Goal: Task Accomplishment & Management: Manage account settings

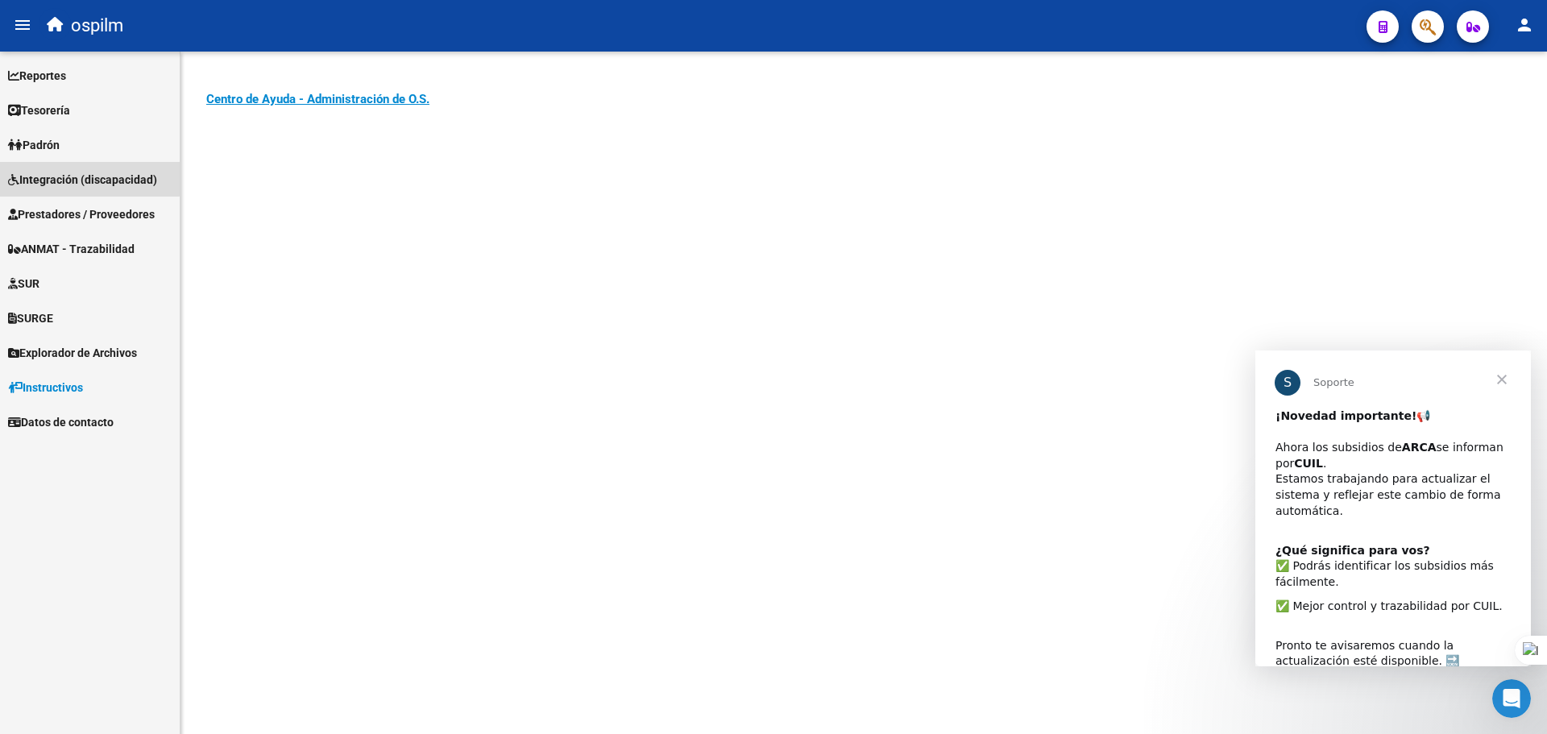
click at [73, 173] on span "Integración (discapacidad)" at bounding box center [82, 180] width 149 height 18
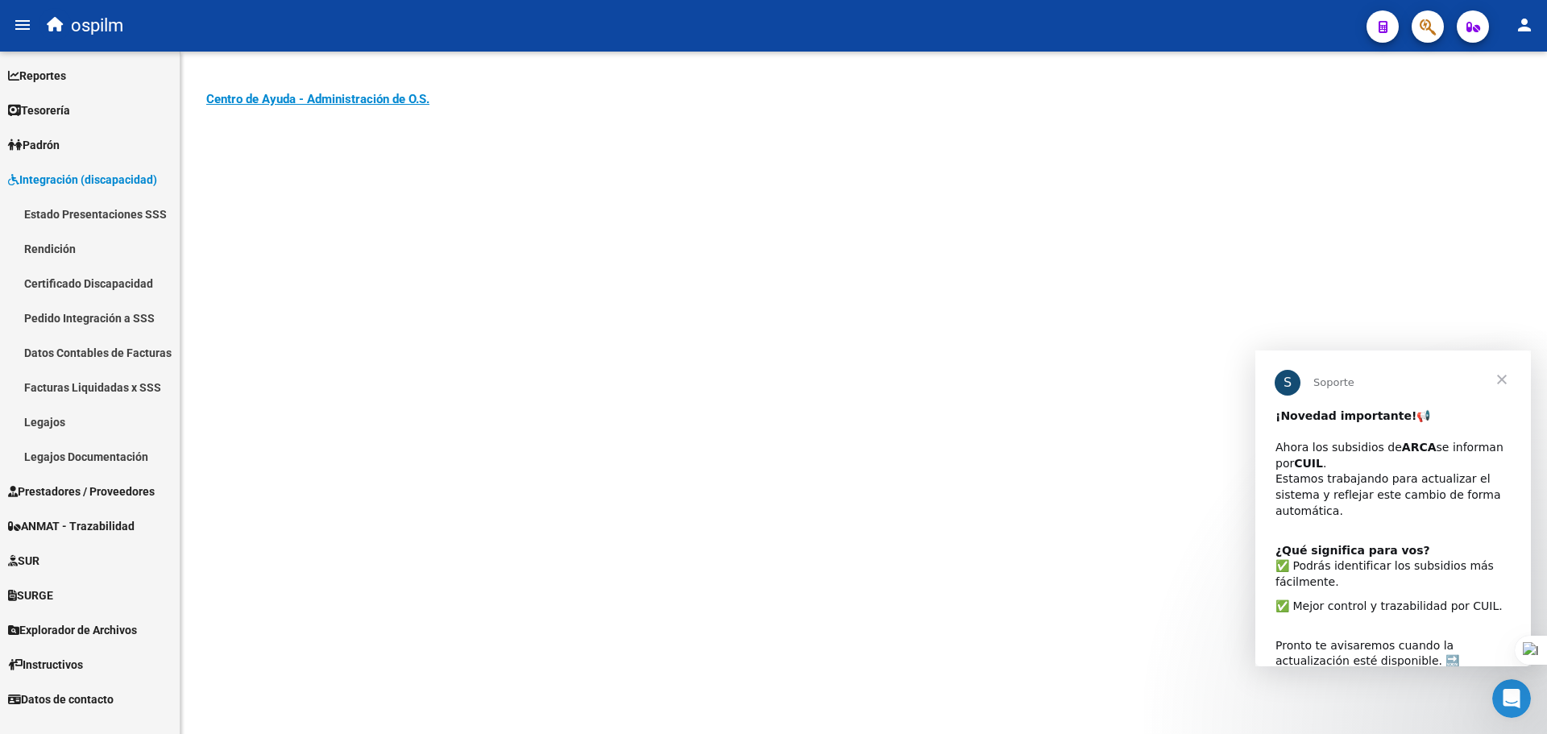
click at [48, 320] on link "Pedido Integración a SSS" at bounding box center [90, 318] width 180 height 35
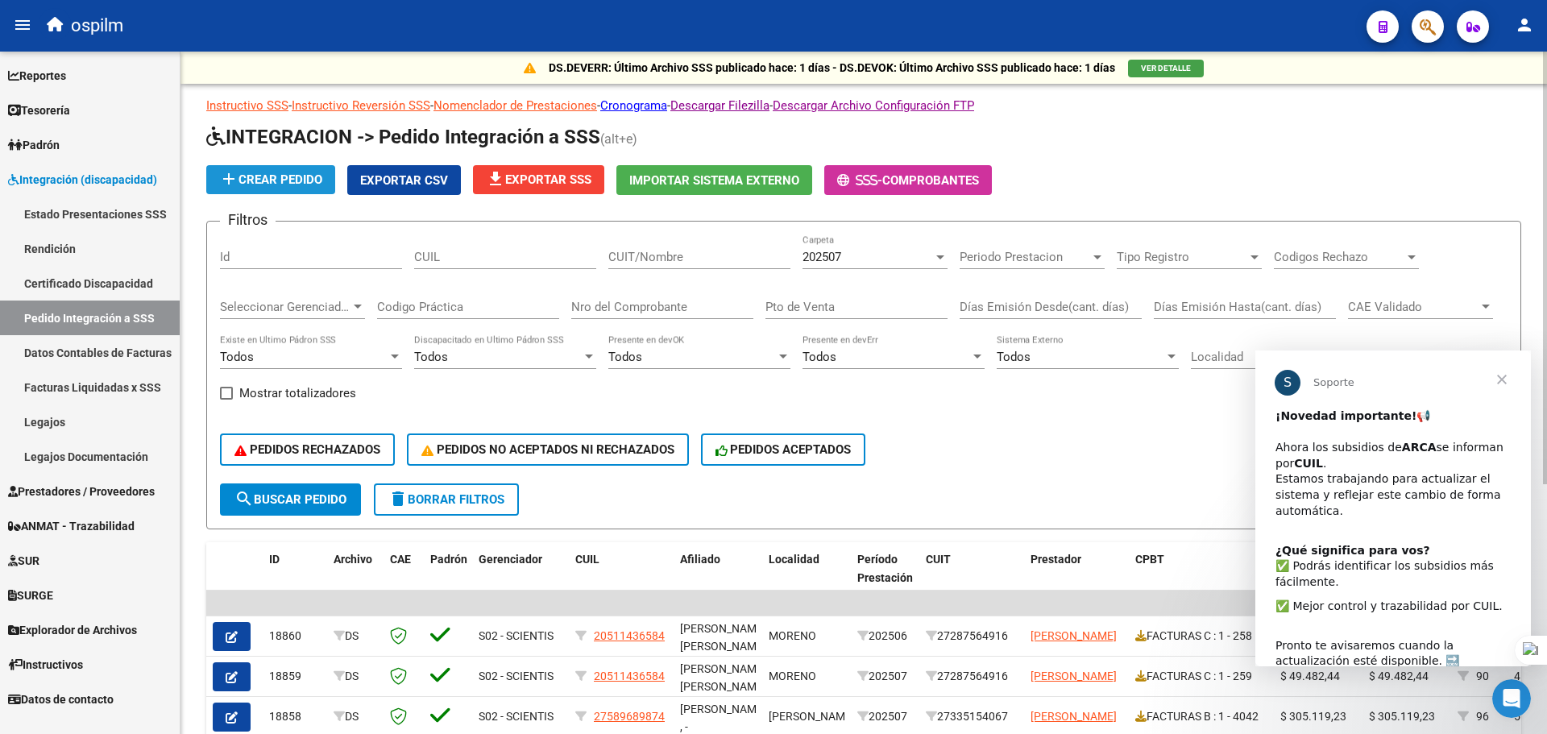
click at [272, 176] on span "add Crear Pedido" at bounding box center [270, 179] width 103 height 15
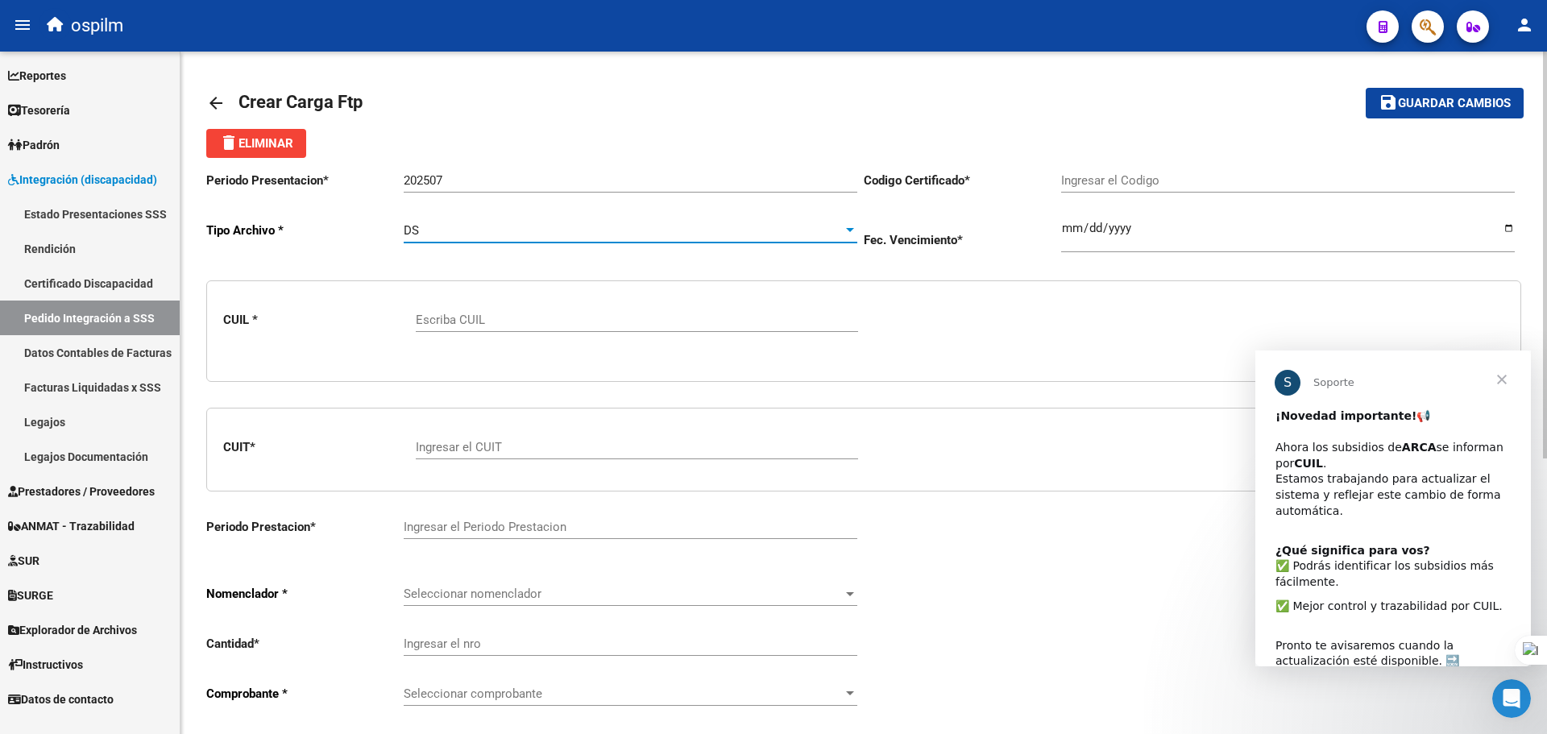
click at [470, 232] on div "DS" at bounding box center [623, 230] width 439 height 15
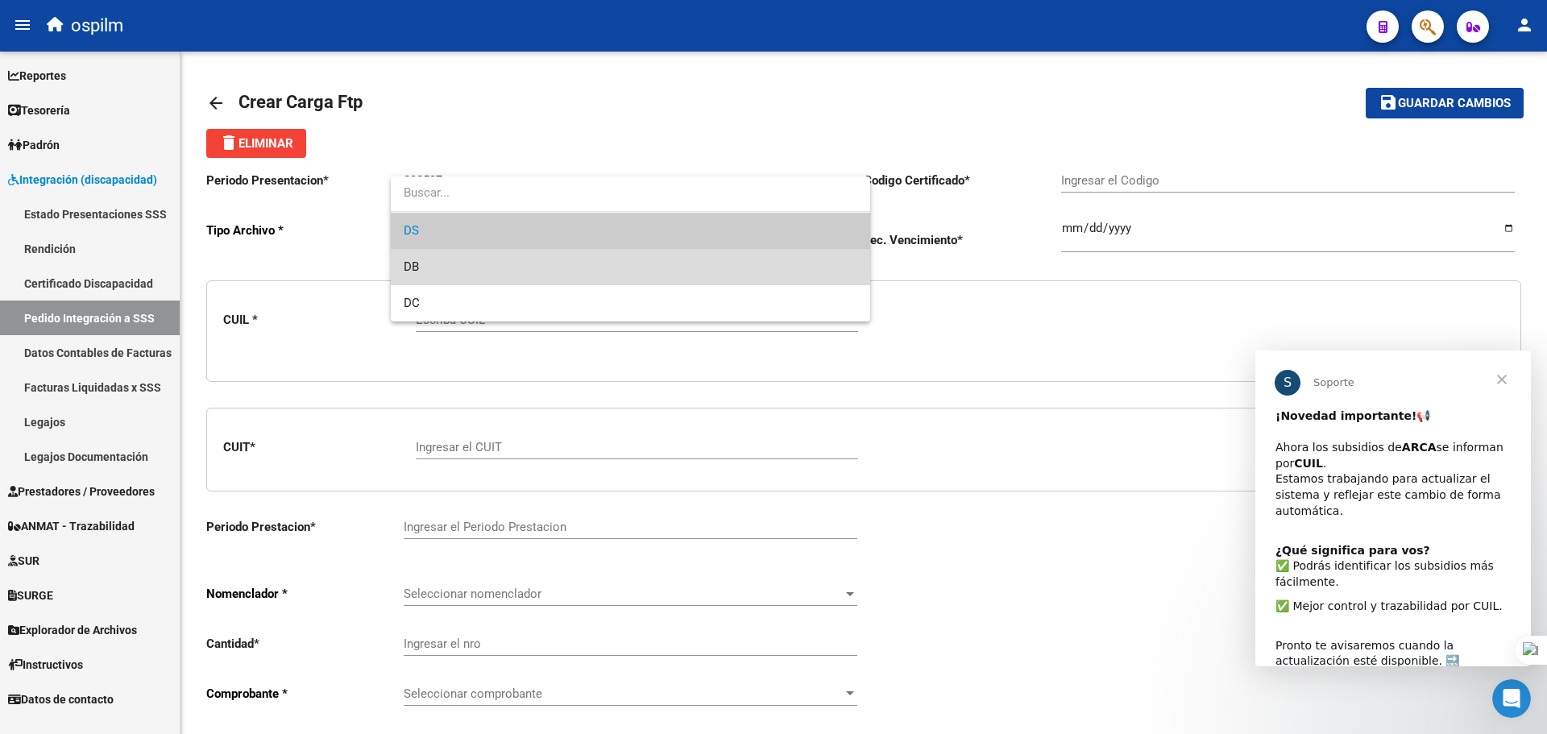
click at [466, 259] on span "DB" at bounding box center [631, 267] width 454 height 36
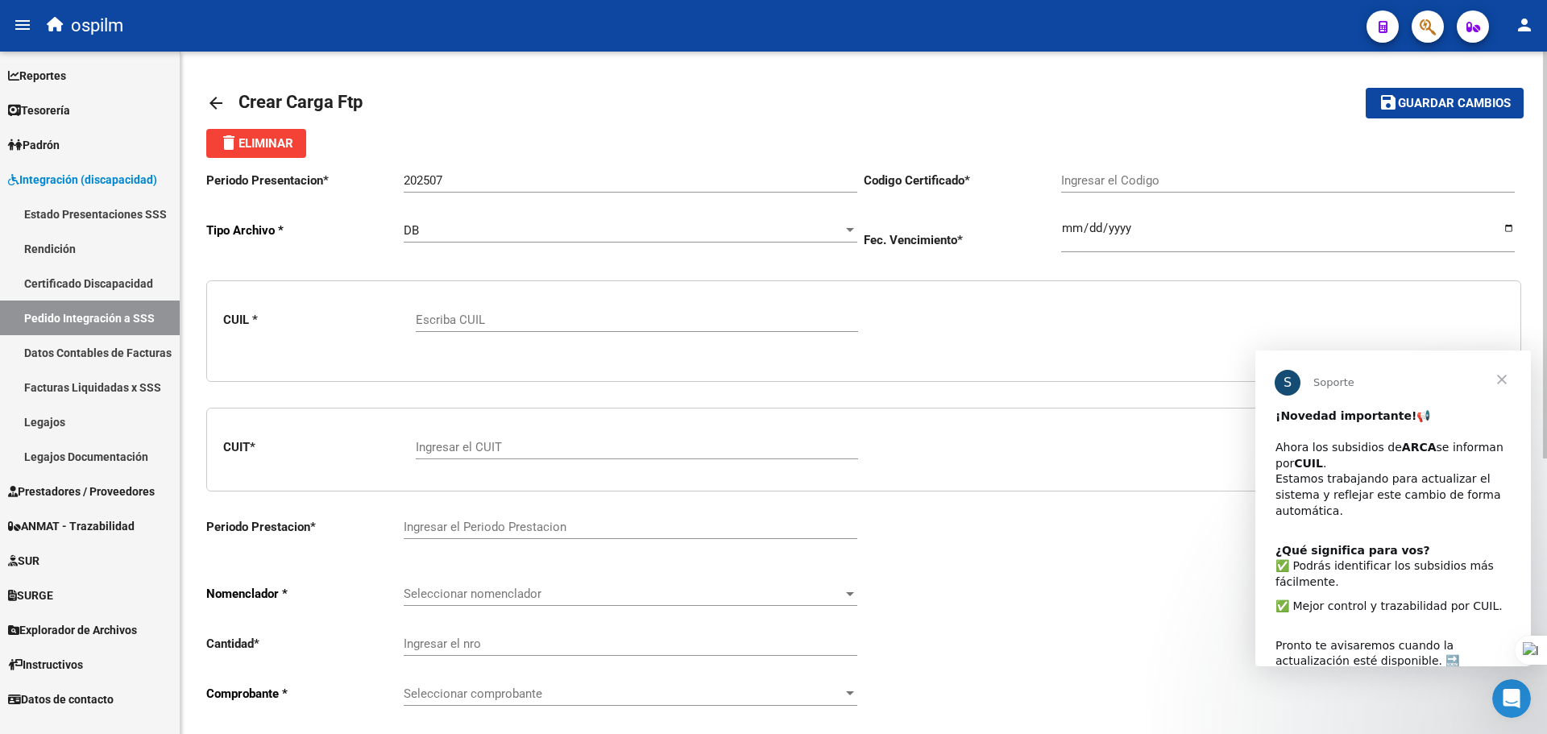
click at [561, 241] on div "DB Seleccionar tipo" at bounding box center [631, 225] width 454 height 35
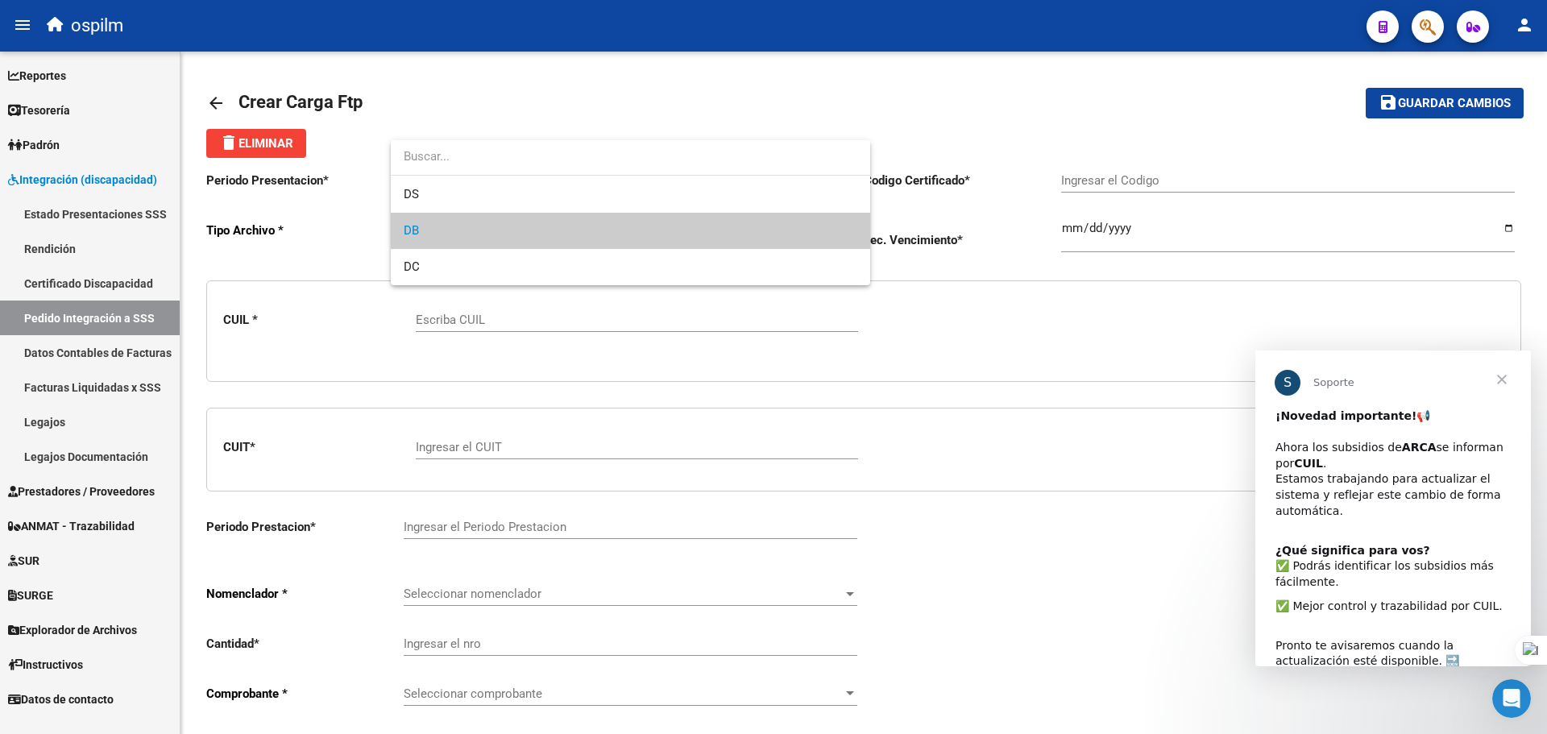
click at [831, 382] on div at bounding box center [773, 367] width 1547 height 734
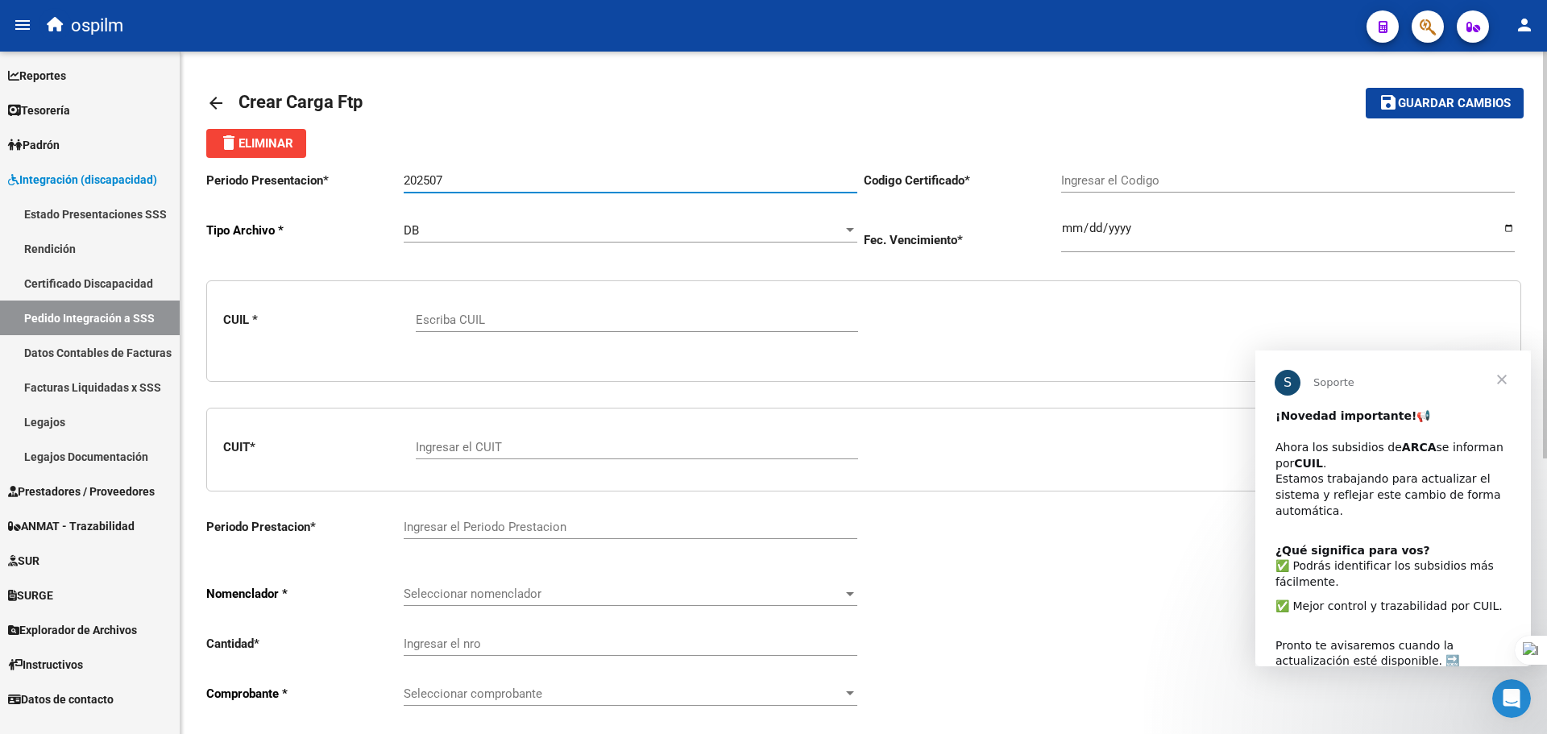
click at [500, 185] on input "202507" at bounding box center [631, 180] width 454 height 15
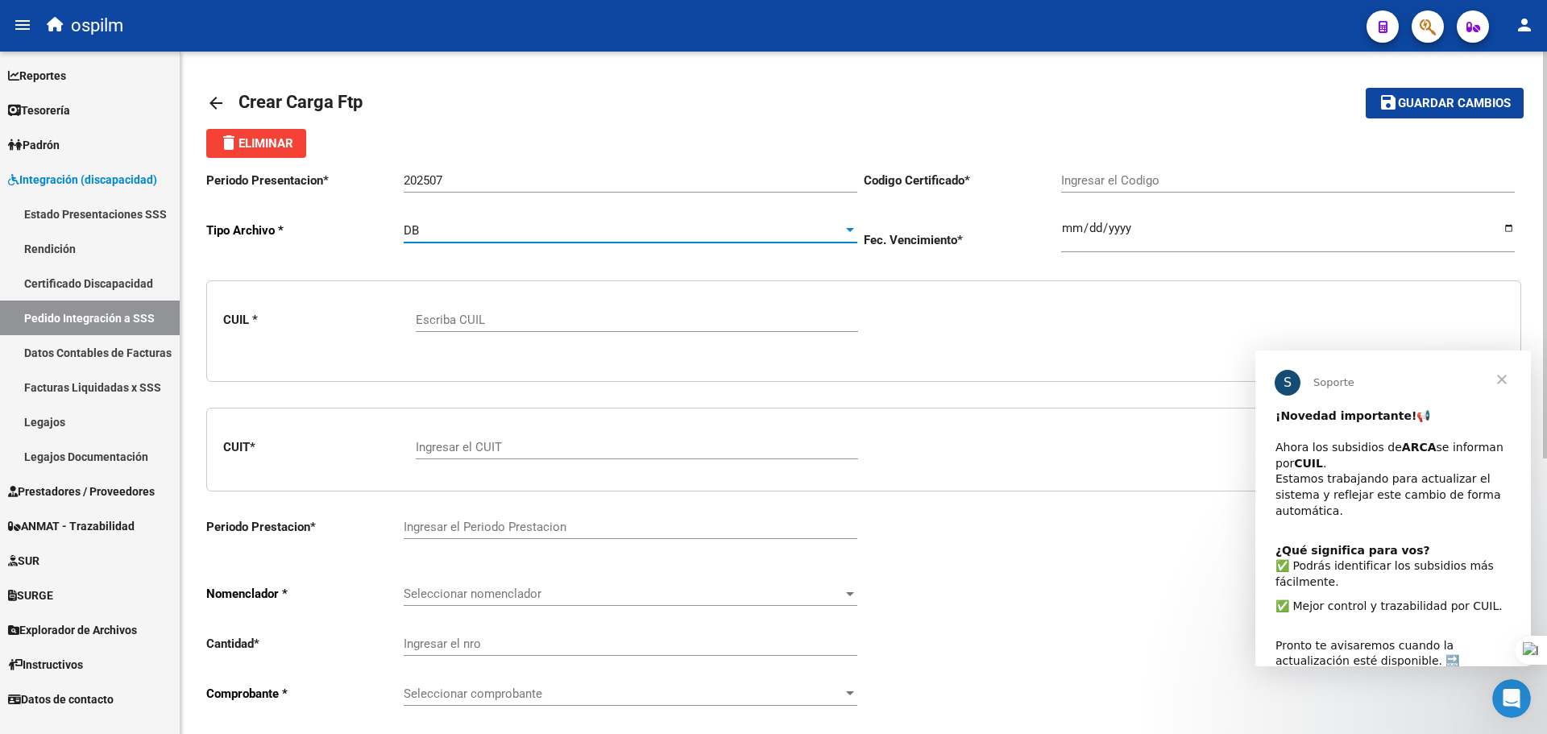
click at [727, 229] on div "DB" at bounding box center [623, 230] width 439 height 15
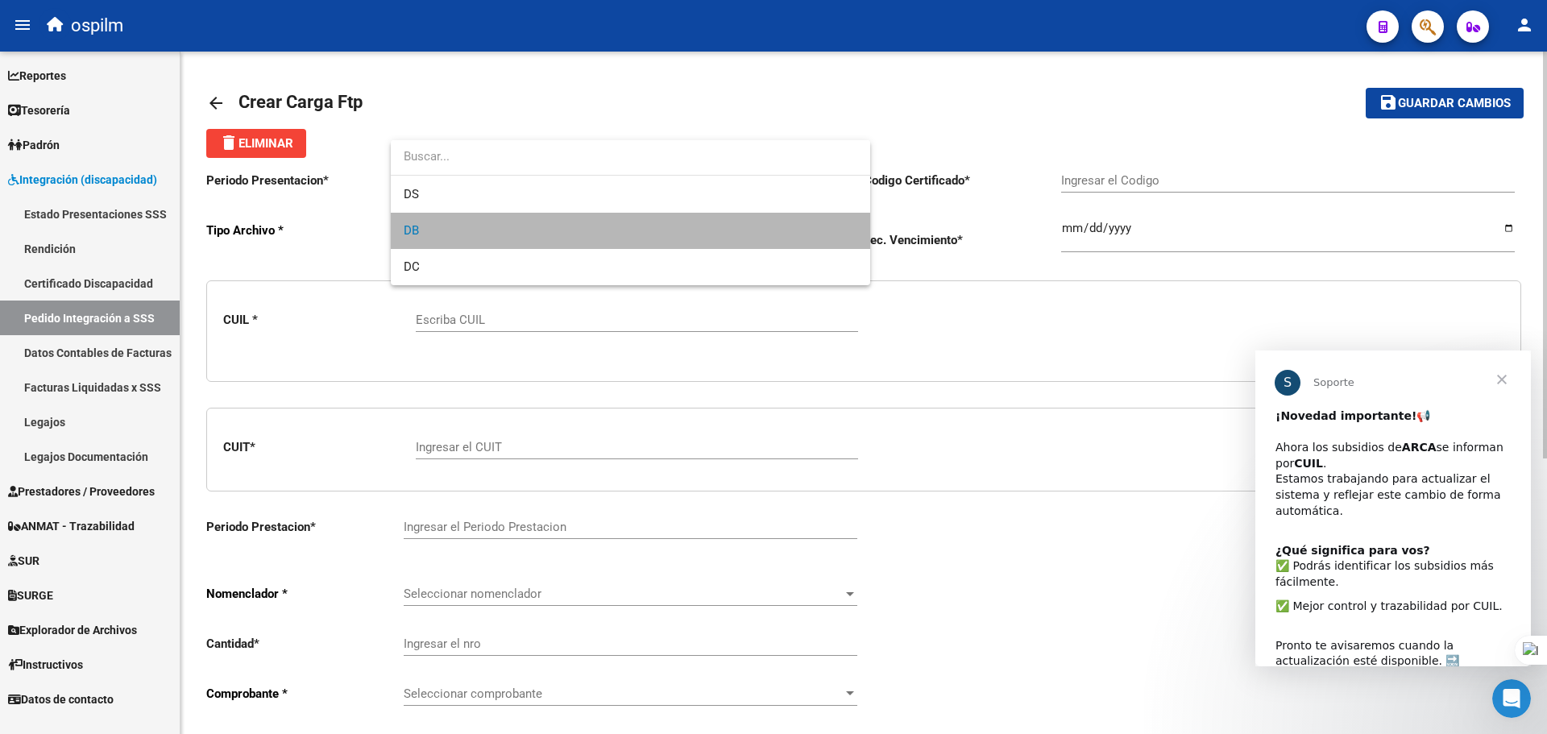
click at [727, 229] on span "DB" at bounding box center [631, 231] width 454 height 36
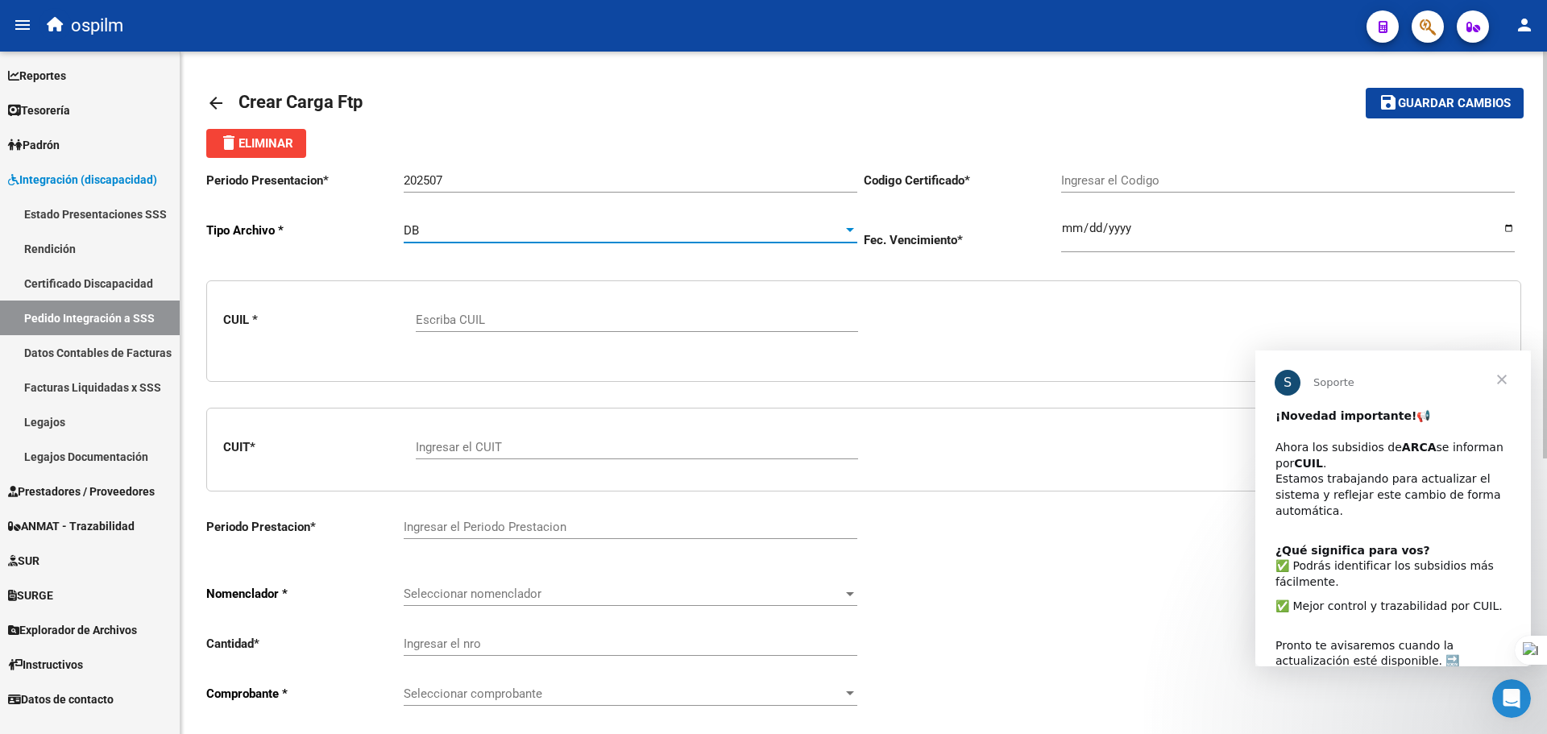
click at [214, 95] on mat-icon "arrow_back" at bounding box center [215, 102] width 19 height 19
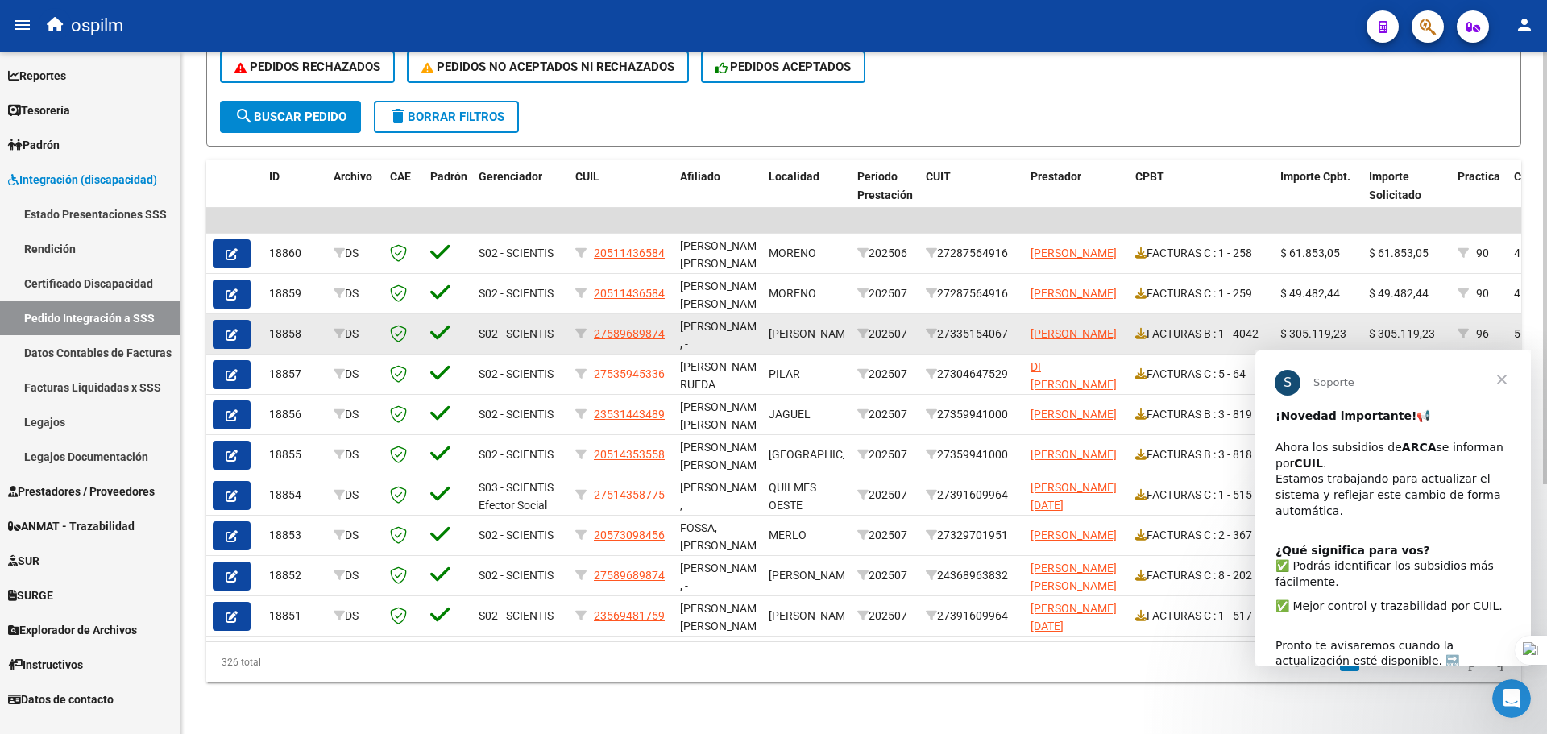
scroll to position [153, 0]
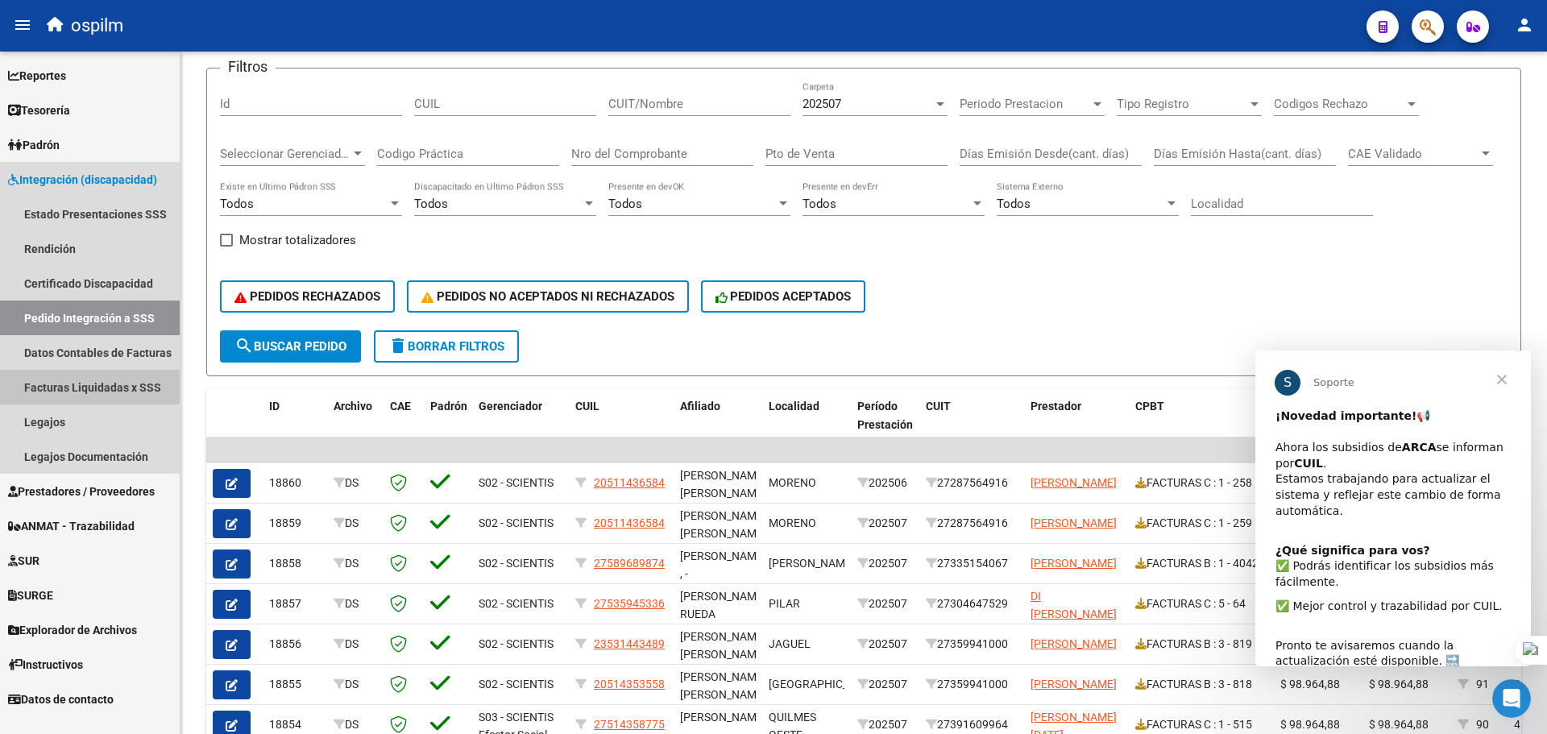
click at [125, 386] on link "Facturas Liquidadas x SSS" at bounding box center [90, 387] width 180 height 35
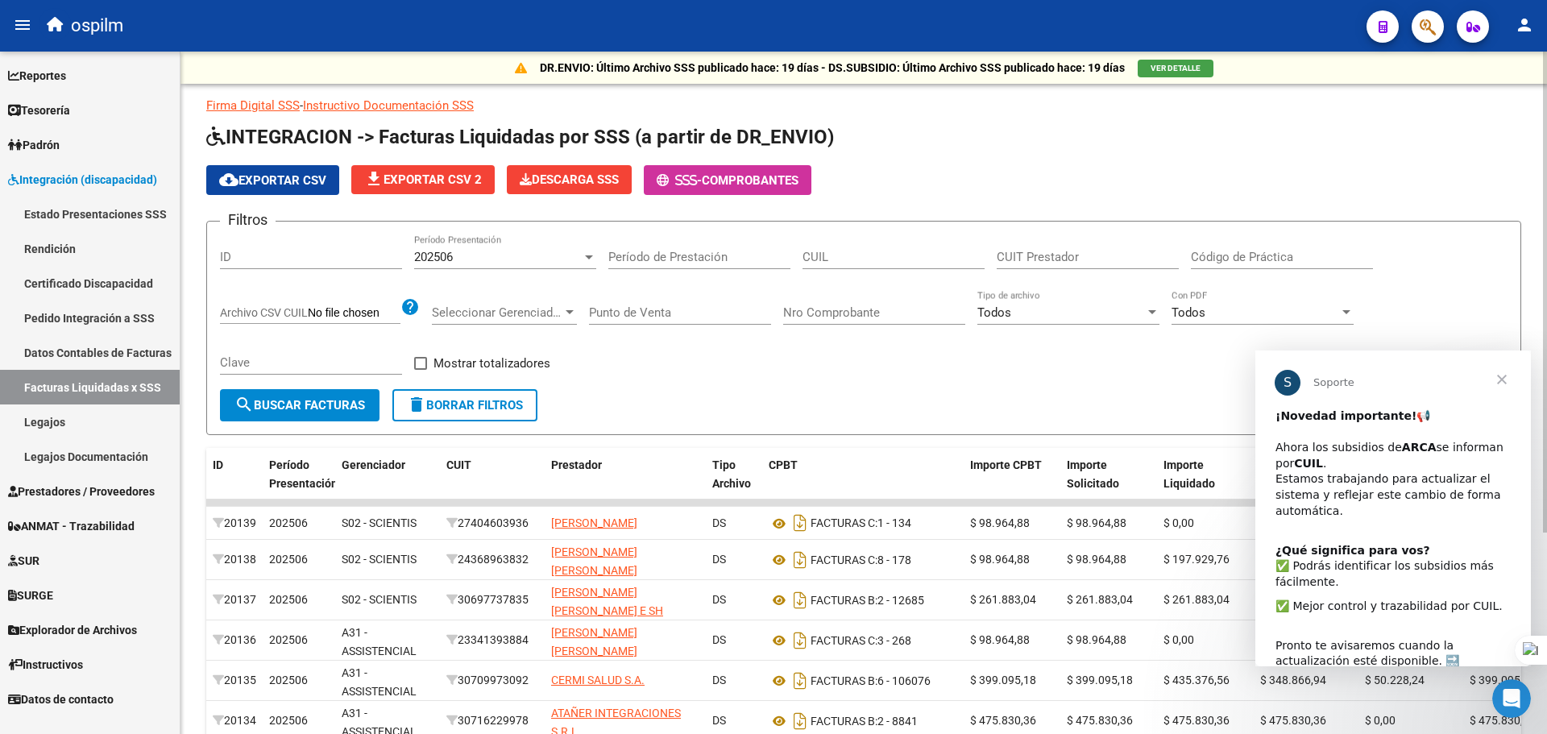
click at [819, 395] on form "Filtros ID 202506 Período Presentación Período de Prestación CUIL CUIT Prestado…" at bounding box center [863, 328] width 1315 height 214
click at [127, 216] on link "Estado Presentaciones SSS" at bounding box center [90, 214] width 180 height 35
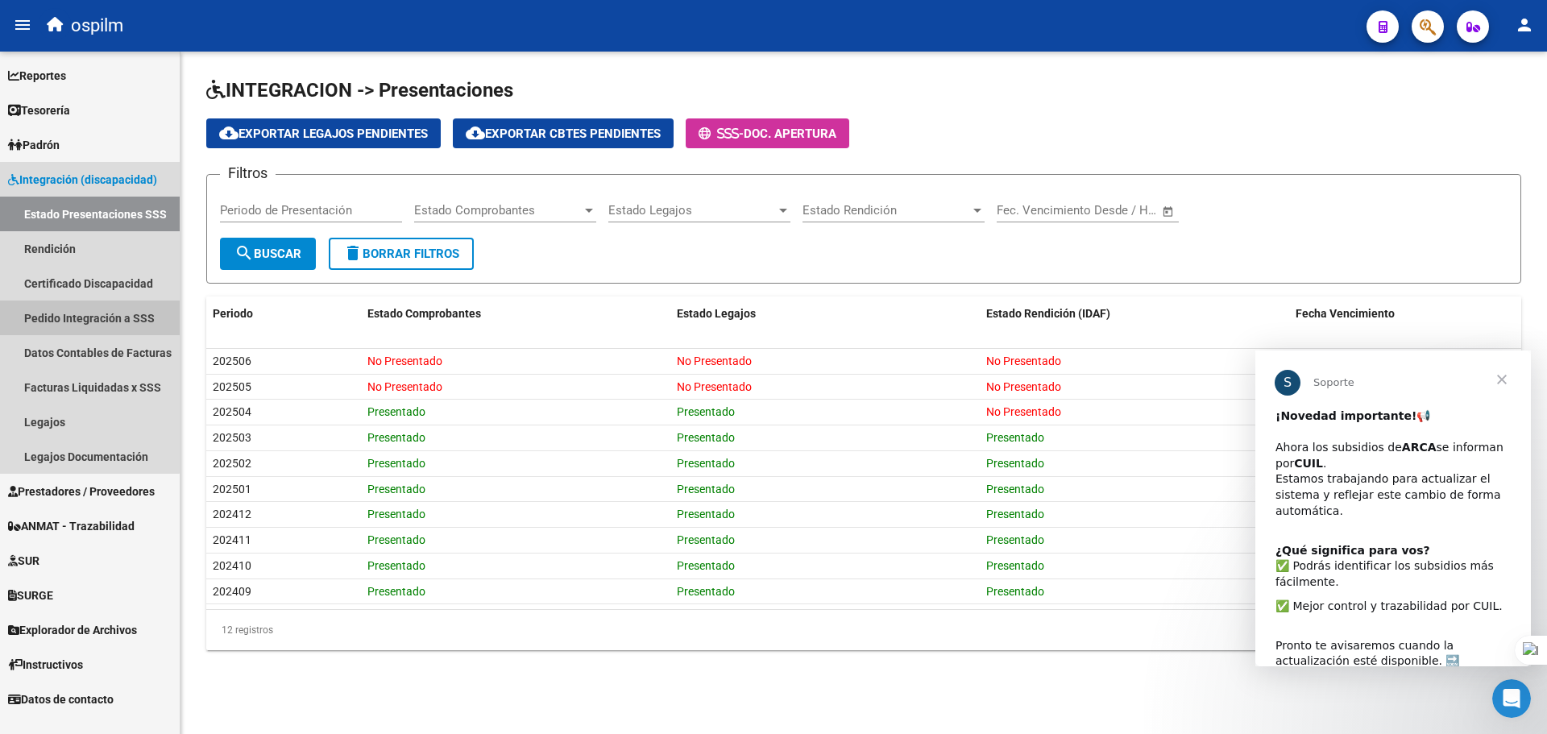
click at [85, 311] on link "Pedido Integración a SSS" at bounding box center [90, 318] width 180 height 35
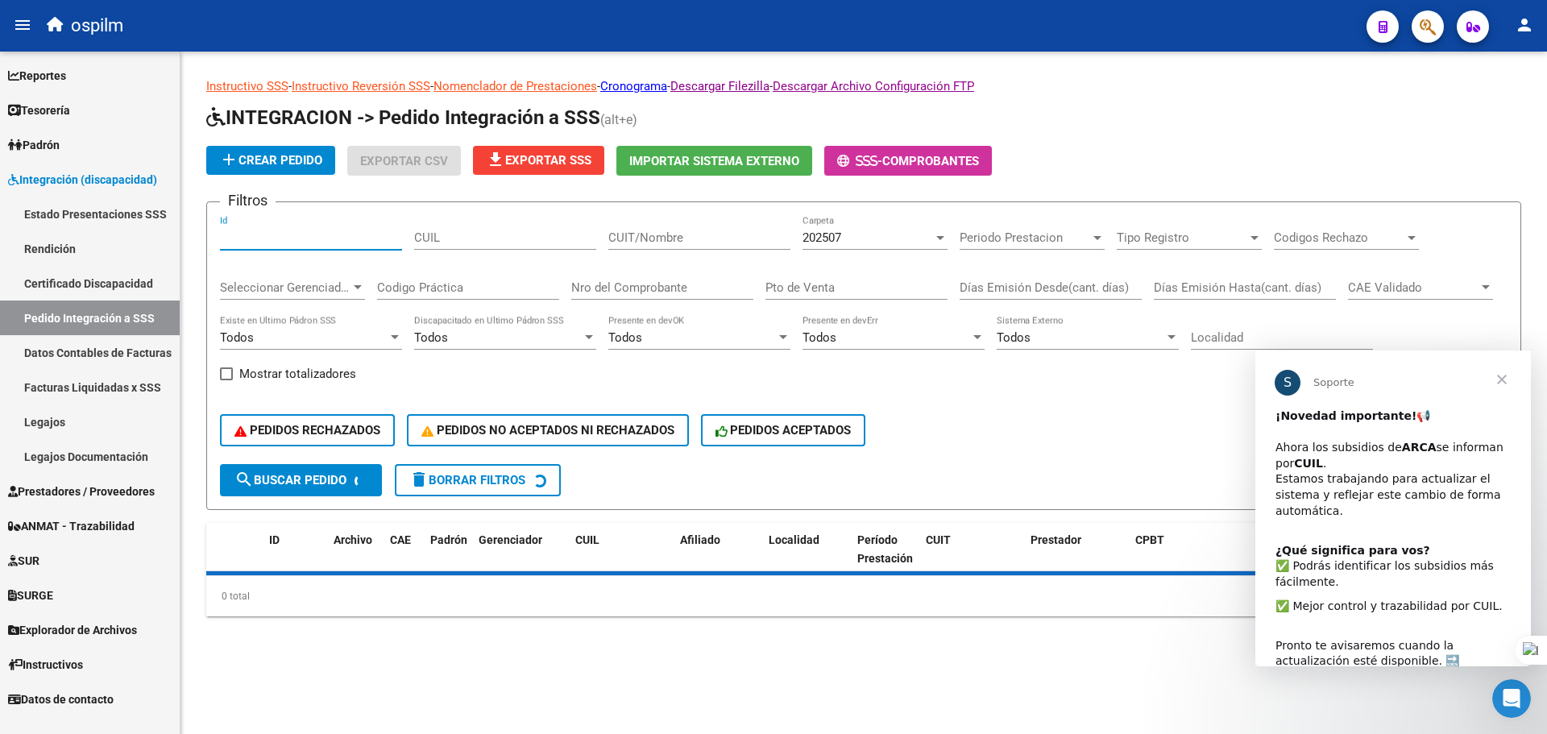
click at [319, 239] on input "Id" at bounding box center [311, 237] width 182 height 15
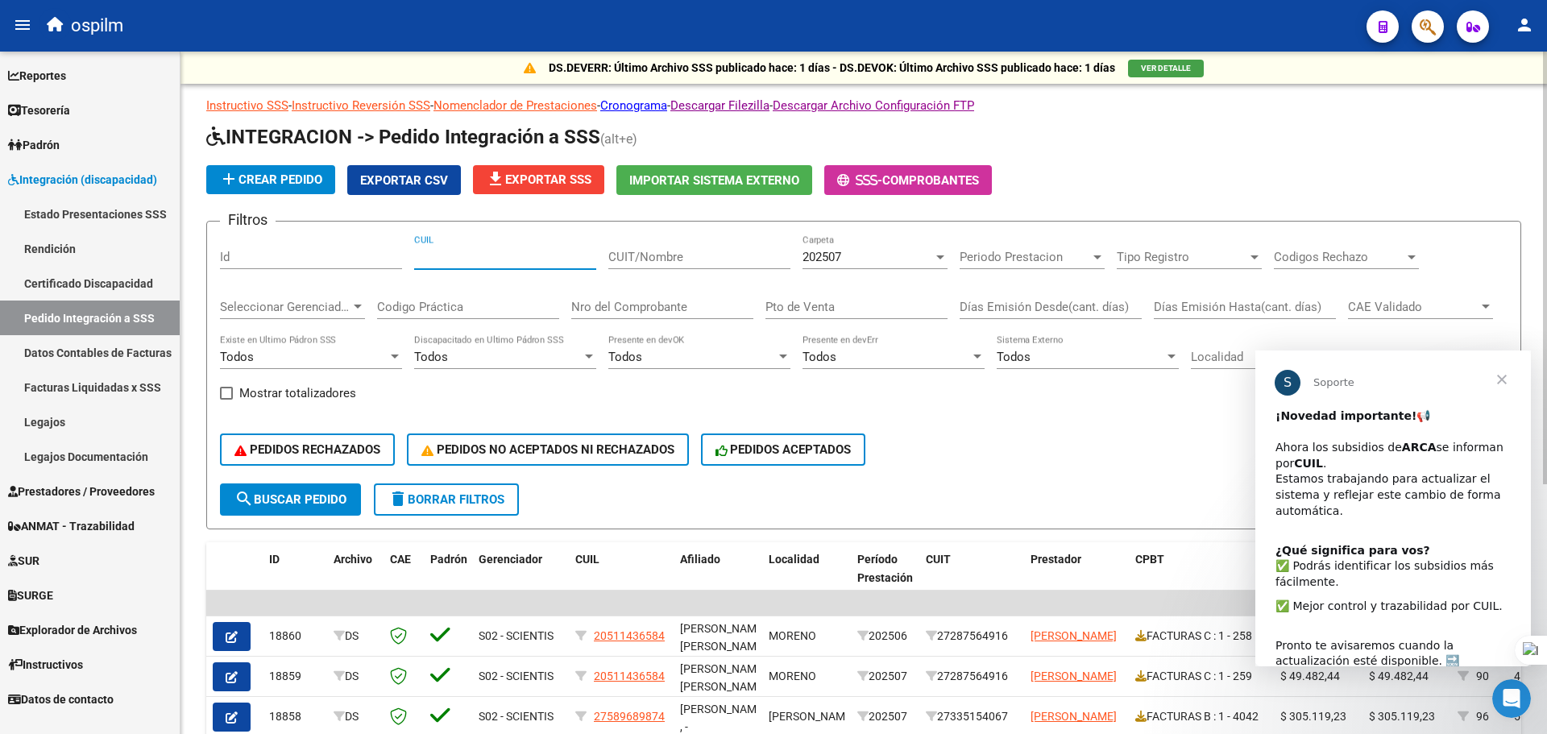
click at [450, 255] on input "CUIL" at bounding box center [505, 257] width 182 height 15
click at [705, 256] on input "CUIT/Nombre" at bounding box center [699, 257] width 182 height 15
type input "noya sergio"
click at [471, 259] on input "CUIL" at bounding box center [505, 257] width 182 height 15
type textarea "rgio"
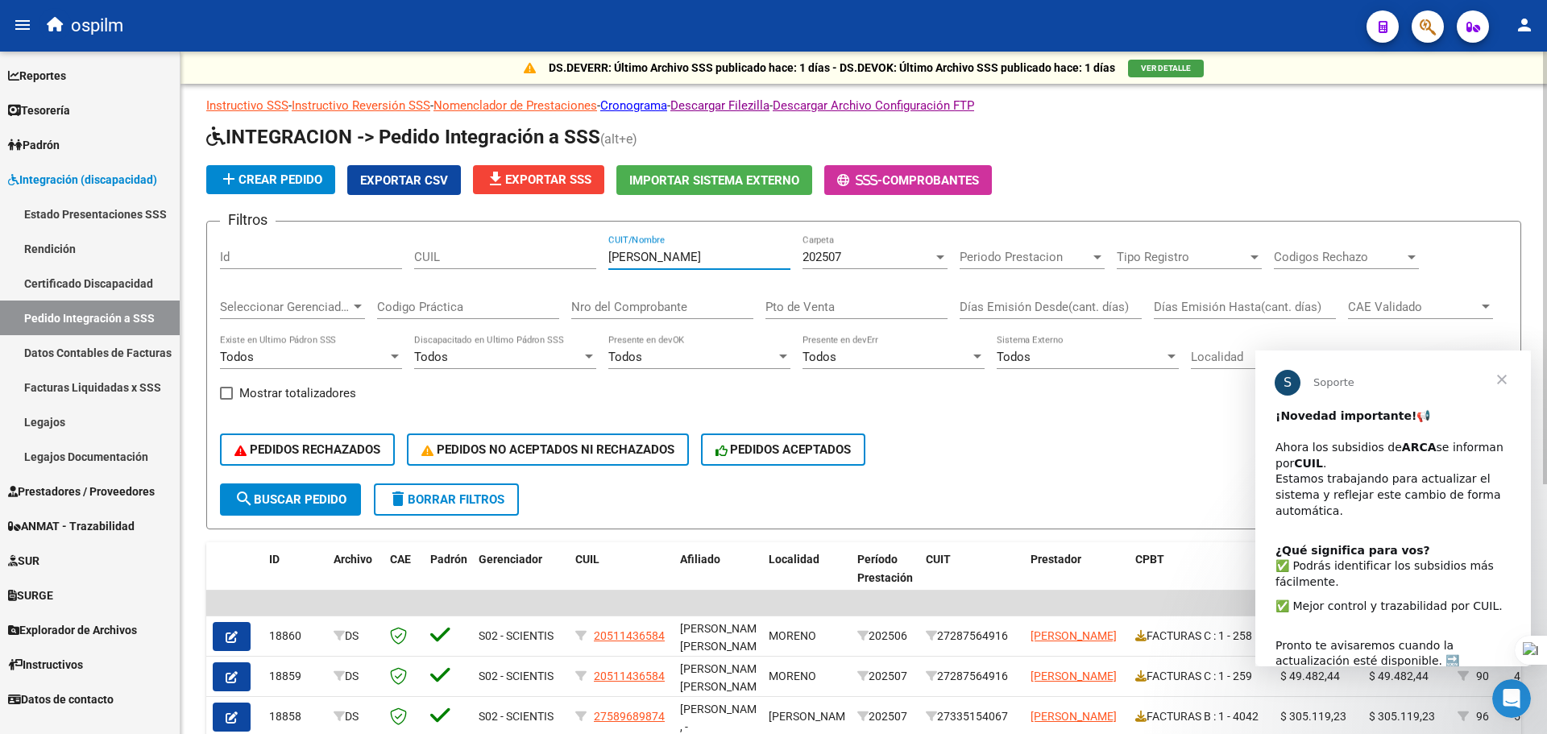
drag, startPoint x: 682, startPoint y: 255, endPoint x: 555, endPoint y: 256, distance: 126.5
click at [555, 257] on div "Filtros Id CUIL noya sergio CUIT/Nombre 202507 Carpeta Periodo Prestacion Perio…" at bounding box center [864, 358] width 1288 height 249
click at [309, 494] on span "search Buscar Pedido" at bounding box center [290, 499] width 112 height 15
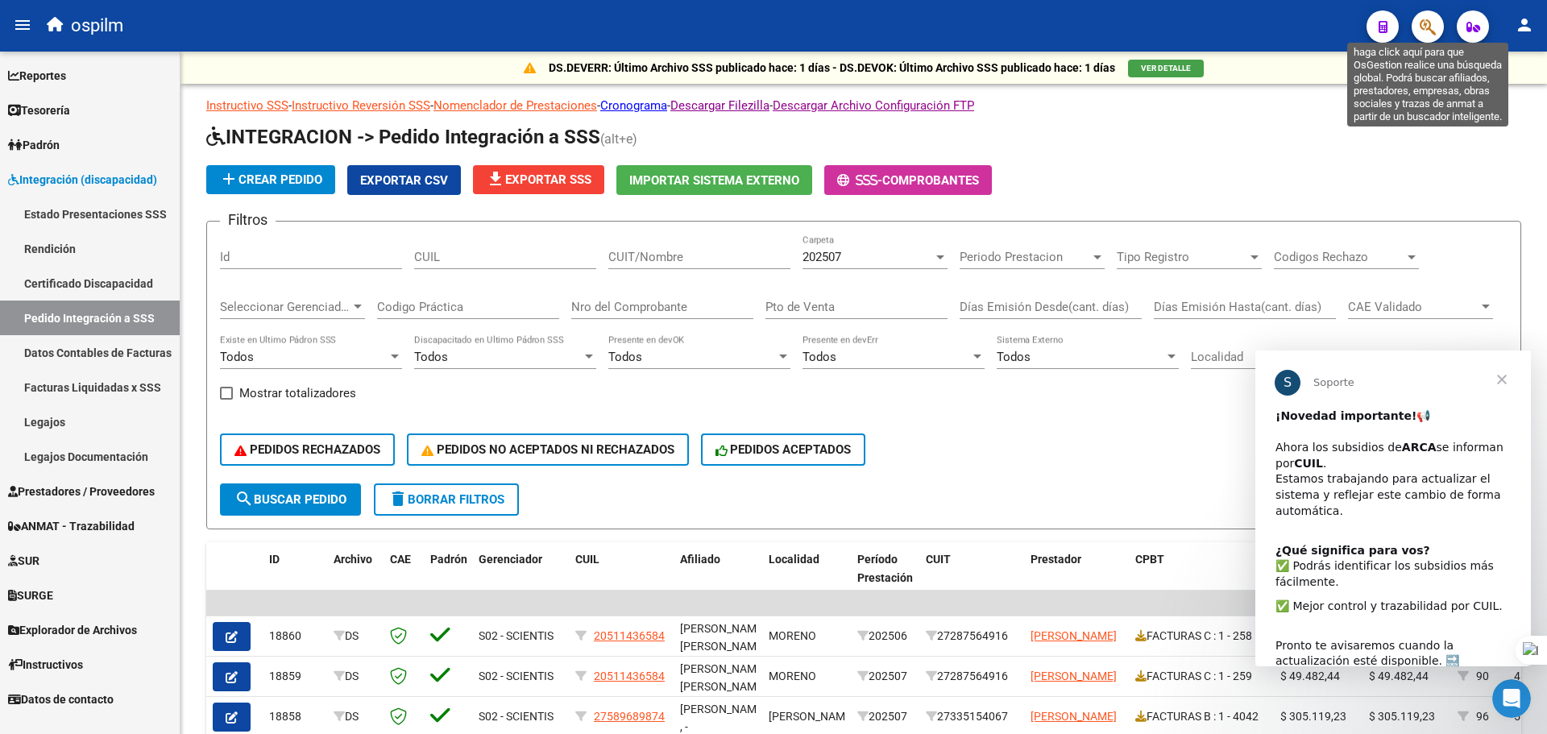
click at [1435, 35] on icon "button" at bounding box center [1428, 27] width 16 height 19
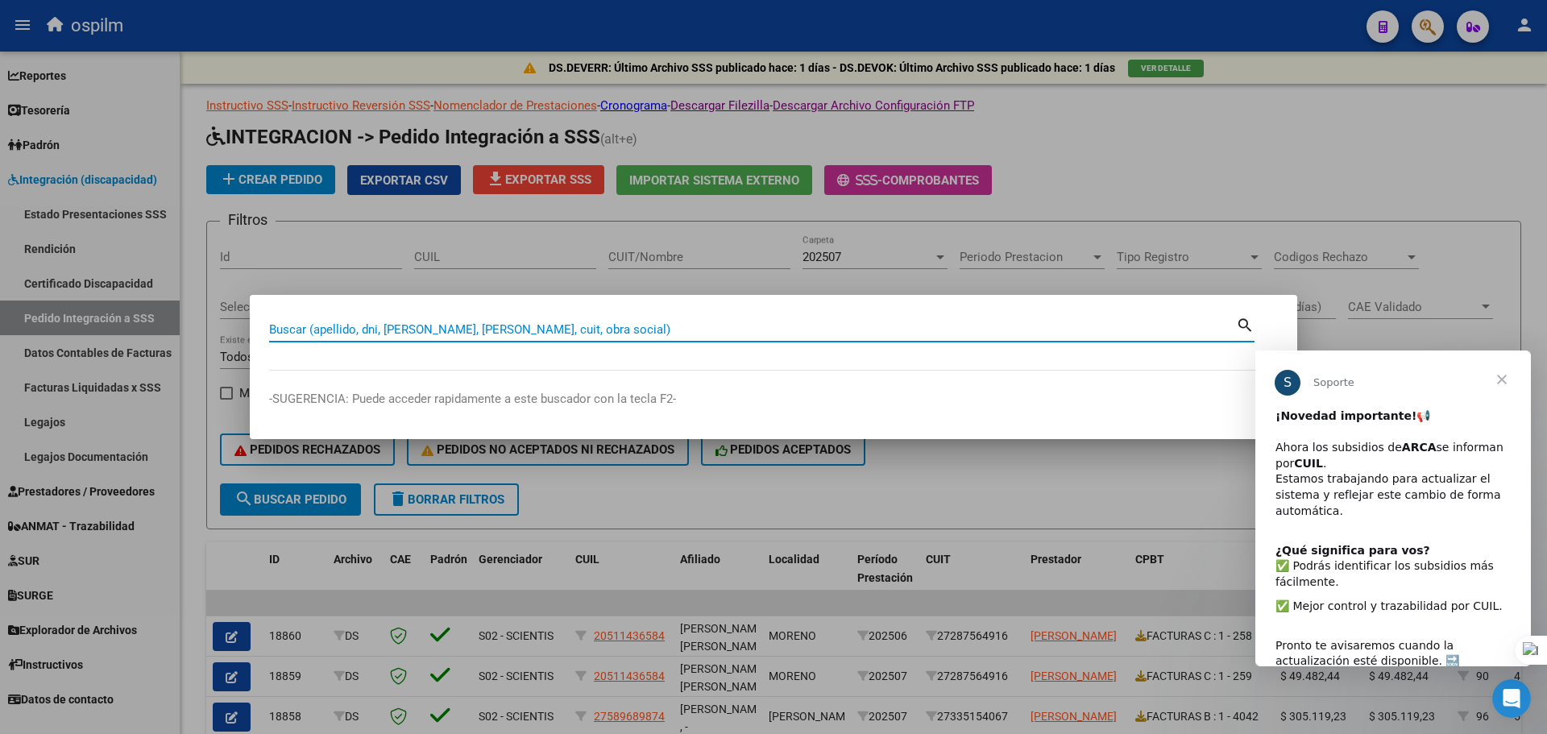
click at [597, 325] on input "Buscar (apellido, dni, cuil, nro traspaso, cuit, obra social)" at bounding box center [752, 329] width 967 height 15
type input "noya sergio"
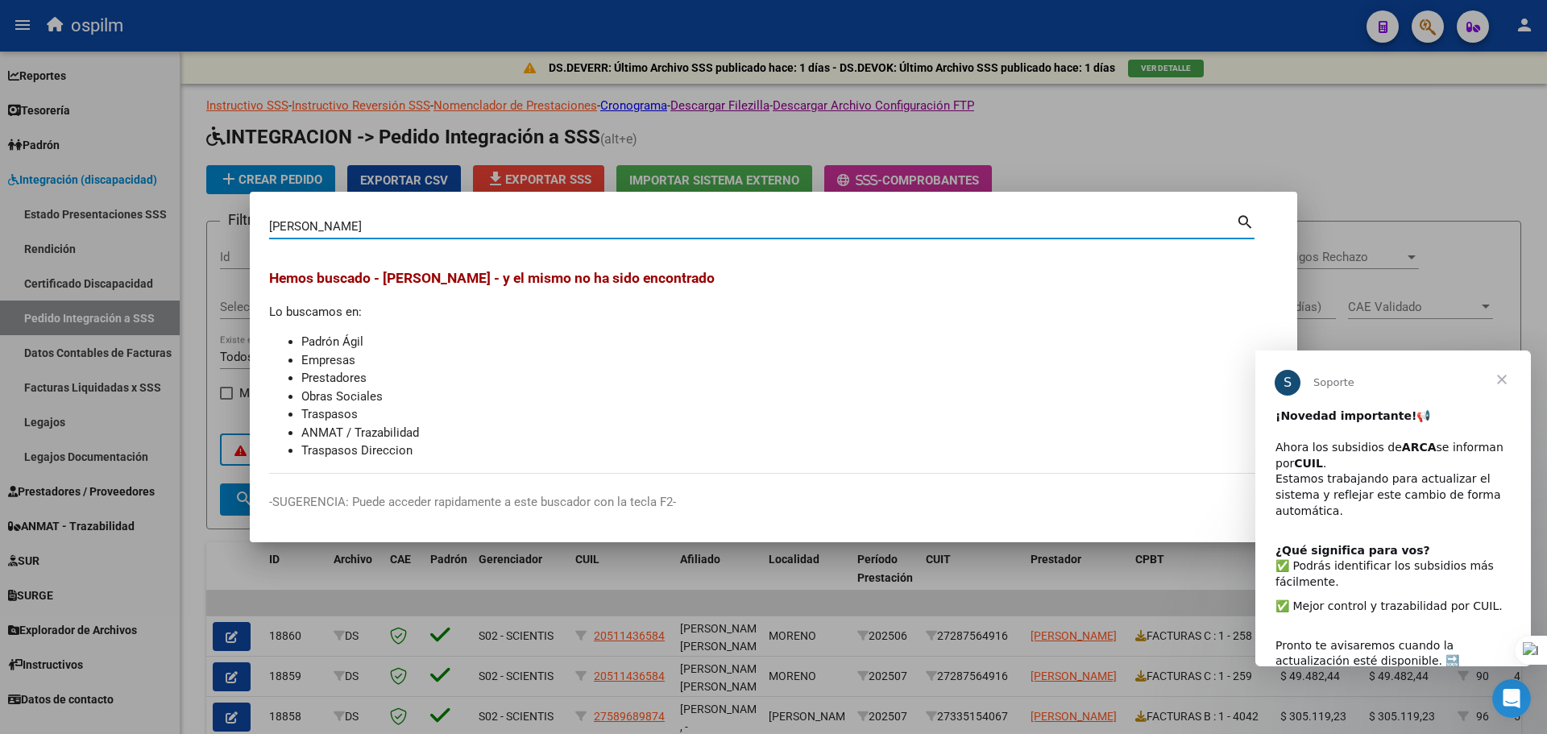
click at [1230, 159] on div at bounding box center [773, 367] width 1547 height 734
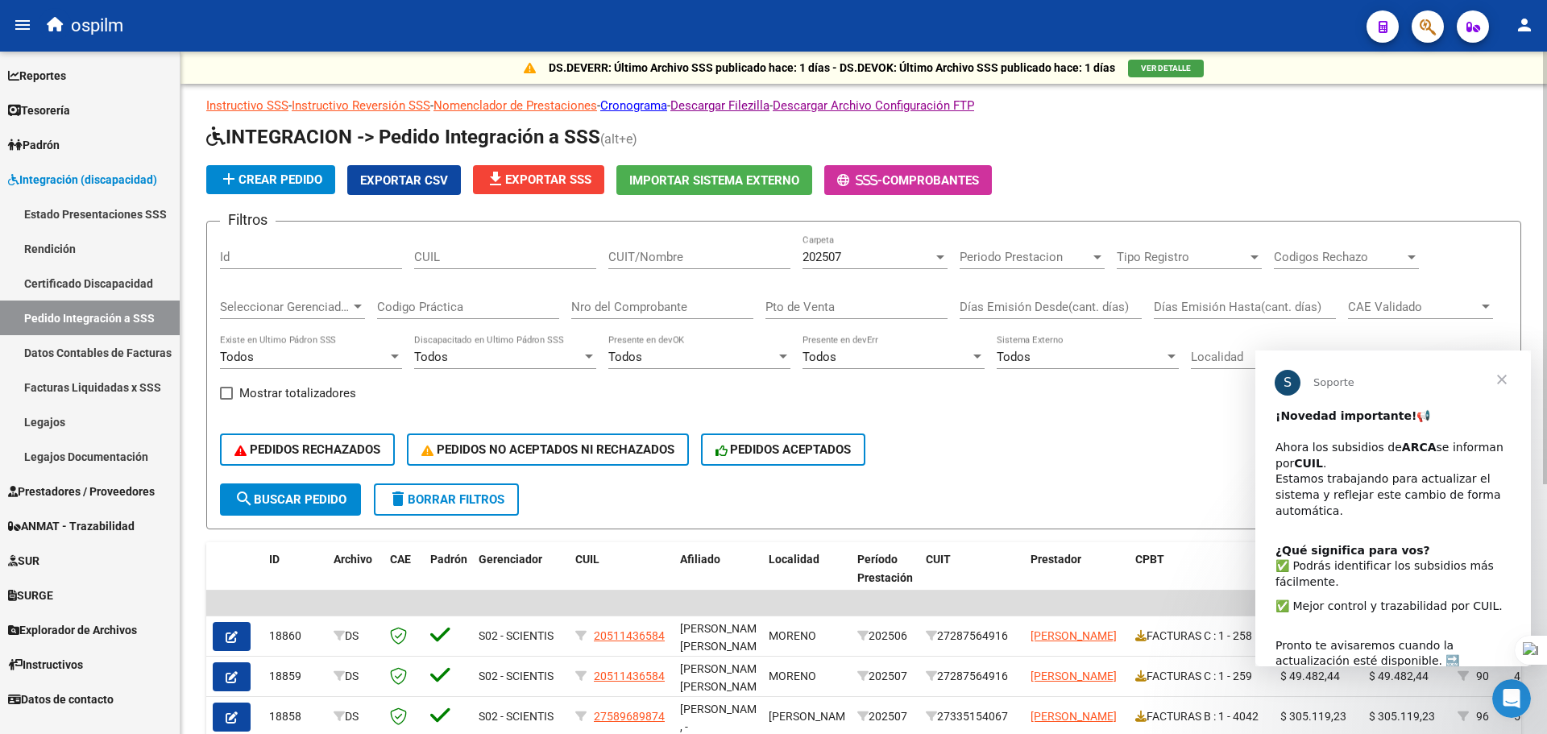
click at [634, 252] on input "CUIT/Nombre" at bounding box center [699, 257] width 182 height 15
type input "NOYA"
click at [1024, 245] on div "Periodo Prestacion Periodo Prestacion" at bounding box center [1032, 251] width 145 height 35
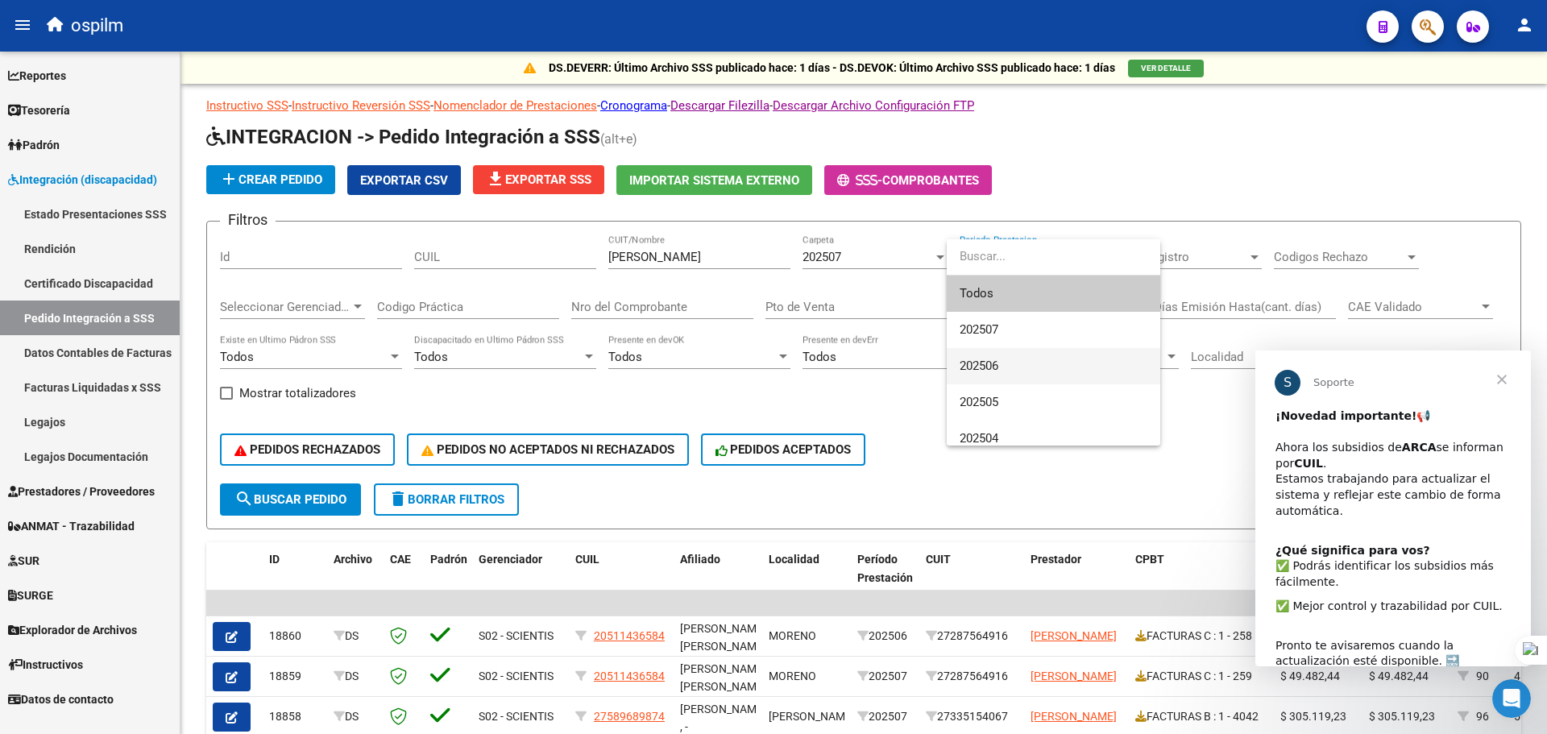
scroll to position [81, 0]
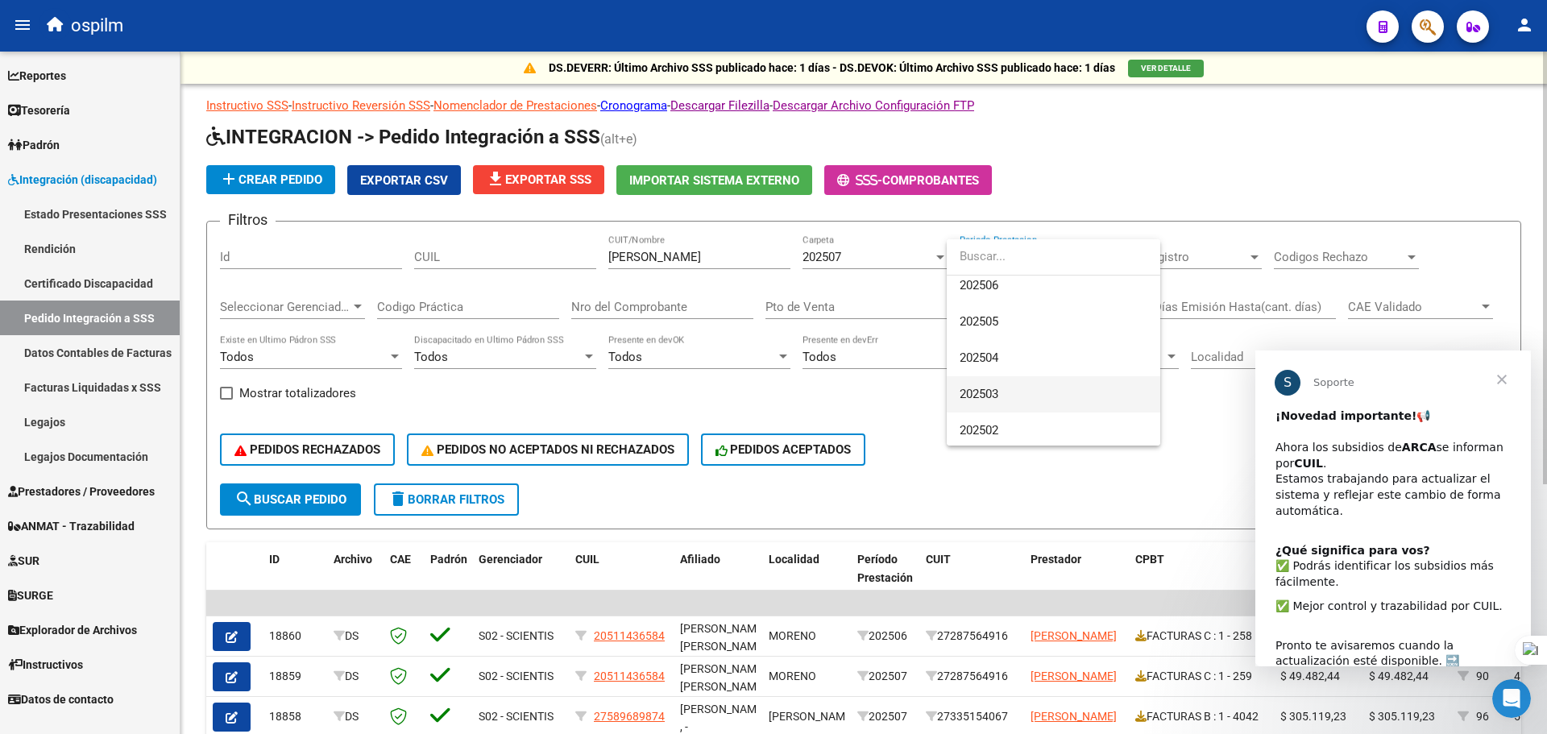
click at [998, 381] on span "202503" at bounding box center [1054, 394] width 188 height 36
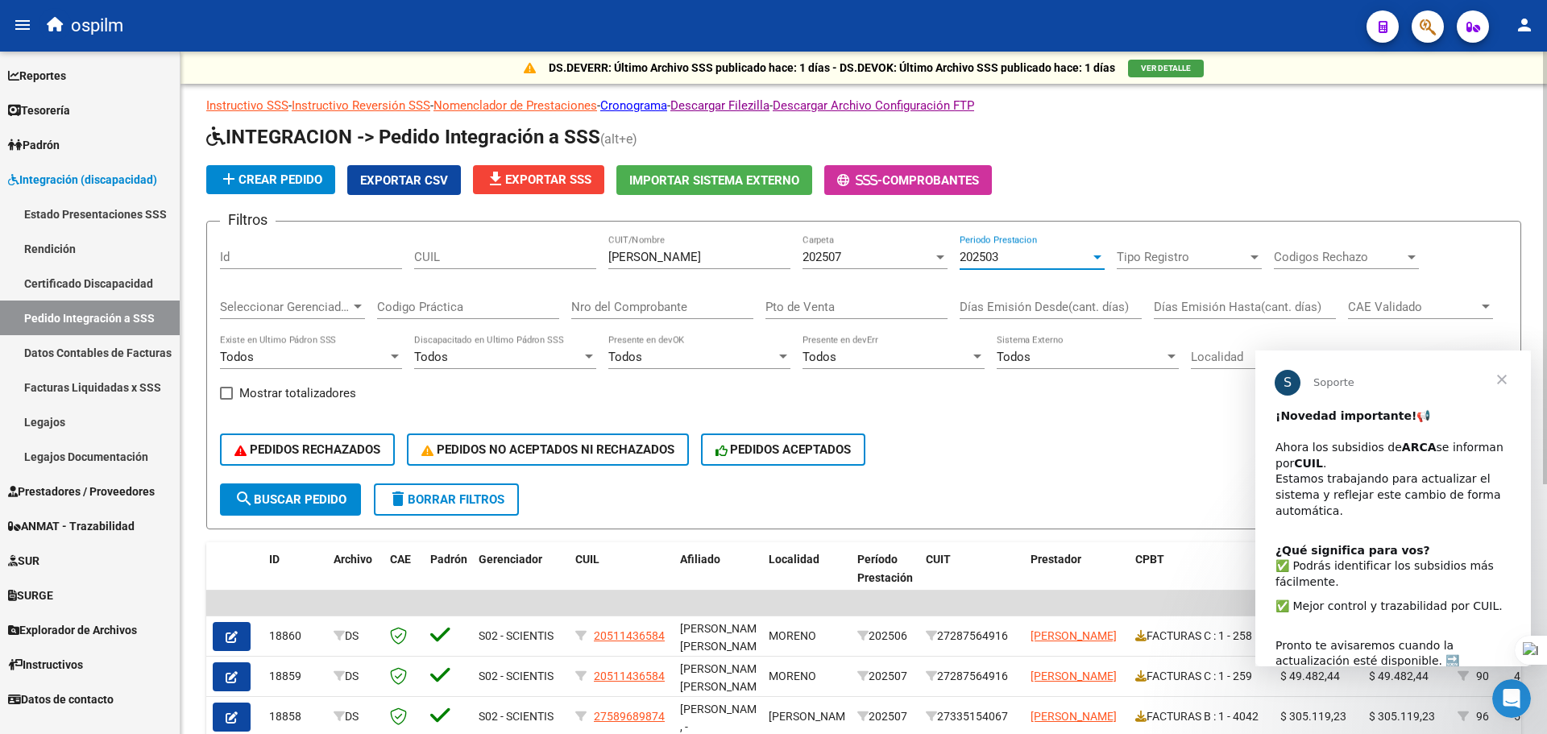
click at [862, 258] on div "202507" at bounding box center [868, 257] width 131 height 15
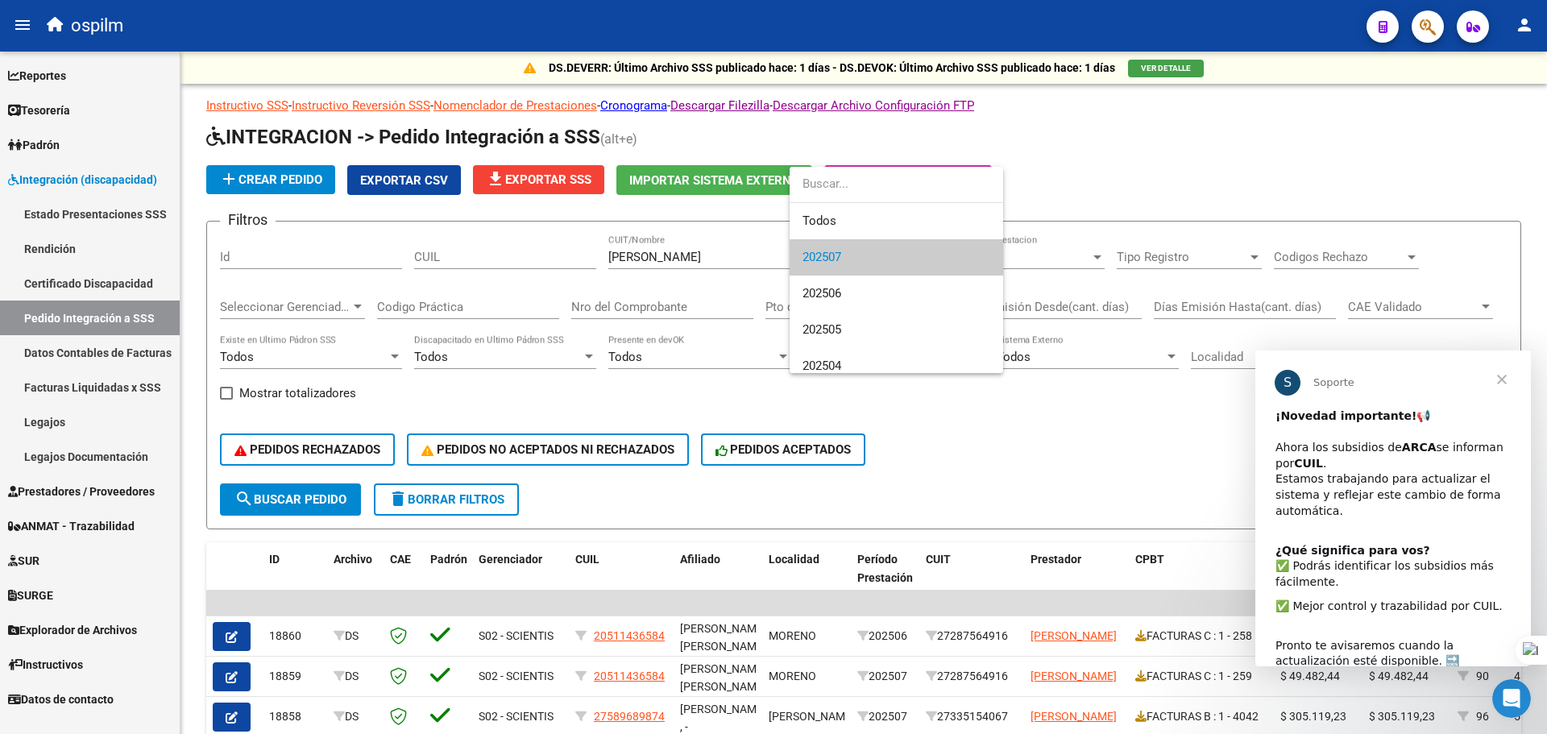
click at [995, 452] on div at bounding box center [773, 367] width 1547 height 734
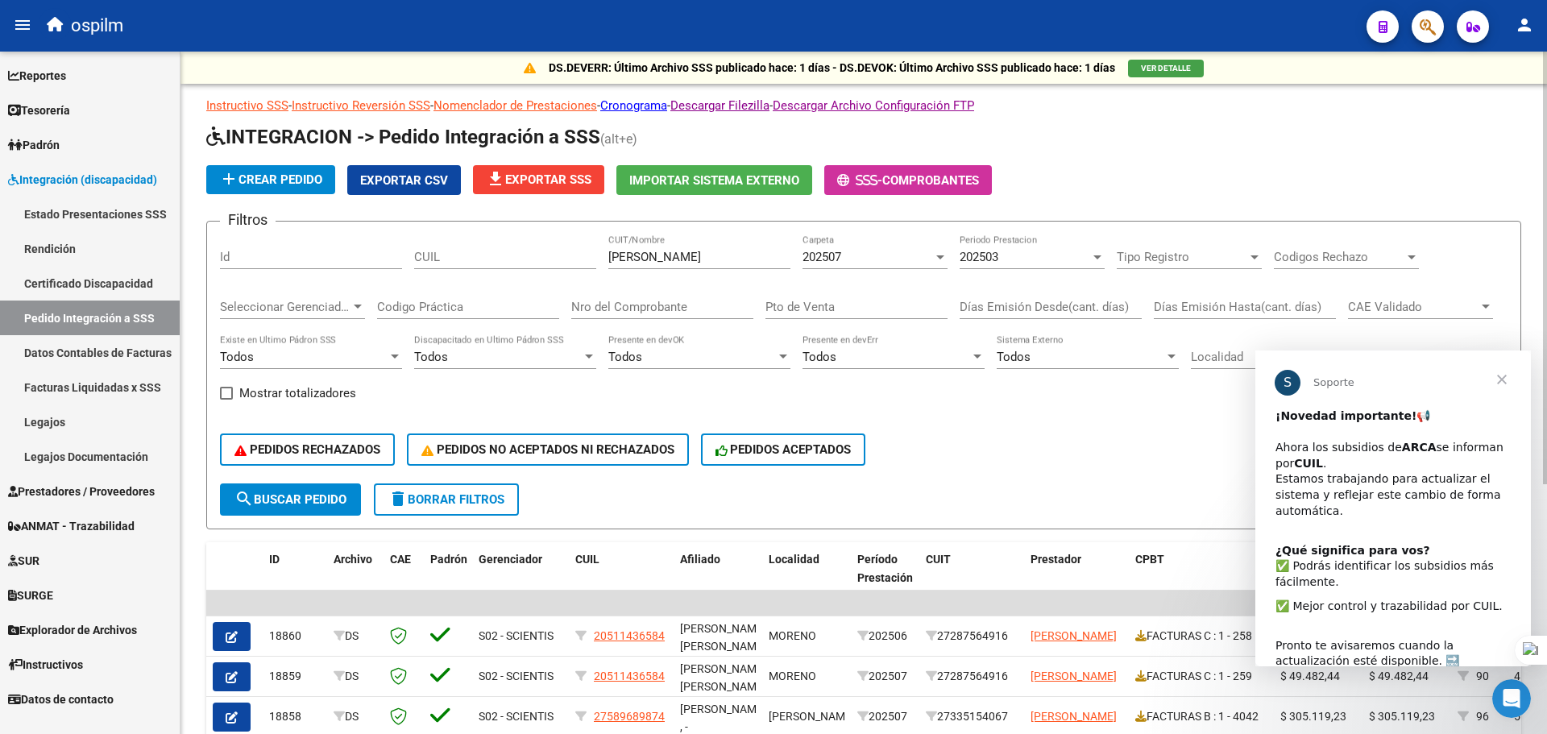
click at [342, 304] on span "Seleccionar Gerenciador" at bounding box center [285, 307] width 131 height 15
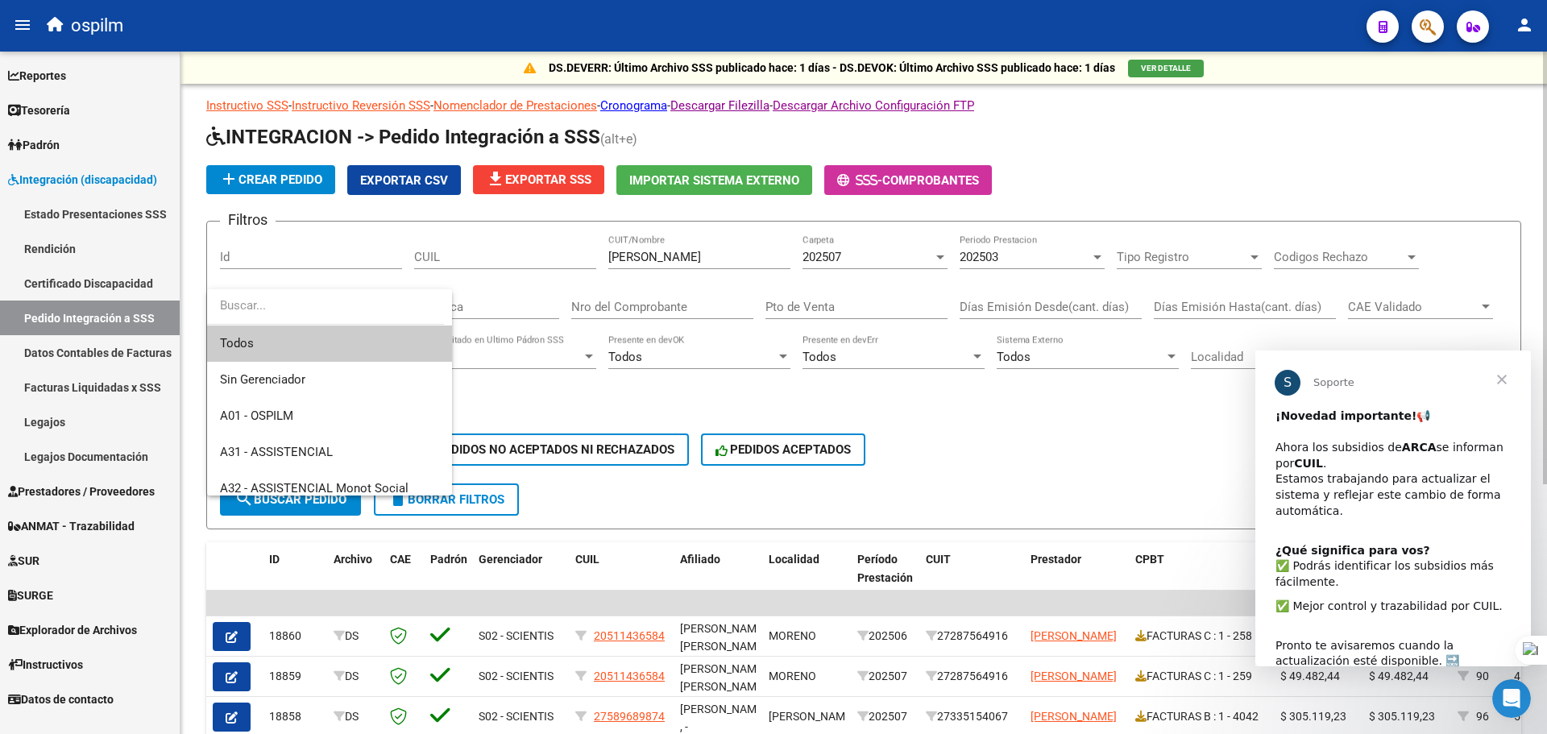
click at [968, 404] on div at bounding box center [773, 367] width 1547 height 734
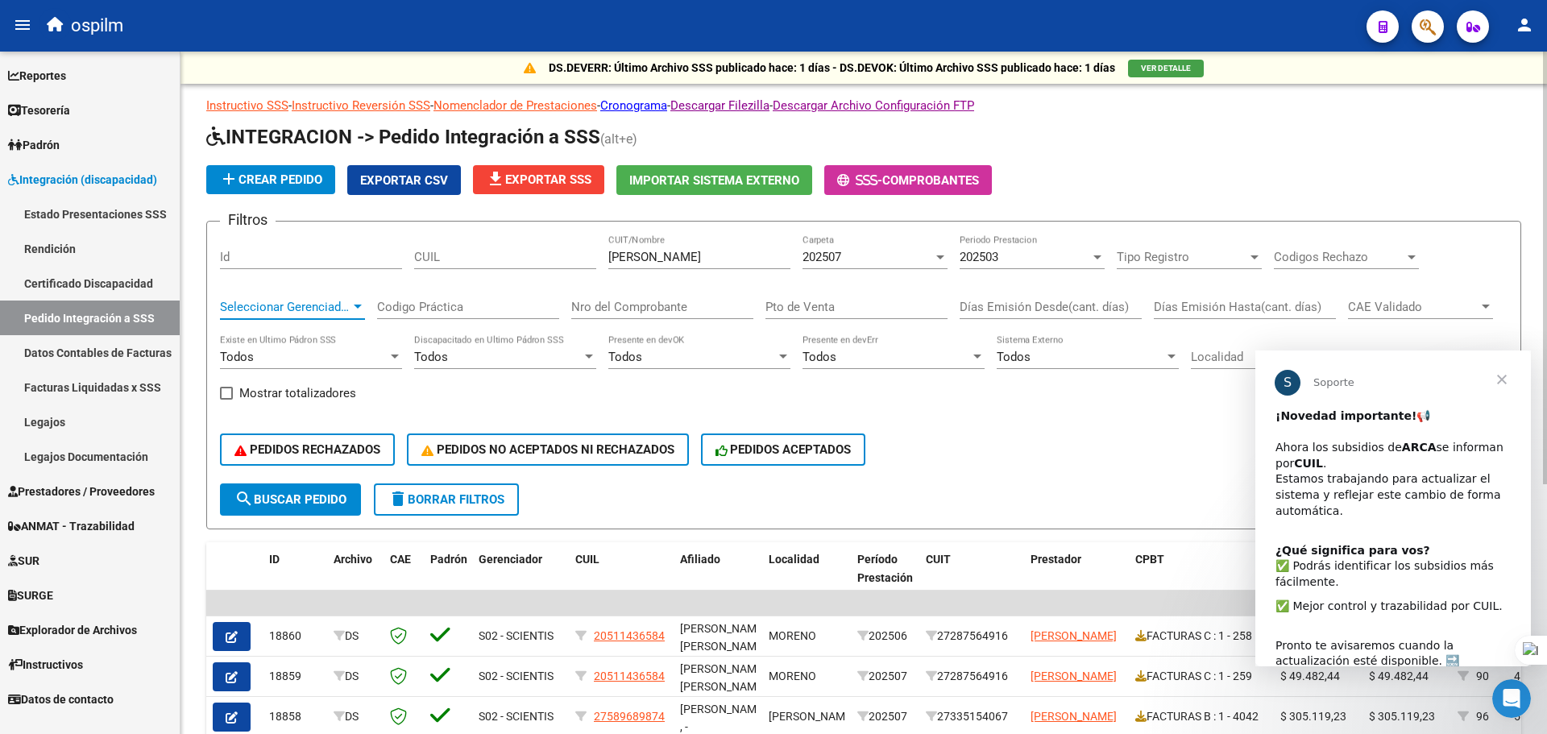
click at [343, 302] on span "Seleccionar Gerenciador" at bounding box center [285, 307] width 131 height 15
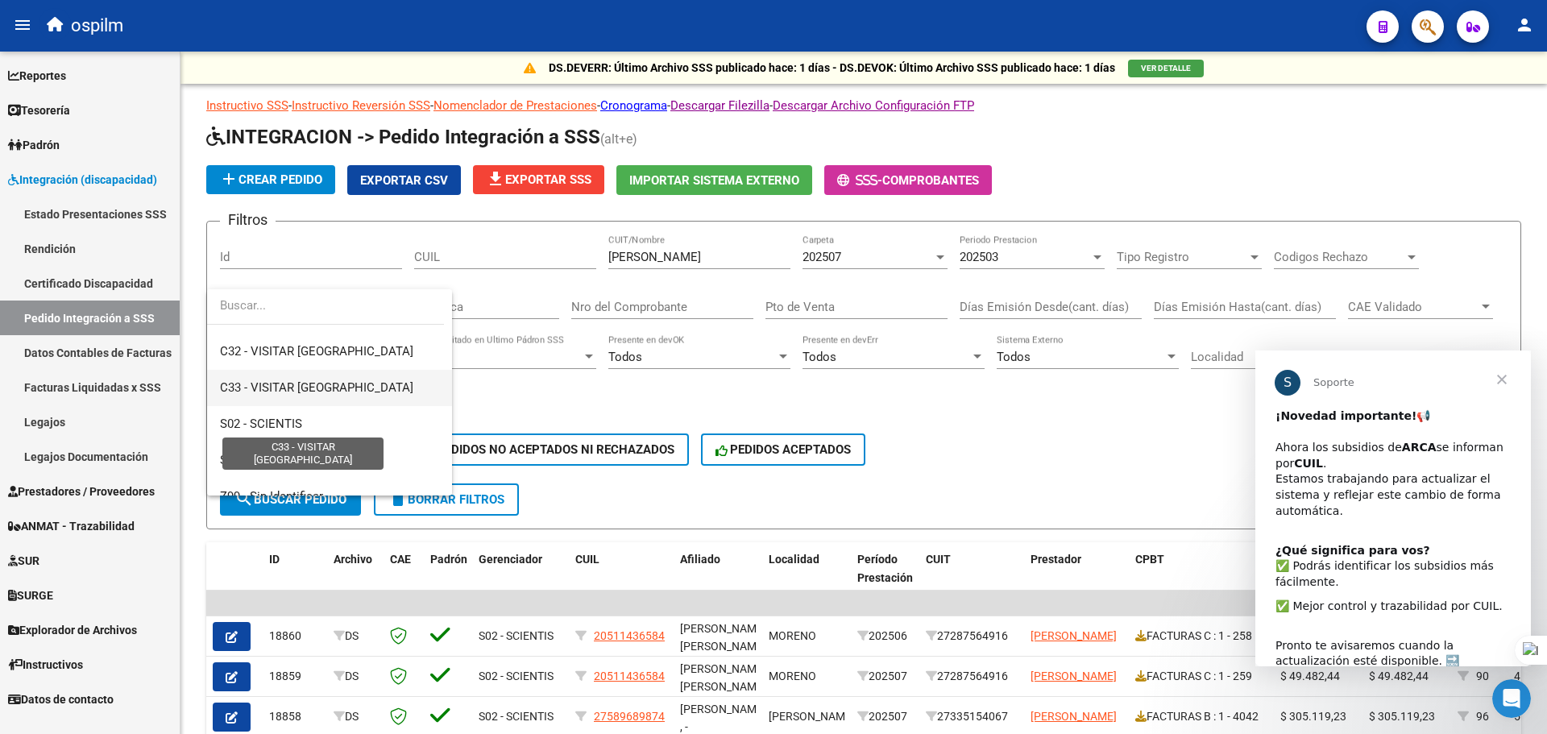
scroll to position [301, 0]
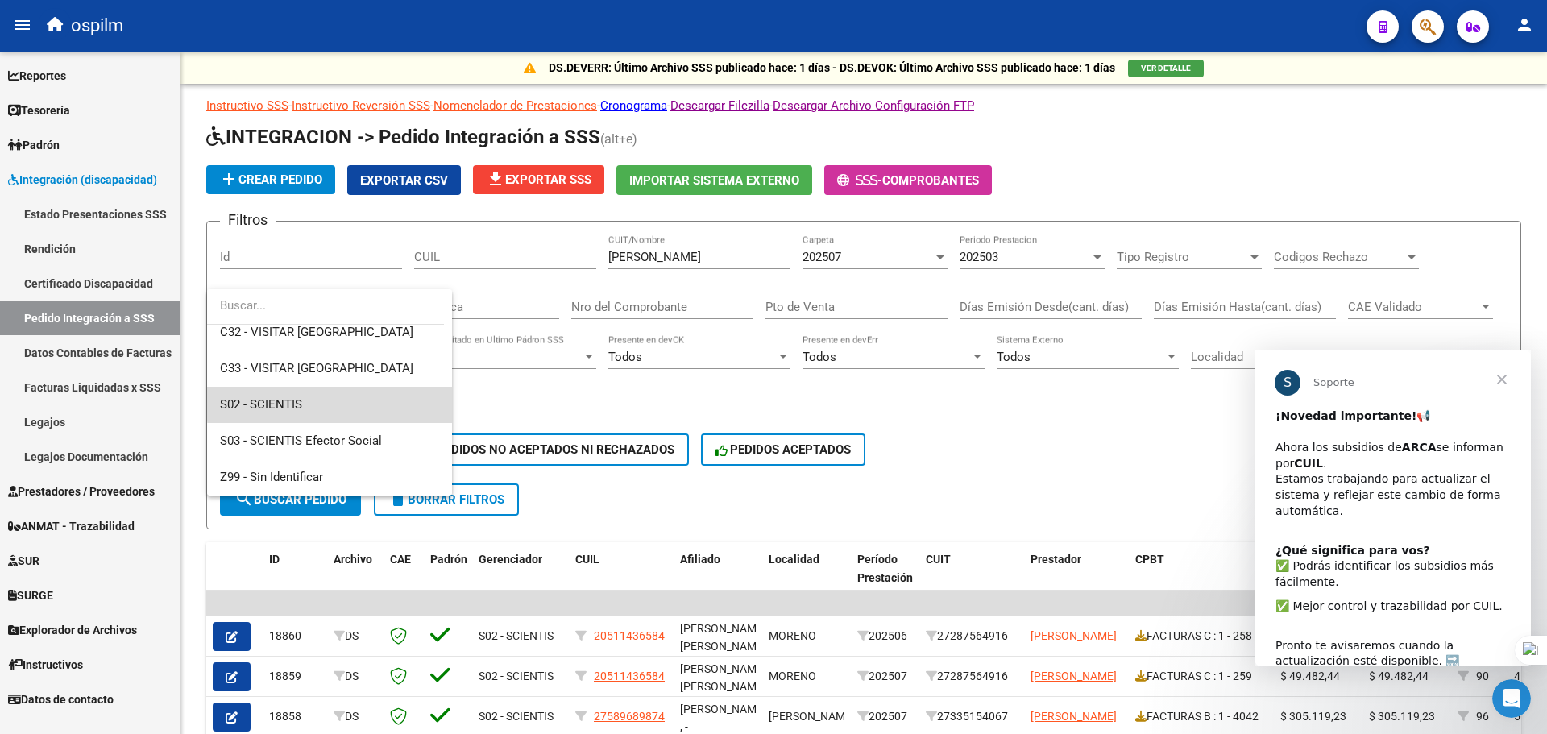
click at [343, 400] on span "S02 - SCIENTIS" at bounding box center [329, 405] width 219 height 36
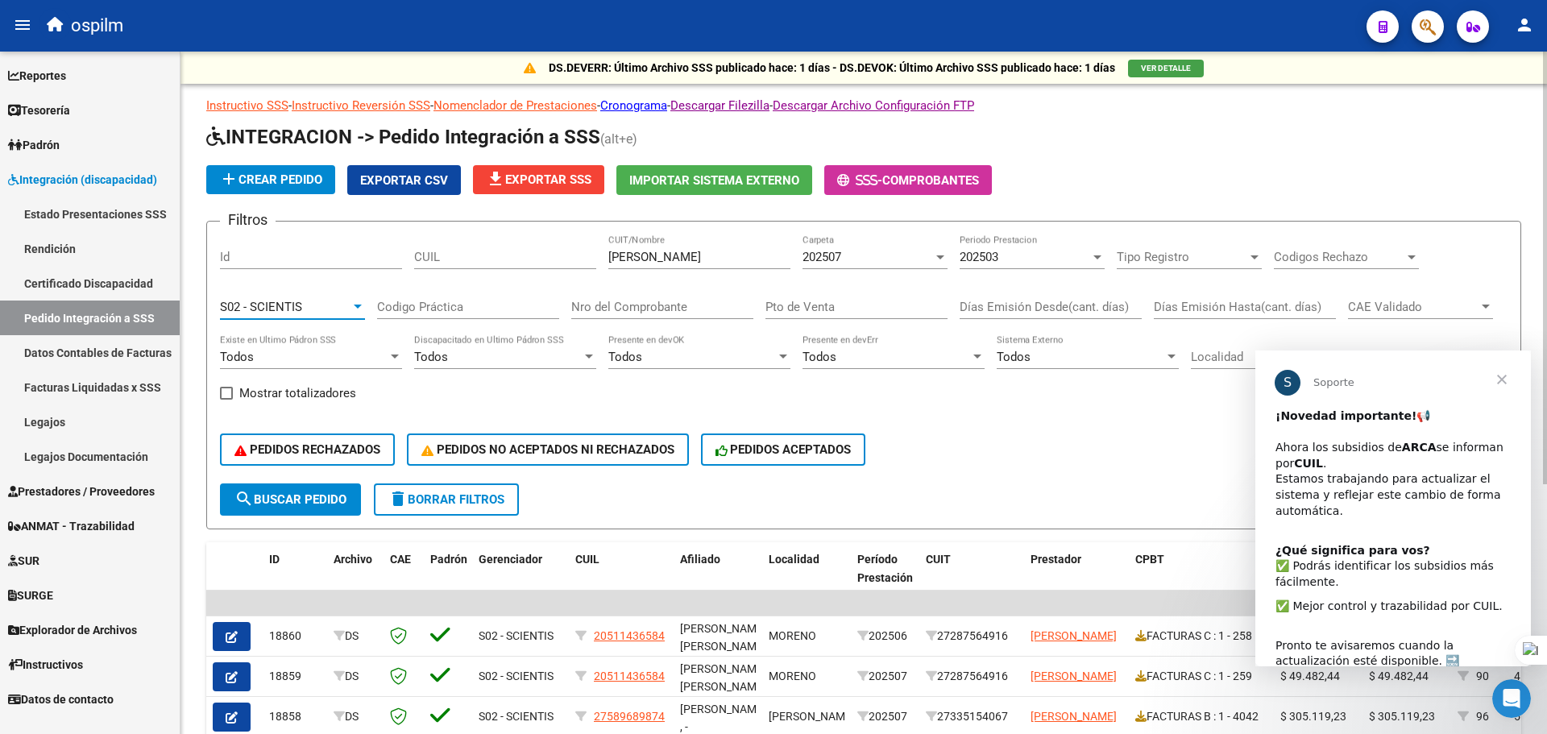
click at [402, 297] on div "Codigo Práctica" at bounding box center [468, 301] width 182 height 35
type input "096"
click at [1493, 377] on span "Cerrar" at bounding box center [1502, 380] width 58 height 58
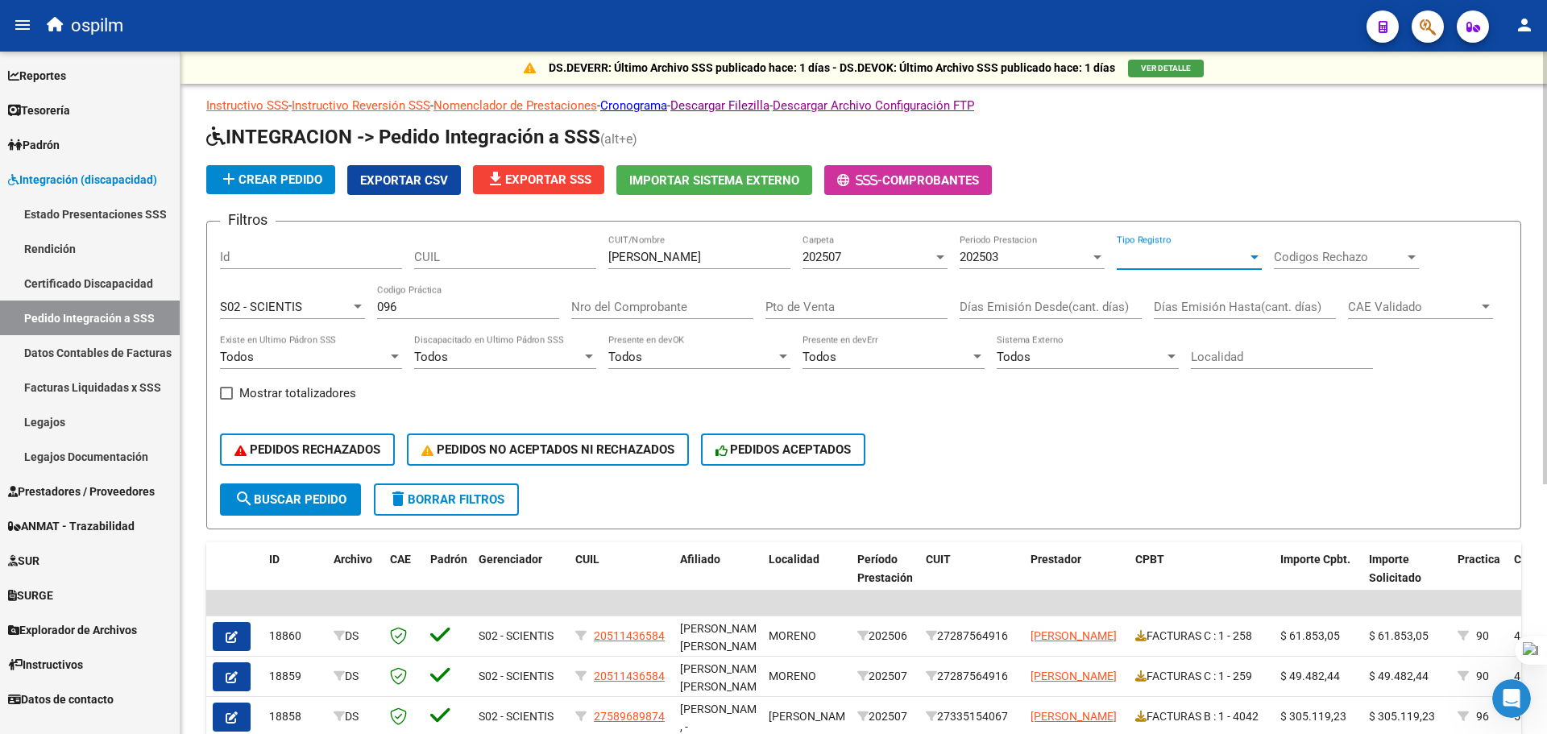
click at [1160, 257] on span "Tipo Registro" at bounding box center [1182, 257] width 131 height 15
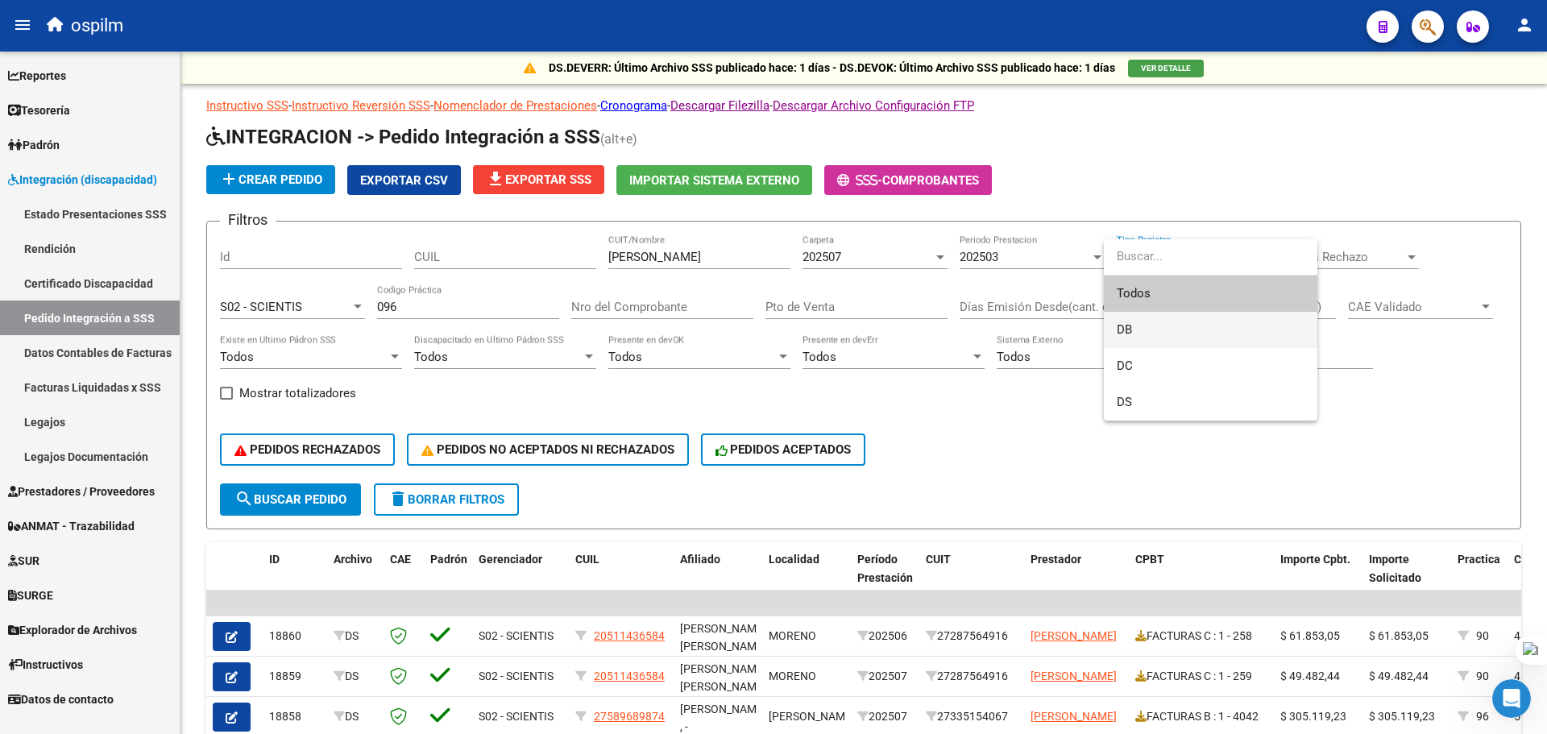
click at [1181, 334] on span "DB" at bounding box center [1211, 330] width 188 height 36
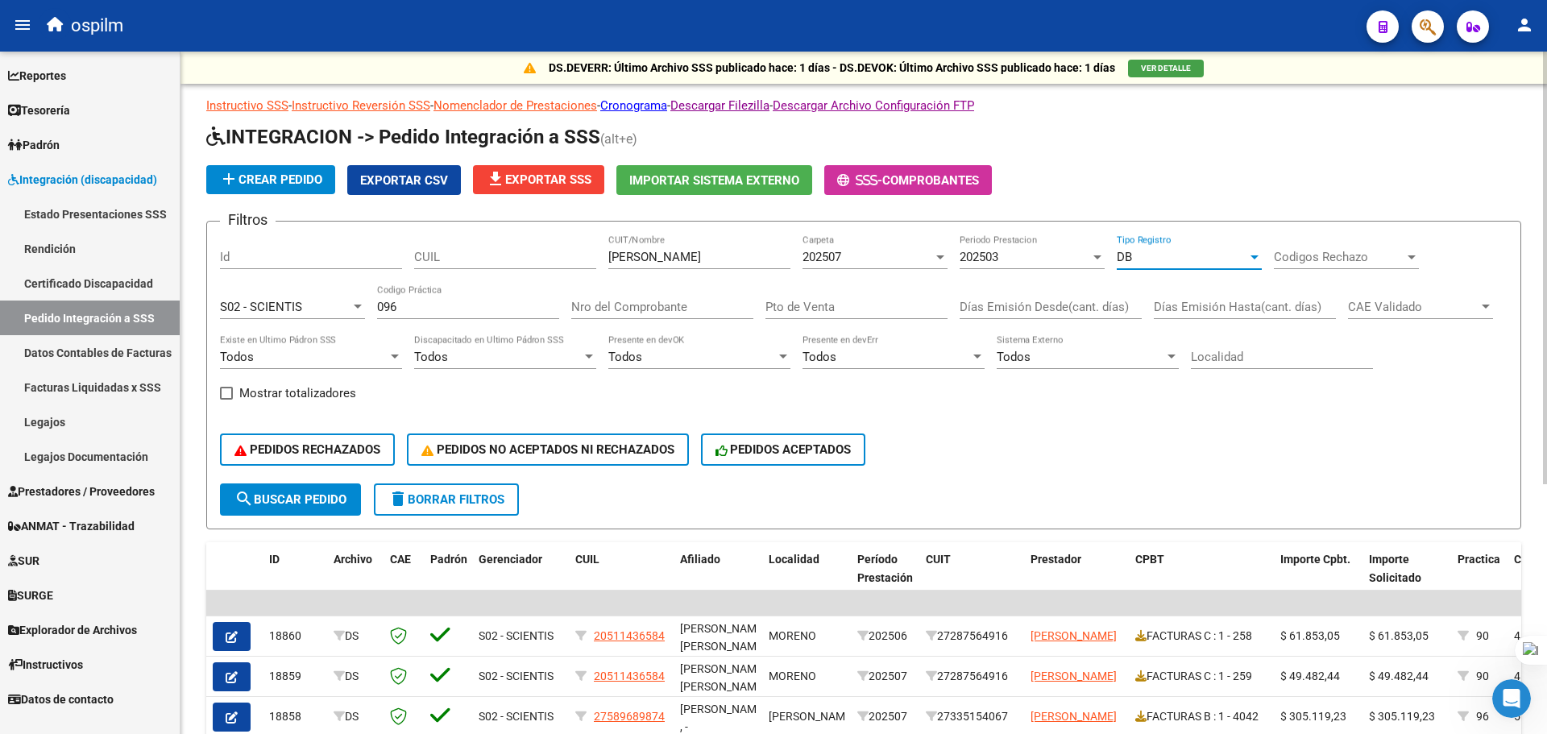
click at [1396, 259] on span "Codigos Rechazo" at bounding box center [1339, 257] width 131 height 15
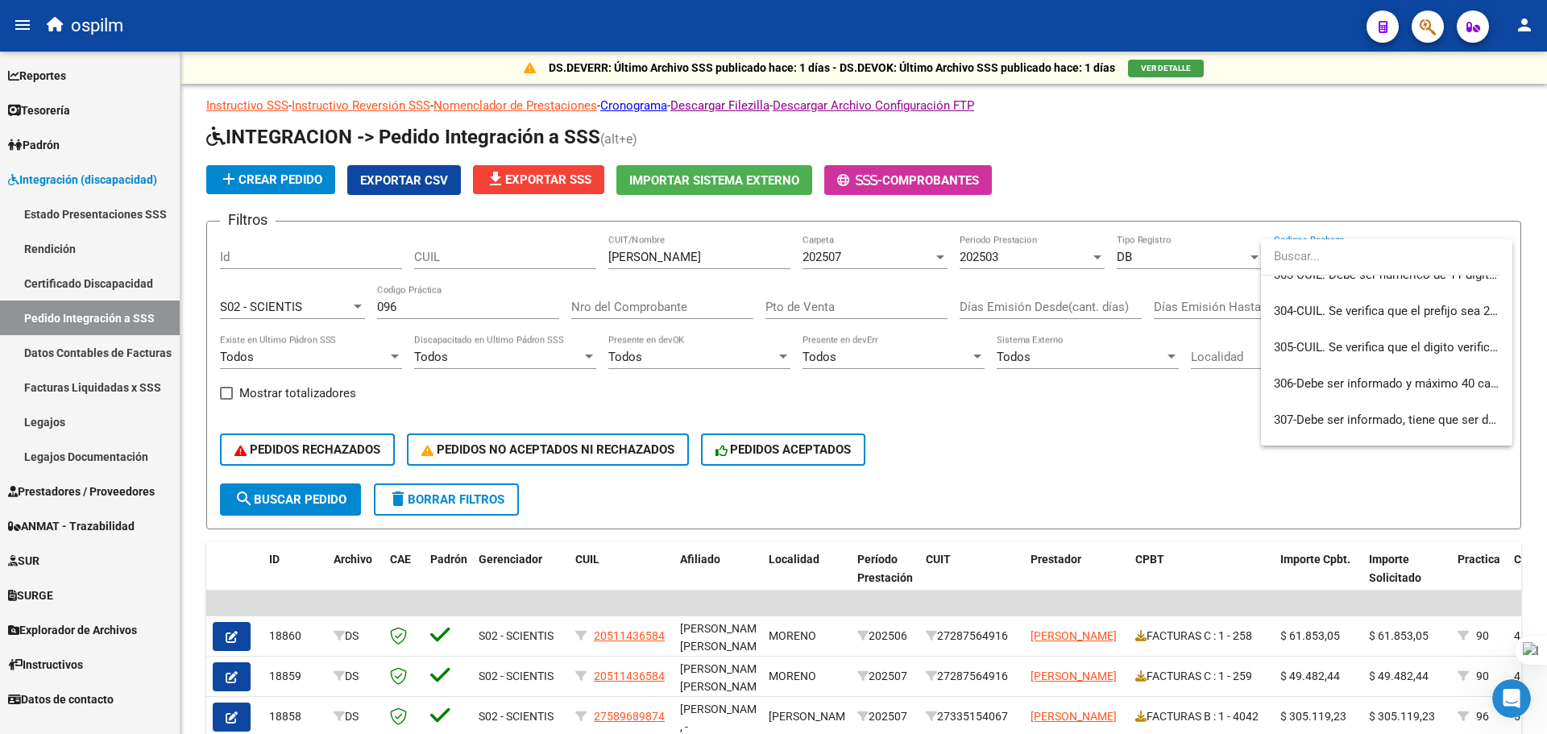
scroll to position [0, 0]
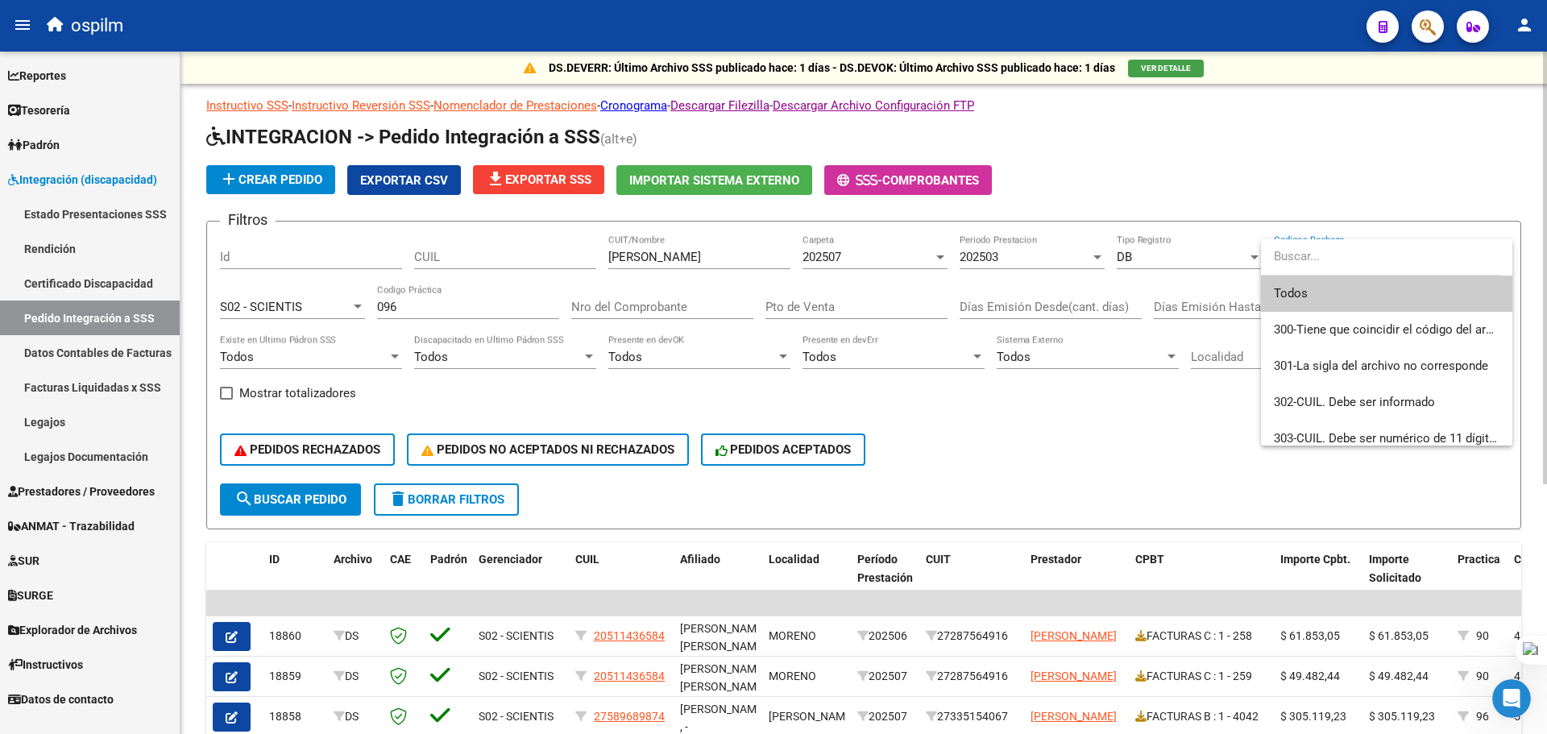
click at [1161, 463] on div at bounding box center [773, 367] width 1547 height 734
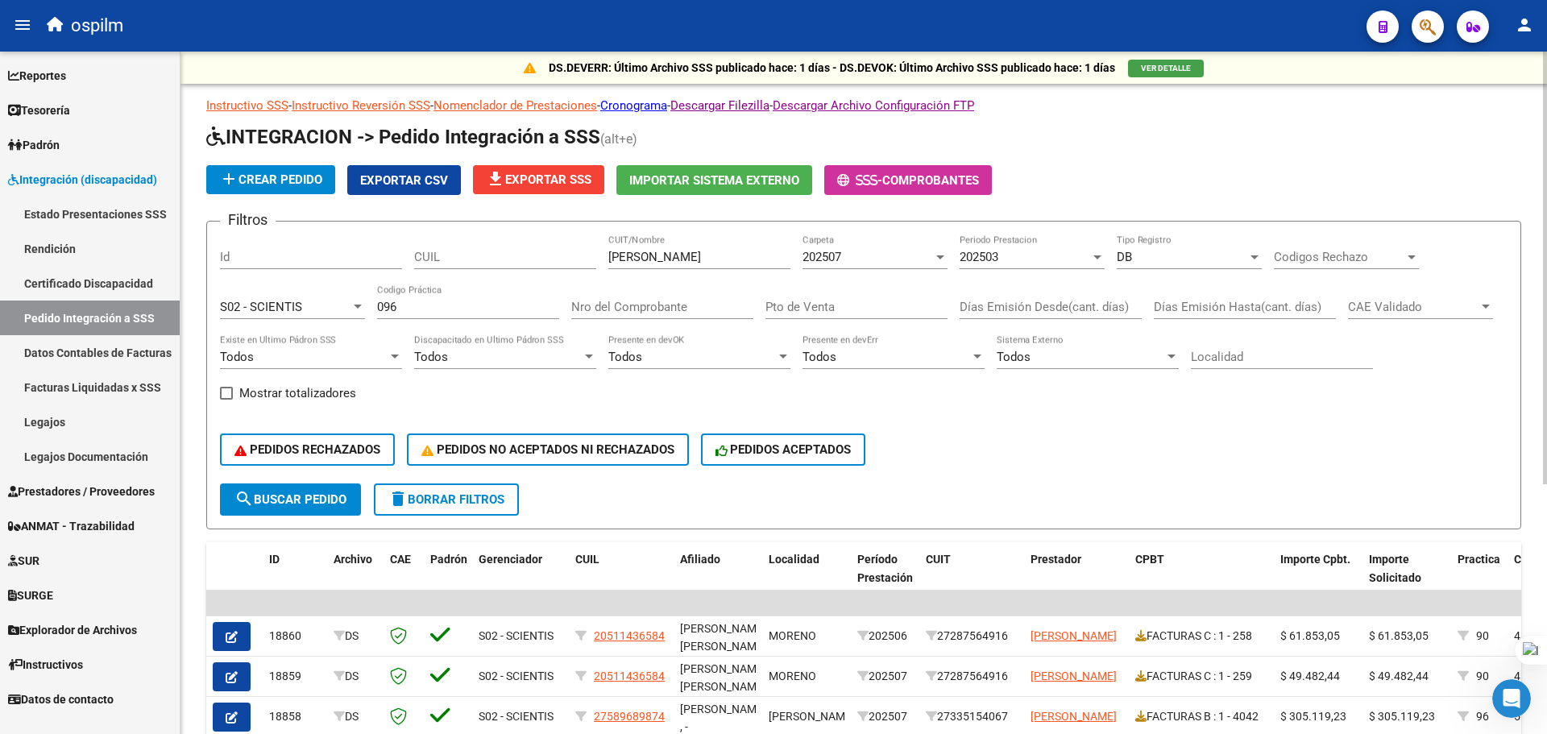
click at [228, 175] on mat-icon "add" at bounding box center [228, 178] width 19 height 19
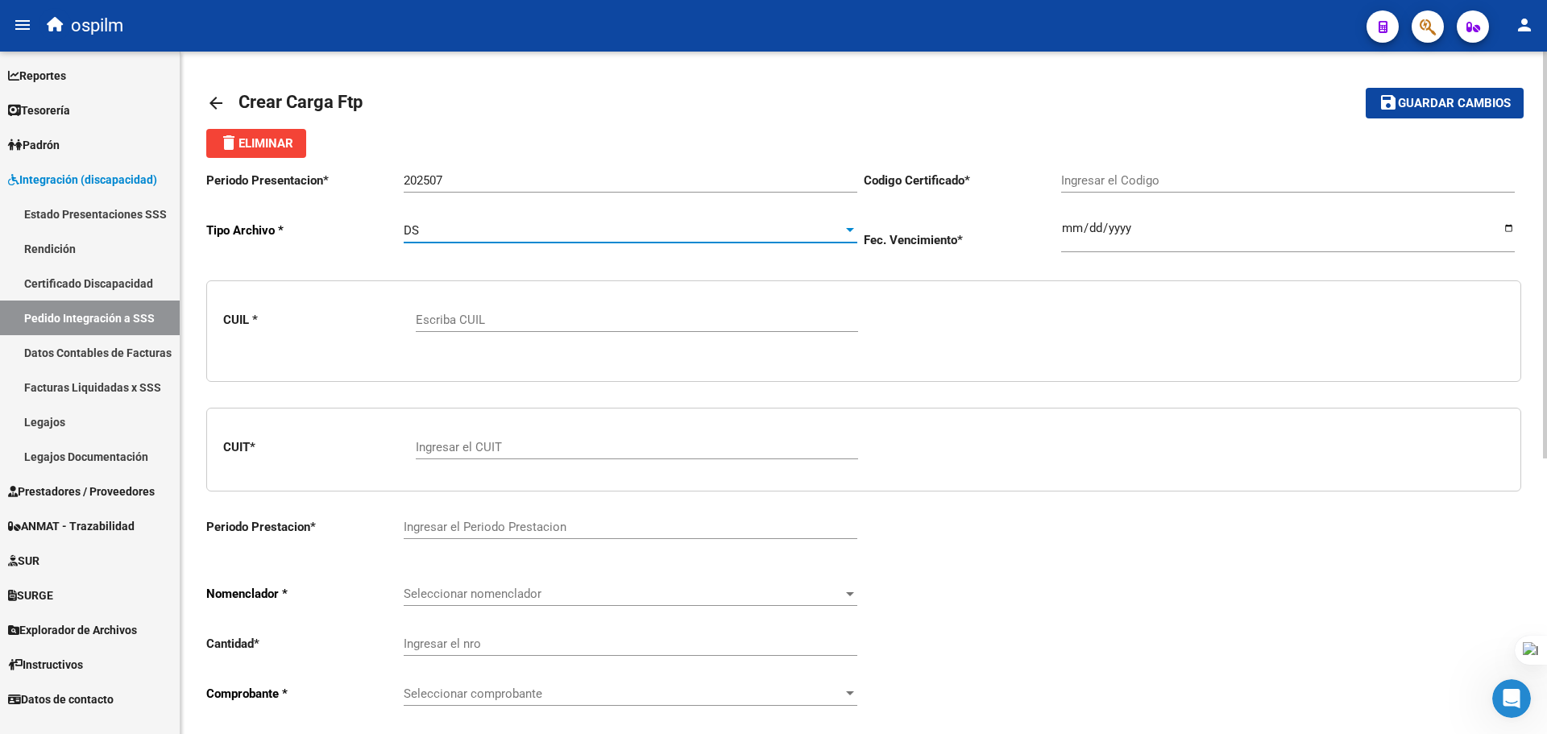
click at [517, 228] on div "DS" at bounding box center [623, 230] width 439 height 15
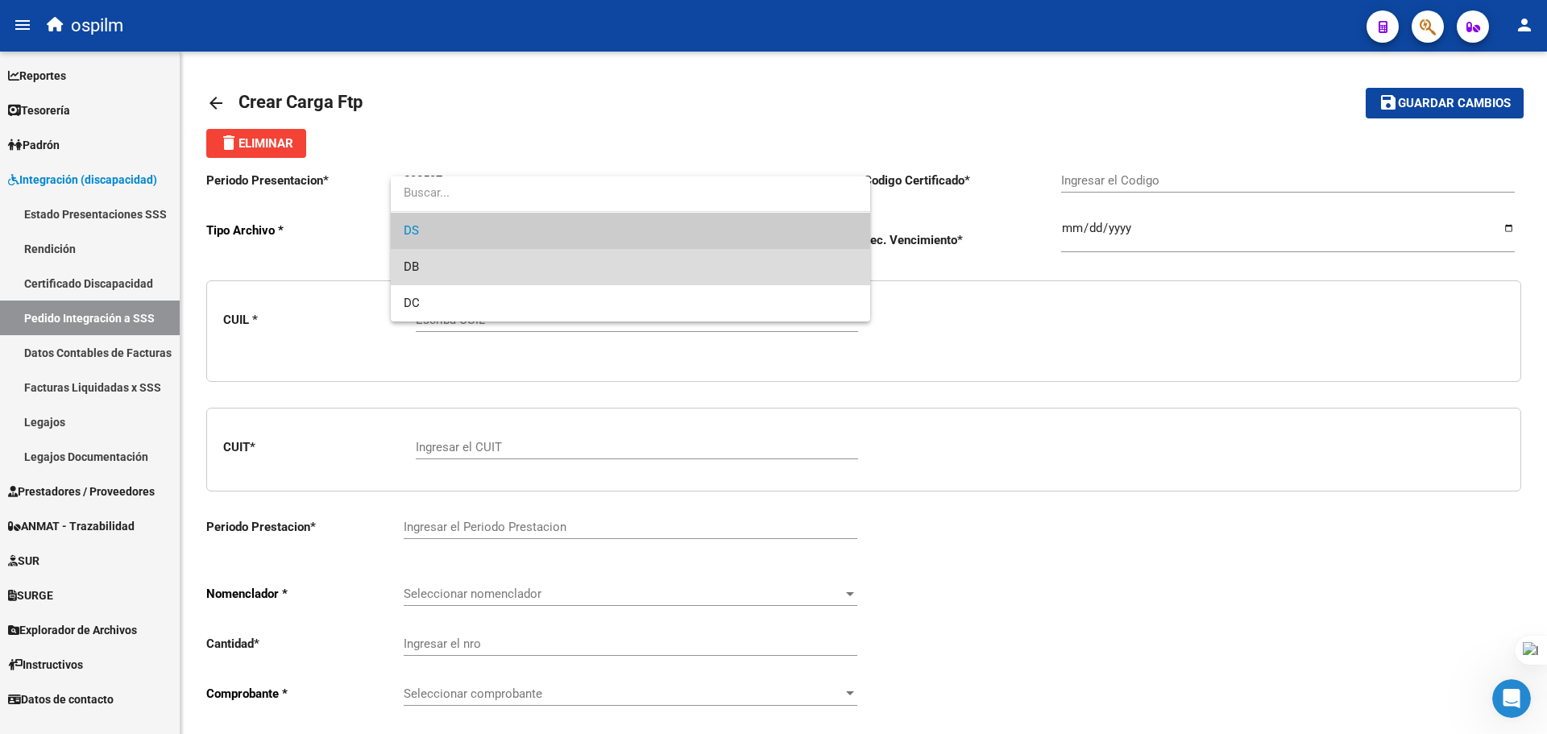
click at [504, 262] on span "DB" at bounding box center [631, 267] width 454 height 36
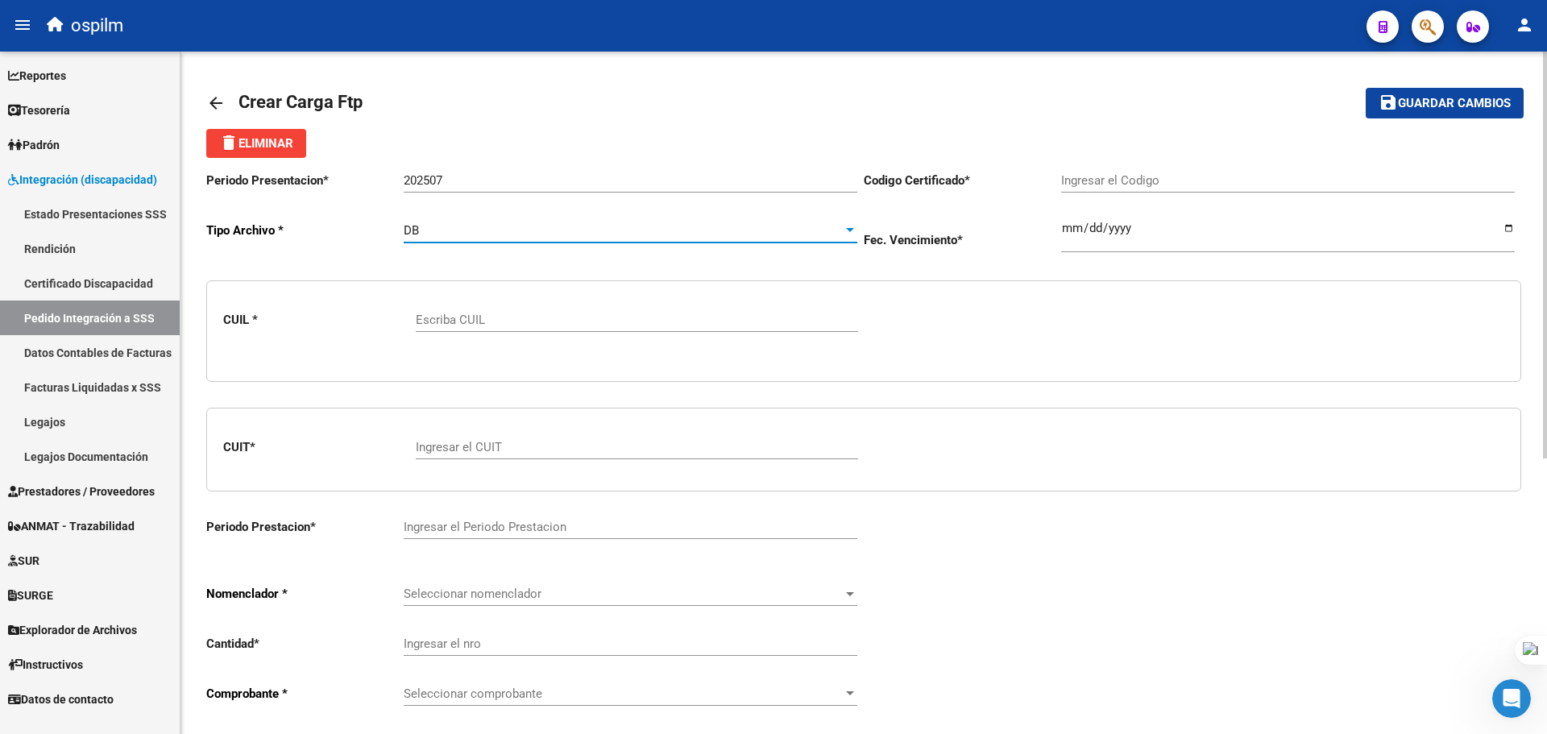
click at [488, 313] on input "Escriba CUIL" at bounding box center [637, 320] width 442 height 15
click at [1127, 189] on div "Ingresar el Codigo" at bounding box center [1288, 175] width 454 height 35
click at [600, 320] on input "Escriba CUIL" at bounding box center [637, 320] width 442 height 15
paste input "20566443768"
type input "20566443768"
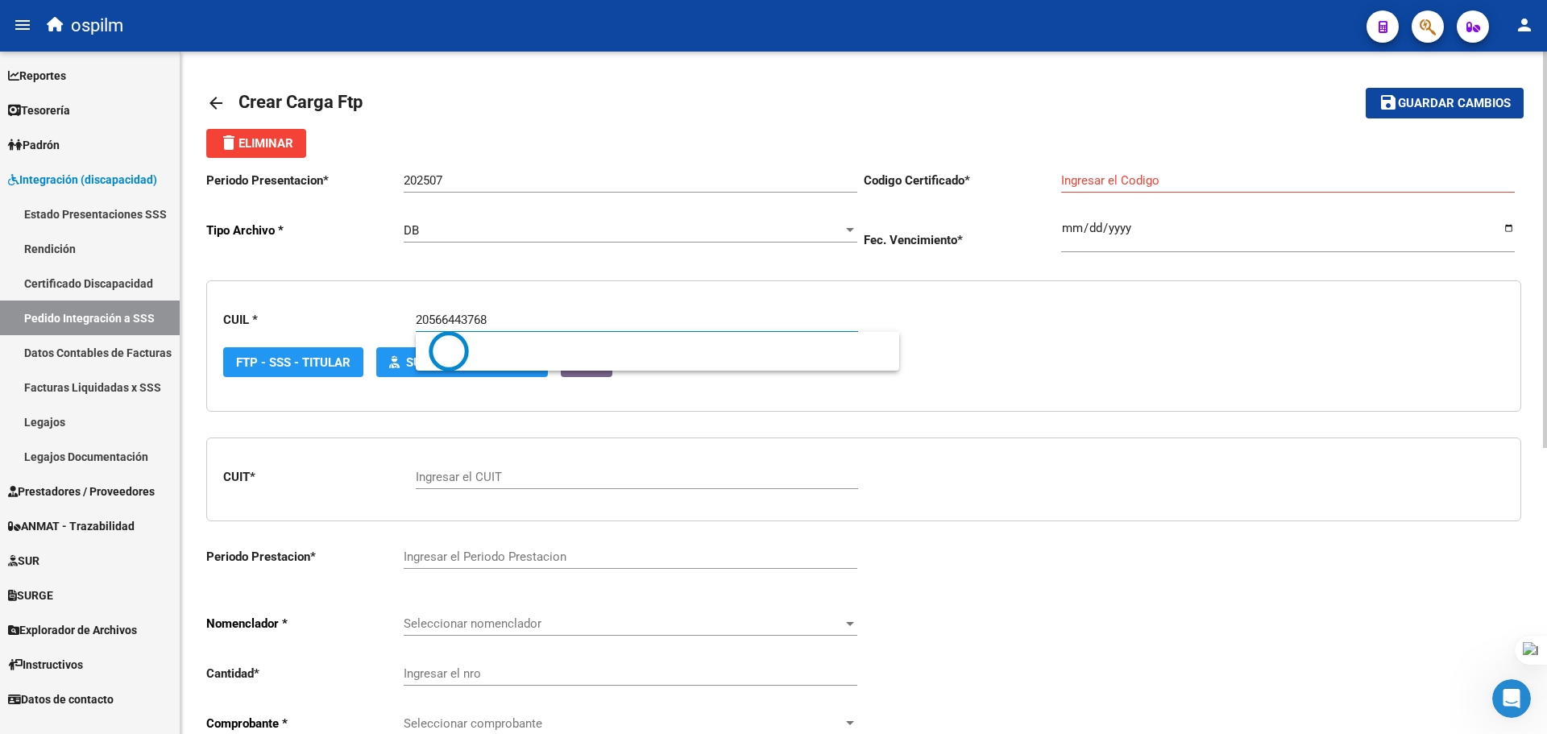
type input "ARG02000566443762021041620240416BS462"
type input "2024-04-16"
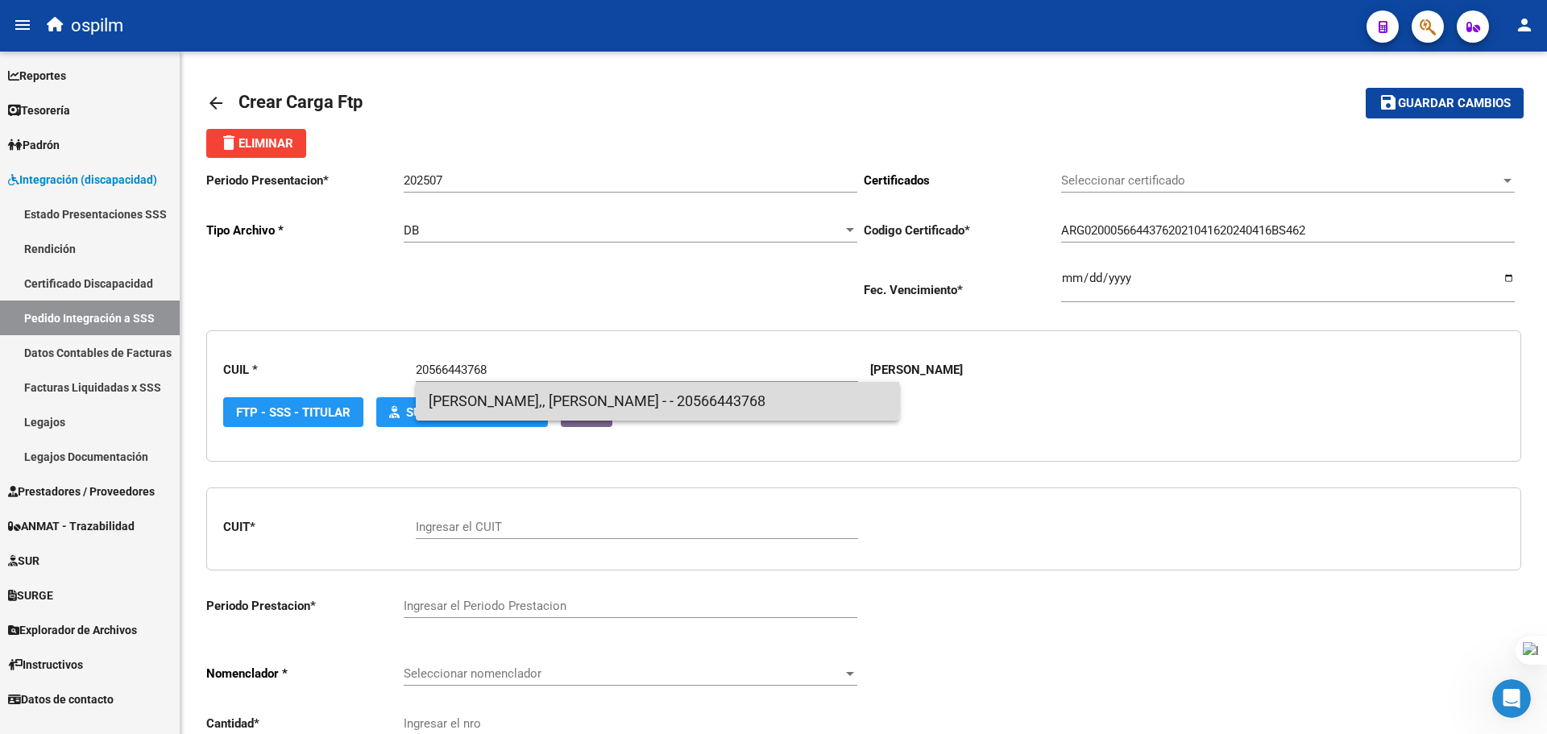
click at [561, 388] on span "NOYA,, SERGIO - - 20566443768" at bounding box center [658, 401] width 458 height 39
type input "20566443768"
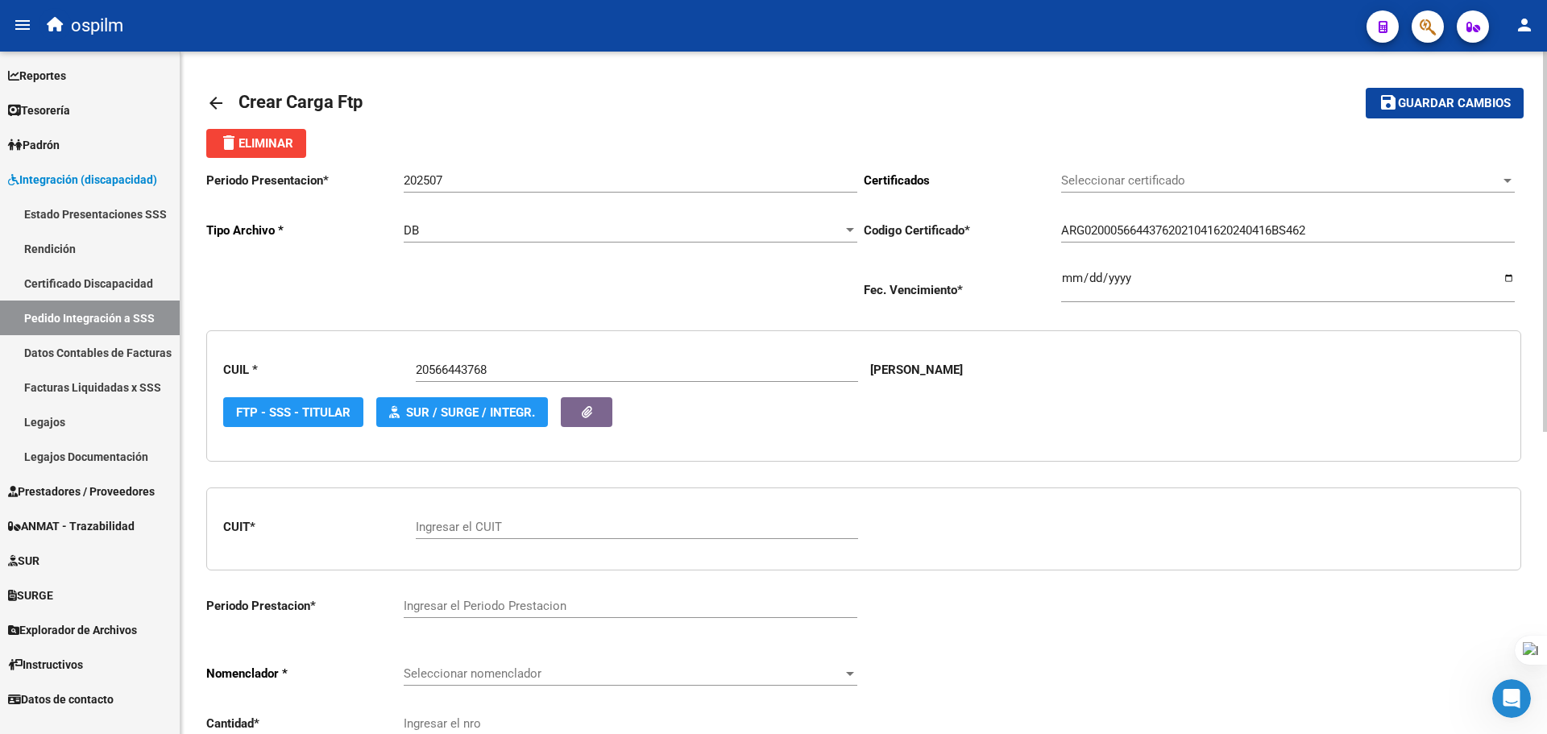
click at [1129, 193] on div "Seleccionar certificado Seleccionar certificado" at bounding box center [1288, 183] width 454 height 50
click at [1135, 184] on span "Seleccionar certificado" at bounding box center [1280, 180] width 439 height 15
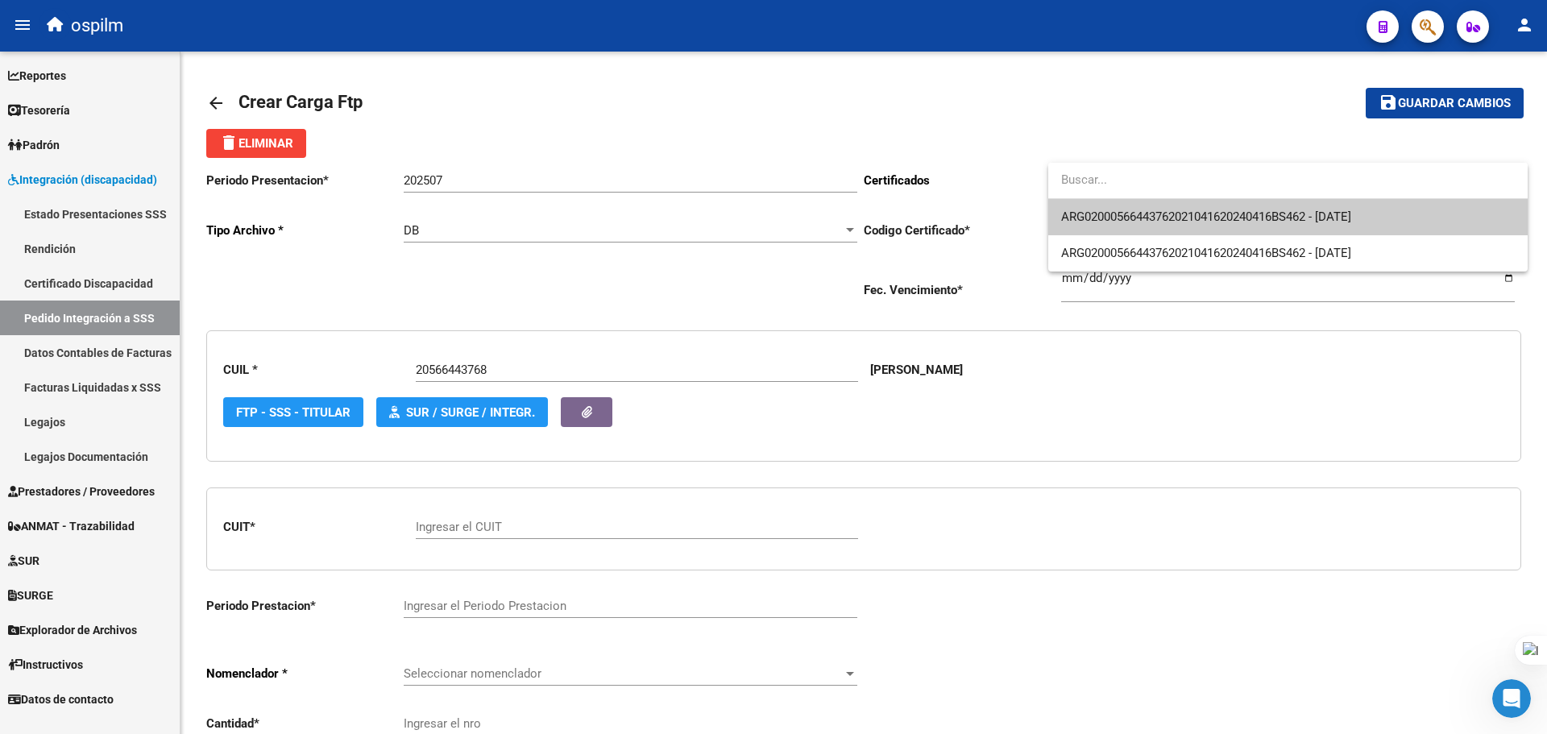
click at [1150, 225] on span "ARG02000566443762021041620240416BS462 - 2024-04-16" at bounding box center [1288, 217] width 454 height 36
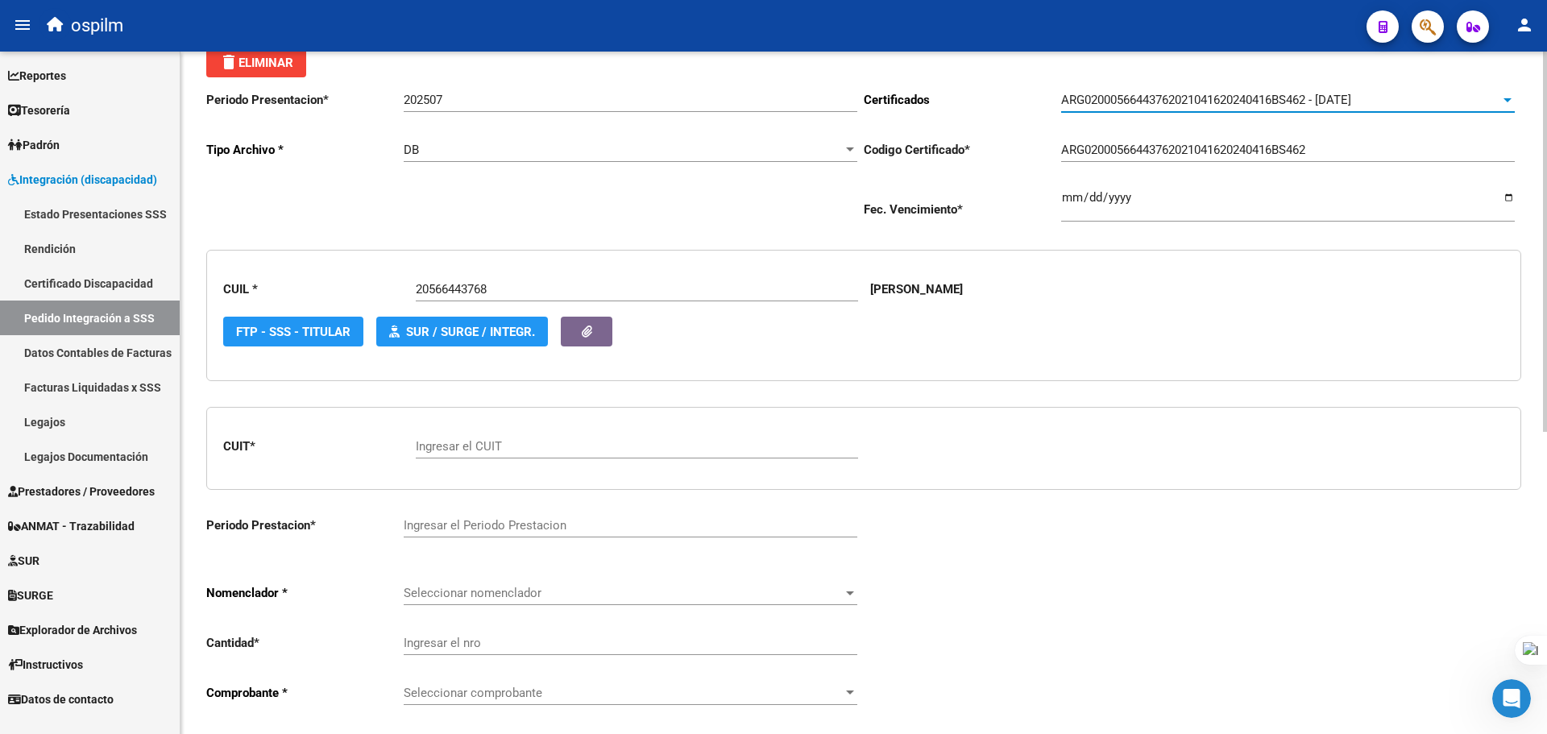
scroll to position [161, 0]
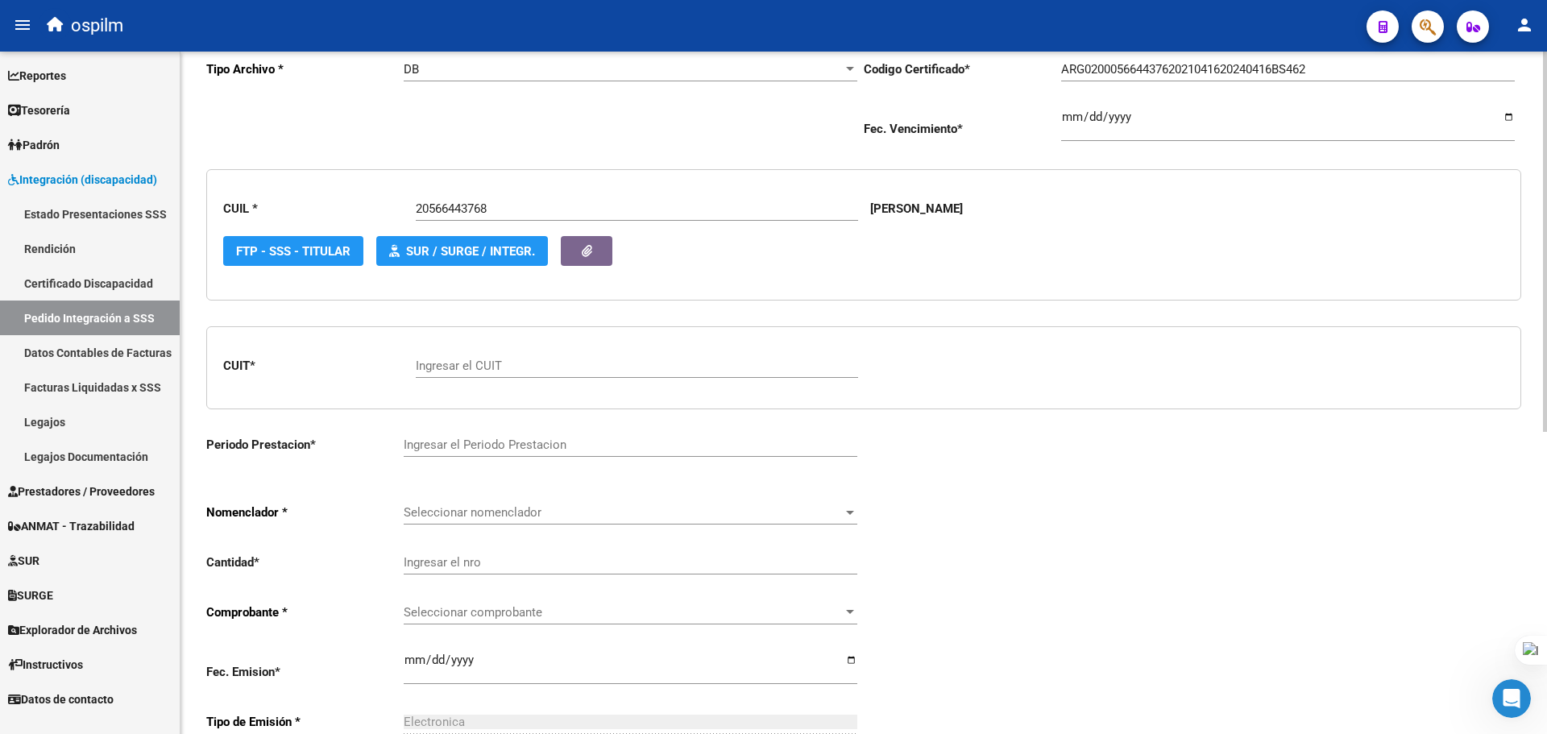
click at [537, 375] on div "Ingresar el CUIT" at bounding box center [637, 360] width 442 height 35
paste input "27-23759436-9"
type input "27-23759436-9"
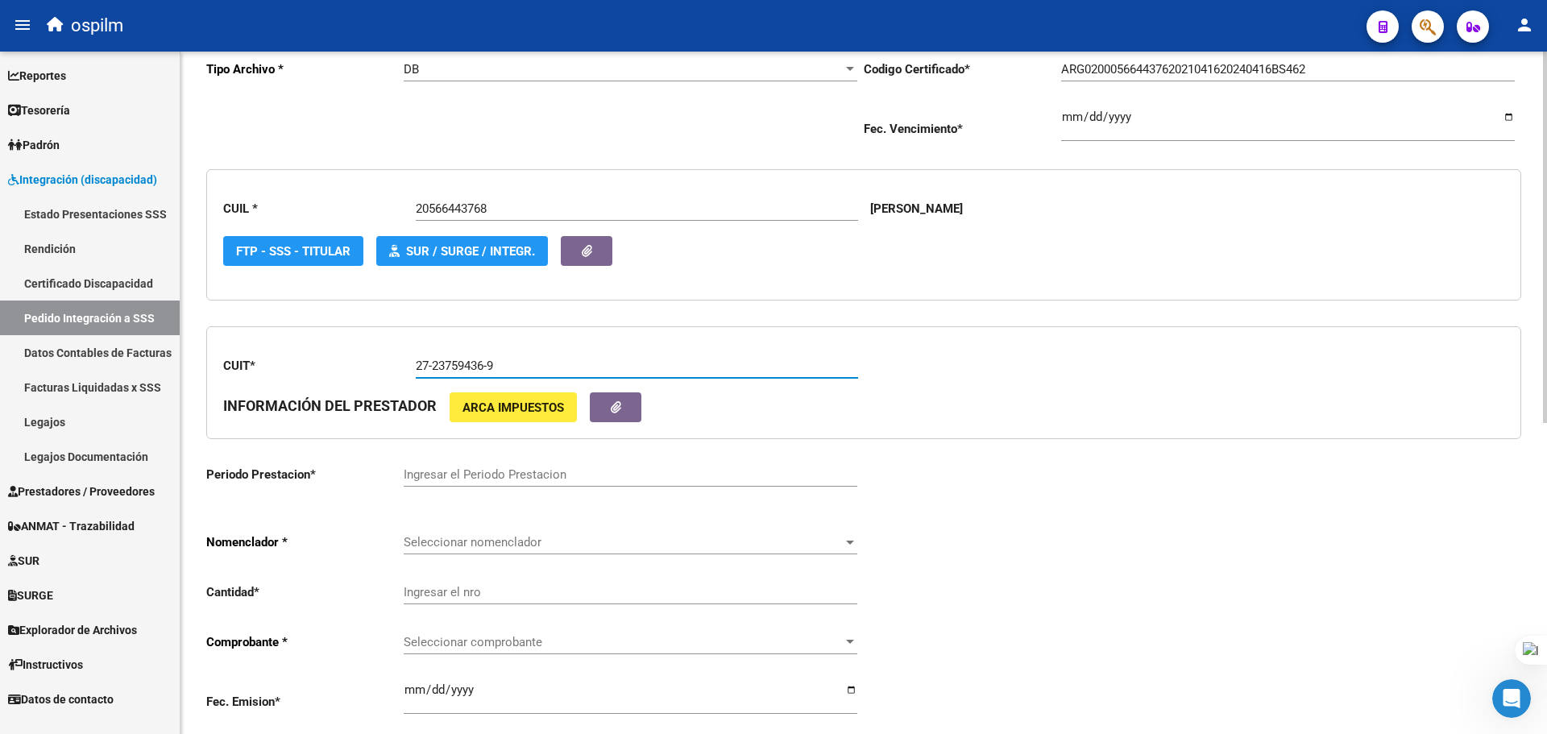
type input "202507"
type input "1"
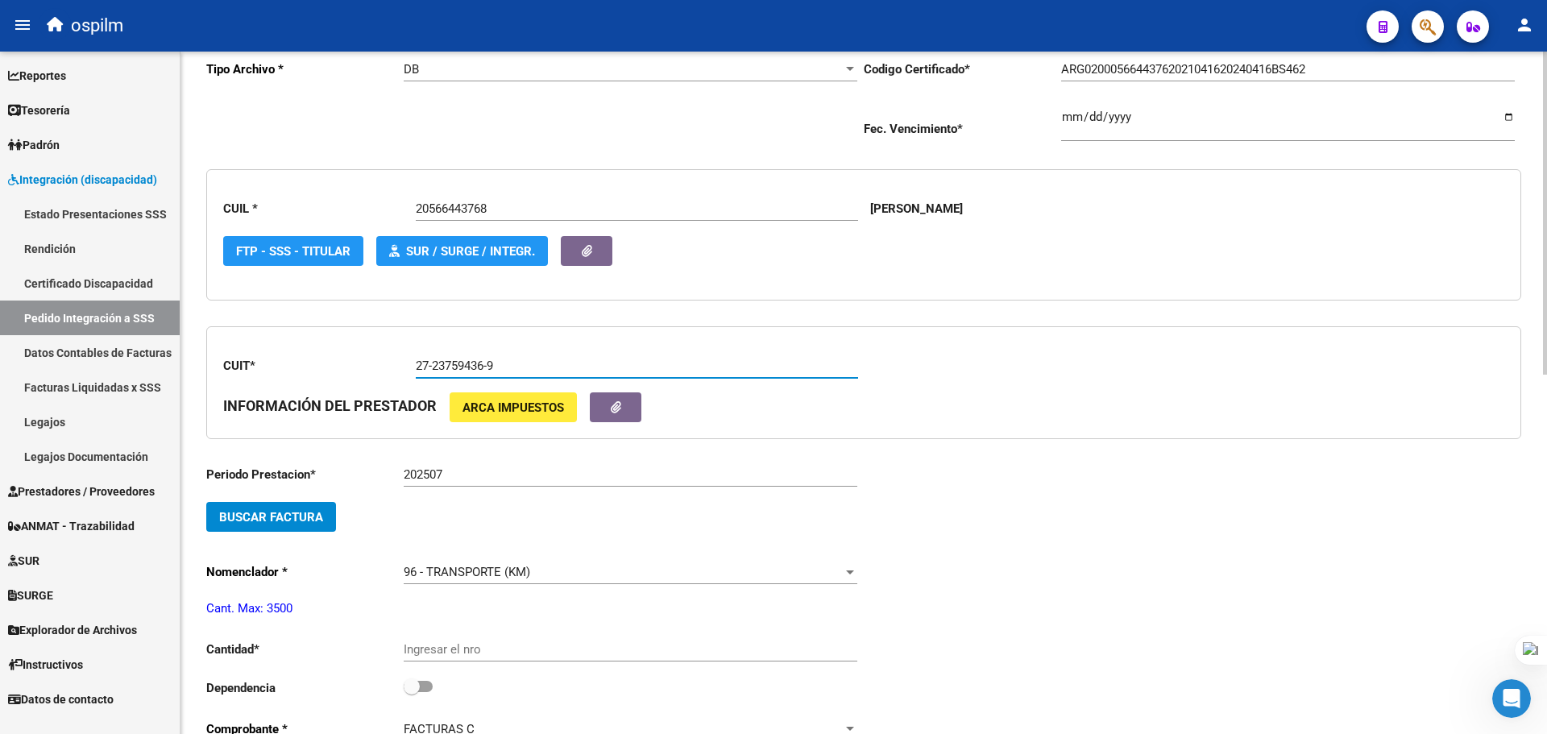
click at [491, 368] on input "27-23759436-9" at bounding box center [637, 366] width 442 height 15
type input "27-23759436-9"
click at [509, 486] on div "202507 Ingresar el Periodo Prestacion" at bounding box center [631, 469] width 454 height 35
click at [509, 481] on input "202507" at bounding box center [631, 474] width 454 height 15
drag, startPoint x: 562, startPoint y: 465, endPoint x: 304, endPoint y: 481, distance: 259.2
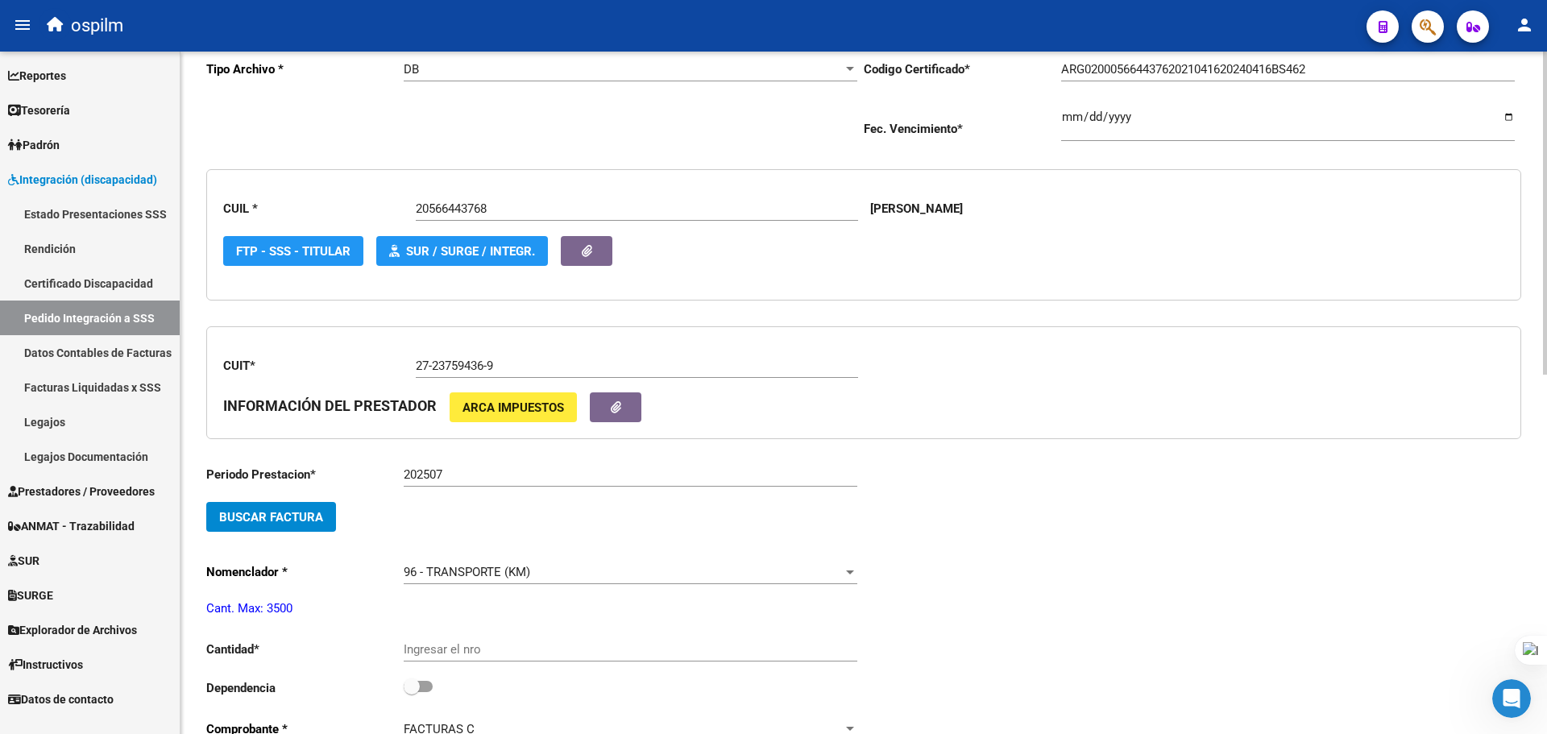
click at [301, 479] on app-form-text-field "Periodo Prestacion * 202507 Ingresar el Periodo Prestacion" at bounding box center [531, 474] width 651 height 15
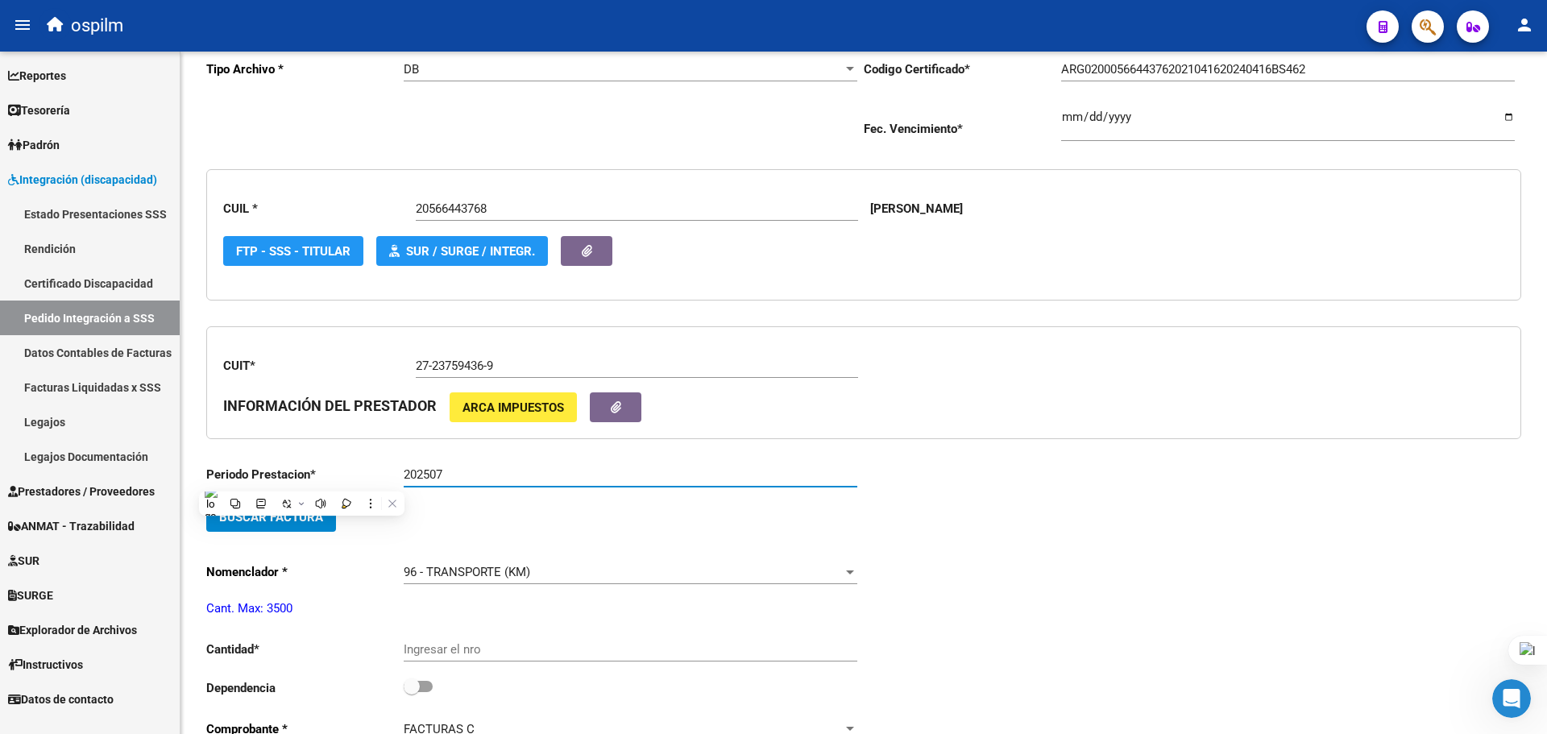
drag, startPoint x: 503, startPoint y: 475, endPoint x: 169, endPoint y: 475, distance: 333.6
click at [169, 475] on mat-sidenav-container "Firma Express Reportes SUR Expedientes Internos Movimiento de Expte. SSS Tesore…" at bounding box center [773, 393] width 1547 height 683
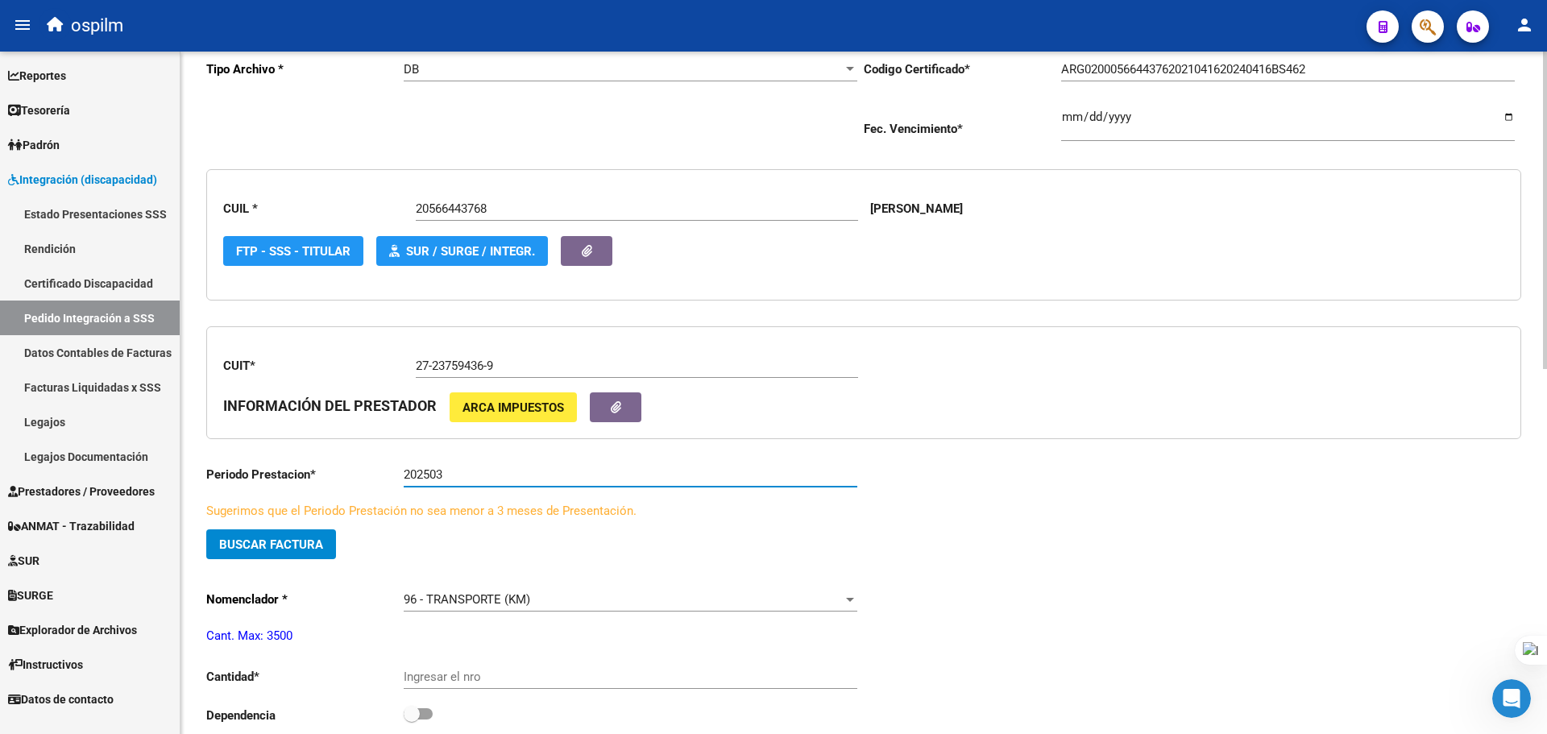
type input "202503"
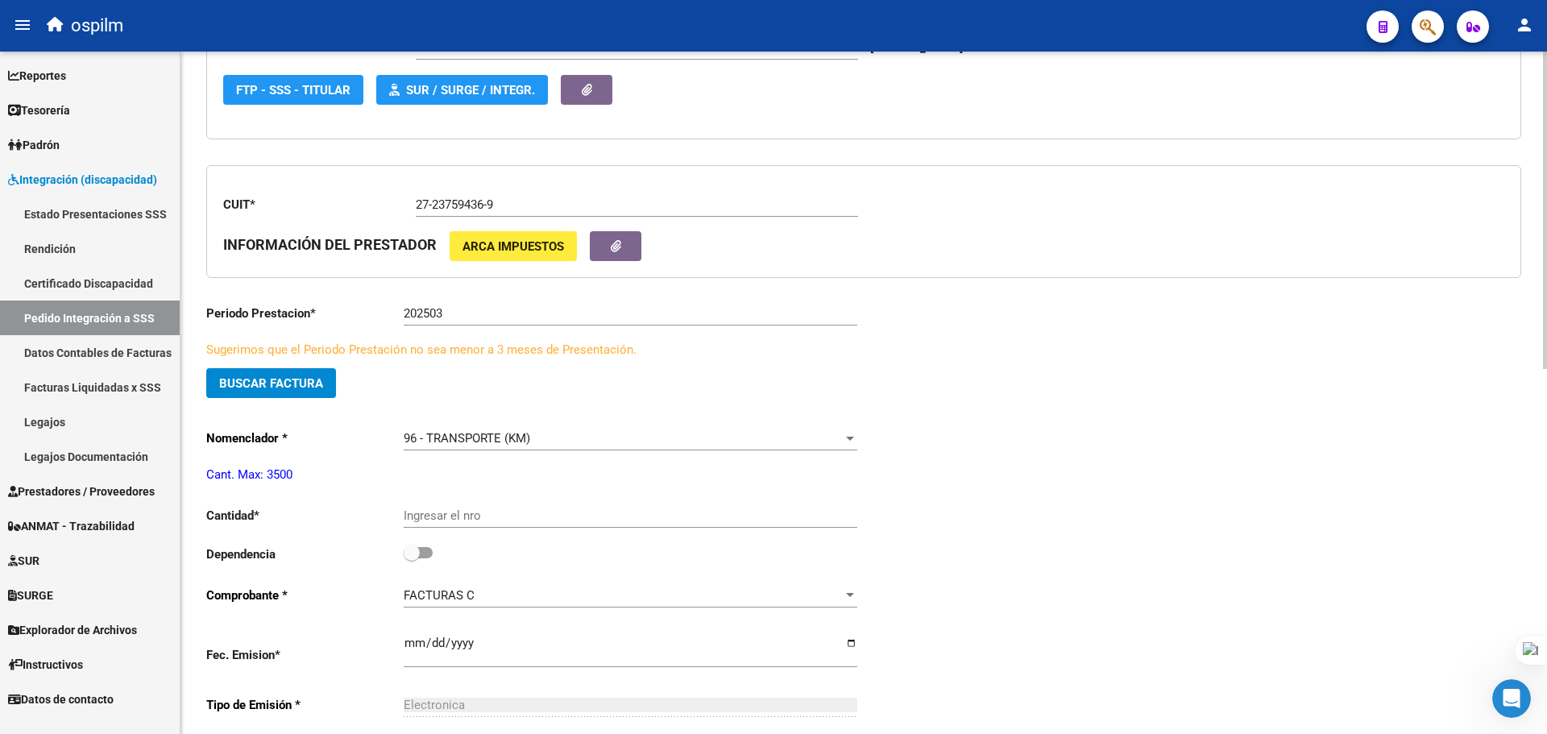
click at [463, 508] on input "Ingresar el nro" at bounding box center [631, 515] width 454 height 15
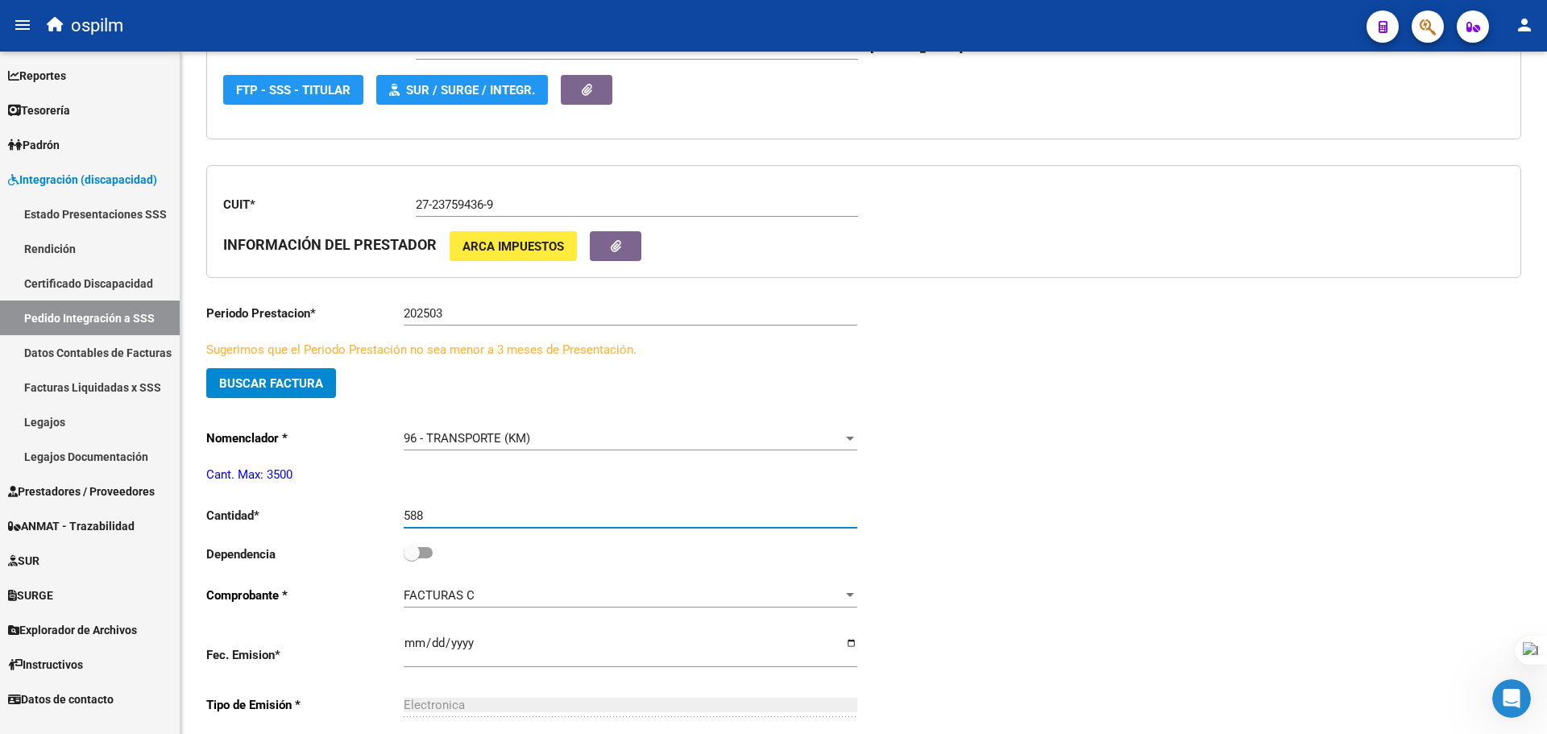
type input "588"
click at [93, 392] on link "Facturas Liquidadas x SSS" at bounding box center [90, 387] width 180 height 35
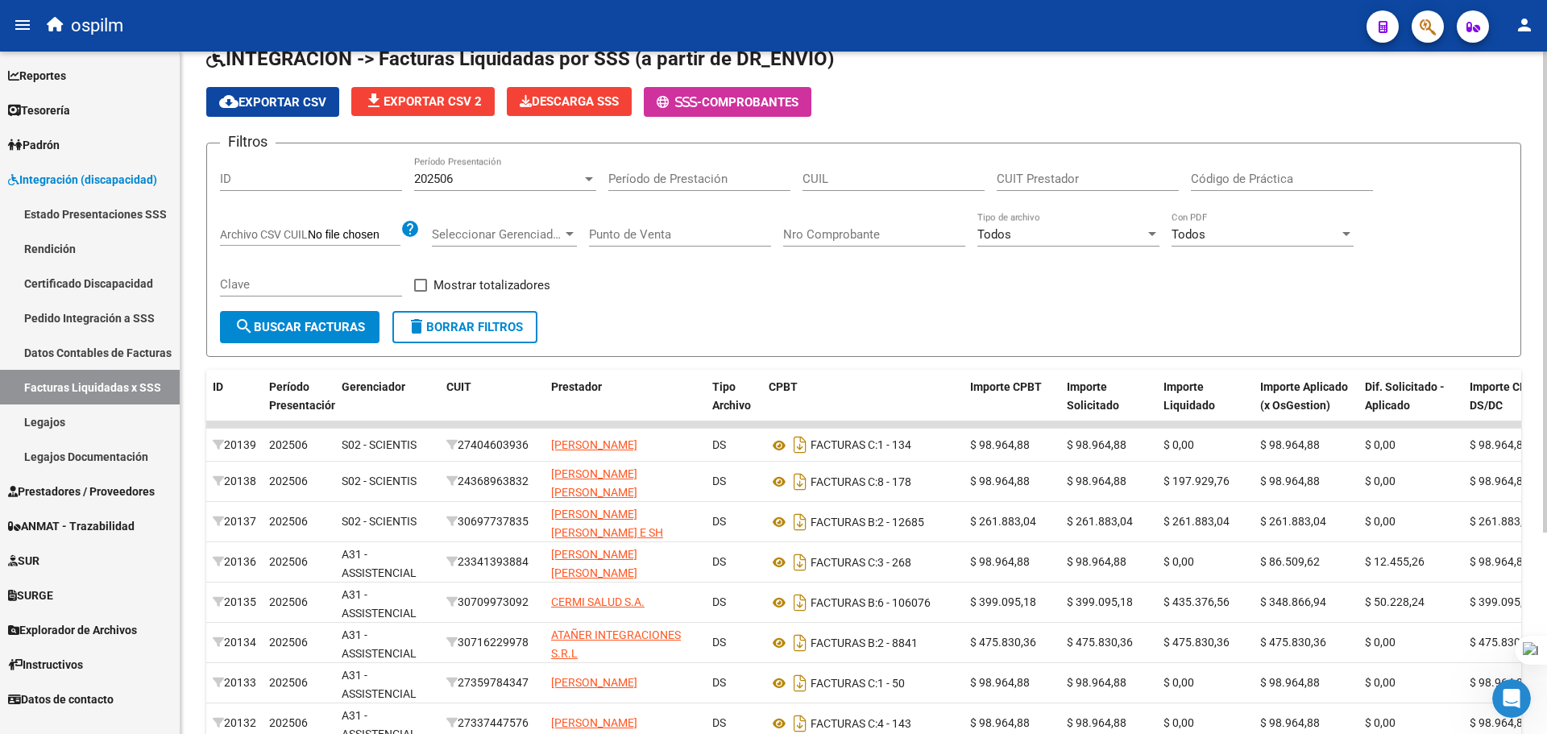
scroll to position [44, 0]
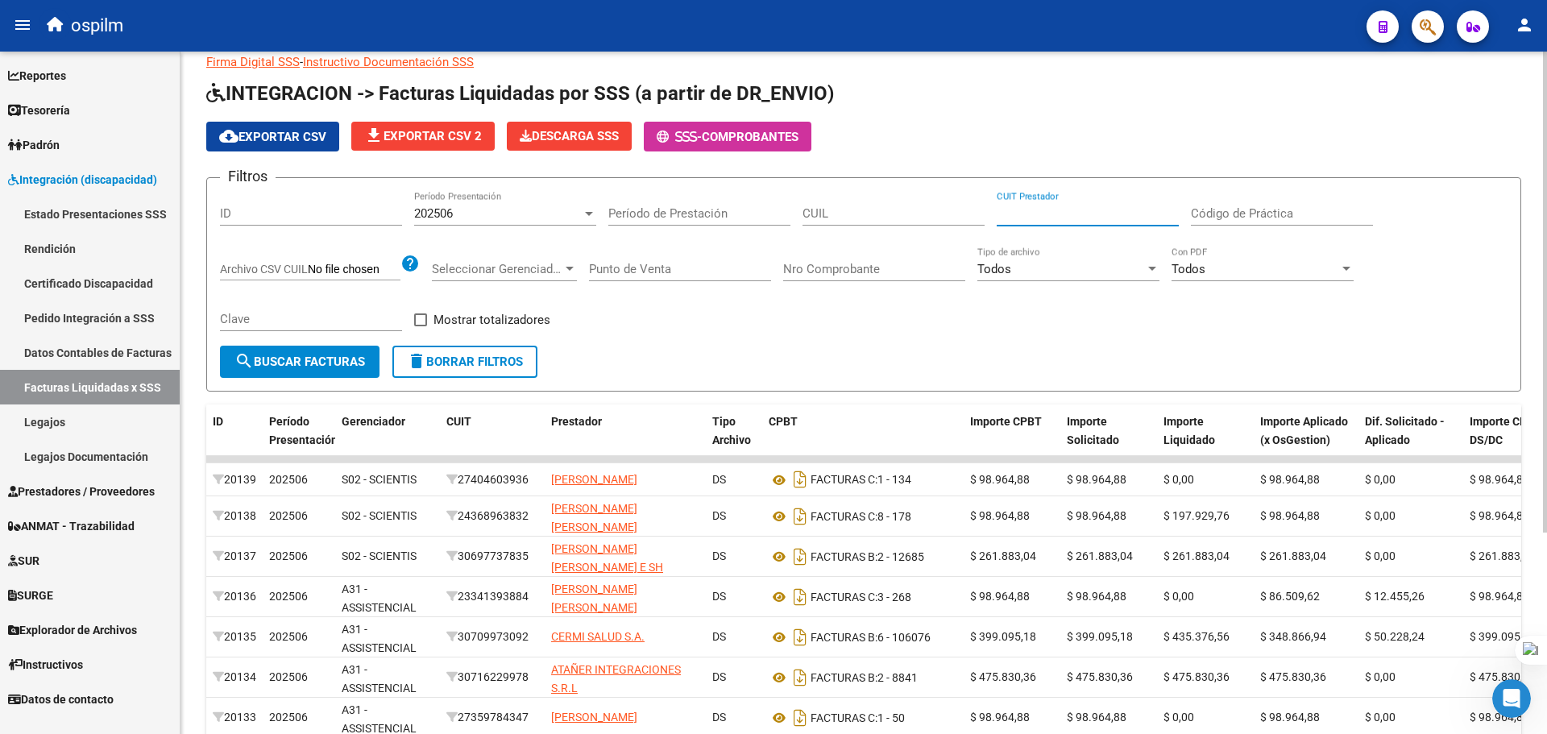
click at [1114, 218] on input "CUIT Prestador" at bounding box center [1088, 213] width 182 height 15
paste input "20-53857518-7"
click at [323, 370] on button "search Buscar Facturas" at bounding box center [300, 362] width 160 height 32
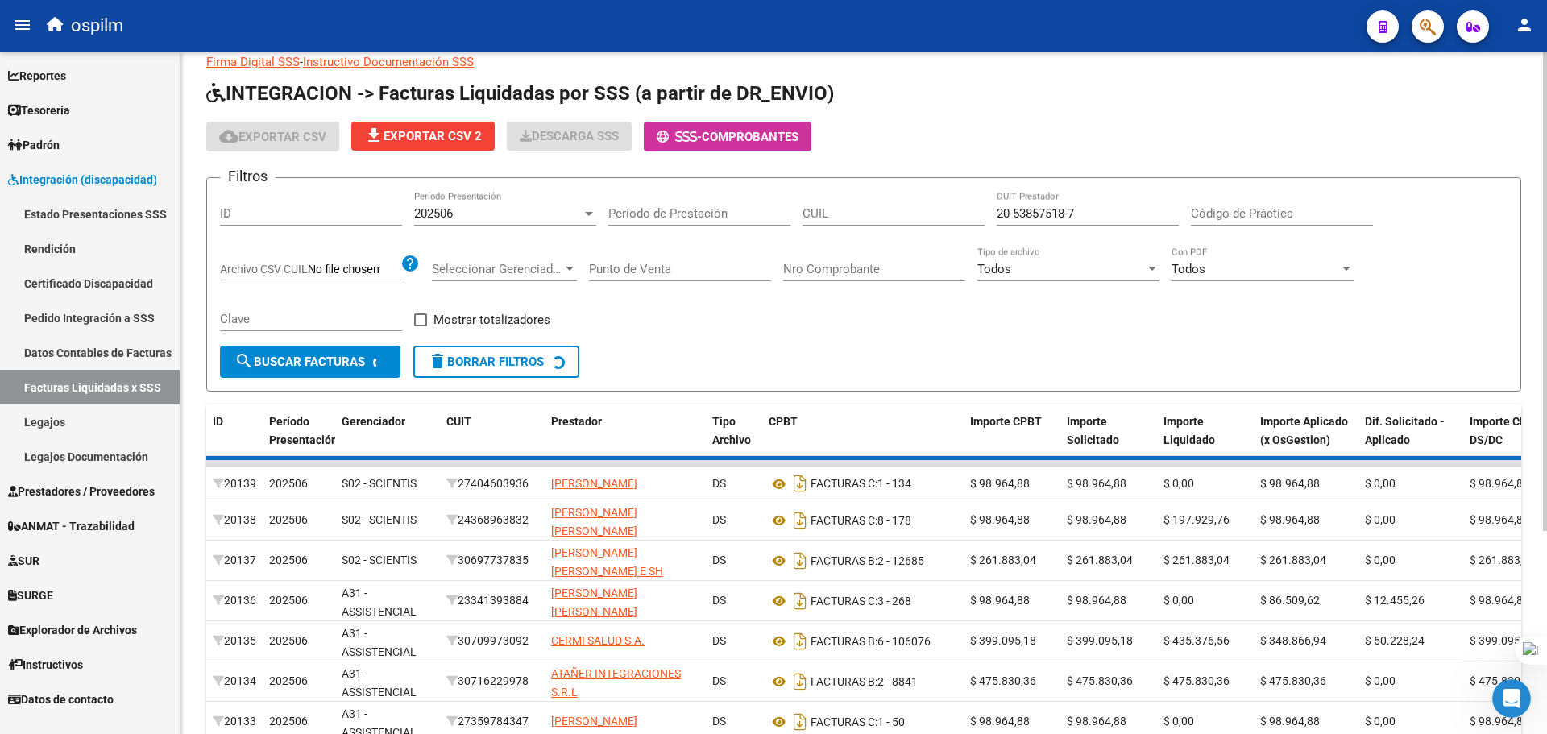
scroll to position [0, 0]
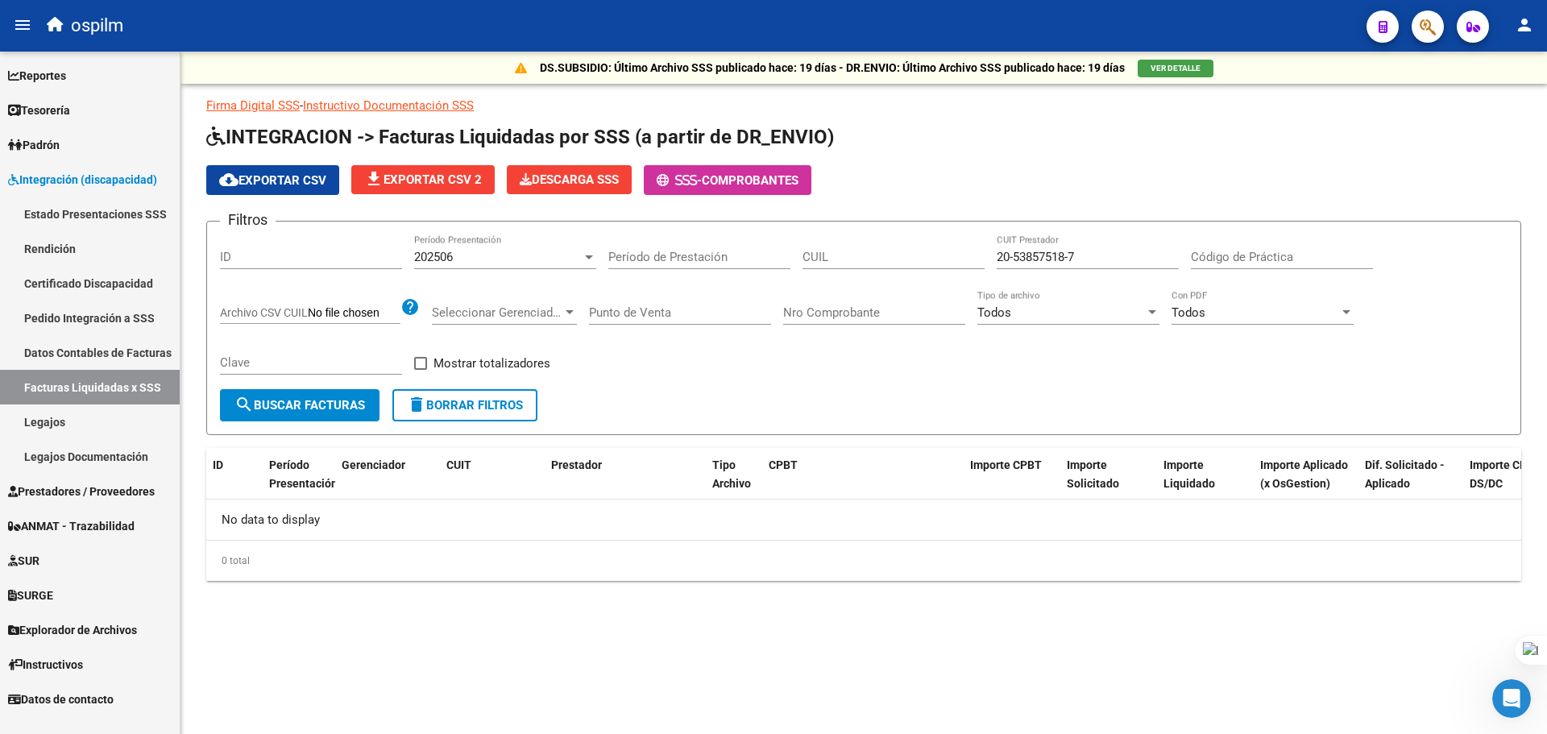
click at [528, 260] on div "202506" at bounding box center [498, 257] width 168 height 15
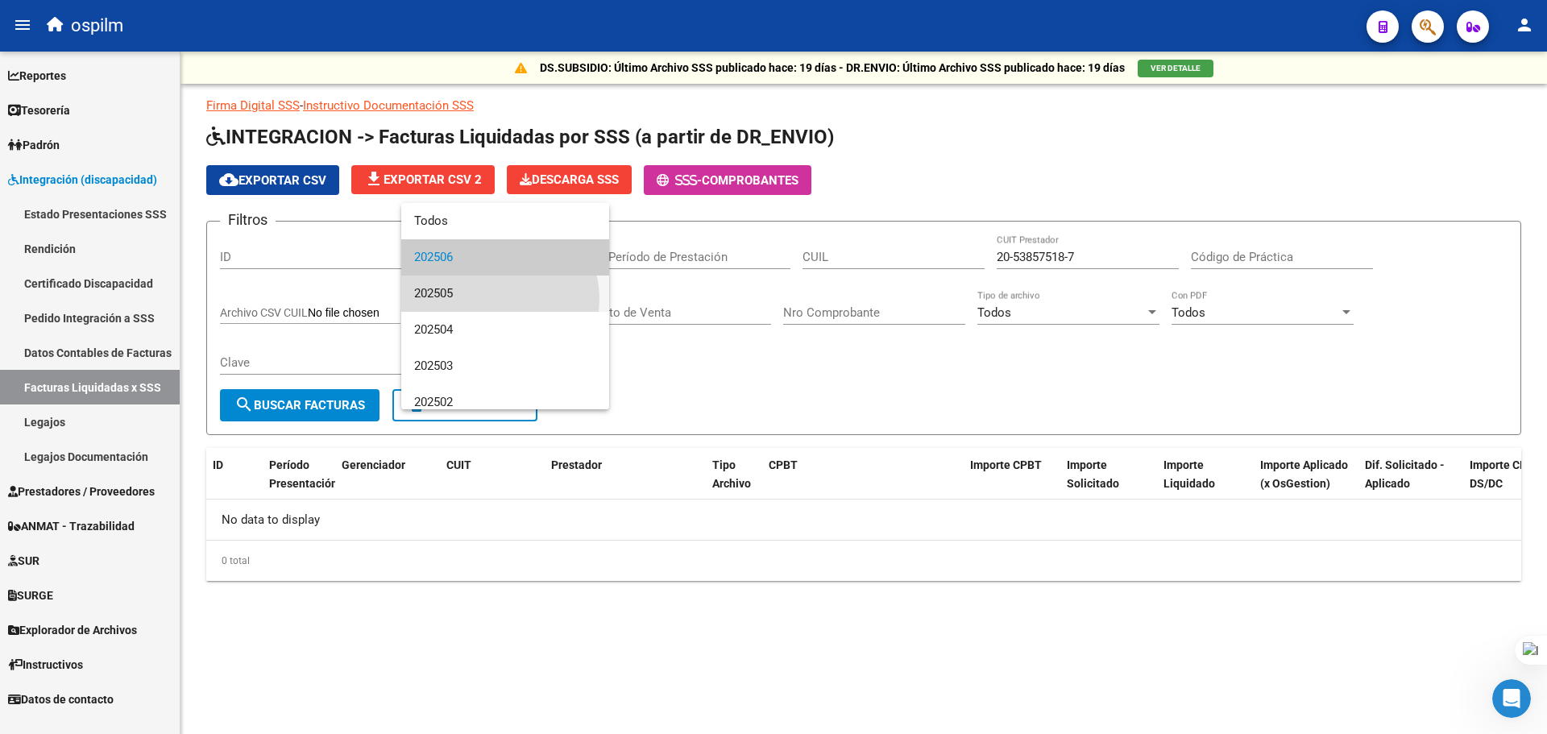
click at [496, 299] on span "202505" at bounding box center [505, 294] width 182 height 36
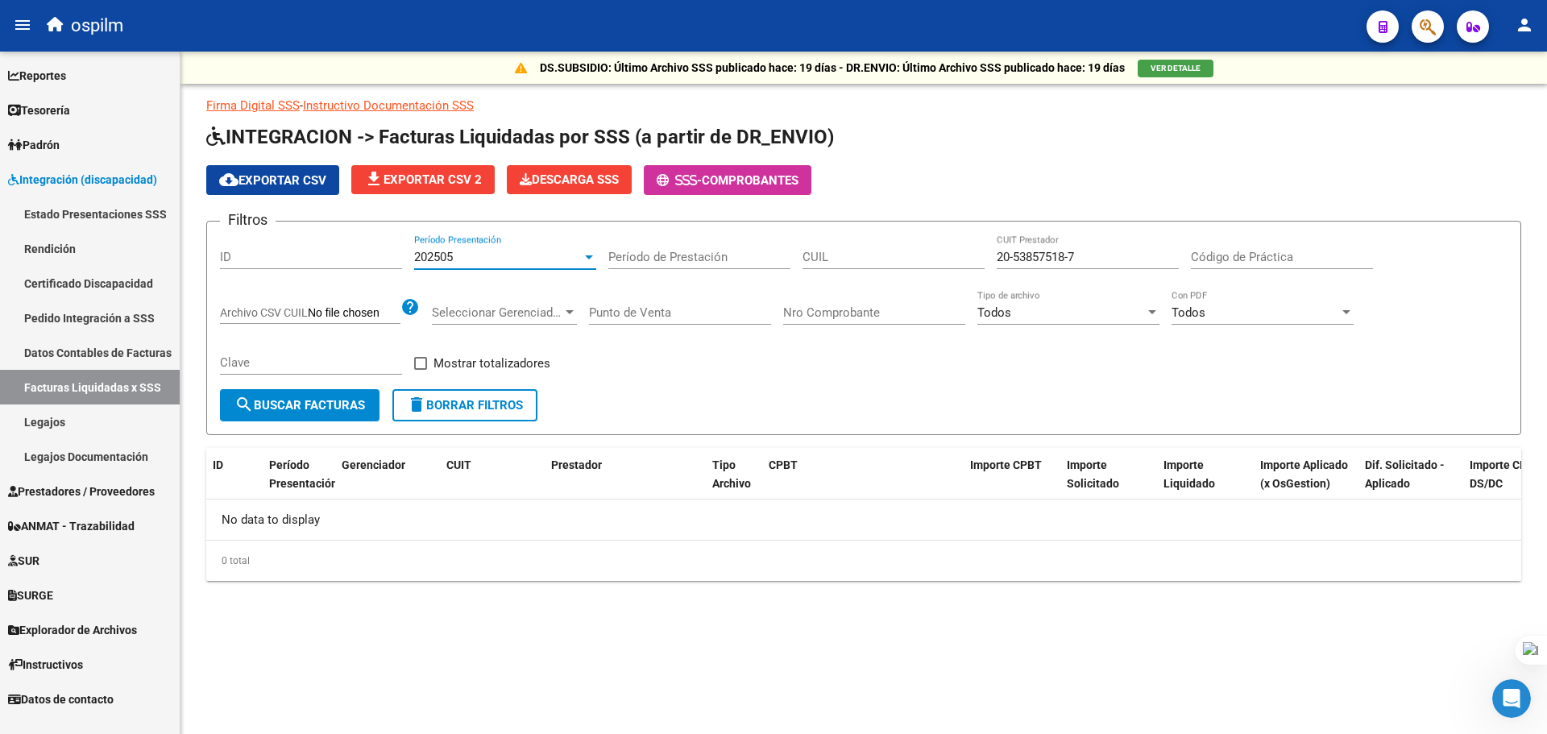
click at [312, 409] on span "search Buscar Facturas" at bounding box center [299, 405] width 131 height 15
click at [1138, 247] on div "20-53857518-7 CUIT Prestador" at bounding box center [1088, 251] width 182 height 35
click at [1073, 261] on input "20-53857518-7" at bounding box center [1088, 257] width 182 height 15
type input "20-53857518-7"
click at [1016, 260] on input "20-53857518-7" at bounding box center [1088, 257] width 182 height 15
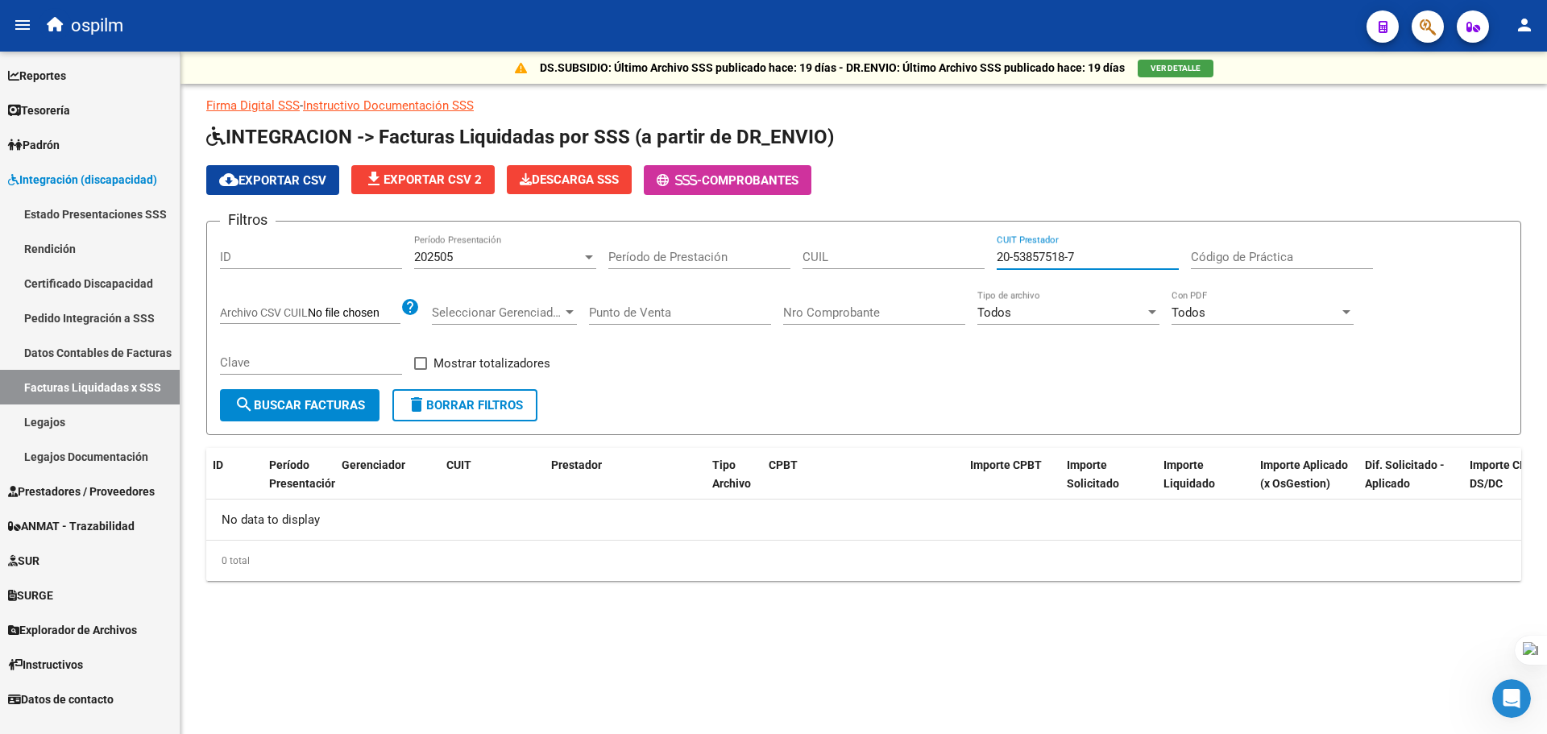
click at [1102, 251] on input "20-53857518-7" at bounding box center [1088, 257] width 182 height 15
drag, startPoint x: 1102, startPoint y: 251, endPoint x: 919, endPoint y: 248, distance: 182.1
click at [919, 248] on div "Filtros ID 202505 Período Presentación Período de Prestación CUIL 20-53857518-7…" at bounding box center [864, 311] width 1288 height 155
click at [891, 251] on input "CUIL" at bounding box center [894, 257] width 182 height 15
paste input
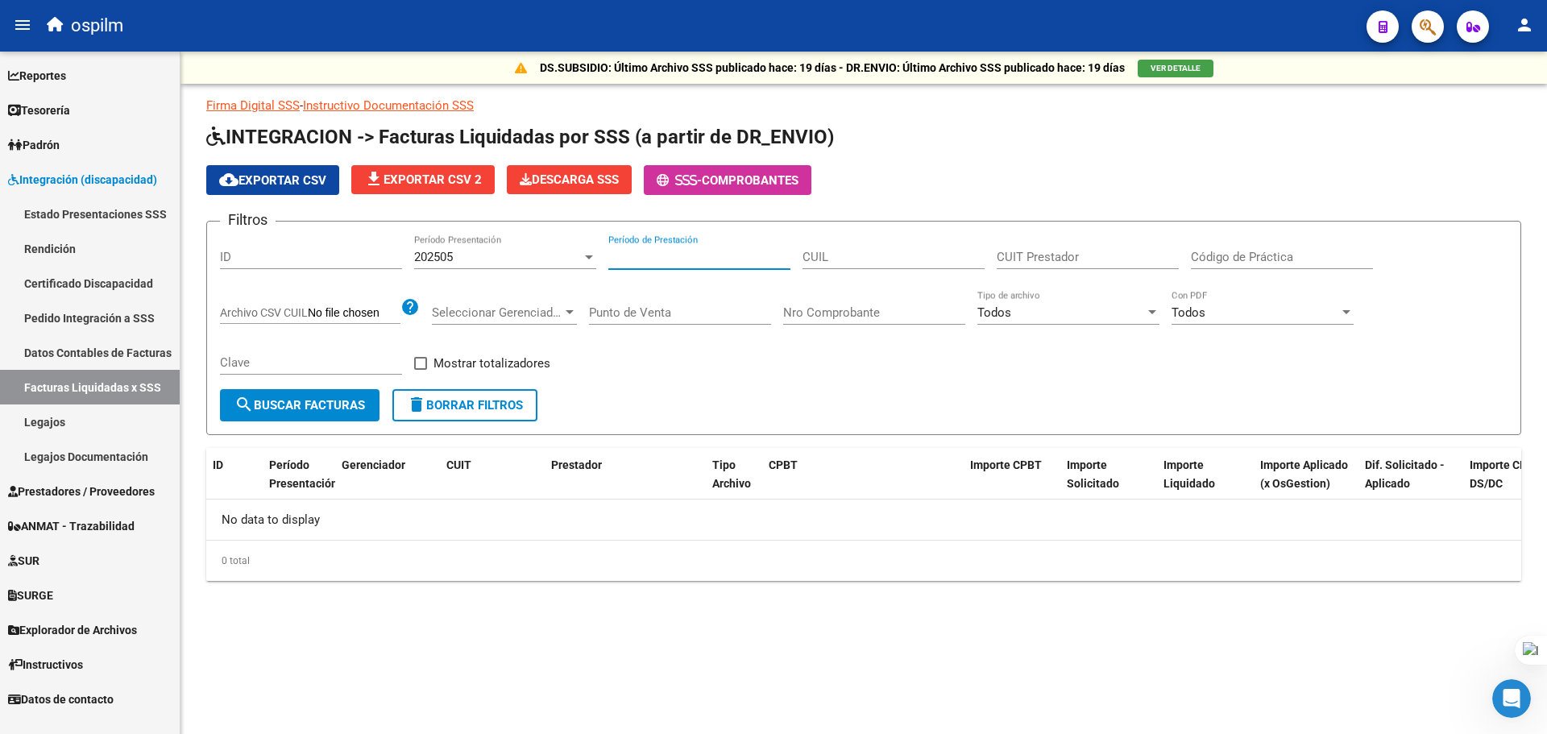
click at [700, 262] on input "Período de Prestación" at bounding box center [699, 257] width 182 height 15
click at [875, 264] on div "CUIL" at bounding box center [894, 251] width 182 height 35
drag, startPoint x: 989, startPoint y: 252, endPoint x: 1018, endPoint y: 250, distance: 29.1
click at [1005, 251] on div "Filtros ID 202505 Período Presentación Período de Prestación CUIL CUIT Prestado…" at bounding box center [864, 311] width 1288 height 155
click at [1031, 253] on input "CUIT Prestador" at bounding box center [1088, 257] width 182 height 15
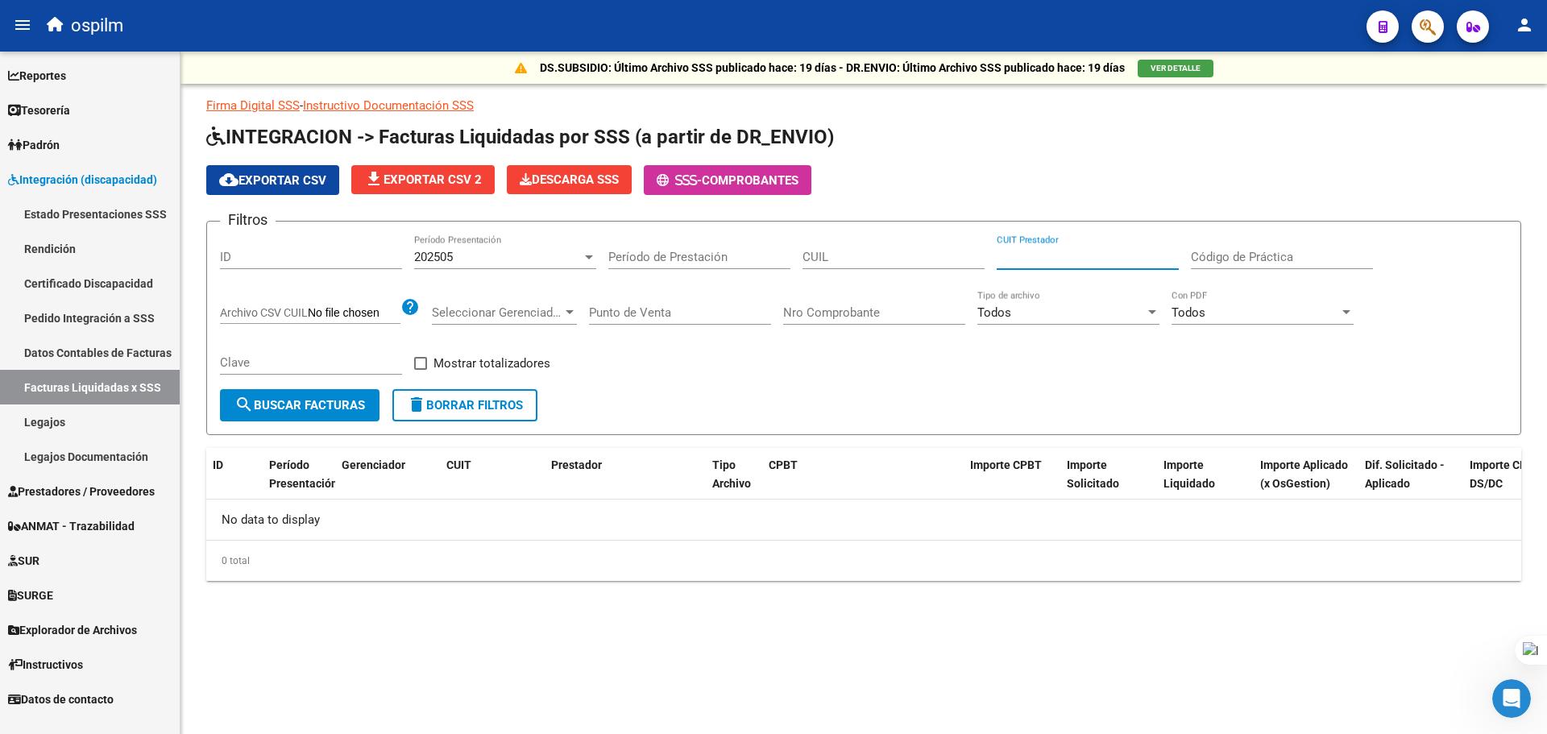
paste input "27-35130508-3"
click at [334, 403] on span "search Buscar Facturas" at bounding box center [299, 405] width 131 height 15
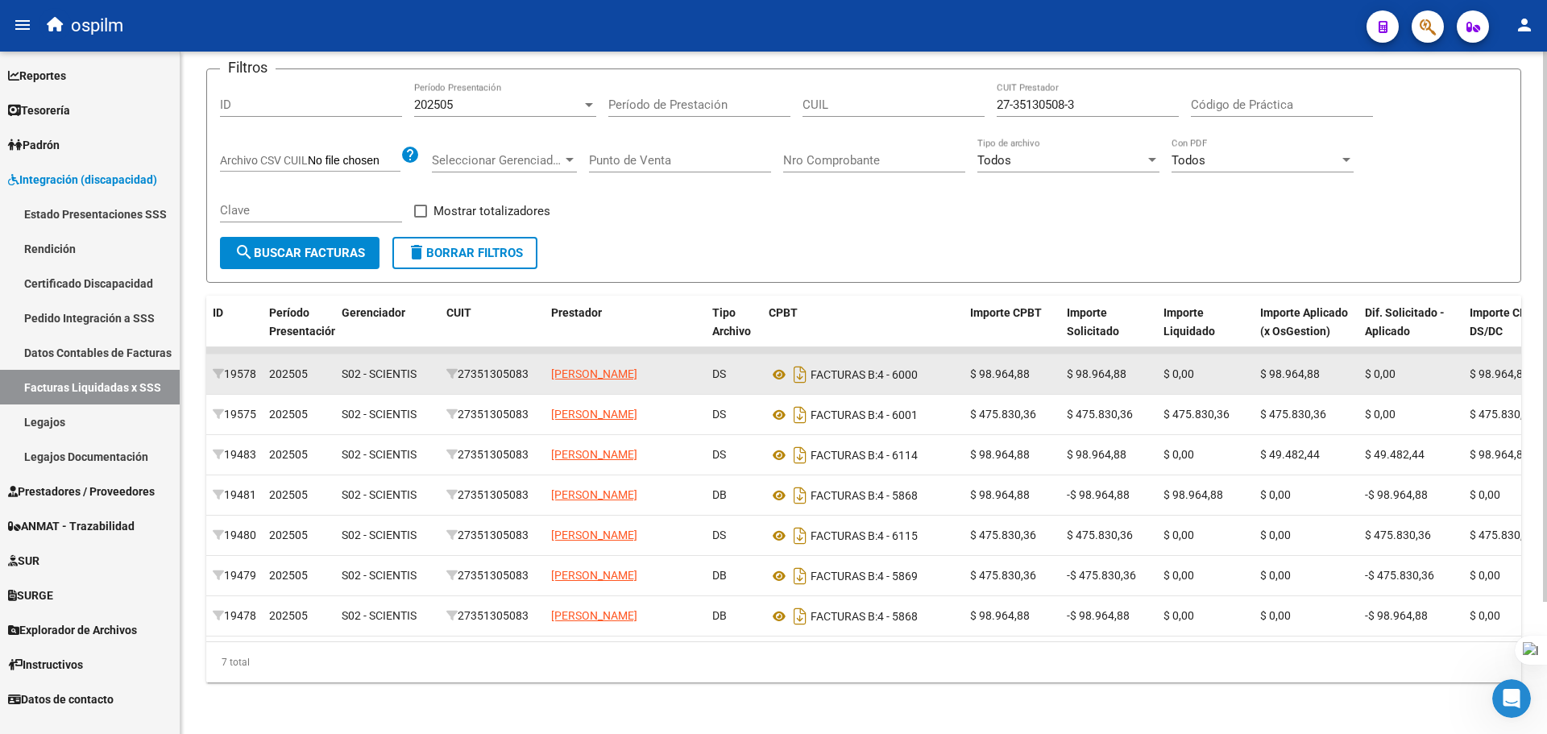
click at [522, 365] on div "27351305083" at bounding box center [492, 374] width 92 height 19
click at [520, 365] on div "27351305083" at bounding box center [492, 374] width 92 height 19
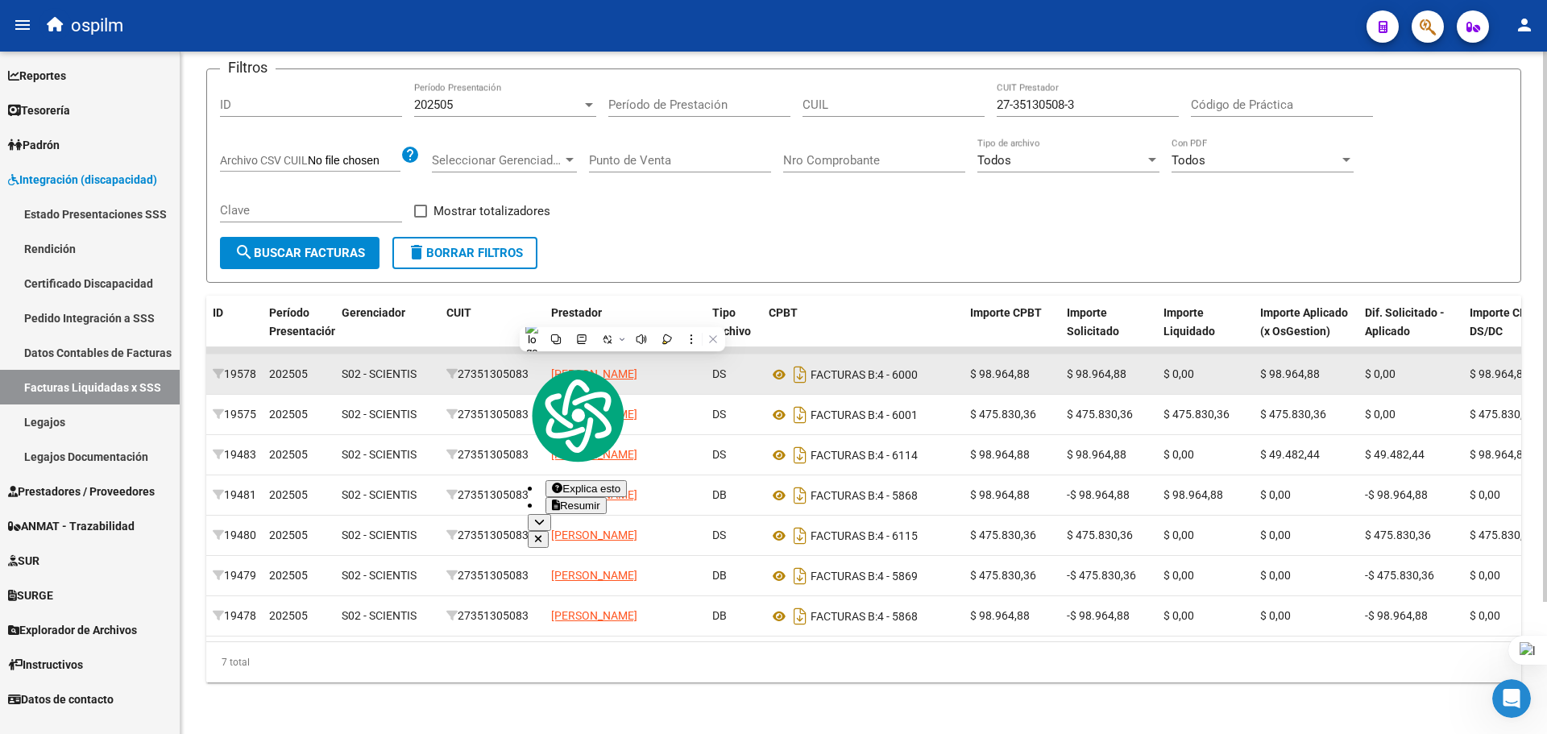
click at [508, 369] on div "27351305083" at bounding box center [492, 374] width 92 height 19
click at [506, 367] on div "27351305083" at bounding box center [492, 374] width 92 height 19
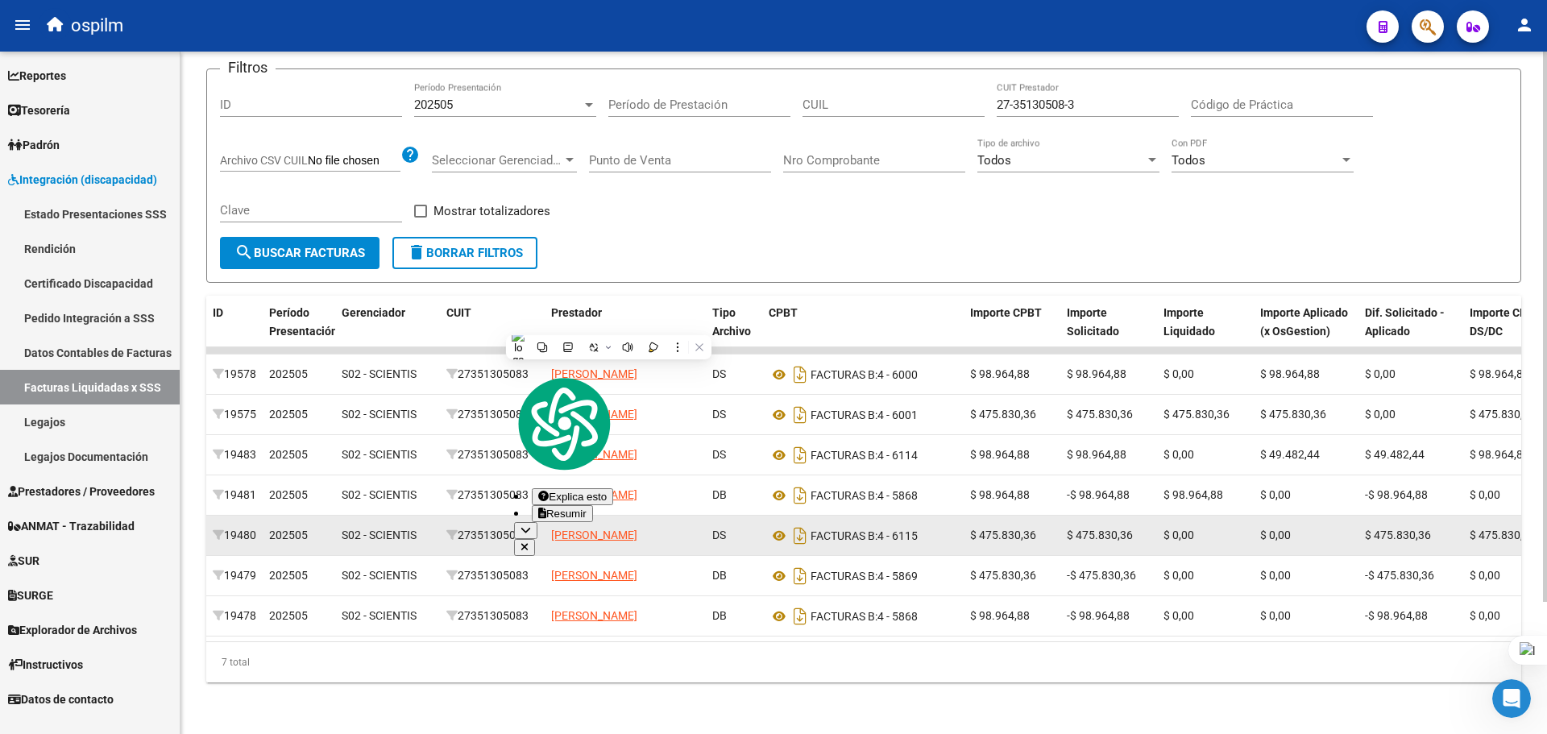
copy div "27351305083"
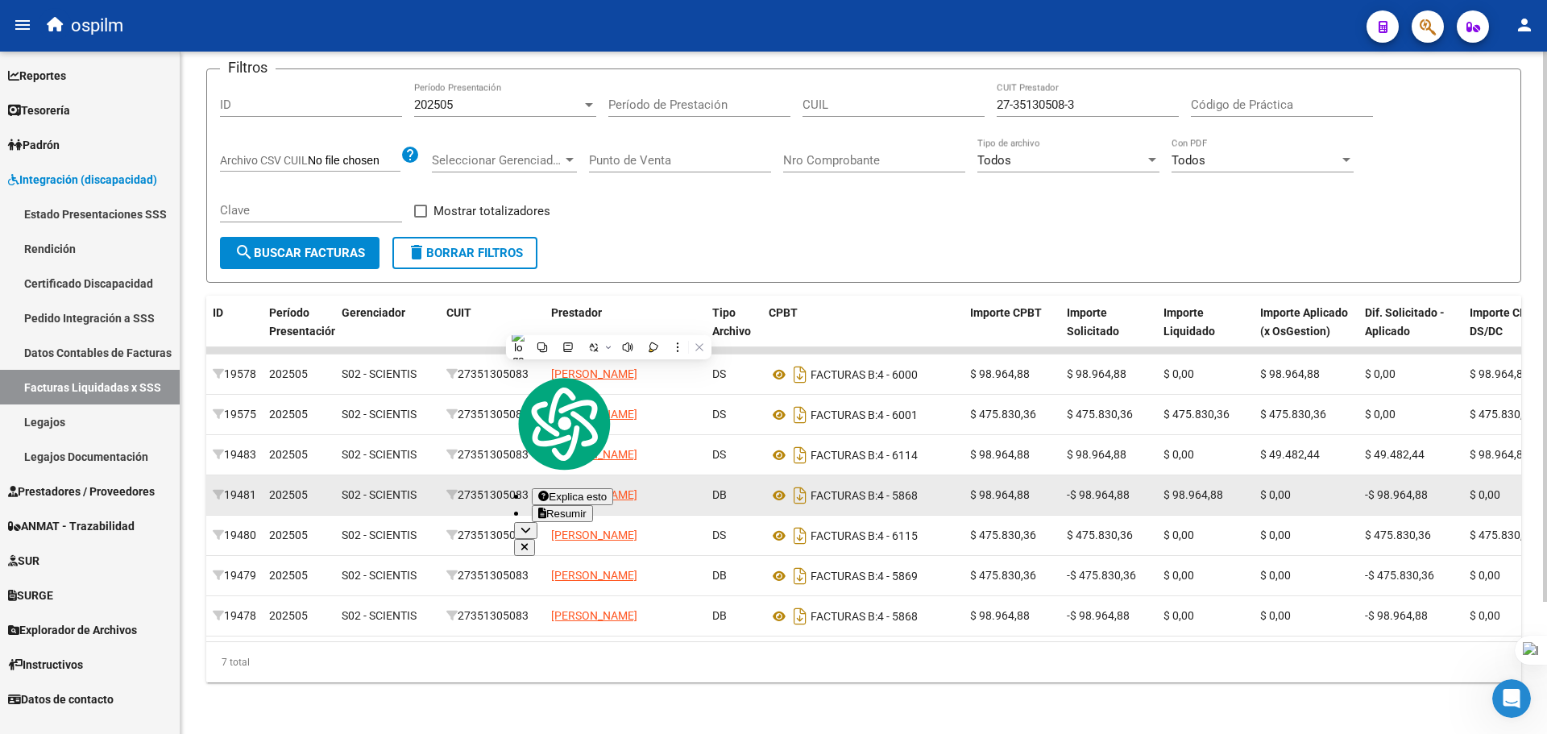
click at [496, 486] on div "27351305083" at bounding box center [492, 495] width 92 height 19
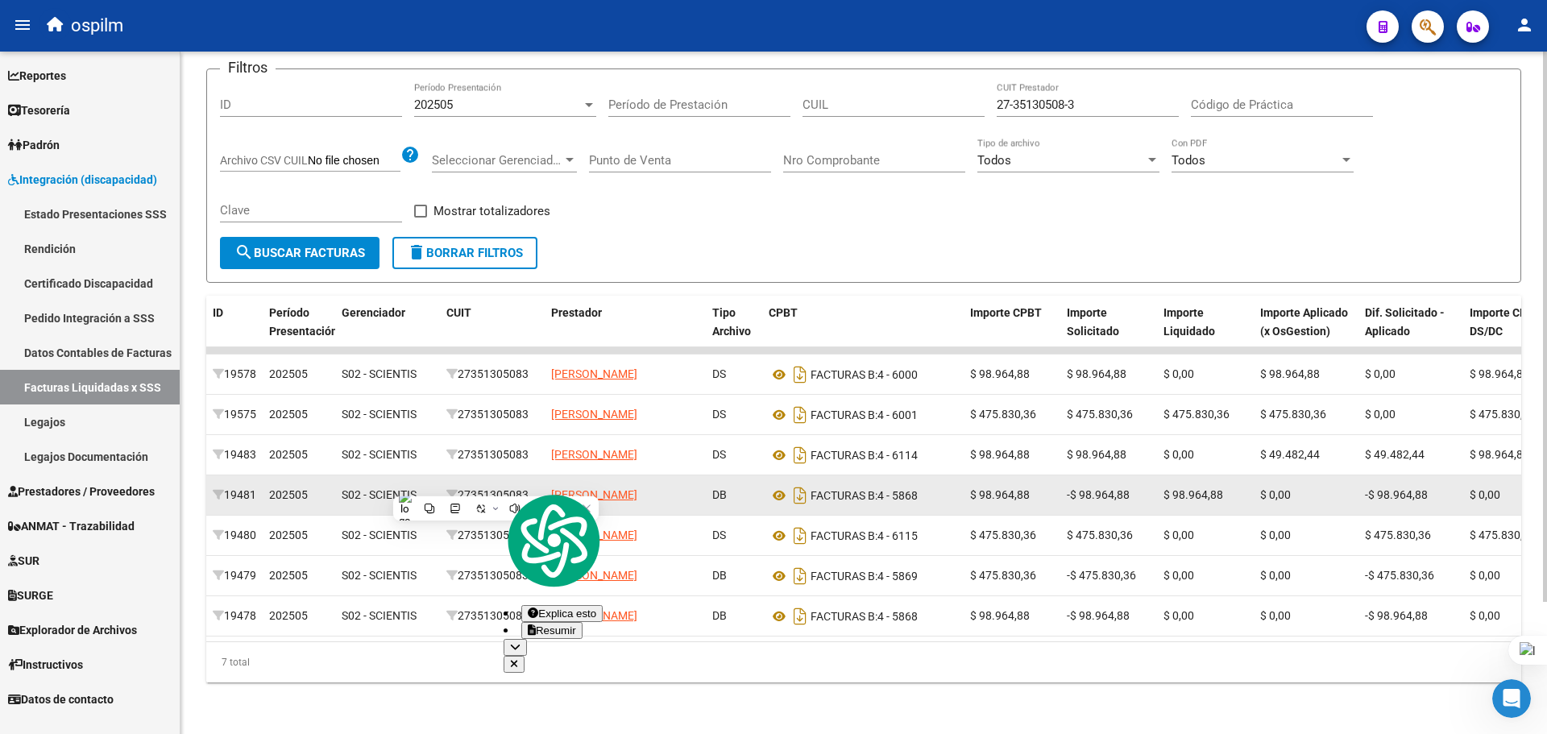
copy div "27351305083"
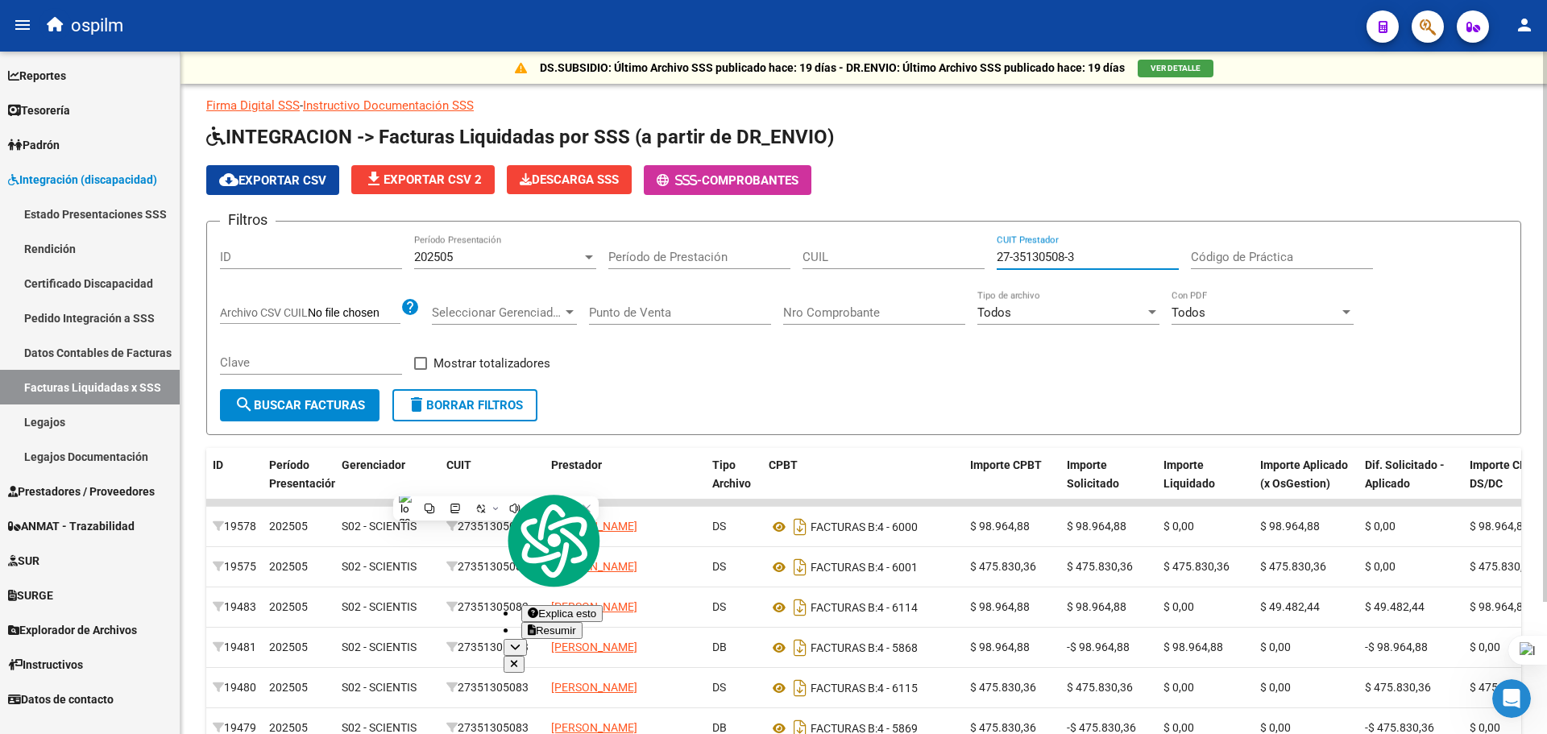
drag, startPoint x: 1126, startPoint y: 261, endPoint x: 867, endPoint y: 256, distance: 258.7
click at [855, 261] on div "Filtros ID 202505 Período Presentación Período de Prestación CUIL 27-35130508-3…" at bounding box center [864, 311] width 1288 height 155
paste input
type input "27-35130508-3"
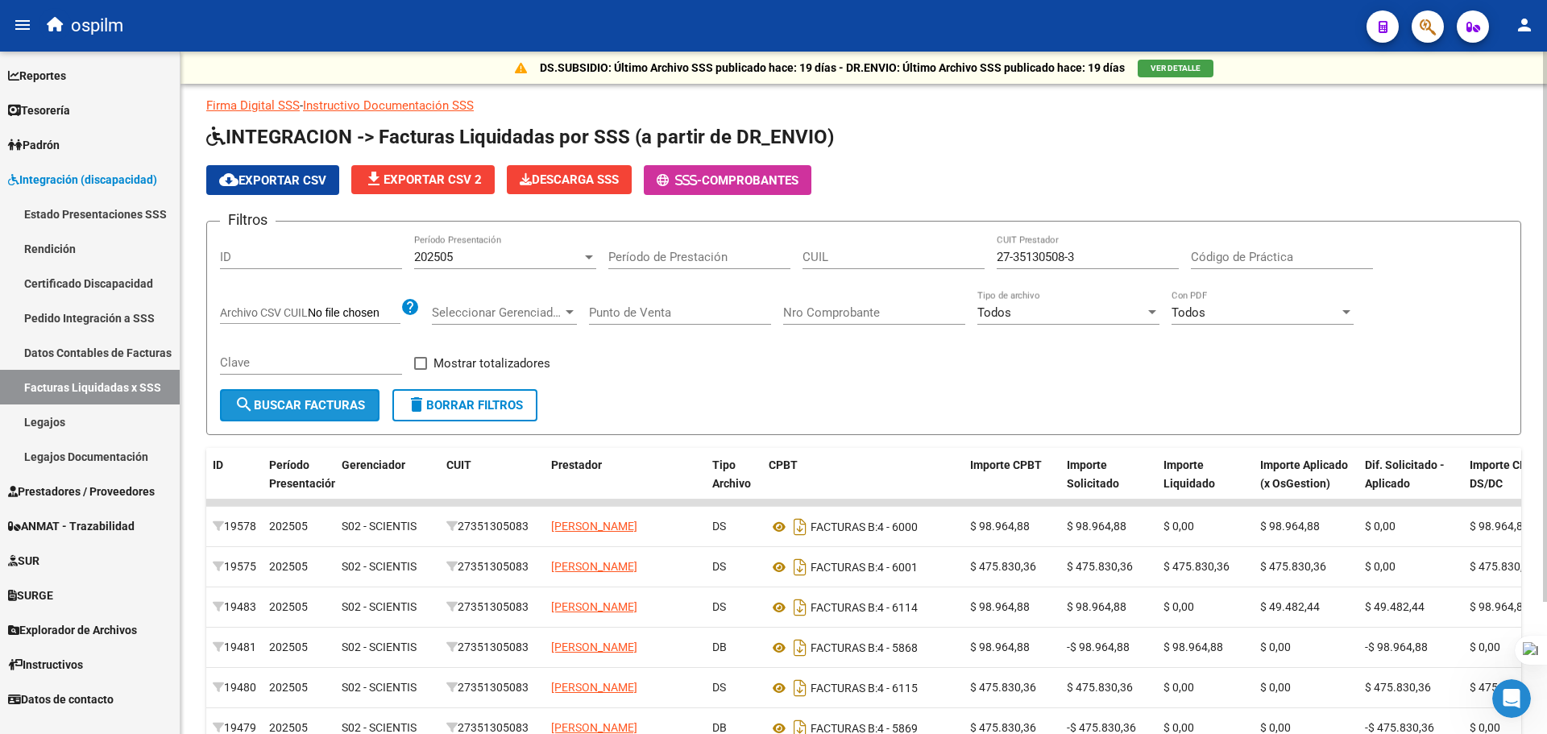
click at [272, 406] on span "search Buscar Facturas" at bounding box center [299, 405] width 131 height 15
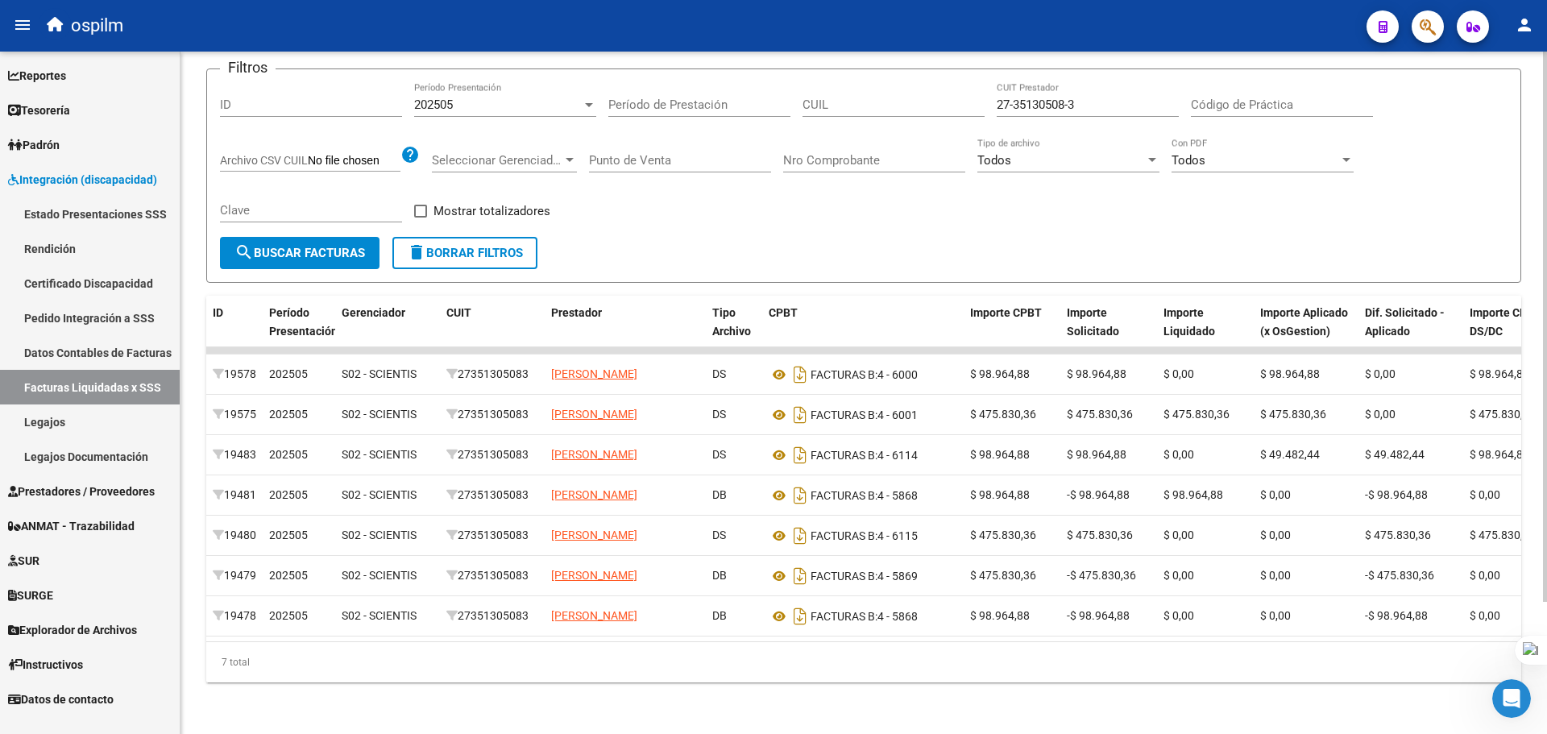
scroll to position [84, 0]
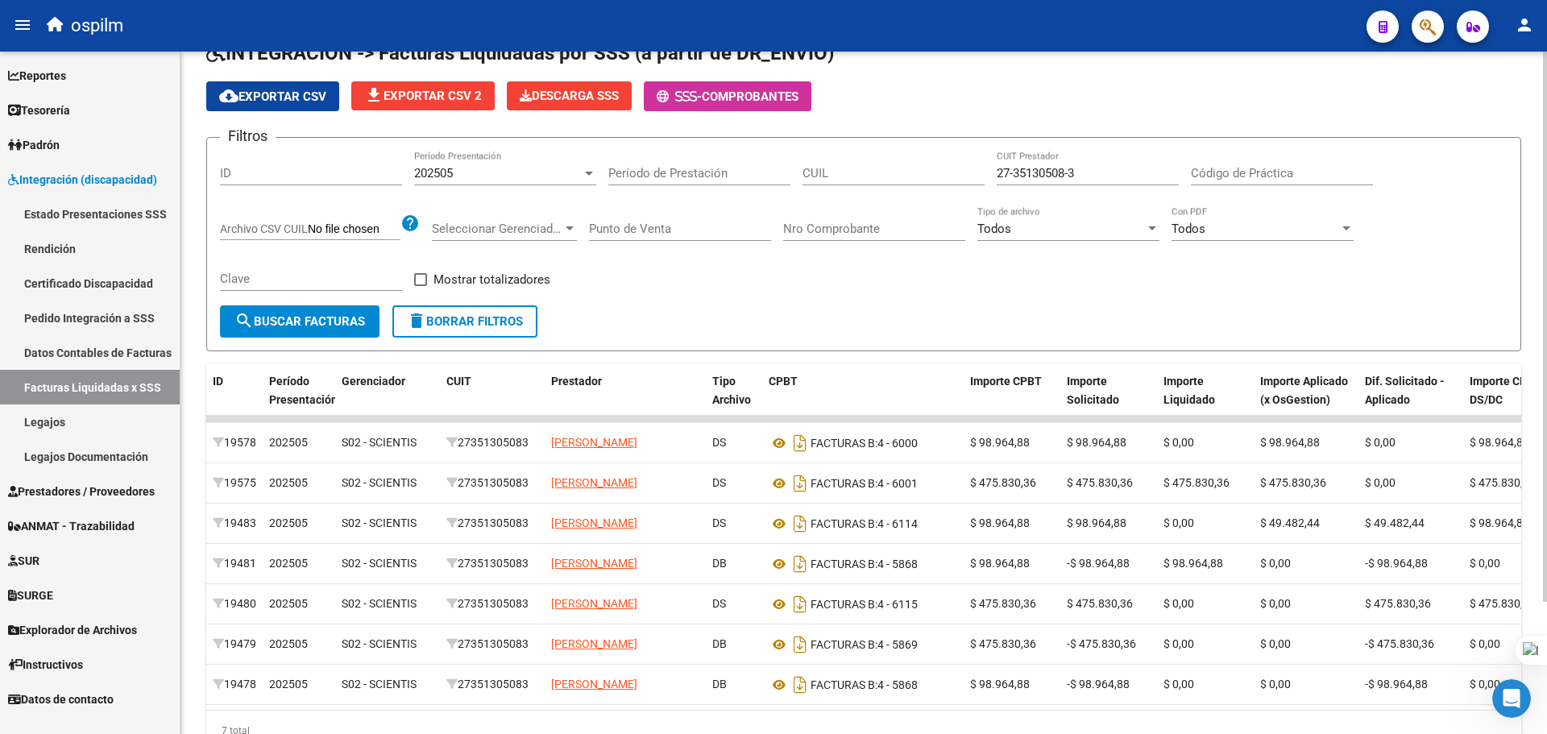
click at [560, 168] on div "202505" at bounding box center [498, 173] width 168 height 15
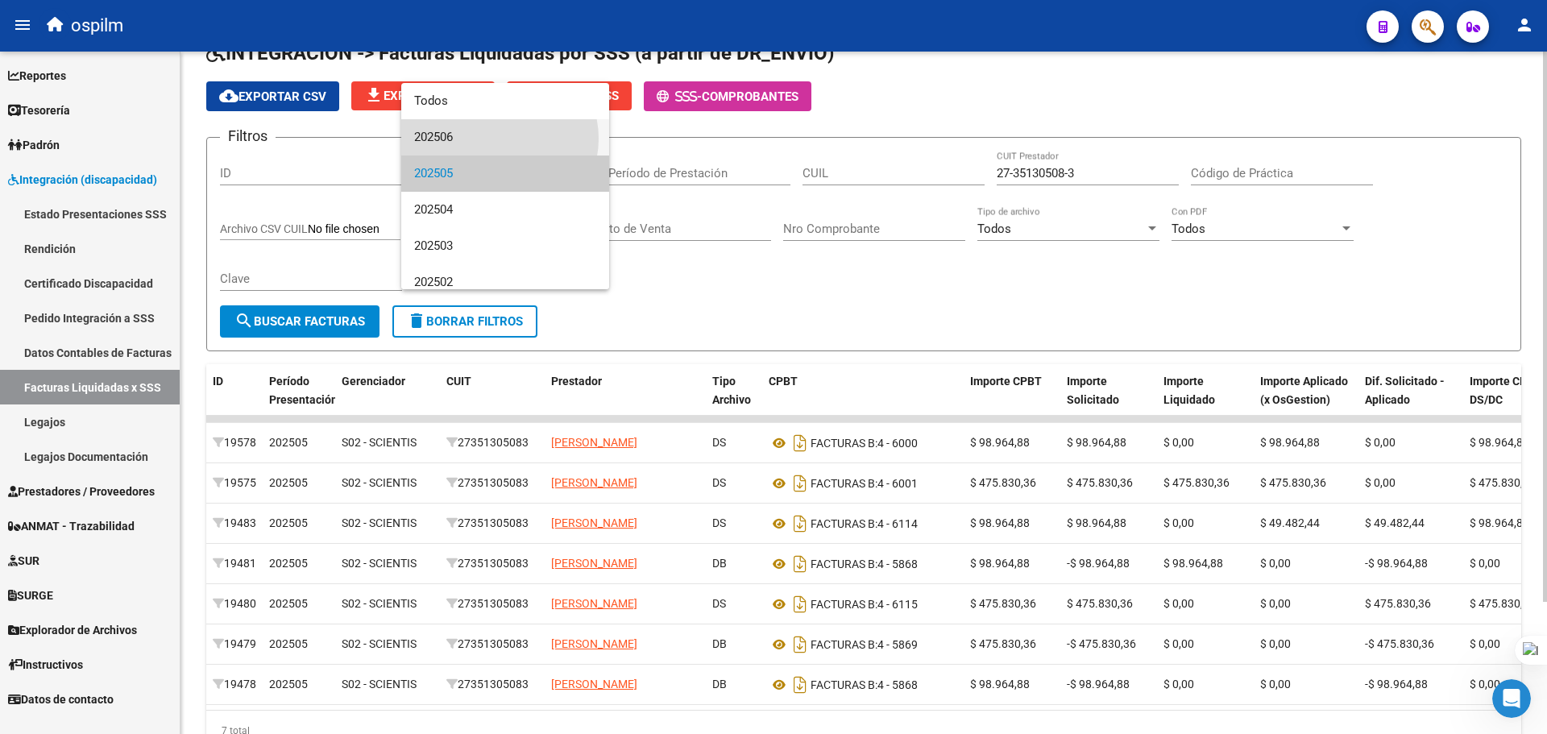
drag, startPoint x: 496, startPoint y: 139, endPoint x: 359, endPoint y: 321, distance: 228.4
click at [496, 139] on span "202506" at bounding box center [505, 137] width 182 height 36
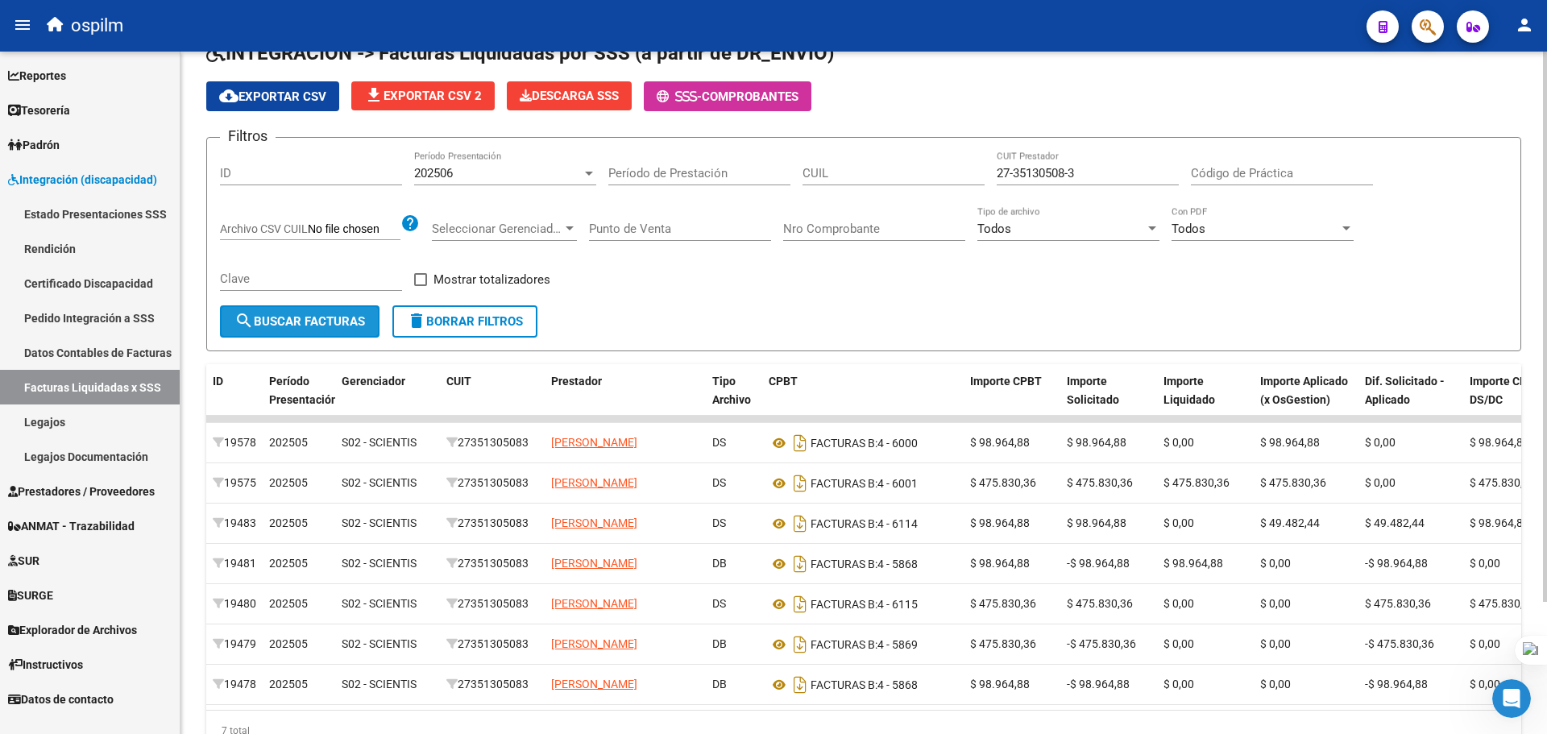
click at [356, 323] on span "search Buscar Facturas" at bounding box center [299, 321] width 131 height 15
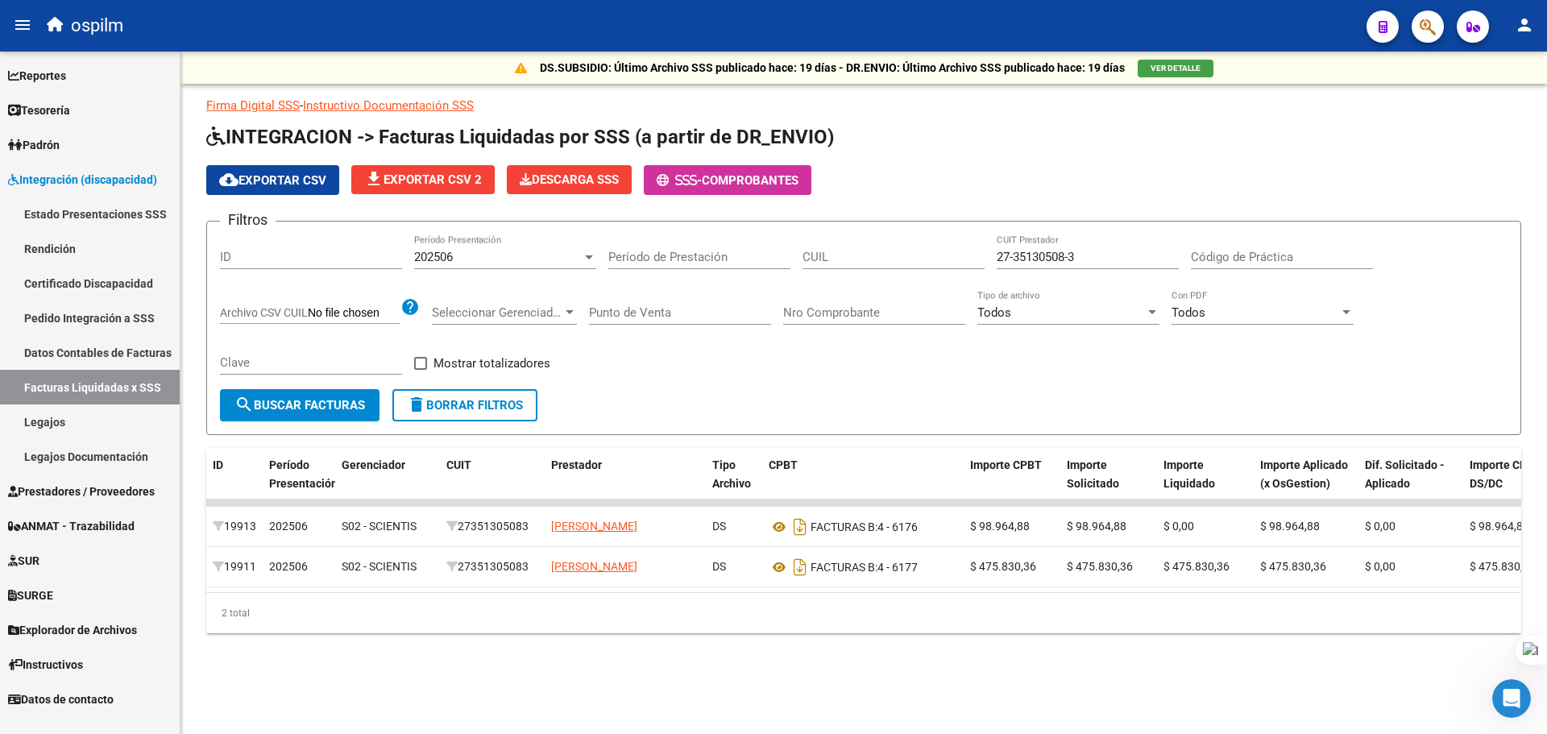
scroll to position [0, 0]
click at [508, 262] on div "202506" at bounding box center [498, 257] width 168 height 15
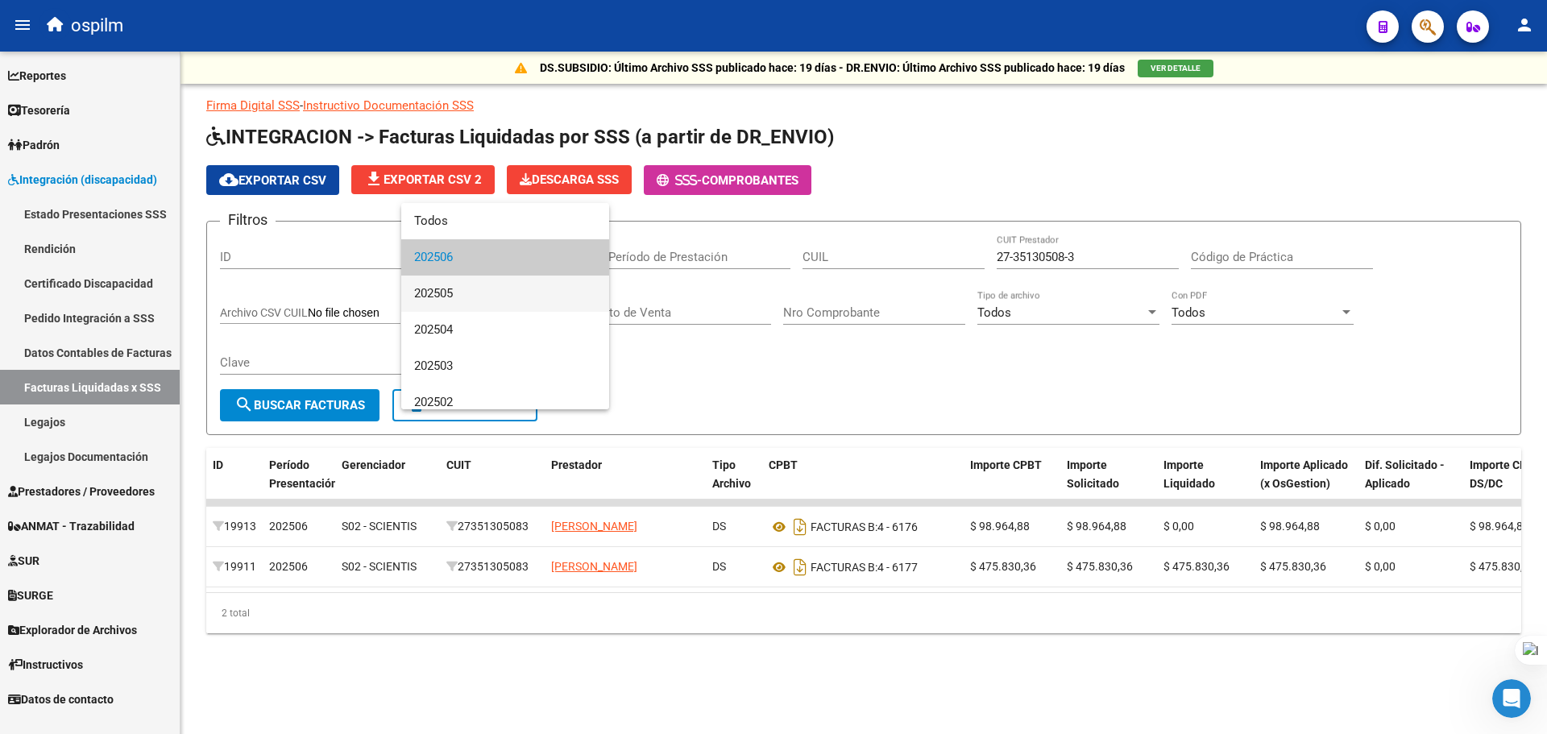
click at [484, 301] on span "202505" at bounding box center [505, 294] width 182 height 36
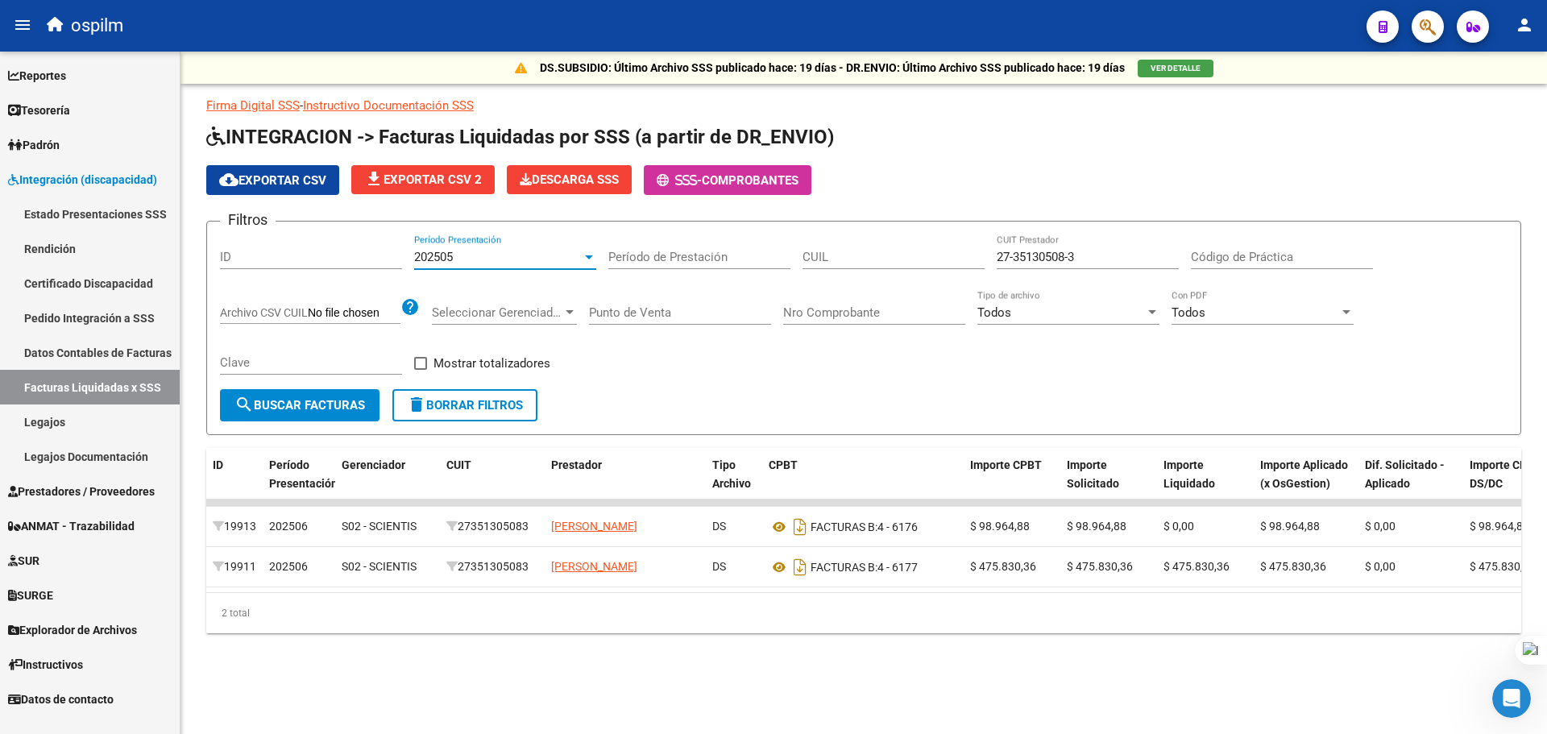
click at [351, 400] on span "search Buscar Facturas" at bounding box center [299, 405] width 131 height 15
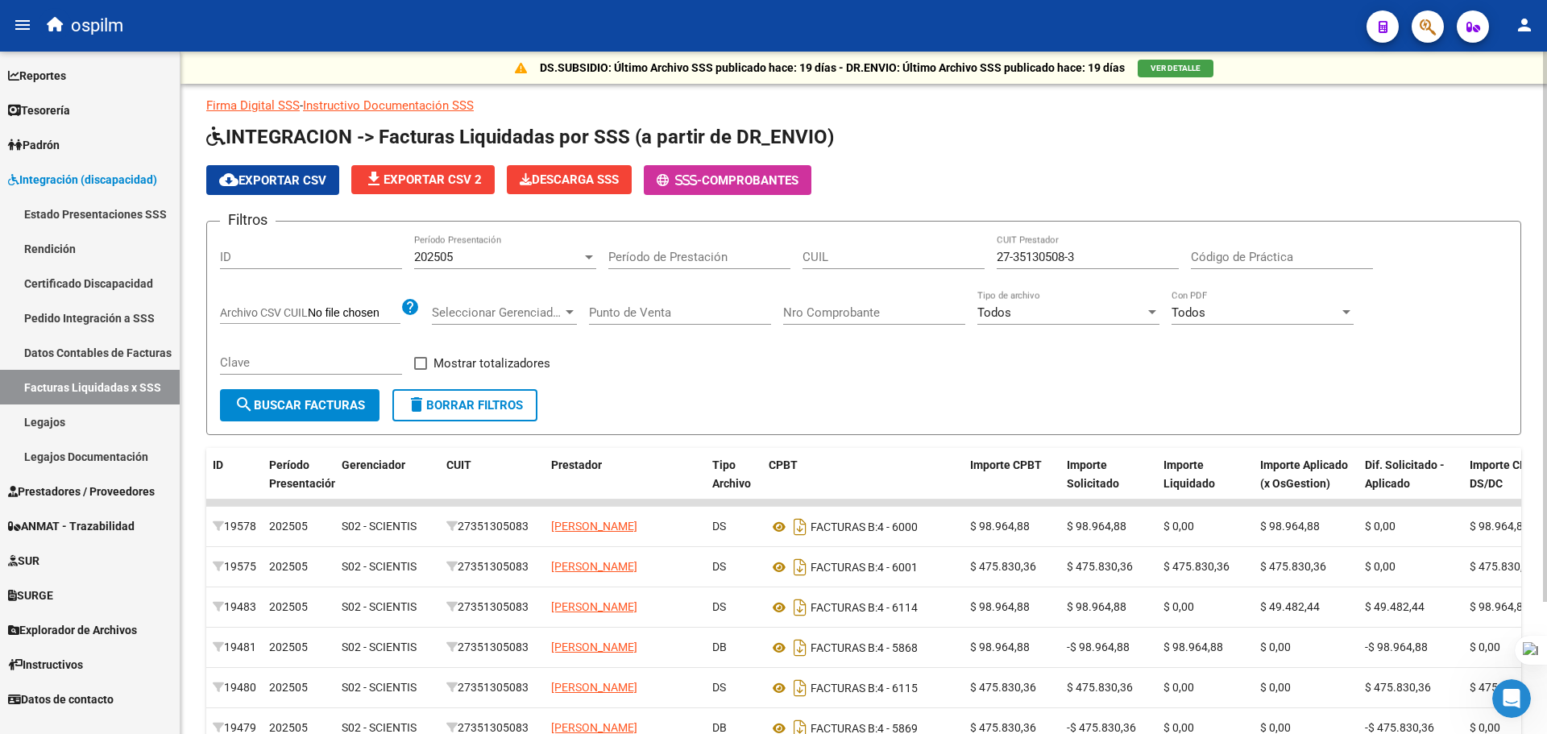
click at [501, 255] on div "202505" at bounding box center [498, 257] width 168 height 15
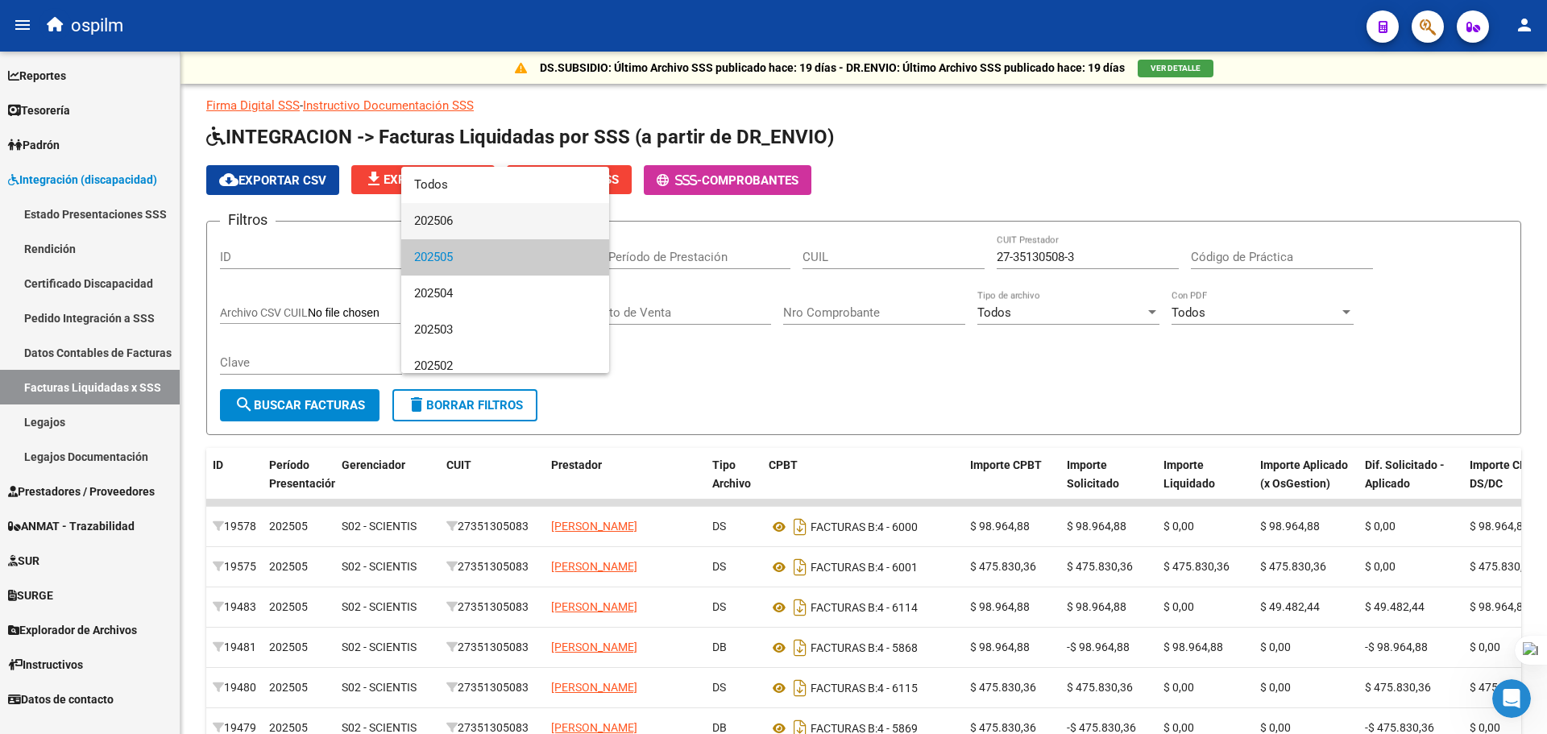
click at [472, 232] on span "202506" at bounding box center [505, 221] width 182 height 36
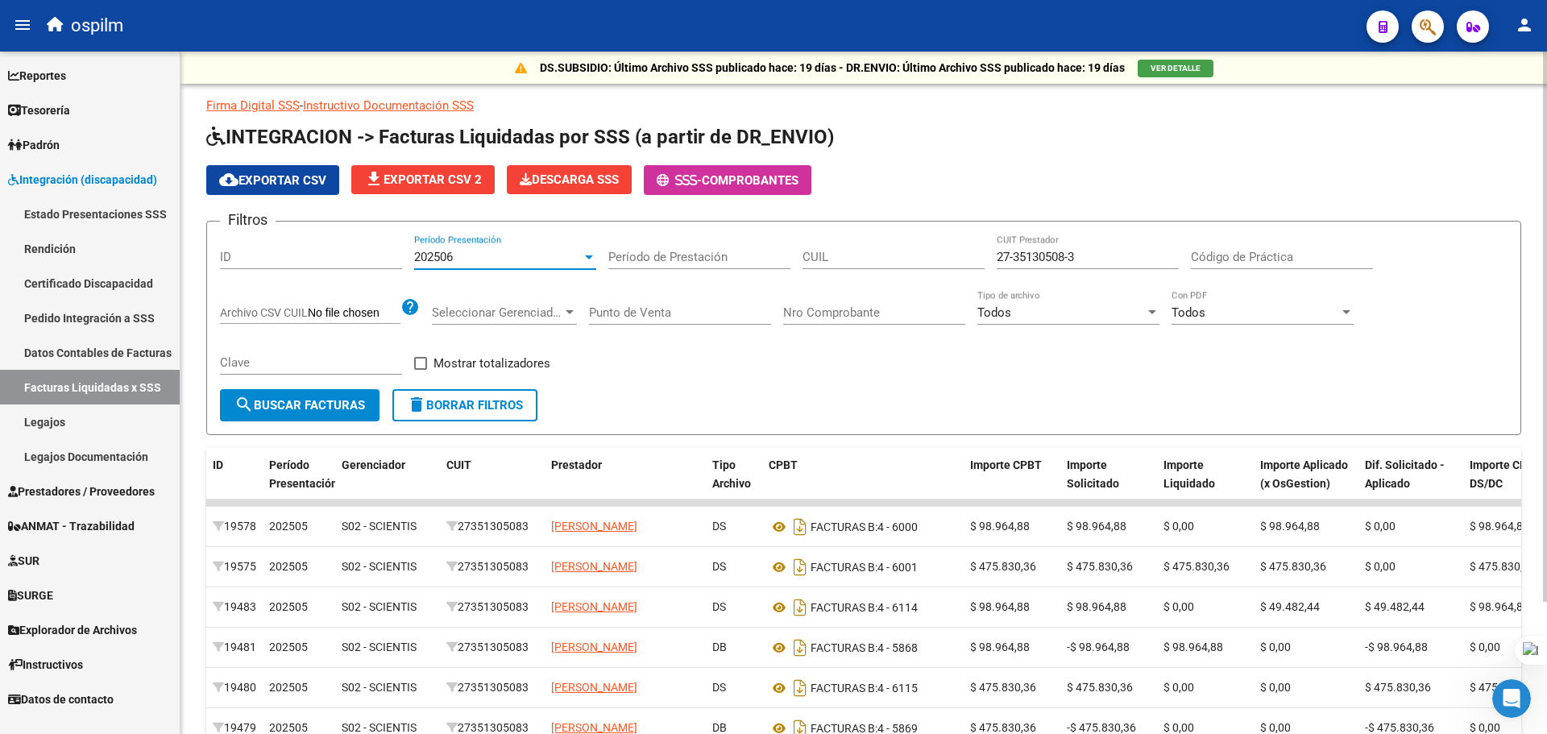
click at [357, 405] on span "search Buscar Facturas" at bounding box center [299, 405] width 131 height 15
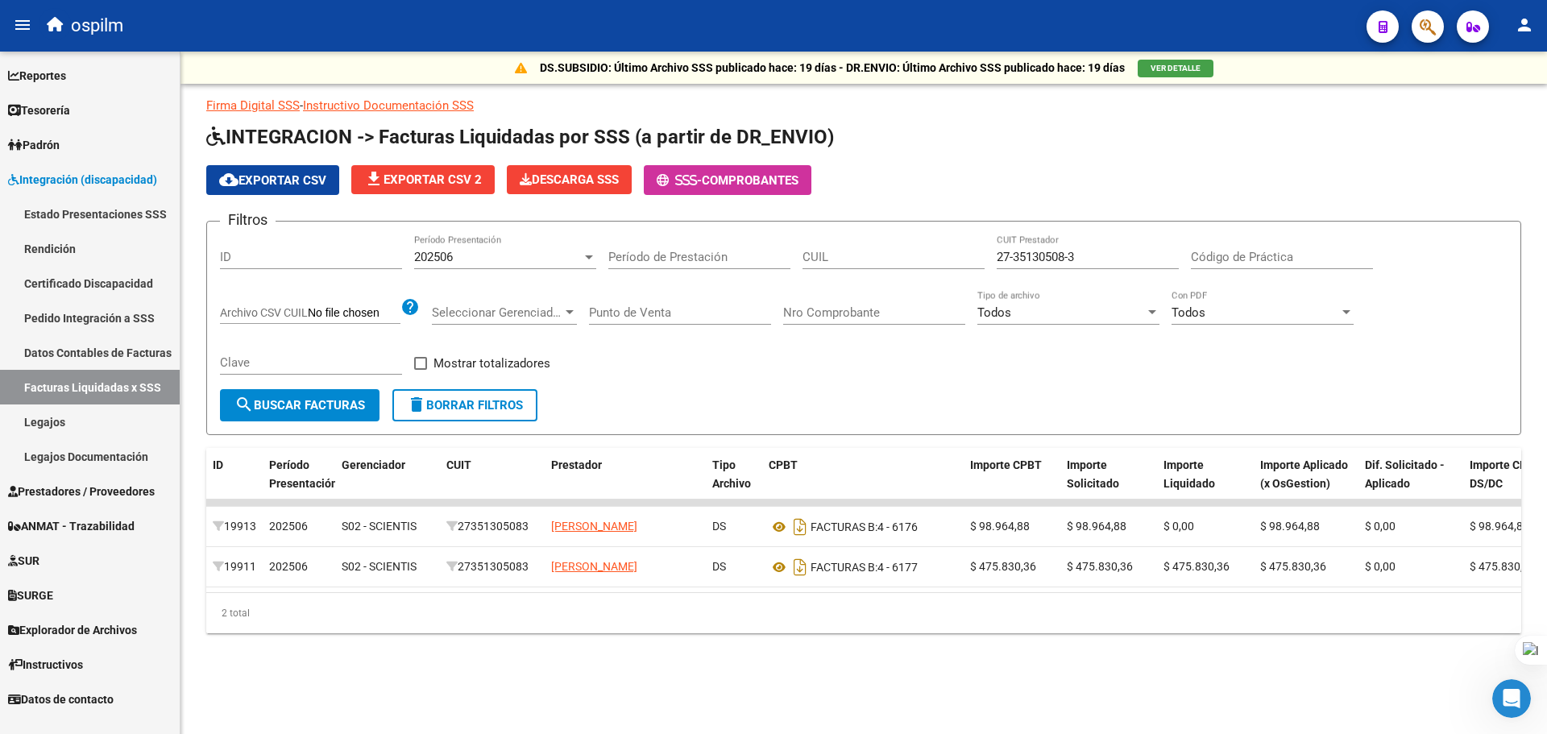
click at [539, 254] on div "202506" at bounding box center [498, 257] width 168 height 15
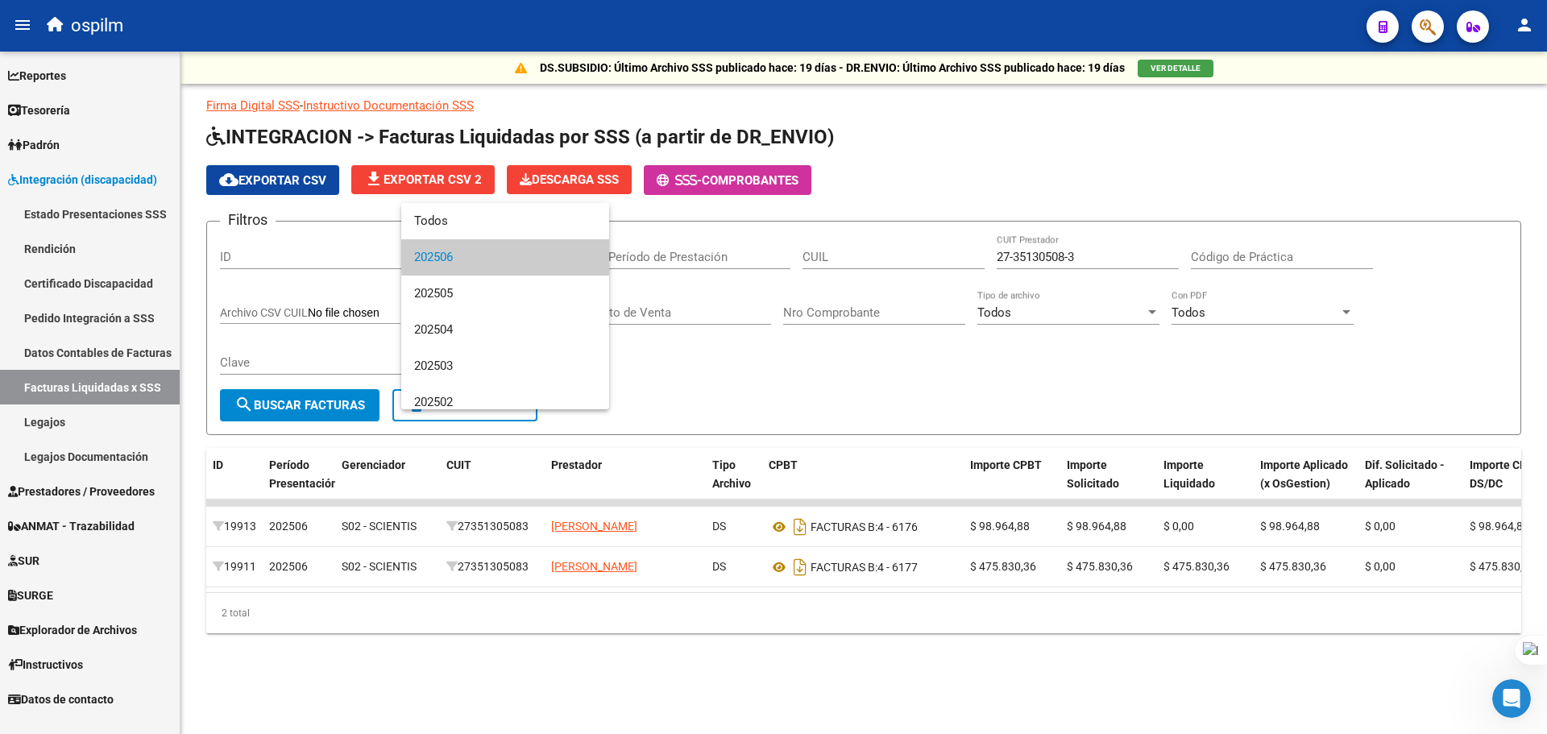
click at [746, 387] on div at bounding box center [773, 367] width 1547 height 734
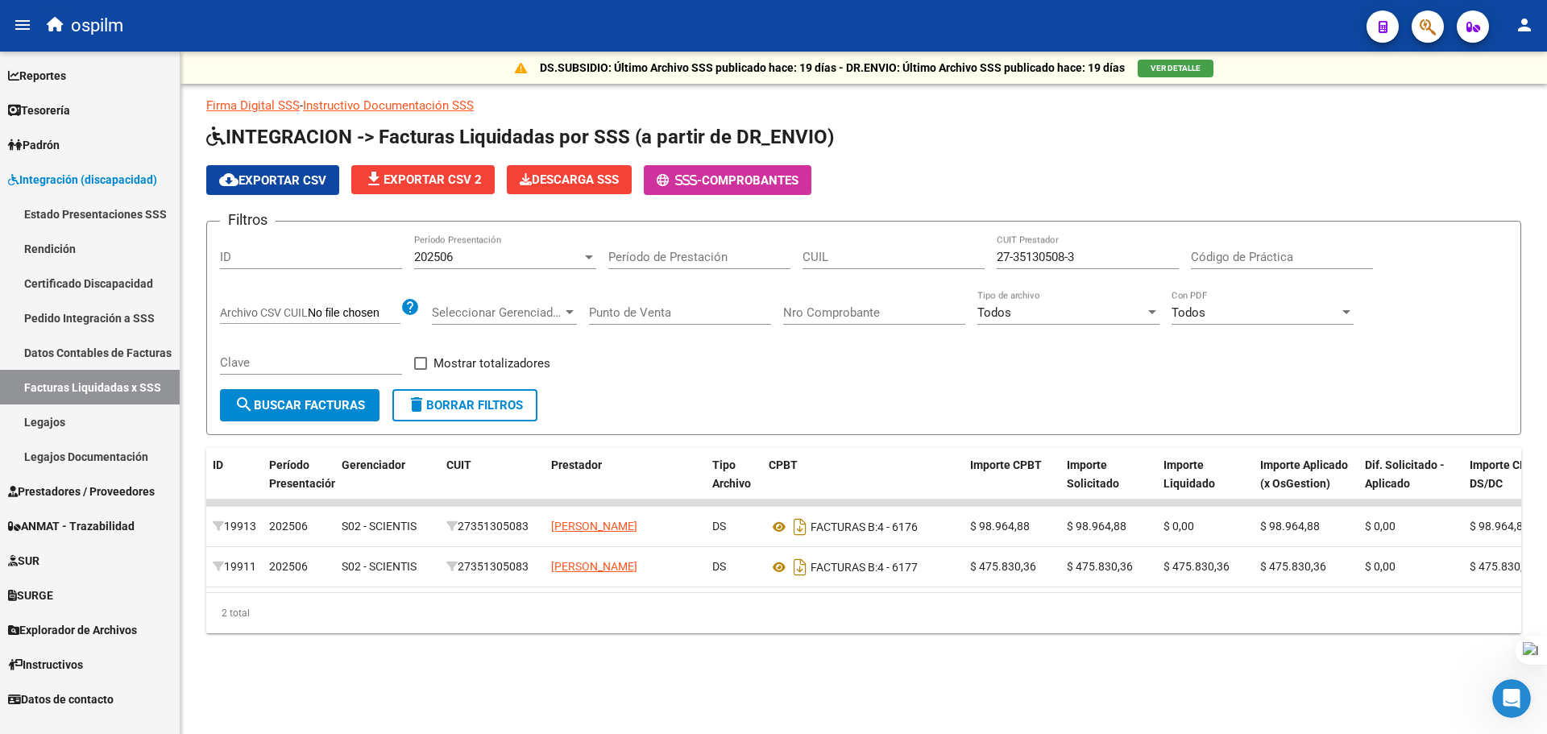
click at [476, 261] on div "202506" at bounding box center [498, 257] width 168 height 15
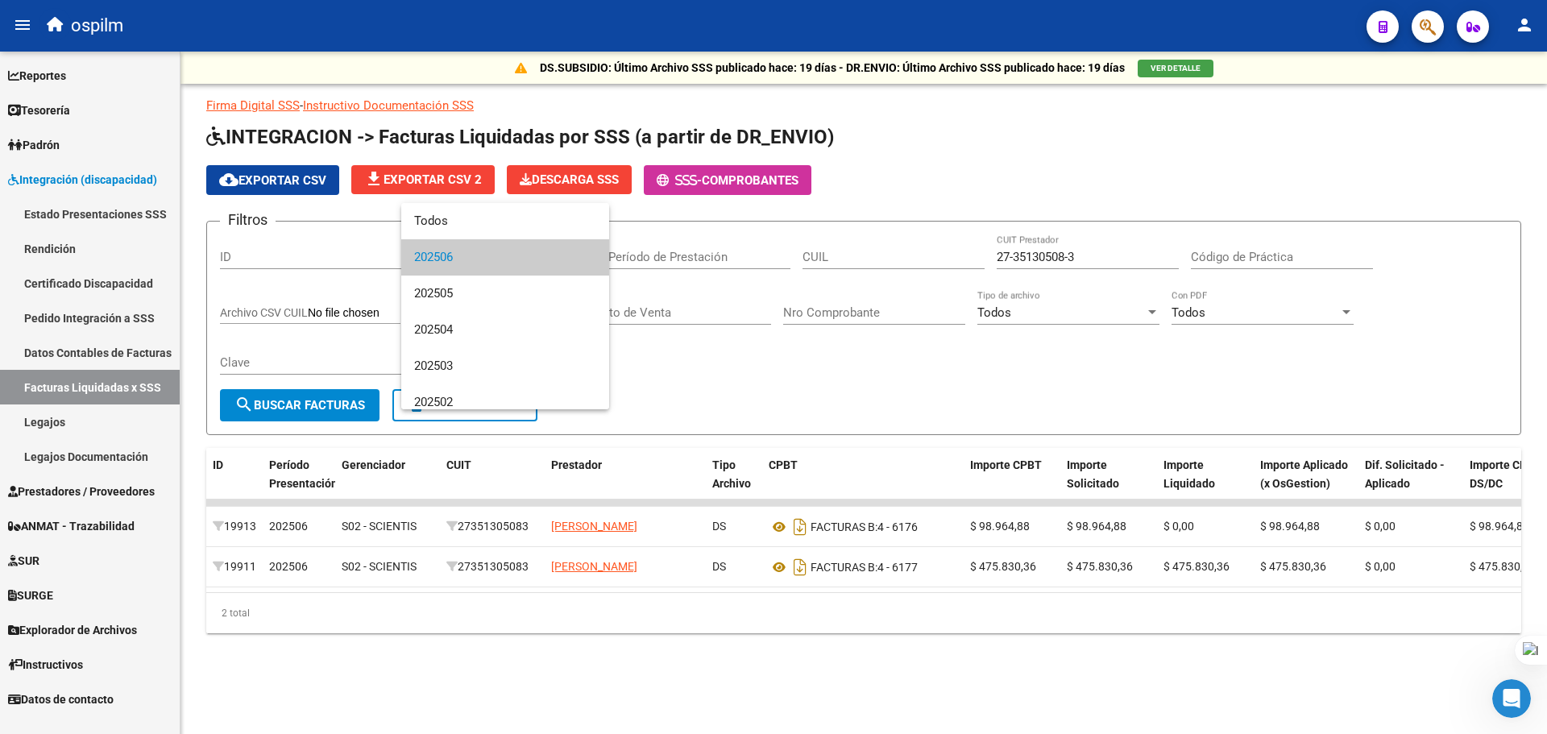
click at [477, 262] on span "202506" at bounding box center [505, 257] width 182 height 36
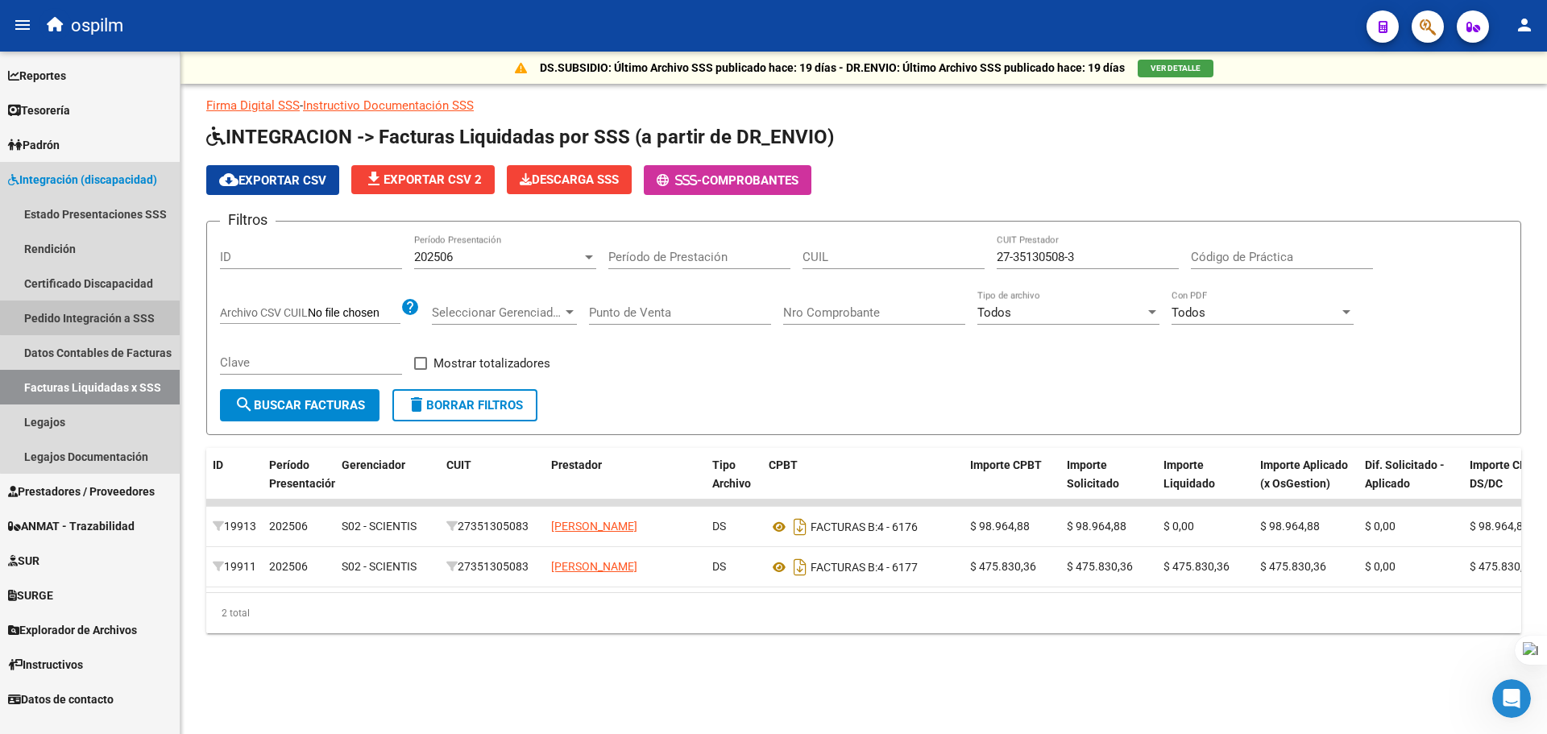
click at [102, 309] on link "Pedido Integración a SSS" at bounding box center [90, 318] width 180 height 35
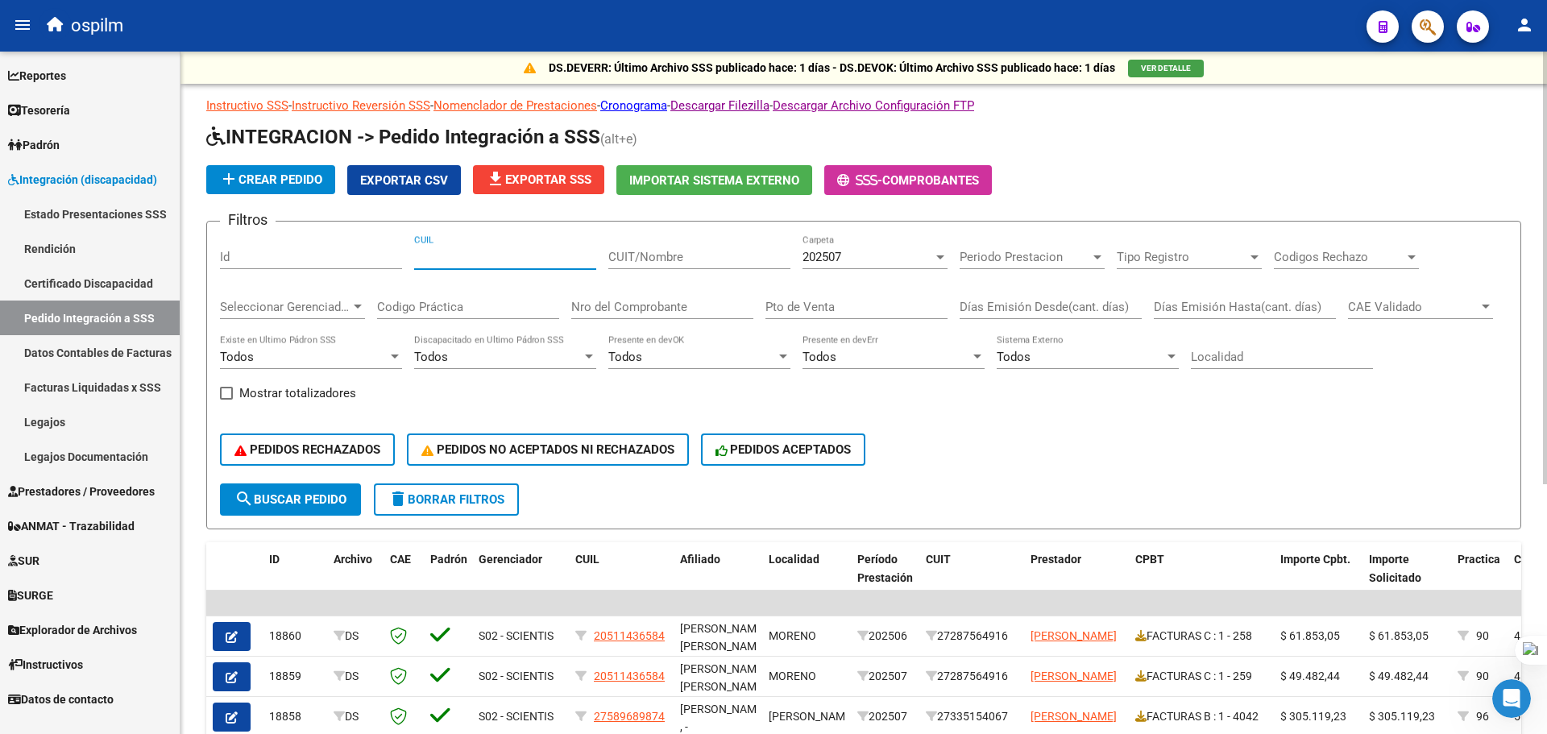
click at [520, 252] on input "CUIL" at bounding box center [505, 257] width 182 height 15
click at [753, 255] on input "CUIT/Nombre" at bounding box center [699, 257] width 182 height 15
paste input "27351305083"
type input "27351305083"
click at [303, 503] on span "search Buscar Pedido" at bounding box center [290, 499] width 112 height 15
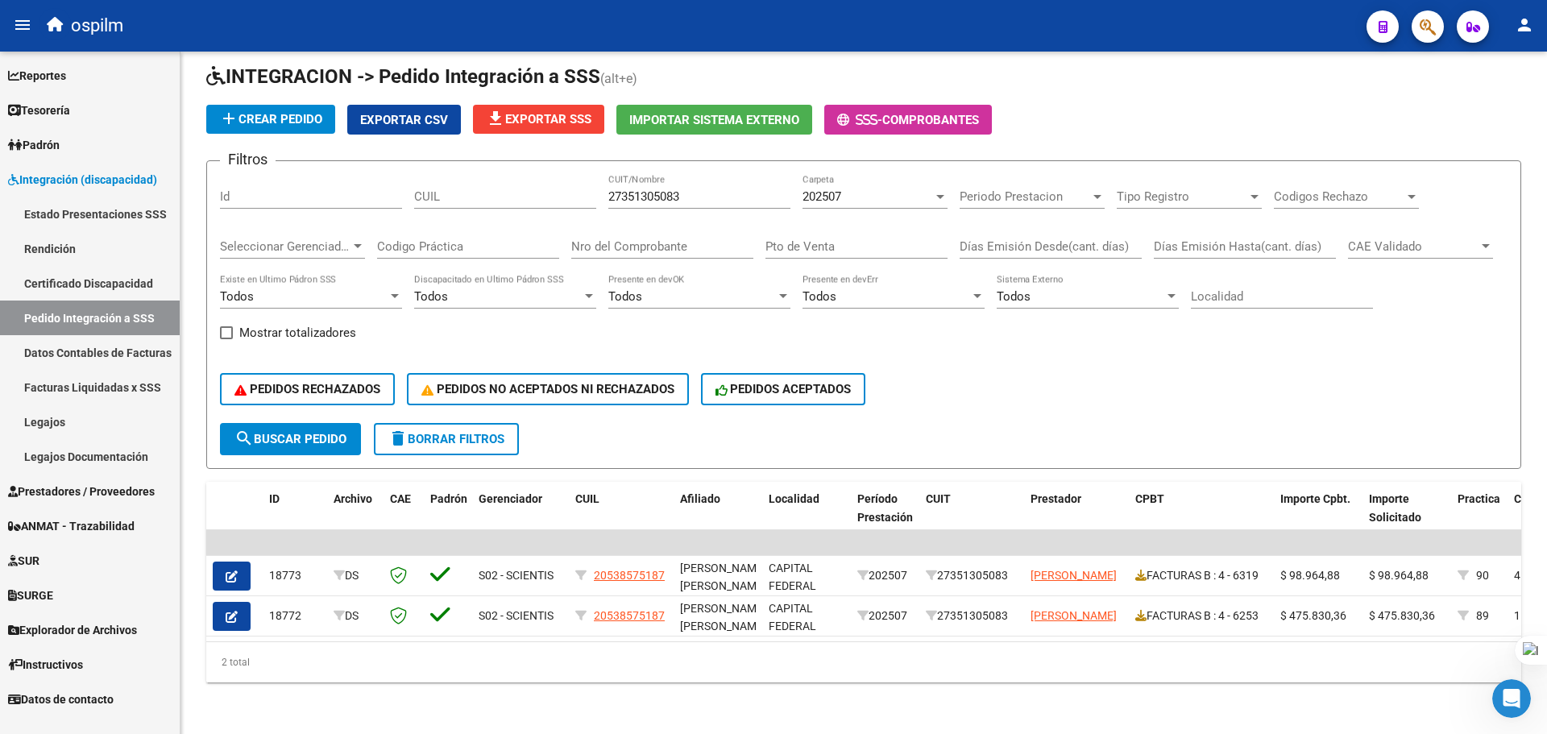
click at [124, 400] on link "Facturas Liquidadas x SSS" at bounding box center [90, 387] width 180 height 35
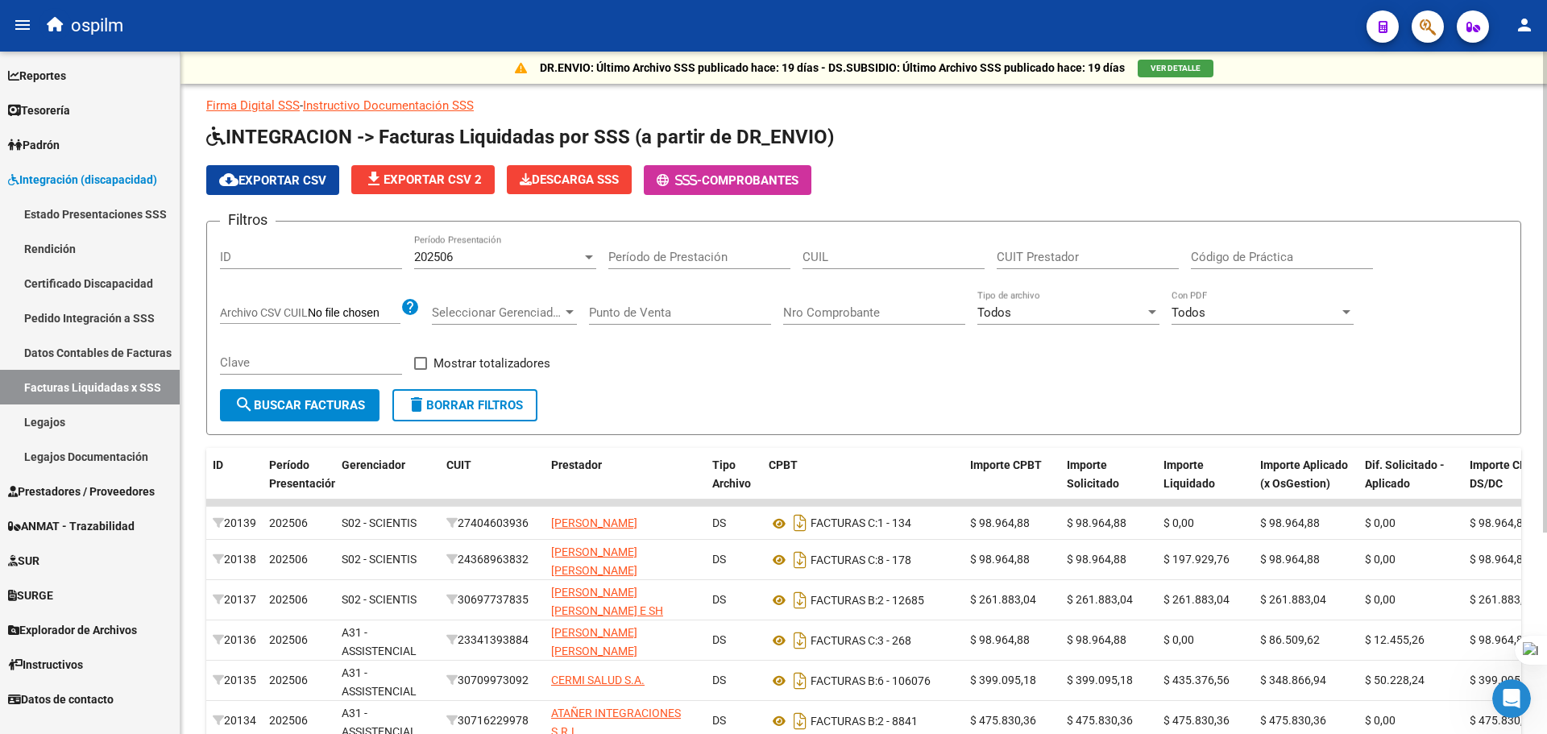
click at [566, 263] on div "202506" at bounding box center [498, 257] width 168 height 15
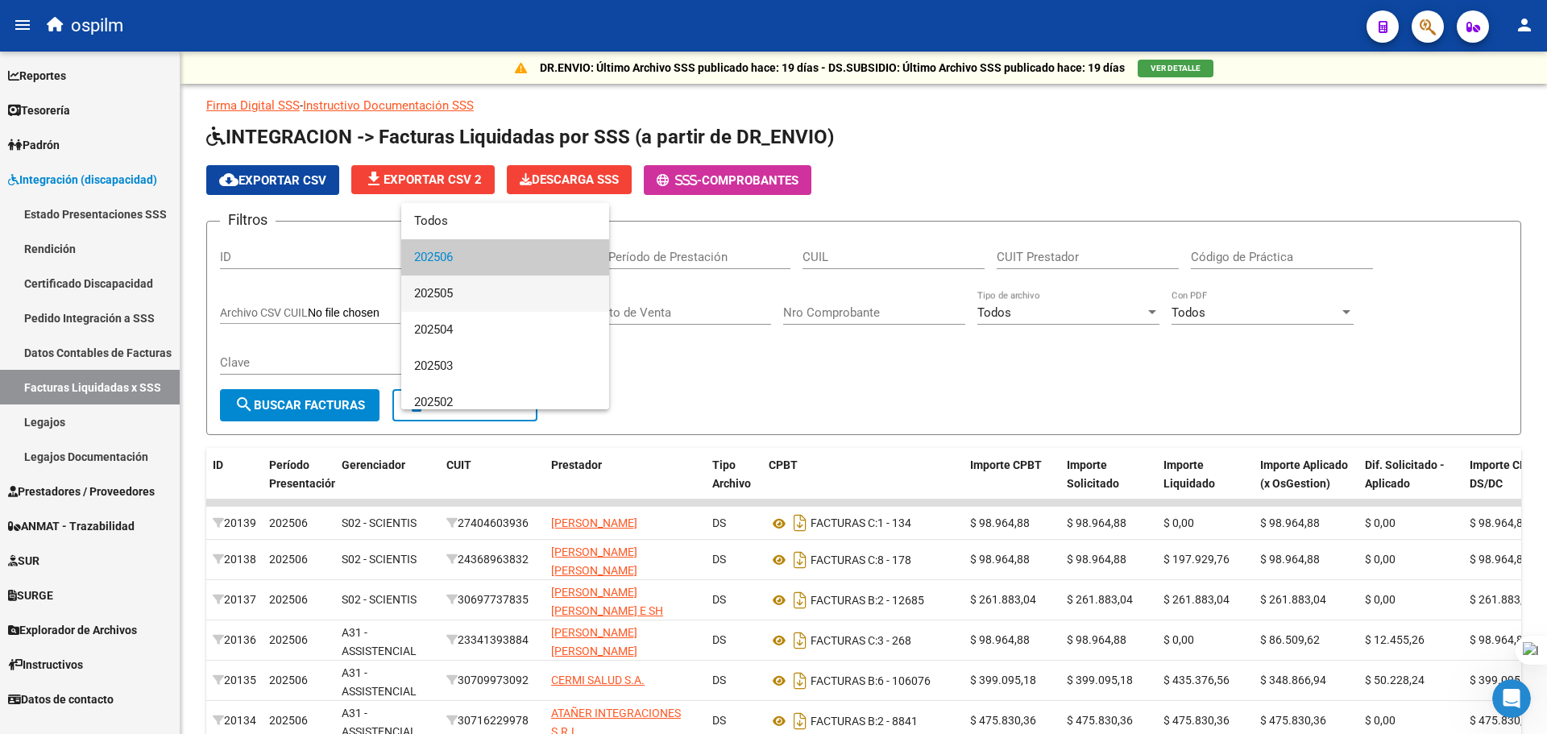
click at [534, 304] on span "202505" at bounding box center [505, 294] width 182 height 36
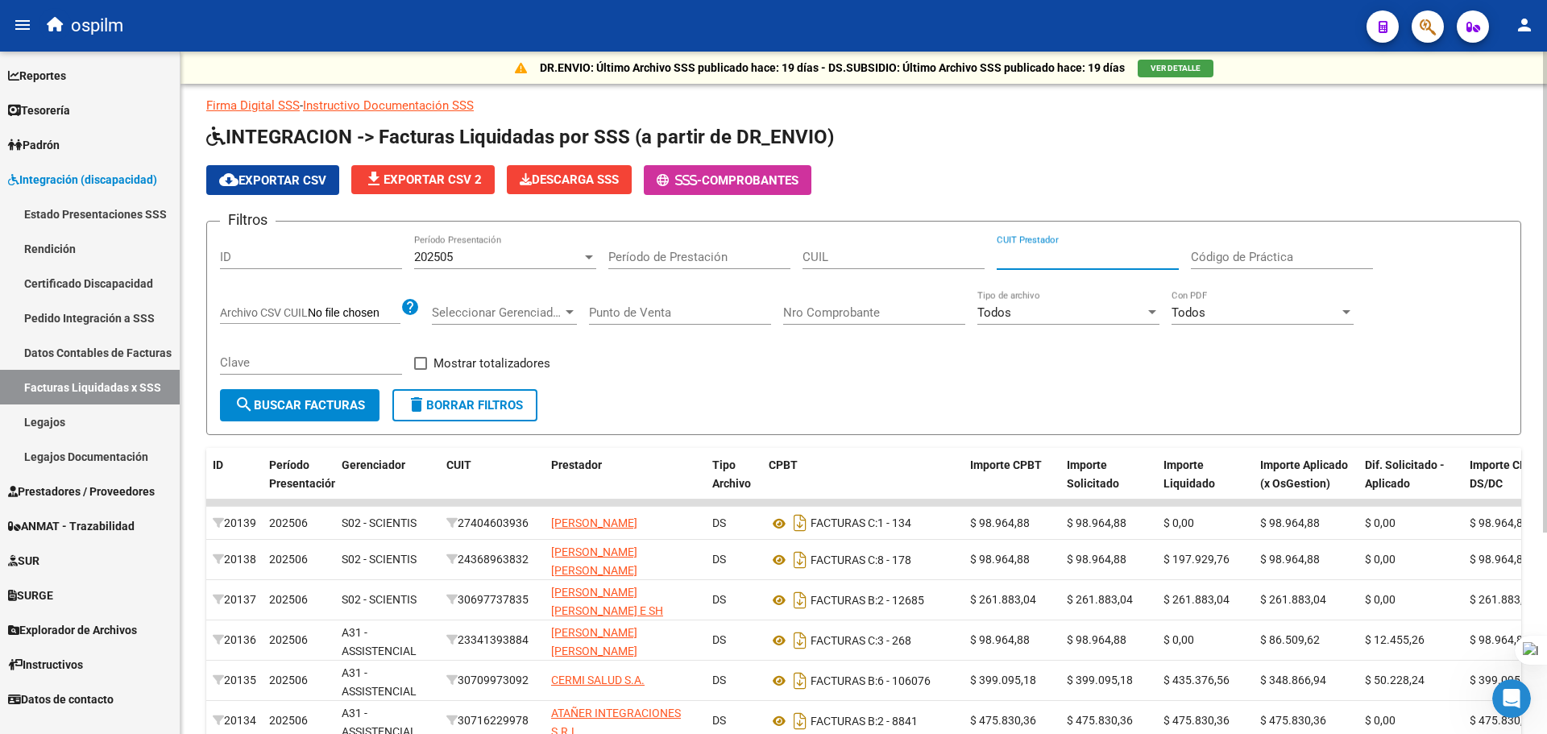
click at [1027, 262] on input "CUIT Prestador" at bounding box center [1088, 257] width 182 height 15
paste input "27-35130508-3"
type input "27-35130508-3"
click at [247, 399] on mat-icon "search" at bounding box center [243, 404] width 19 height 19
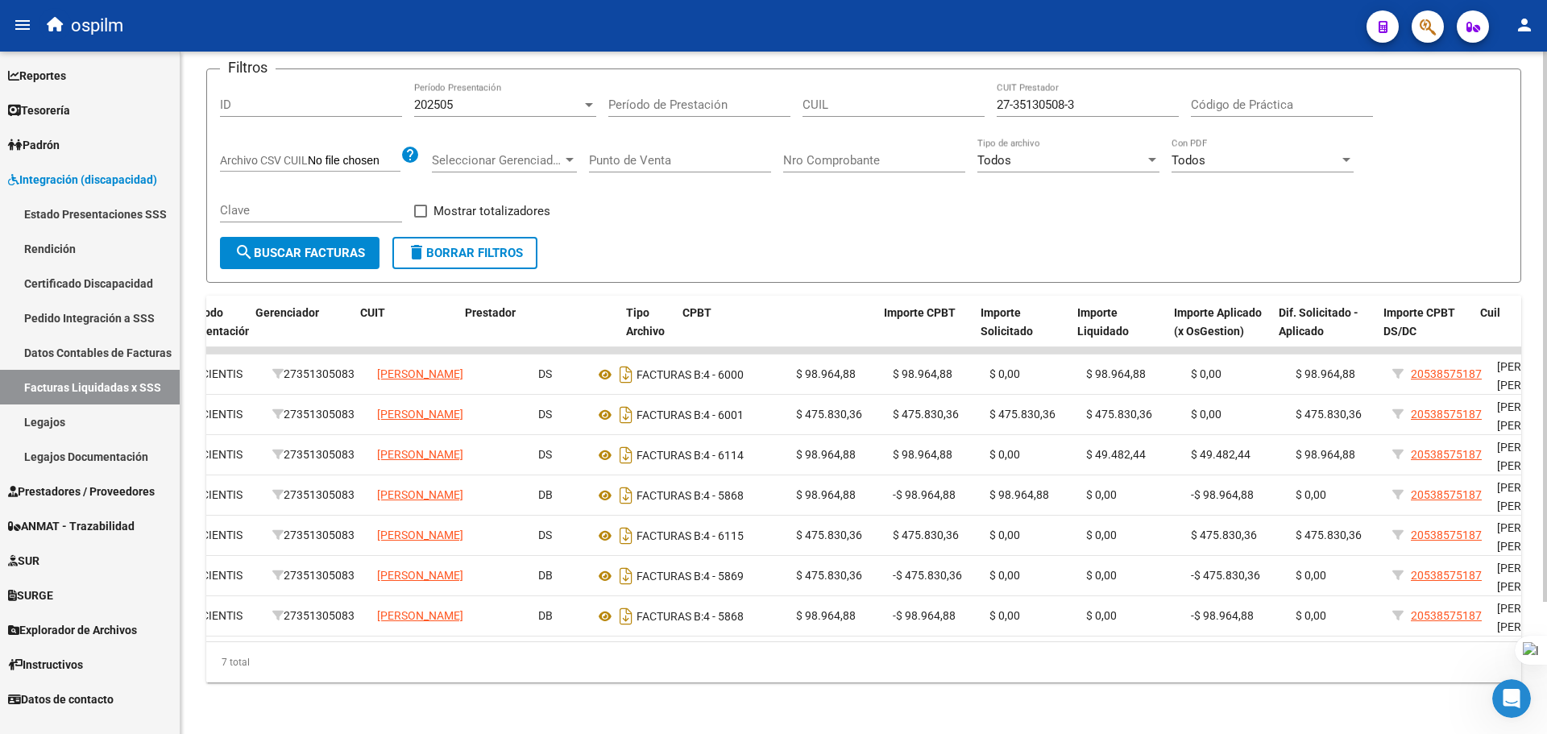
scroll to position [0, 84]
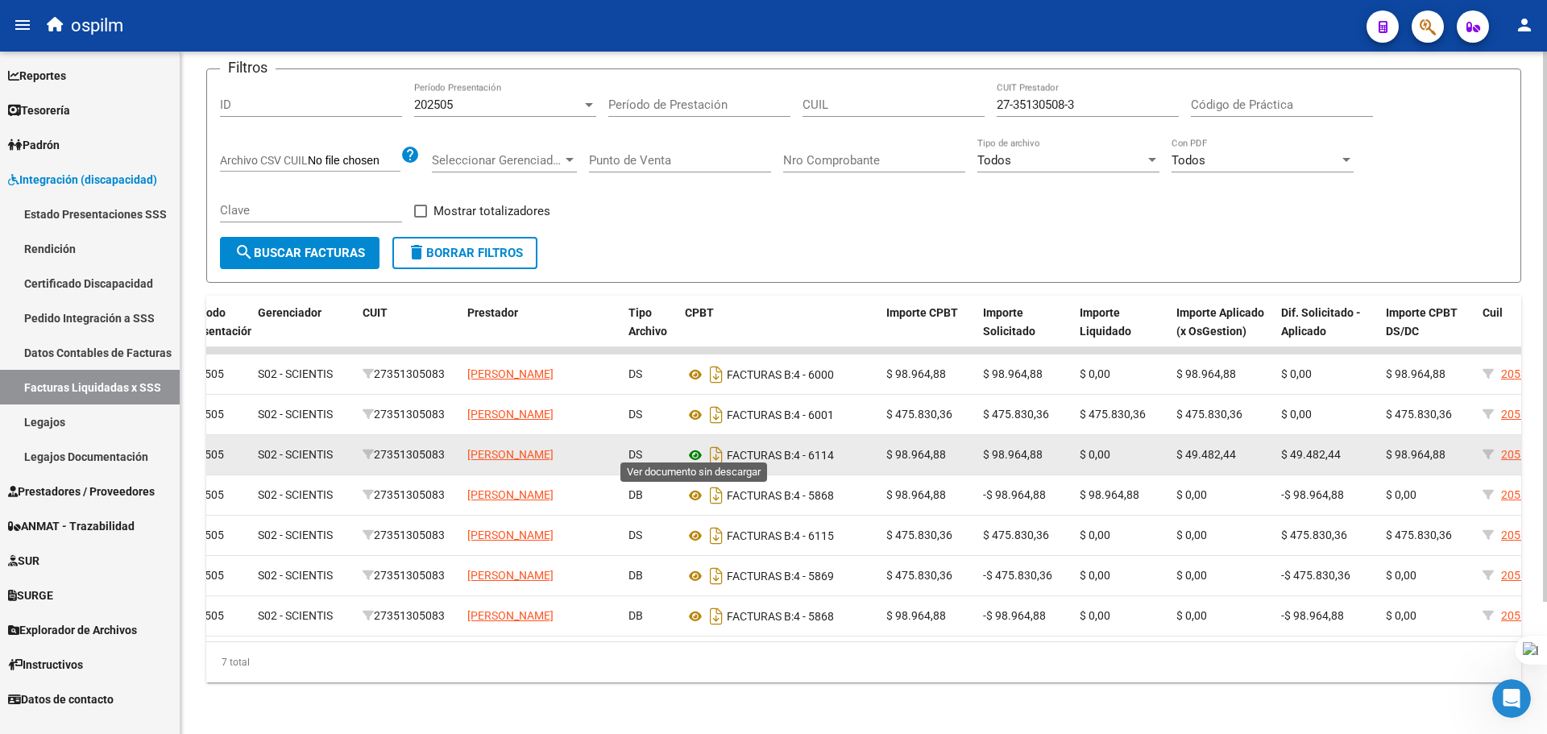
click at [699, 446] on icon at bounding box center [695, 455] width 21 height 19
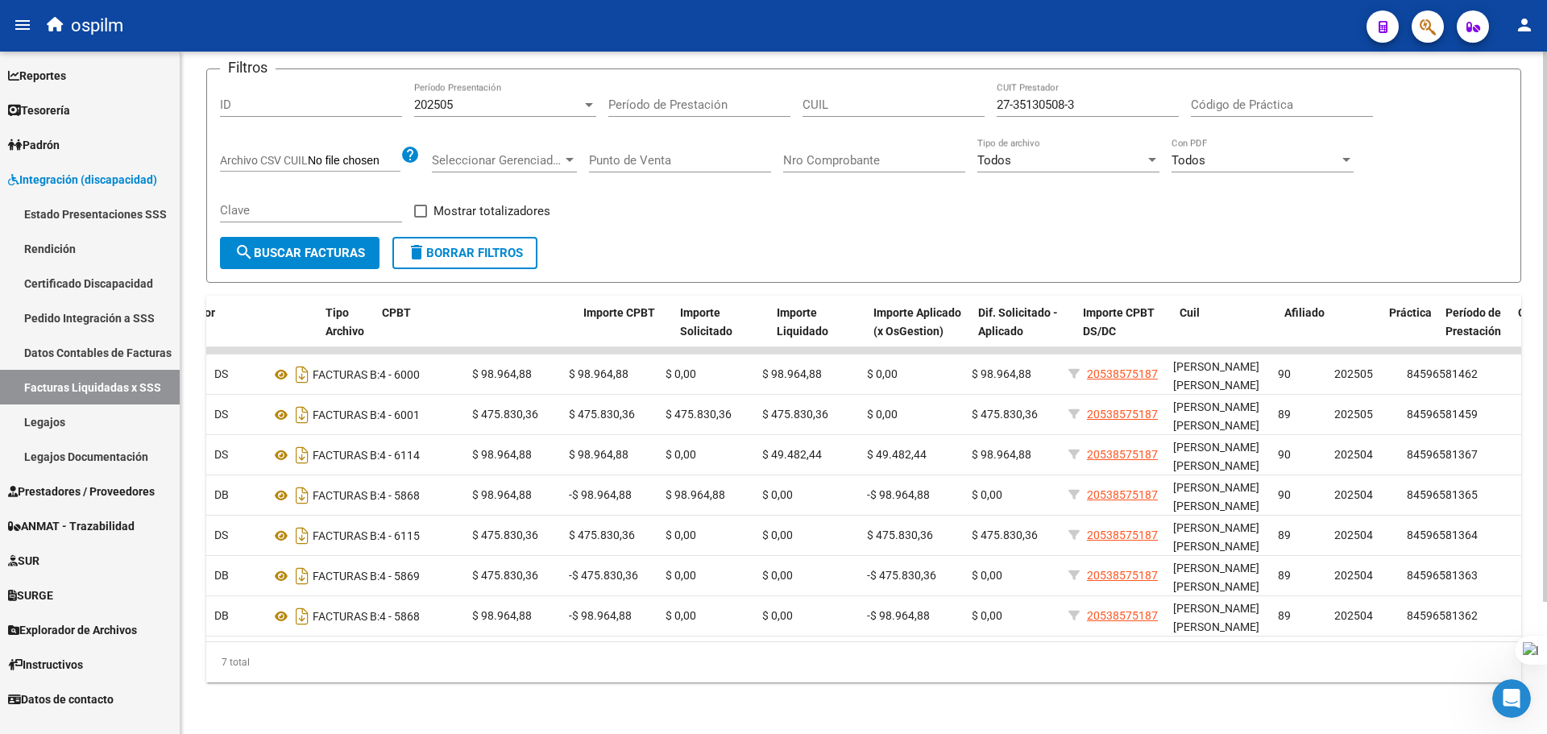
scroll to position [0, 0]
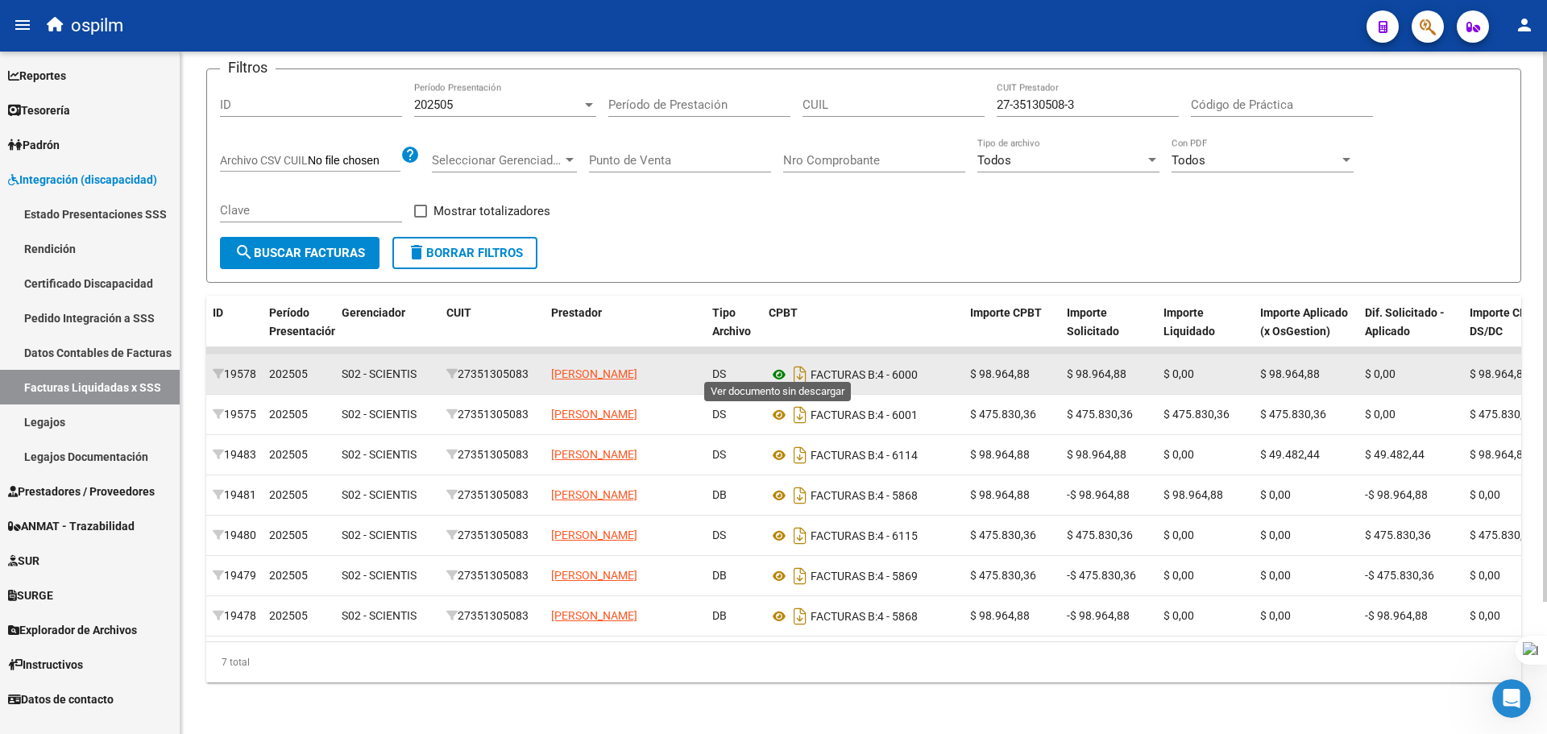
click at [776, 365] on icon at bounding box center [779, 374] width 21 height 19
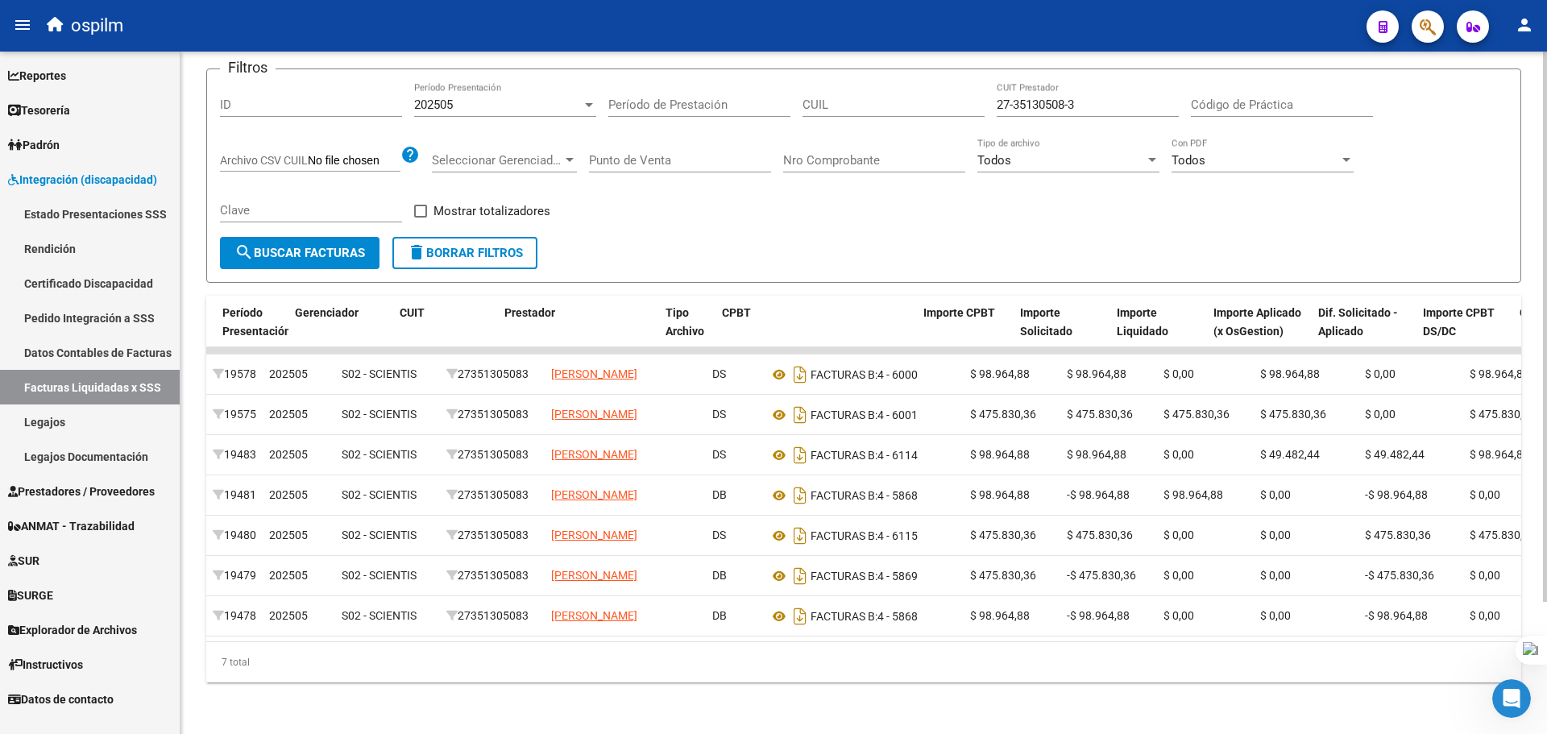
scroll to position [0, 498]
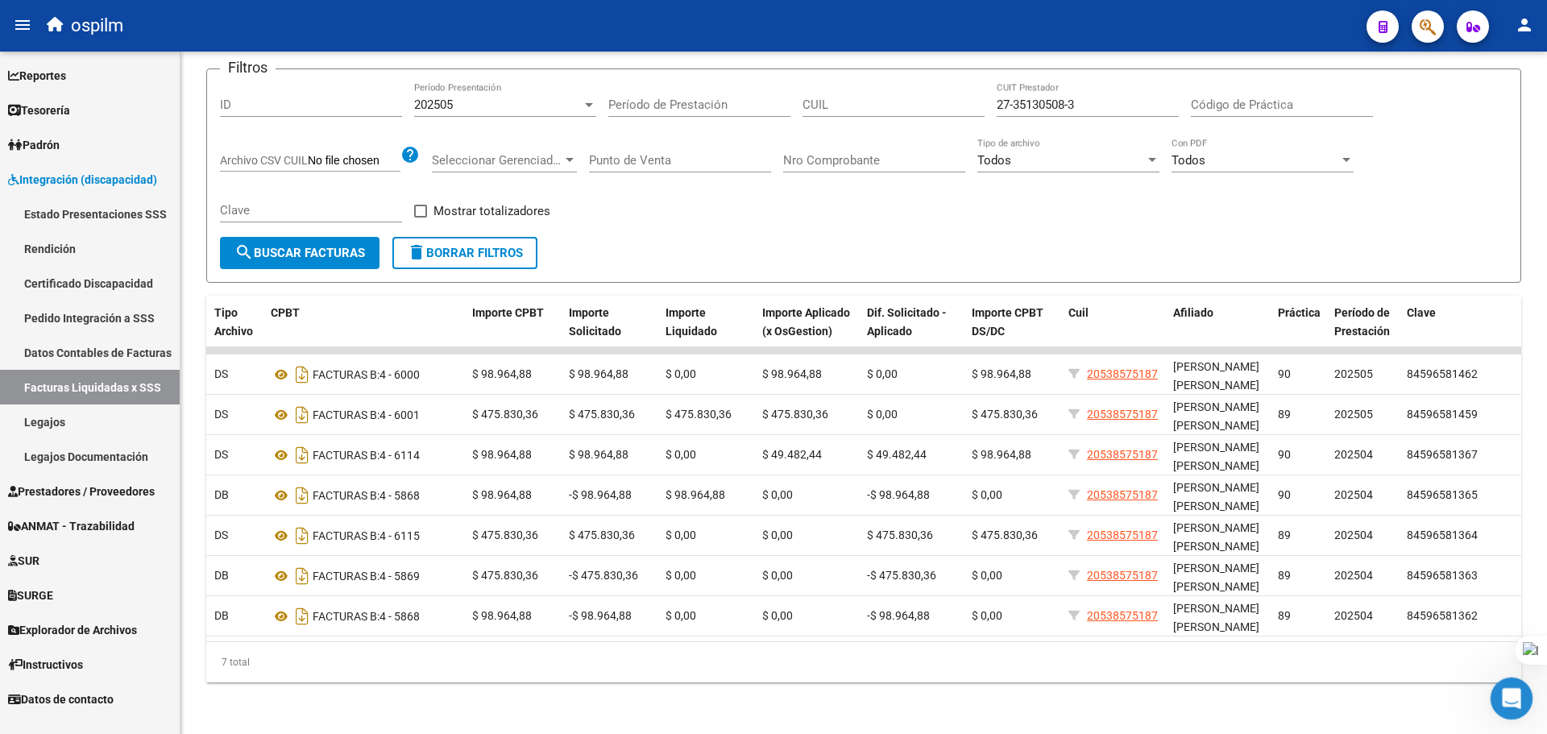
click at [1508, 708] on div "Abrir Intercom Messenger" at bounding box center [1509, 696] width 53 height 53
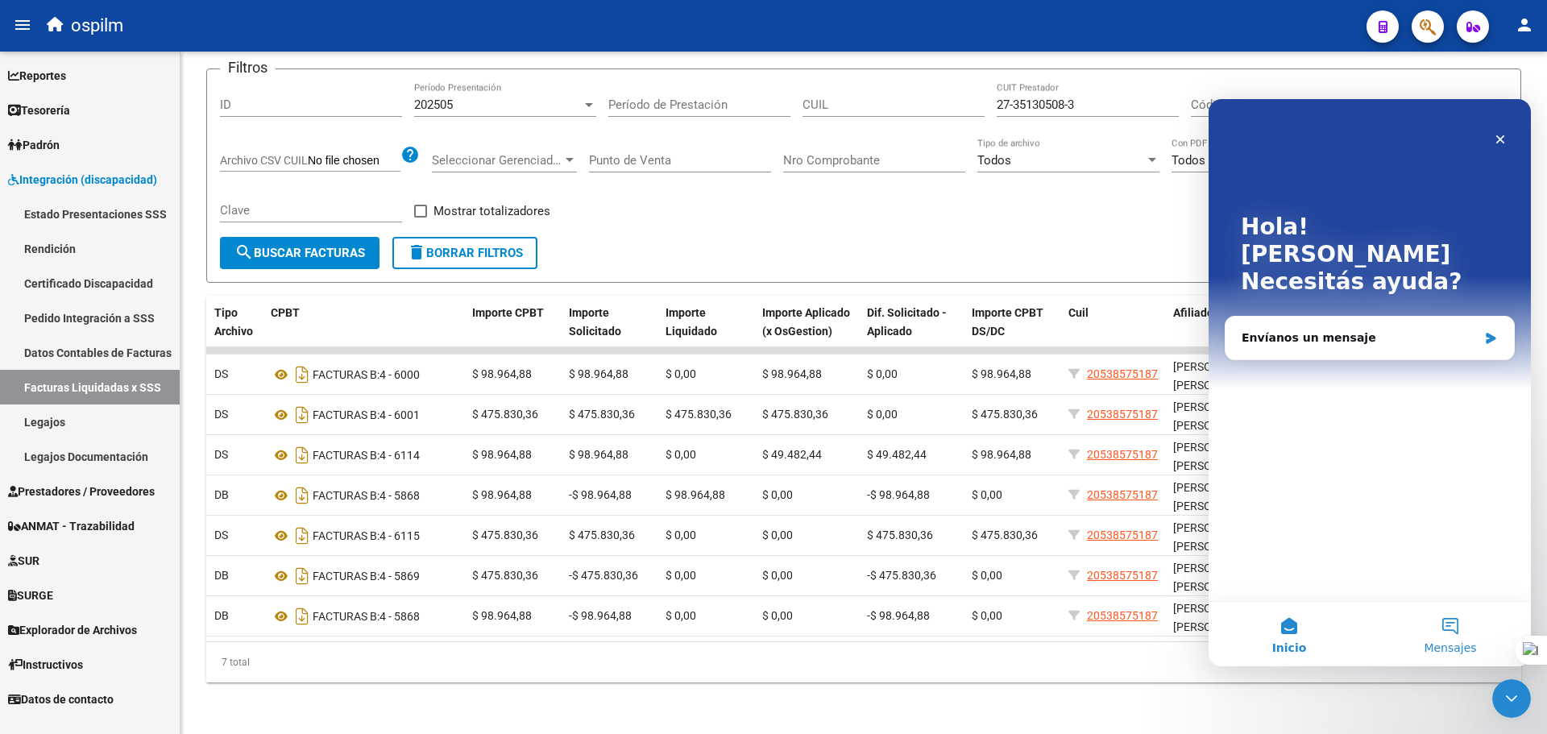
scroll to position [0, 0]
click at [1372, 322] on div "Envíanos un mensaje" at bounding box center [1370, 338] width 288 height 43
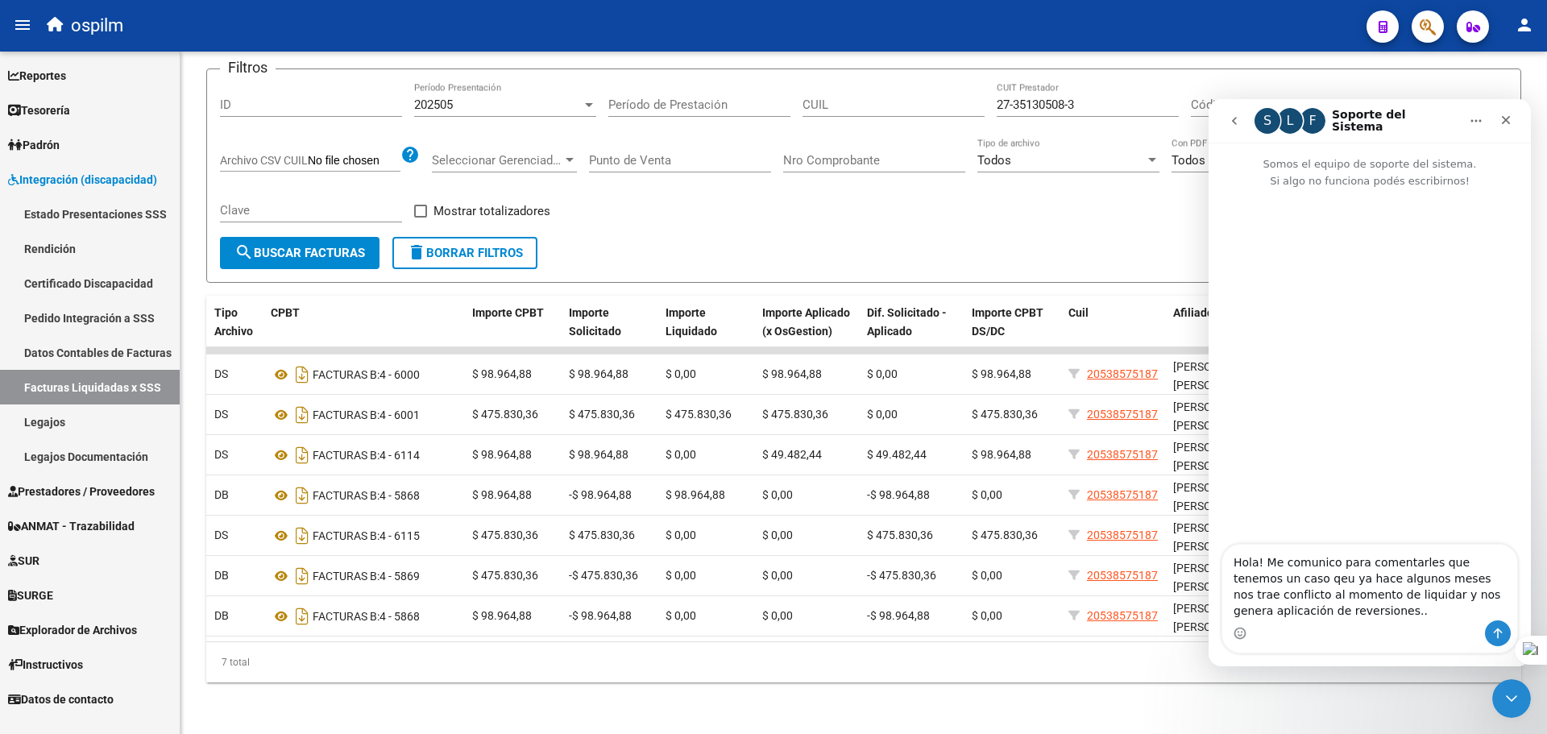
type textarea "Hola! Me comunico para comentarles que tenemos un caso qeu ya hace algunos mese…"
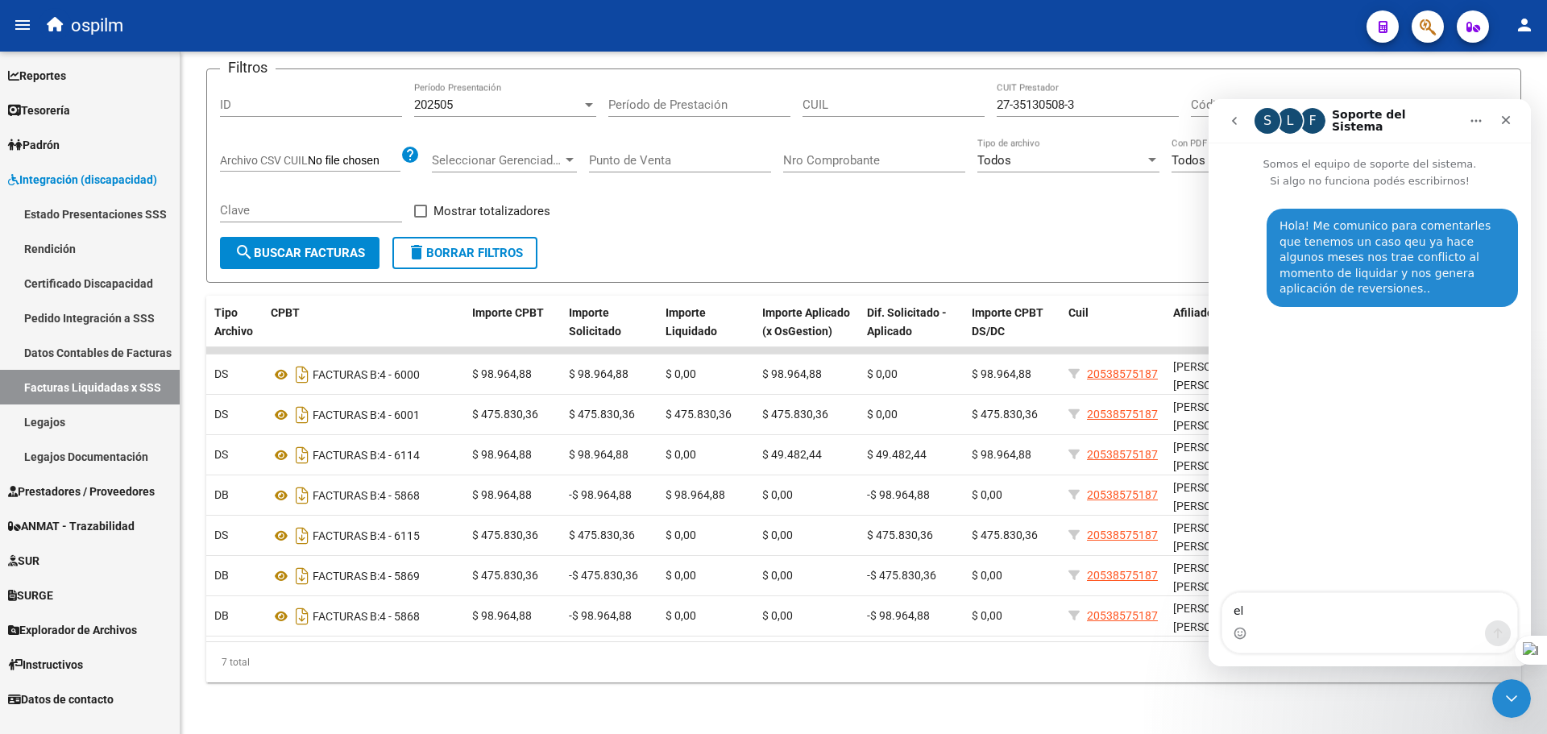
type textarea "el"
type textarea "e"
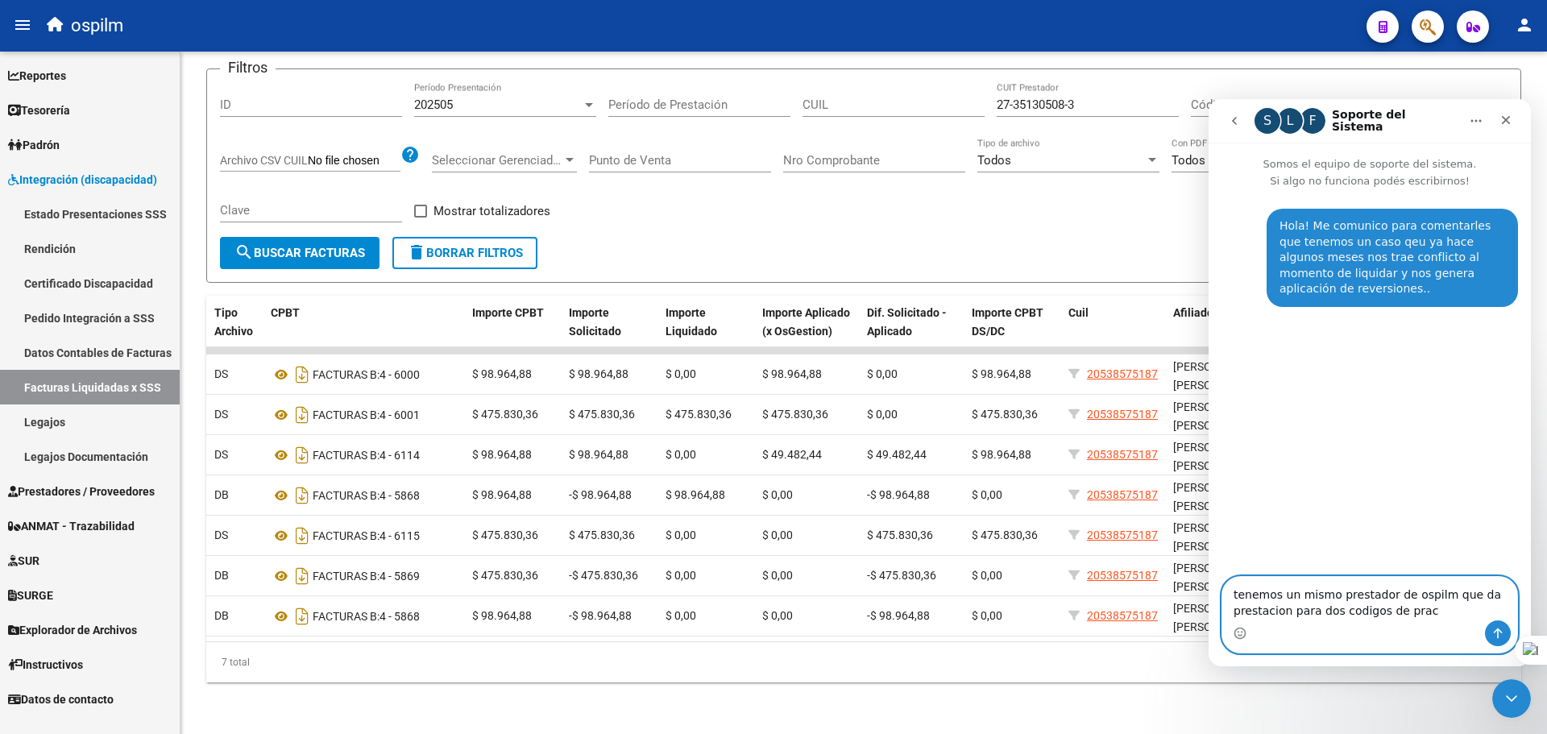
click at [1443, 617] on textarea "tenemos un mismo prestador de ospilm que da prestacion para dos codigos de prac" at bounding box center [1369, 599] width 295 height 44
type textarea "tenemos un mismo prestador de ospilm que da prestacion para dos codigos de prac…"
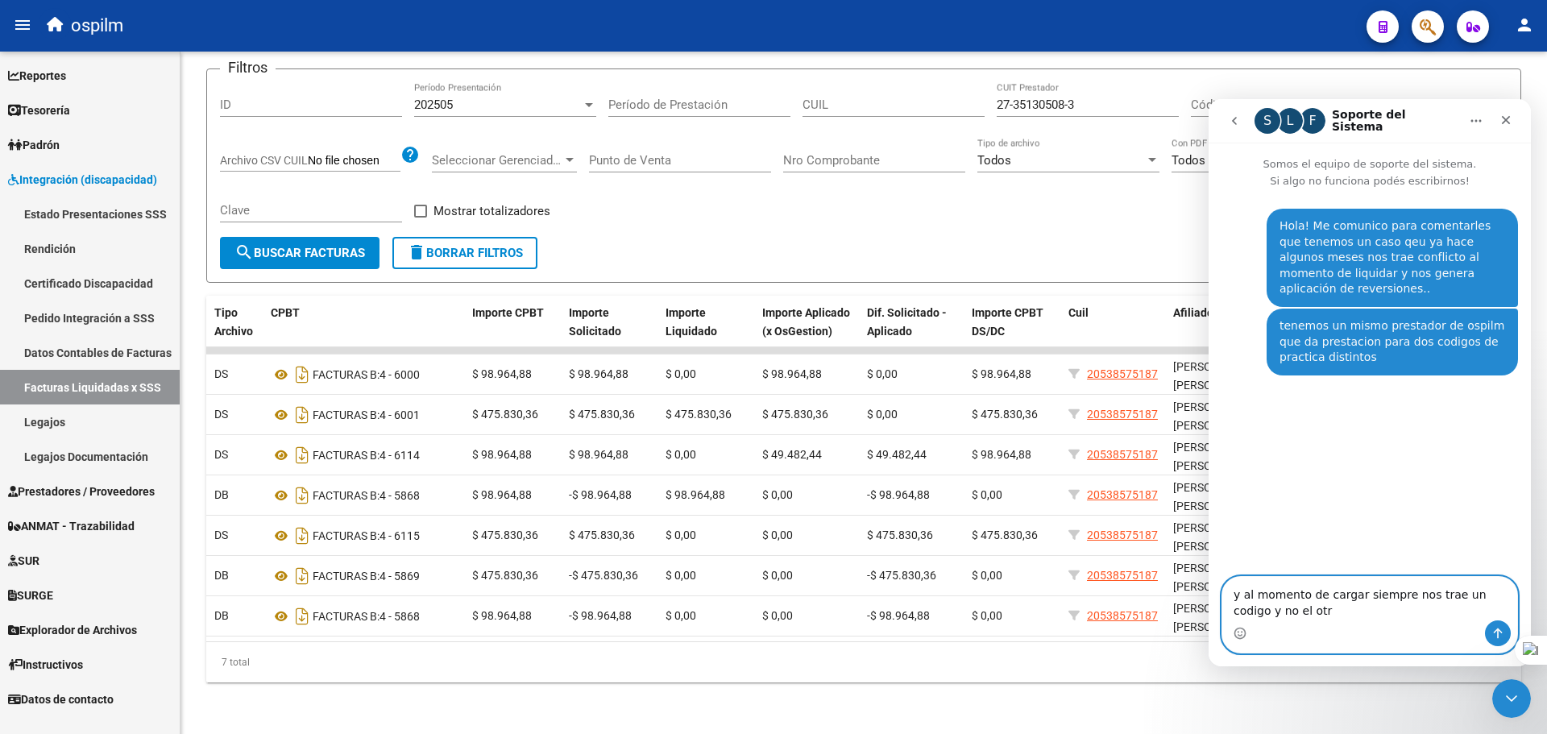
type textarea "y al momento de cargar siempre nos trae un codigo y no el otro"
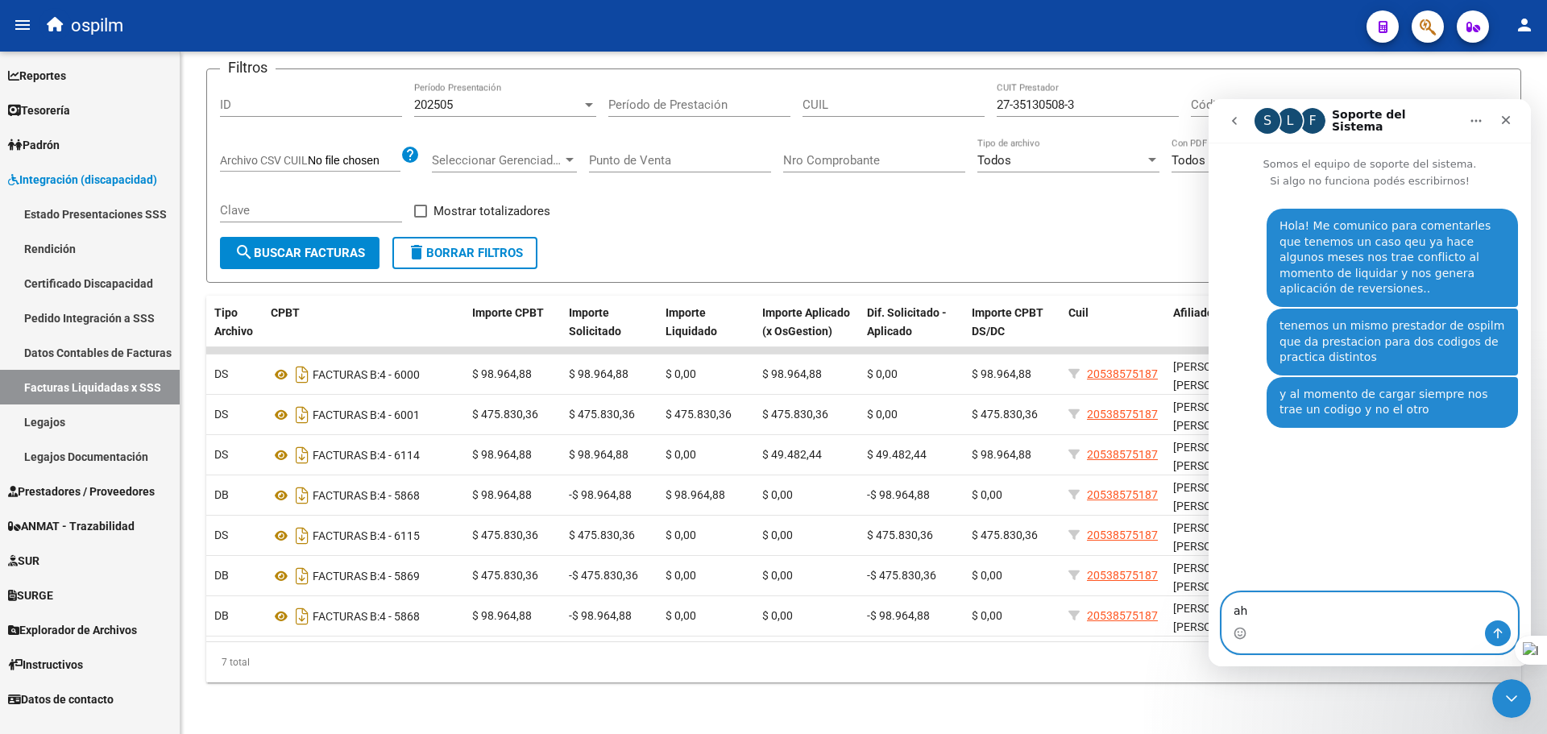
type textarea "a"
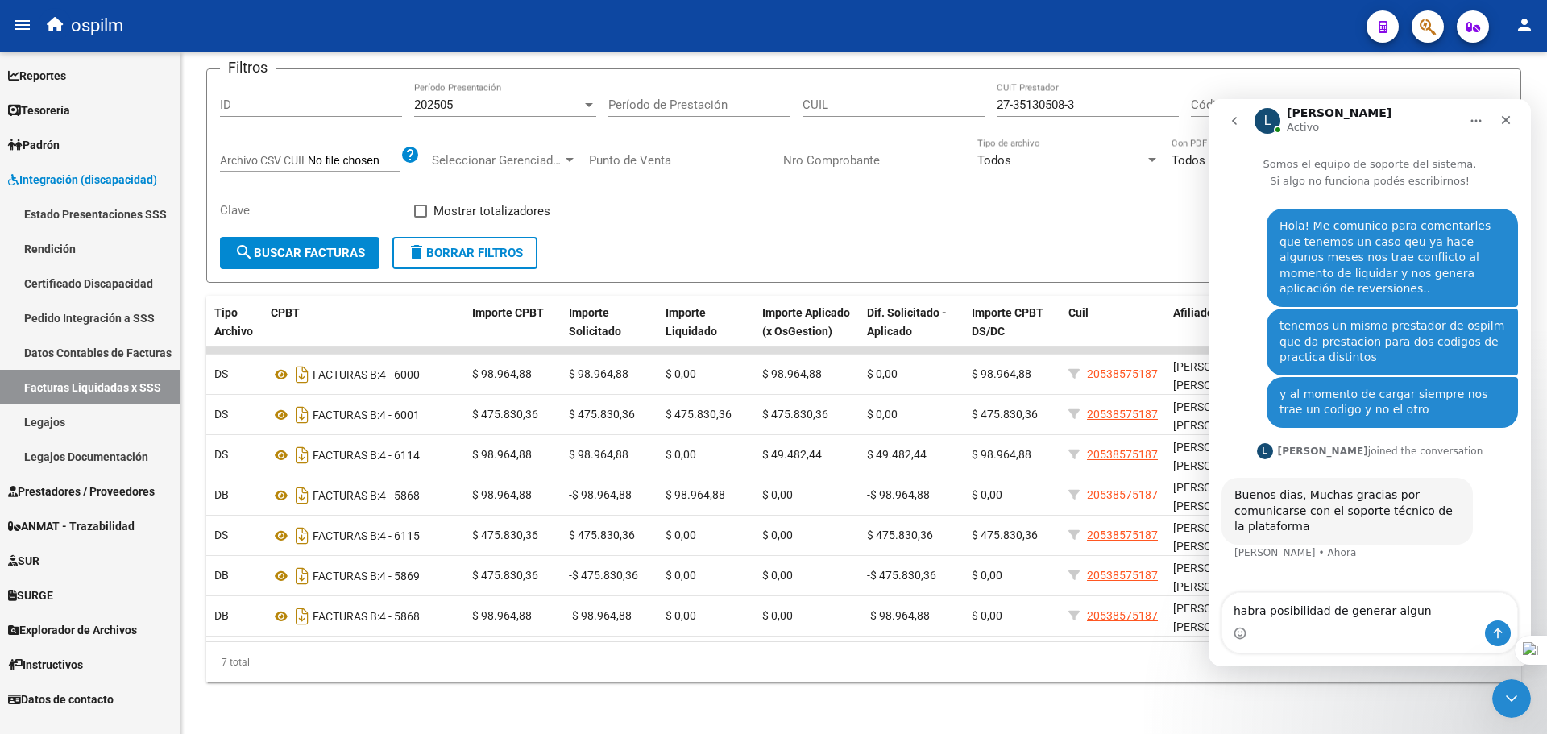
click at [1422, 621] on div "Intercom Messenger" at bounding box center [1369, 633] width 295 height 26
click at [1430, 608] on textarea "habra posibilidad de generar algun" at bounding box center [1369, 606] width 295 height 27
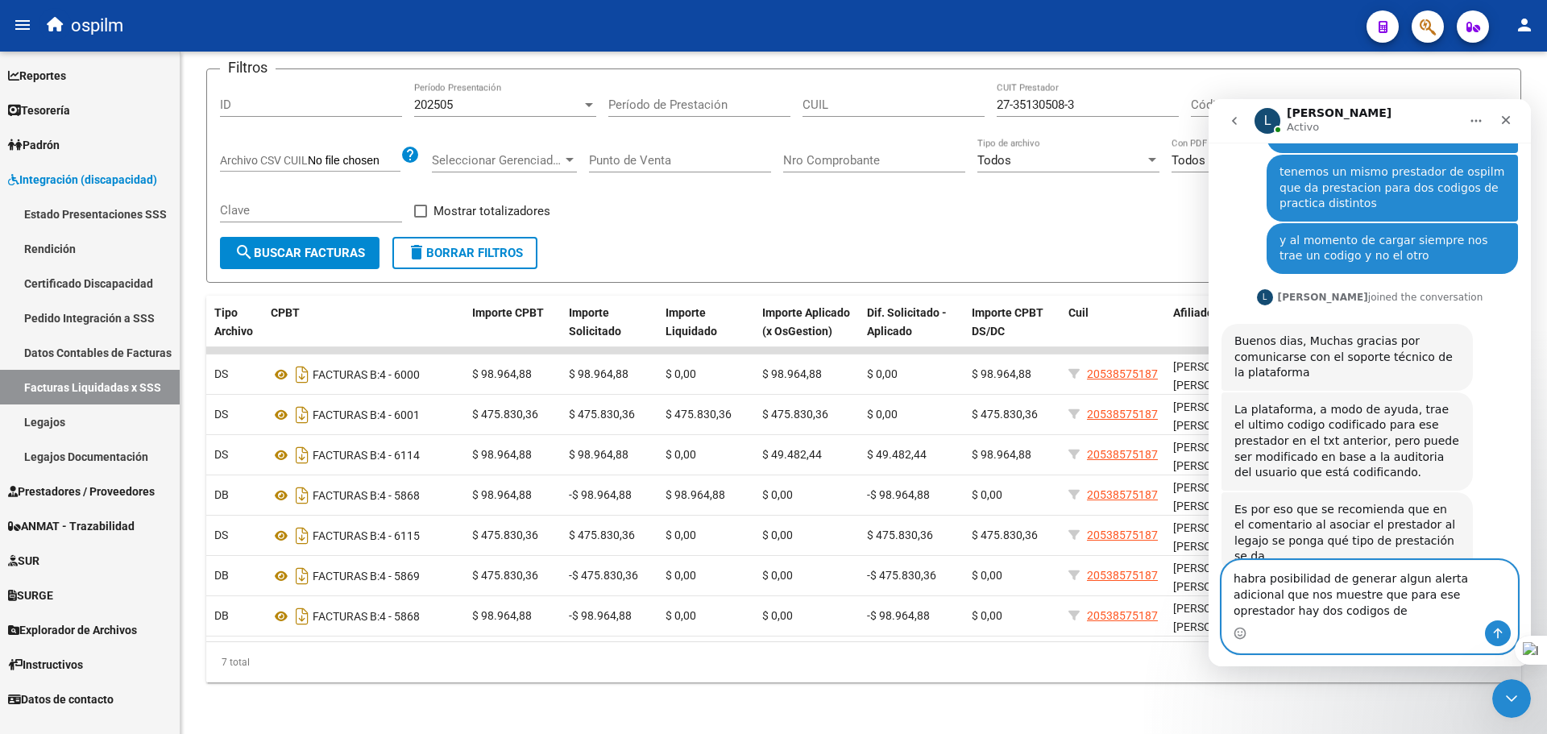
scroll to position [170, 0]
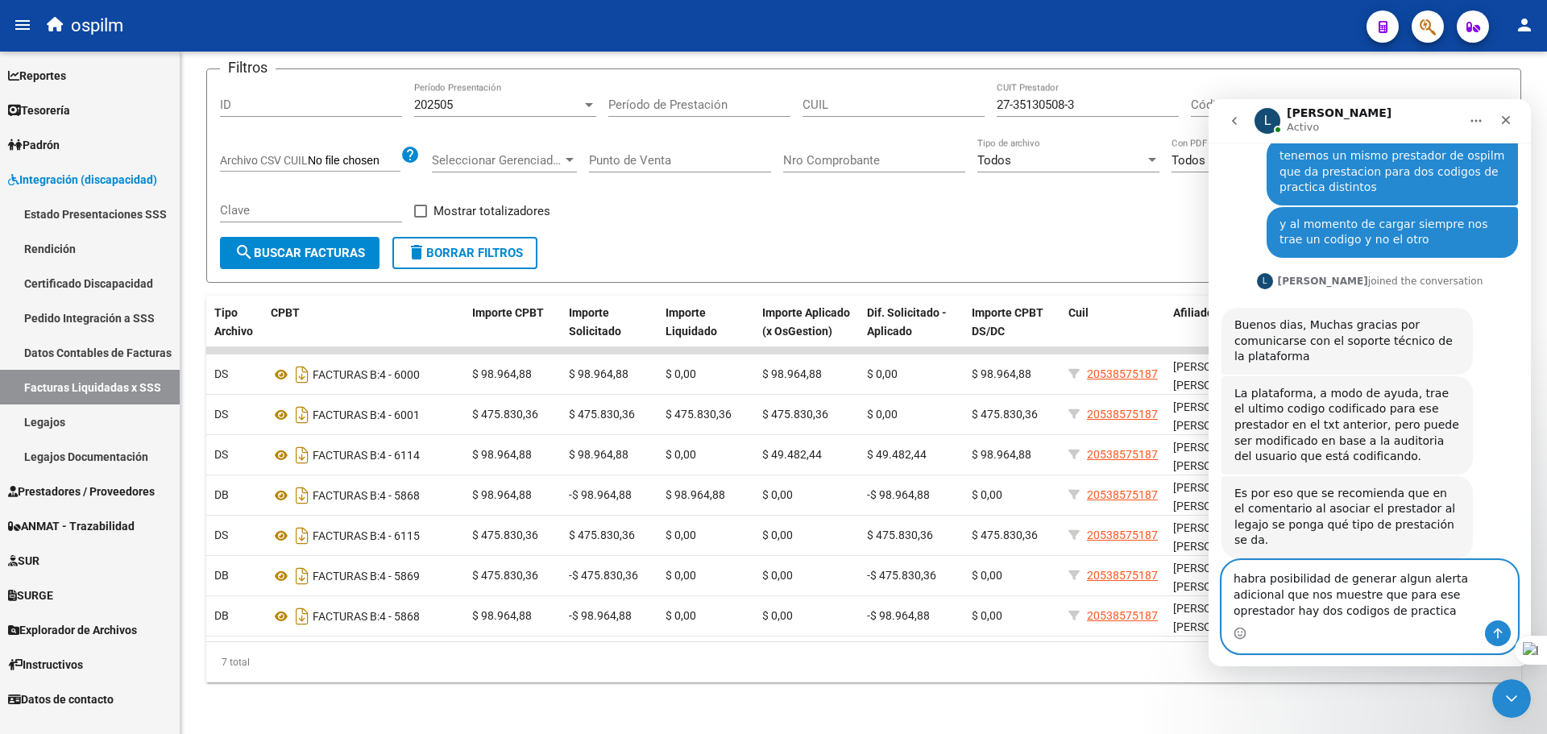
type textarea "habra posibilidad de generar algun alerta adicional que nos muestre que para es…"
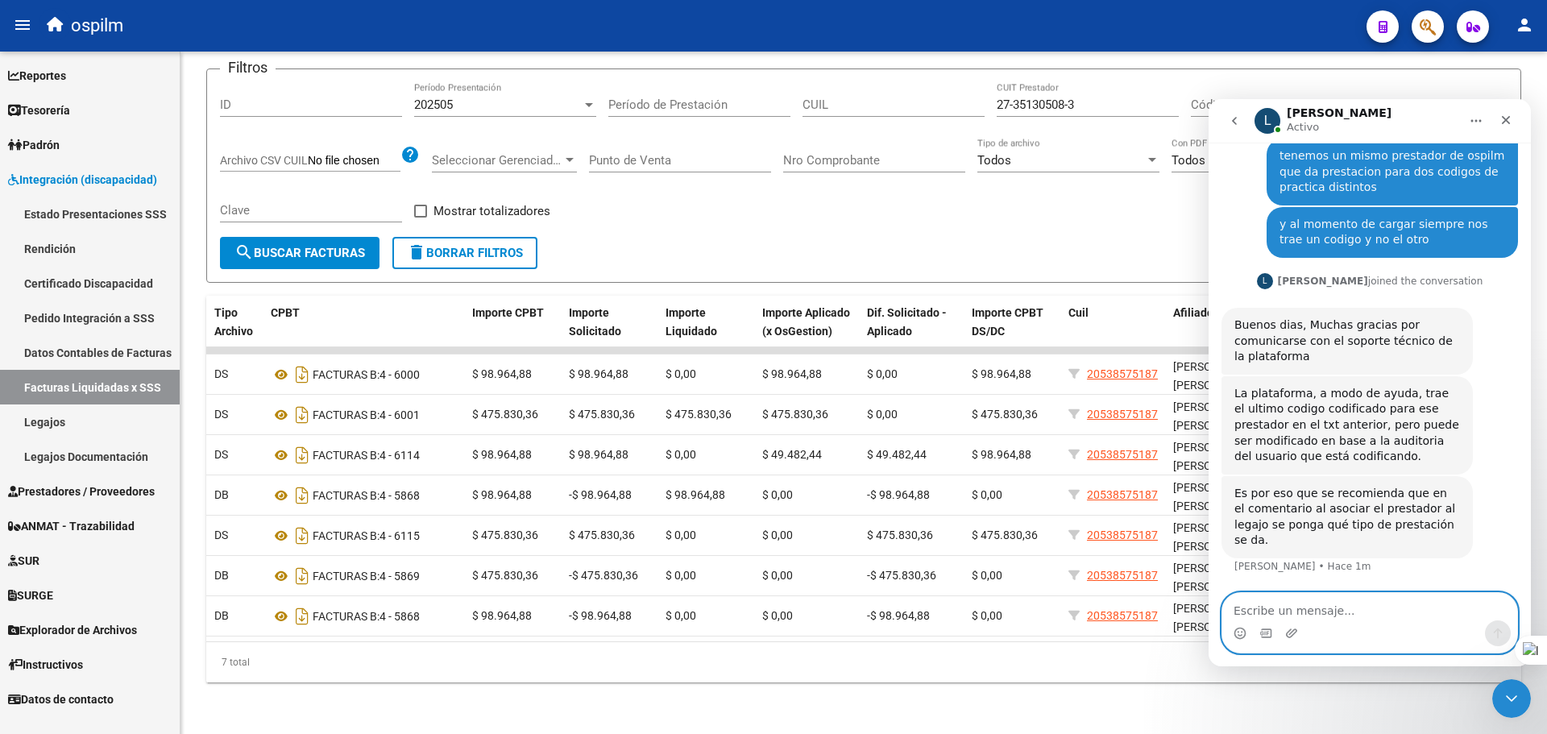
scroll to position [218, 0]
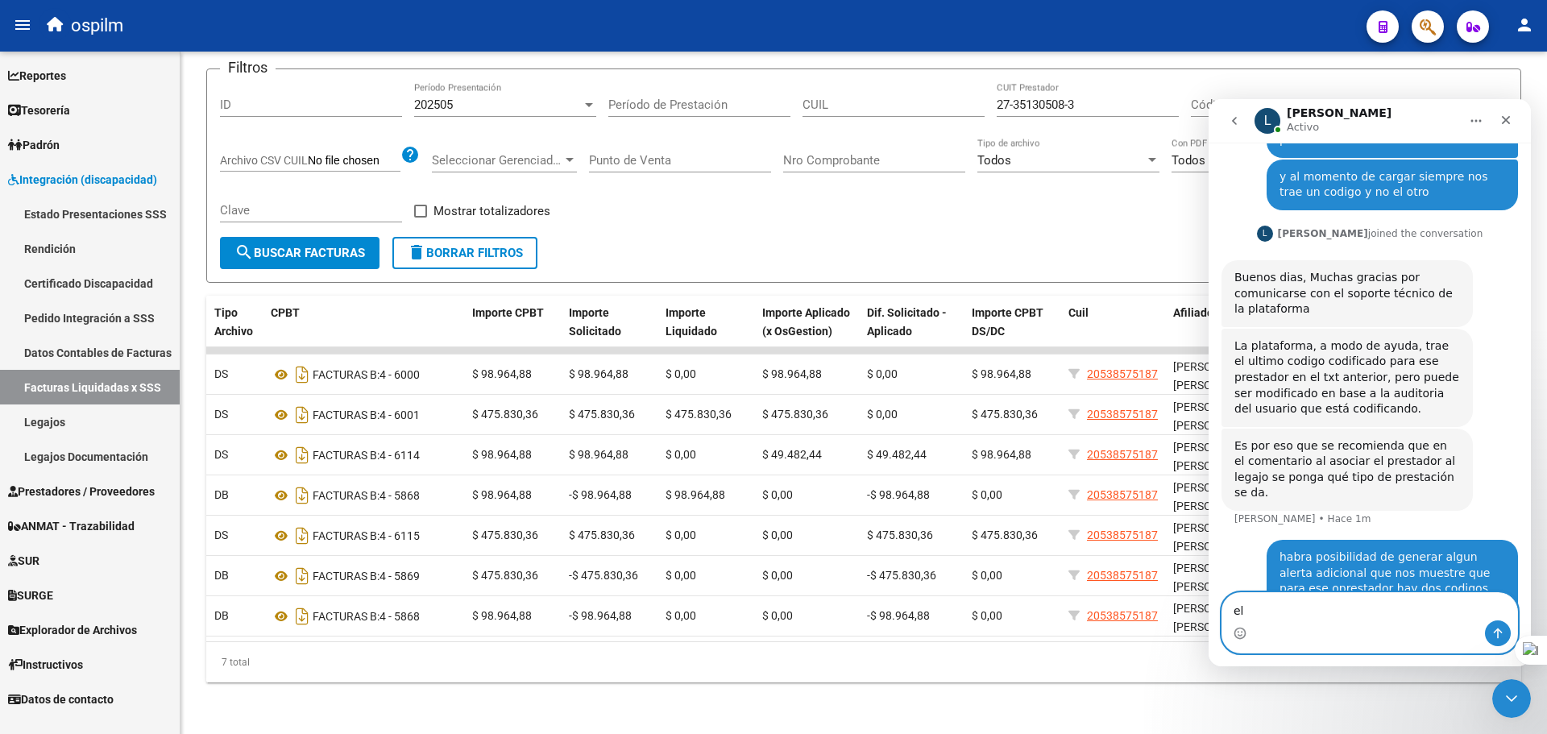
type textarea "e"
type textarea "autorizados?"
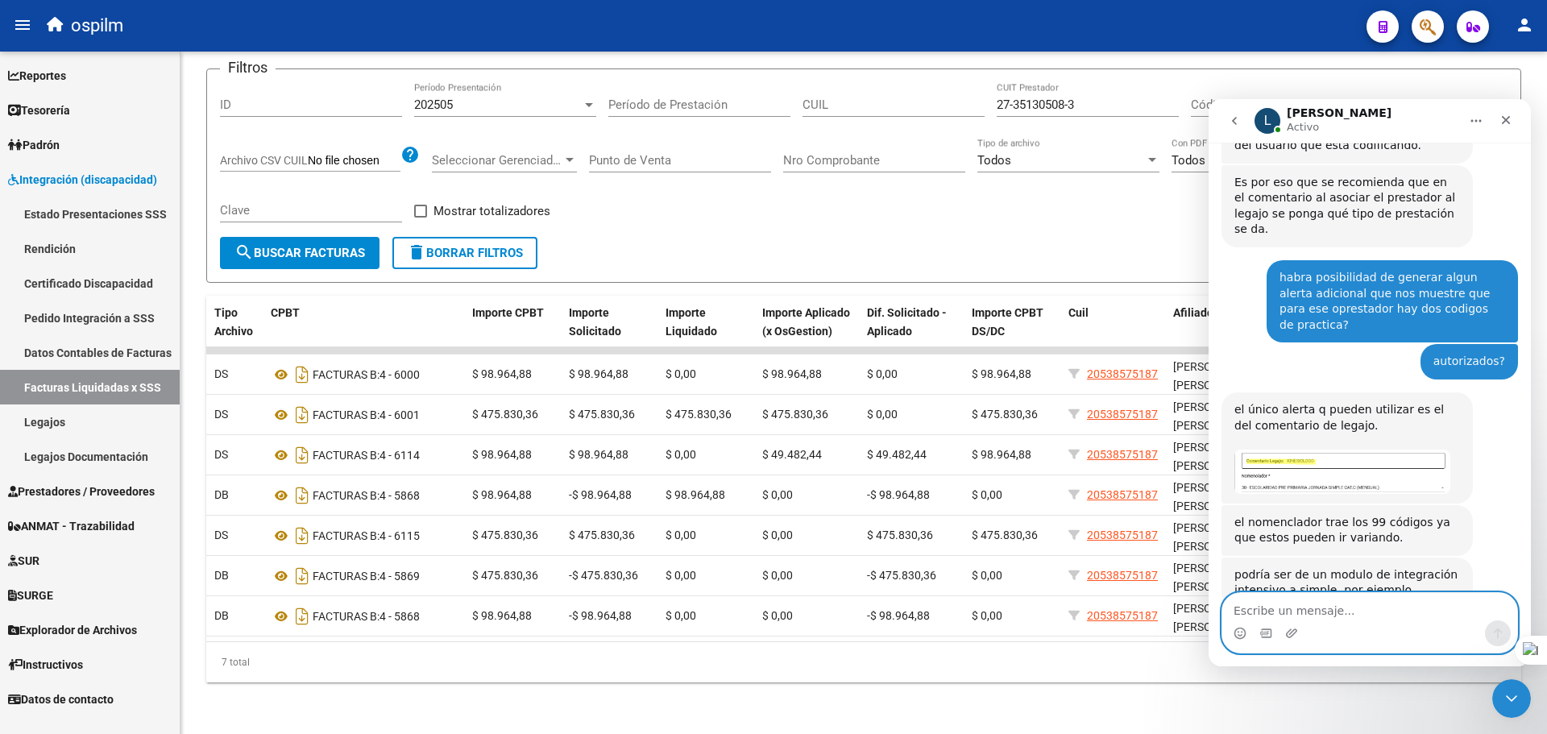
scroll to position [483, 0]
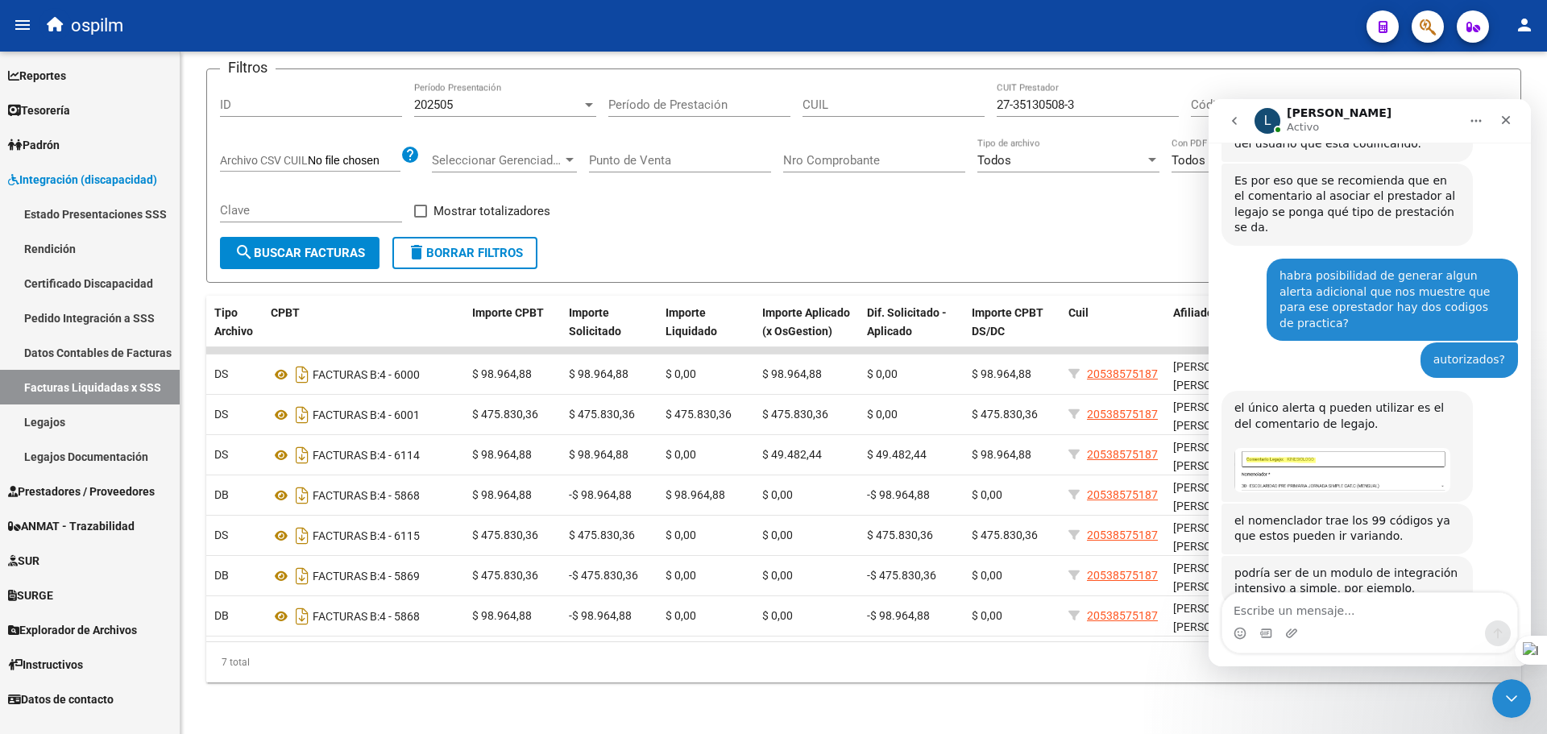
click at [1401, 448] on img "Ludmila dice…" at bounding box center [1343, 470] width 216 height 44
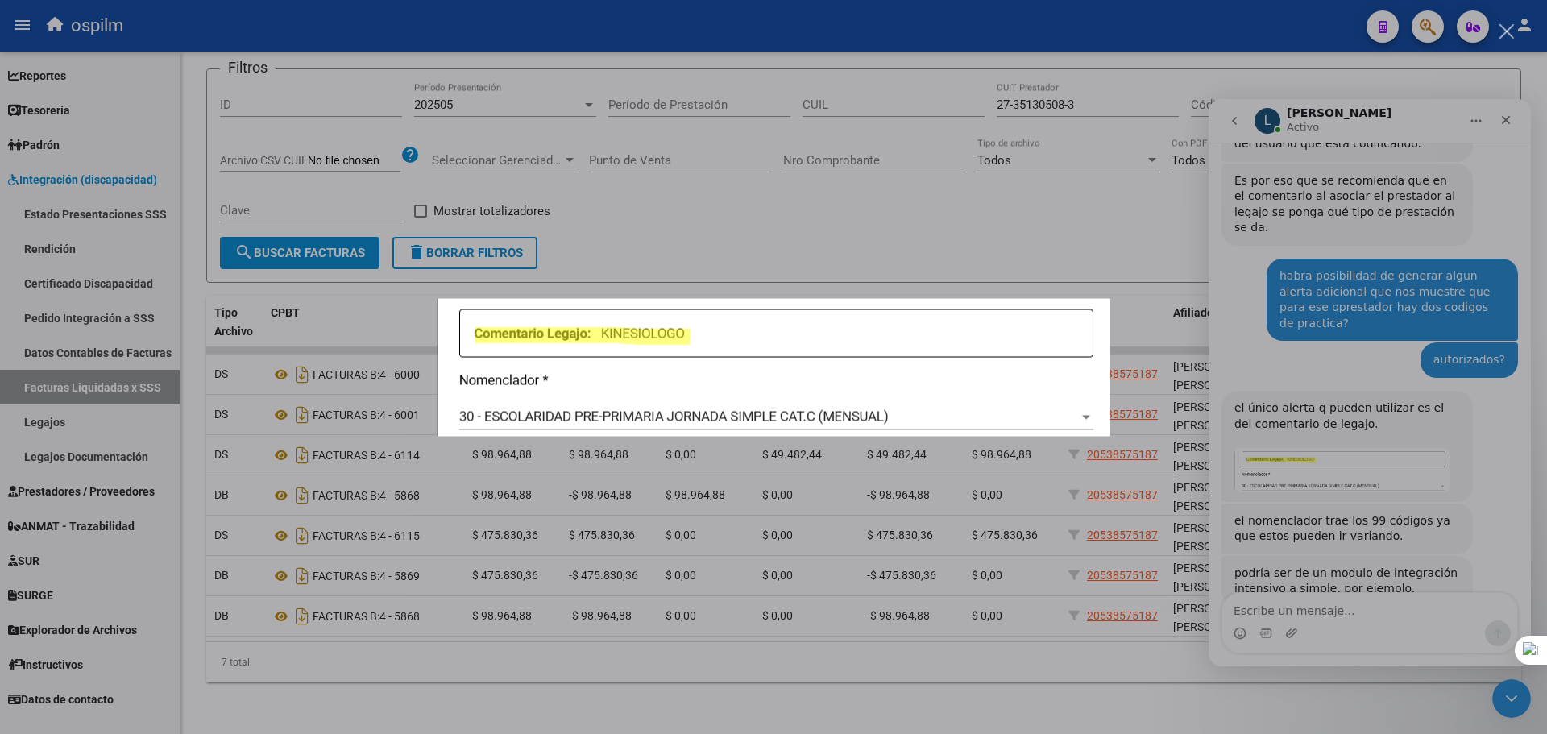
click at [1474, 411] on div "Intercom Messenger" at bounding box center [773, 367] width 1547 height 734
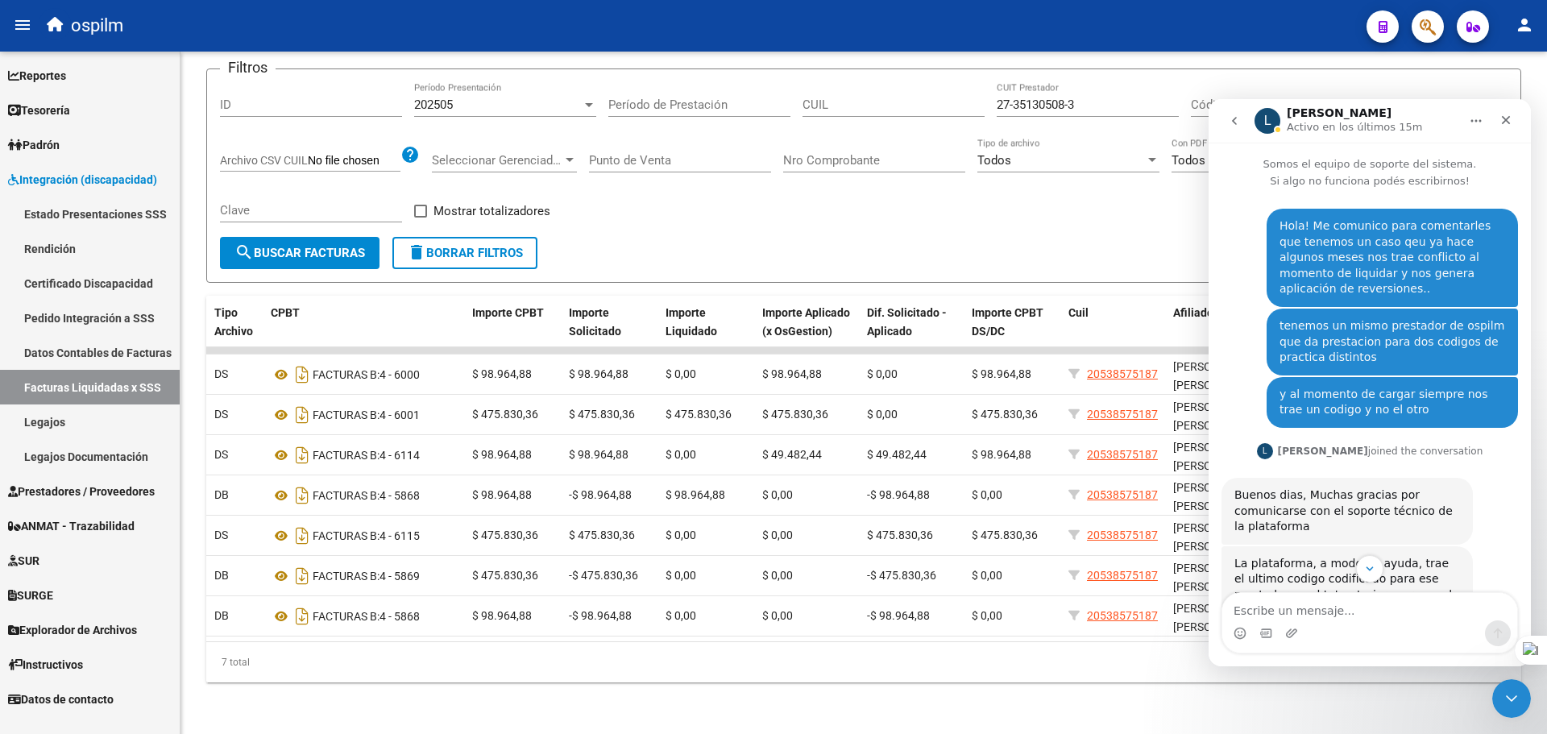
scroll to position [483, 0]
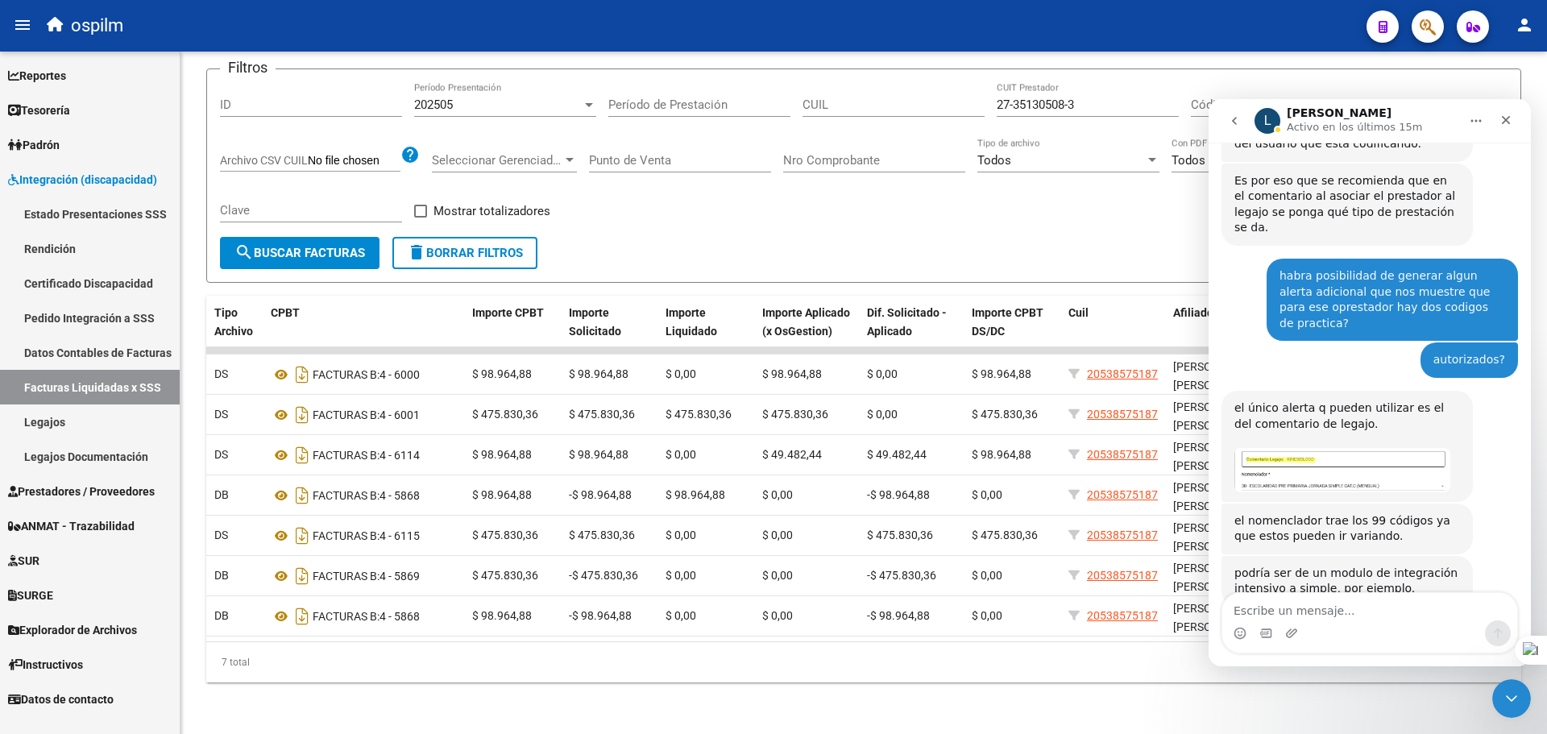
click at [61, 420] on link "Legajos" at bounding box center [90, 422] width 180 height 35
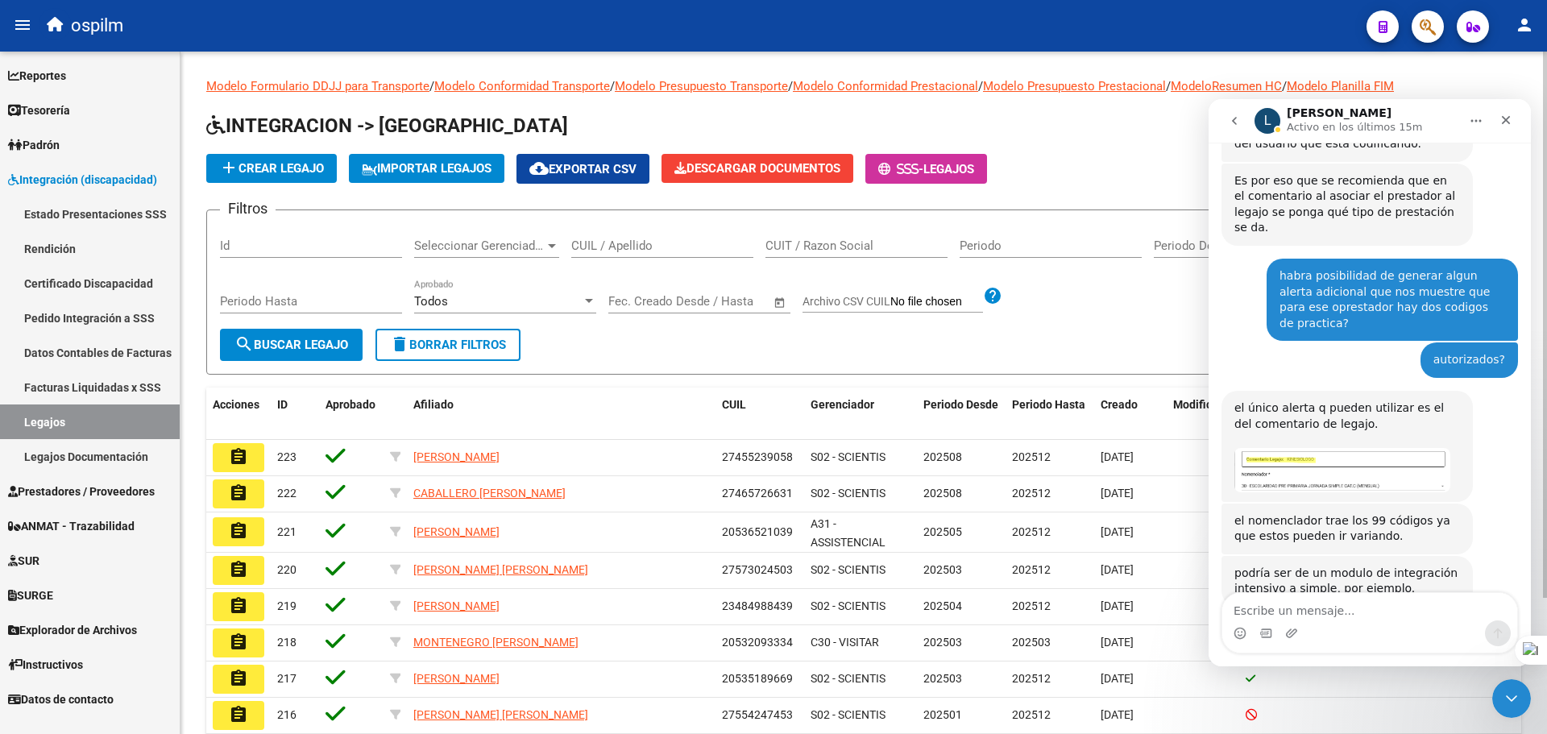
click at [1455, 82] on div "Modelo Formulario DDJJ para Transporte / Modelo Conformidad Transporte / Modelo…" at bounding box center [863, 464] width 1315 height 775
click at [1479, 121] on icon "Inicio" at bounding box center [1476, 120] width 13 height 13
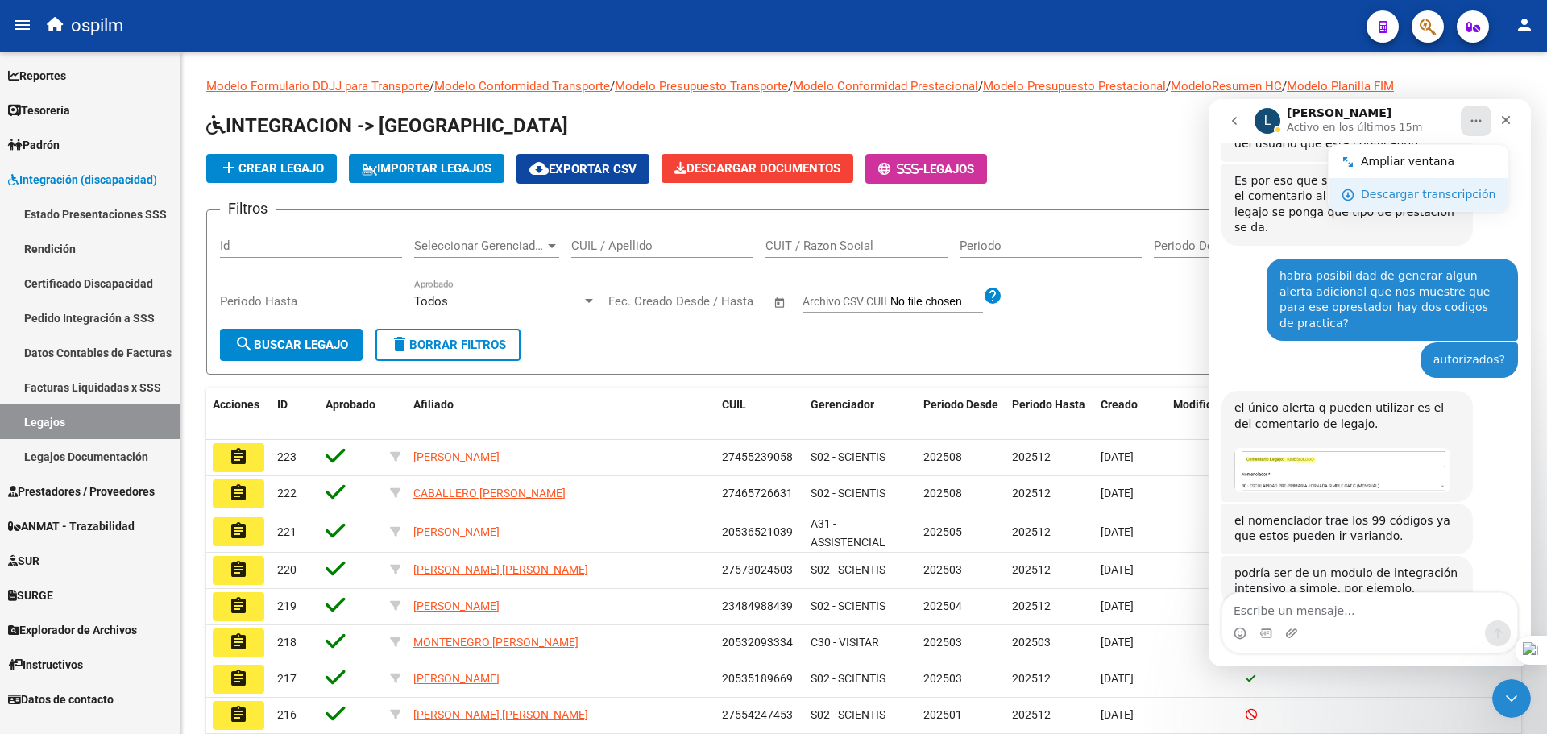
click at [1445, 196] on div "Descargar transcripción" at bounding box center [1428, 194] width 135 height 17
click at [1509, 115] on icon "Cerrar" at bounding box center [1506, 120] width 13 height 13
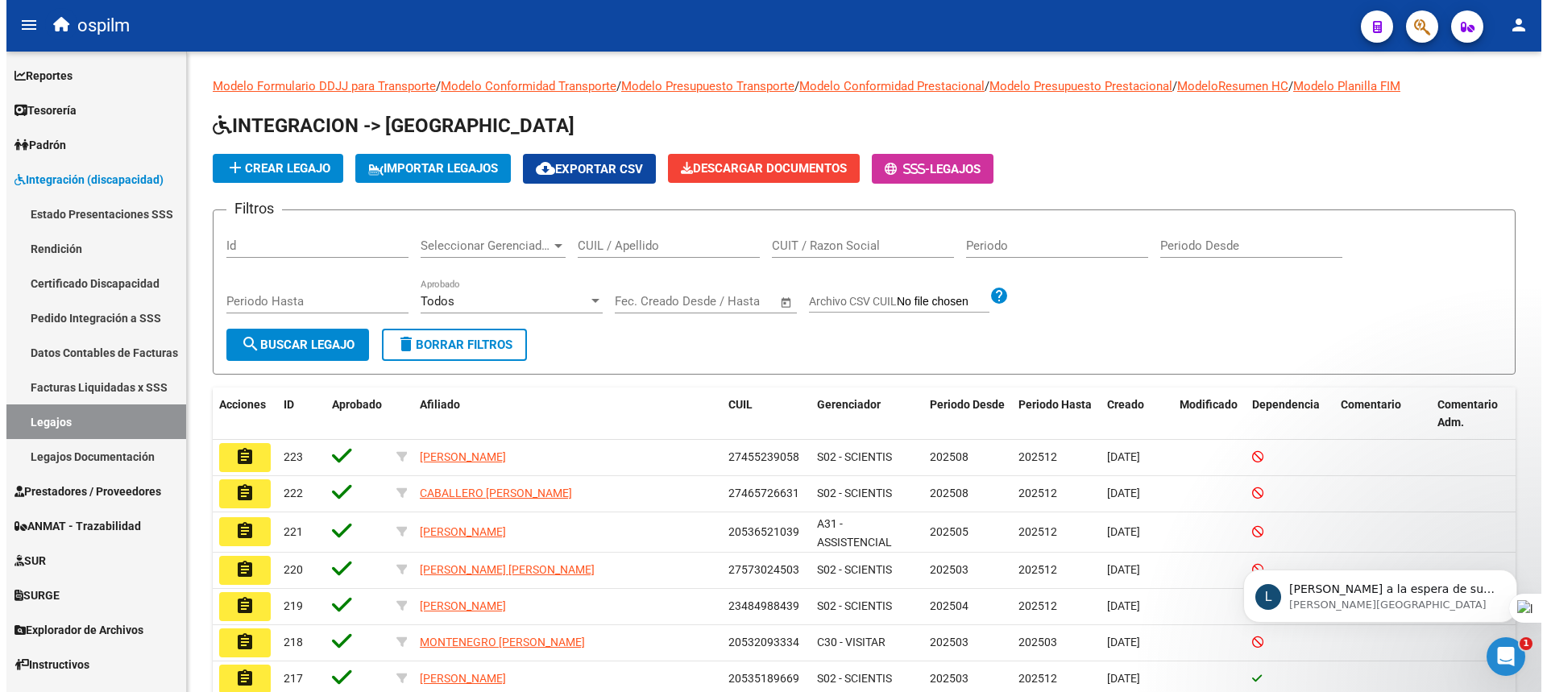
scroll to position [582, 0]
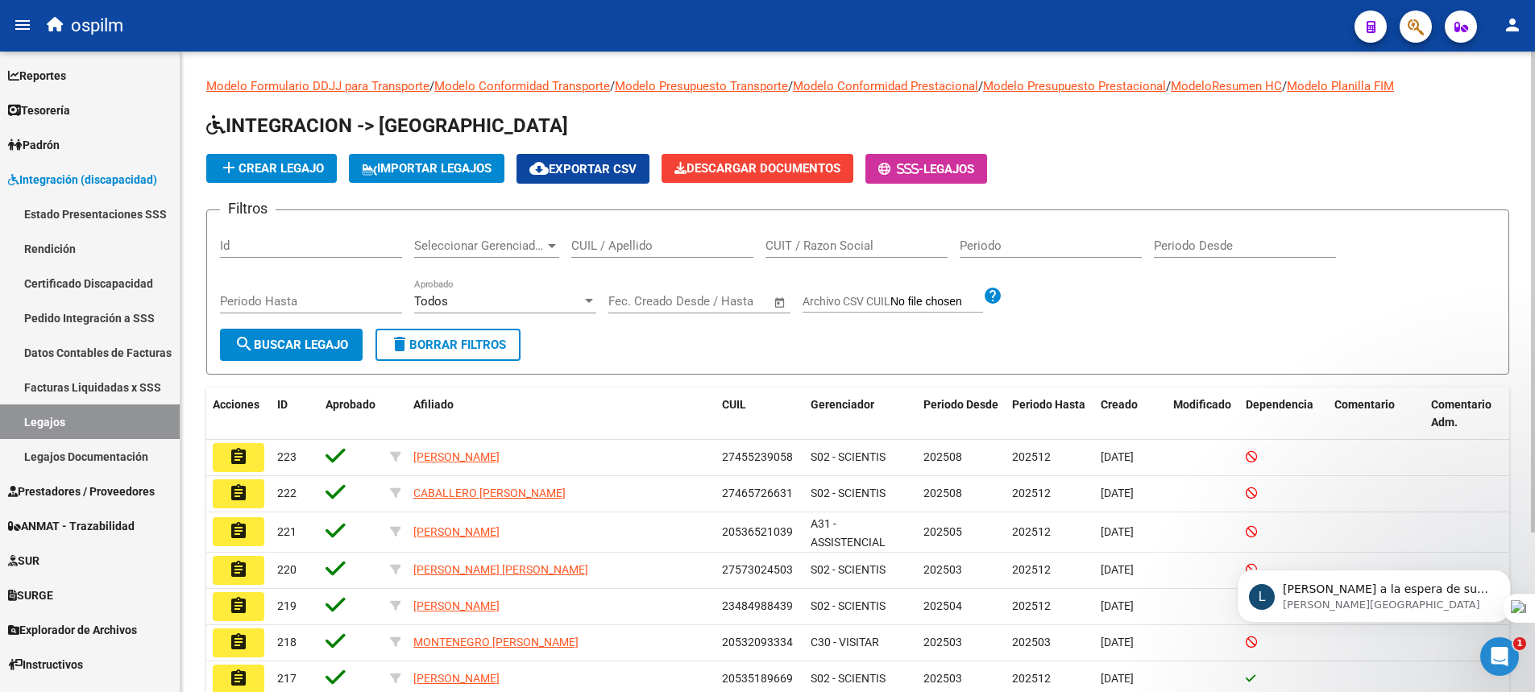
click at [625, 238] on div "CUIL / Apellido" at bounding box center [662, 240] width 182 height 35
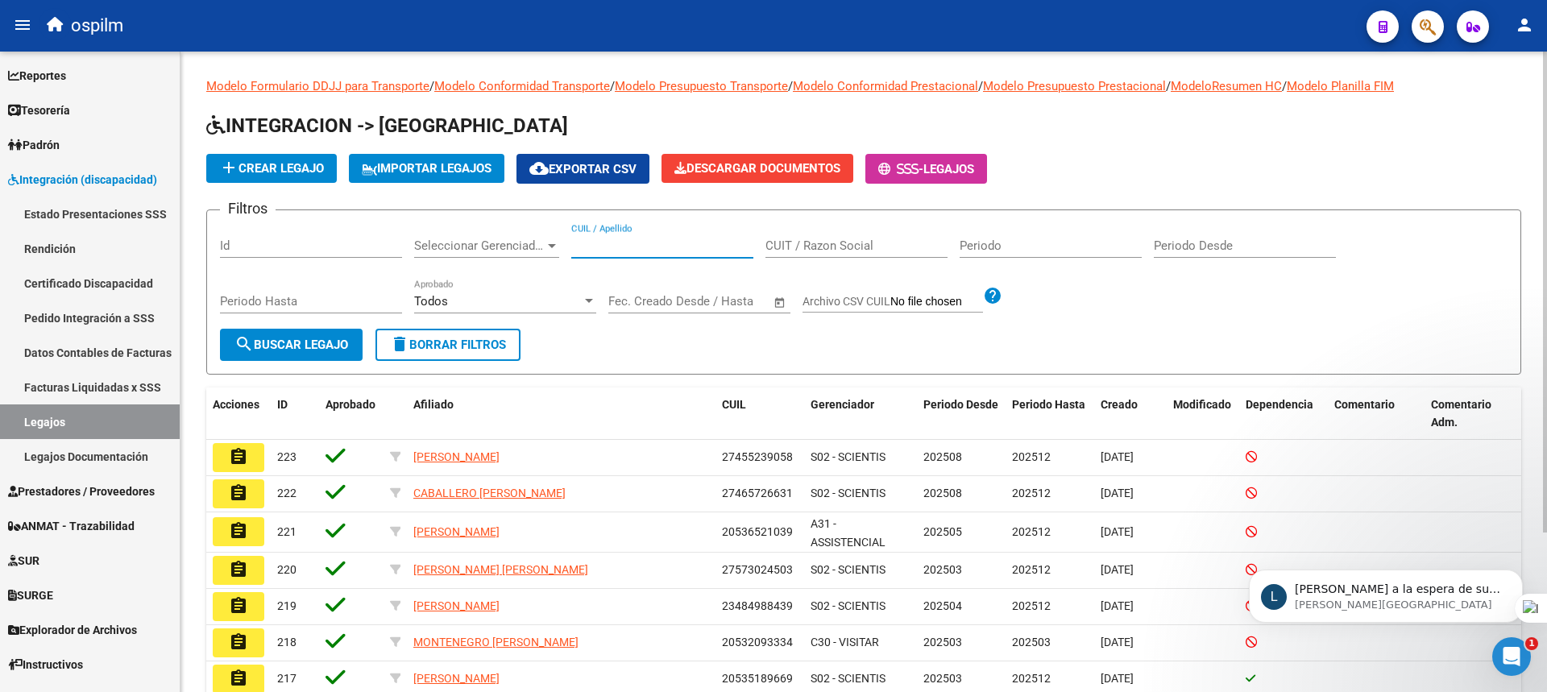
paste input "RODRIGUEZ ESCUDERO CIRO RICARD"
type input "RODRIGUEZ ESCUDERO CIRO RICARD"
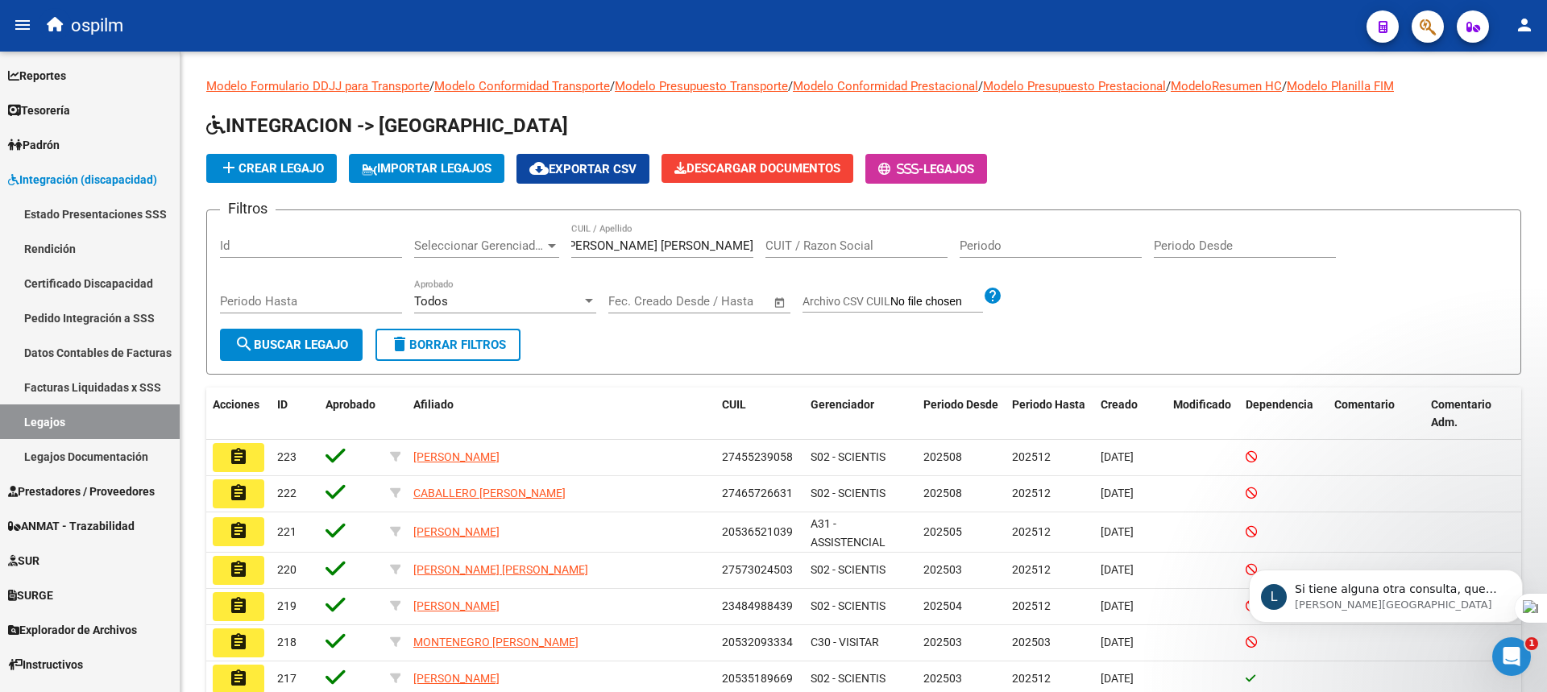
scroll to position [0, 0]
click at [306, 345] on span "search Buscar Legajo" at bounding box center [291, 345] width 114 height 15
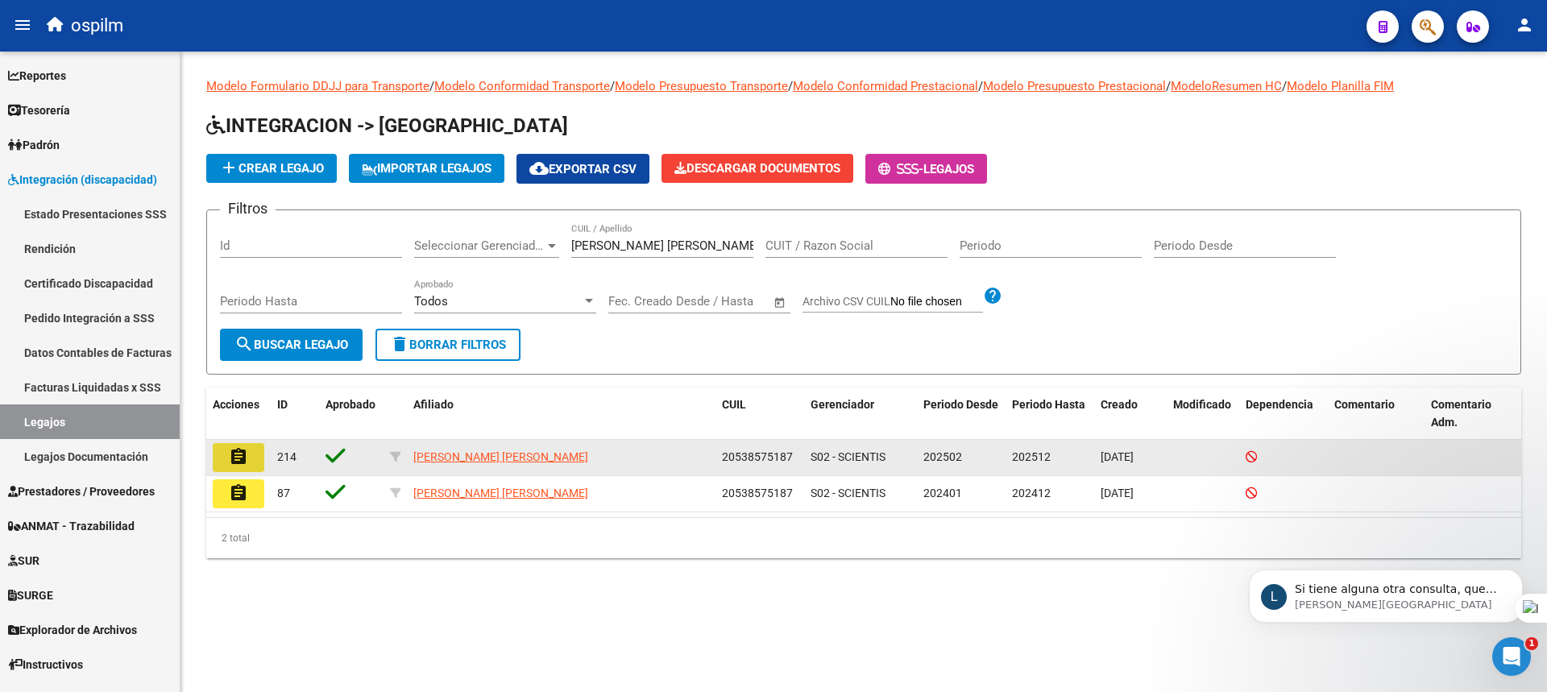
click at [236, 454] on mat-icon "assignment" at bounding box center [238, 456] width 19 height 19
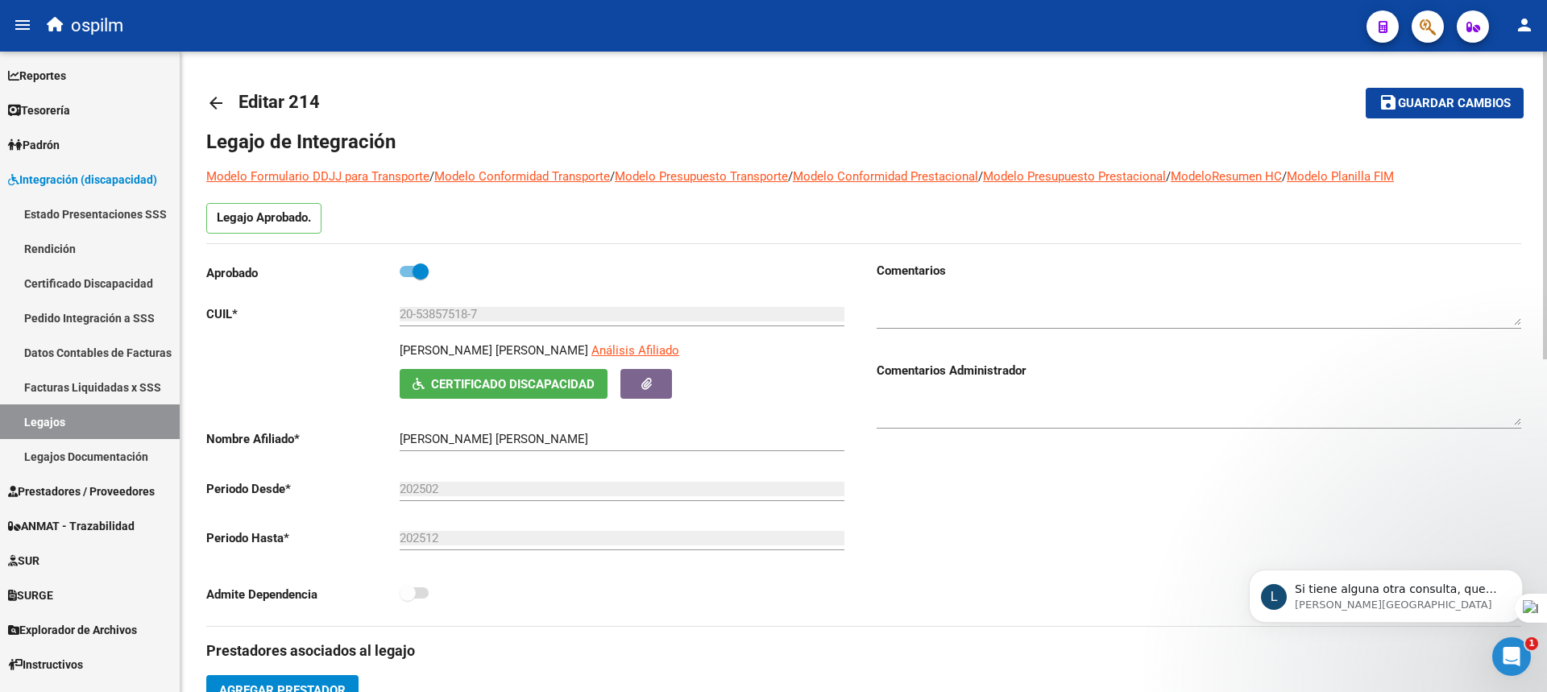
click at [905, 425] on textarea at bounding box center [1199, 409] width 645 height 32
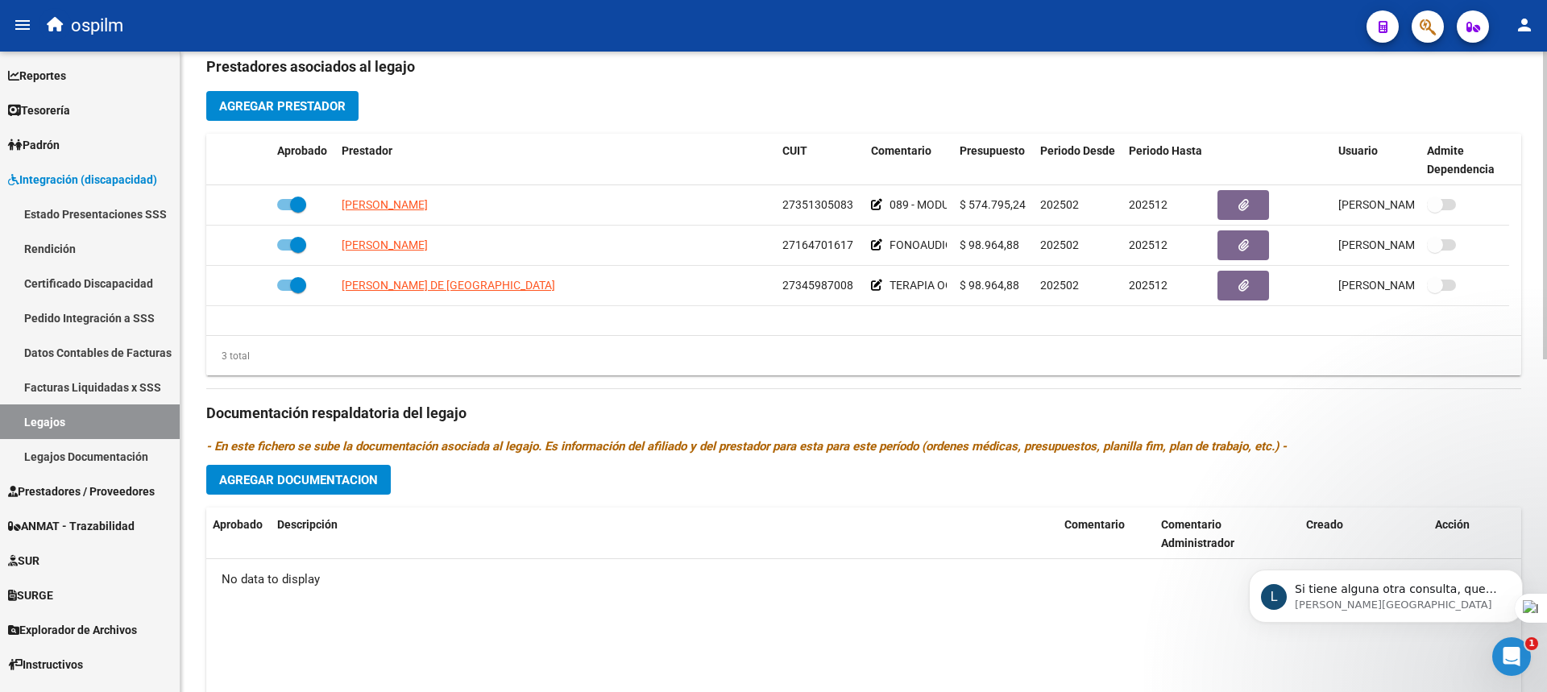
scroll to position [693, 0]
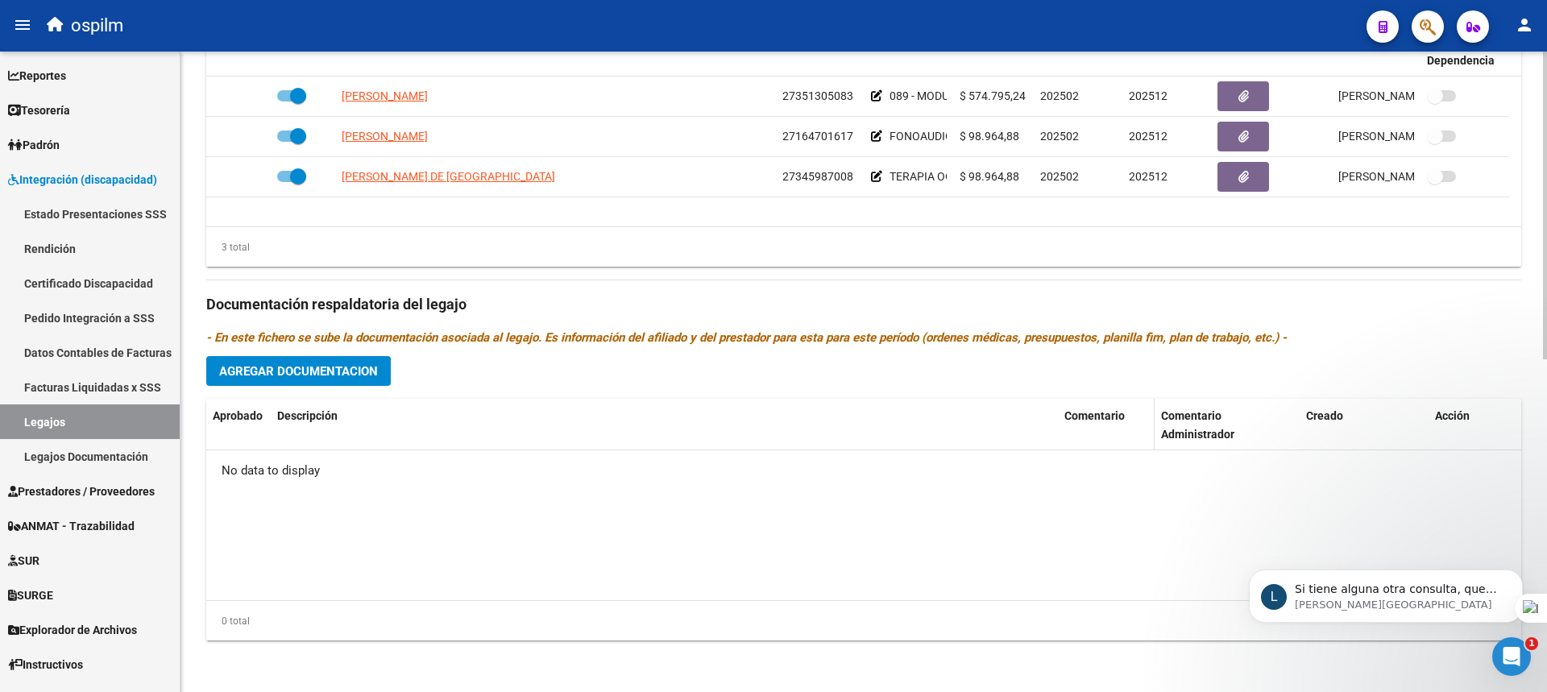
click at [1101, 419] on span "Comentario" at bounding box center [1094, 415] width 60 height 13
click at [1100, 423] on div "Comentario" at bounding box center [1106, 416] width 84 height 19
click at [1341, 587] on p "Si tiene alguna otra consulta, quedo a disposición." at bounding box center [1399, 590] width 208 height 16
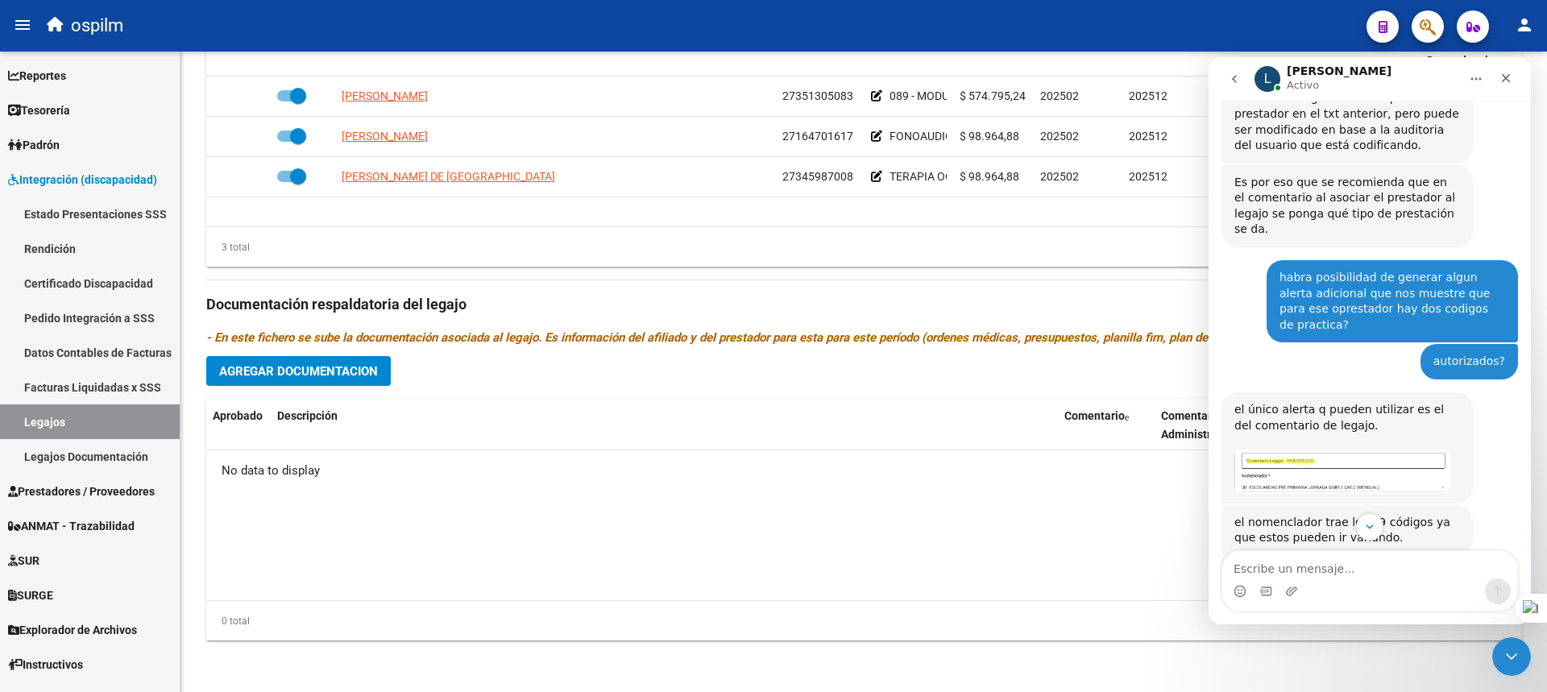
scroll to position [438, 0]
click at [1039, 381] on div "Prestadores asociados al legajo Agregar Prestador Aprobado Prestador CUIT Comen…" at bounding box center [863, 294] width 1315 height 720
click at [1474, 76] on icon "Inicio" at bounding box center [1476, 79] width 13 height 13
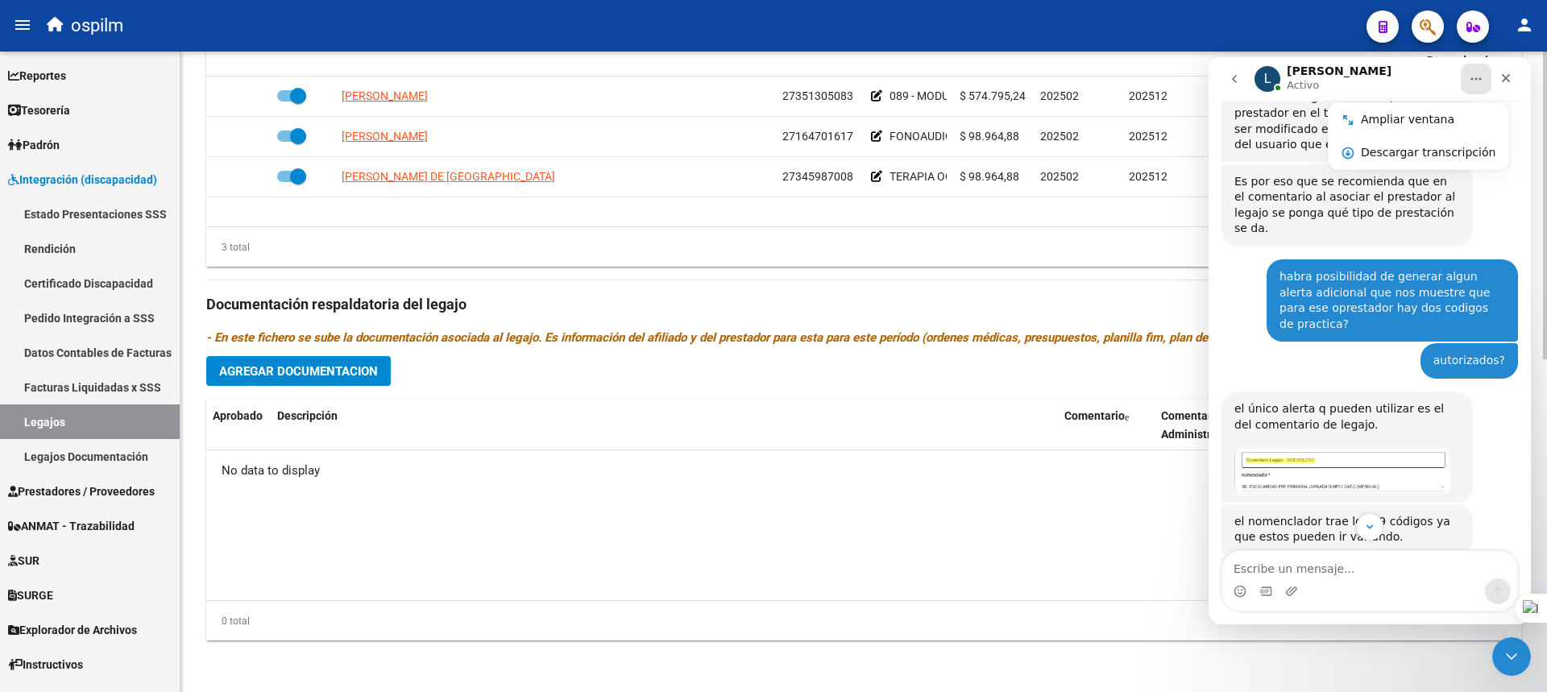
click at [1023, 337] on icon "- En este fichero se sube la documentación asociada al legajo. Es información d…" at bounding box center [746, 337] width 1081 height 15
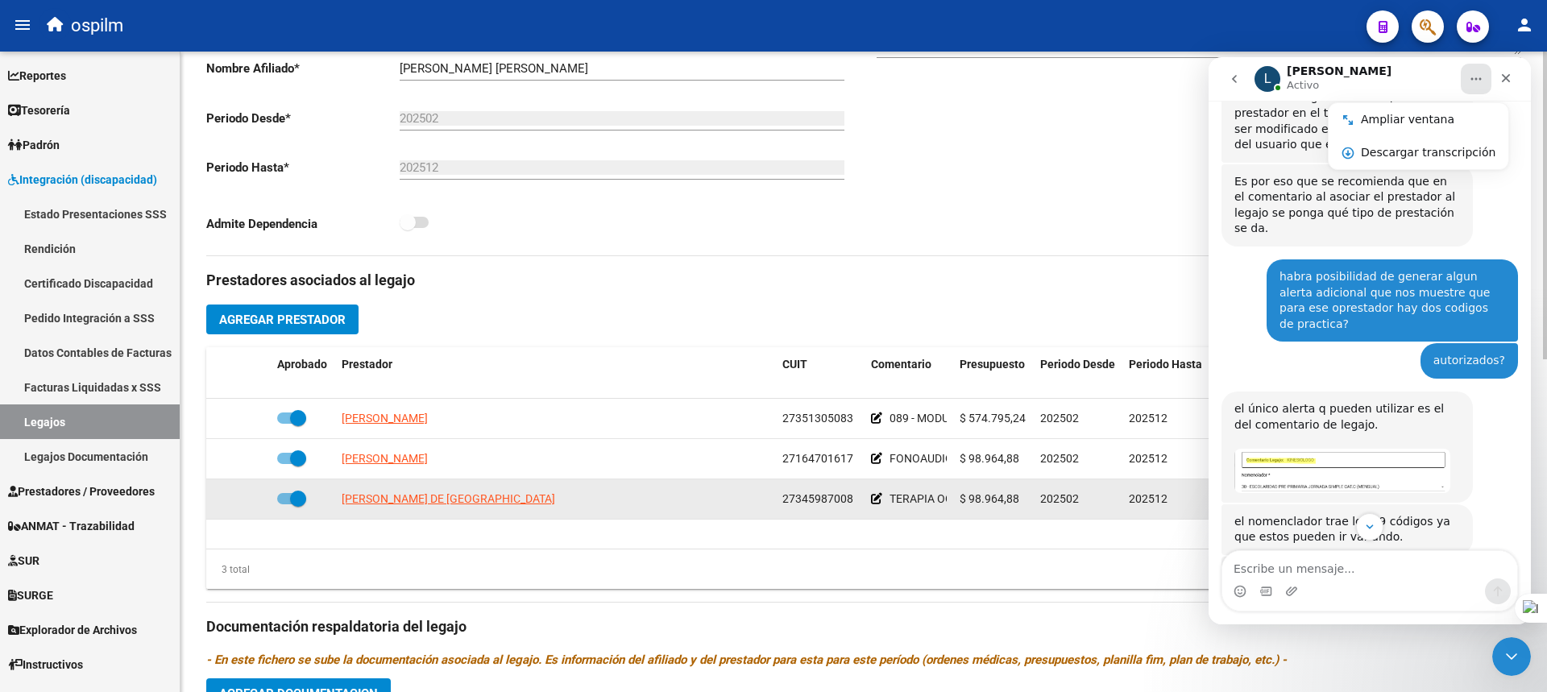
scroll to position [693, 0]
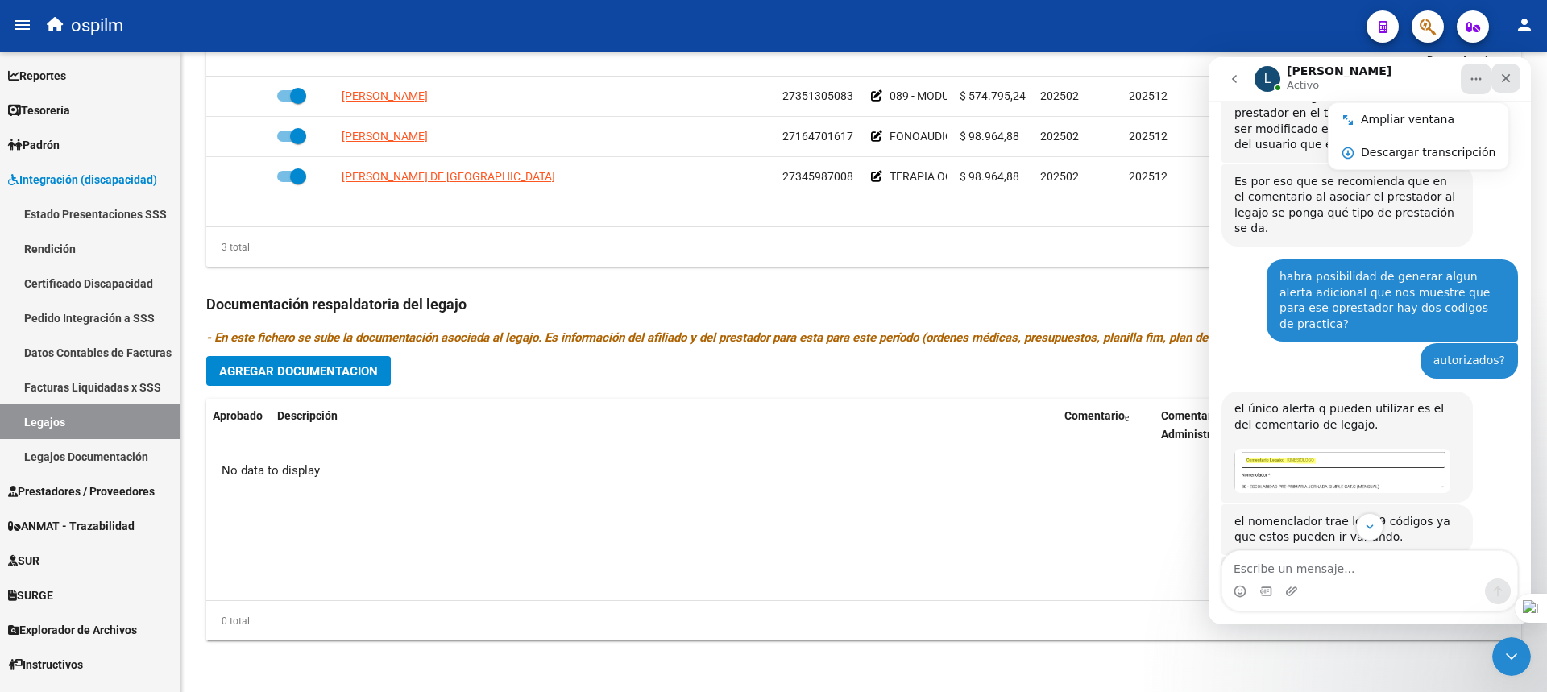
click at [1499, 75] on div "Cerrar" at bounding box center [1506, 78] width 29 height 29
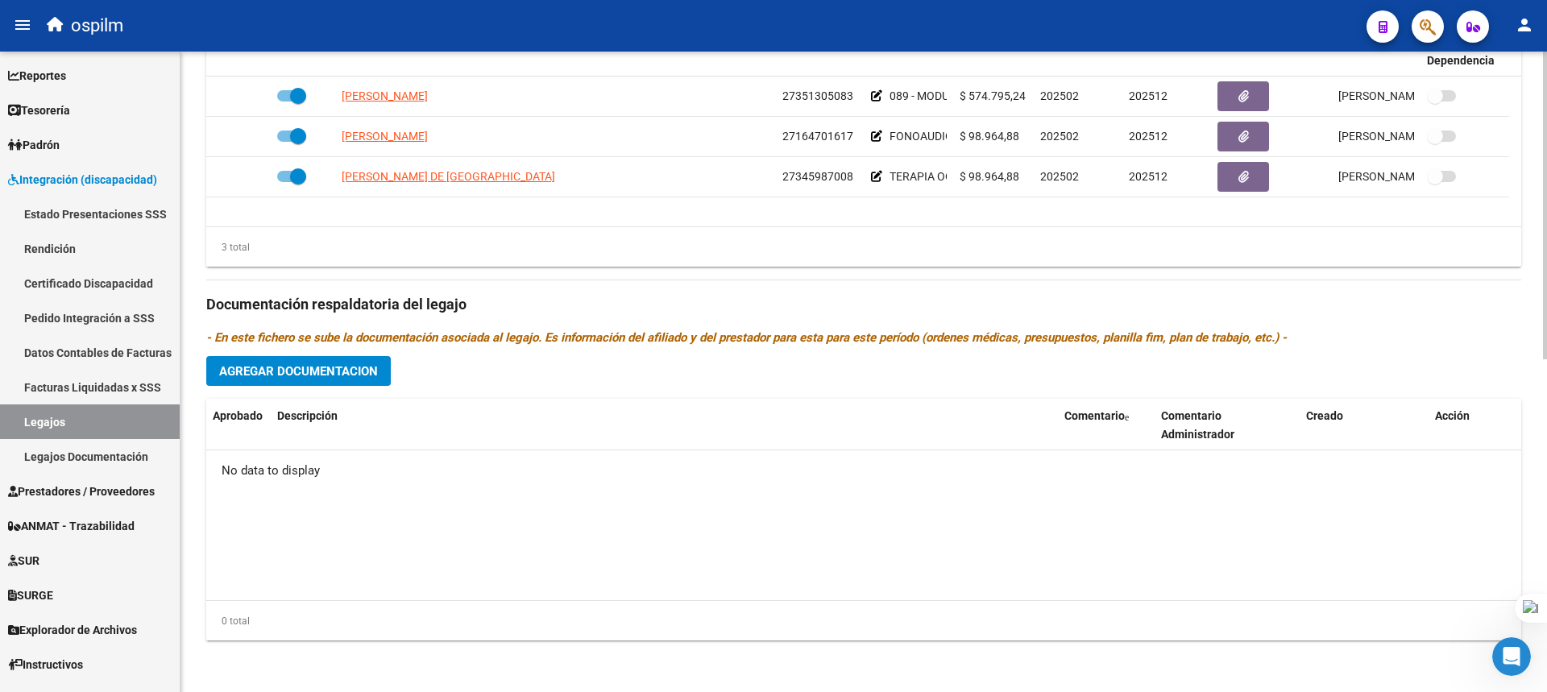
click at [247, 374] on span "Agregar Documentacion" at bounding box center [298, 371] width 159 height 15
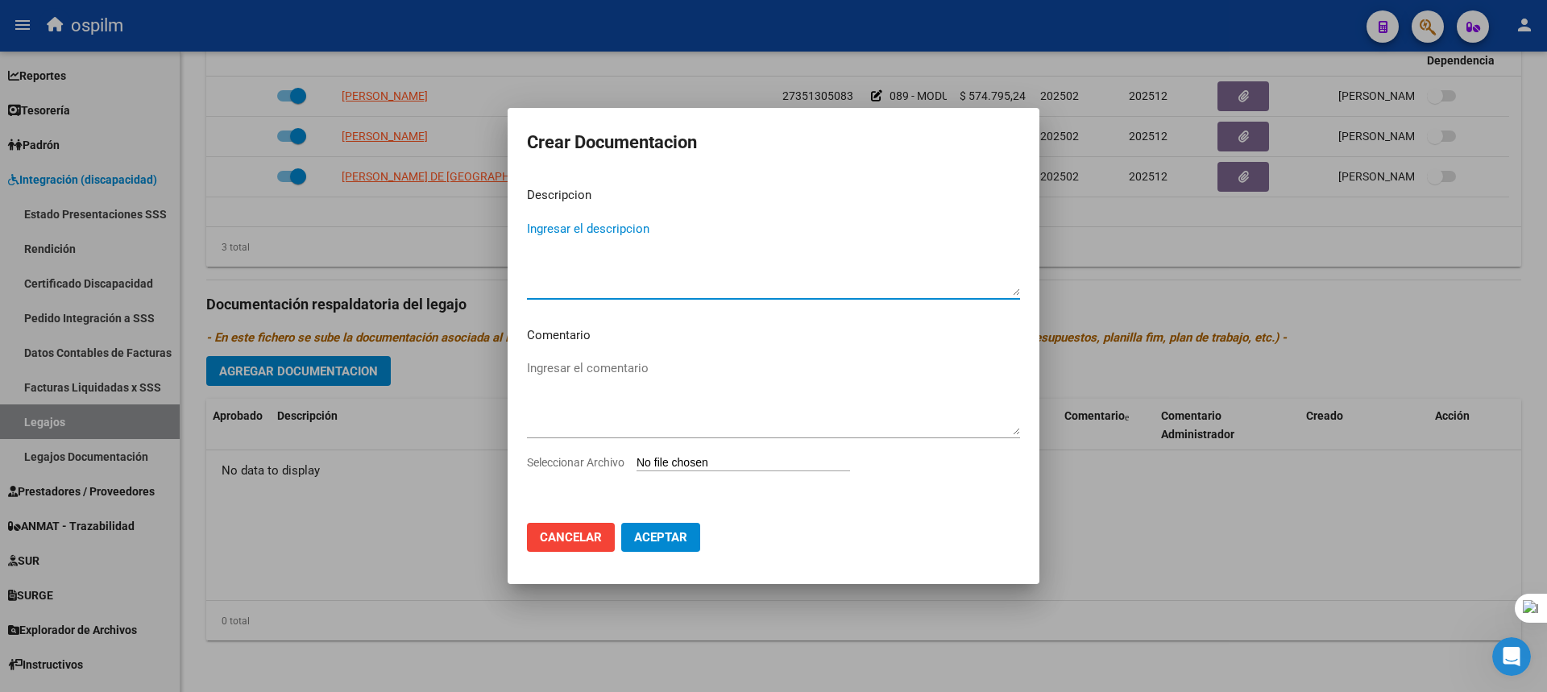
click at [861, 272] on textarea "Ingresar el descripcion" at bounding box center [773, 258] width 493 height 76
click at [721, 463] on input "Seleccionar Archivo" at bounding box center [744, 463] width 214 height 15
click at [1475, 575] on div at bounding box center [773, 346] width 1547 height 692
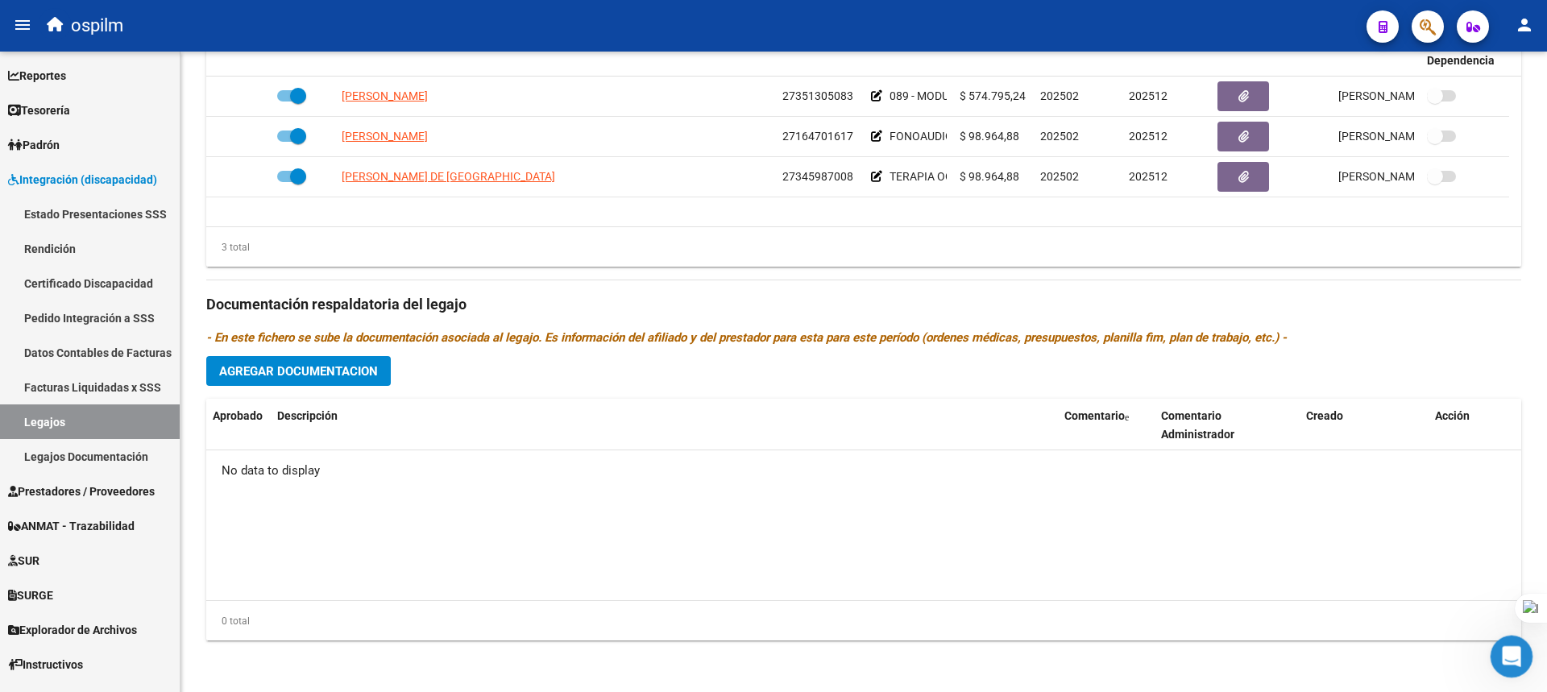
click at [1496, 651] on div "Abrir Intercom Messenger" at bounding box center [1509, 654] width 53 height 53
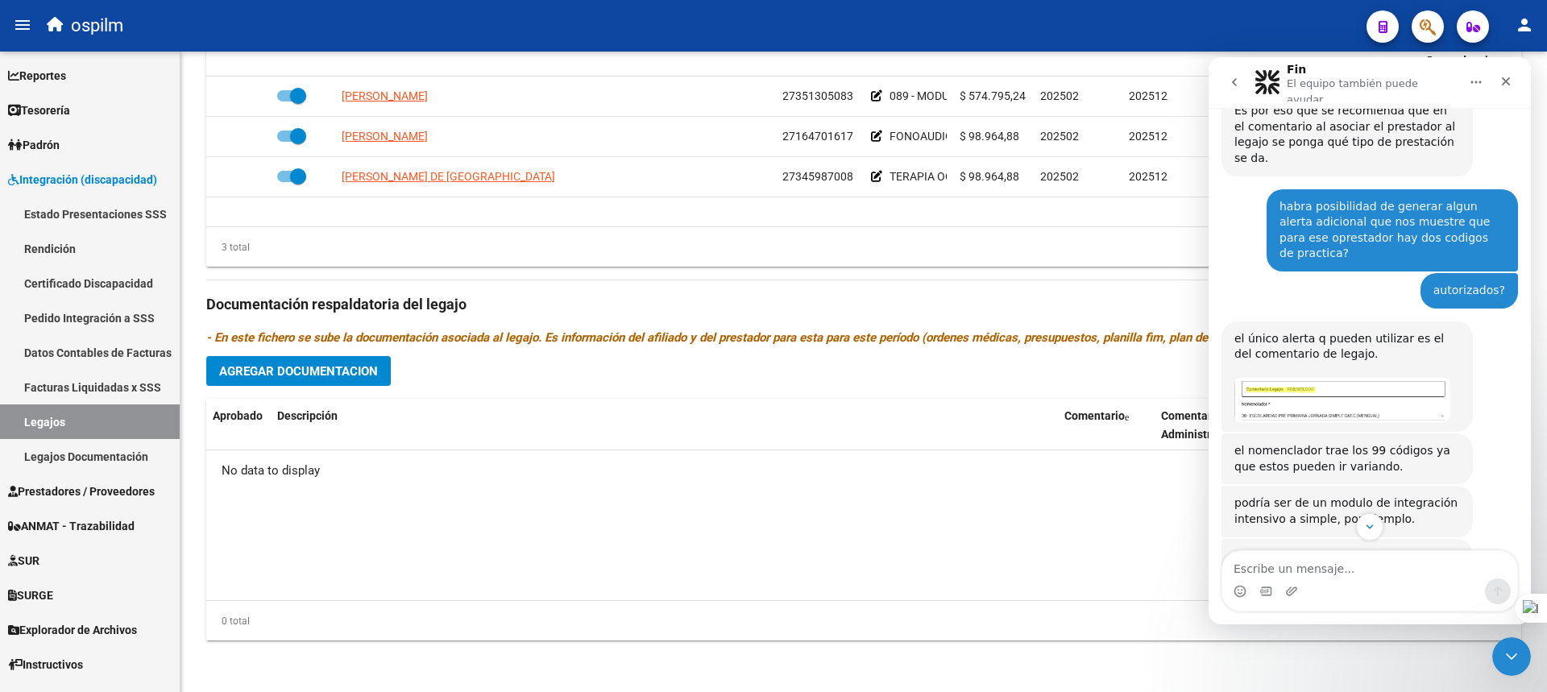
scroll to position [572, 0]
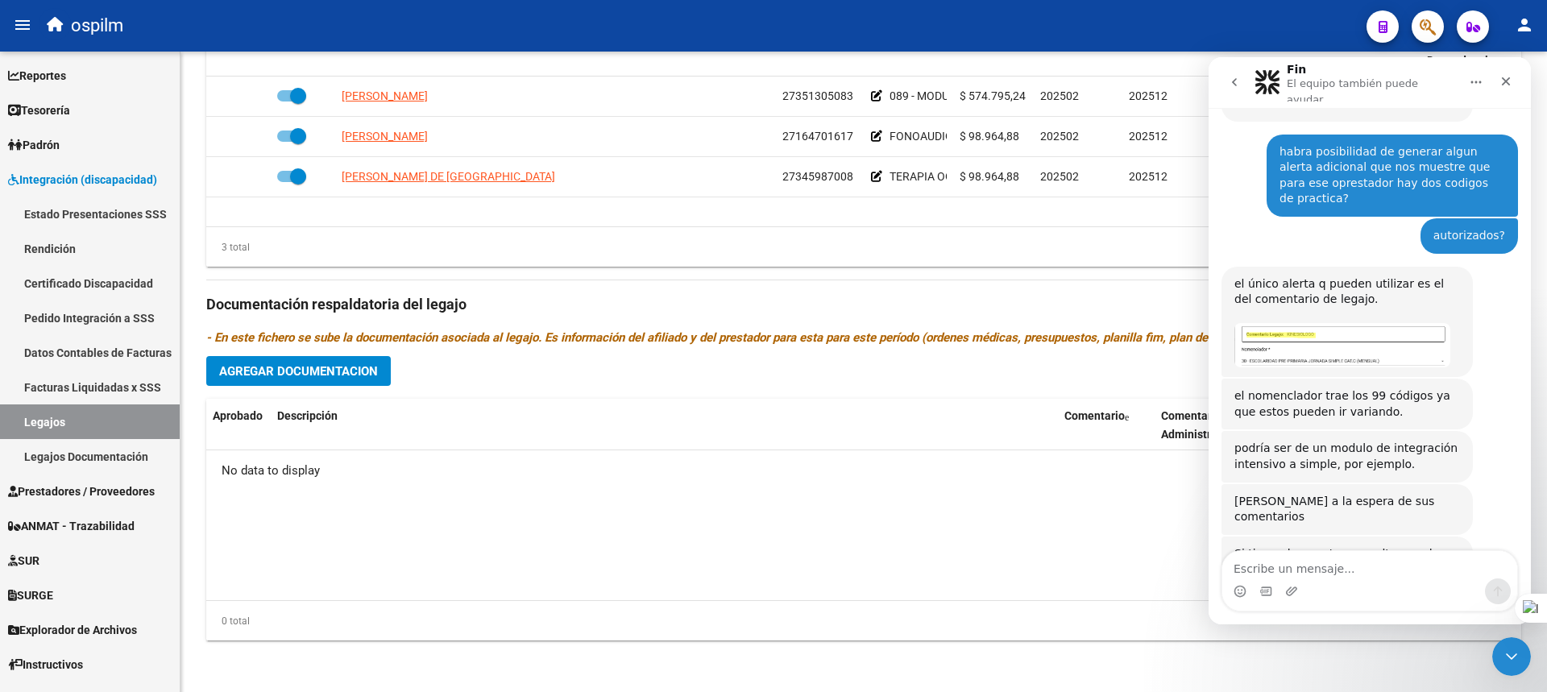
click at [1344, 323] on img "Ludmila dice…" at bounding box center [1343, 345] width 216 height 44
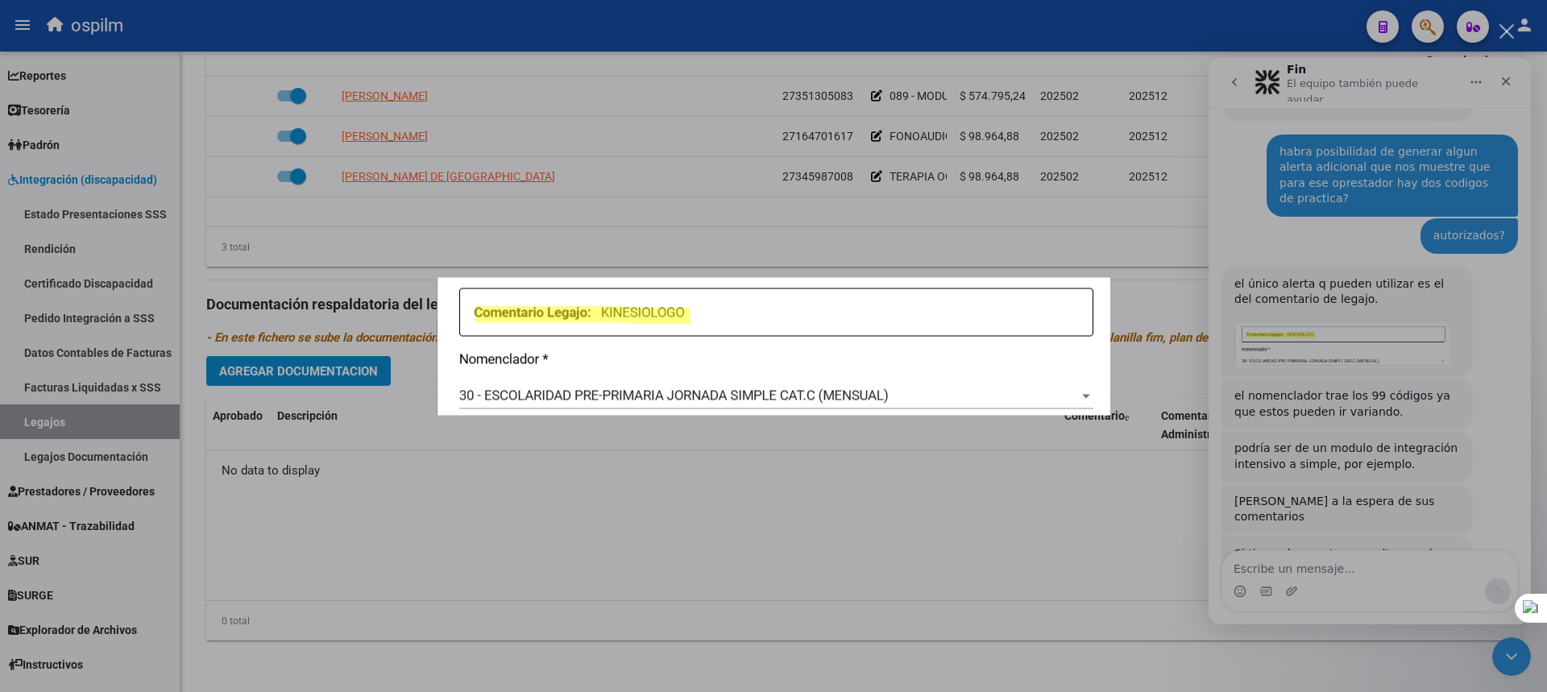
click at [1106, 337] on img "Cerrar" at bounding box center [774, 346] width 674 height 138
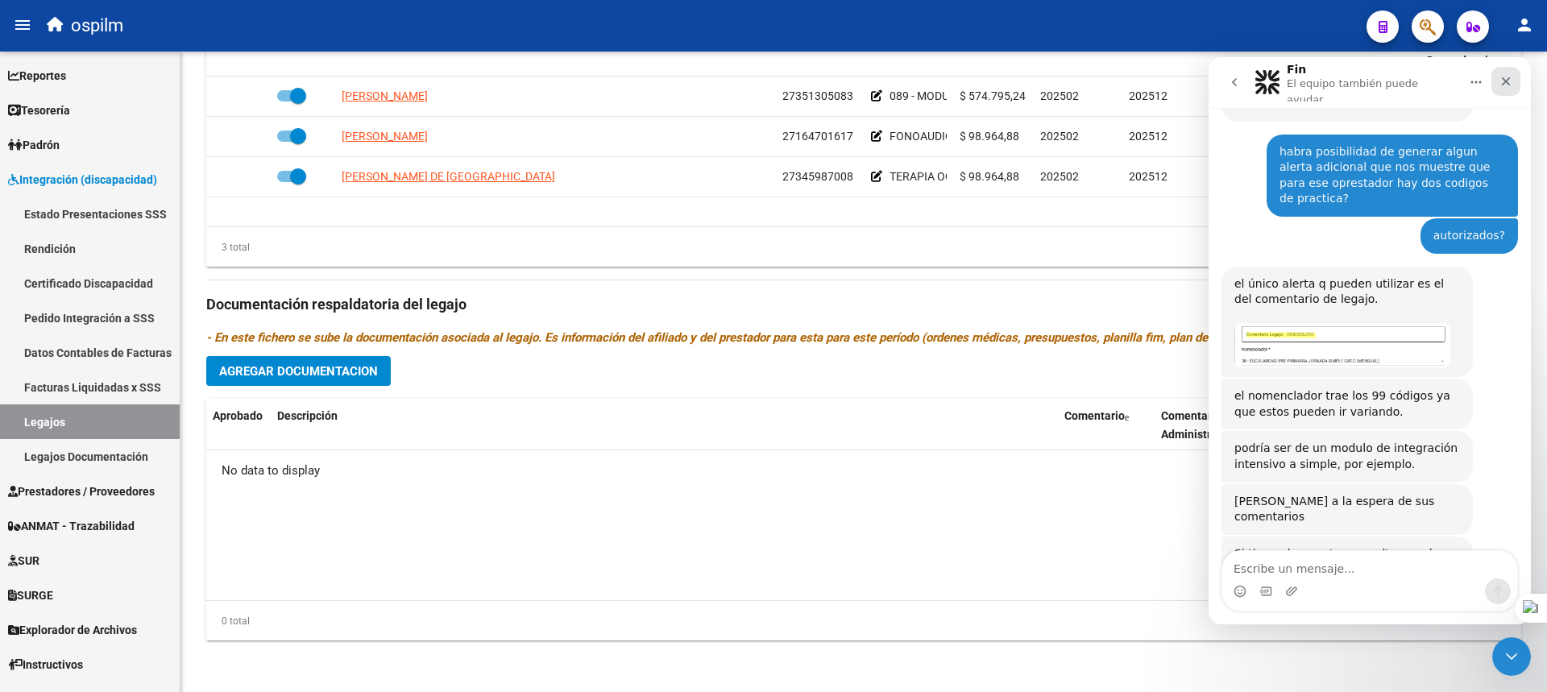
click at [1509, 79] on icon "Cerrar" at bounding box center [1506, 81] width 13 height 13
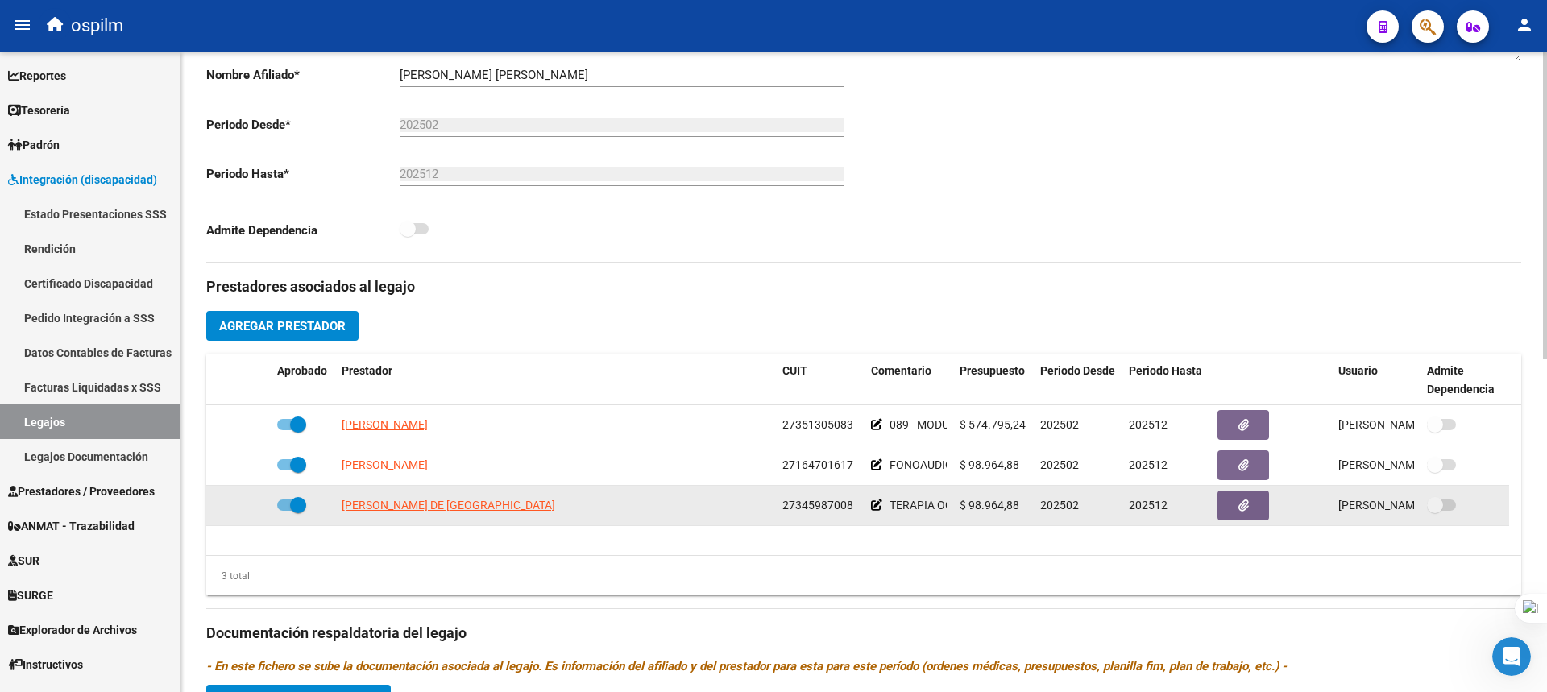
scroll to position [371, 0]
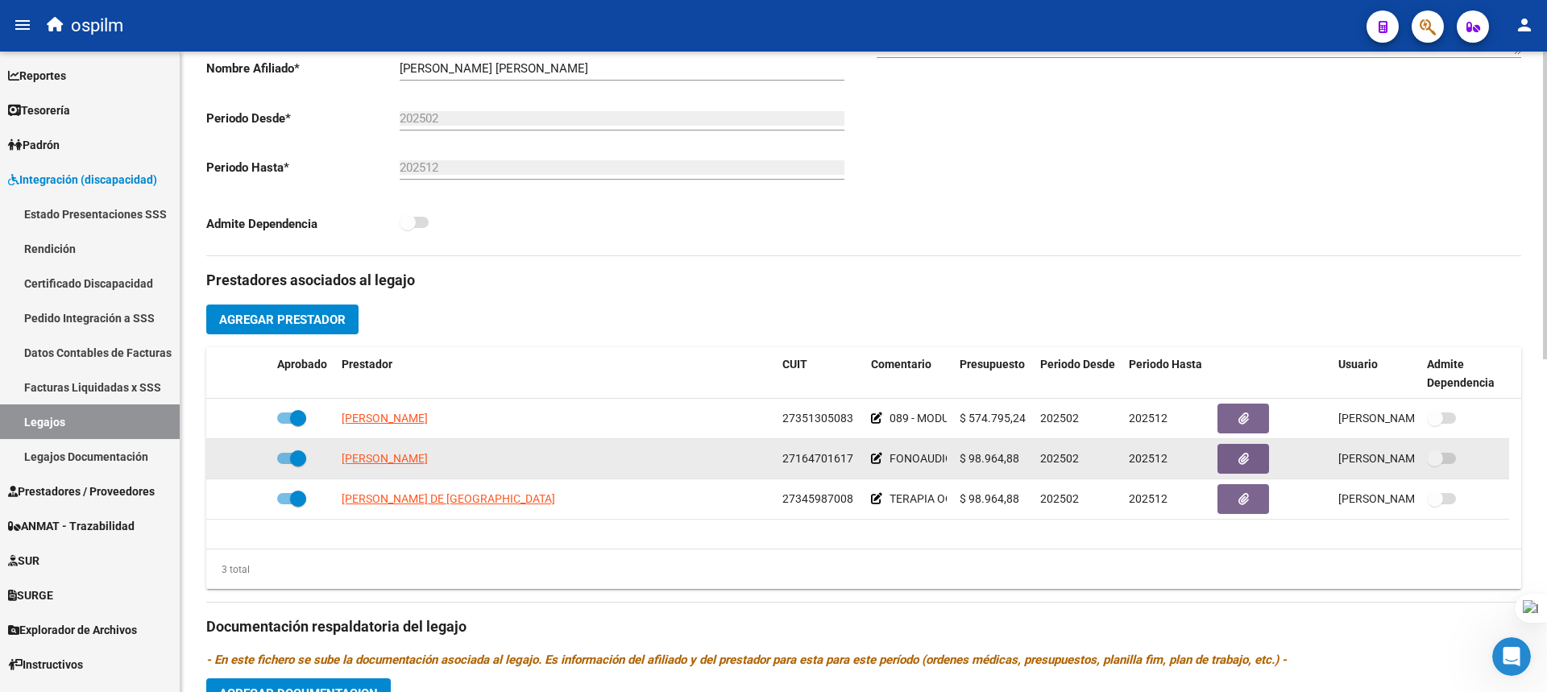
click at [876, 458] on icon at bounding box center [876, 458] width 11 height 11
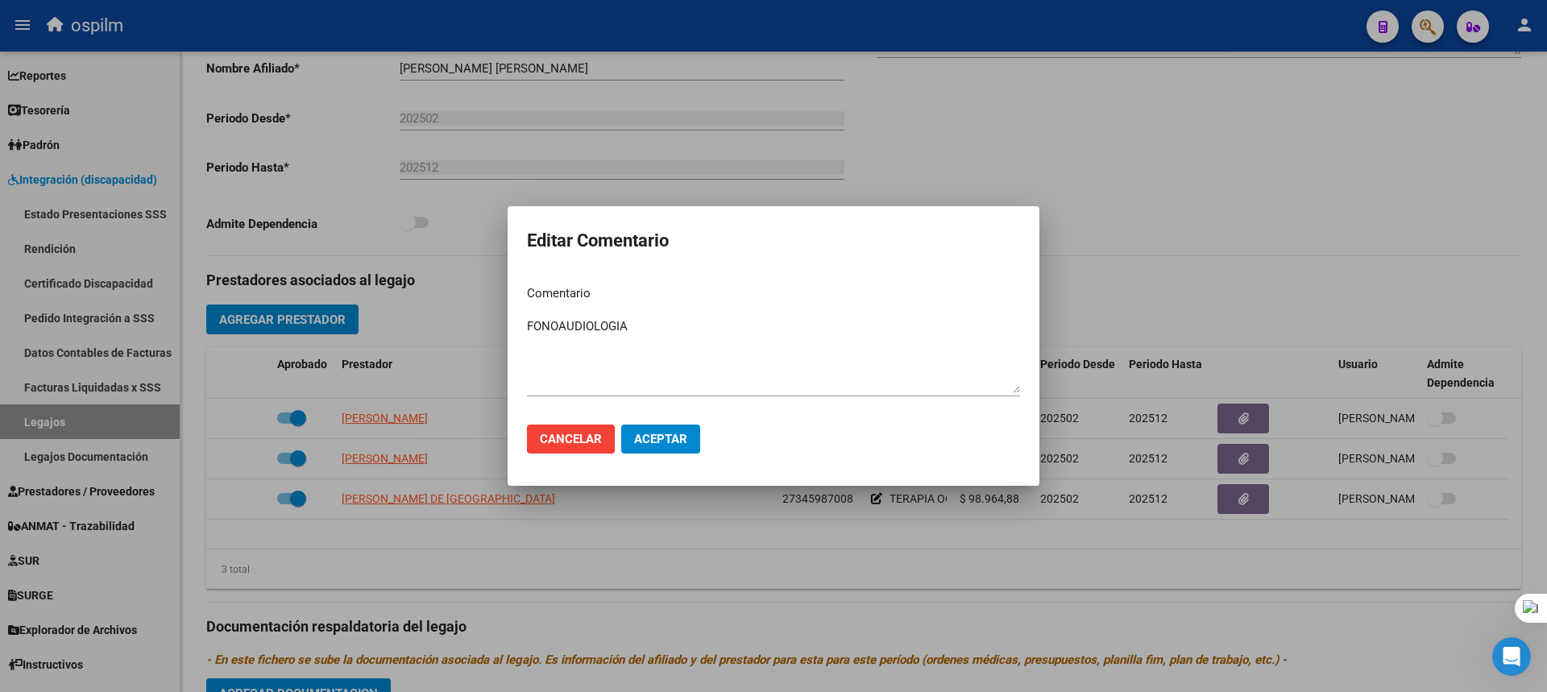
click at [951, 144] on div at bounding box center [773, 346] width 1547 height 692
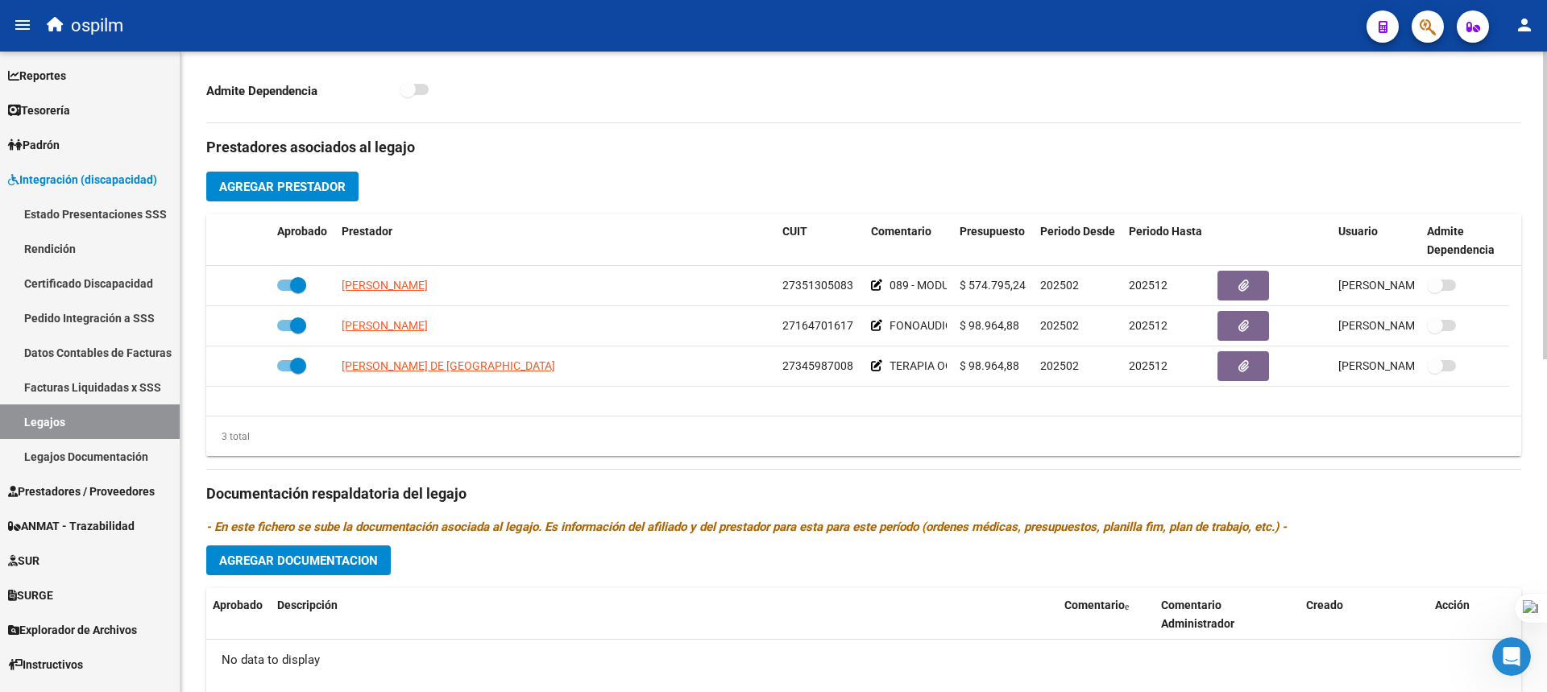
scroll to position [290, 0]
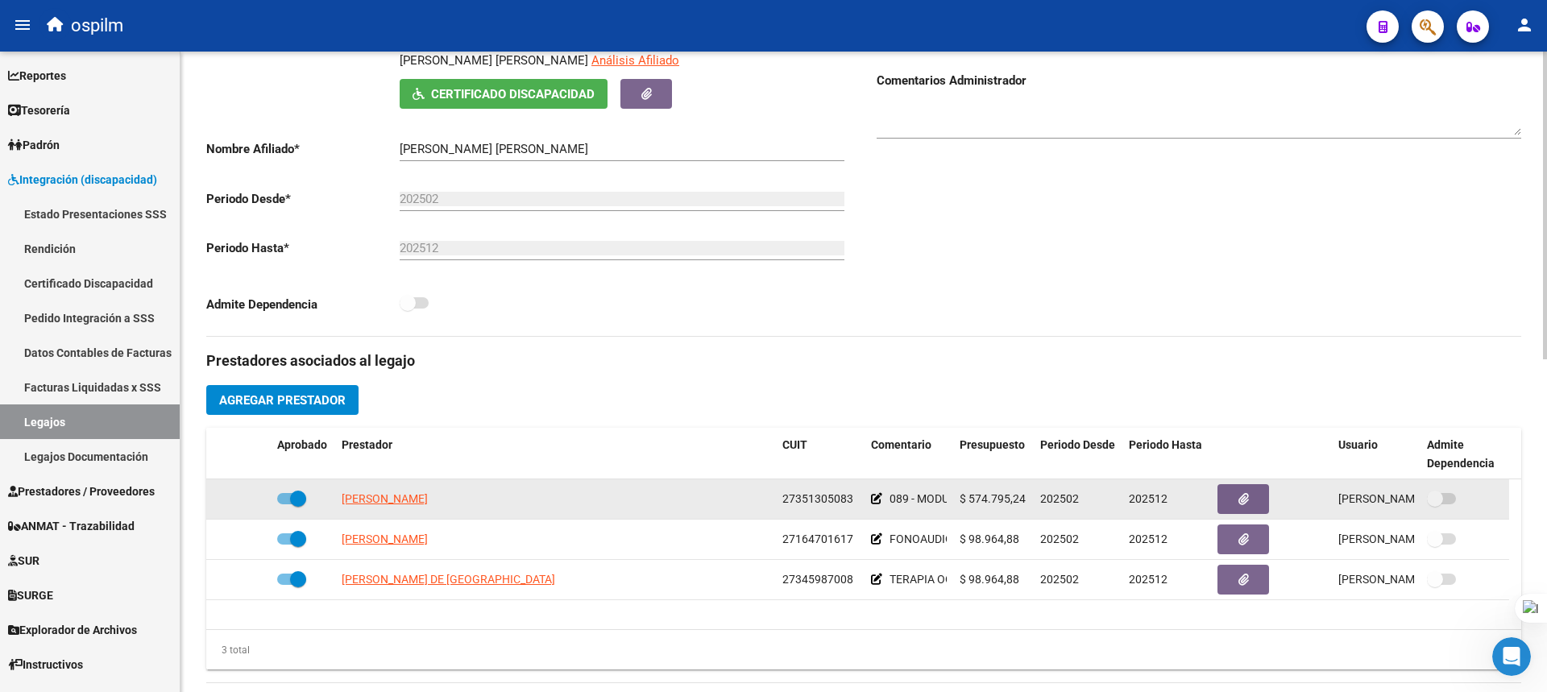
click at [876, 495] on icon at bounding box center [876, 498] width 11 height 11
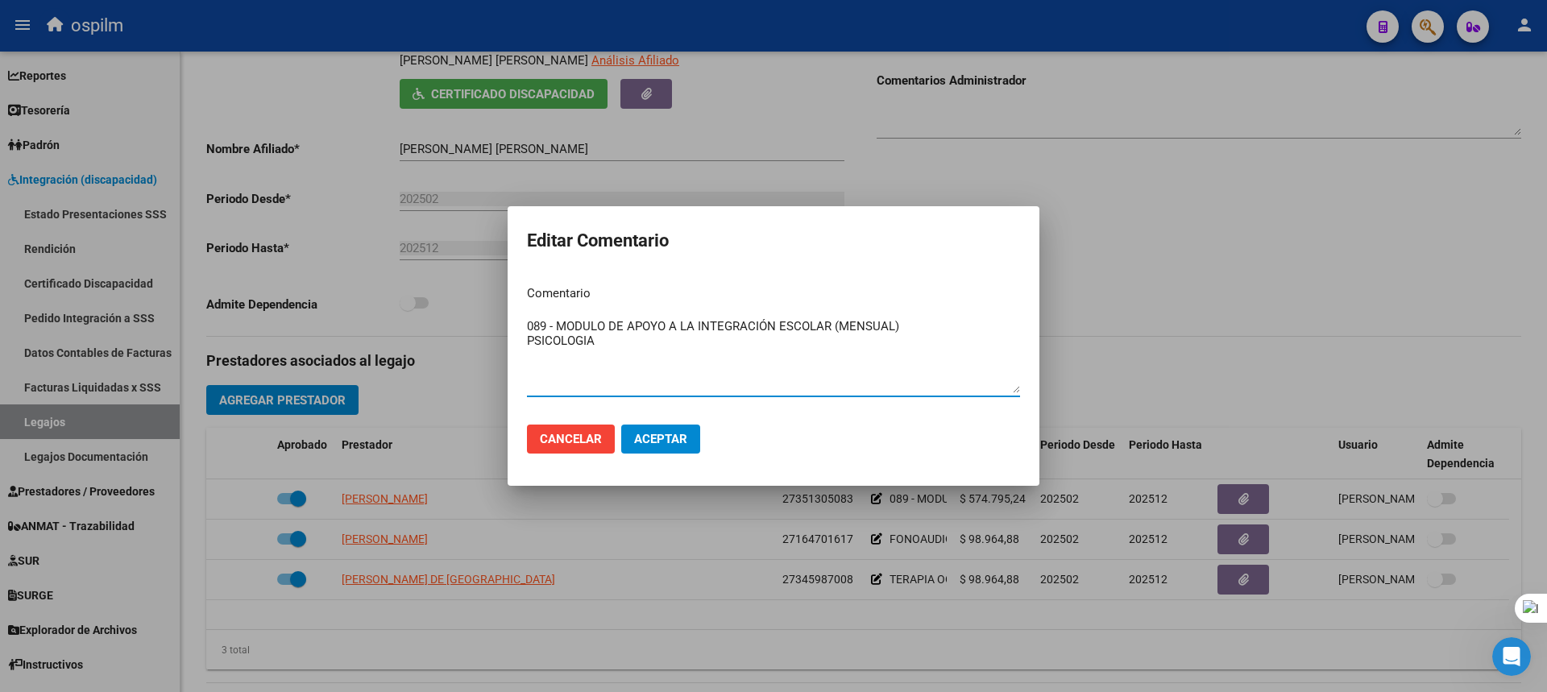
click at [534, 344] on textarea "089 - MODULO DE APOYO A LA INTEGRACIÓN ESCOLAR (MENSUAL) PSICOLOGIA" at bounding box center [773, 355] width 493 height 76
click at [528, 347] on textarea "089 - MODULO DE APOYO A LA INTEGRACIÓN ESCOLAR (MENSUAL) PSICOLOGIA" at bounding box center [773, 355] width 493 height 76
click at [548, 341] on textarea "089 - MODULO DE APOYO A LA INTEGRACIÓN ESCOLAR (MENSUAL) 090-PSICOLOGIA" at bounding box center [773, 355] width 493 height 76
click at [550, 341] on textarea "089 - MODULO DE APOYO A LA INTEGRACIÓN ESCOLAR (MENSUAL) 090-PSICOLOGIA" at bounding box center [773, 355] width 493 height 76
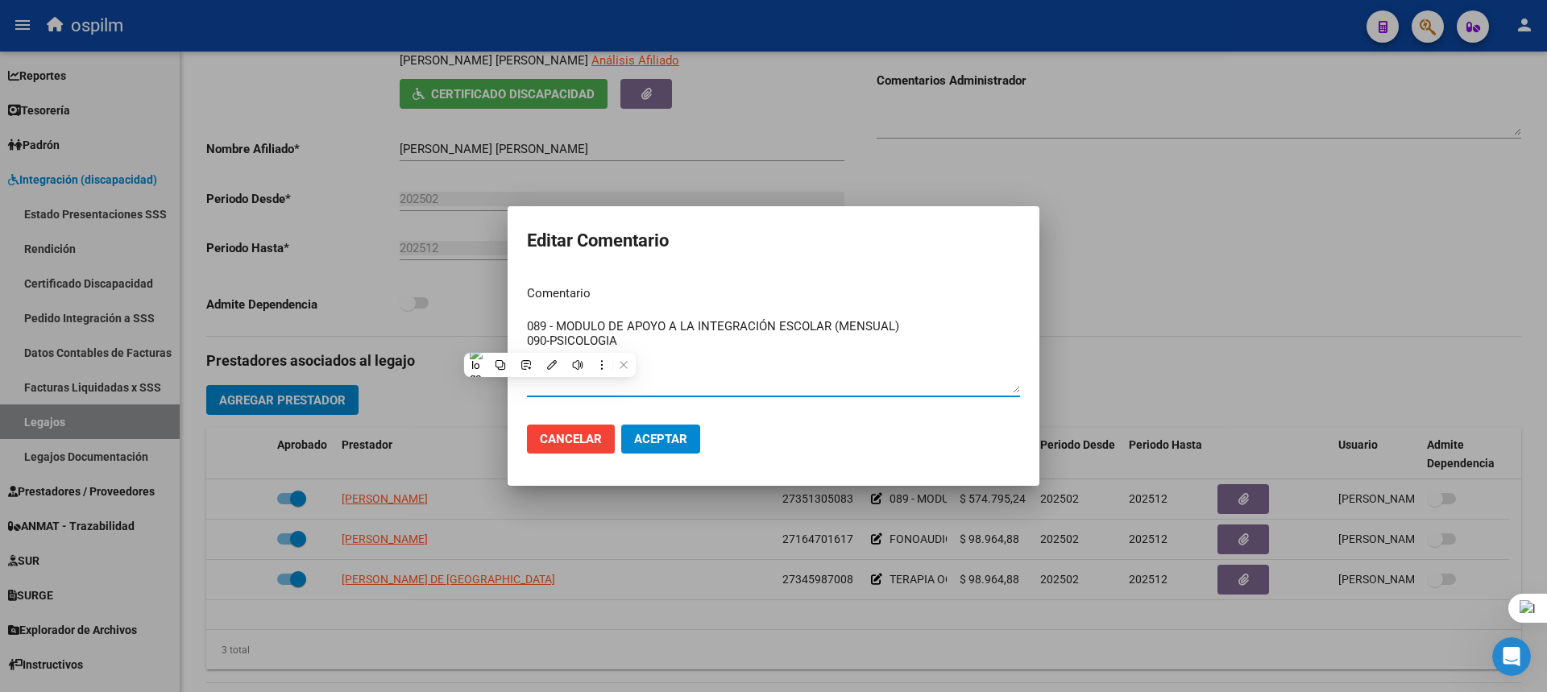
paste textarea "090 - REHABILITACIÓN - MÓDULO INTEGRAL INTENSIVO (SEMANAL)"
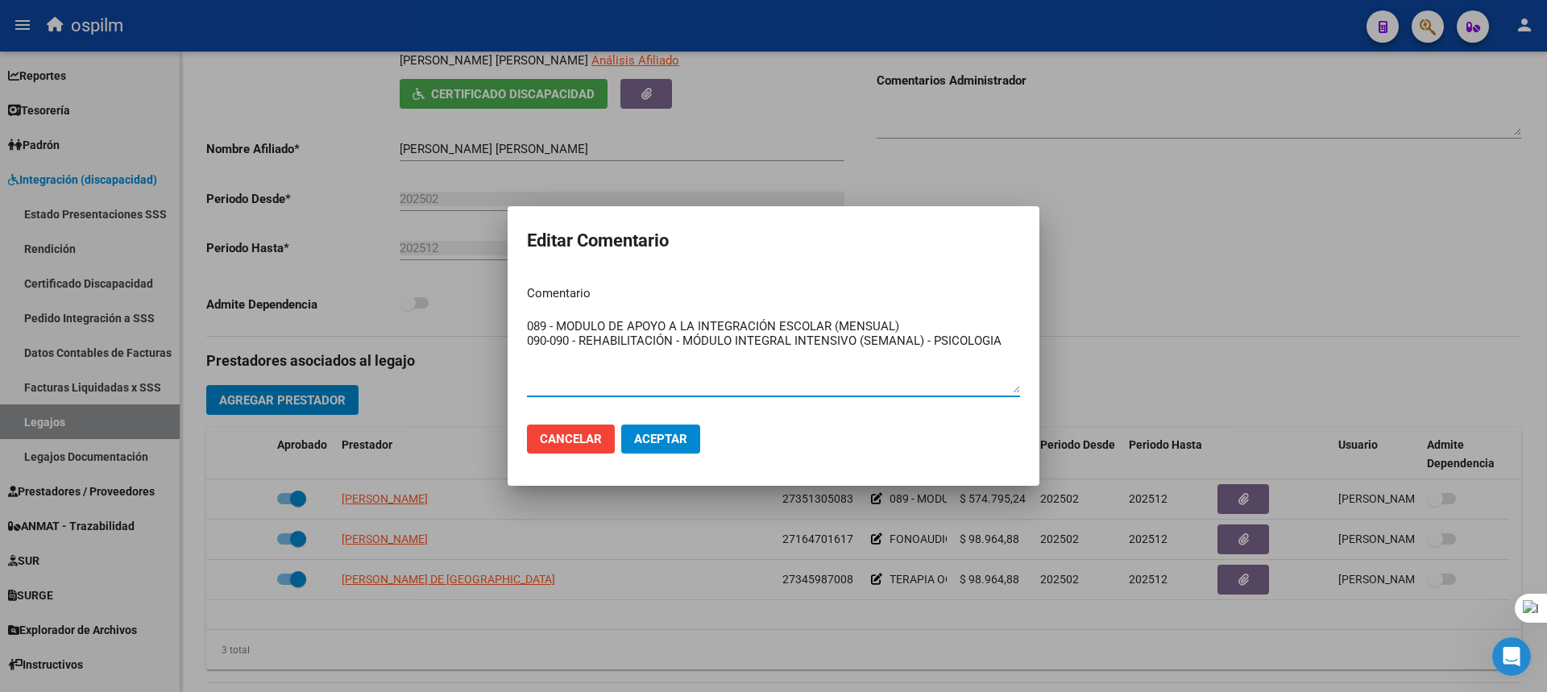
type textarea "089 - MODULO DE APOYO A LA INTEGRACIÓN ESCOLAR (MENSUAL) 090-090 - REHABILITACI…"
click at [653, 434] on span "Aceptar" at bounding box center [660, 439] width 53 height 15
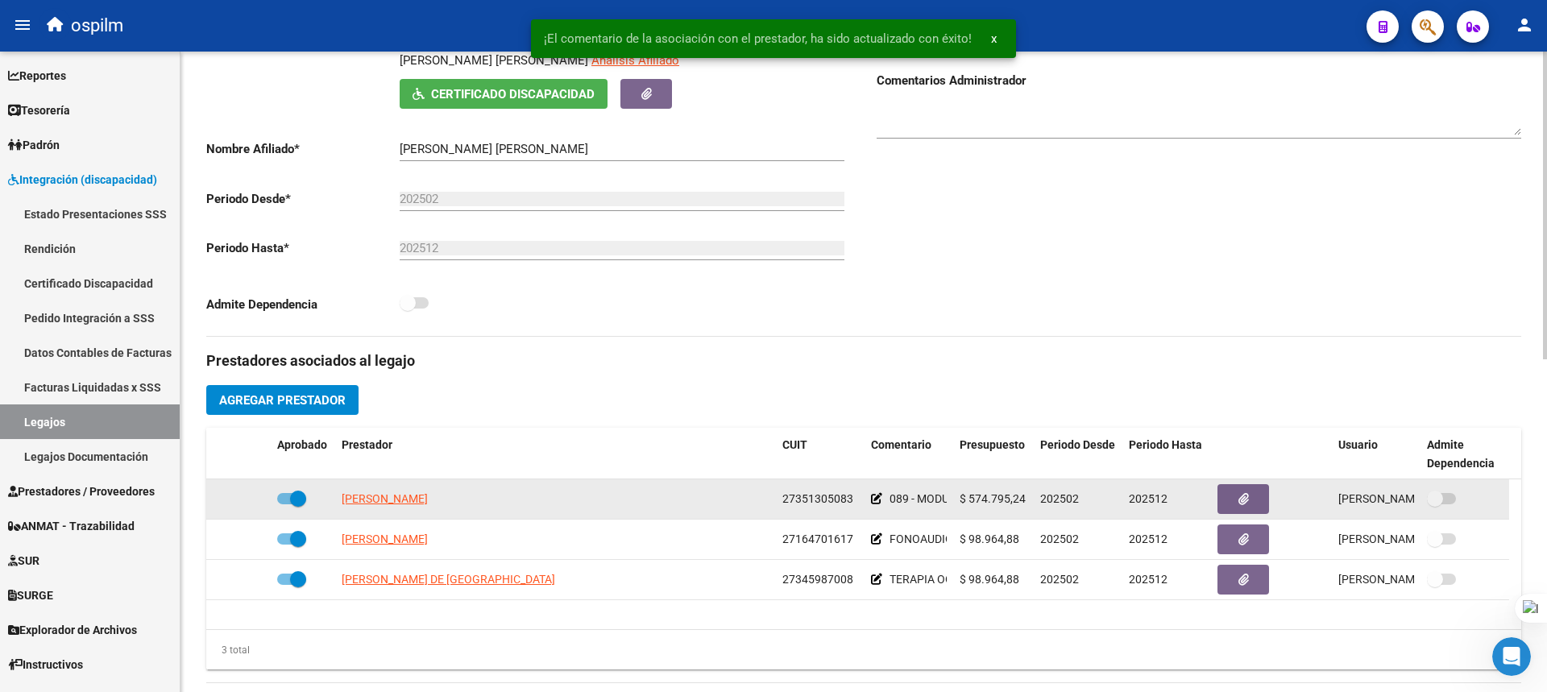
click at [876, 499] on icon at bounding box center [876, 498] width 11 height 11
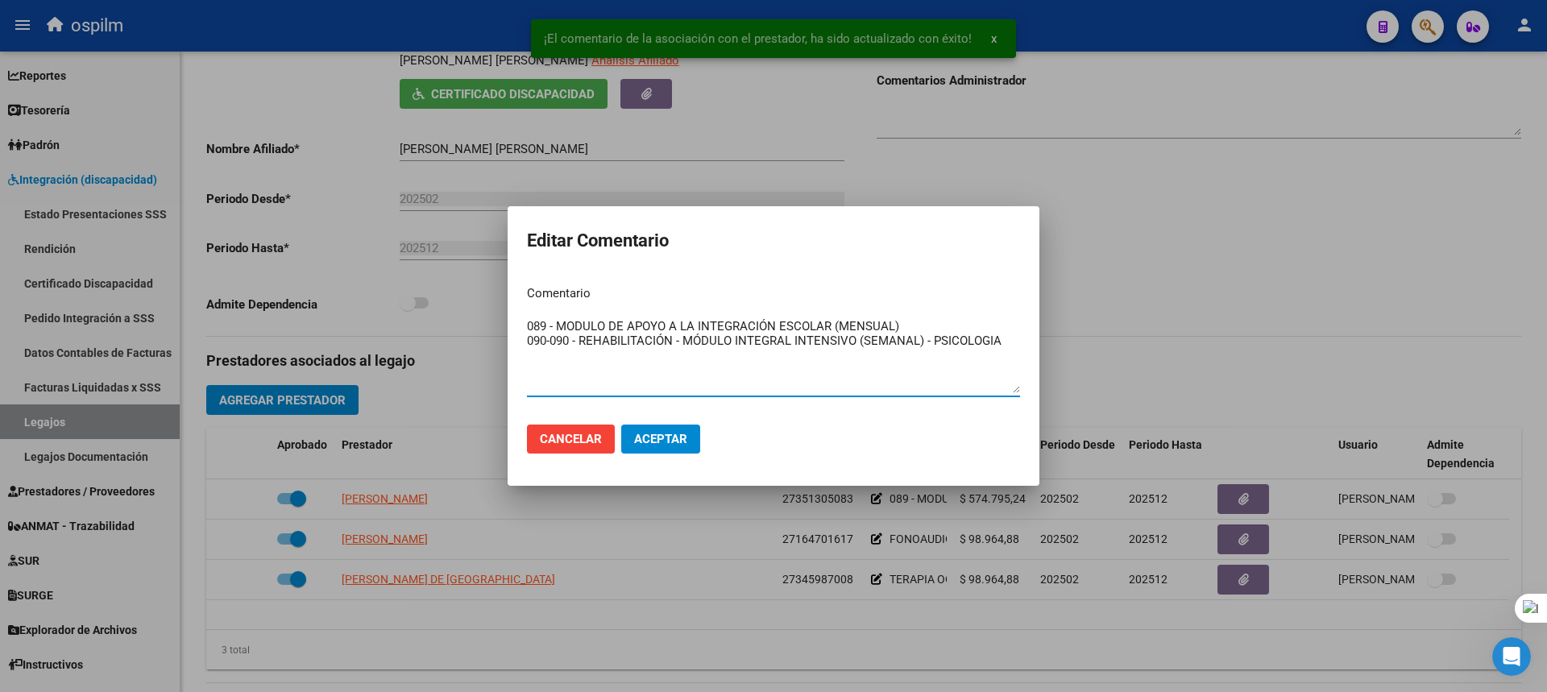
drag, startPoint x: 580, startPoint y: 336, endPoint x: 550, endPoint y: 338, distance: 30.7
click at [550, 338] on textarea "089 - MODULO DE APOYO A LA INTEGRACIÓN ESCOLAR (MENSUAL) 090-090 - REHABILITACI…" at bounding box center [773, 355] width 493 height 76
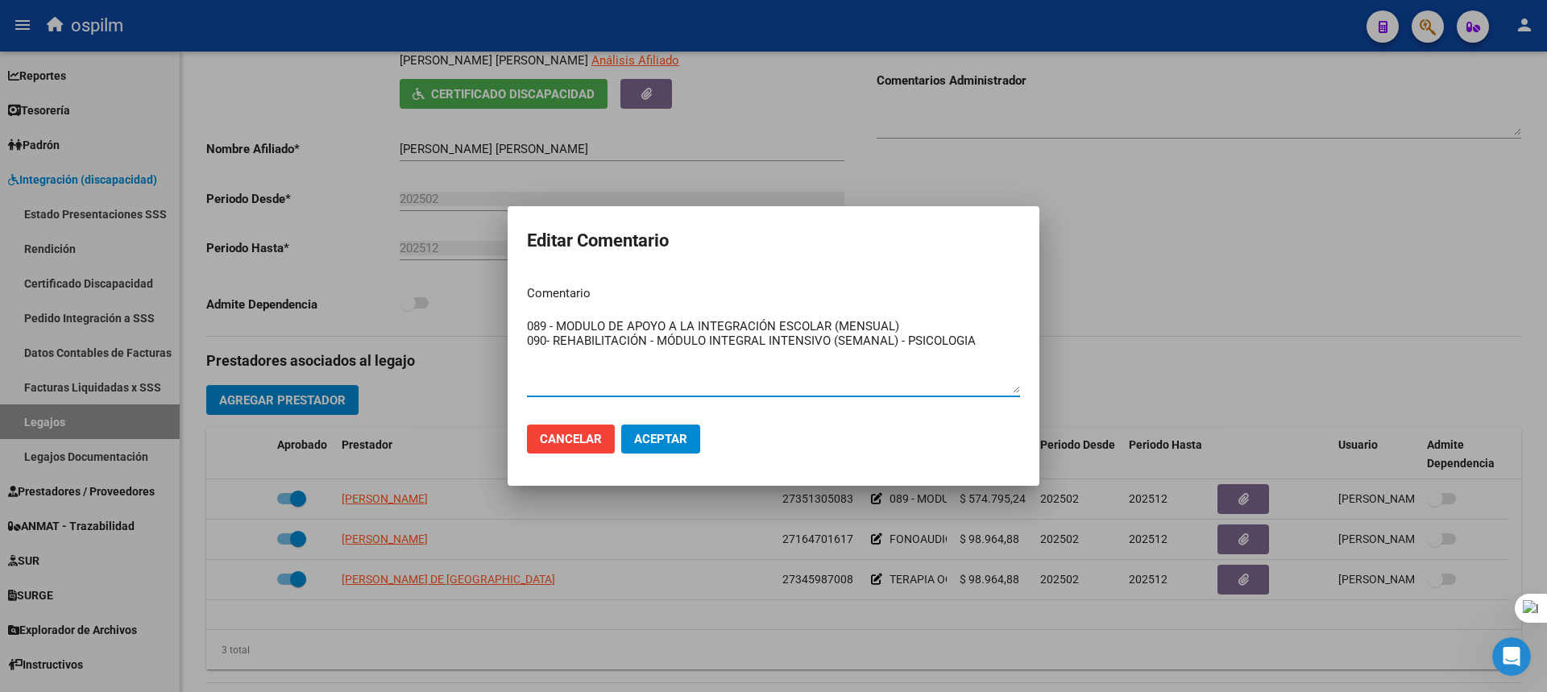
drag, startPoint x: 654, startPoint y: 337, endPoint x: 553, endPoint y: 347, distance: 102.0
click at [553, 347] on textarea "089 - MODULO DE APOYO A LA INTEGRACIÓN ESCOLAR (MENSUAL) 090- REHABILITACIÓN - …" at bounding box center [773, 355] width 493 height 76
type textarea "089 - MODULO DE APOYO A LA INTEGRACIÓN ESCOLAR (MENSUAL) 090- MÓDULO INTEGRAL I…"
click at [646, 447] on button "Aceptar" at bounding box center [660, 439] width 79 height 29
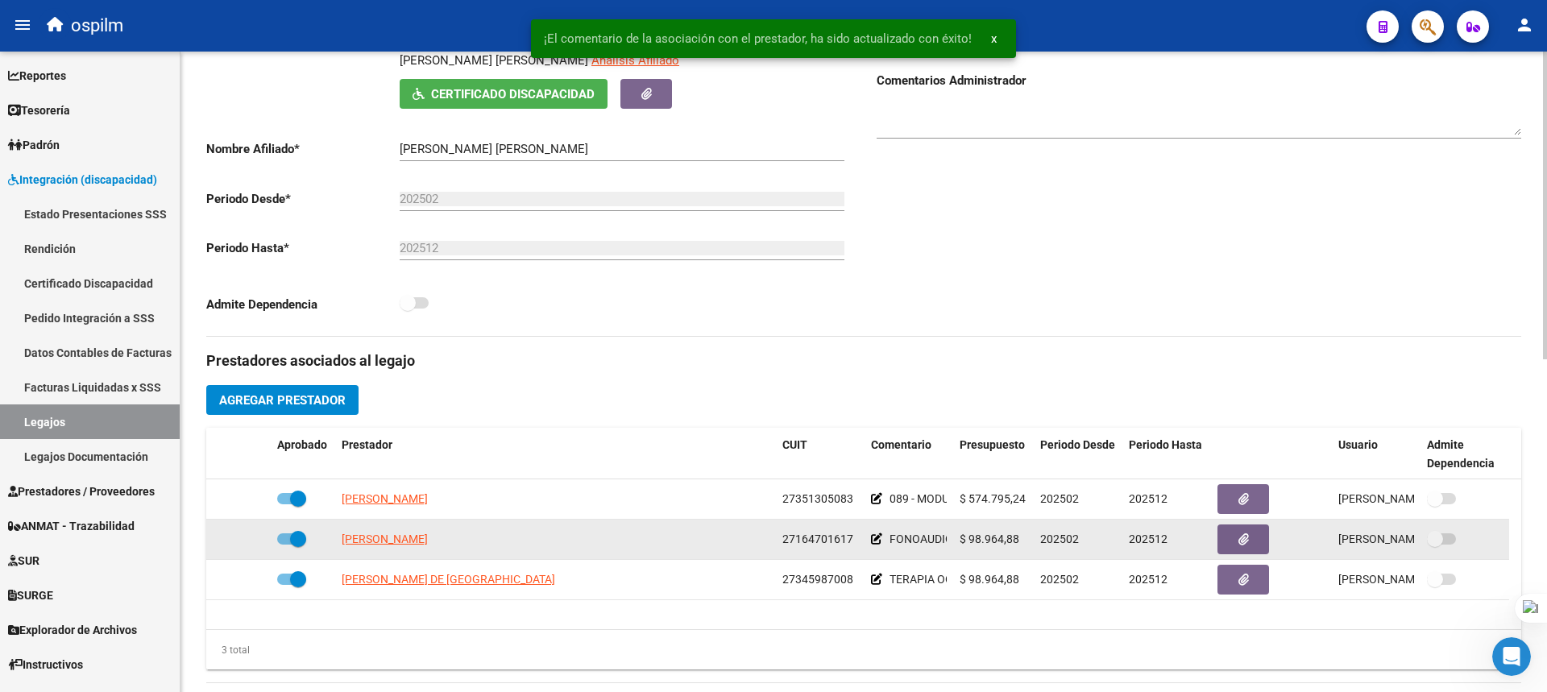
click at [873, 533] on icon at bounding box center [876, 538] width 11 height 11
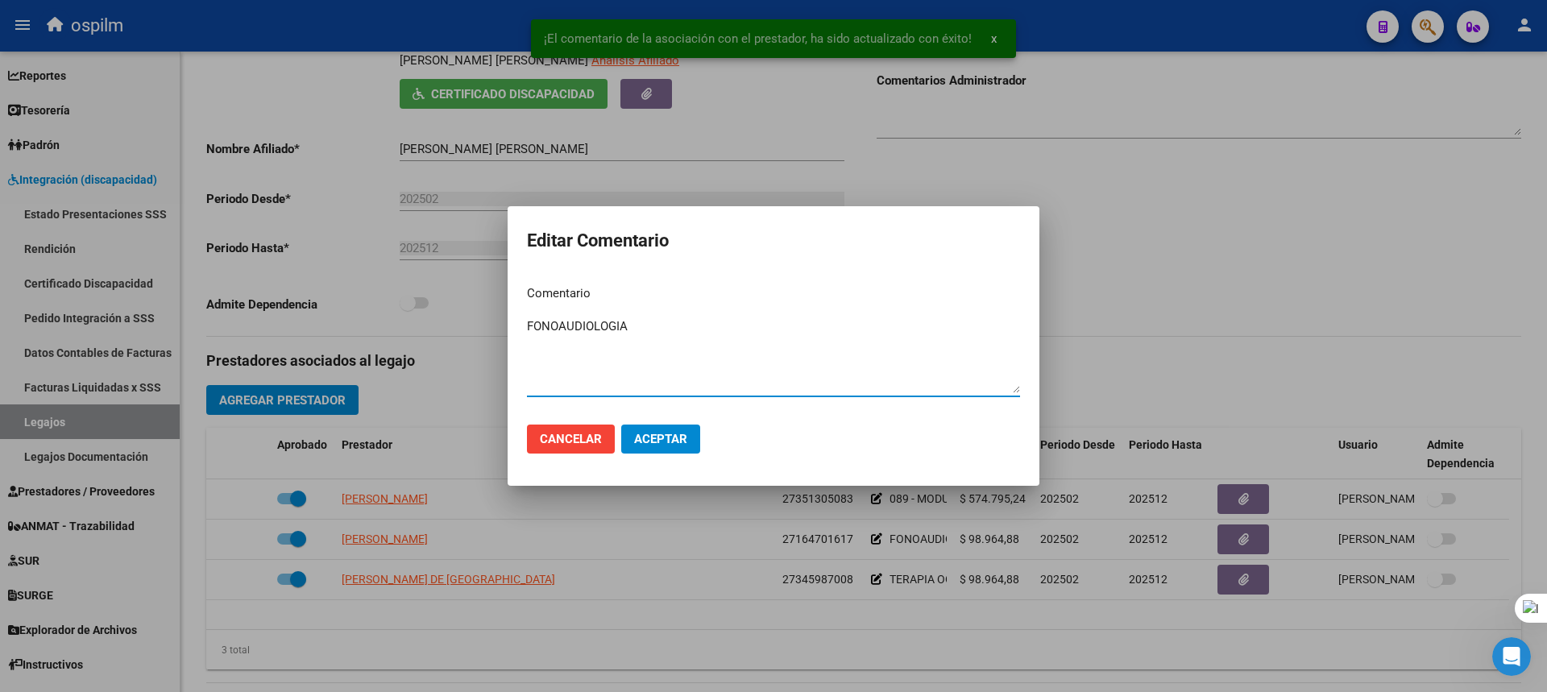
drag, startPoint x: 690, startPoint y: 339, endPoint x: 467, endPoint y: 330, distance: 222.6
click at [467, 330] on div "¡El comentario de la asociación con el prestador, ha sido actualizado con éxito…" at bounding box center [773, 346] width 1547 height 692
drag, startPoint x: 529, startPoint y: 323, endPoint x: 533, endPoint y: 332, distance: 9.4
click at [529, 324] on textarea "FONOAUDIOLOGIA" at bounding box center [773, 355] width 493 height 76
click at [531, 334] on textarea "FONOAUDIOLOGIA" at bounding box center [773, 355] width 493 height 76
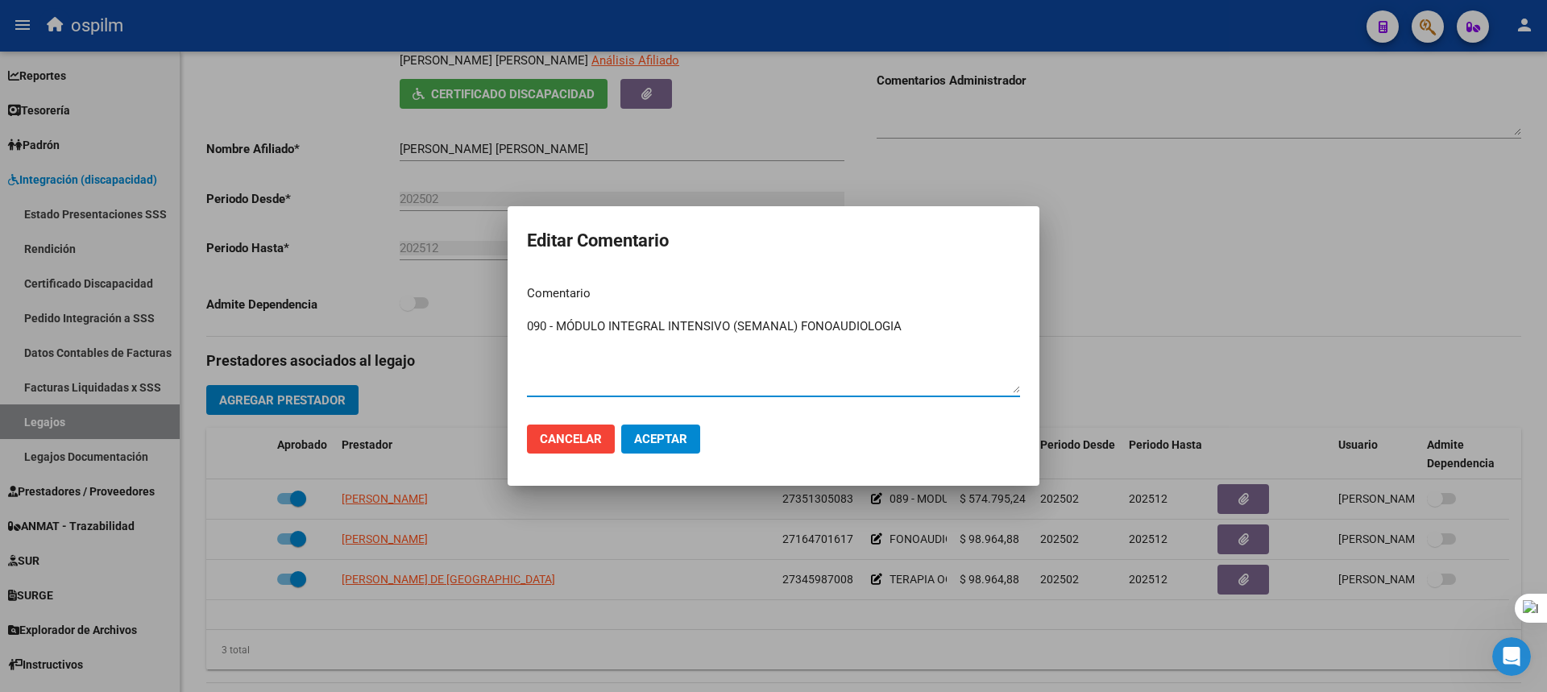
drag, startPoint x: 660, startPoint y: 323, endPoint x: 561, endPoint y: 323, distance: 99.1
click at [561, 323] on textarea "090 - MÓDULO INTEGRAL INTENSIVO (SEMANAL) FONOAUDIOLOGIA" at bounding box center [773, 355] width 493 height 76
click at [798, 328] on textarea "090 - MÓDULO INTEGRAL INTENSIVO (SEMANAL) FONOAUDIOLOGIA" at bounding box center [773, 355] width 493 height 76
type textarea "090 - MÓDULO INTEGRAL INTENSIVO (SEMANAL) - FONOAUDIOLOGIA"
click at [658, 430] on button "Aceptar" at bounding box center [660, 439] width 79 height 29
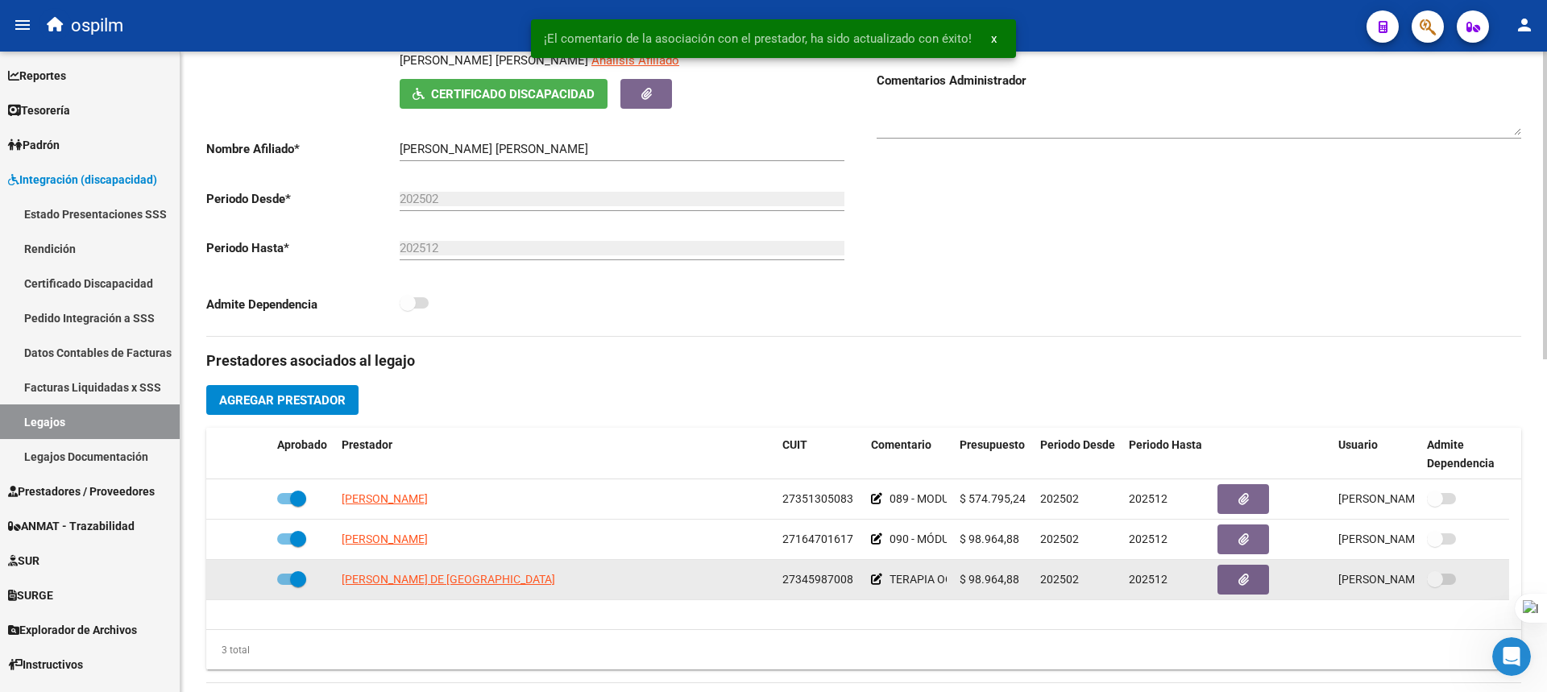
click at [869, 578] on datatable-body-cell "TERAPIA OCUPACIONAL" at bounding box center [909, 579] width 89 height 39
click at [875, 577] on icon at bounding box center [876, 579] width 11 height 11
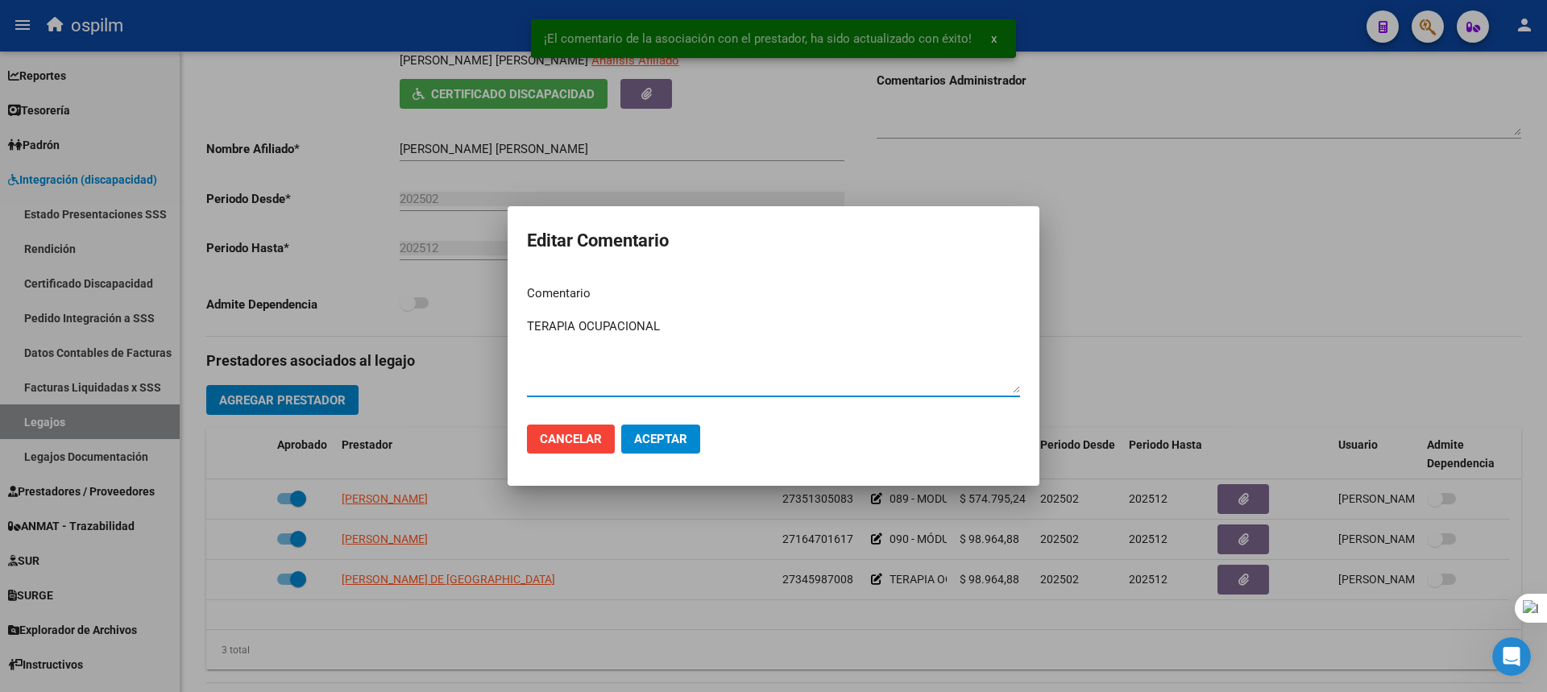
click at [529, 325] on textarea "TERAPIA OCUPACIONAL" at bounding box center [773, 355] width 493 height 76
paste textarea "090 - REHABILITACIÓN - MÓDULO INTEGRAL INTENSIVO (SEMANAL)"
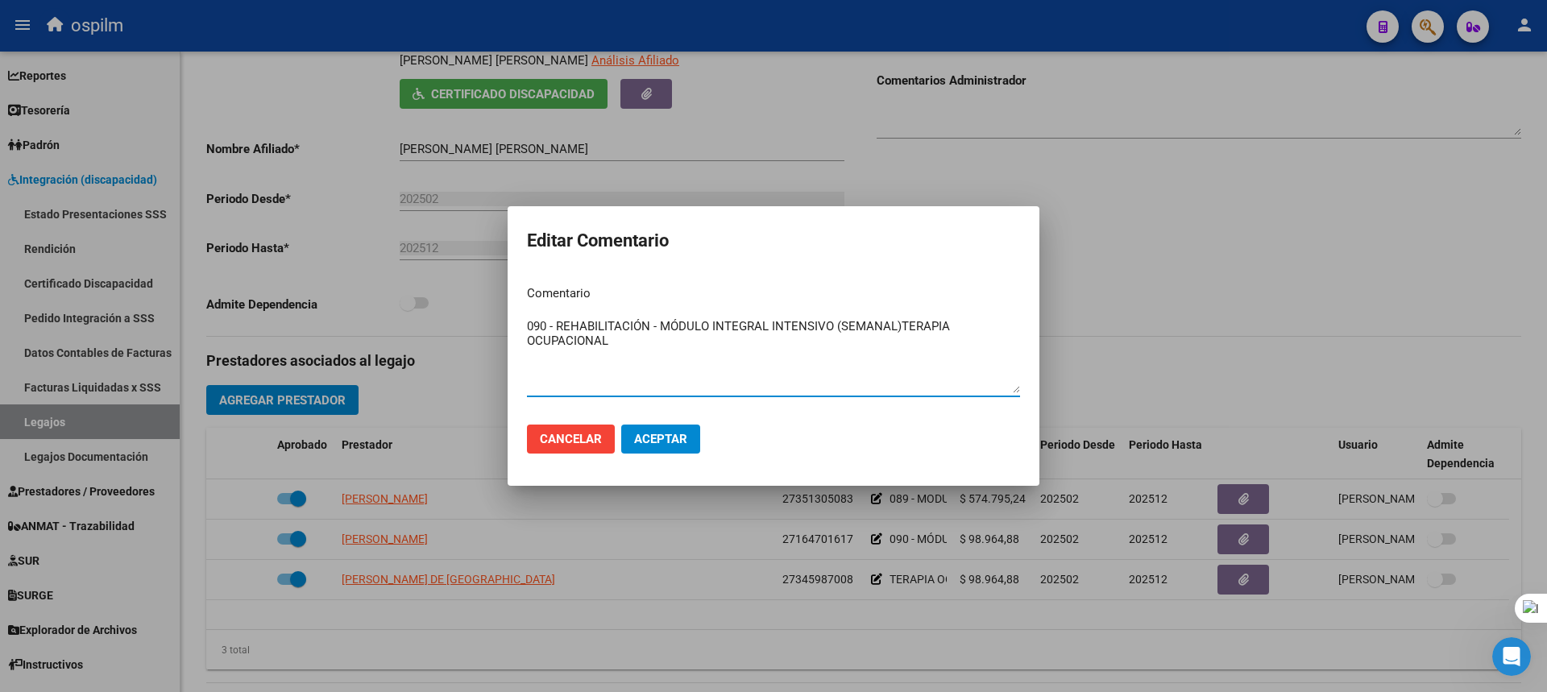
drag, startPoint x: 662, startPoint y: 326, endPoint x: 555, endPoint y: 316, distance: 106.8
click at [555, 316] on div "090 - REHABILITACIÓN - MÓDULO INTEGRAL INTENSIVO (SEMANAL)TERAPIA OCUPACIONAL I…" at bounding box center [773, 355] width 493 height 82
click at [794, 327] on textarea "090 - MÓDULO INTEGRAL INTENSIVO (SEMANAL)TERAPIA OCUPACIONAL" at bounding box center [773, 355] width 493 height 76
type textarea "090 - MÓDULO INTEGRAL INTENSIVO (SEMANAL) - TERAPIA OCUPACIONAL"
click at [657, 440] on span "Aceptar" at bounding box center [660, 439] width 53 height 15
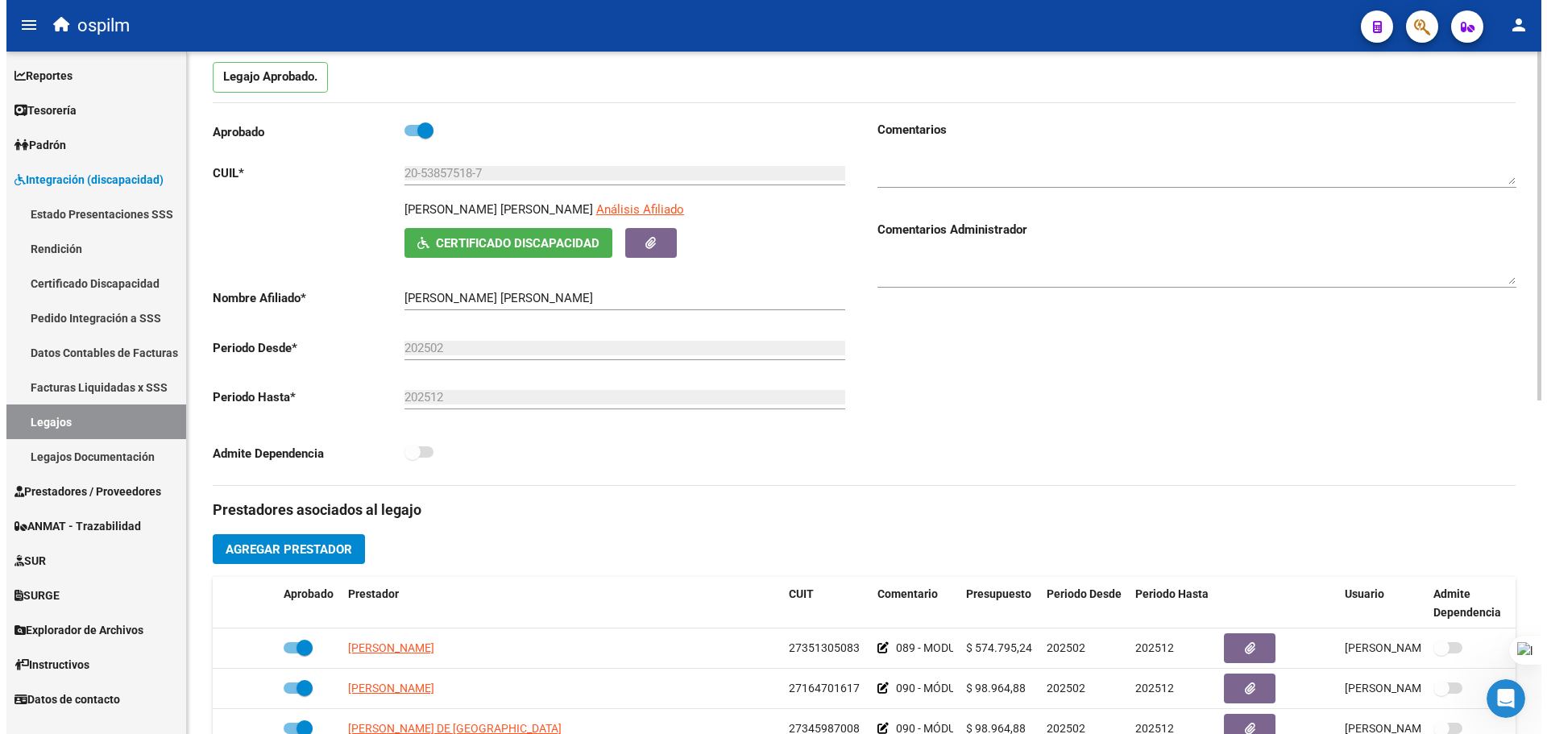
scroll to position [6, 0]
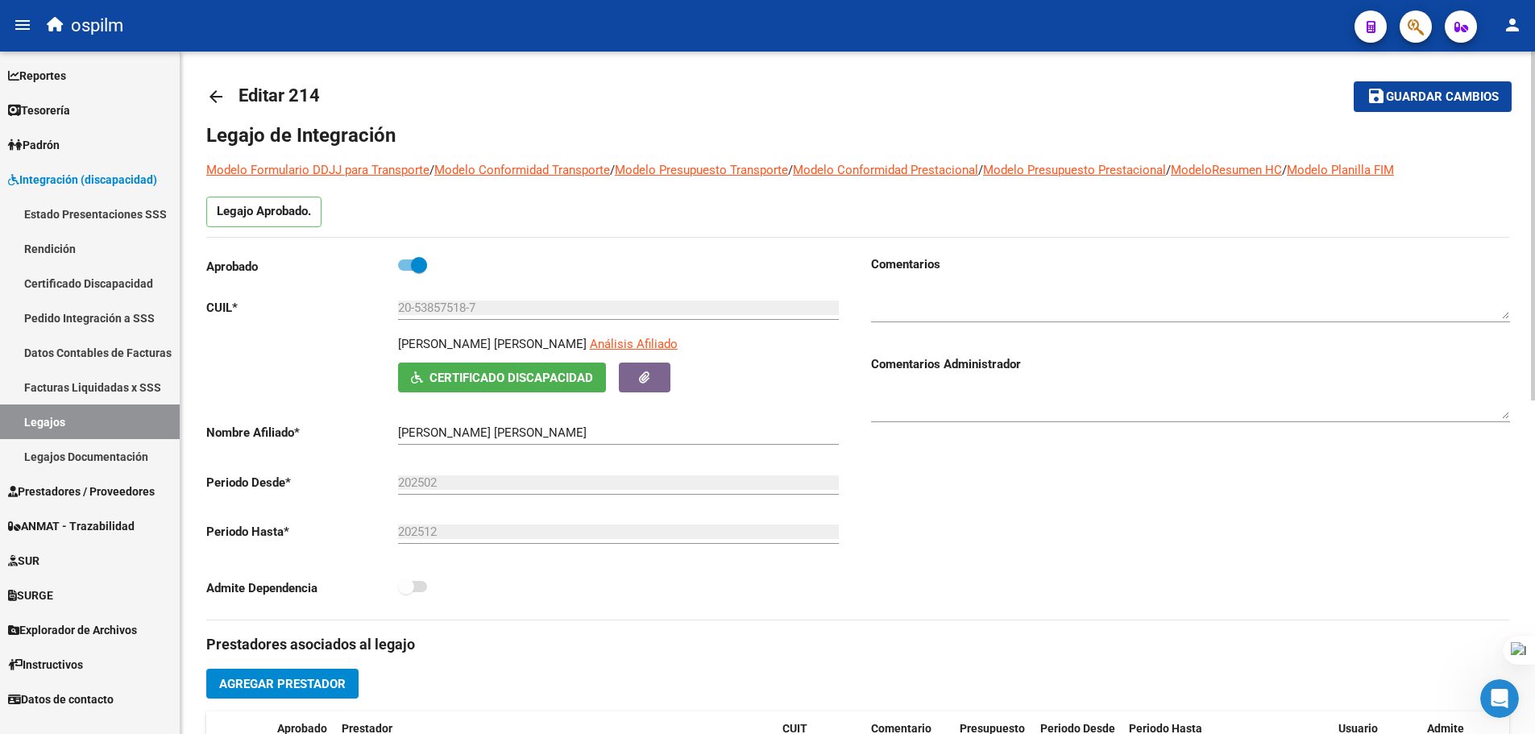
drag, startPoint x: 1463, startPoint y: 102, endPoint x: 1443, endPoint y: 111, distance: 22.0
click at [1466, 100] on span "Guardar cambios" at bounding box center [1442, 97] width 113 height 15
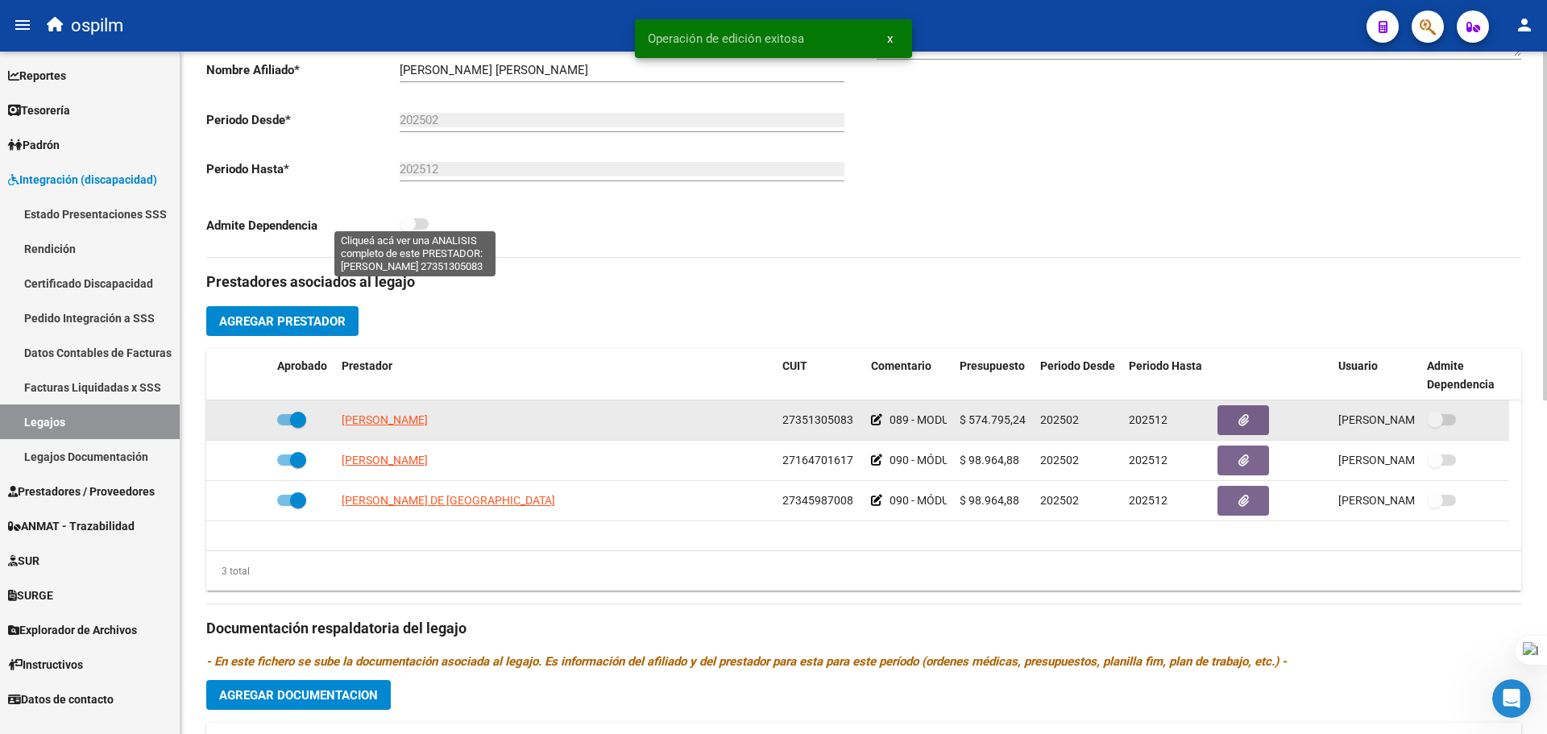
scroll to position [571, 0]
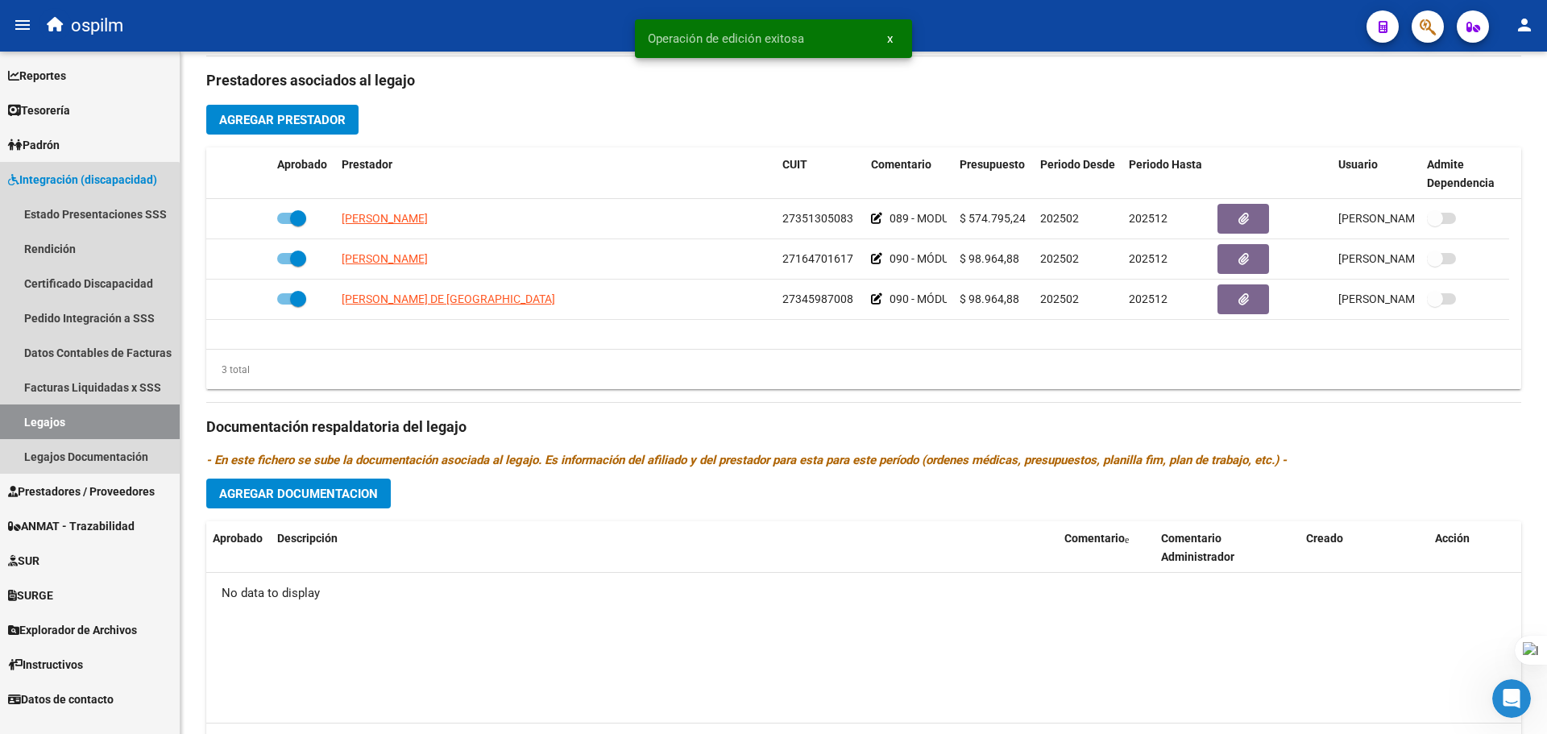
click at [79, 417] on link "Legajos" at bounding box center [90, 422] width 180 height 35
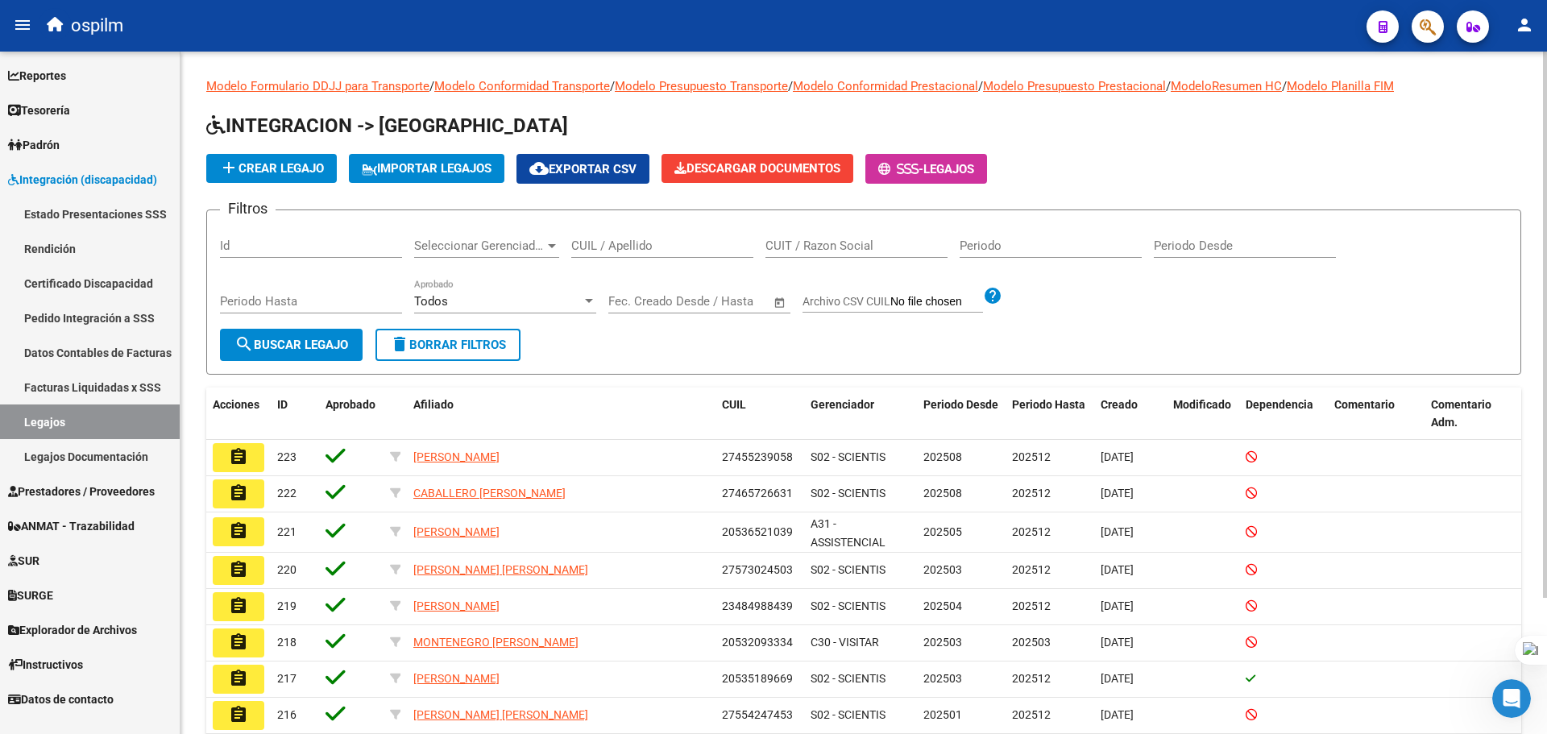
click at [652, 235] on div "CUIL / Apellido" at bounding box center [662, 240] width 182 height 35
paste input "23531443489"
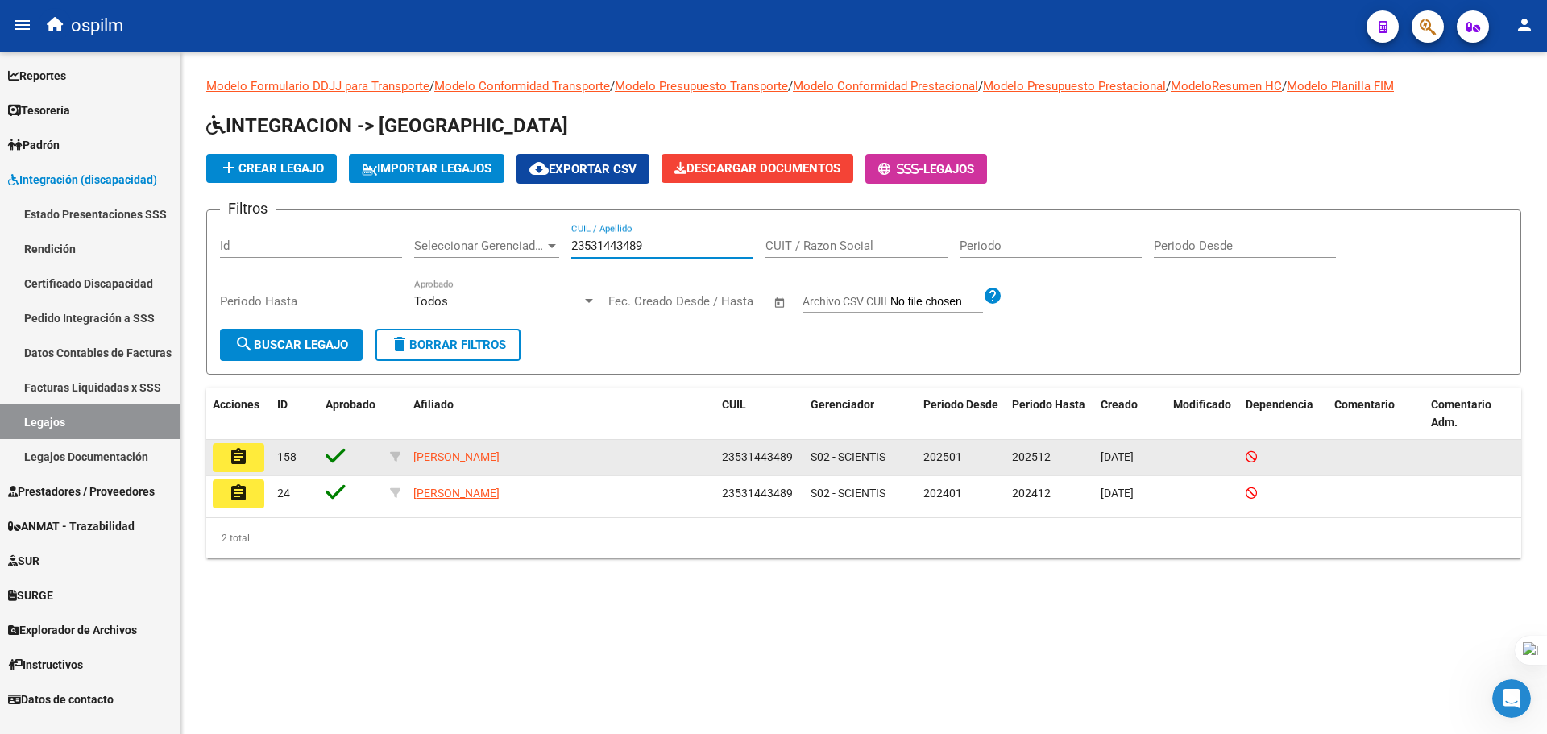
type input "23531443489"
click at [247, 457] on mat-icon "assignment" at bounding box center [238, 456] width 19 height 19
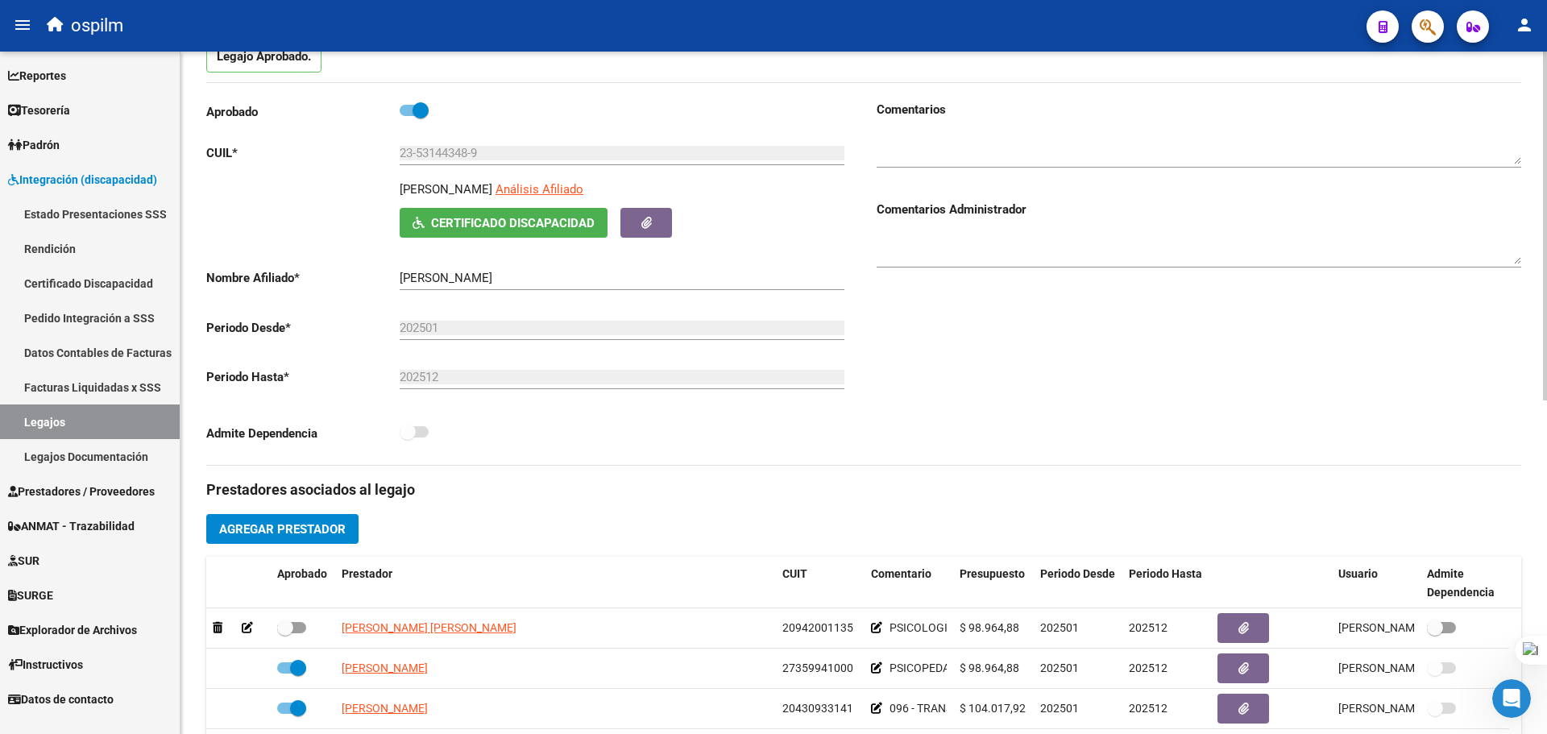
scroll to position [403, 0]
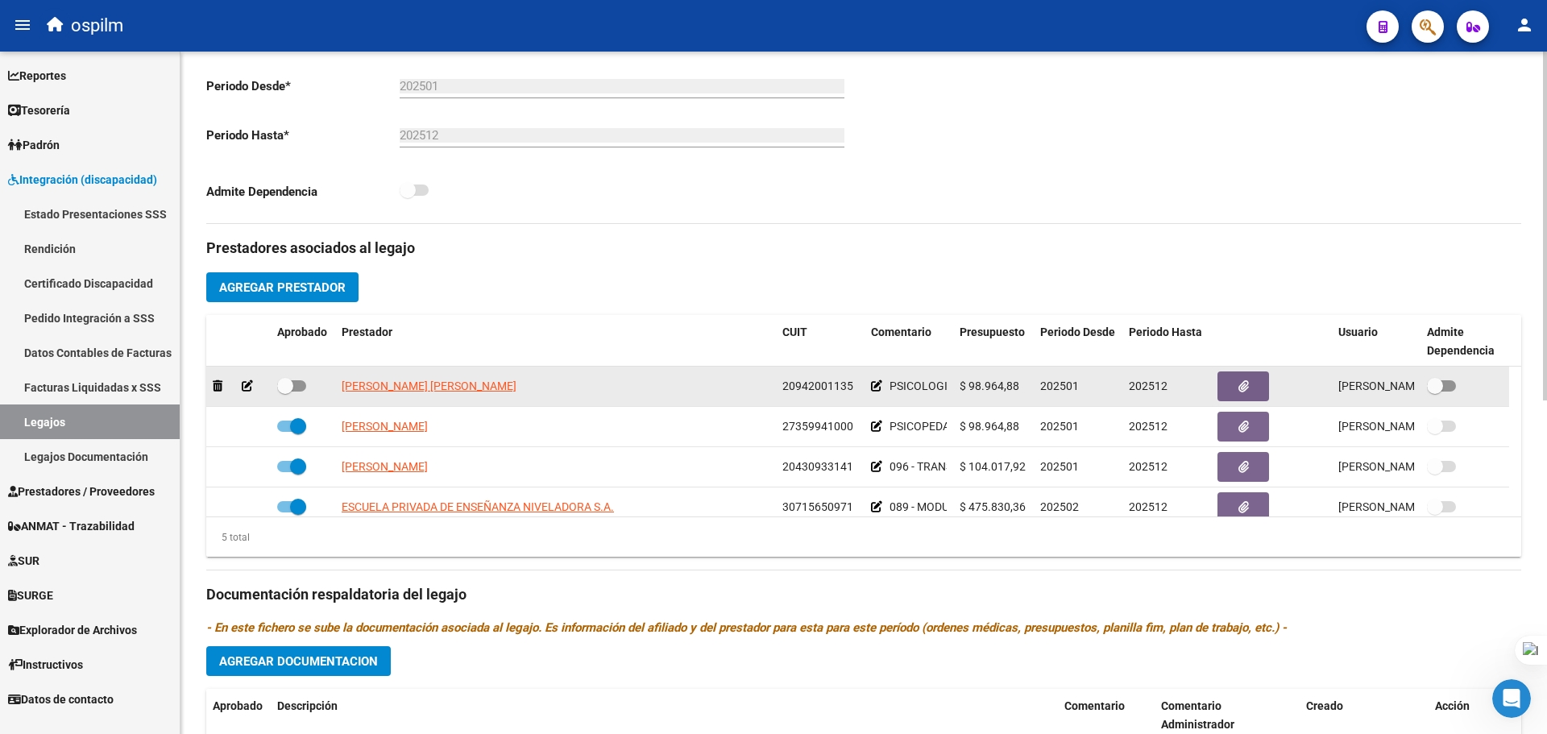
click at [871, 388] on icon at bounding box center [876, 385] width 11 height 11
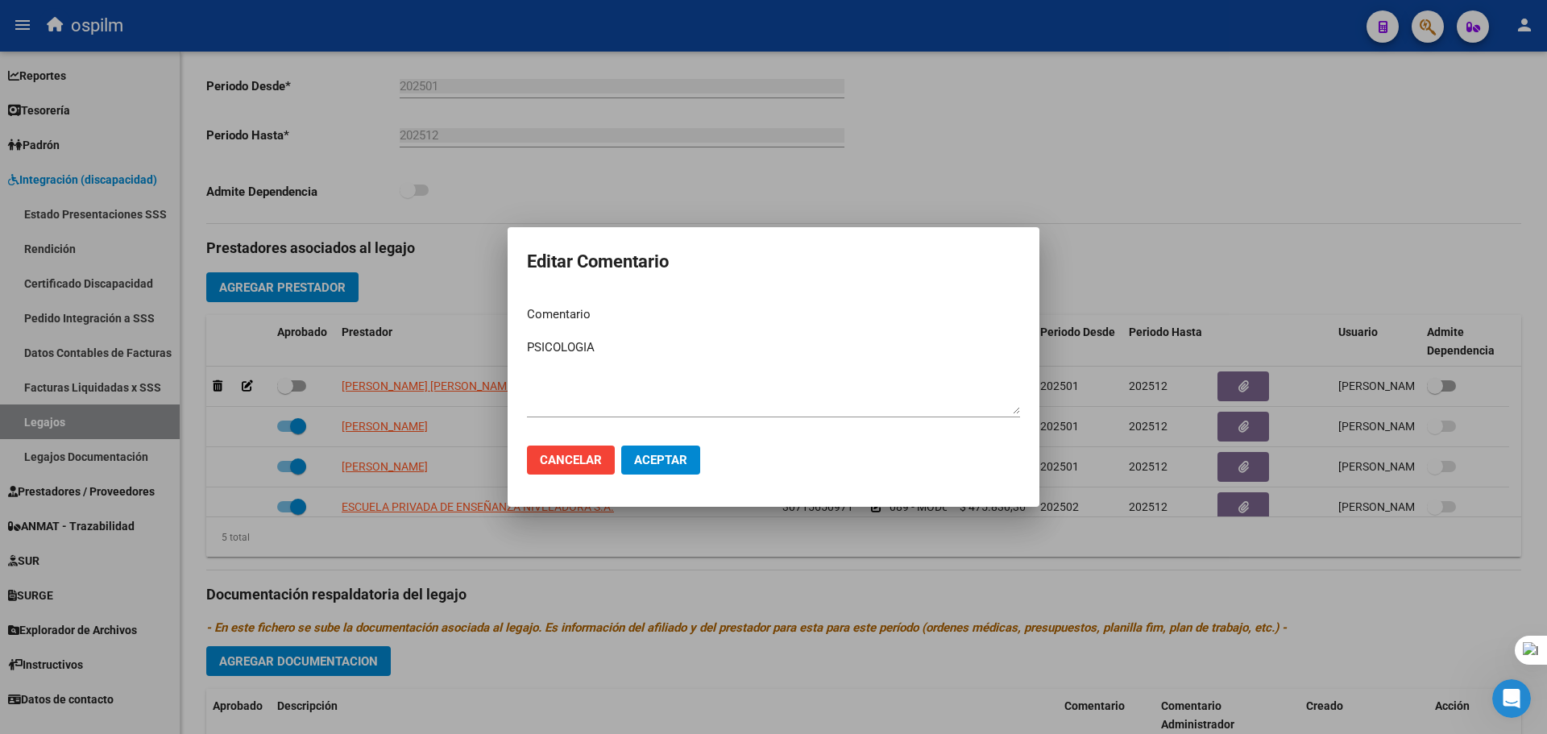
click at [526, 349] on mat-dialog-content "Comentario PSICOLOGIA Ingresar el comentario" at bounding box center [774, 362] width 532 height 139
click at [525, 342] on mat-dialog-content "Comentario PSICOLOGIA Ingresar el comentario" at bounding box center [774, 362] width 532 height 139
click at [529, 346] on textarea "PSICOLOGIA" at bounding box center [773, 376] width 493 height 76
paste textarea "091 - REHABILITACIÓN - MÓDULO INTEGRAL SIMPLE"
drag, startPoint x: 660, startPoint y: 348, endPoint x: 558, endPoint y: 349, distance: 101.5
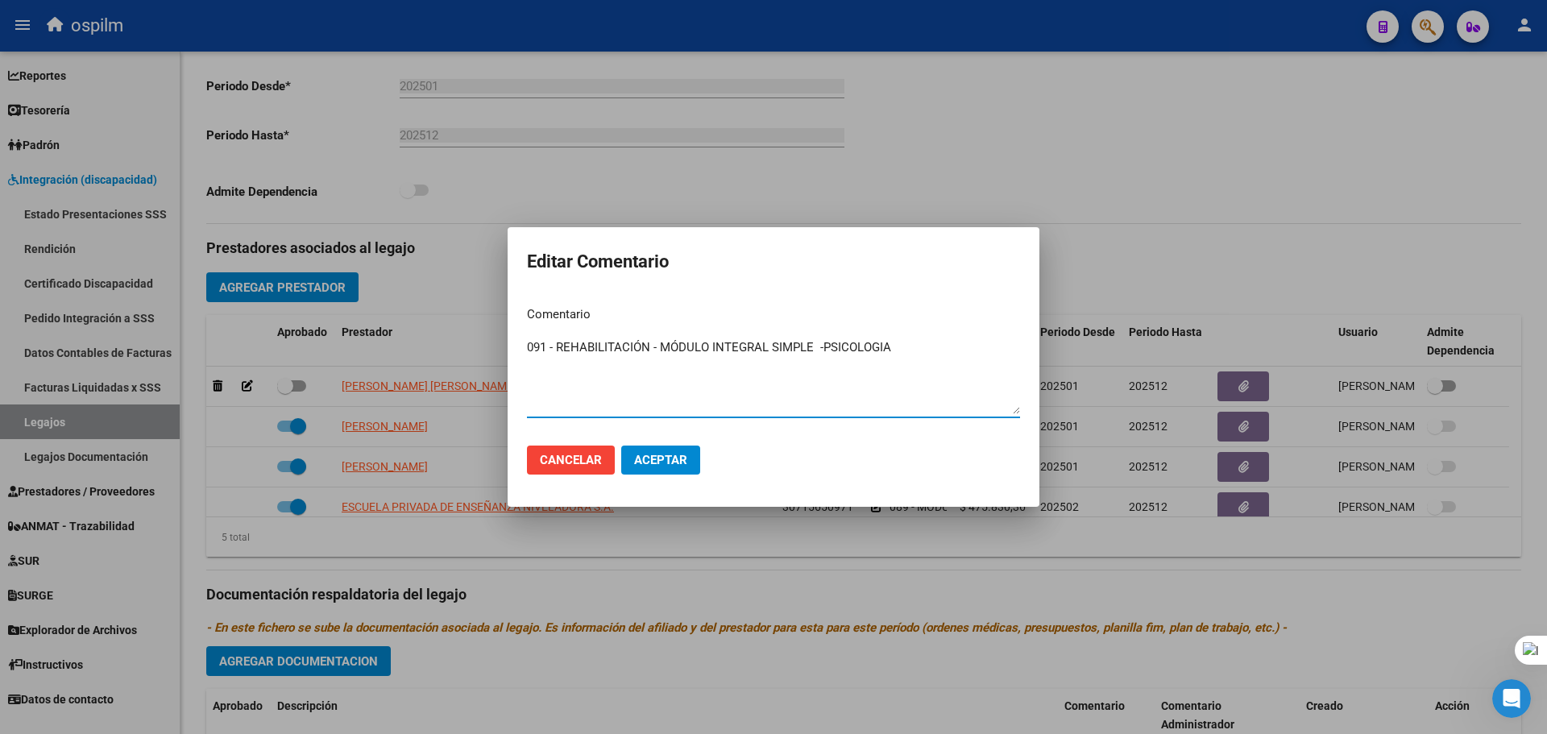
click at [558, 349] on textarea "091 - REHABILITACIÓN - MÓDULO INTEGRAL SIMPLE -PSICOLOGIA" at bounding box center [773, 376] width 493 height 76
click at [716, 347] on textarea "091 - MÓDULO INTEGRAL SIMPLE -PSICOLOGIA" at bounding box center [773, 376] width 493 height 76
click at [554, 351] on textarea "091 - MÓDULO INTEGRAL SIMPLE -PSICOLOGIA" at bounding box center [773, 376] width 493 height 76
click at [716, 342] on textarea "091 - MÓDULO INTEGRAL SIMPLE -PSICOLOGIA" at bounding box center [773, 376] width 493 height 76
click at [722, 345] on textarea "091 - MÓDULO INTEGRAL SIMPLE -PSICOLOGIA" at bounding box center [773, 376] width 493 height 76
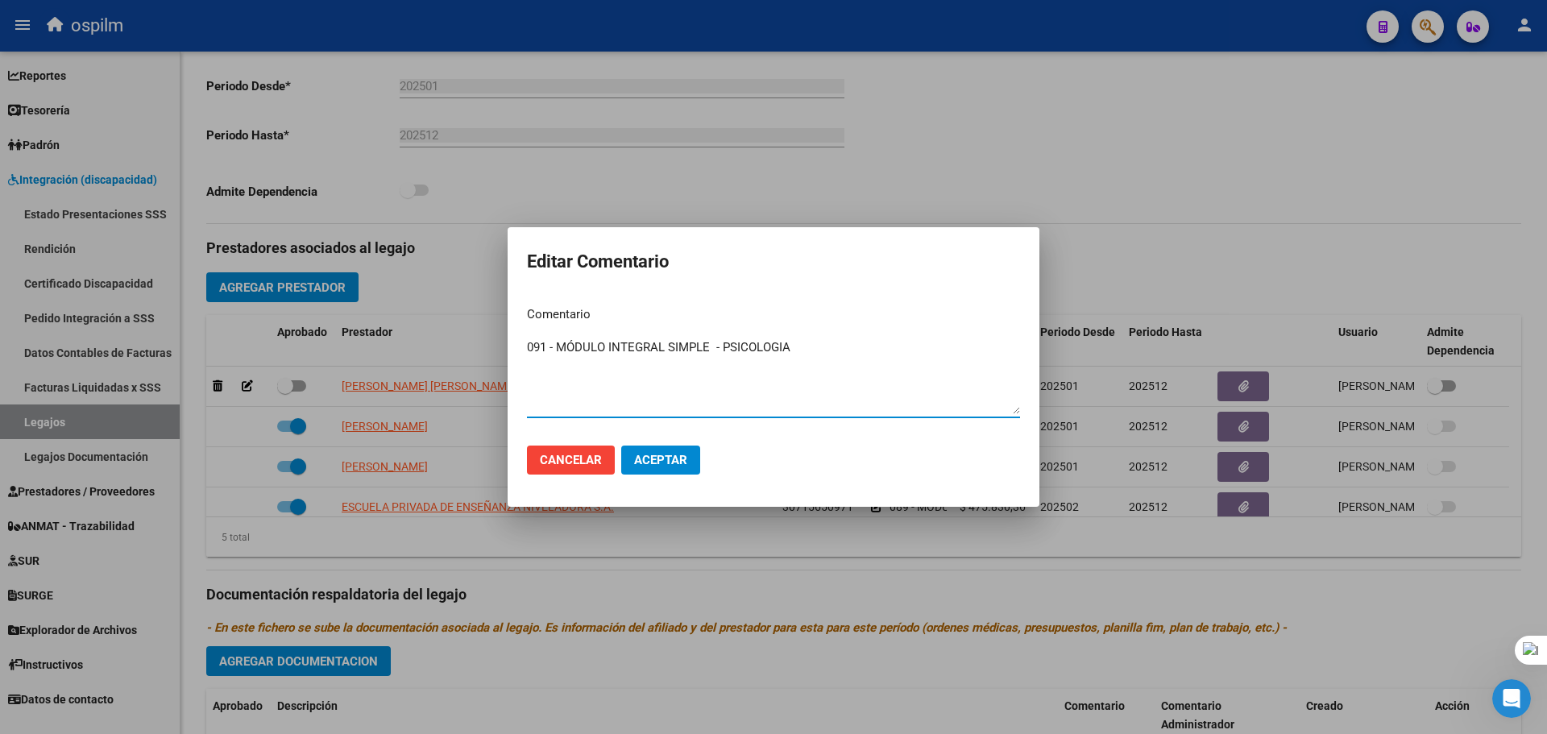
type textarea "091 - MÓDULO INTEGRAL SIMPLE - PSICOLOGIA"
click at [658, 467] on span "Aceptar" at bounding box center [660, 460] width 53 height 15
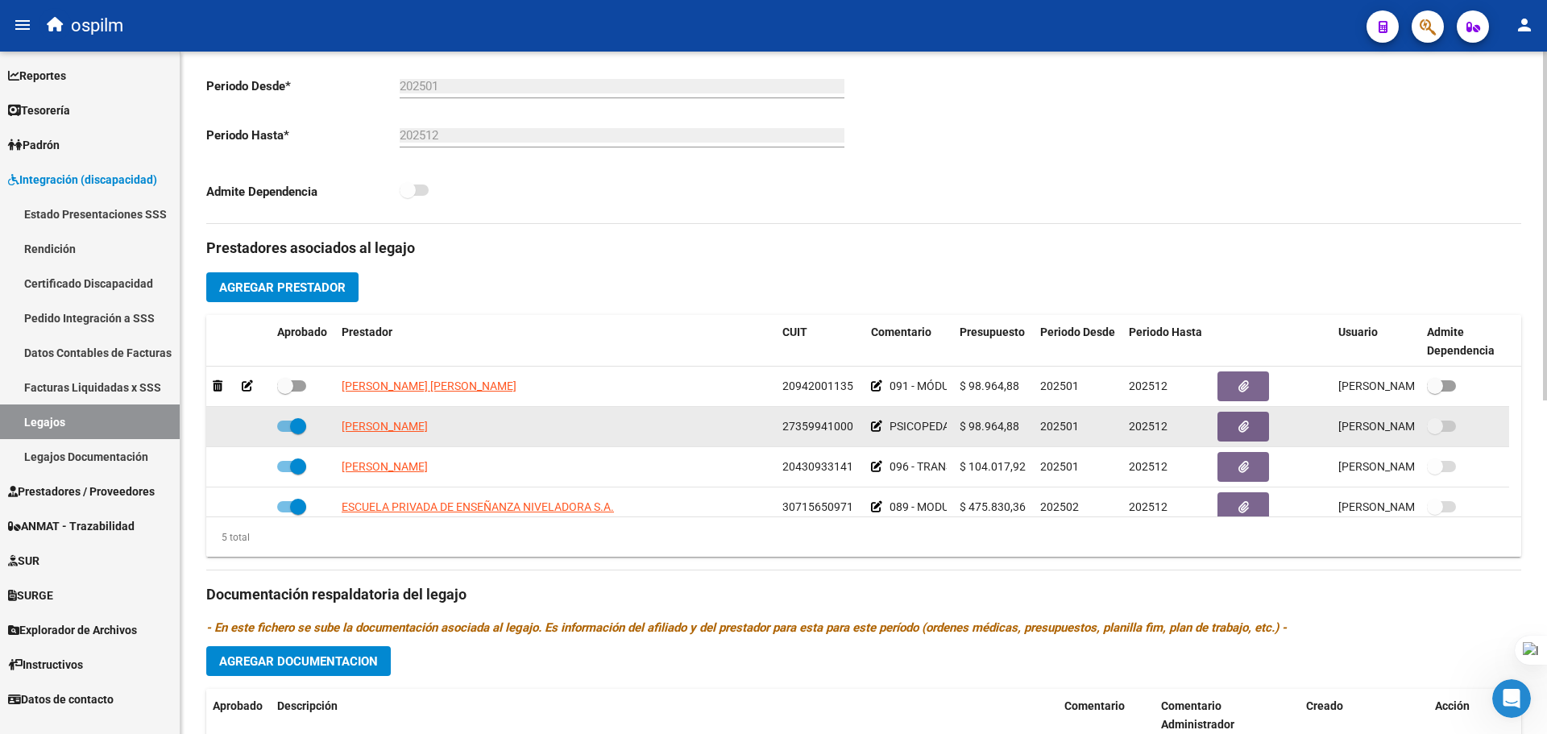
click at [875, 425] on icon at bounding box center [876, 426] width 11 height 11
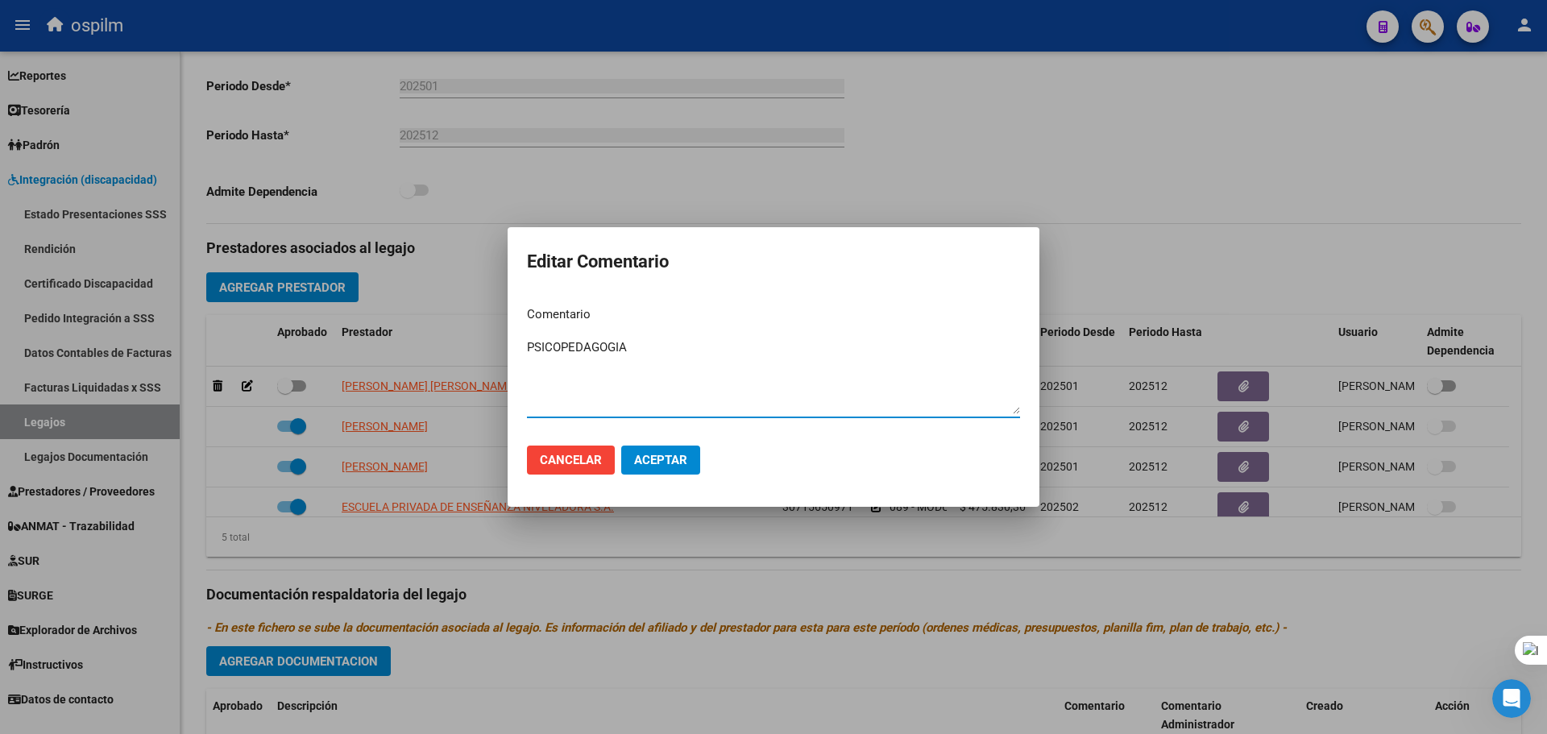
click at [529, 345] on textarea "PSICOPEDAGOGIA" at bounding box center [773, 376] width 493 height 76
drag, startPoint x: 657, startPoint y: 350, endPoint x: 557, endPoint y: 347, distance: 100.0
click at [557, 347] on textarea "091 - REHABILITACIÓN - MÓDULO INTEGRAL SIMPLE PSICOPEDAGOGIA" at bounding box center [773, 376] width 493 height 76
click at [716, 350] on textarea "091 - MÓDULO INTEGRAL SIMPLE PSICOPEDAGOGIA" at bounding box center [773, 376] width 493 height 76
type textarea "091 - MÓDULO INTEGRAL SIMPLE - PSICOPEDAGOGIA"
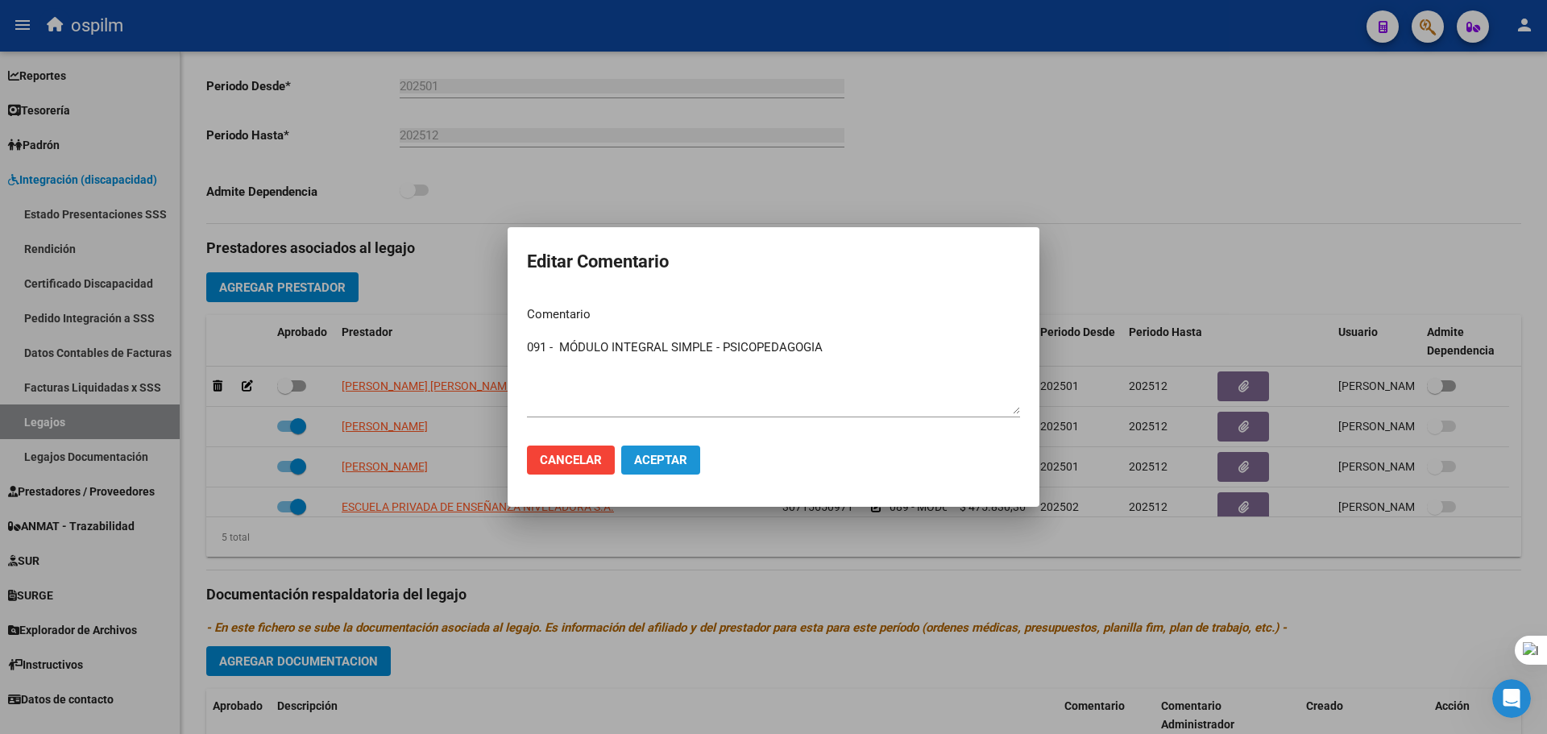
click at [683, 472] on button "Aceptar" at bounding box center [660, 460] width 79 height 29
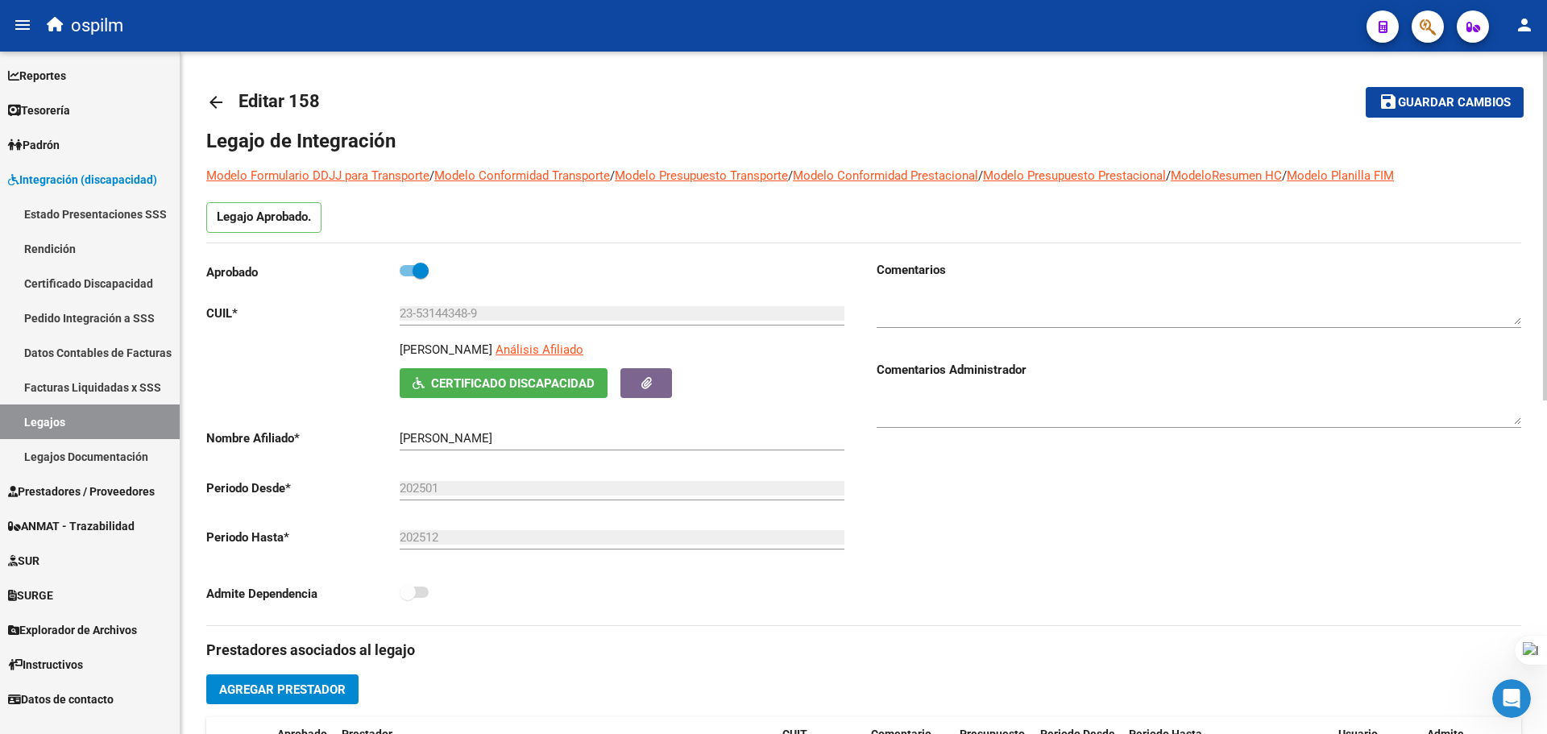
scroll to position [0, 0]
click at [1405, 103] on span "Guardar cambios" at bounding box center [1454, 104] width 113 height 15
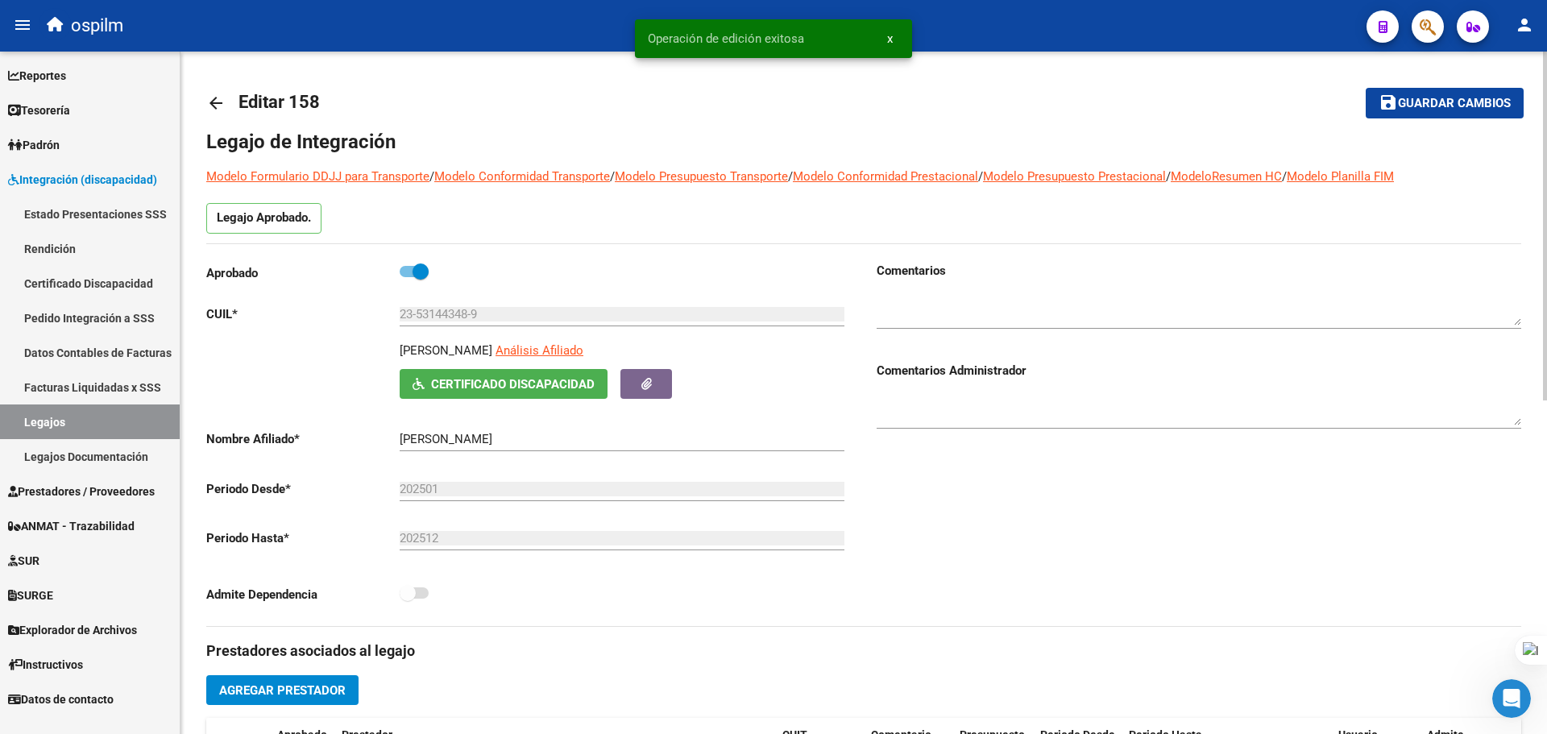
click at [217, 108] on mat-icon "arrow_back" at bounding box center [215, 102] width 19 height 19
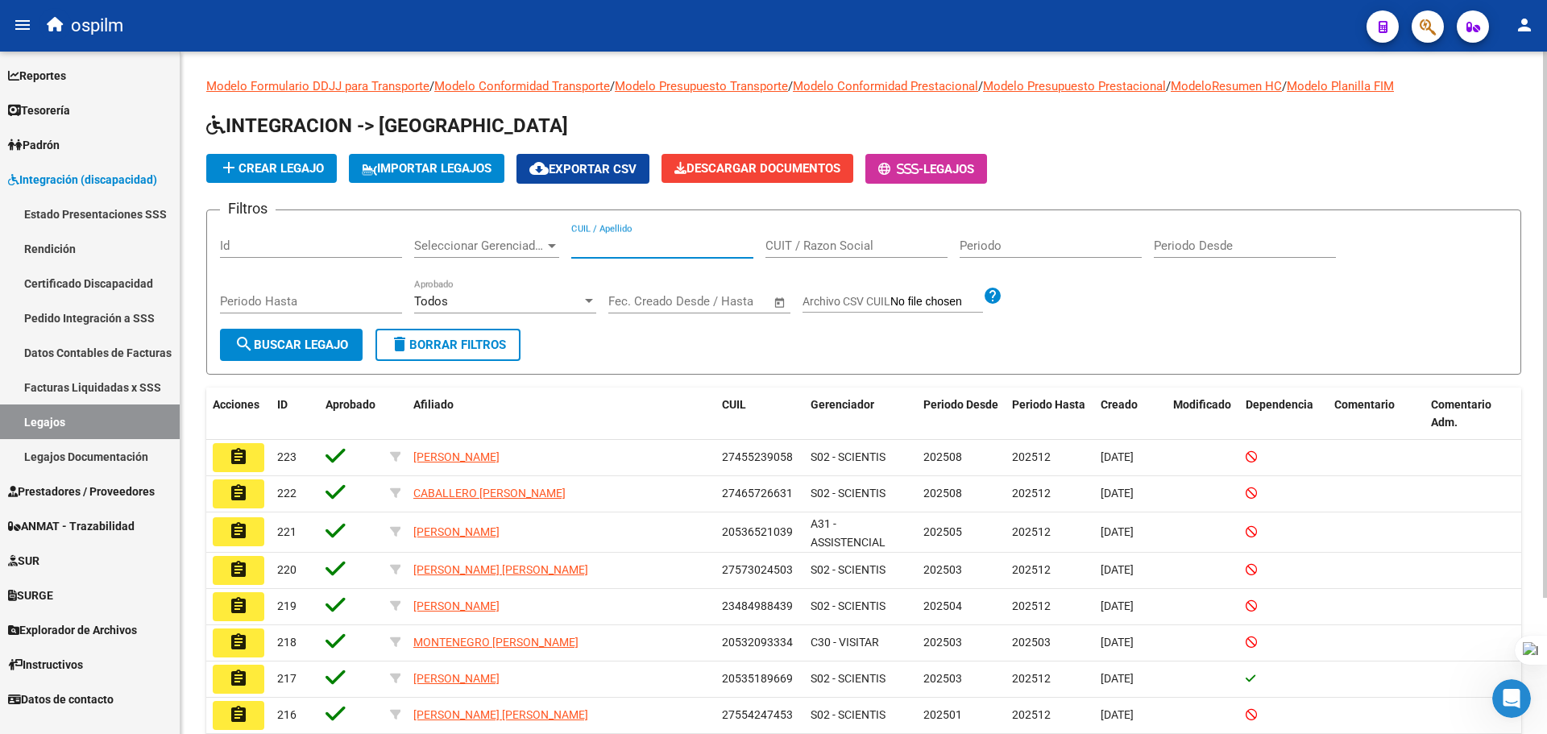
click at [620, 244] on input "CUIL / Apellido" at bounding box center [662, 246] width 182 height 15
paste input "20560748281"
type input "20560748281"
click at [286, 335] on button "search Buscar Legajo" at bounding box center [291, 345] width 143 height 32
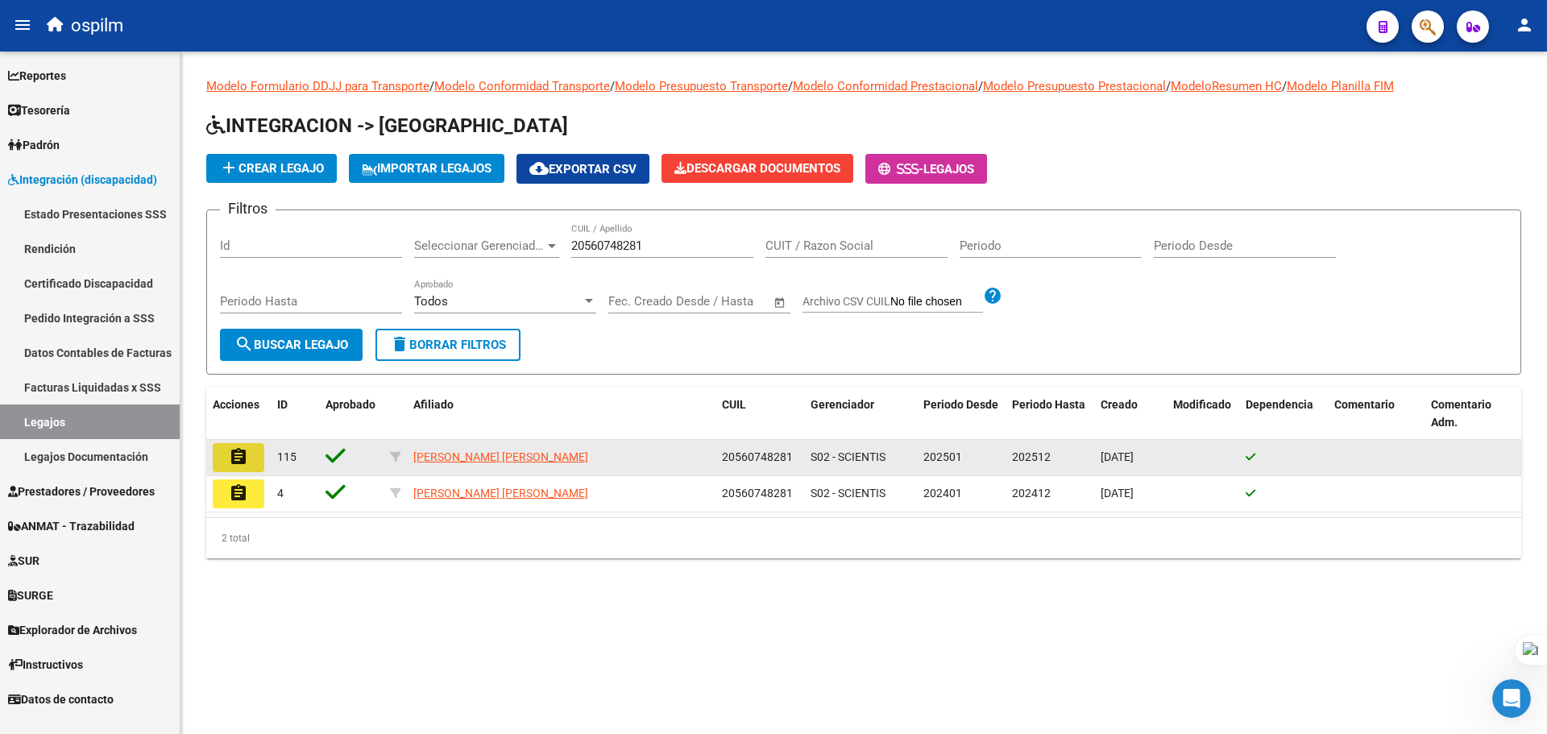
click at [247, 463] on mat-icon "assignment" at bounding box center [238, 456] width 19 height 19
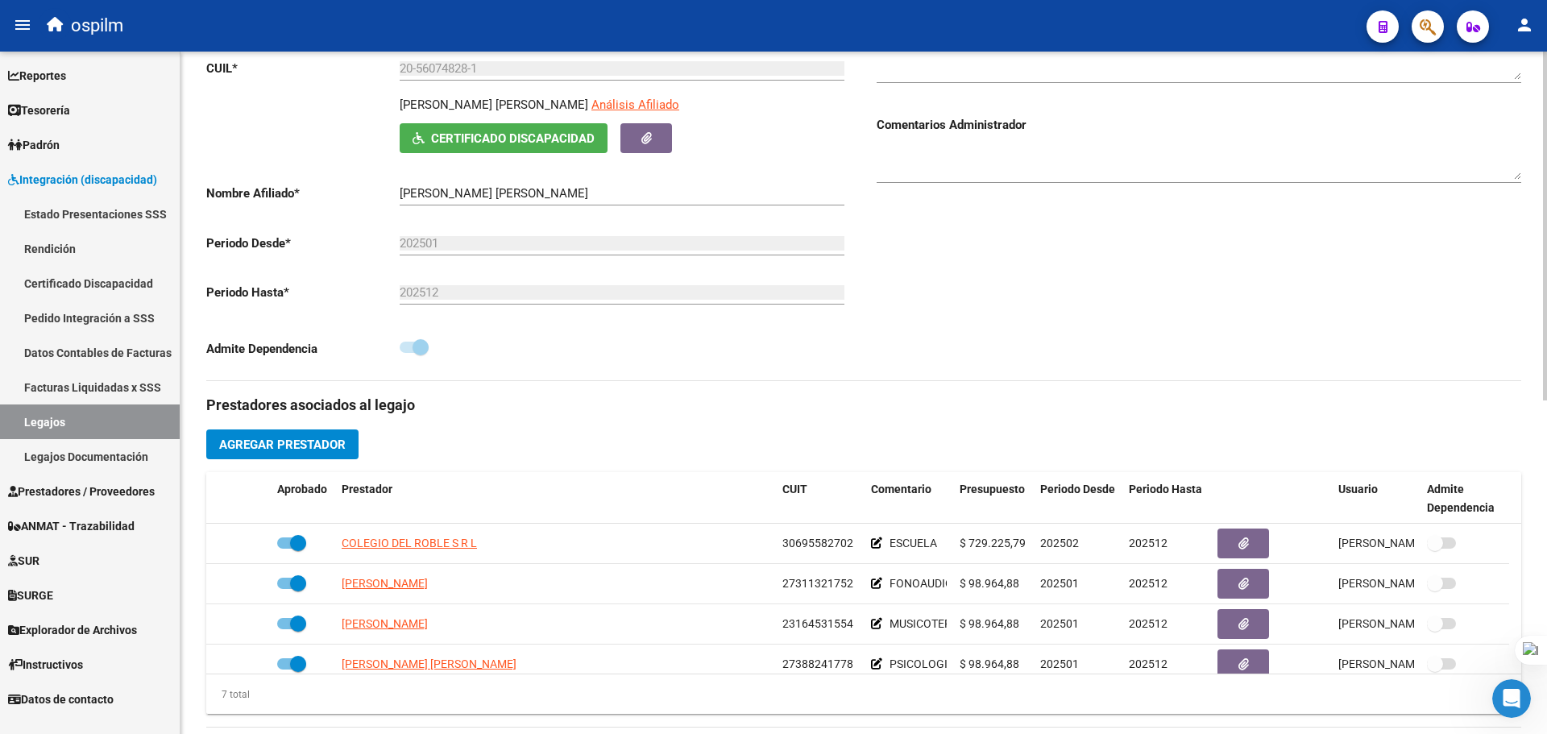
scroll to position [564, 0]
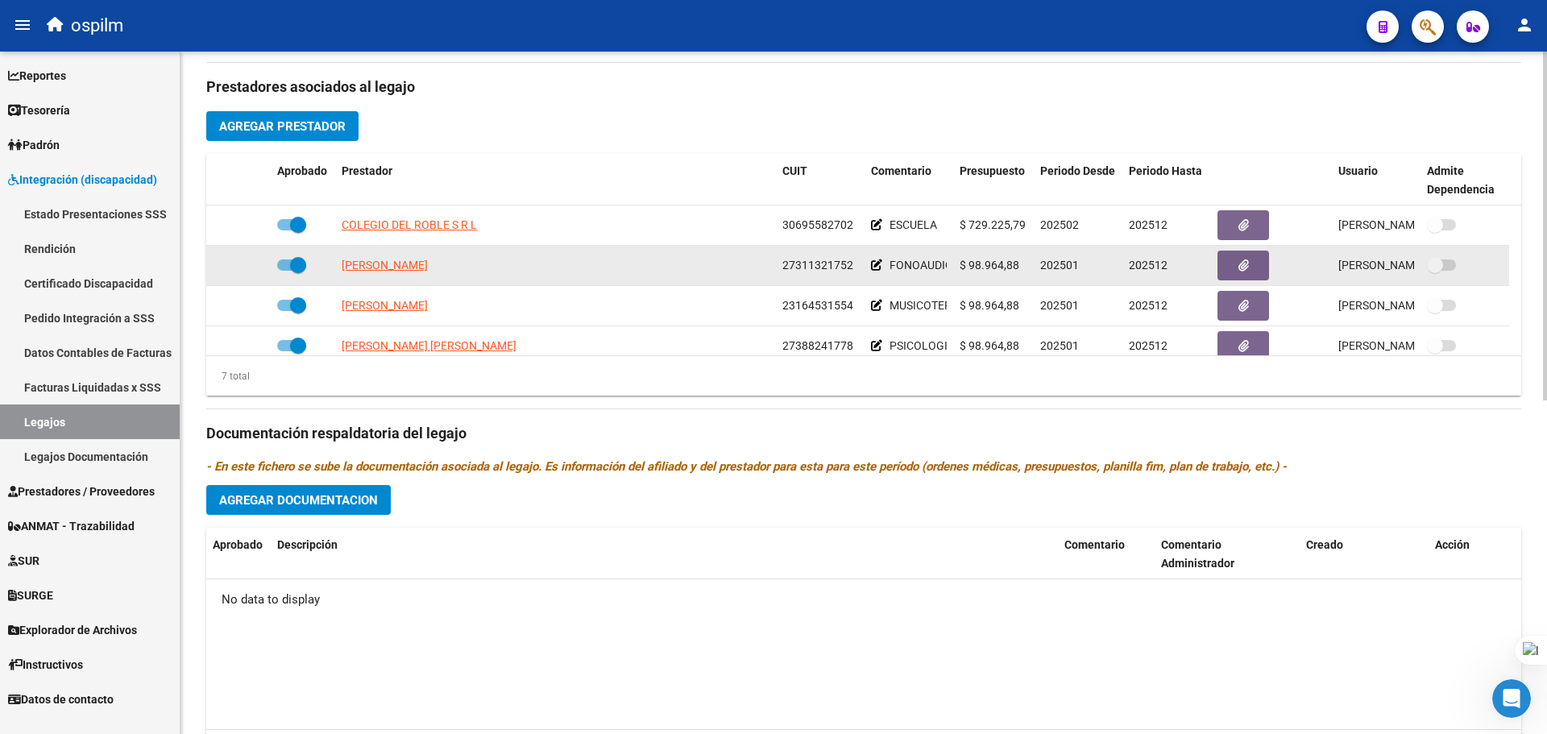
click at [878, 263] on icon at bounding box center [876, 264] width 11 height 11
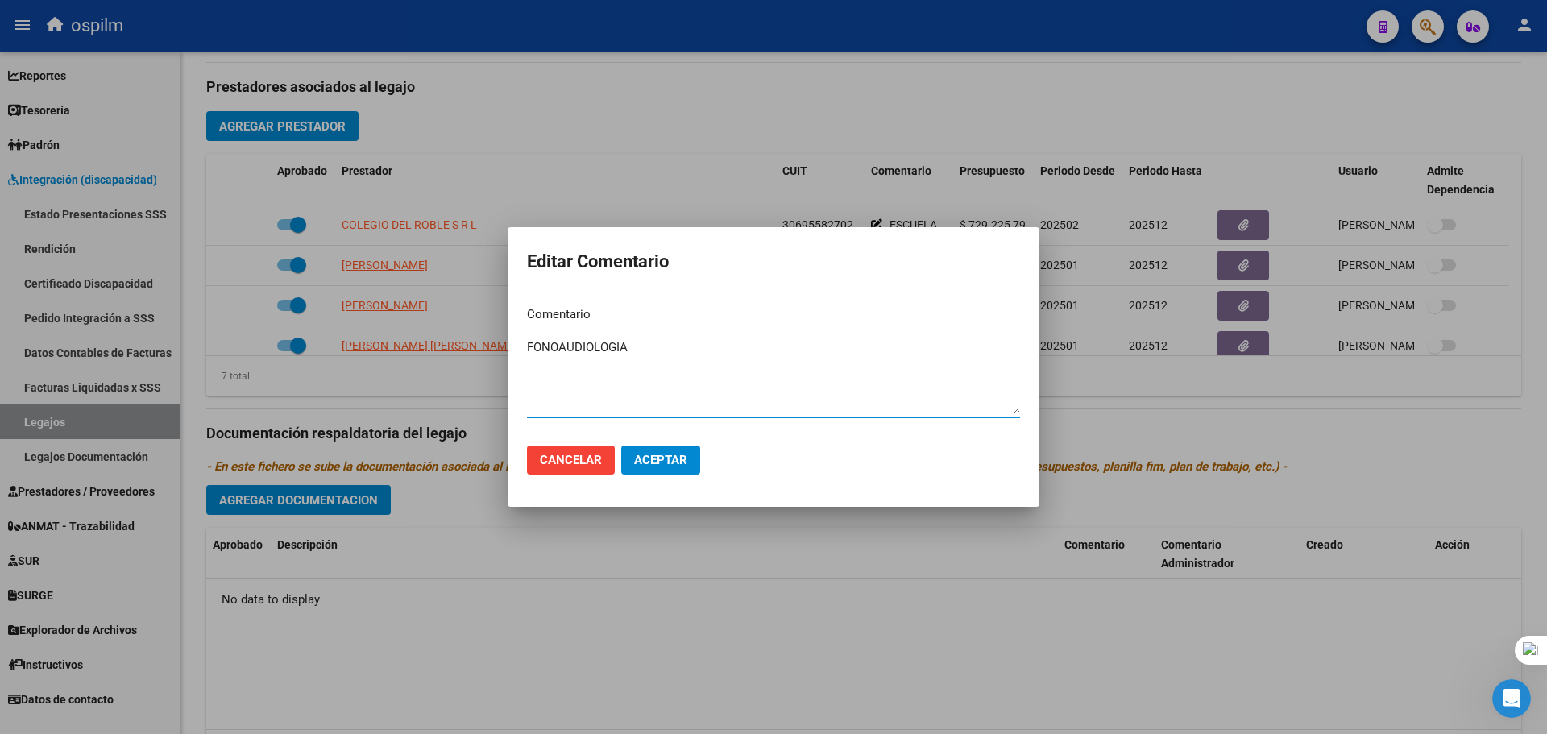
click at [529, 347] on textarea "FONOAUDIOLOGIA" at bounding box center [773, 376] width 493 height 76
paste textarea "090 - REHABILITACIÓN - MODULO INTEGRAL INTENSIVO"
drag, startPoint x: 660, startPoint y: 348, endPoint x: 558, endPoint y: 345, distance: 102.4
click at [558, 345] on textarea "090 - REHABILITACIÓN - MODULO INTEGRAL INTENSIVO - FONOAUDIOLOGIA" at bounding box center [773, 376] width 493 height 76
drag, startPoint x: 737, startPoint y: 348, endPoint x: 574, endPoint y: 359, distance: 163.9
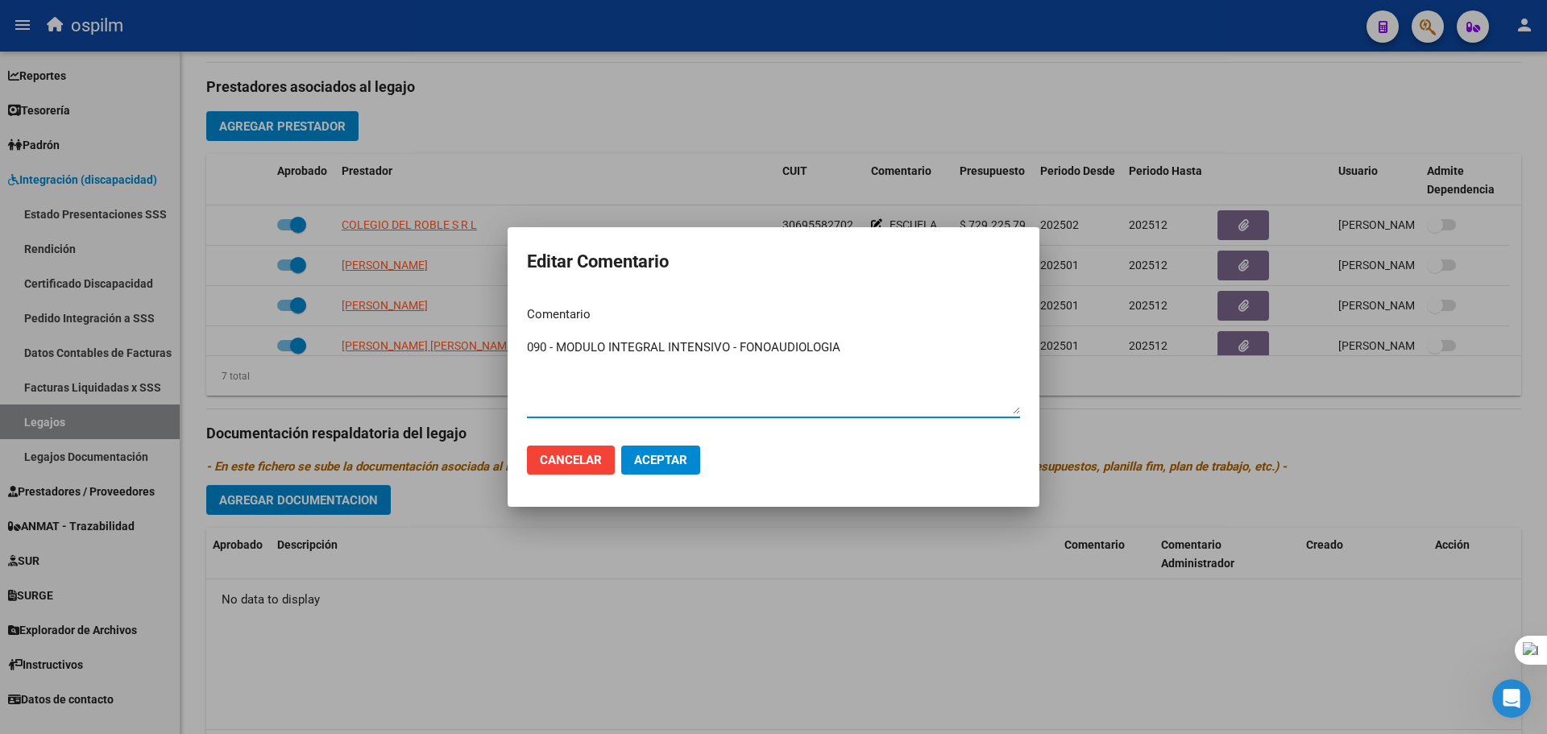
click at [529, 349] on textarea "090 - MODULO INTEGRAL INTENSIVO - FONOAUDIOLOGIA" at bounding box center [773, 376] width 493 height 76
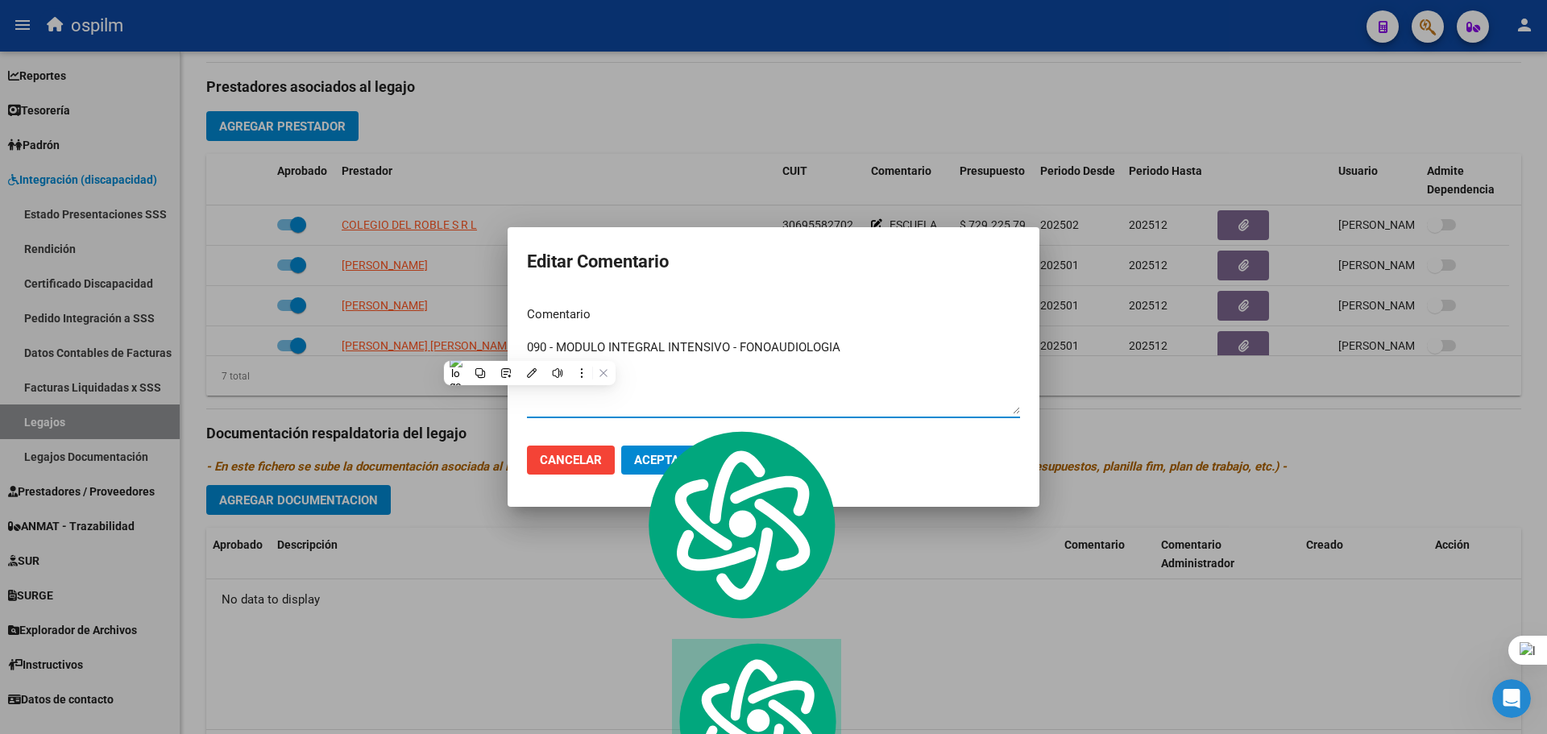
type textarea "090 - MODULO INTEGRAL INTENSIVO - FONOAUDIOLOGIA"
click at [655, 463] on span "Aceptar" at bounding box center [660, 460] width 53 height 15
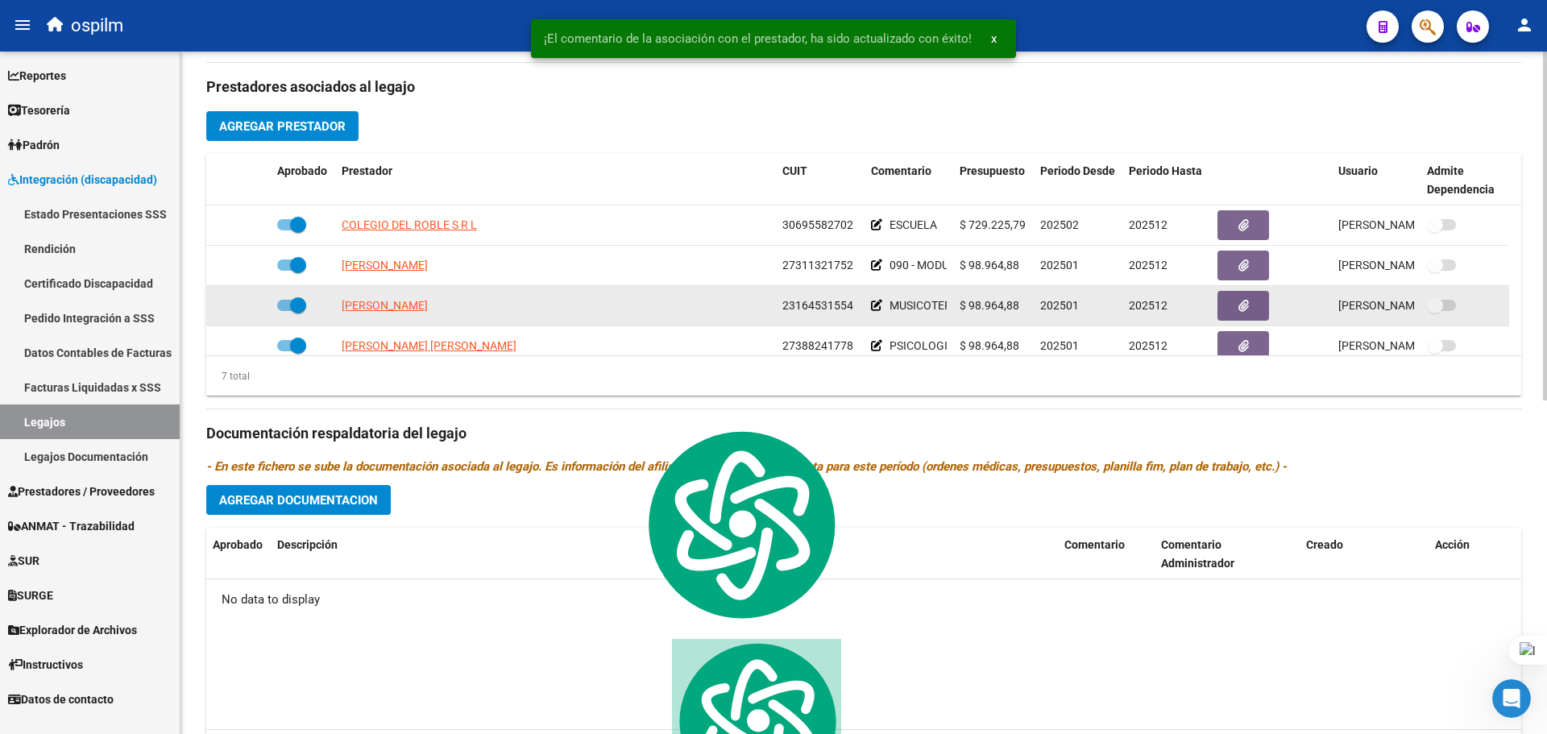
click at [874, 305] on icon at bounding box center [876, 305] width 11 height 11
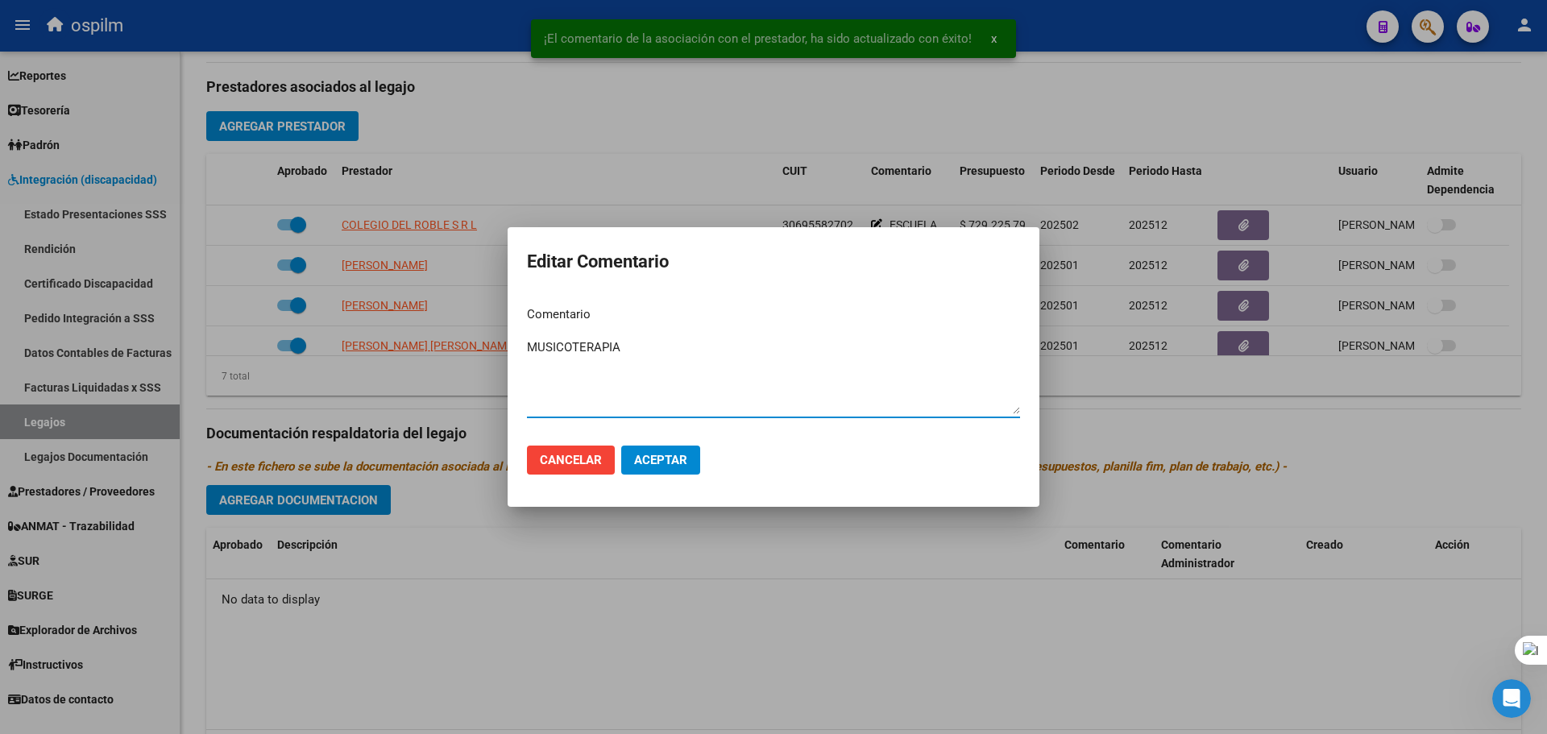
click at [528, 348] on textarea "MUSICOTERAPIA" at bounding box center [773, 376] width 493 height 76
paste textarea "090 - MODULO INTEGRAL INTENSIVO -"
type textarea "090 - MODULO INTEGRAL INTENSIVO - MUSICOTERAPIA"
click at [680, 468] on button "Aceptar" at bounding box center [660, 460] width 79 height 29
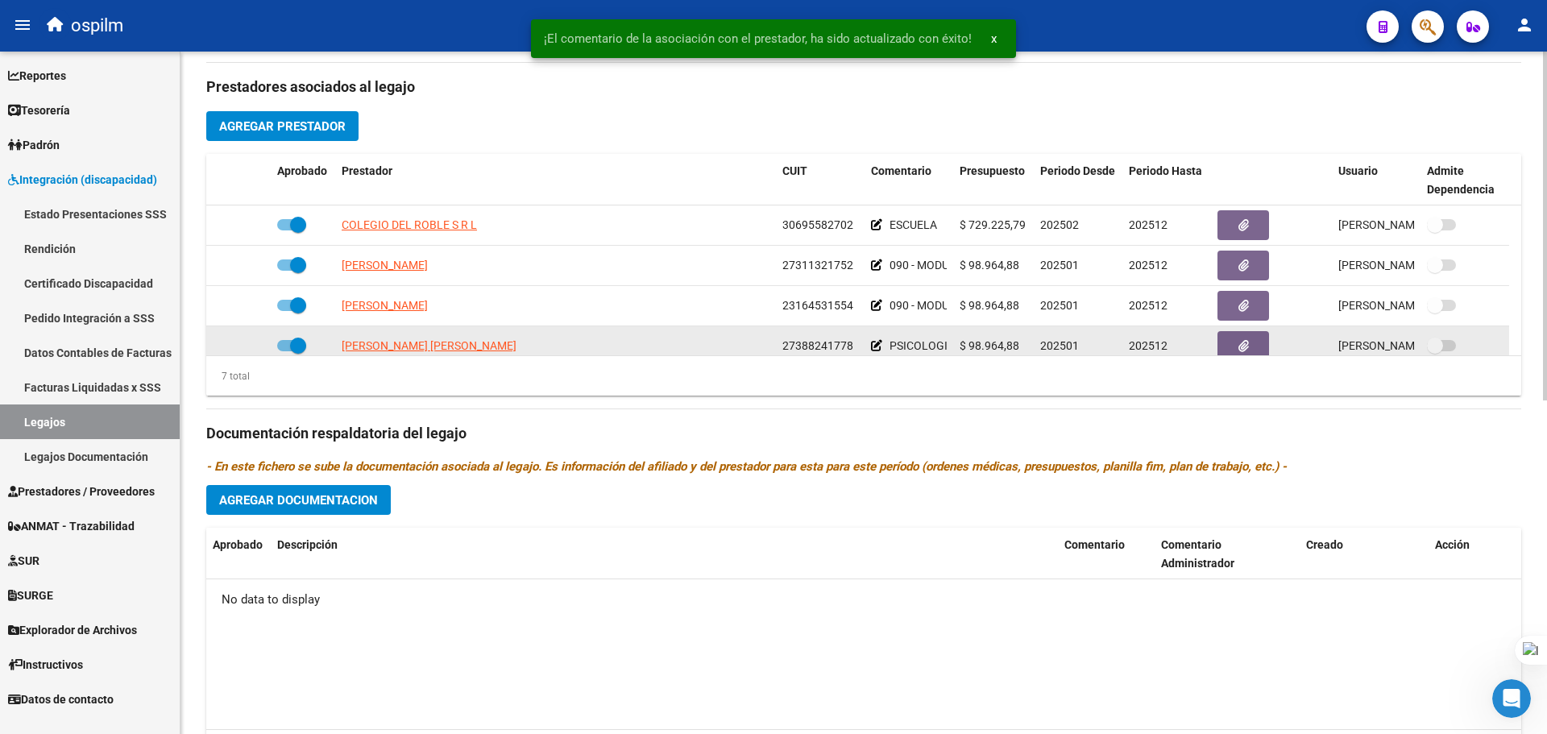
click at [878, 340] on icon at bounding box center [876, 345] width 11 height 11
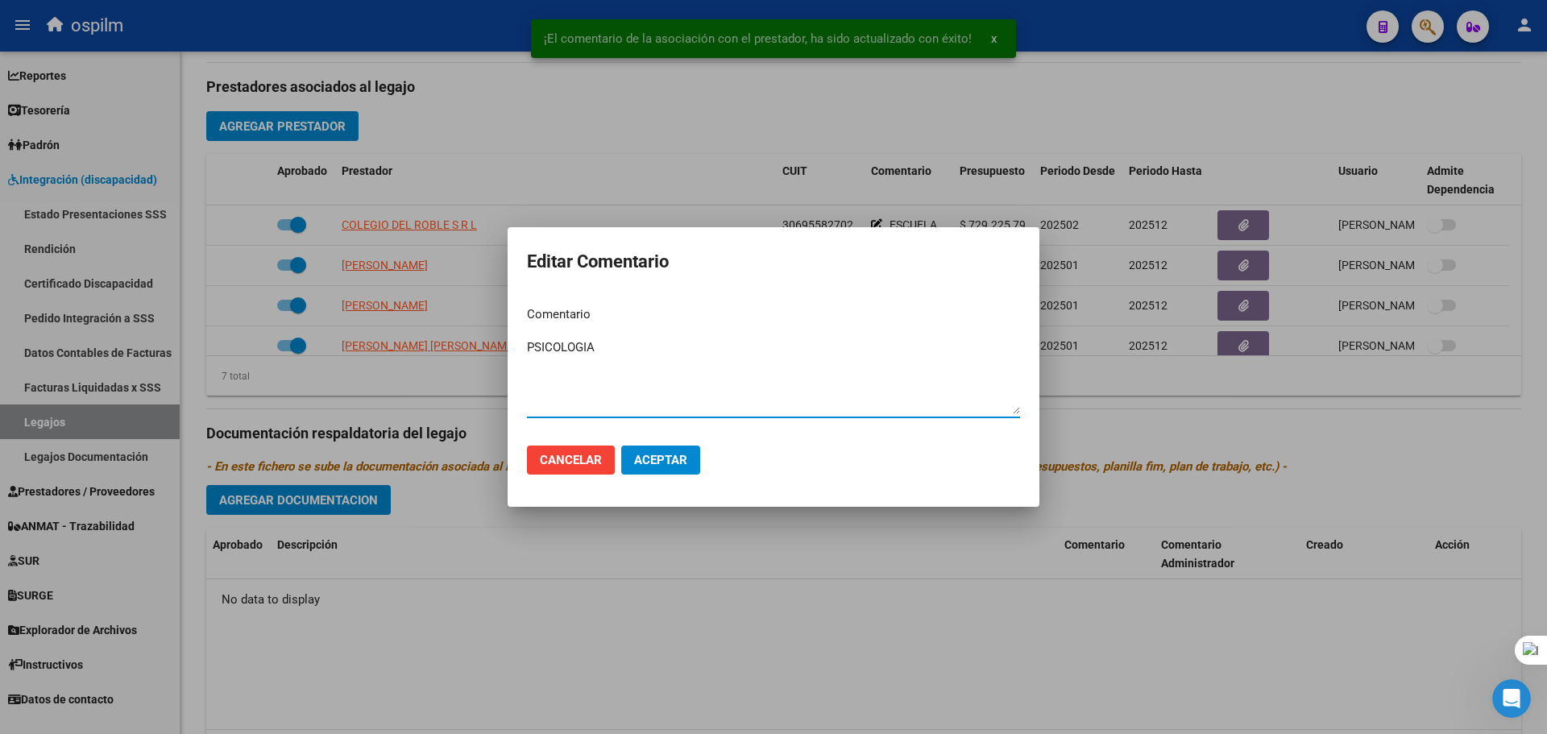
click at [527, 347] on textarea "PSICOLOGIA" at bounding box center [773, 376] width 493 height 76
paste textarea "090 - MODULO INTEGRAL INTENSIVO -"
type textarea "090 - MODULO INTEGRAL INTENSIVO - PSICOLOGIA"
click at [643, 458] on span "Aceptar" at bounding box center [660, 460] width 53 height 15
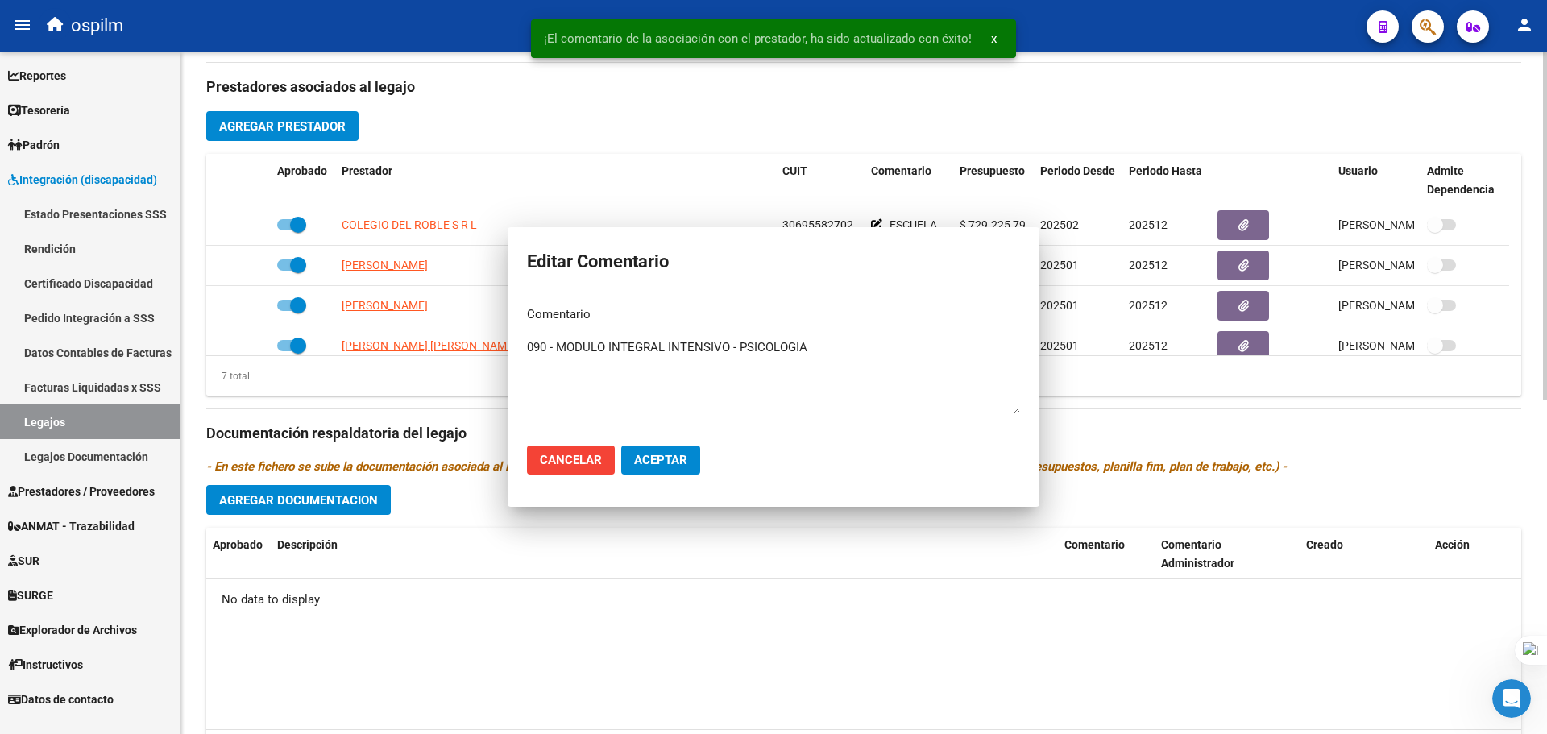
scroll to position [10, 0]
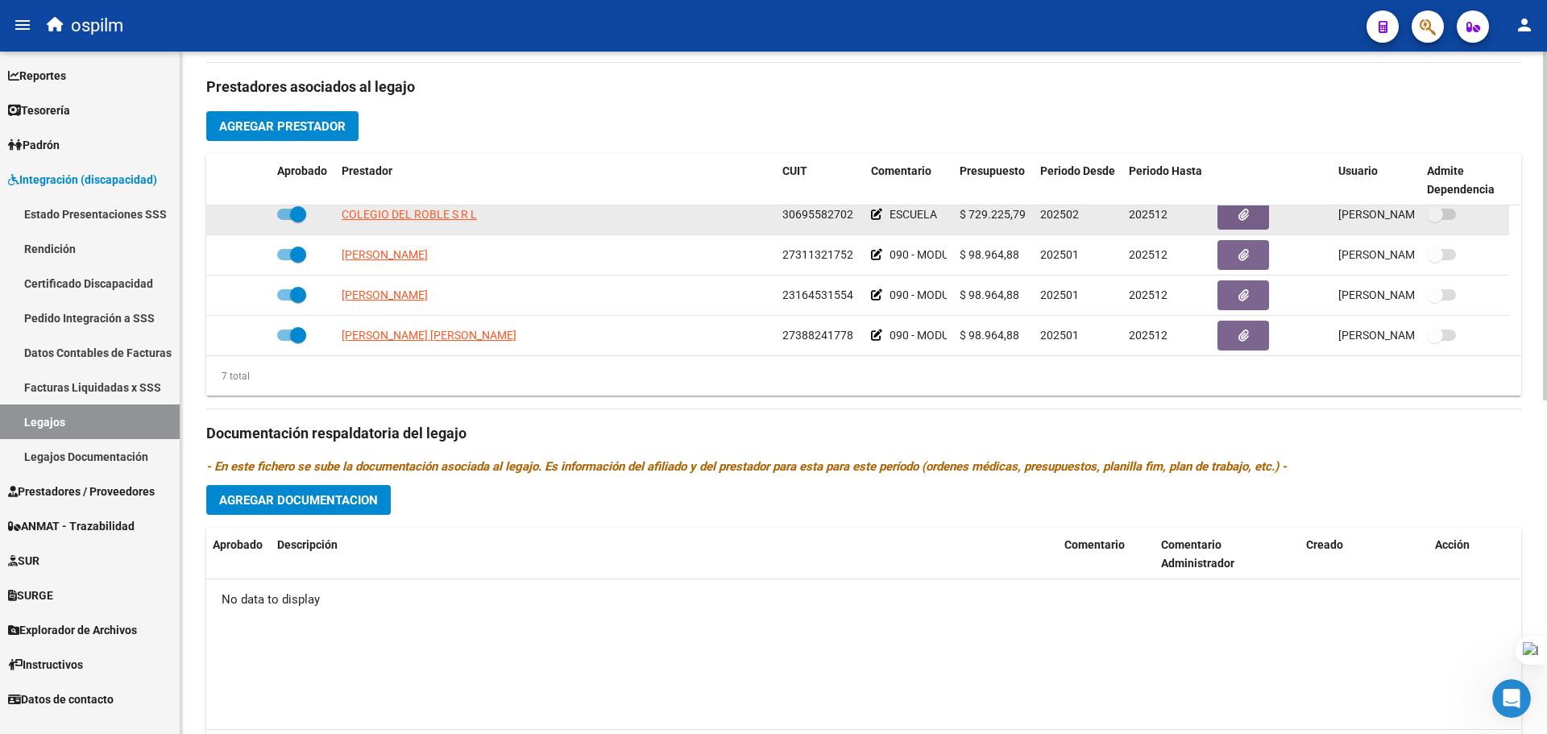
click at [874, 210] on icon at bounding box center [876, 214] width 11 height 11
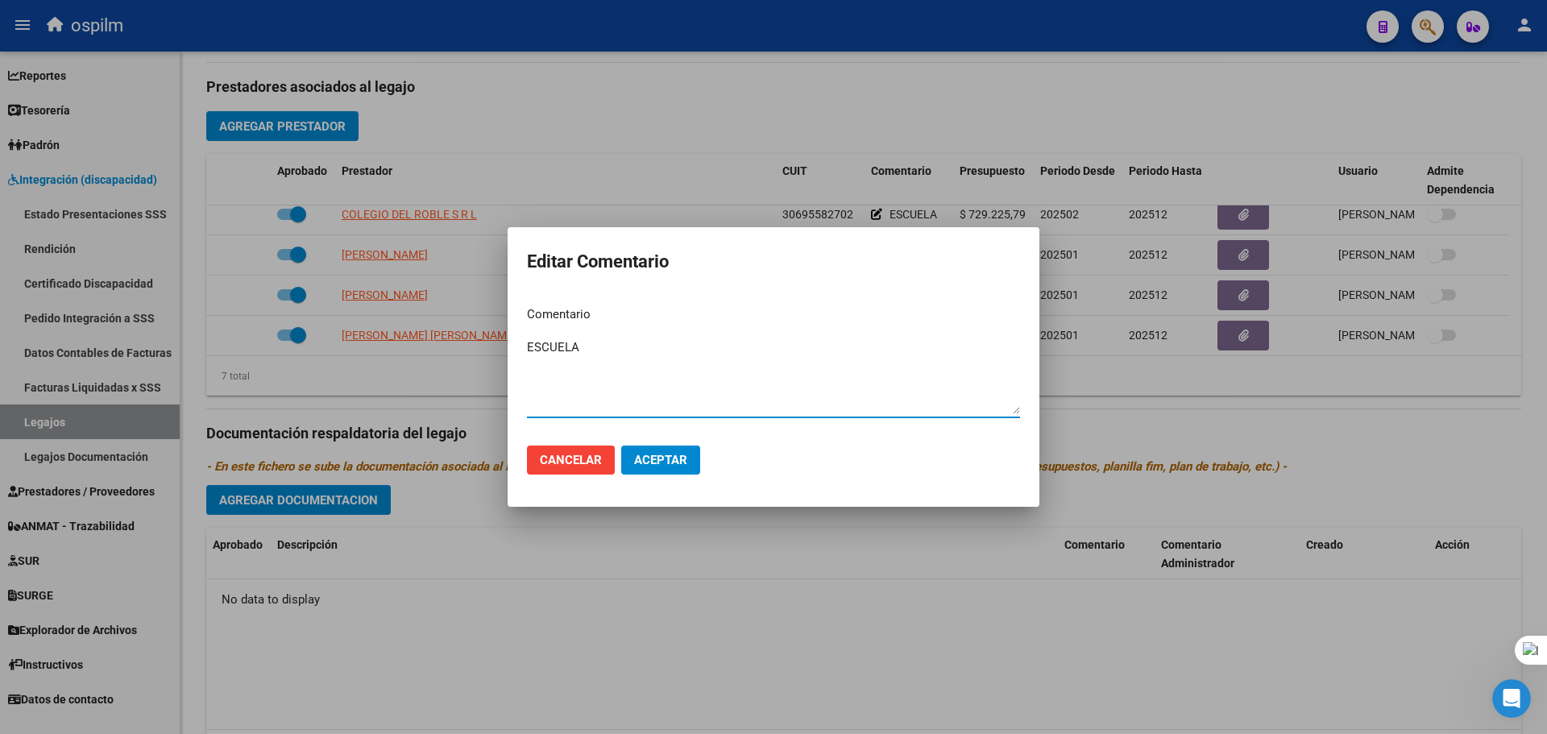
drag, startPoint x: 633, startPoint y: 354, endPoint x: 511, endPoint y: 378, distance: 124.1
click at [326, 332] on div "Editar Comentario Comentario ESCUELA Ingresar el comentario Cancelar Aceptar" at bounding box center [773, 367] width 1547 height 734
paste textarea "031 - ESCOLARIDAD PRIMARIA JORNADA DOBLE CAT.A (MENSUAL)"
type textarea "031 - ESCOLARIDAD PRIMARIA JORNADA DOBLE CAT.A (MENSUAL)"
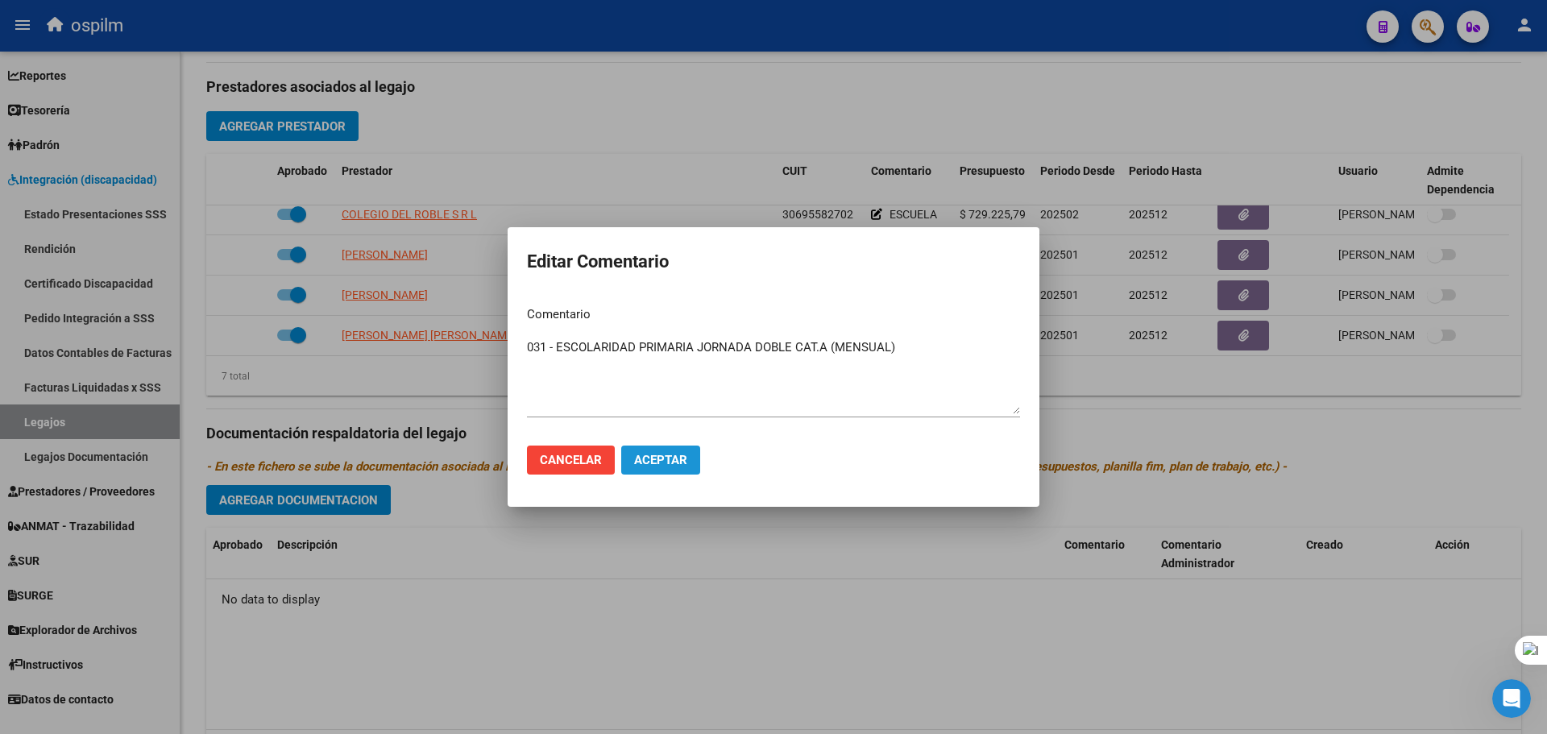
click at [650, 460] on span "Aceptar" at bounding box center [660, 460] width 53 height 15
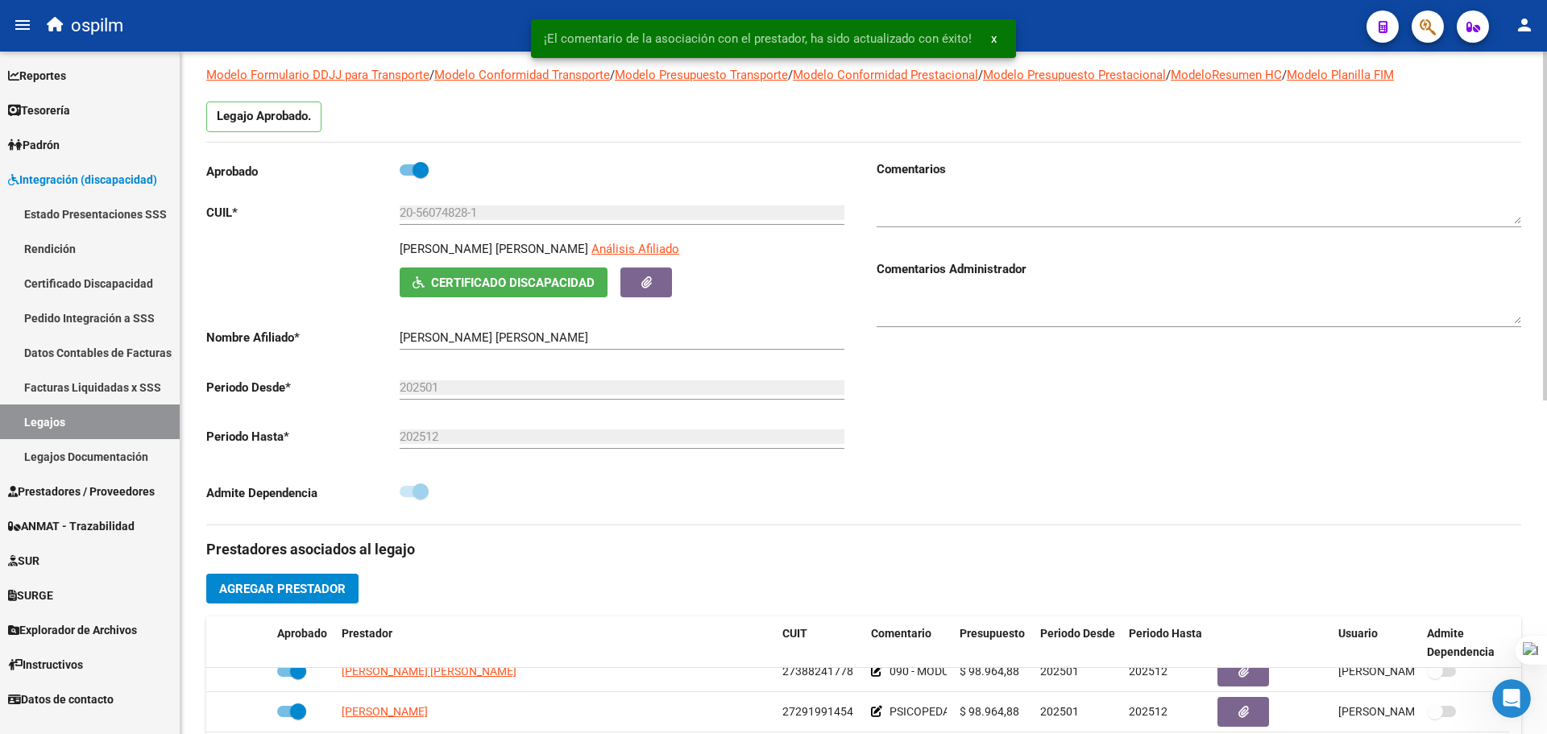
scroll to position [0, 0]
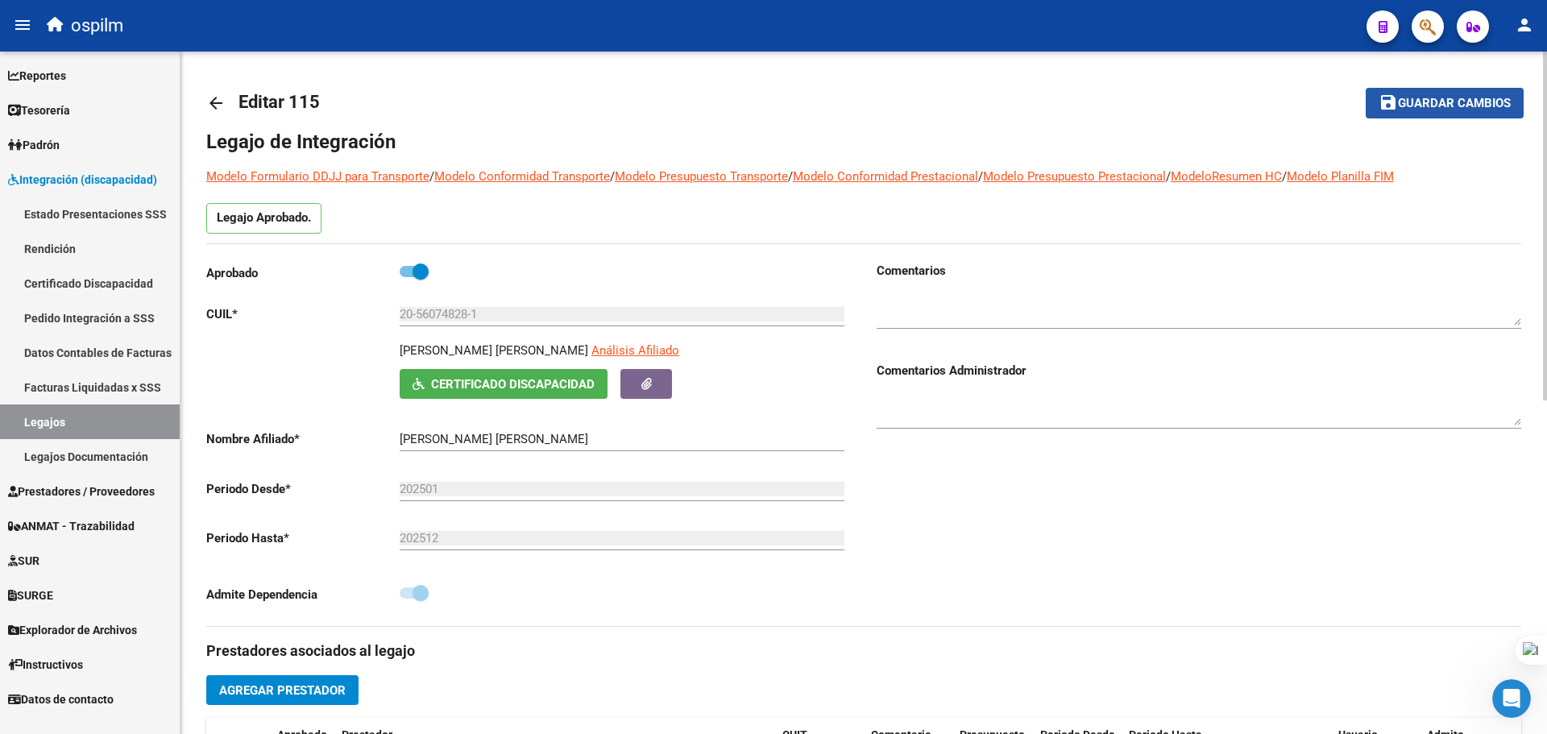
click at [1426, 105] on span "Guardar cambios" at bounding box center [1454, 104] width 113 height 15
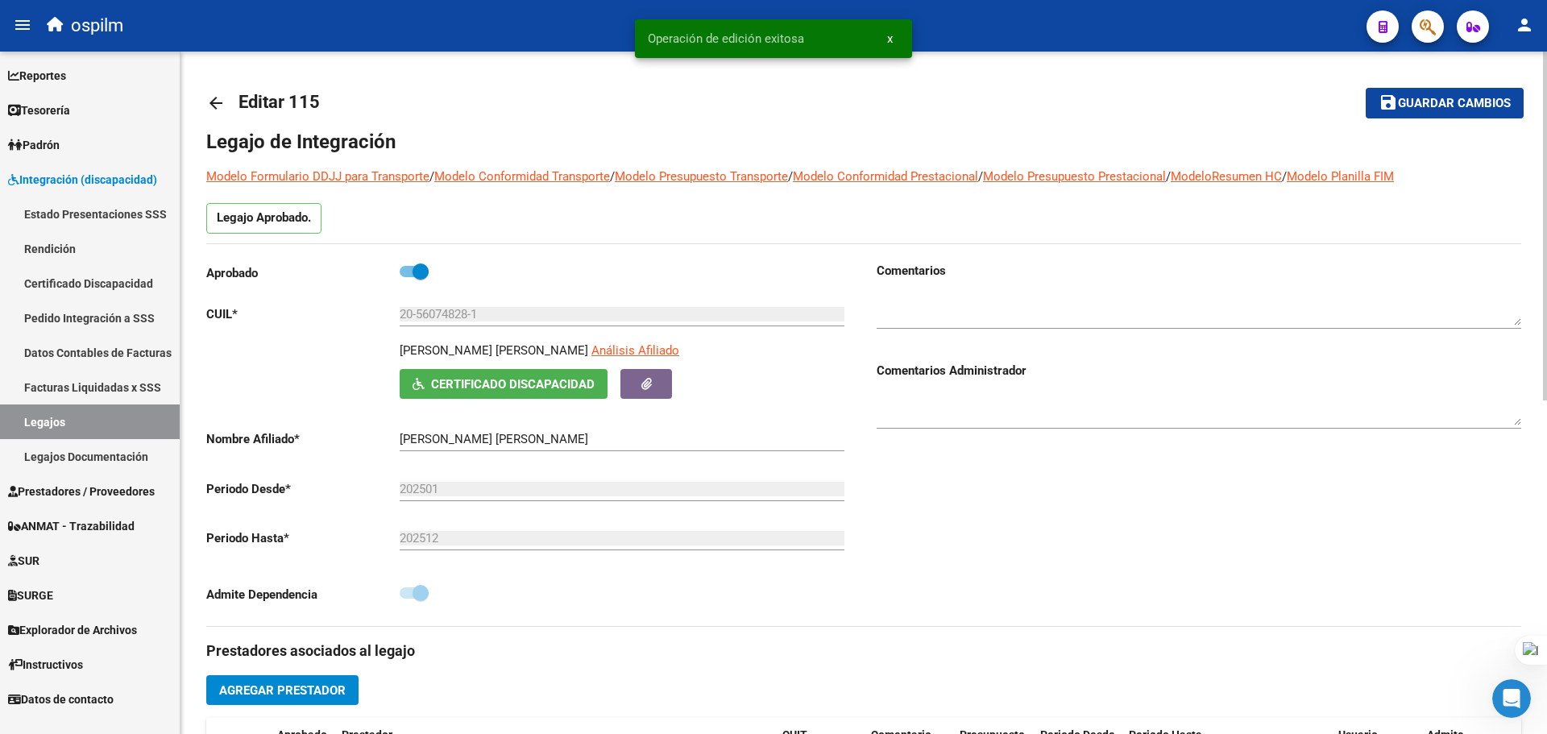
click at [208, 102] on mat-icon "arrow_back" at bounding box center [215, 102] width 19 height 19
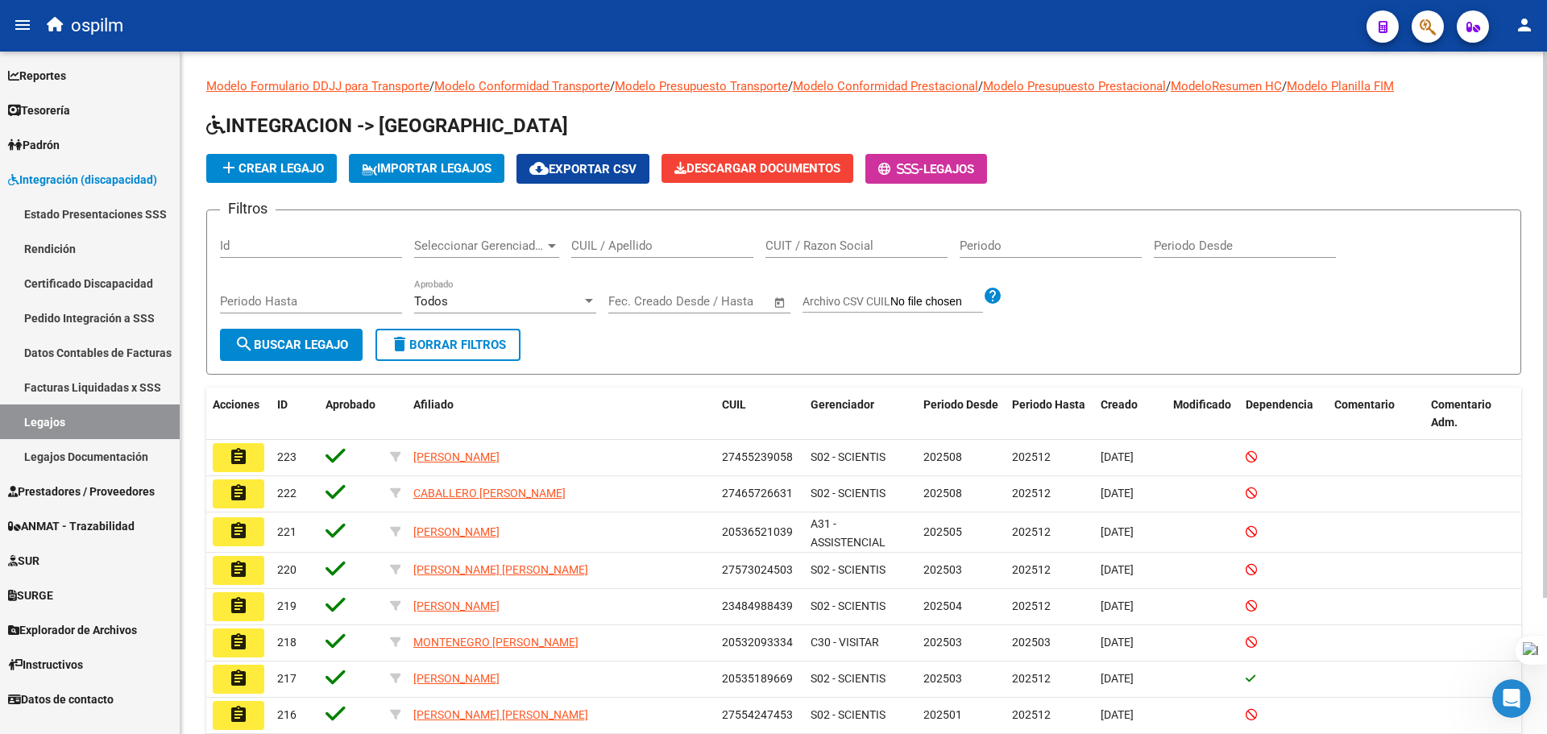
click at [646, 243] on input "CUIL / Apellido" at bounding box center [662, 246] width 182 height 15
paste input "20449649037"
type input "20449649037"
click at [317, 352] on button "search Buscar Legajo" at bounding box center [291, 345] width 143 height 32
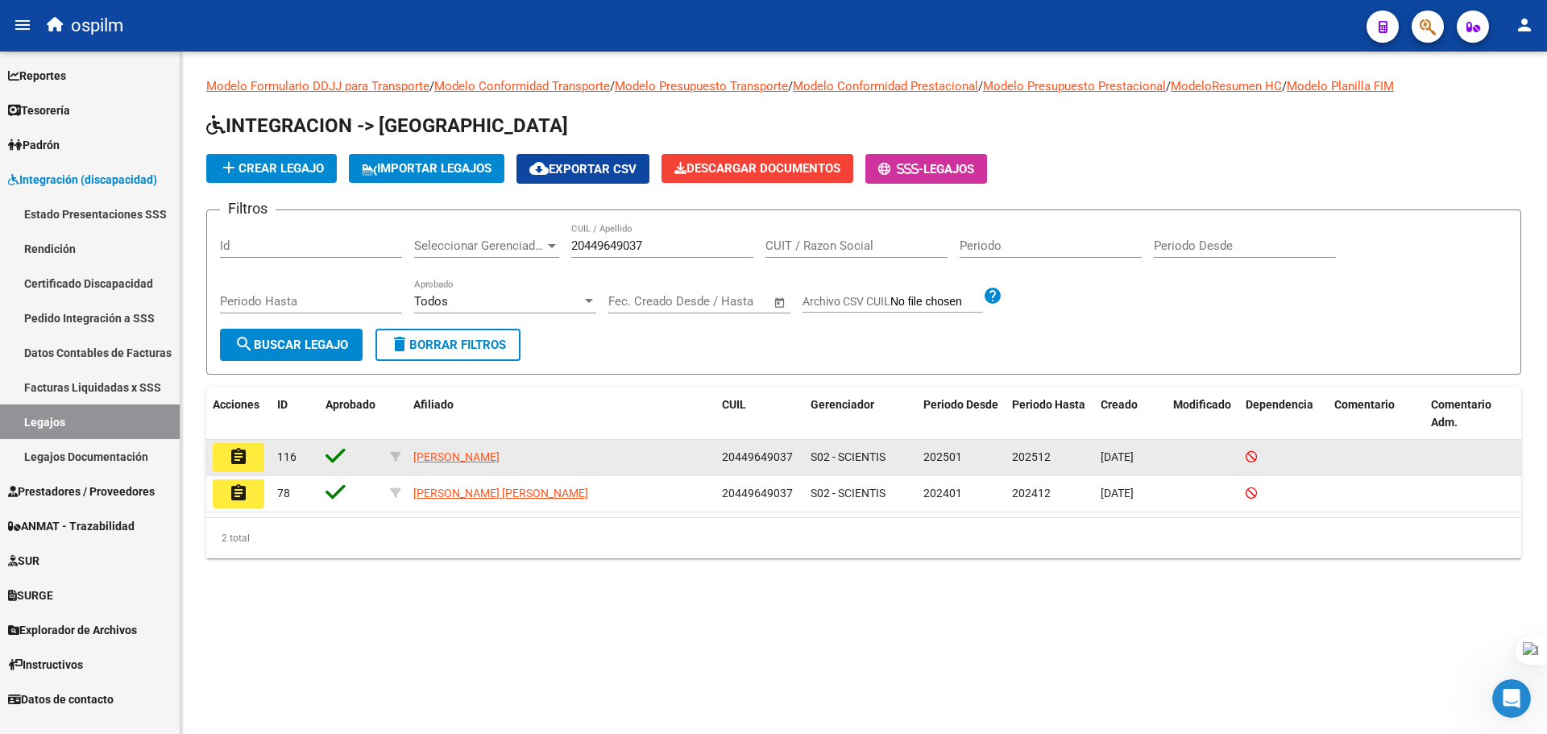
click at [251, 462] on button "assignment" at bounding box center [239, 457] width 52 height 29
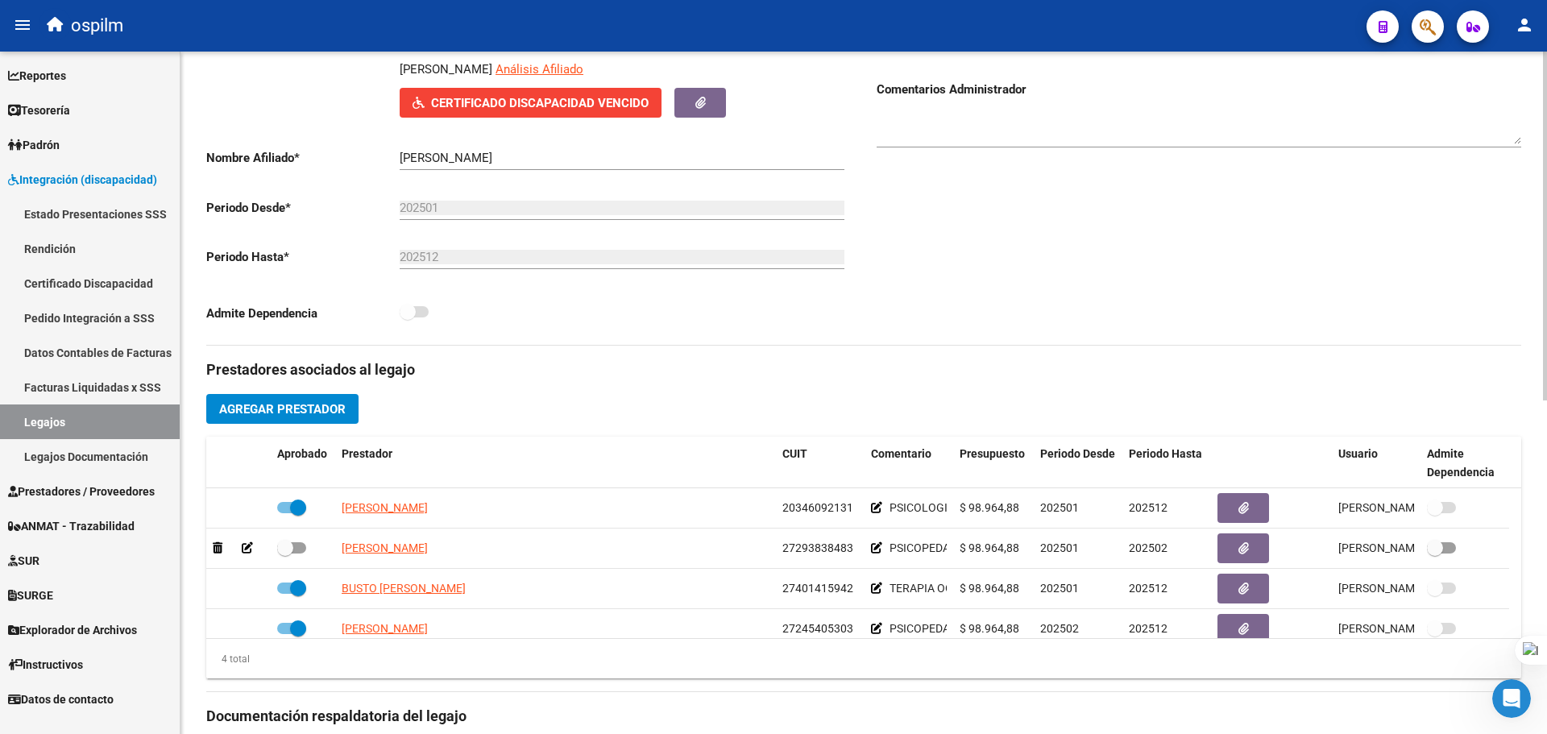
scroll to position [564, 0]
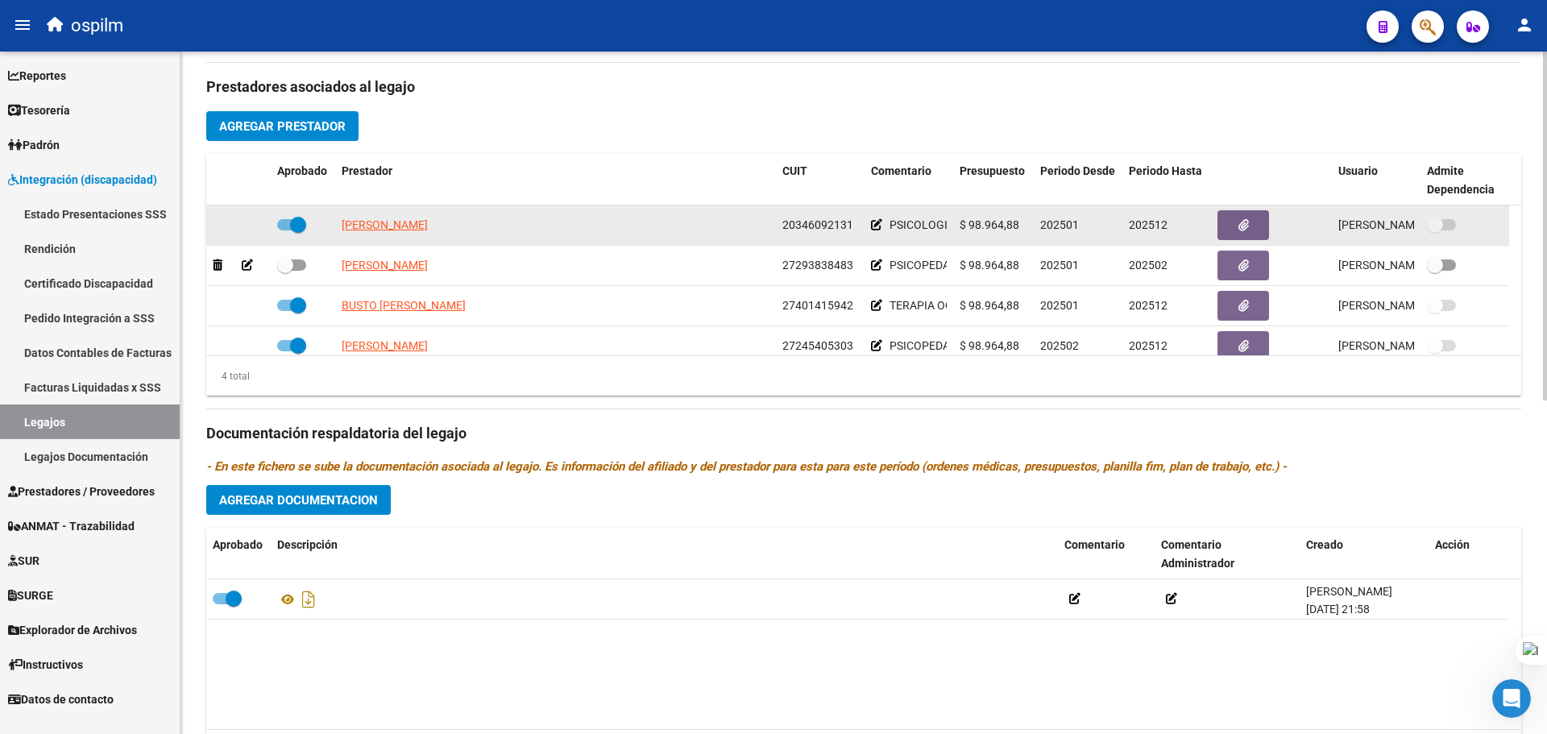
click at [878, 222] on icon at bounding box center [876, 224] width 11 height 11
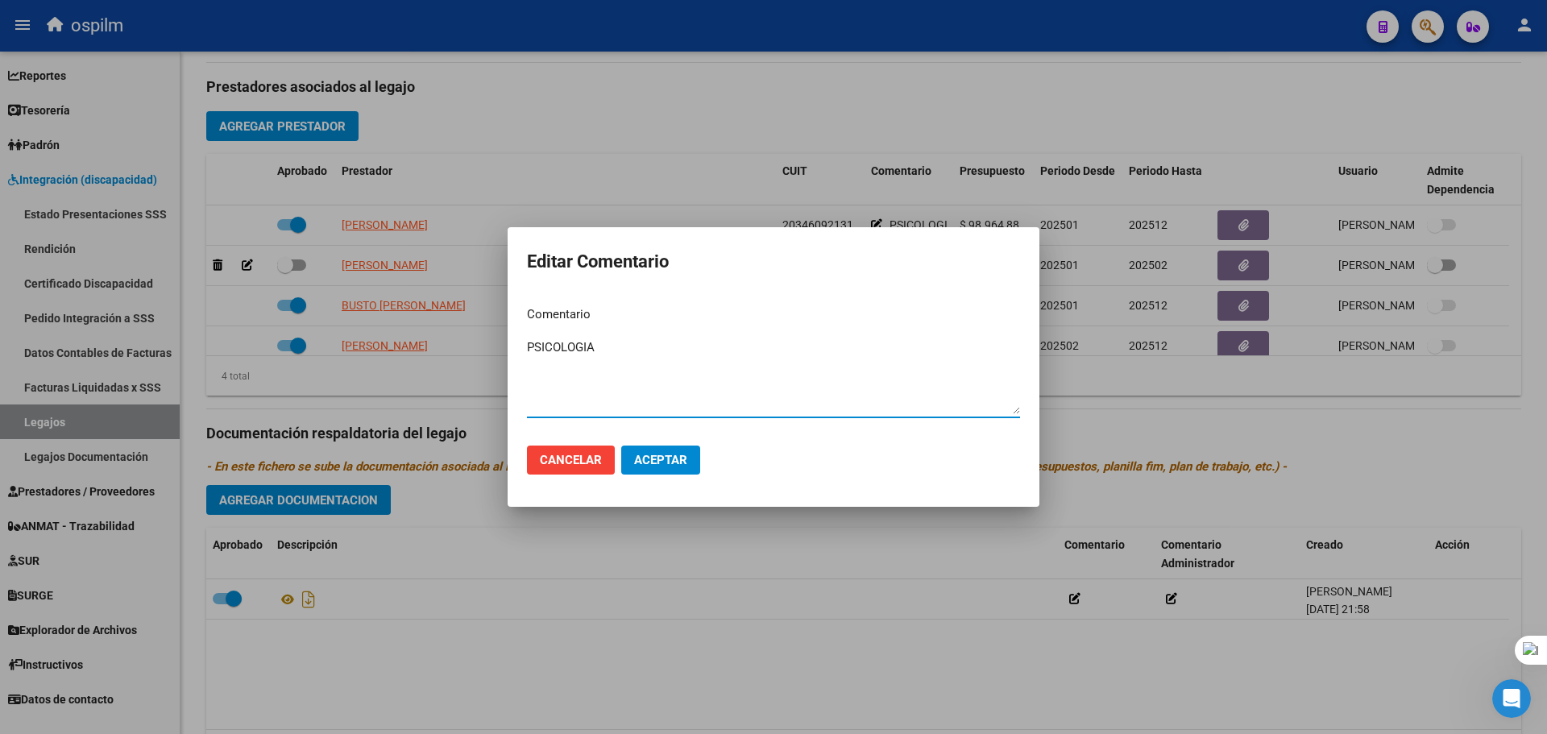
click at [529, 348] on textarea "PSICOLOGIA" at bounding box center [773, 376] width 493 height 76
paste textarea "MODULO INTEGRAL INTENSIVO"
click at [546, 348] on textarea "090- MODULO INTEGRAL INTENSIVO - PSICOLOGIA" at bounding box center [773, 376] width 493 height 76
type textarea "090 - MODULO INTEGRAL INTENSIVO - PSICOLOGIA"
click at [637, 461] on span "Aceptar" at bounding box center [660, 460] width 53 height 15
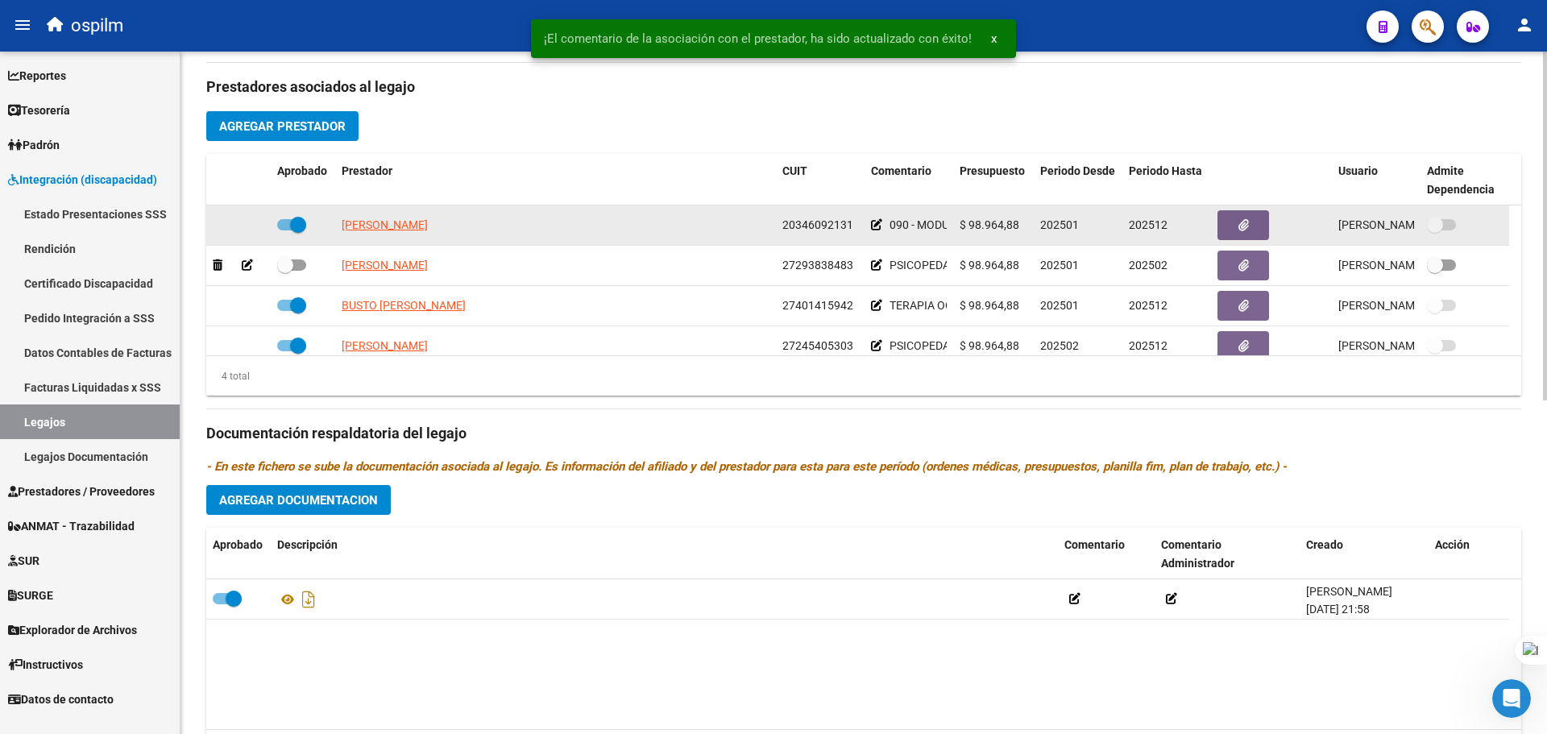
drag, startPoint x: 872, startPoint y: 222, endPoint x: 825, endPoint y: 239, distance: 49.7
click at [870, 221] on datatable-body-cell "090 - MODULO INTEGRAL INTENSIVO - PSICOLOGIA" at bounding box center [909, 224] width 89 height 39
click at [872, 221] on icon at bounding box center [876, 224] width 11 height 11
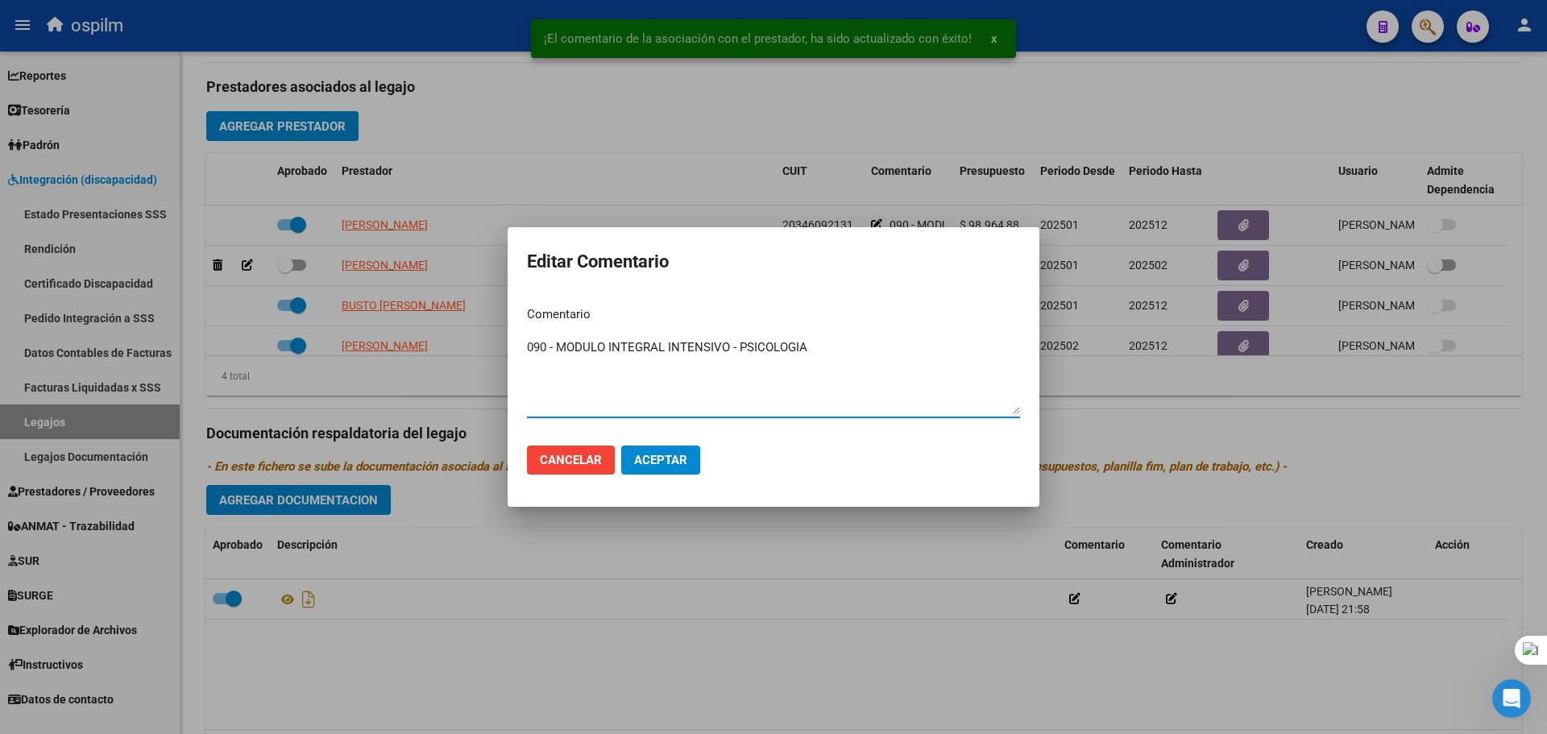
drag, startPoint x: 714, startPoint y: 341, endPoint x: 542, endPoint y: 355, distance: 173.0
click at [496, 333] on div "¡El comentario de la asociación con el prestador, ha sido actualizado con éxito…" at bounding box center [773, 367] width 1547 height 734
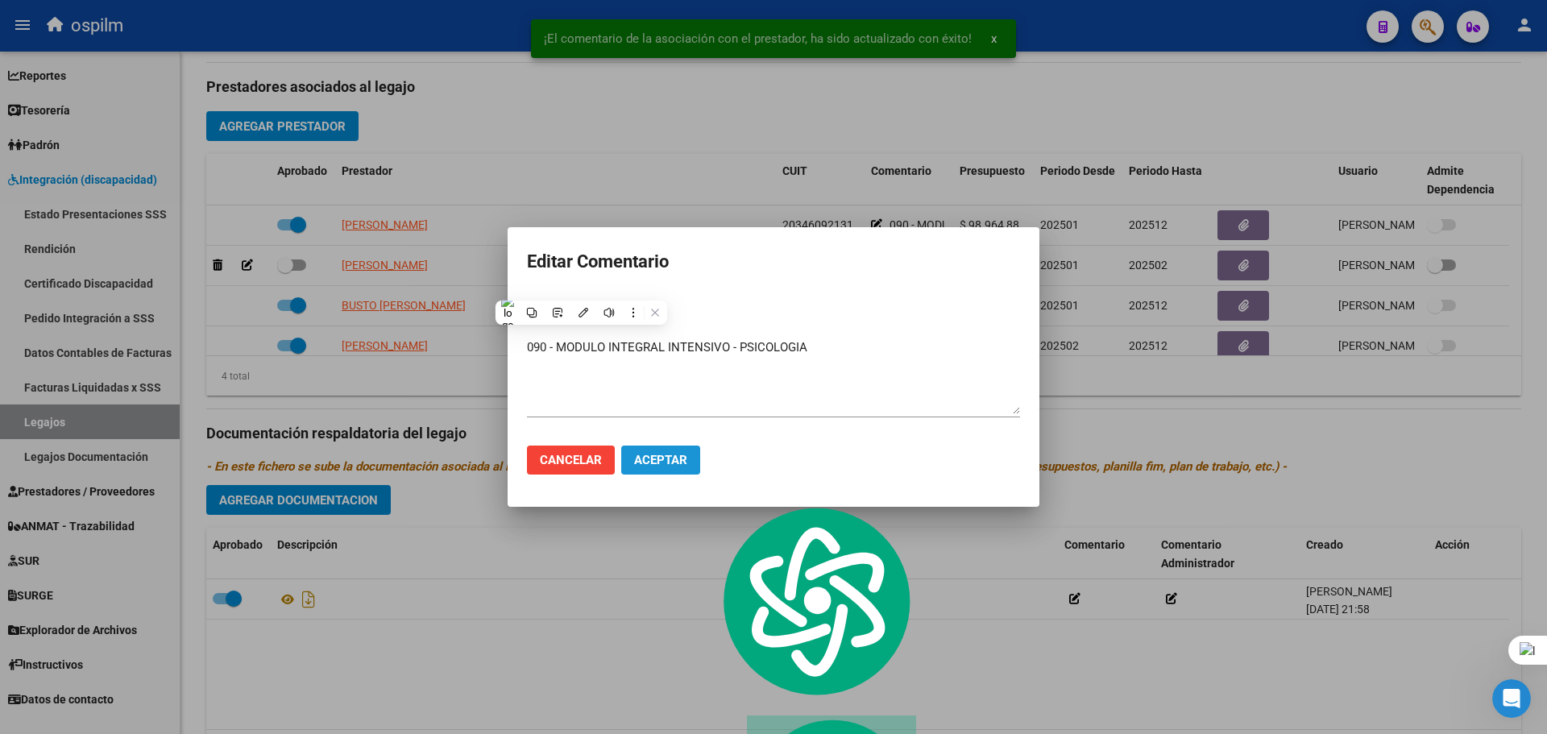
drag, startPoint x: 679, startPoint y: 464, endPoint x: 685, endPoint y: 453, distance: 13.0
click at [678, 463] on span "Aceptar" at bounding box center [660, 460] width 53 height 15
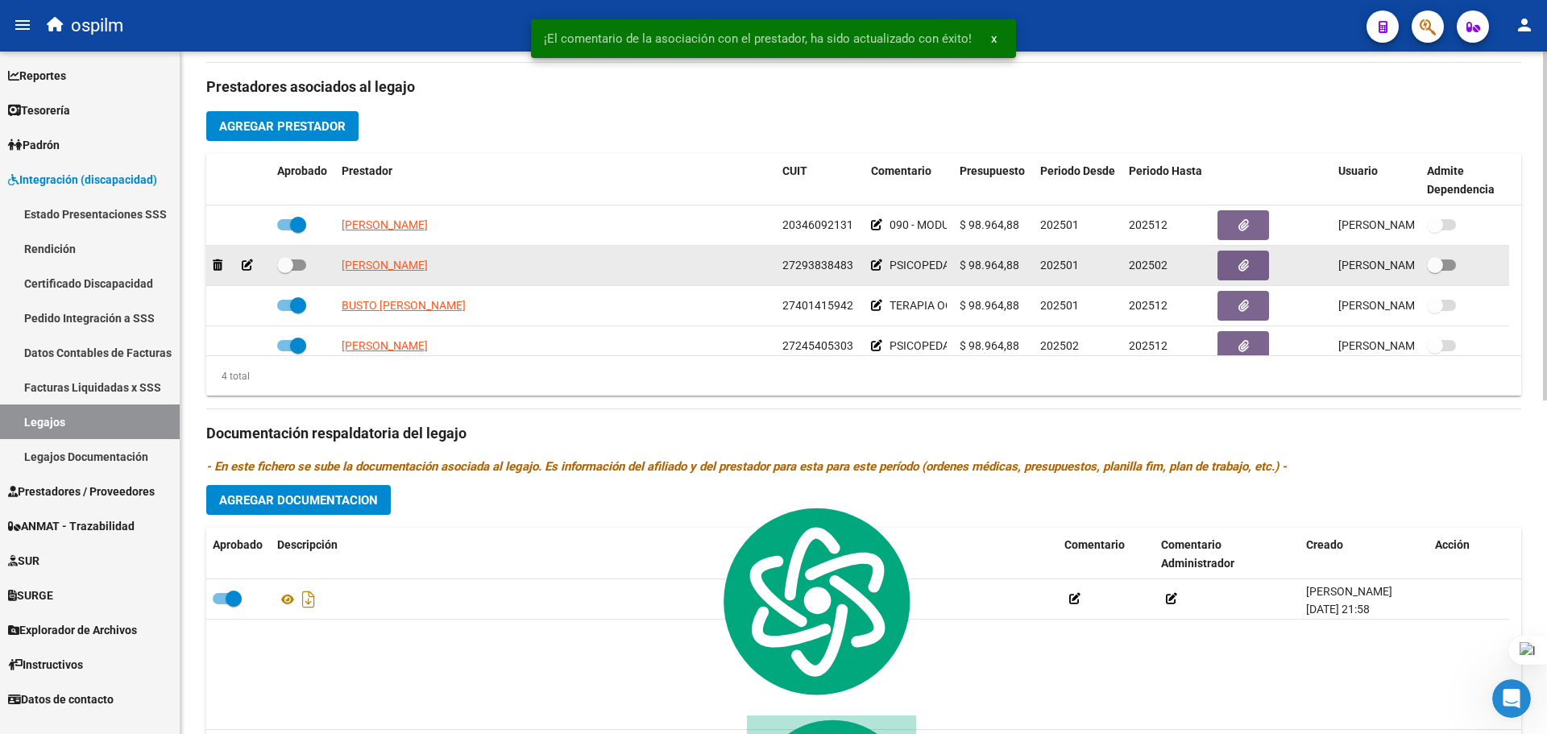
click at [874, 260] on icon at bounding box center [876, 264] width 11 height 11
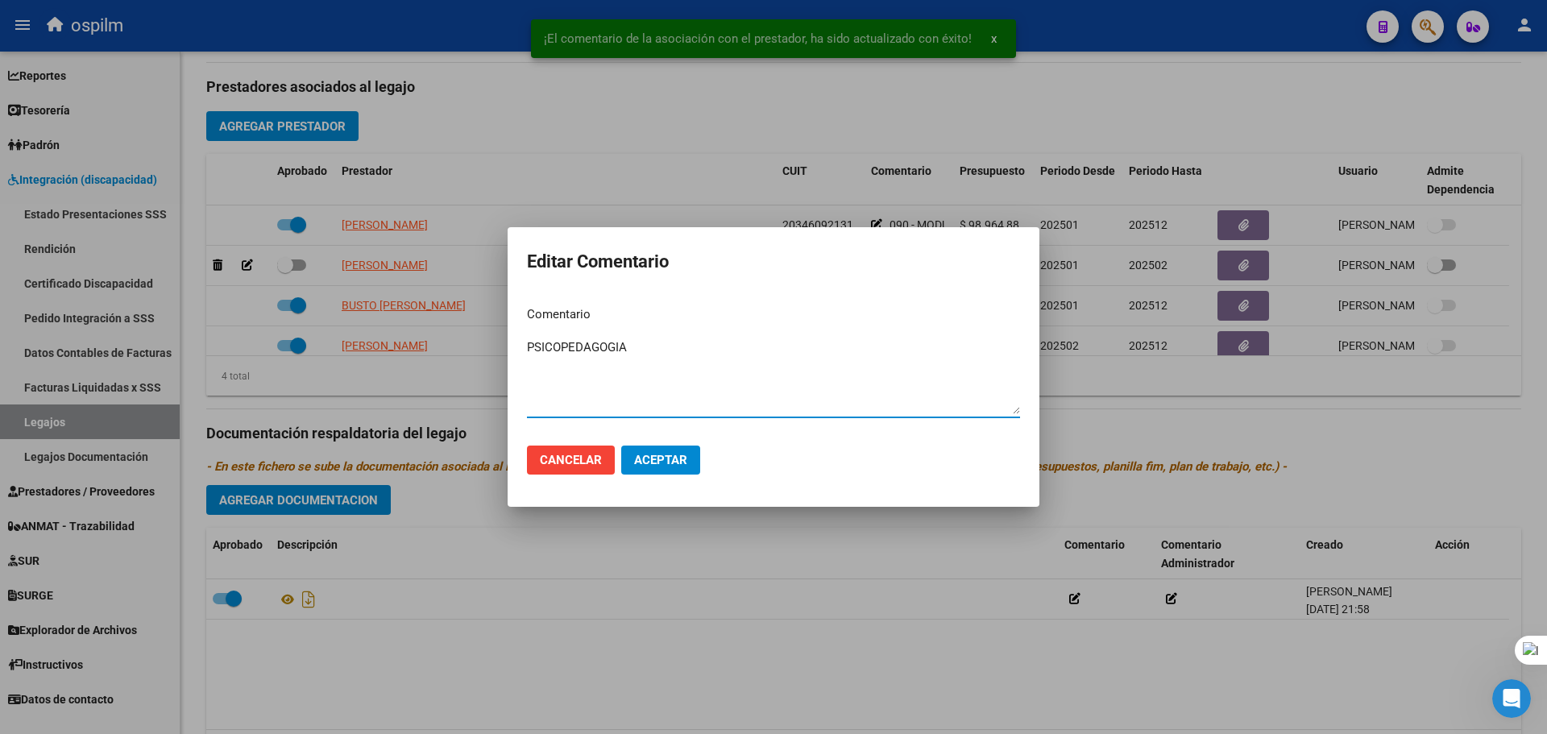
click at [528, 347] on textarea "PSICOPEDAGOGIA" at bounding box center [773, 376] width 493 height 76
paste textarea "090 - MODULO INTEGRAL INTENSIVO -"
type textarea "090 - MODULO INTEGRAL INTENSIVO -PSICOPEDAGOGIA"
click at [661, 462] on span "Aceptar" at bounding box center [660, 460] width 53 height 15
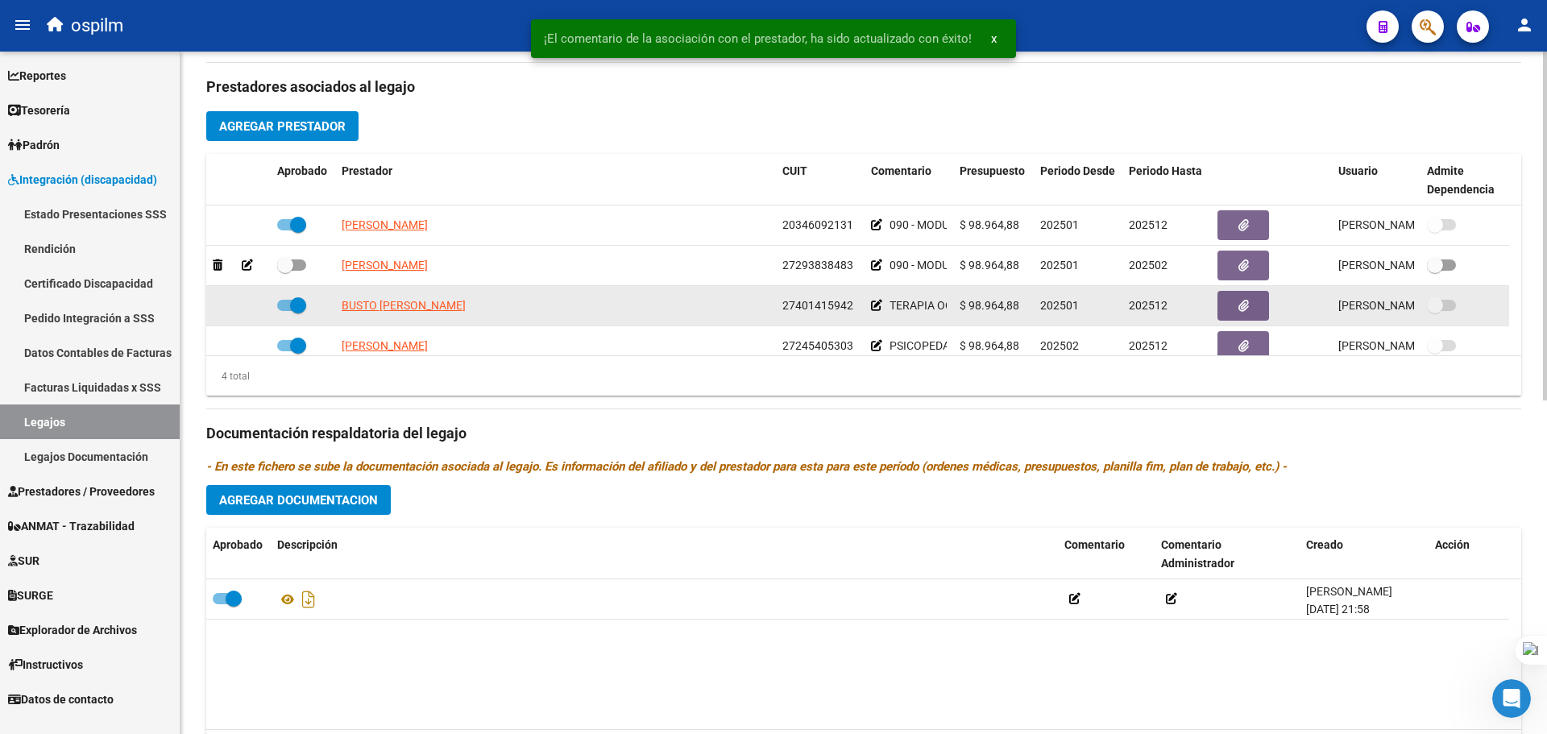
click at [870, 309] on datatable-body-cell "TERAPIA OCUPACIONAL" at bounding box center [909, 305] width 89 height 39
click at [874, 306] on icon at bounding box center [876, 305] width 11 height 11
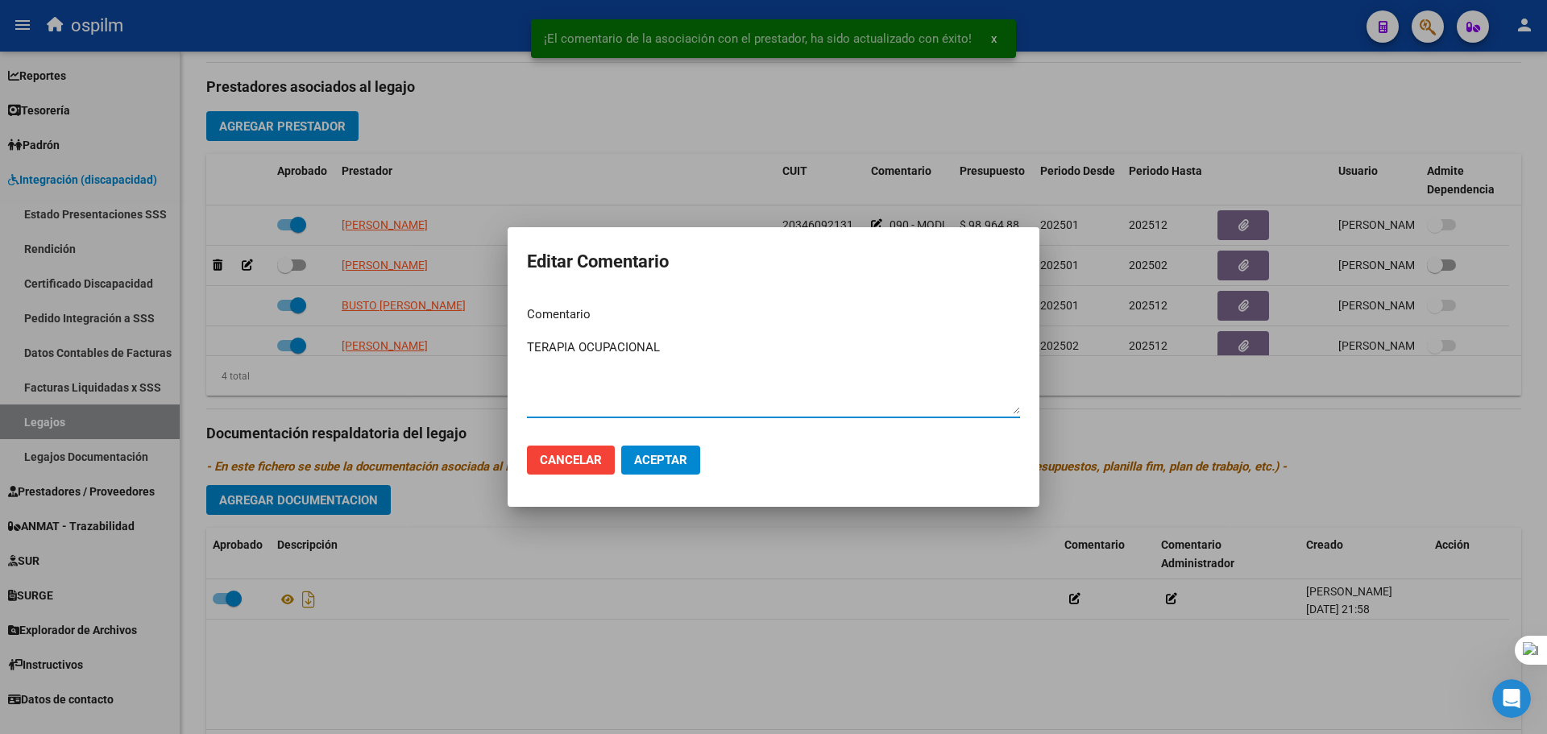
click at [527, 342] on textarea "TERAPIA OCUPACIONAL" at bounding box center [773, 376] width 493 height 76
type textarea "090 - MODULO INTEGRAL INTENSIVO - TERAPIA OCUPACIONAL"
click at [665, 458] on span "Aceptar" at bounding box center [660, 460] width 53 height 15
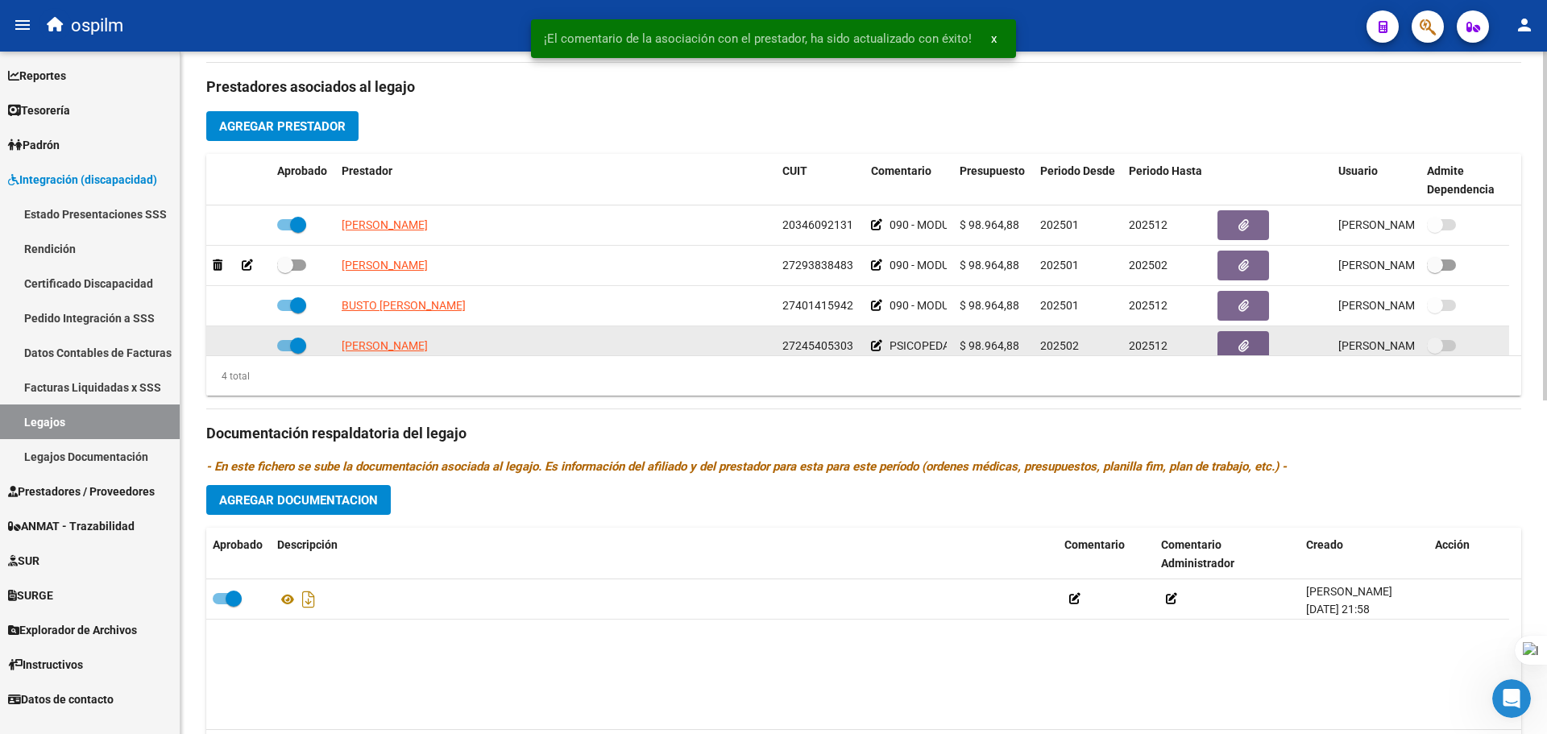
click at [875, 342] on icon at bounding box center [876, 345] width 11 height 11
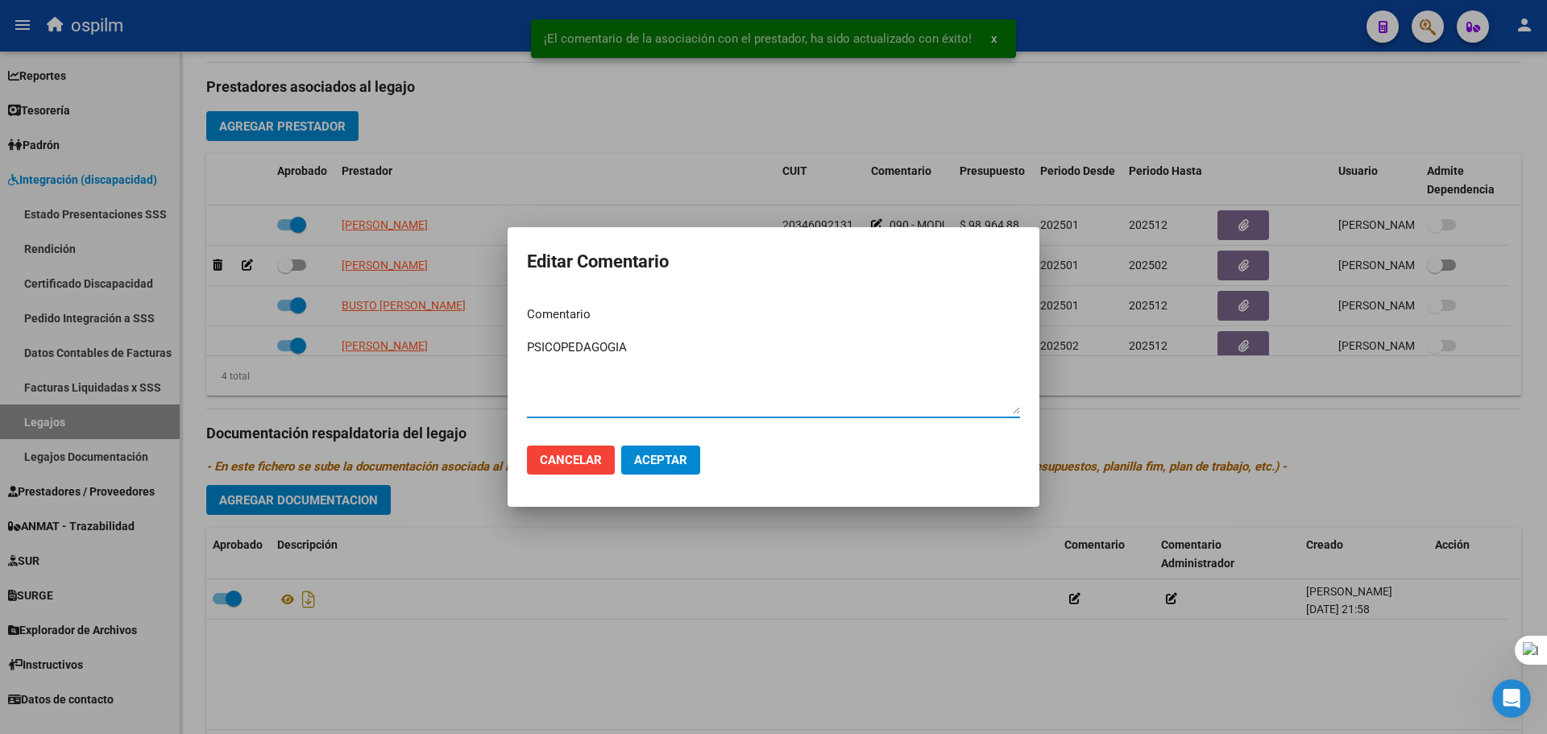
click at [529, 347] on textarea "PSICOPEDAGOGIA" at bounding box center [773, 376] width 493 height 76
paste textarea "090 - MODULO INTEGRAL INTENSIVO -"
type textarea "090 - MODULO INTEGRAL INTENSIVO - PSICOPEDAGOGIA"
click at [687, 468] on button "Aceptar" at bounding box center [660, 460] width 79 height 29
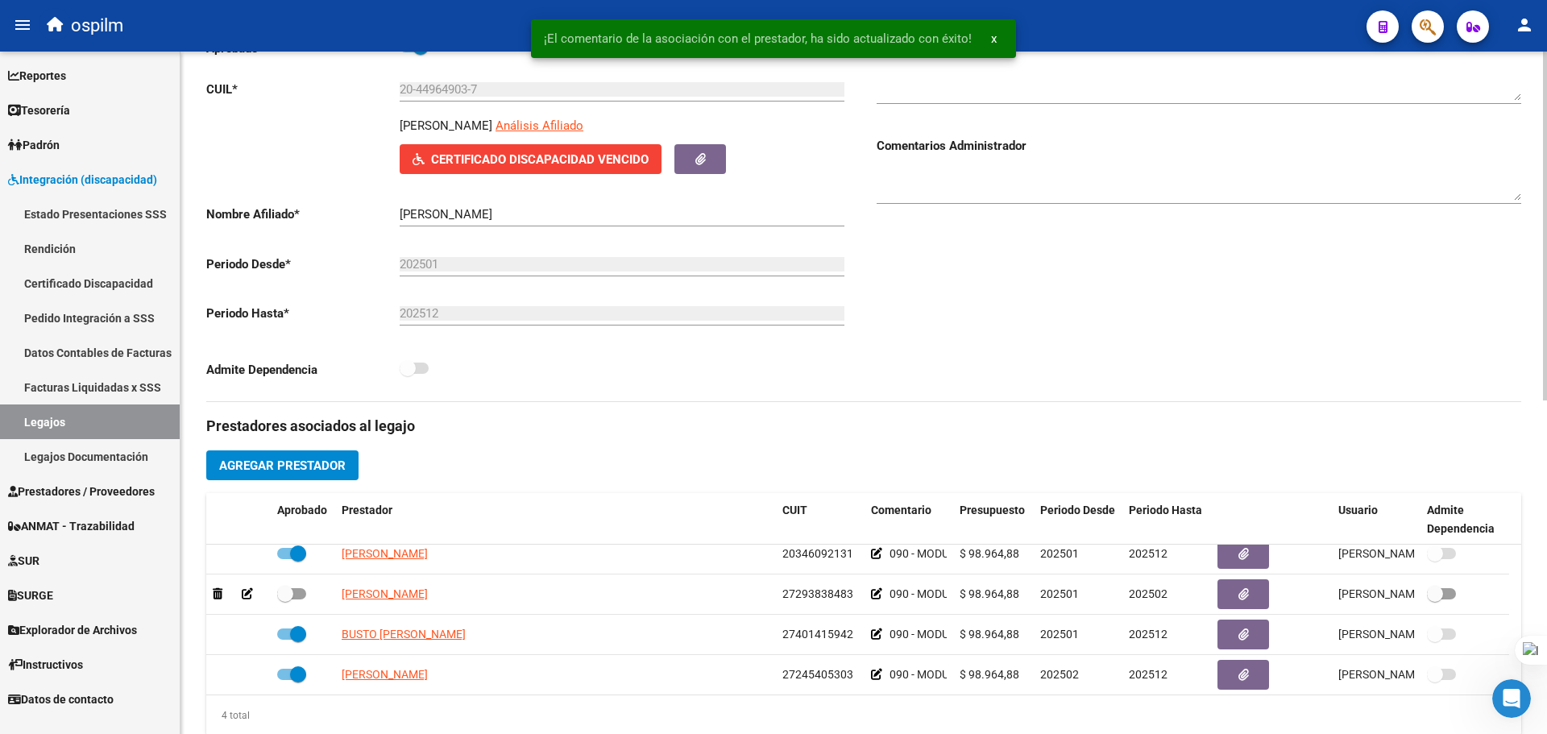
scroll to position [0, 0]
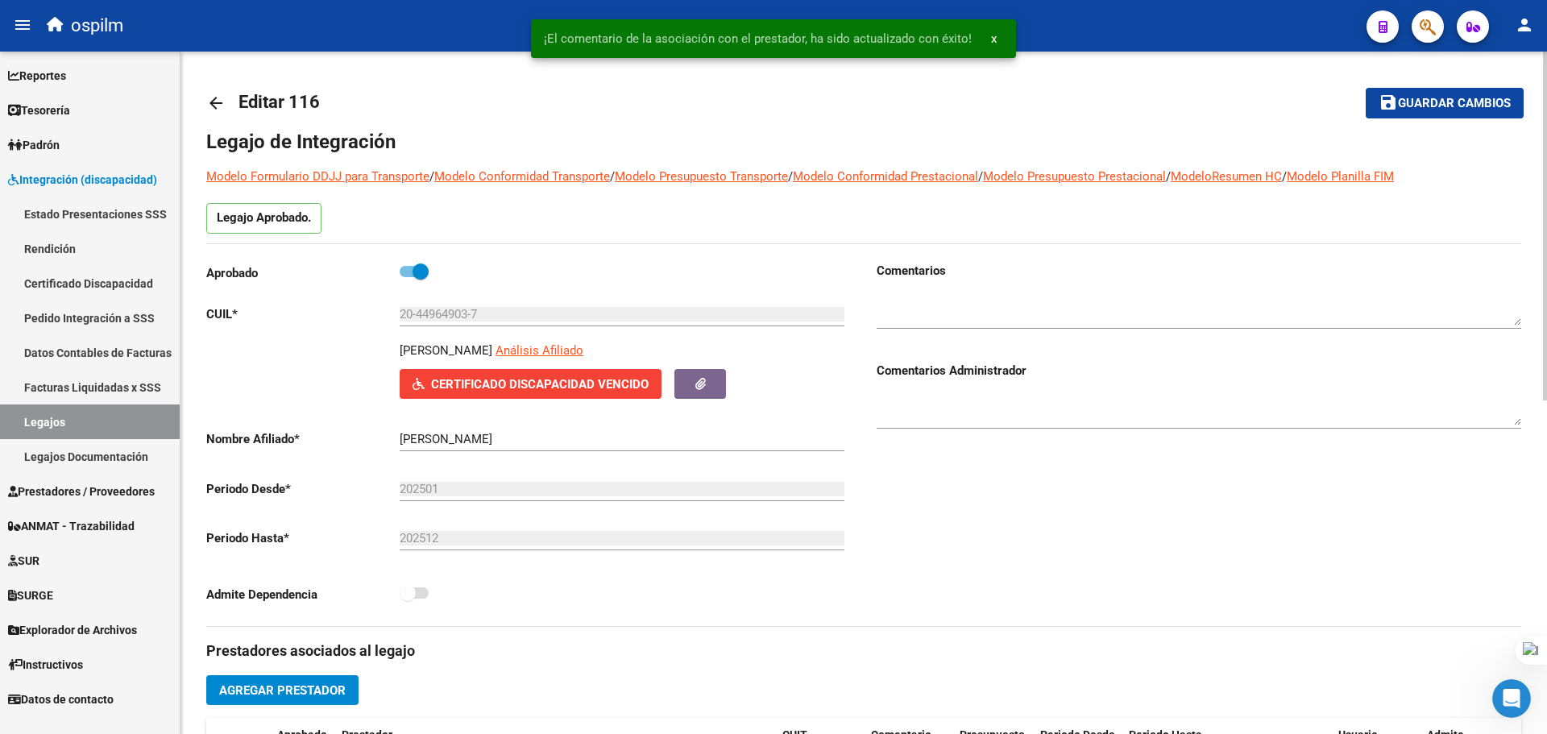
click at [1421, 108] on span "Guardar cambios" at bounding box center [1454, 104] width 113 height 15
click at [212, 98] on mat-icon "arrow_back" at bounding box center [215, 102] width 19 height 19
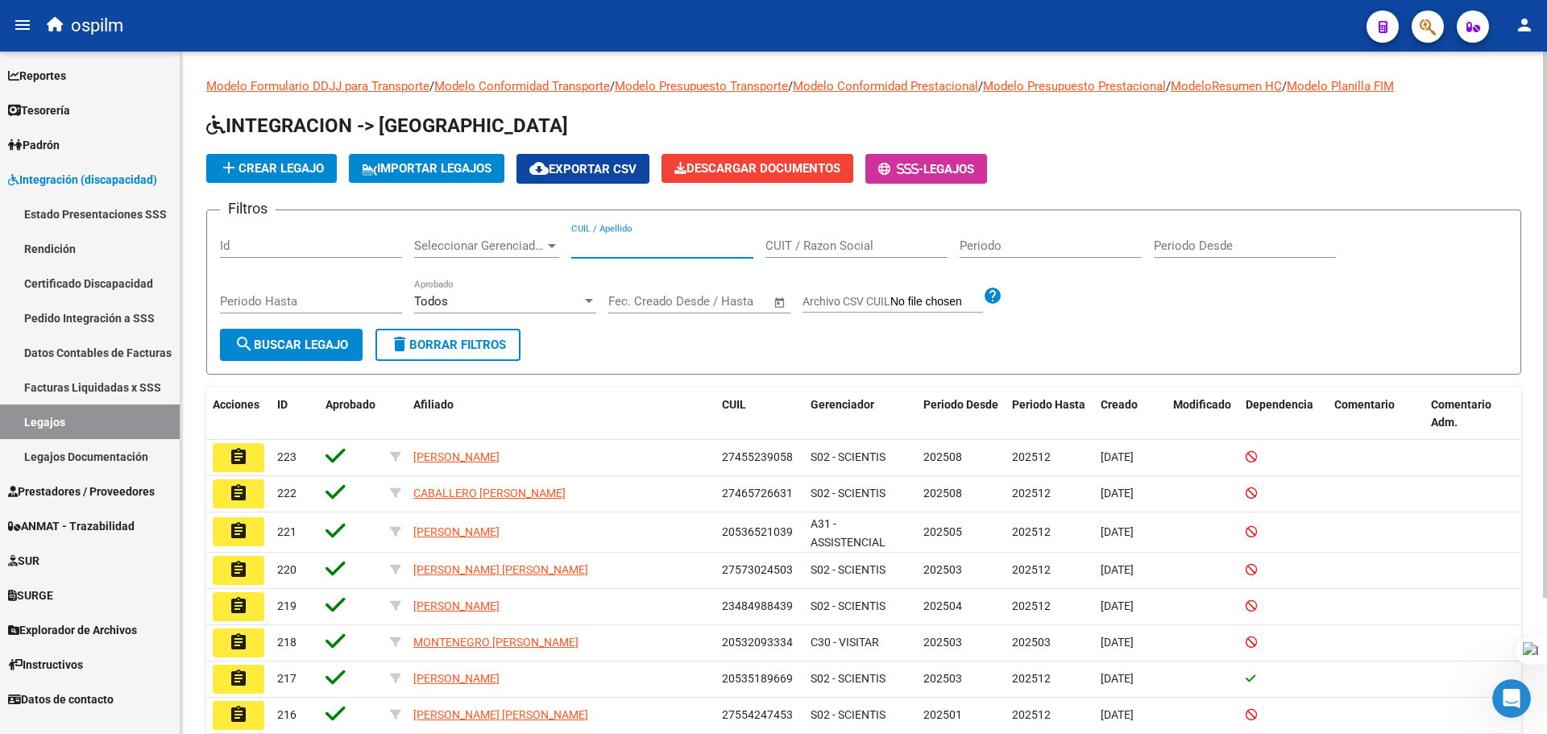
drag, startPoint x: 612, startPoint y: 249, endPoint x: 597, endPoint y: 254, distance: 16.1
click at [612, 248] on input "CUIL / Apellido" at bounding box center [662, 246] width 182 height 15
paste input "20490770632"
type input "20490770632"
click at [316, 336] on button "search Buscar Legajo" at bounding box center [291, 345] width 143 height 32
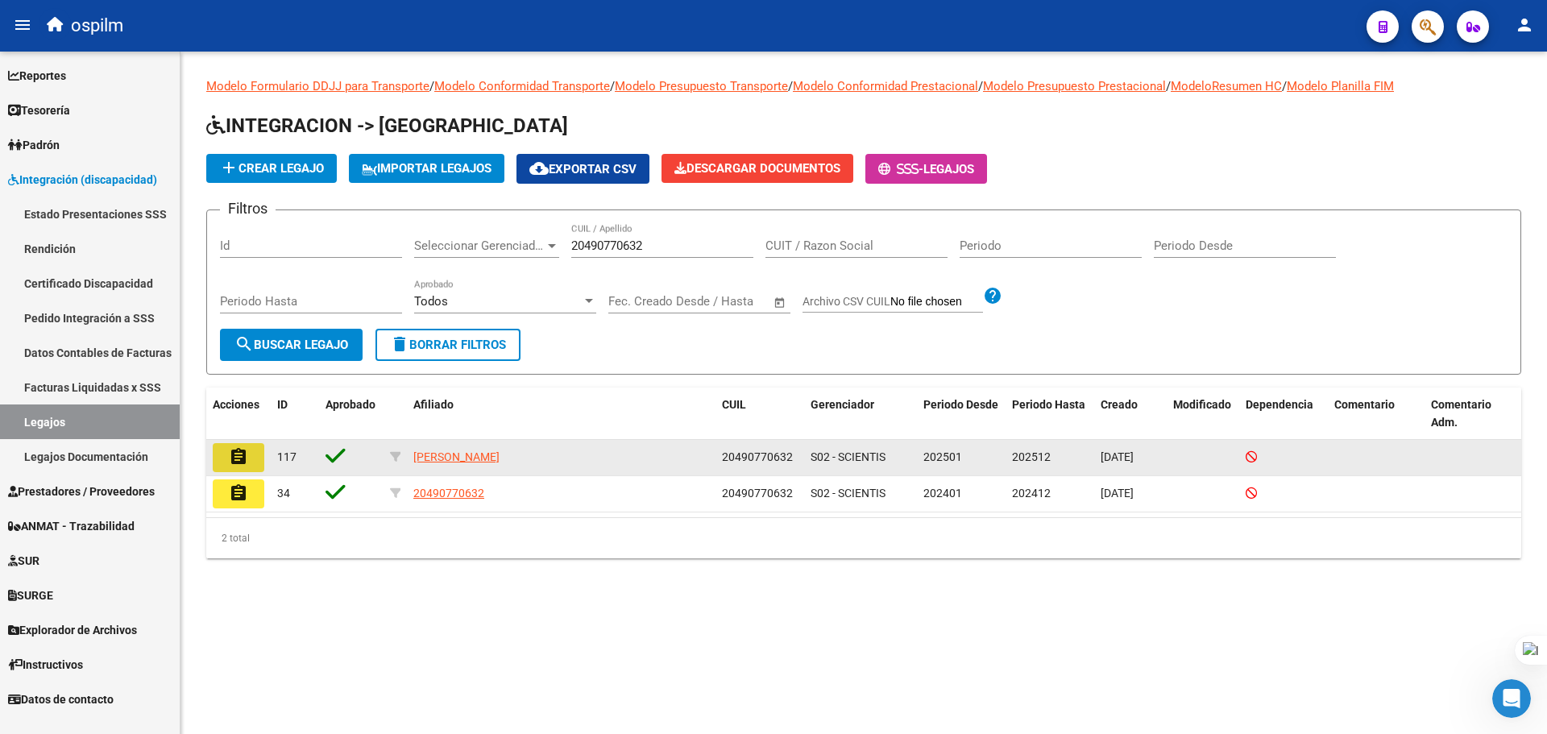
click at [254, 459] on button "assignment" at bounding box center [239, 457] width 52 height 29
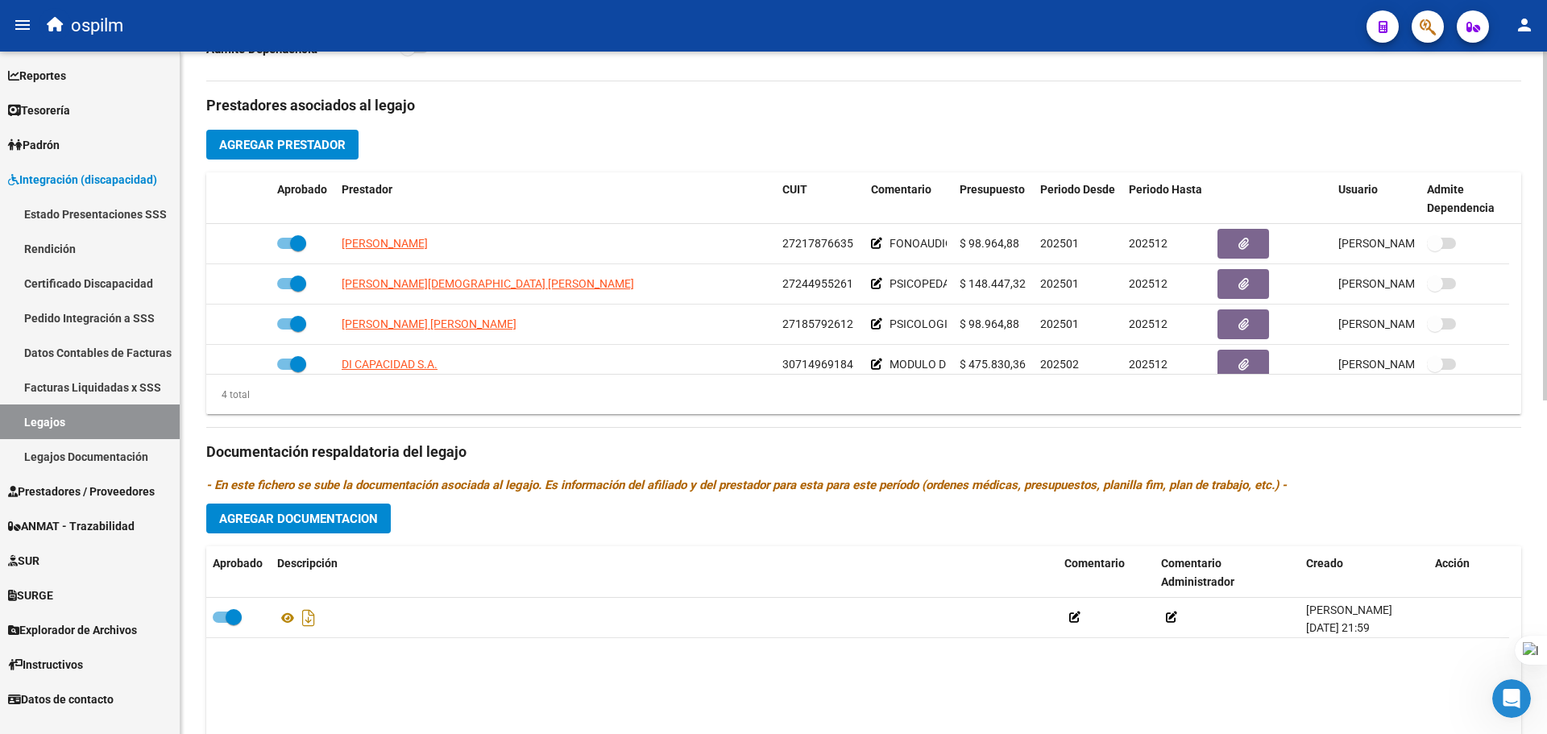
scroll to position [564, 0]
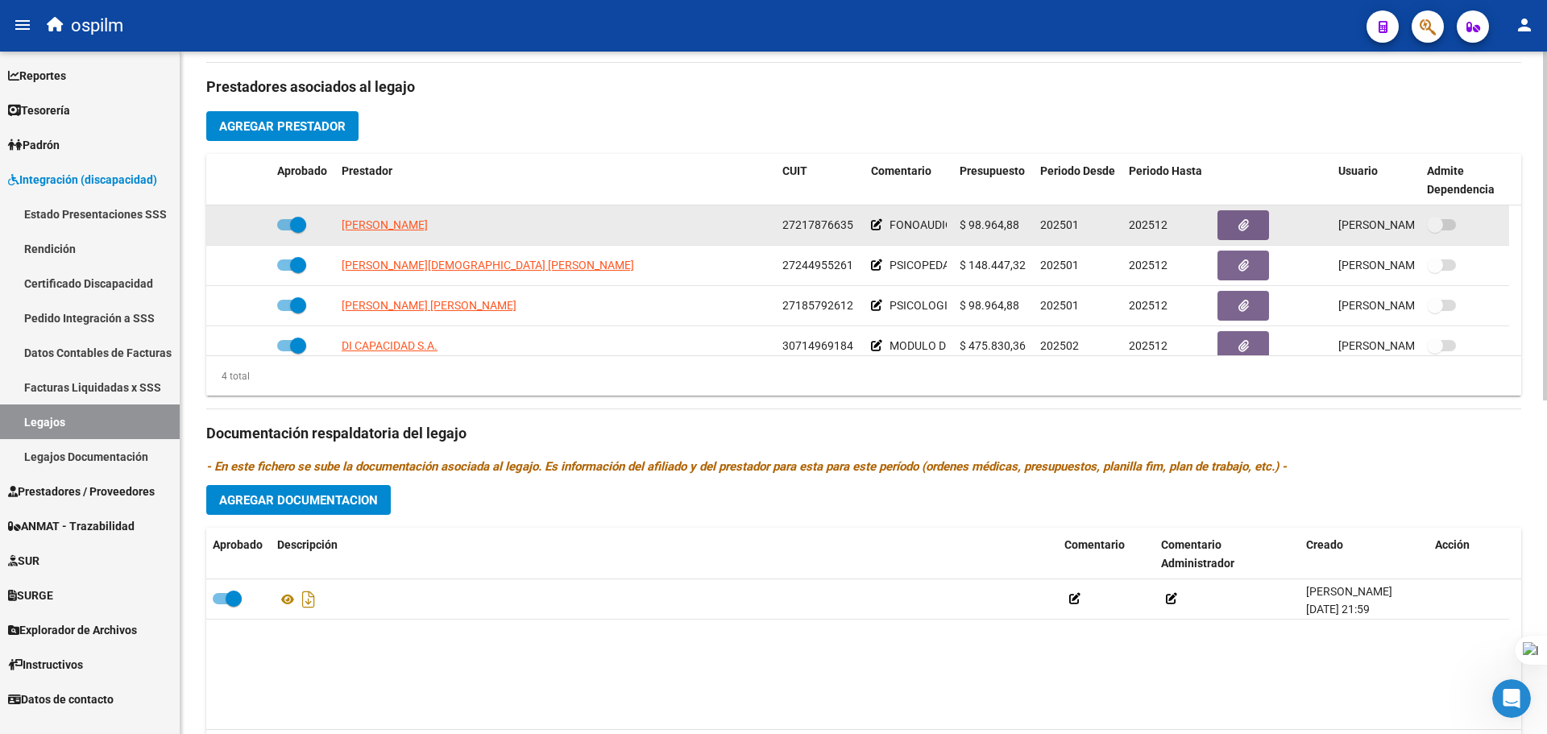
click at [873, 222] on icon at bounding box center [876, 224] width 11 height 11
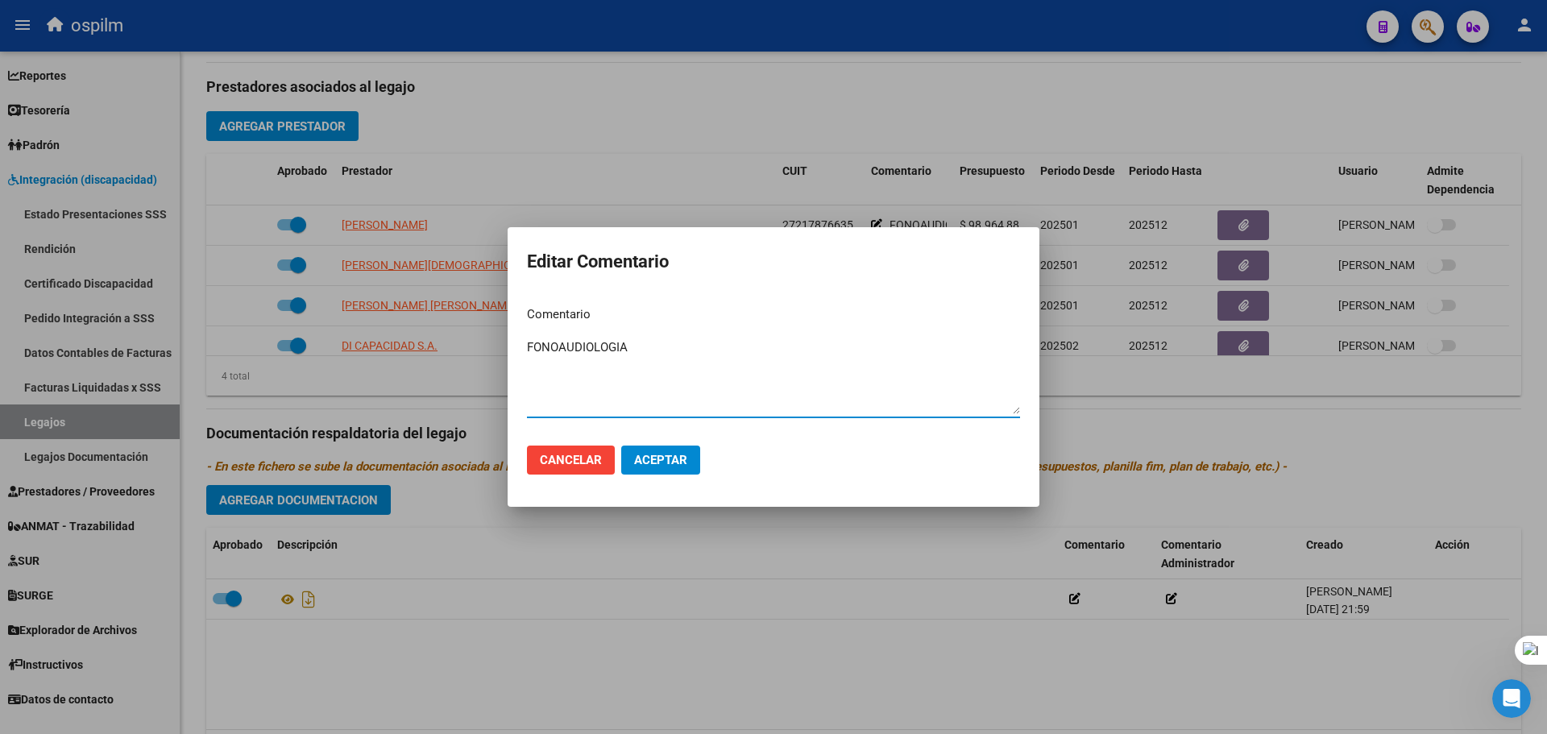
click at [529, 347] on textarea "FONOAUDIOLOGIA" at bounding box center [773, 376] width 493 height 76
paste textarea "090 - REHABILITACIÓN - MODULO INTEGRAL INTENSIVO"
drag, startPoint x: 658, startPoint y: 348, endPoint x: 585, endPoint y: 369, distance: 76.3
click at [557, 339] on textarea "090 - REHABILITACIÓN - MODULO INTEGRAL INTENSIVO - FONOAUDIOLOGIA" at bounding box center [773, 376] width 493 height 76
drag, startPoint x: 870, startPoint y: 344, endPoint x: 506, endPoint y: 343, distance: 364.2
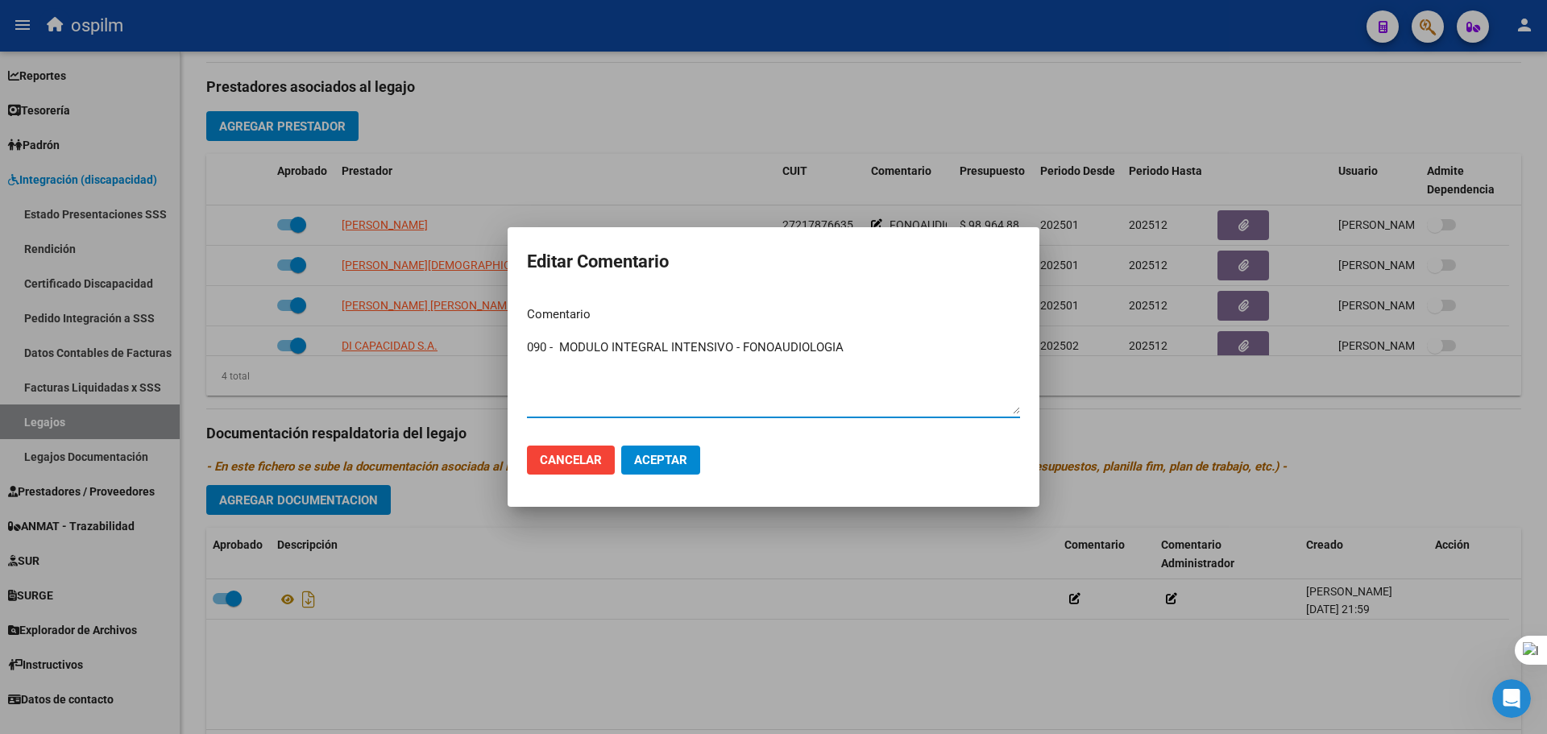
click at [506, 343] on div "Editar Comentario Comentario 090 - MODULO INTEGRAL INTENSIVO - FONOAUDIOLOGIA I…" at bounding box center [773, 367] width 1547 height 734
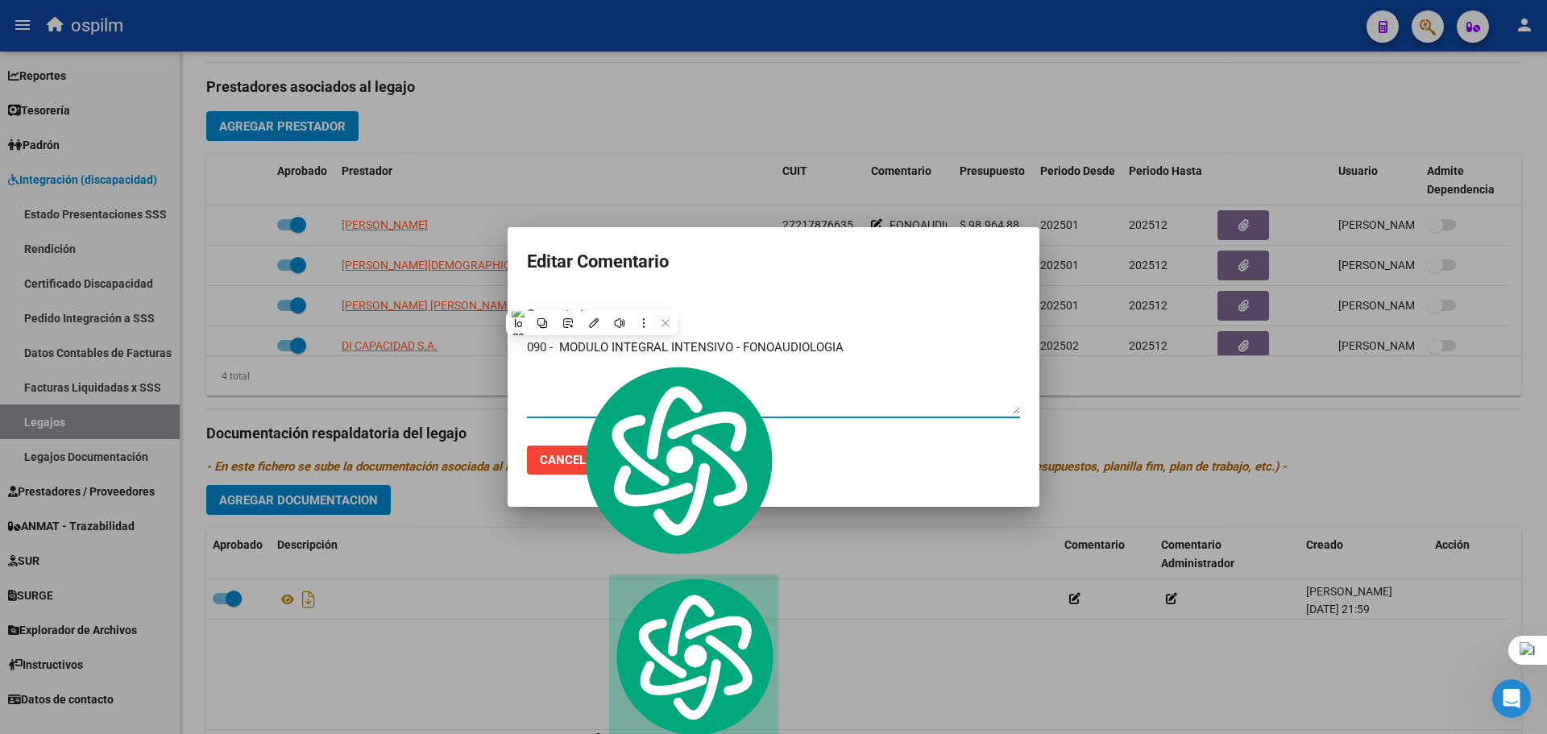
click at [560, 347] on textarea "090 - MODULO INTEGRAL INTENSIVO - FONOAUDIOLOGIA" at bounding box center [773, 376] width 493 height 76
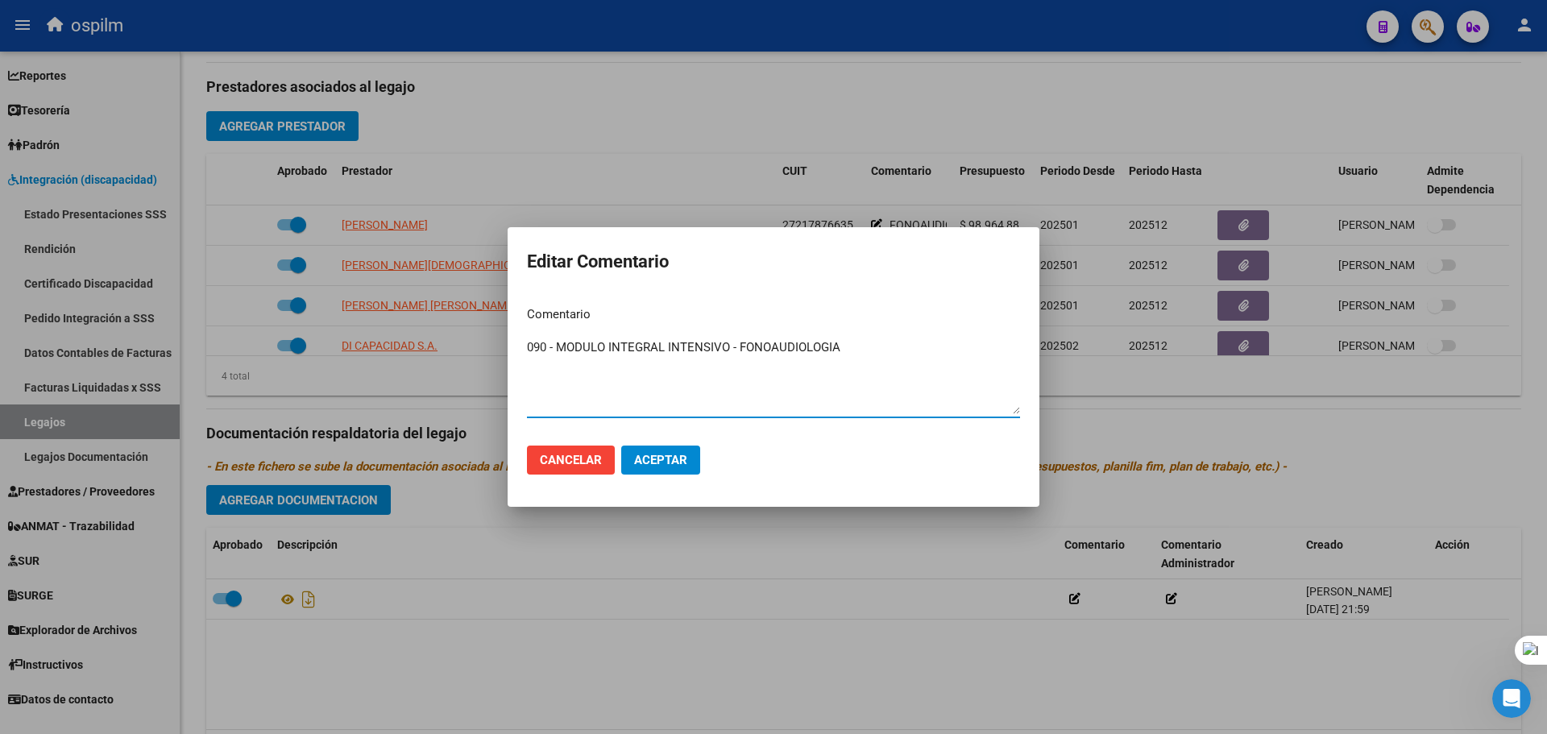
drag, startPoint x: 736, startPoint y: 347, endPoint x: 527, endPoint y: 362, distance: 209.2
click at [511, 351] on mat-dialog-content "Comentario 090 - MODULO INTEGRAL INTENSIVO - FONOAUDIOLOGIA Ingresar el comenta…" at bounding box center [774, 362] width 532 height 139
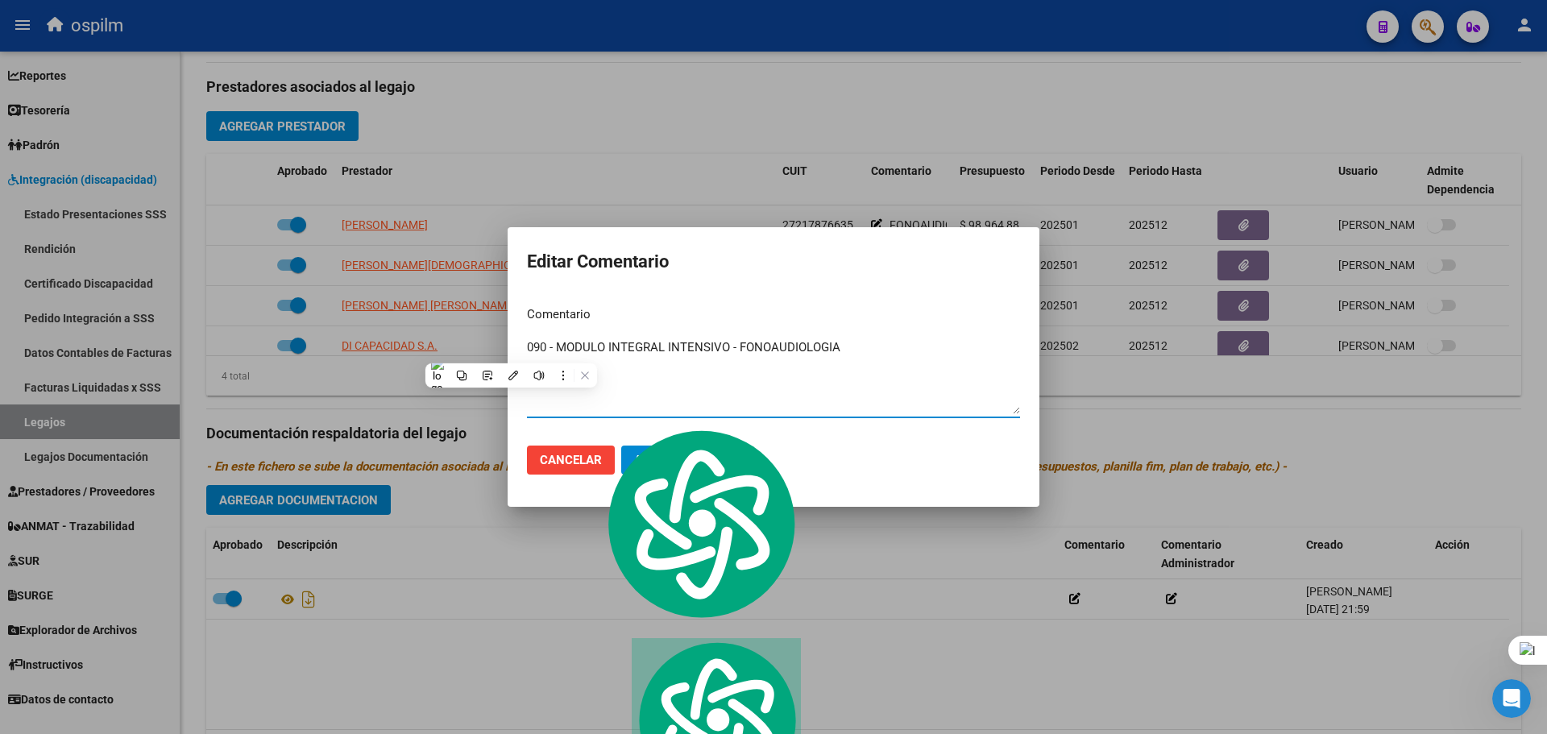
type textarea "090 - MODULO INTEGRAL INTENSIVO - FONOAUDIOLOGIA"
click at [642, 467] on span "Aceptar" at bounding box center [660, 460] width 53 height 15
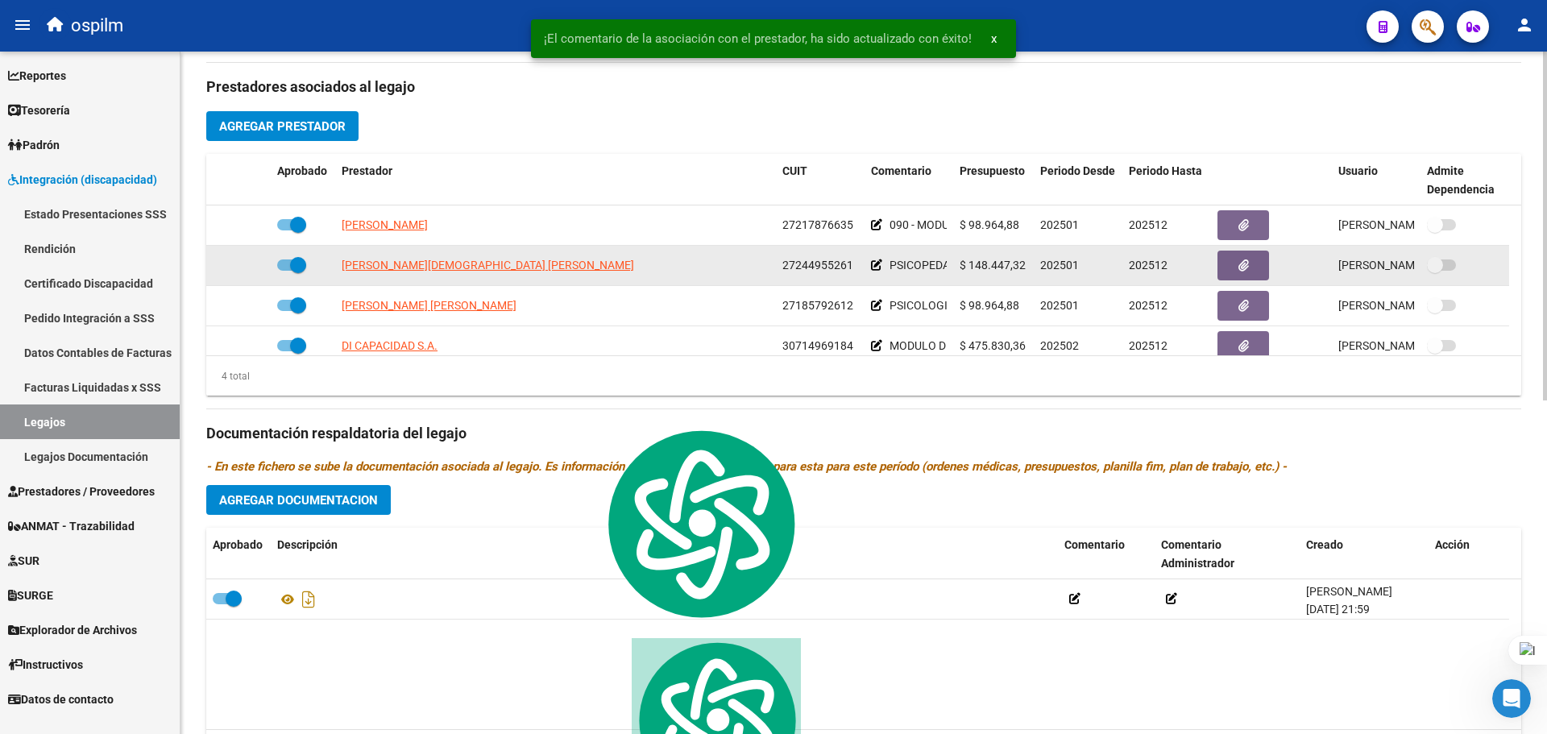
click at [874, 264] on icon at bounding box center [876, 264] width 11 height 11
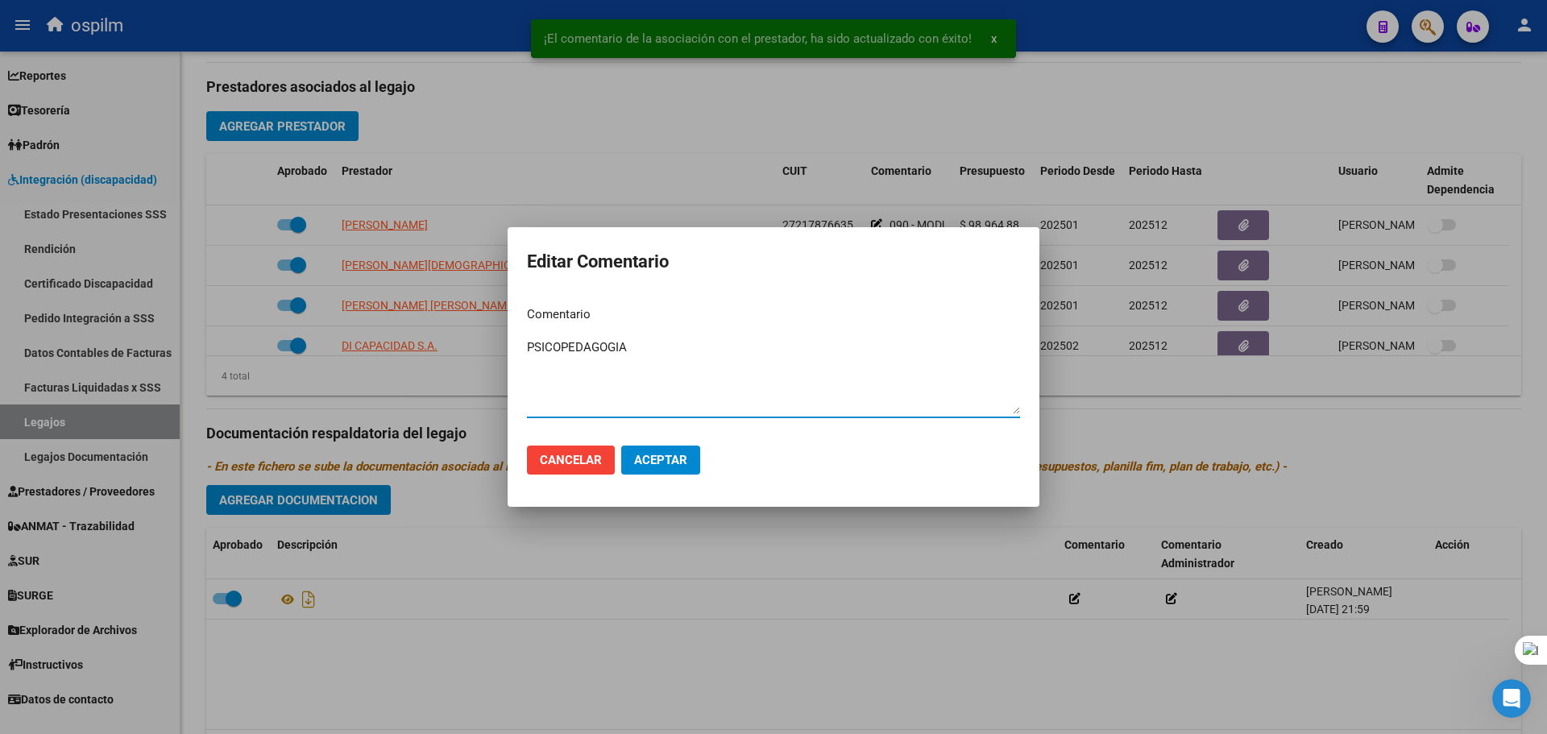
click at [528, 346] on textarea "PSICOPEDAGOGIA" at bounding box center [773, 376] width 493 height 76
paste textarea "090 - MODULO INTEGRAL INTENSIVO -"
type textarea "090 - MODULO INTEGRAL INTENSIVO -PSICOPEDAGOGIA"
click at [672, 461] on span "Aceptar" at bounding box center [660, 460] width 53 height 15
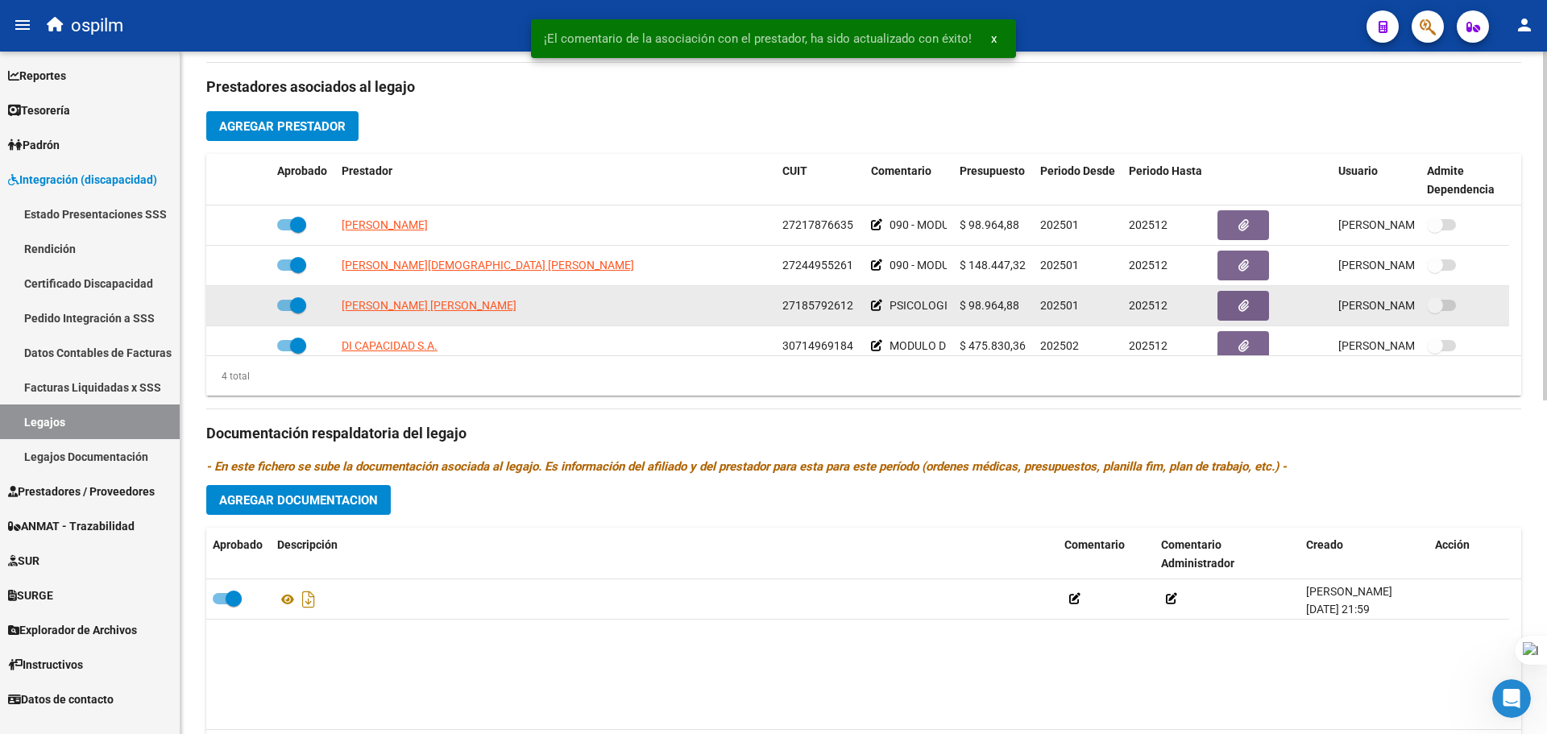
click at [876, 304] on icon at bounding box center [876, 305] width 11 height 11
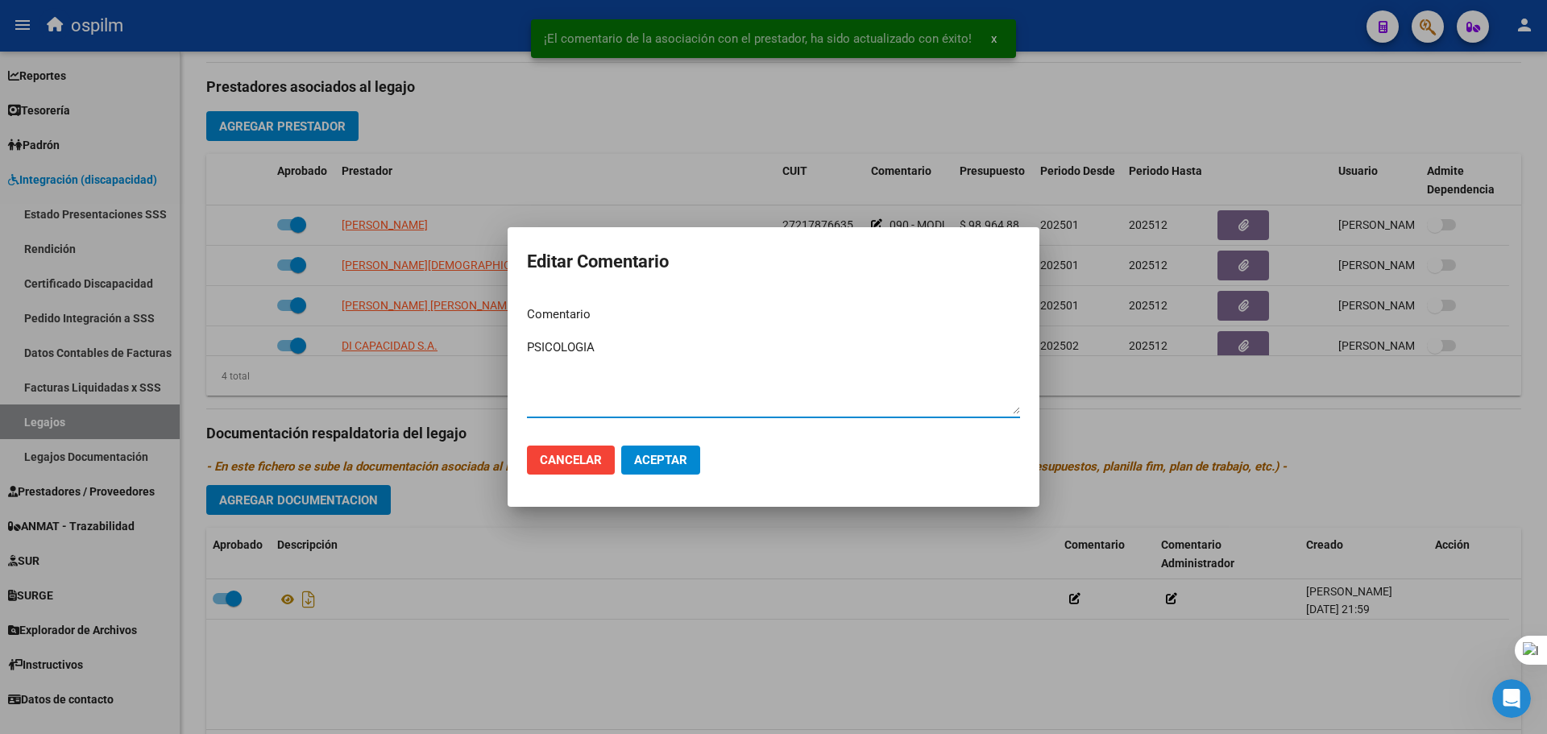
click at [527, 347] on textarea "PSICOLOGIA" at bounding box center [773, 376] width 493 height 76
type textarea "090 - MODULO INTEGRAL INTENSIVO - PSICOLOGIA"
click at [670, 463] on span "Aceptar" at bounding box center [660, 460] width 53 height 15
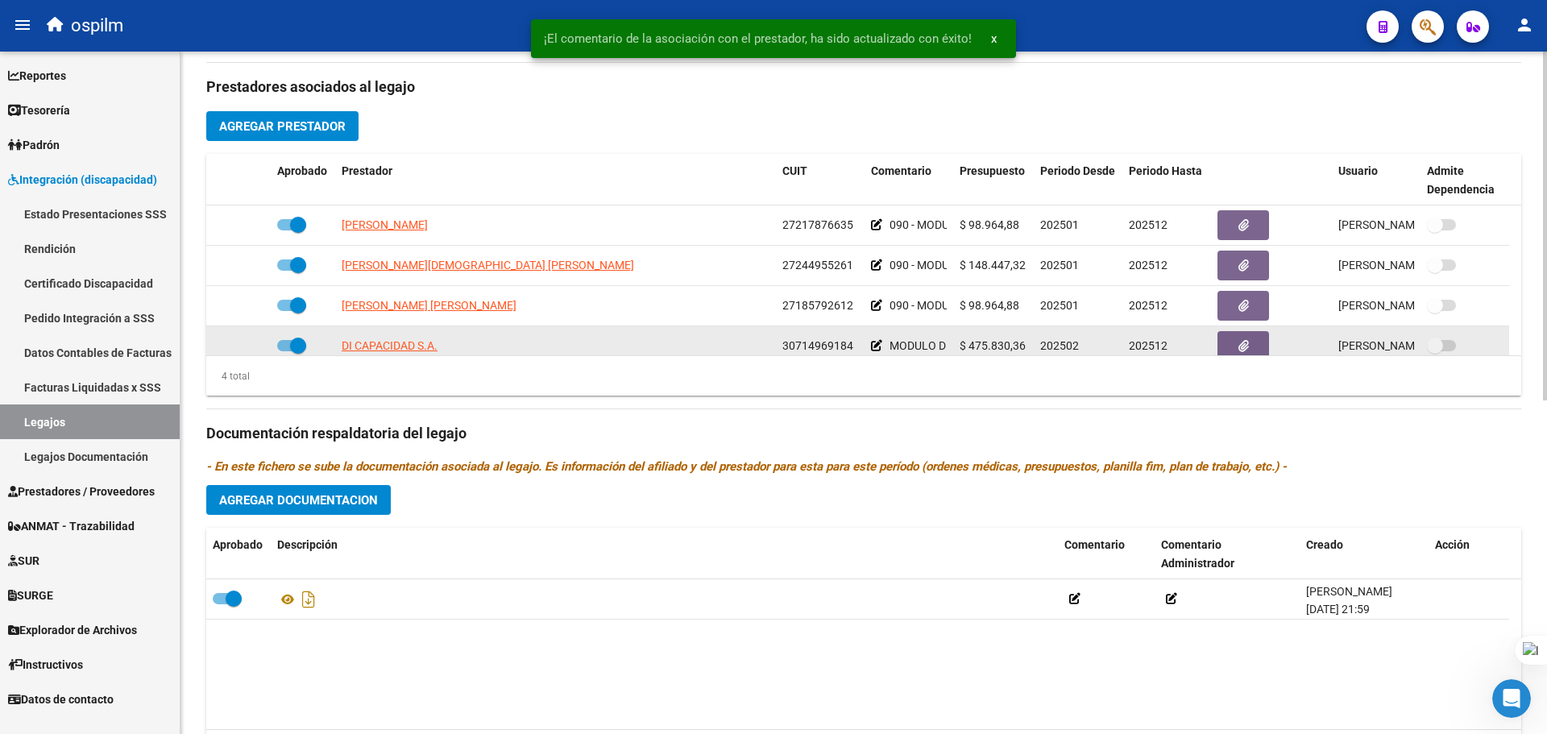
click at [878, 344] on icon at bounding box center [876, 345] width 11 height 11
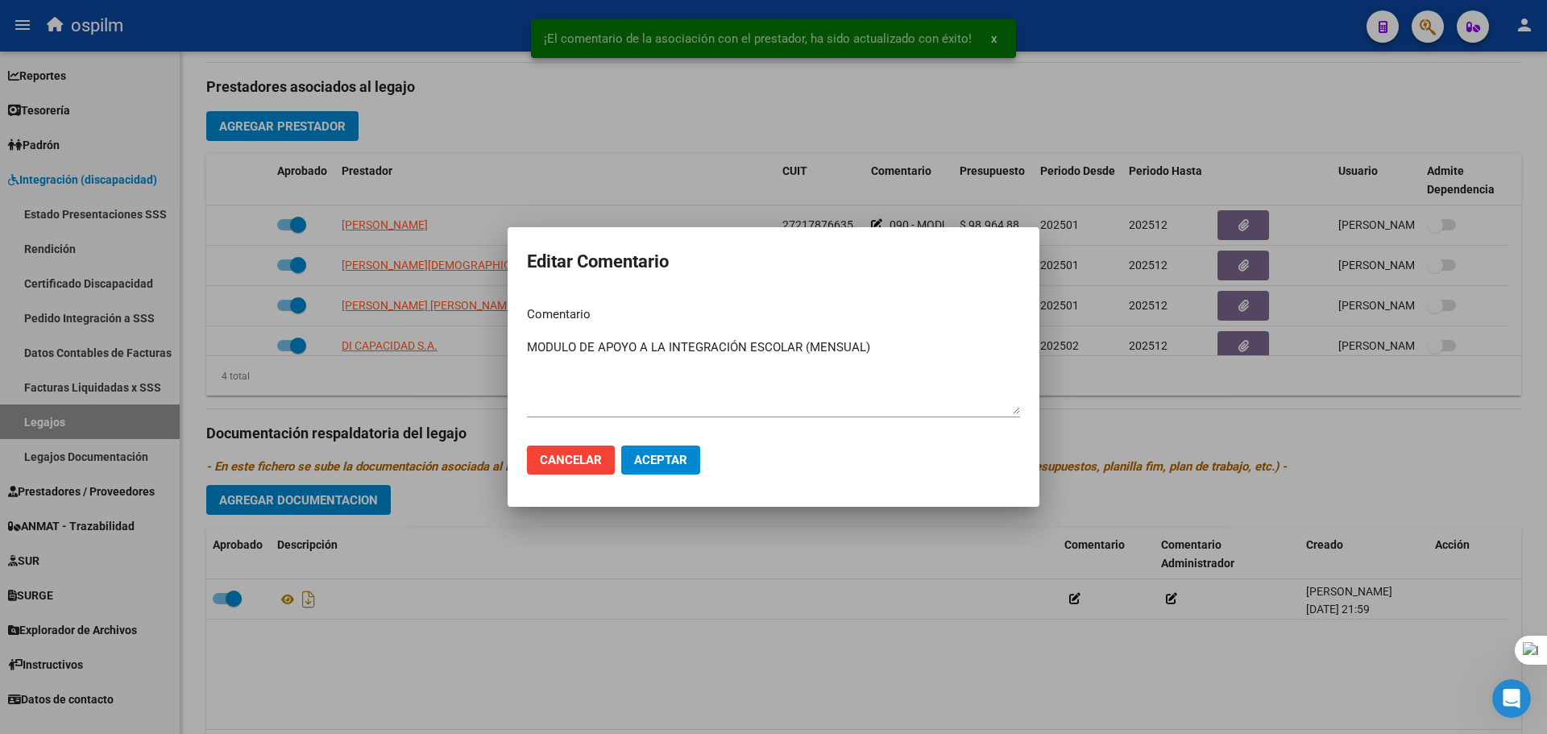
click at [525, 347] on mat-dialog-content "Comentario MODULO DE APOYO A LA INTEGRACIÓN ESCOLAR (MENSUAL) Ingresar el comen…" at bounding box center [774, 362] width 532 height 139
click at [529, 347] on textarea "MODULO DE APOYO A LA INTEGRACIÓN ESCOLAR (MENSUAL)" at bounding box center [773, 376] width 493 height 76
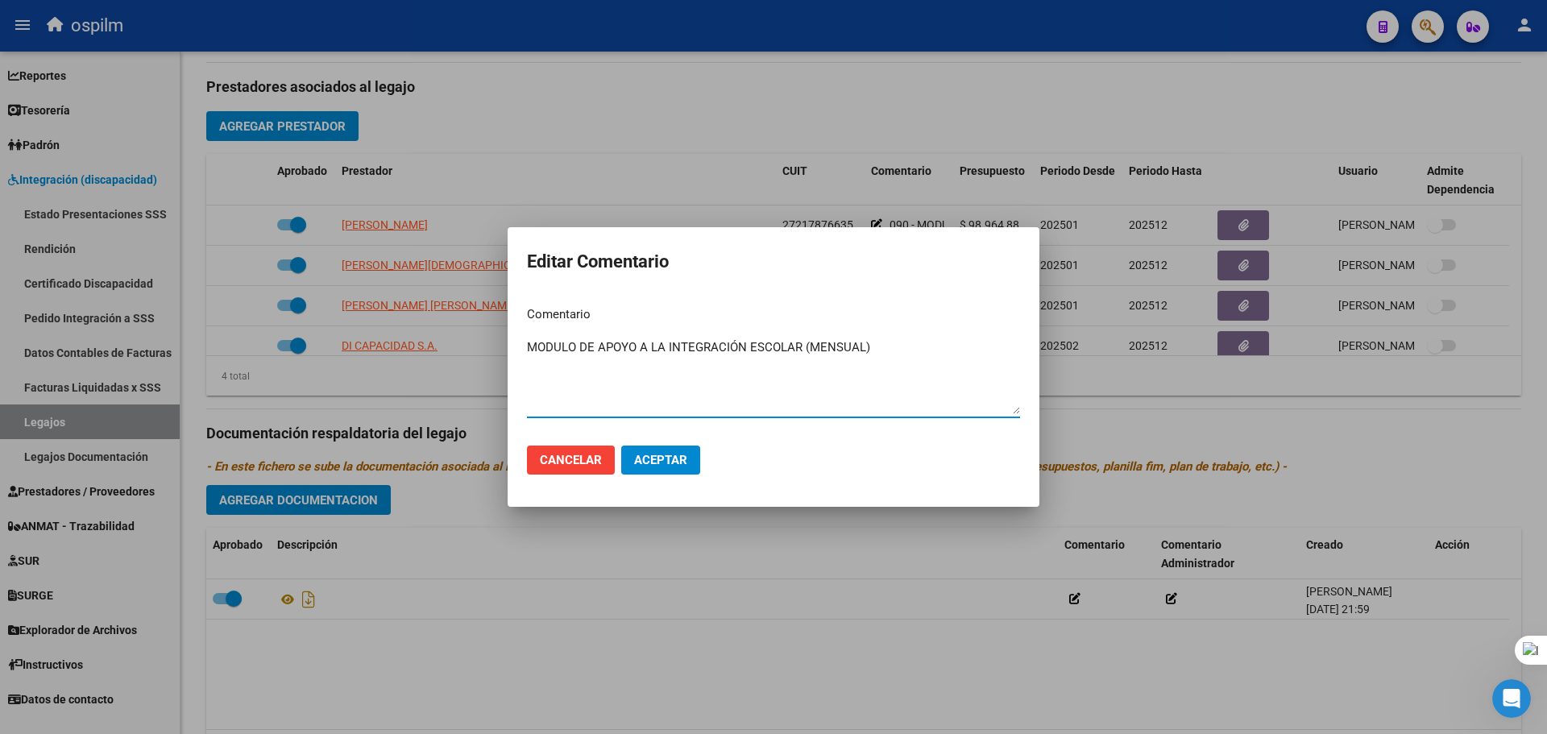
drag, startPoint x: 886, startPoint y: 358, endPoint x: 355, endPoint y: 334, distance: 531.6
click at [343, 332] on div "Editar Comentario Comentario MODULO DE APOYO A LA INTEGRACIÓN ESCOLAR (MENSUAL)…" at bounding box center [773, 367] width 1547 height 734
paste textarea "089 -"
type textarea "089 - MODULO DE APOYO A LA INTEGRACIÓN ESCOLAR (MENSUAL)"
click at [661, 471] on button "Aceptar" at bounding box center [660, 460] width 79 height 29
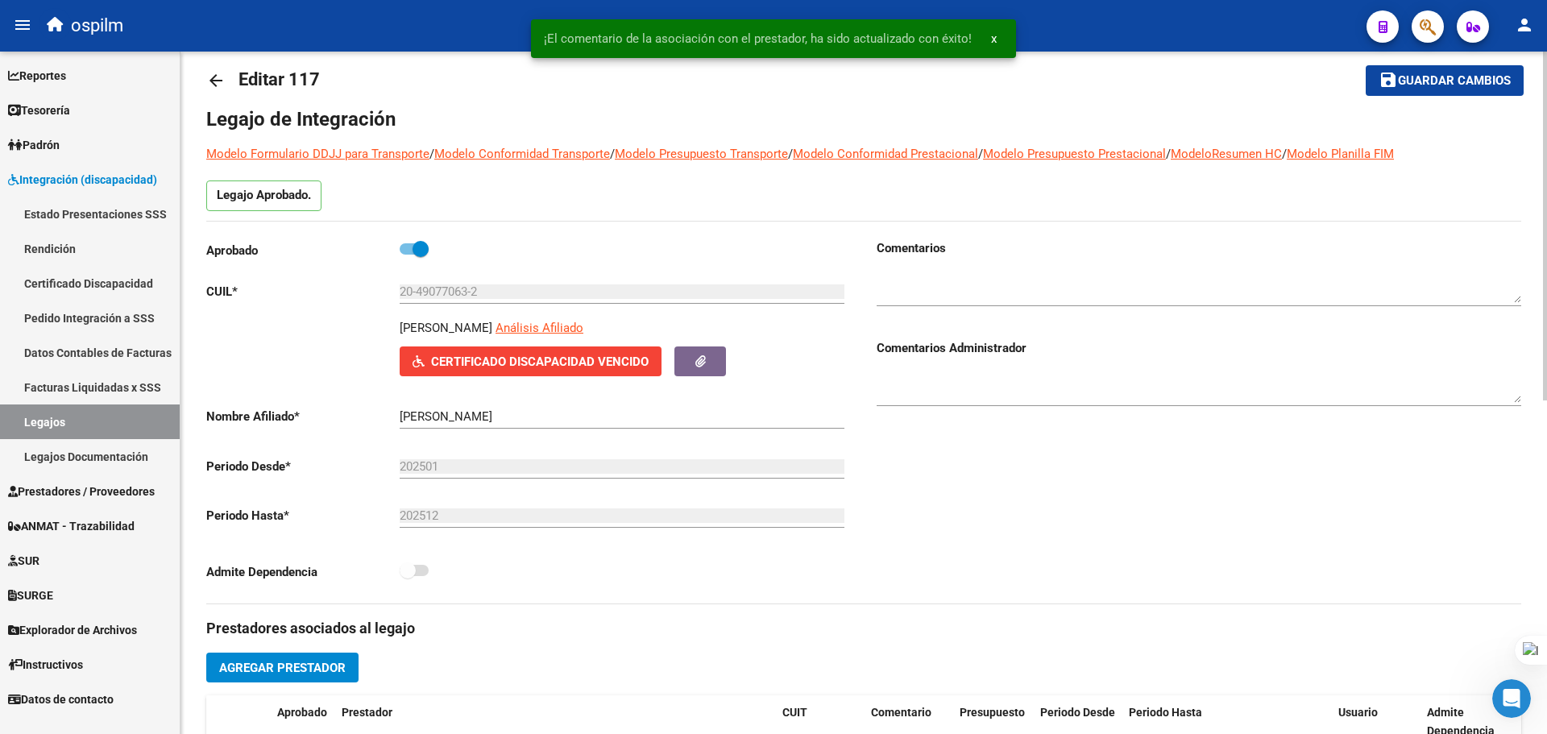
scroll to position [0, 0]
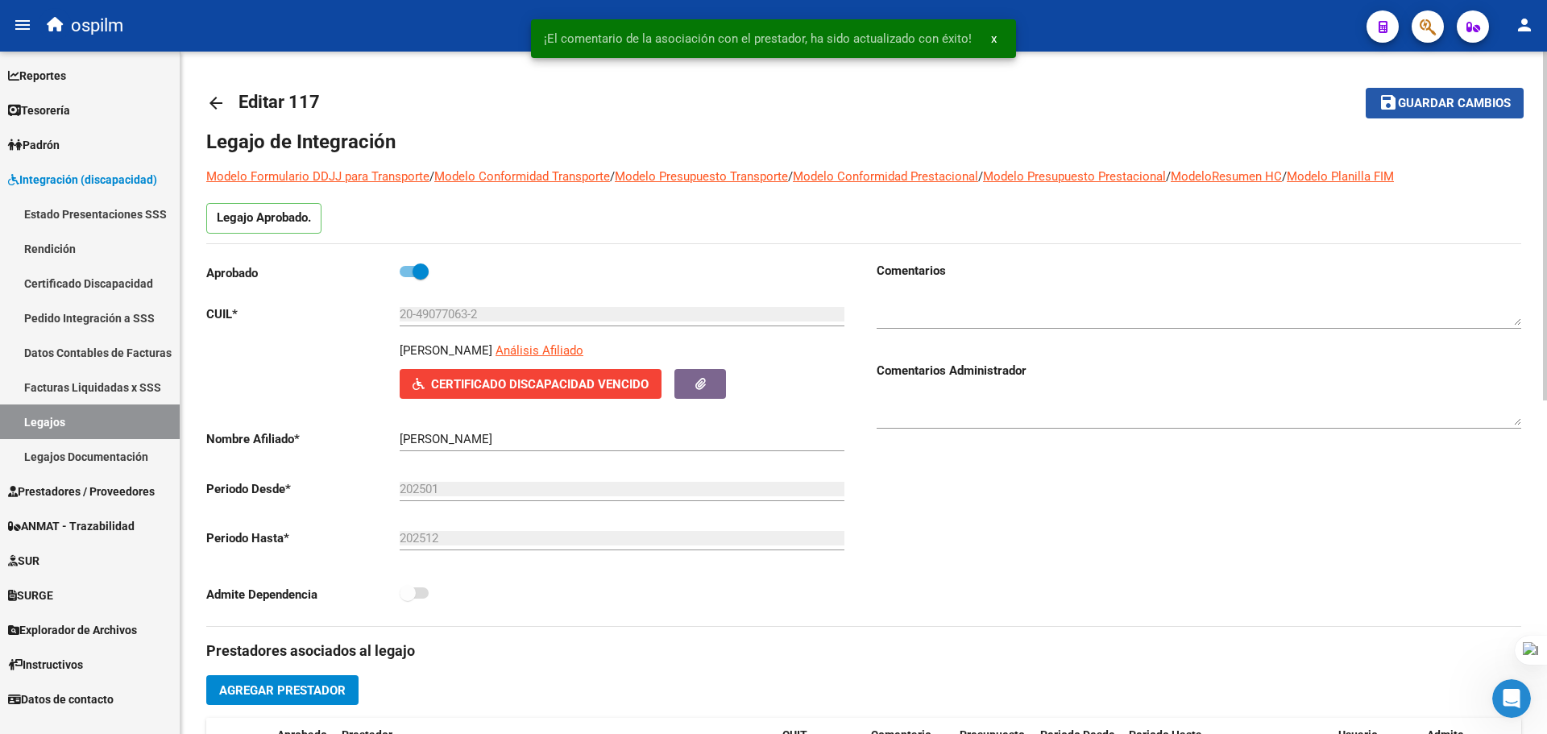
click at [1407, 91] on button "save Guardar cambios" at bounding box center [1445, 103] width 158 height 30
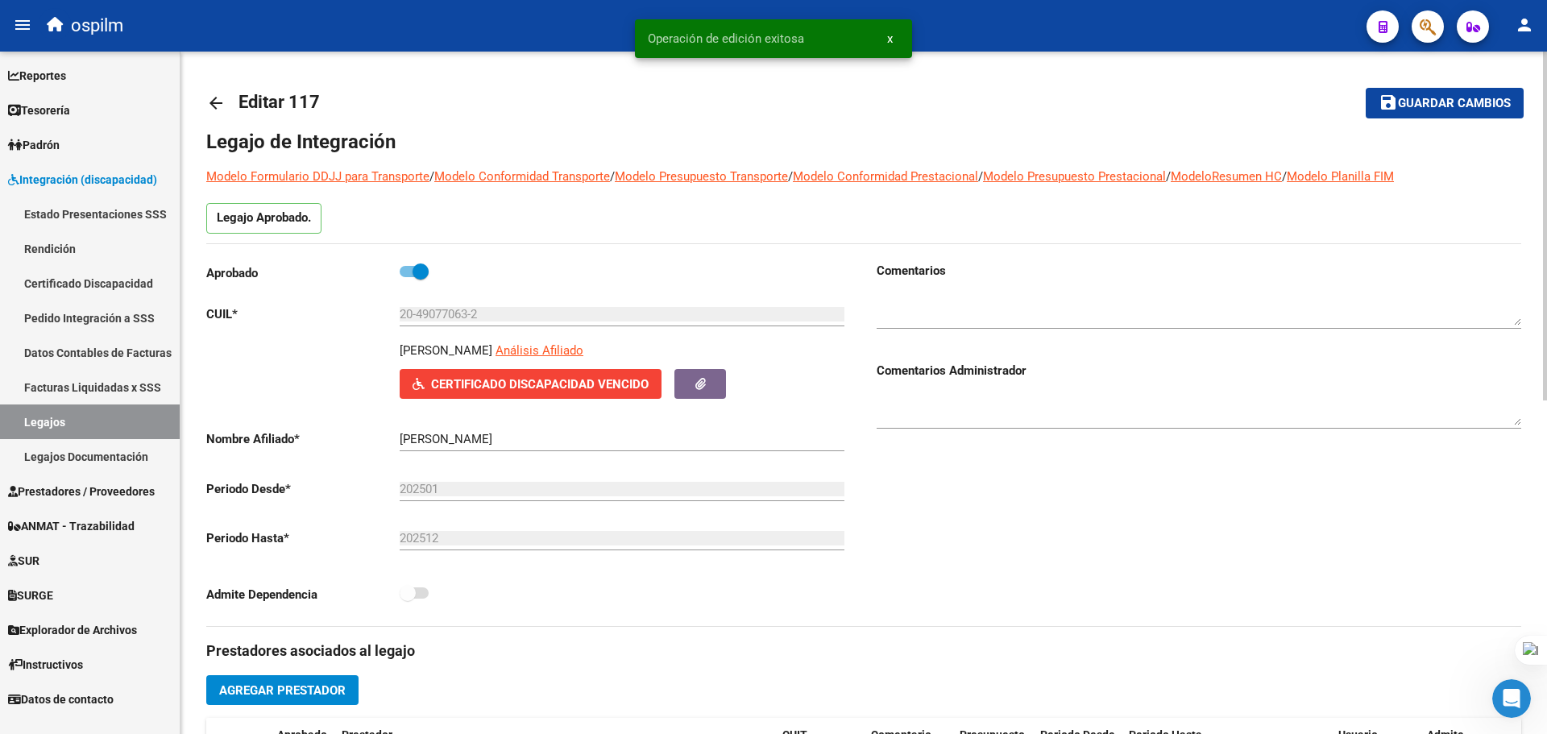
click at [226, 107] on link "arrow_back" at bounding box center [222, 103] width 32 height 38
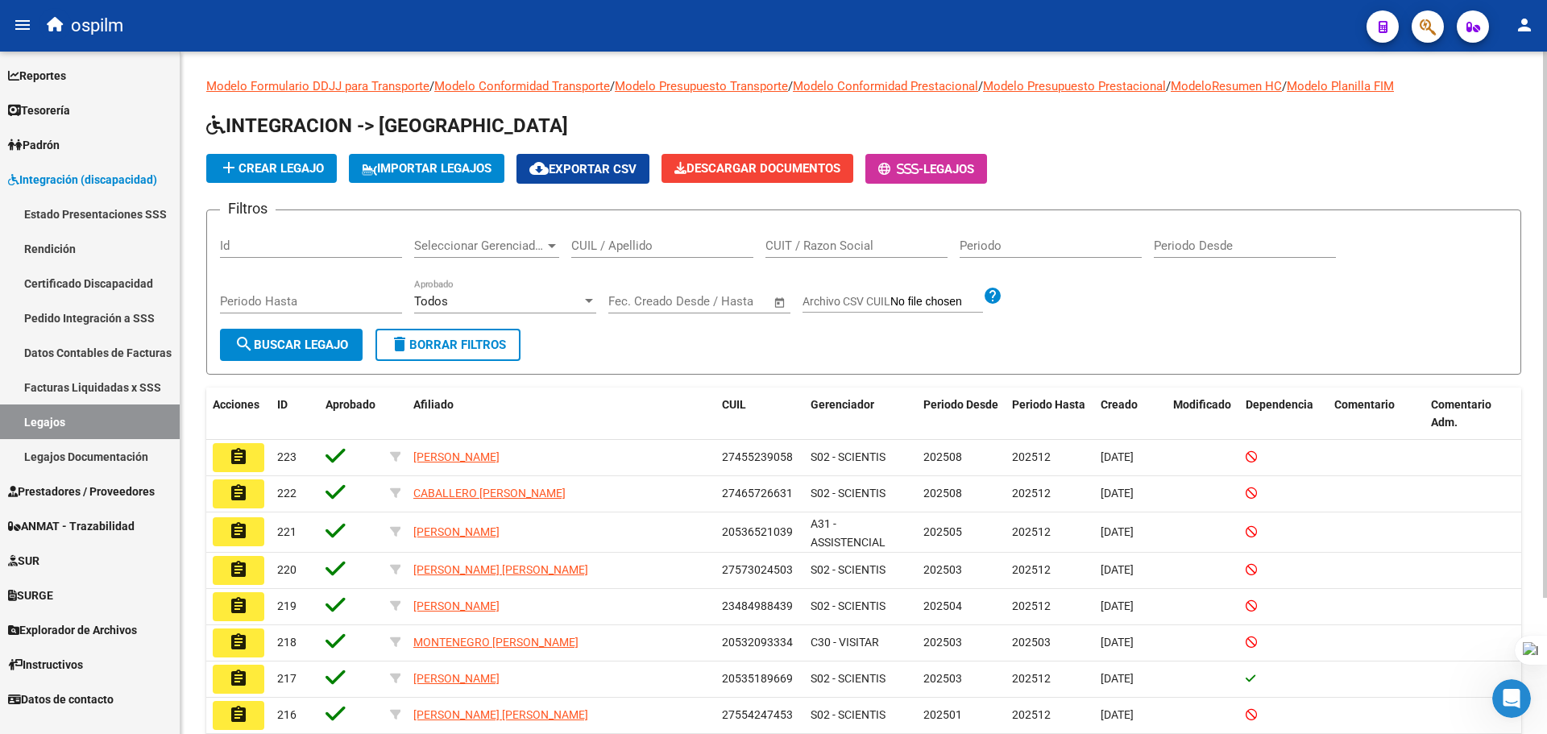
click at [588, 248] on input "CUIL / Apellido" at bounding box center [662, 246] width 182 height 15
paste input "20511436584"
type input "20511436584"
click at [283, 338] on span "search Buscar Legajo" at bounding box center [291, 345] width 114 height 15
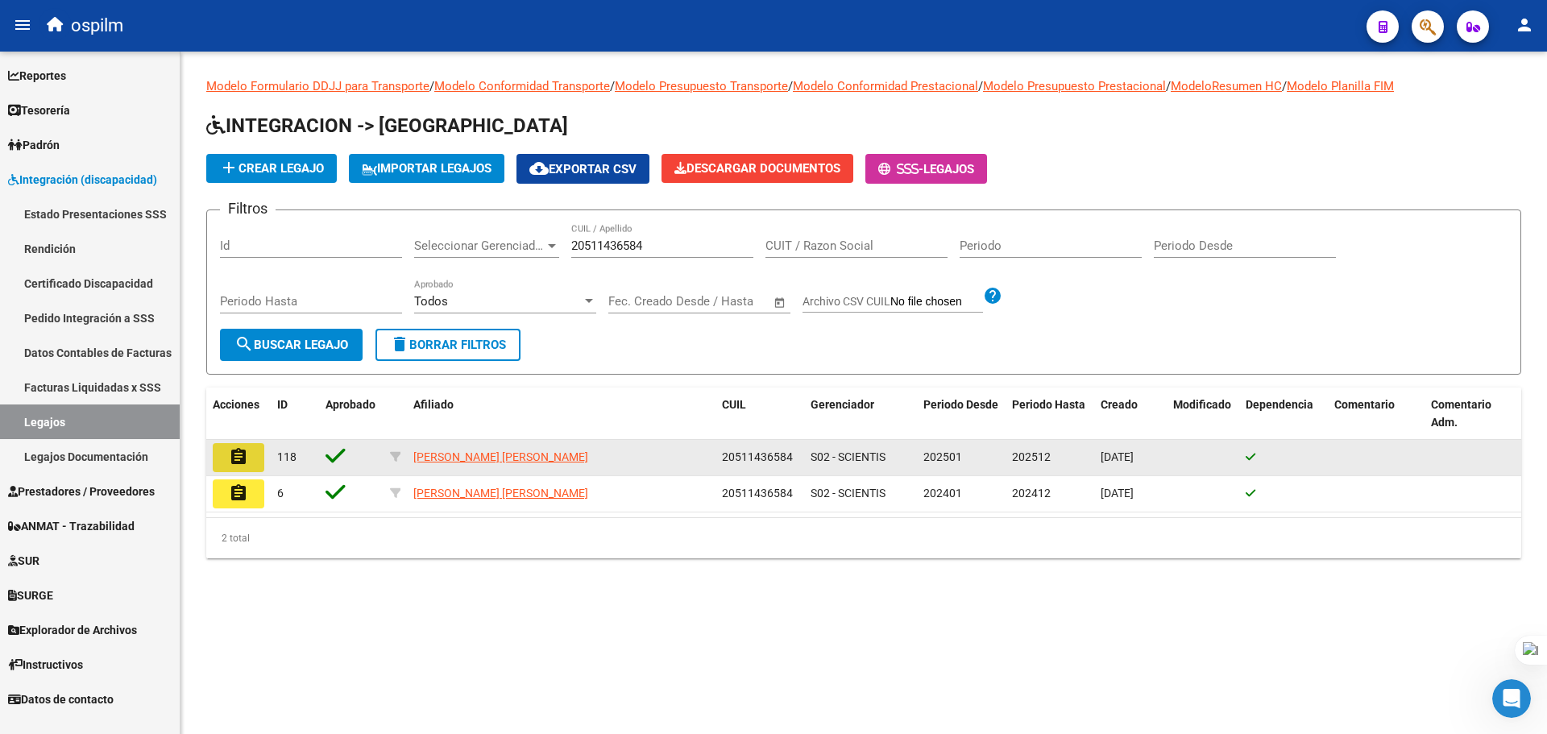
click at [238, 466] on mat-icon "assignment" at bounding box center [238, 456] width 19 height 19
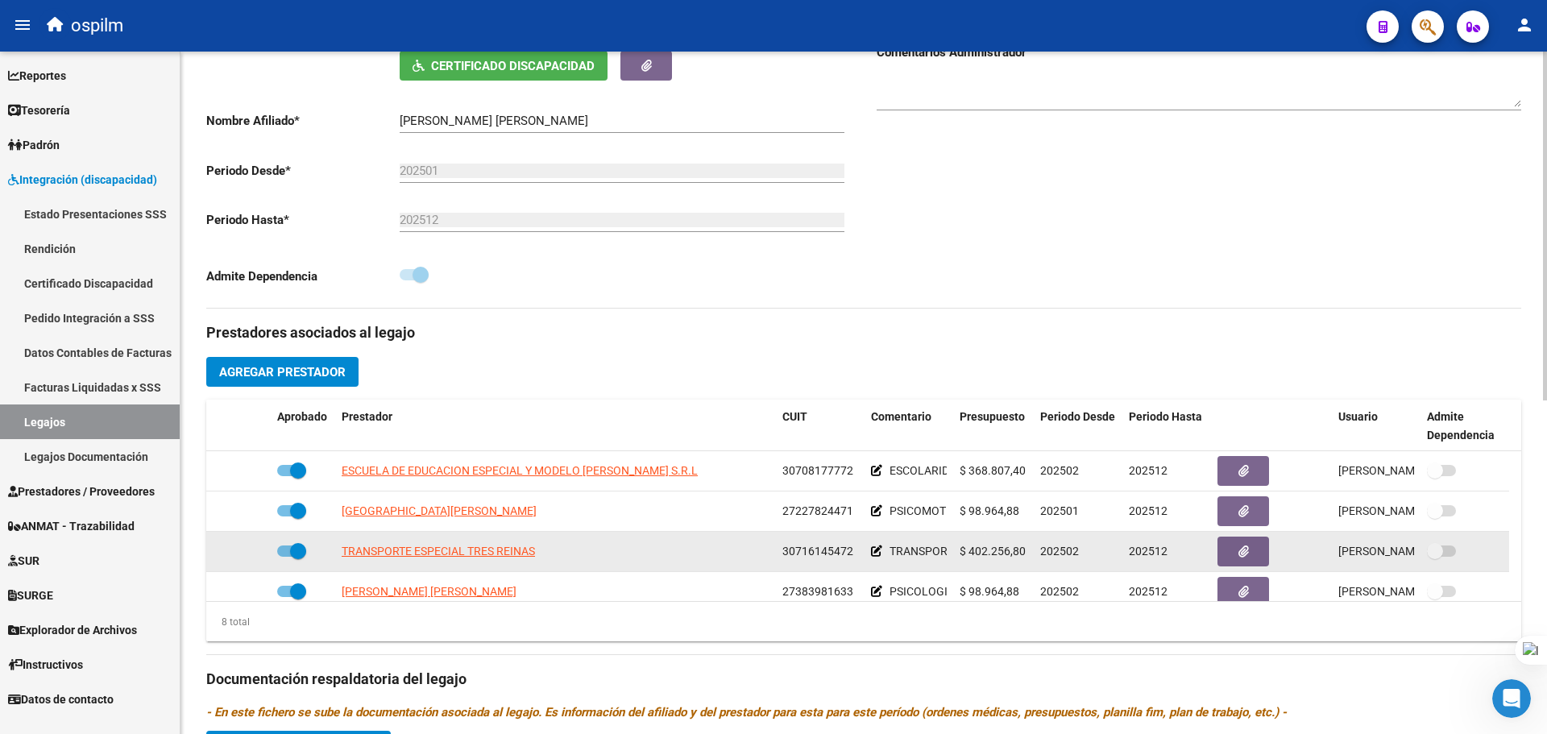
scroll to position [403, 0]
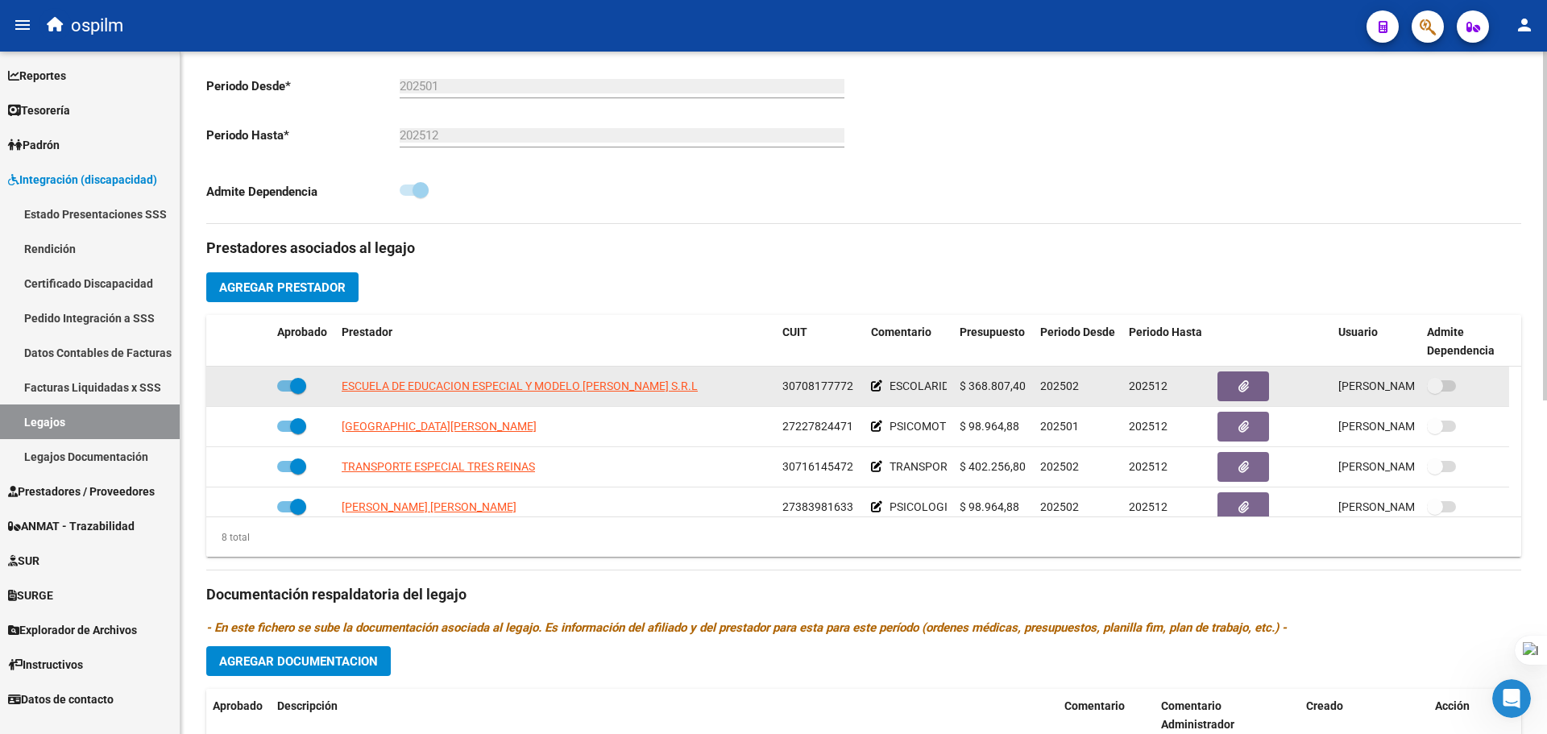
click at [877, 389] on icon at bounding box center [876, 385] width 11 height 11
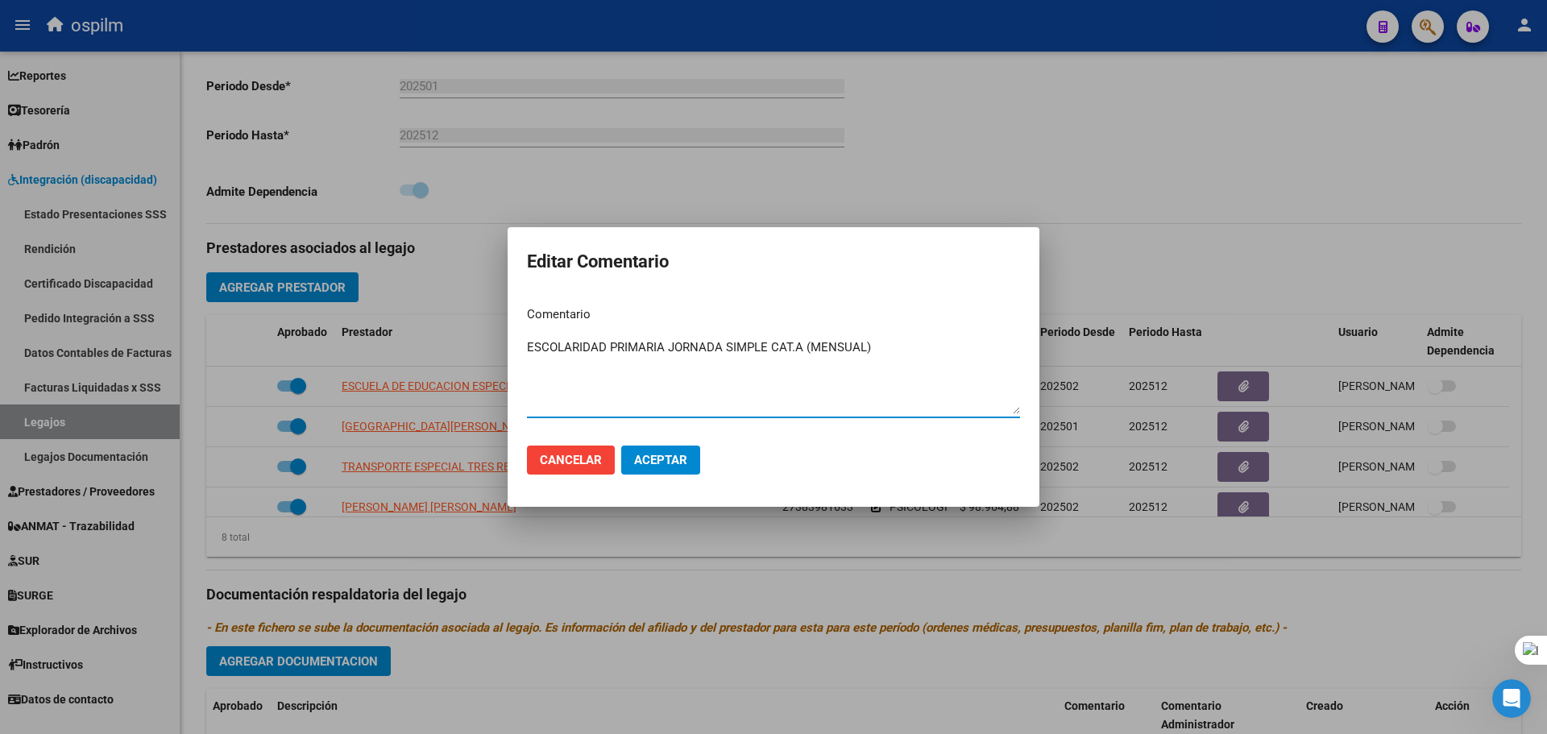
drag, startPoint x: 869, startPoint y: 346, endPoint x: 594, endPoint y: 434, distance: 288.7
click at [350, 360] on div "Editar Comentario Comentario ESCOLARIDAD PRIMARIA JORNADA SIMPLE CAT.A (MENSUAL…" at bounding box center [773, 367] width 1547 height 734
paste textarea "034 -"
type textarea "034 - ESCOLARIDAD PRIMARIA JORNADA SIMPLE CAT.A (MENSUAL)"
click at [653, 463] on span "Aceptar" at bounding box center [660, 460] width 53 height 15
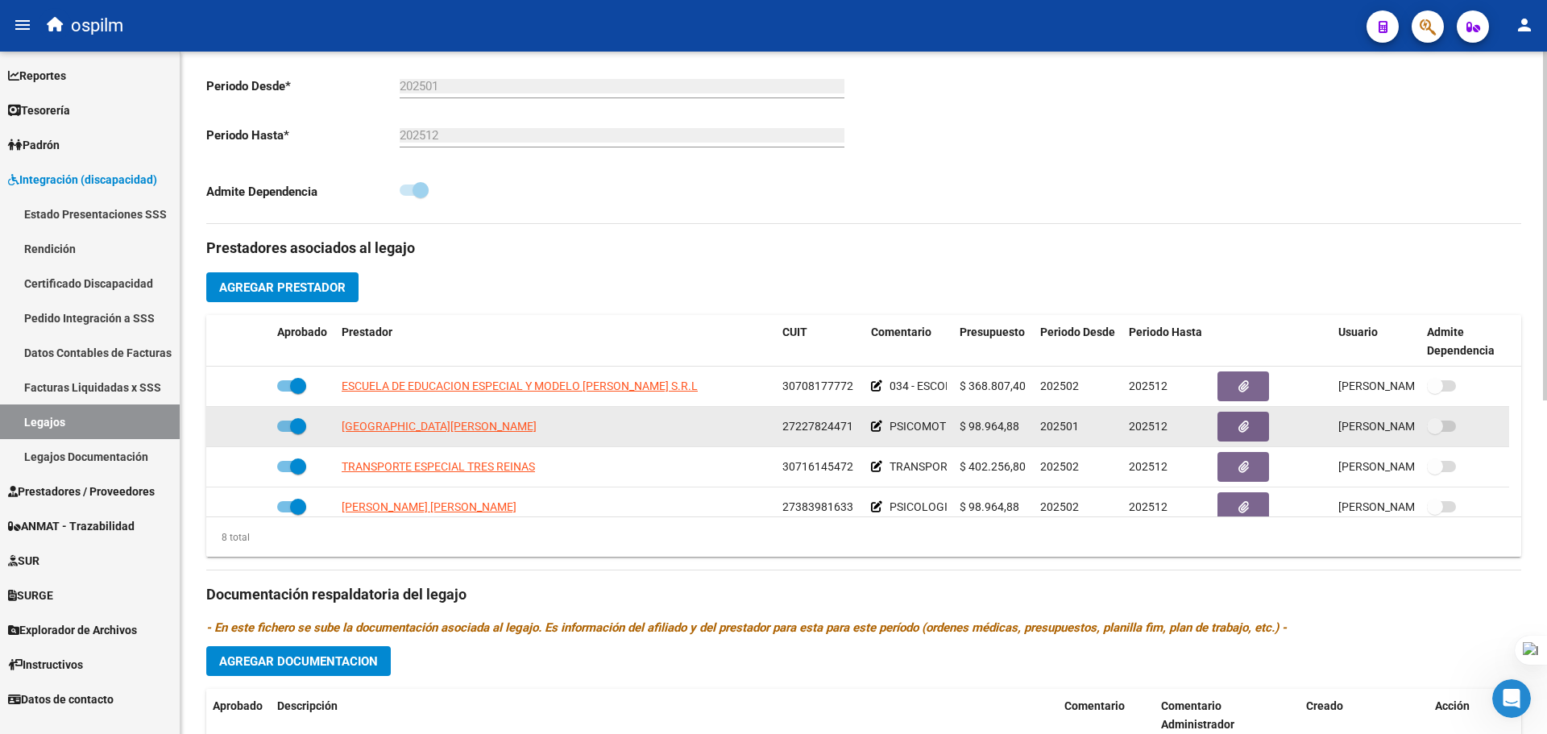
click at [878, 425] on icon at bounding box center [876, 426] width 11 height 11
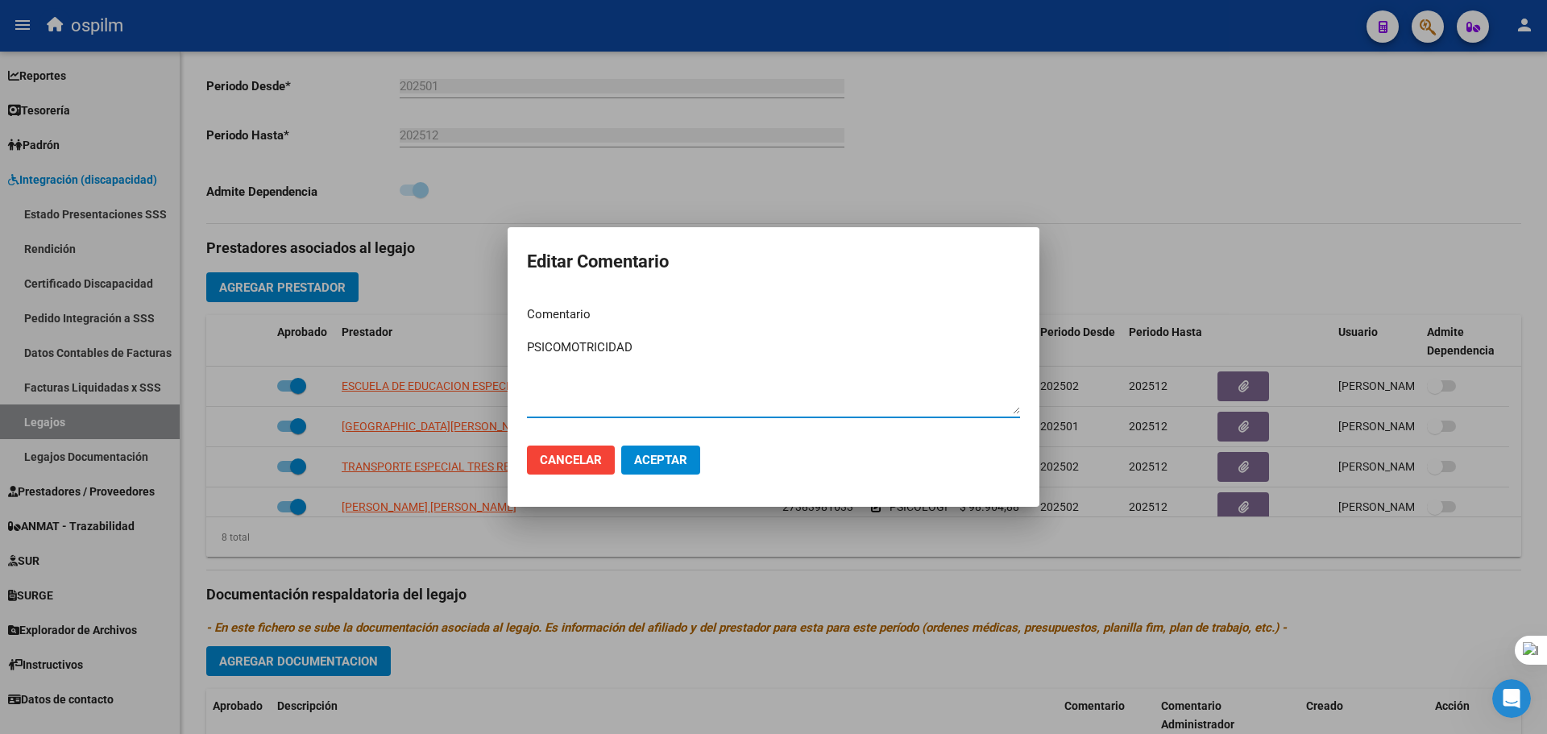
click at [529, 343] on textarea "PSICOMOTRICIDAD" at bounding box center [773, 376] width 493 height 76
paste textarea "090 - REHABILITACIÓN - MODULO INTEGRAL INTENSIVO (SEMANAL)"
drag, startPoint x: 898, startPoint y: 345, endPoint x: 833, endPoint y: 346, distance: 65.3
click at [833, 346] on textarea "090 - REHABILITACIÓN - MODULO INTEGRAL INTENSIVO (SEMANAL) PSICOMOTRICIDAD" at bounding box center [773, 376] width 493 height 76
drag, startPoint x: 659, startPoint y: 348, endPoint x: 560, endPoint y: 342, distance: 99.3
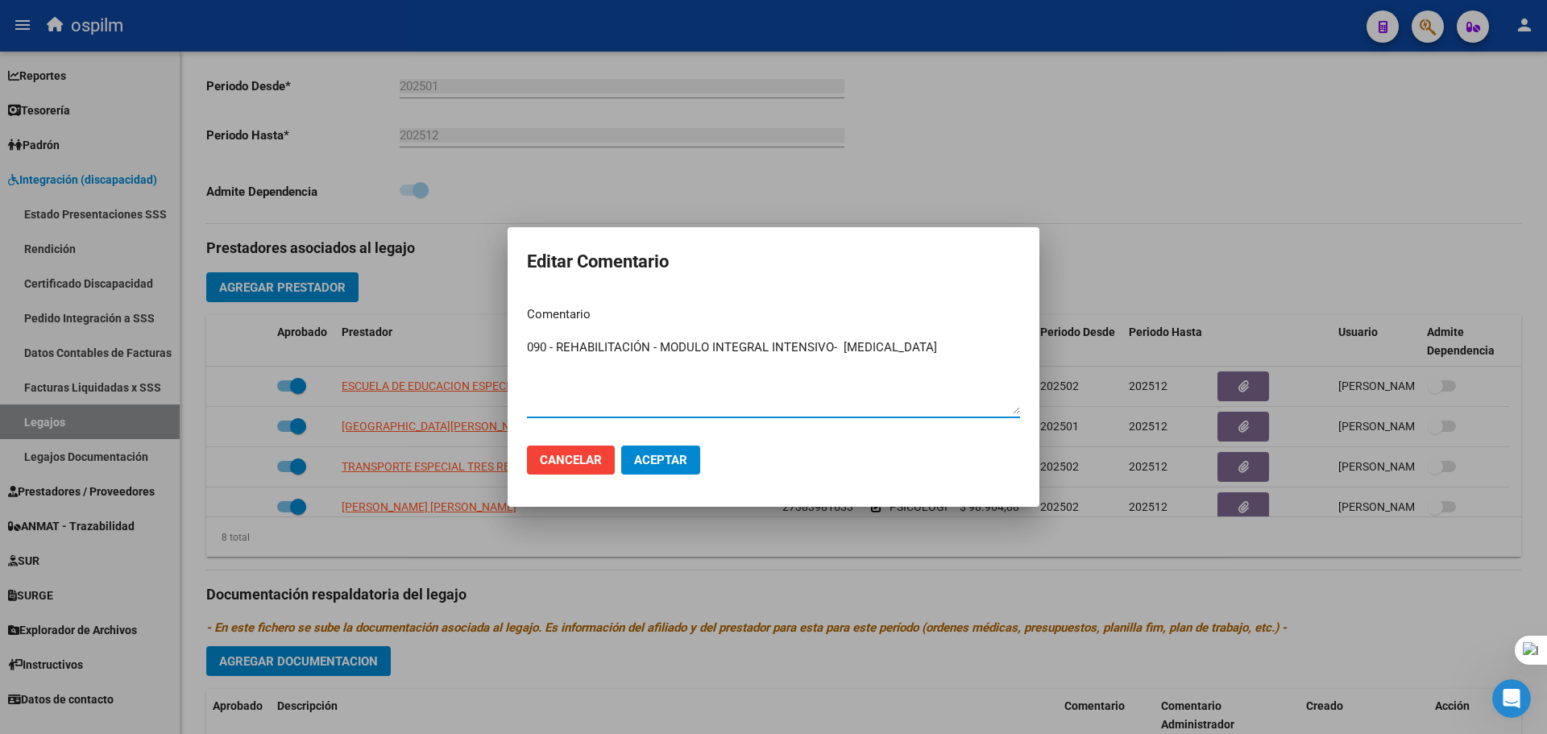
click at [560, 342] on textarea "090 - REHABILITACIÓN - MODULO INTEGRAL INTENSIVO- PSICOMOTRICIDAD" at bounding box center [773, 376] width 493 height 76
click at [729, 344] on textarea "090 - MODULO INTEGRAL INTENSIVO- PSICOMOTRICIDAD" at bounding box center [773, 376] width 493 height 76
click at [728, 347] on textarea "090 - MODULO INTEGRAL INTENSIVO- PSICOMOTRICIDAD" at bounding box center [773, 376] width 493 height 76
drag, startPoint x: 737, startPoint y: 348, endPoint x: 499, endPoint y: 340, distance: 238.7
click at [499, 340] on div "Editar Comentario Comentario 090 - MODULO INTEGRAL INTENSIVO - PSICOMOTRICIDAD …" at bounding box center [773, 367] width 1547 height 734
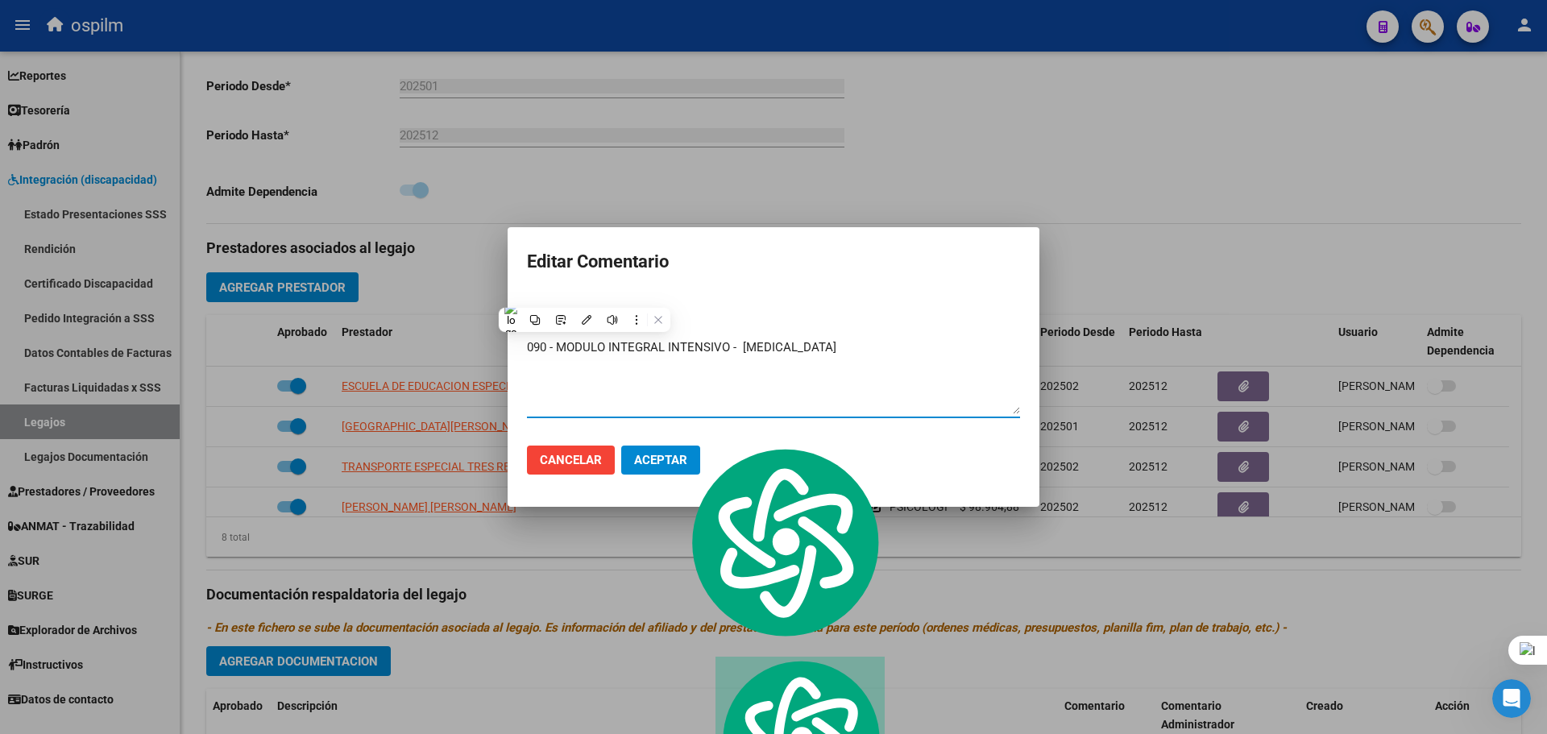
type textarea "090 - MODULO INTEGRAL INTENSIVO - PSICOMOTRICIDAD"
click at [663, 454] on span "Aceptar" at bounding box center [660, 460] width 53 height 15
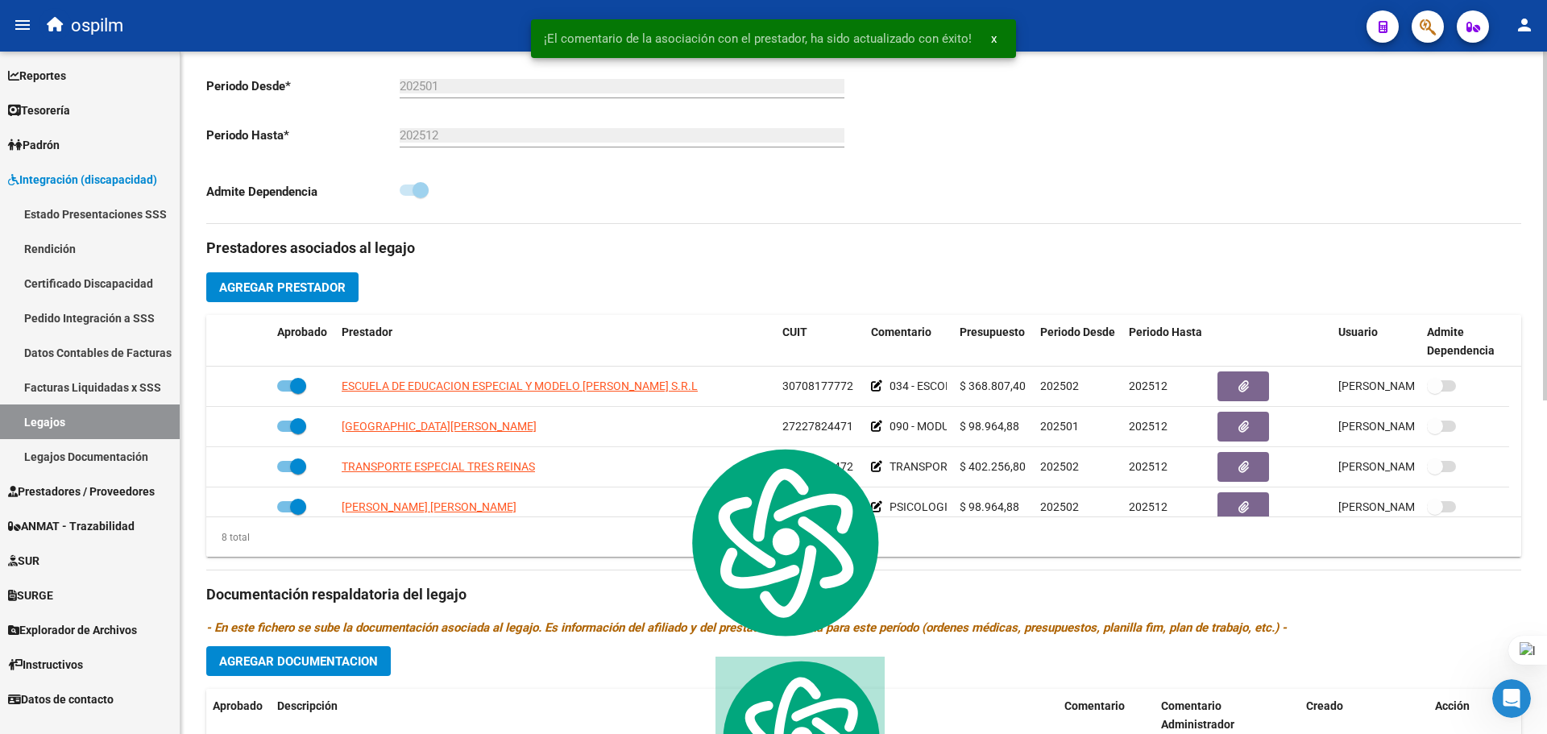
click at [878, 556] on div "8 total" at bounding box center [863, 537] width 1315 height 40
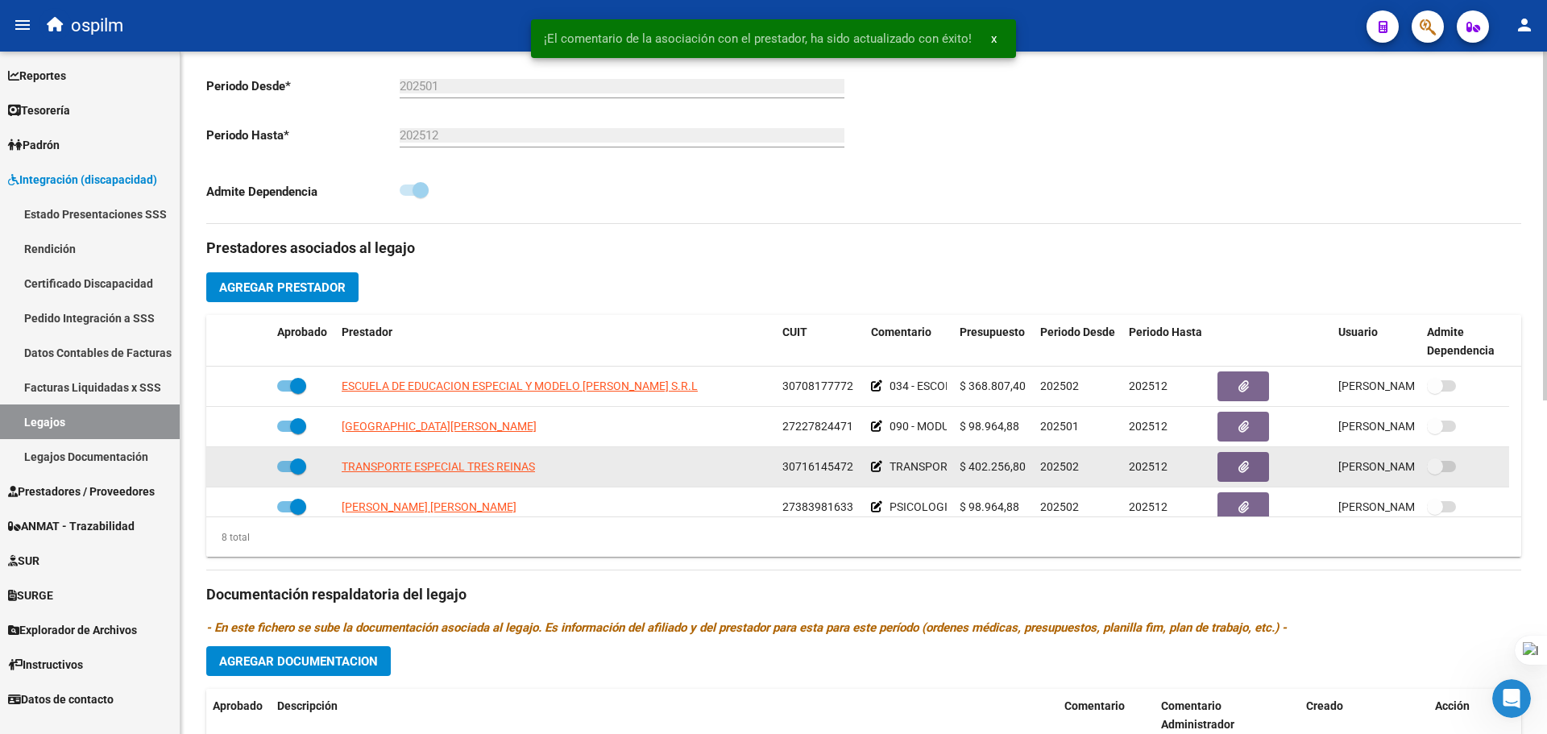
click at [882, 465] on div "TRANSPORTE (KM)" at bounding box center [909, 467] width 76 height 19
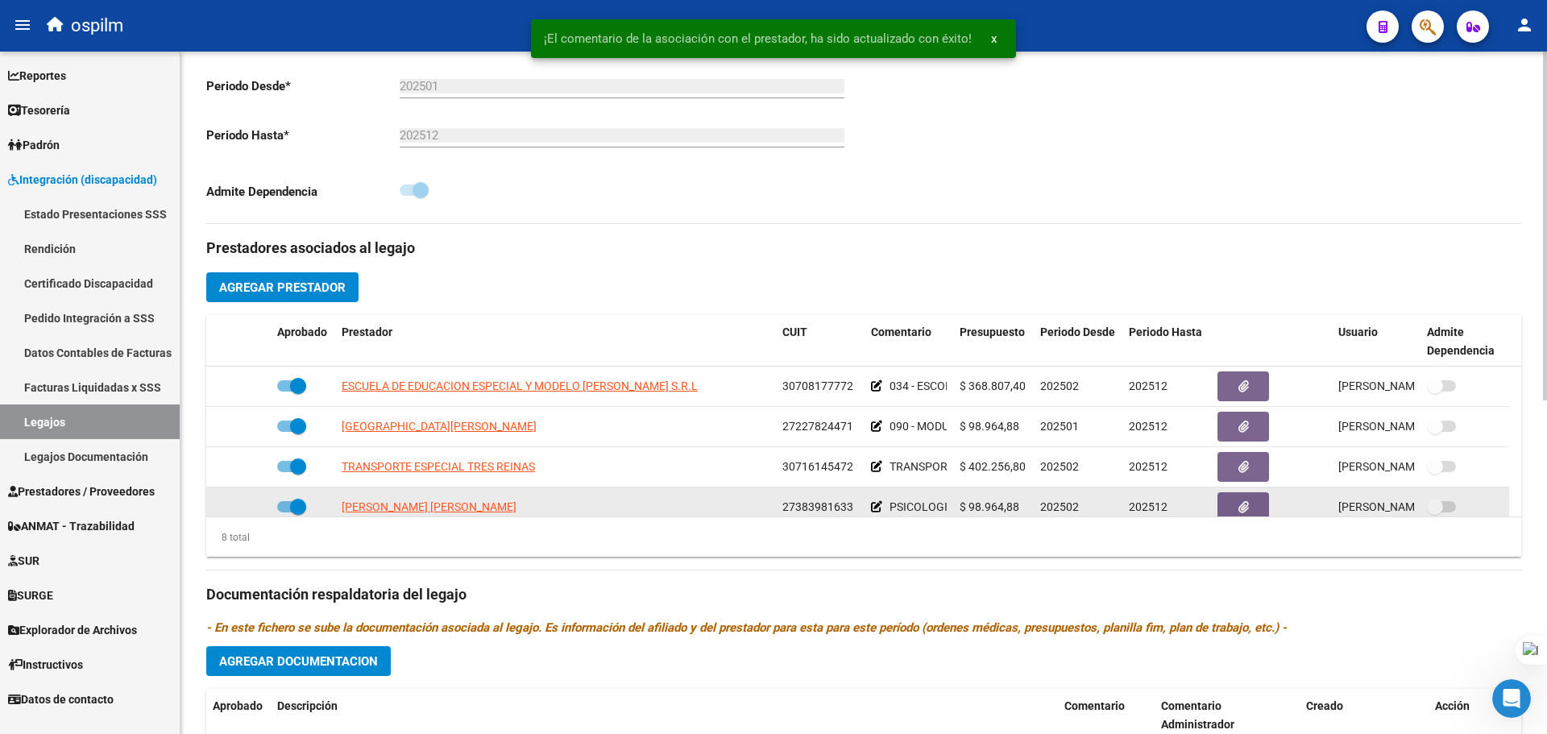
click at [875, 501] on icon at bounding box center [876, 506] width 11 height 11
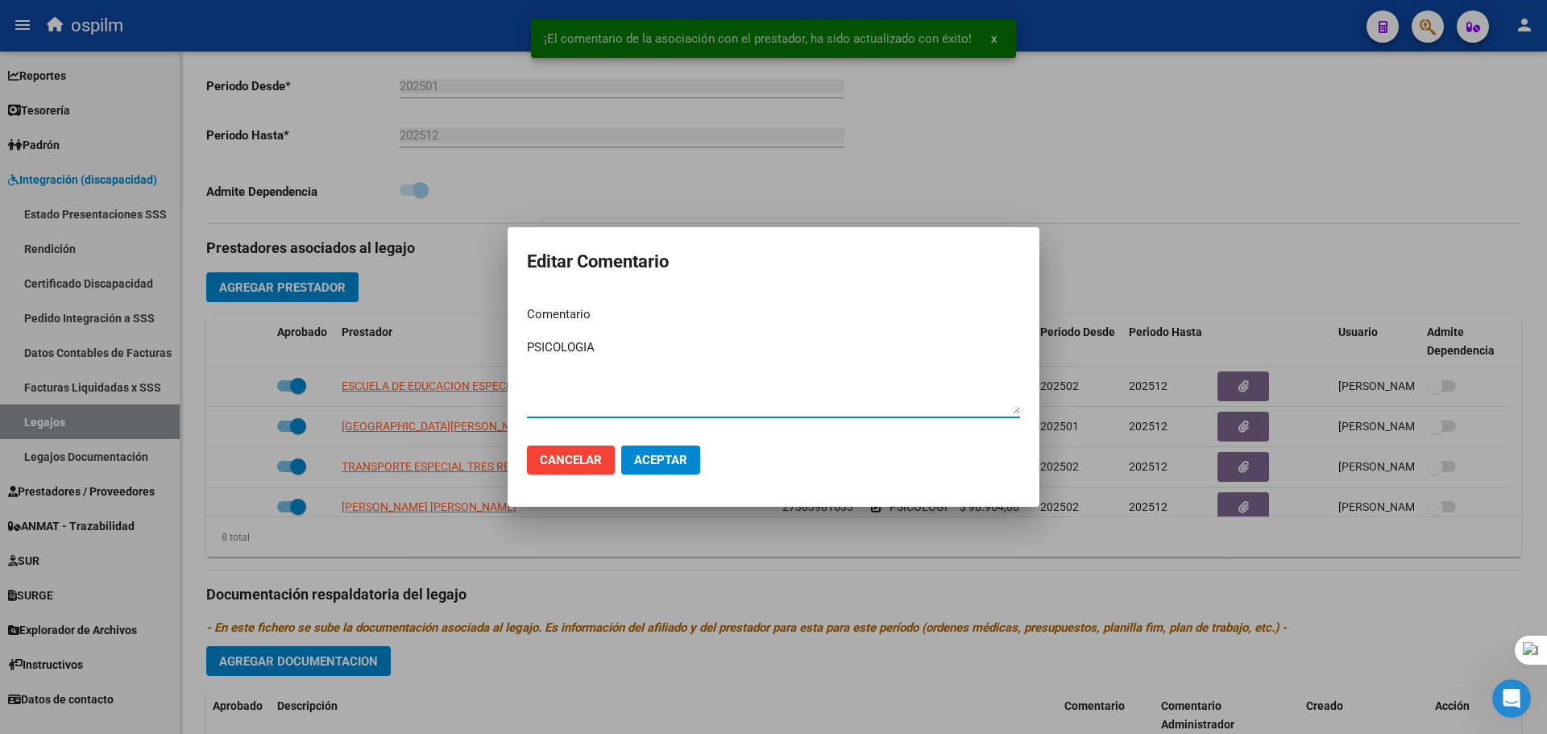
click at [528, 347] on textarea "PSICOLOGIA" at bounding box center [773, 376] width 493 height 76
paste textarea "090 - MODULO INTEGRAL INTENSIVO -"
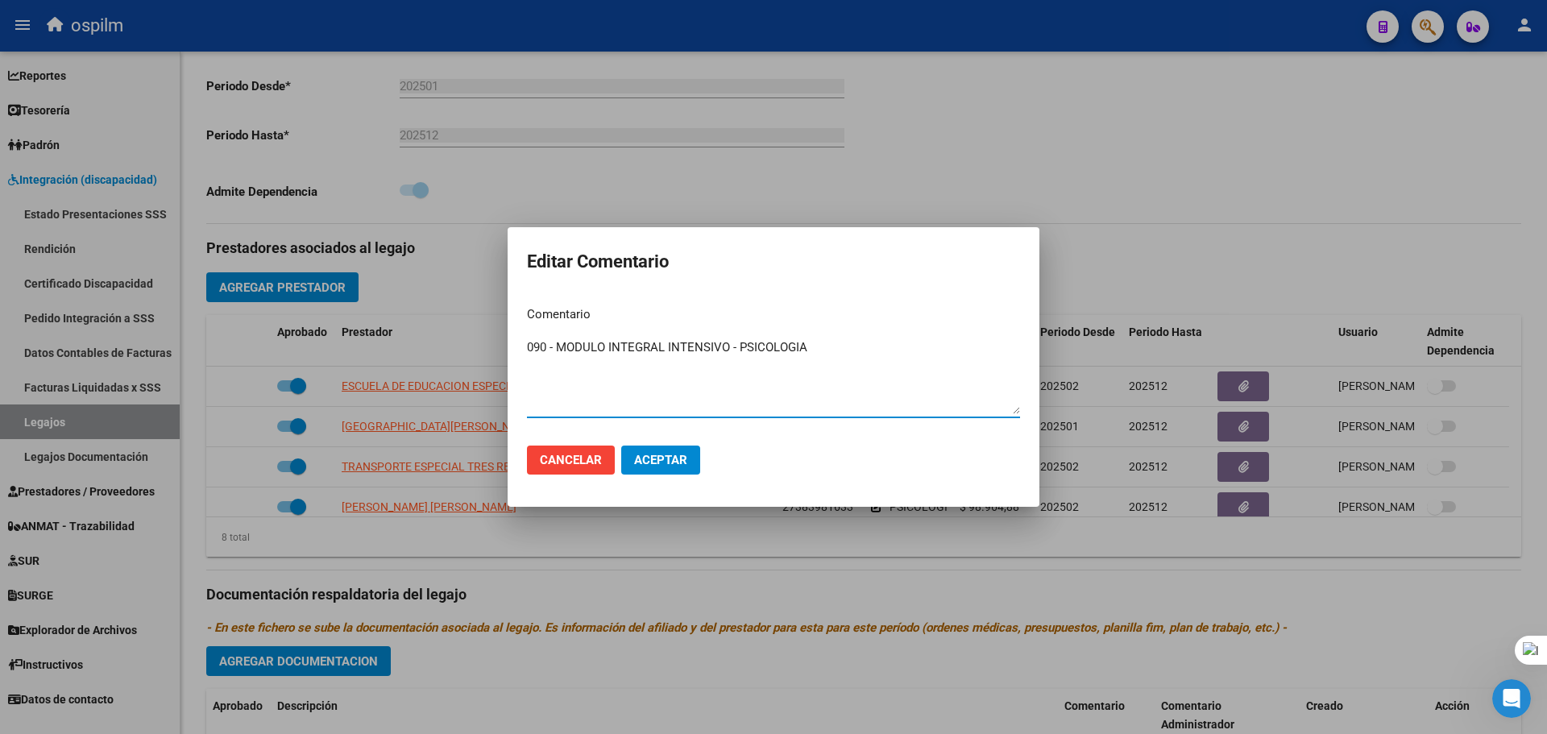
type textarea "090 - MODULO INTEGRAL INTENSIVO - PSICOLOGIA"
click at [681, 459] on span "Aceptar" at bounding box center [660, 460] width 53 height 15
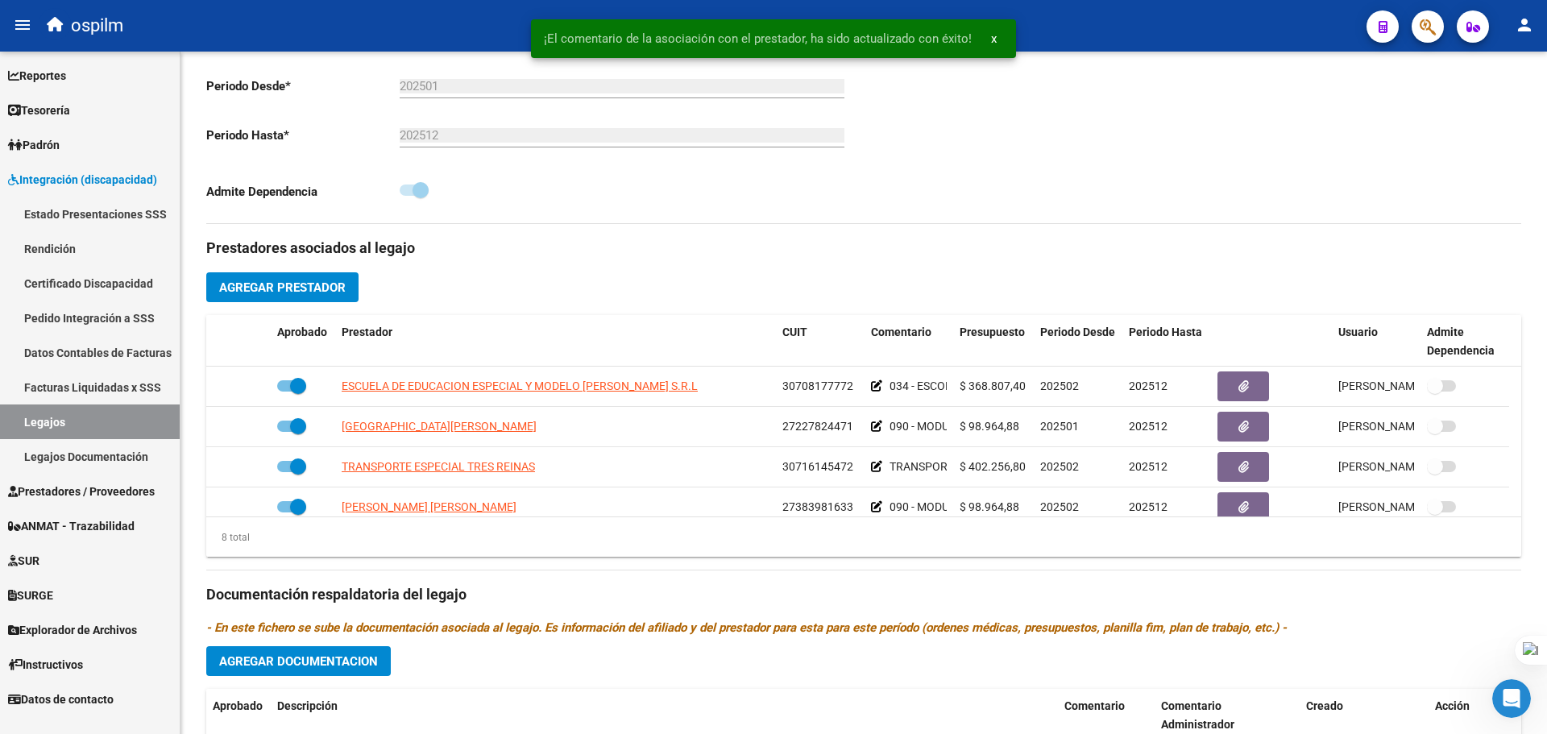
scroll to position [10, 0]
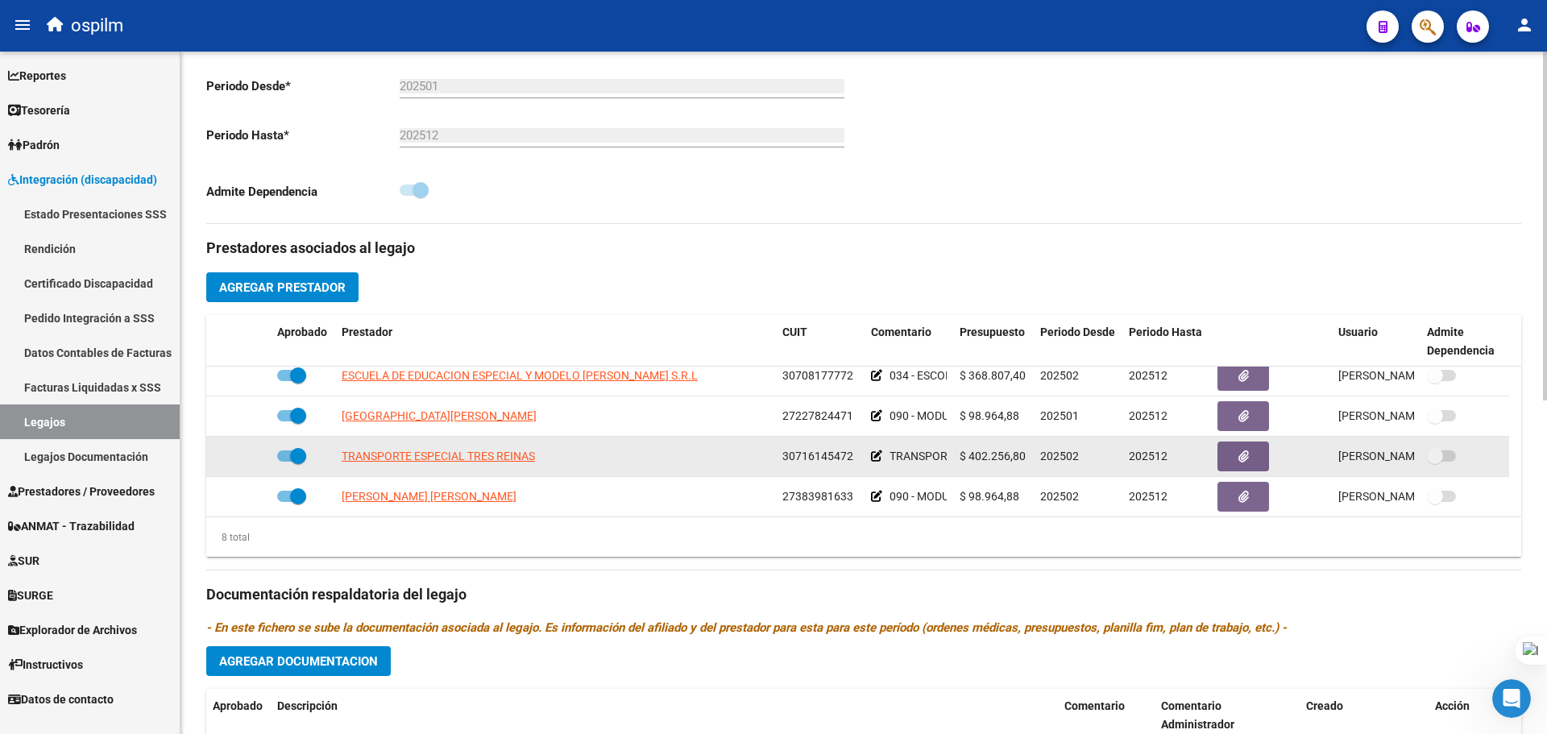
click at [871, 459] on icon at bounding box center [876, 455] width 11 height 11
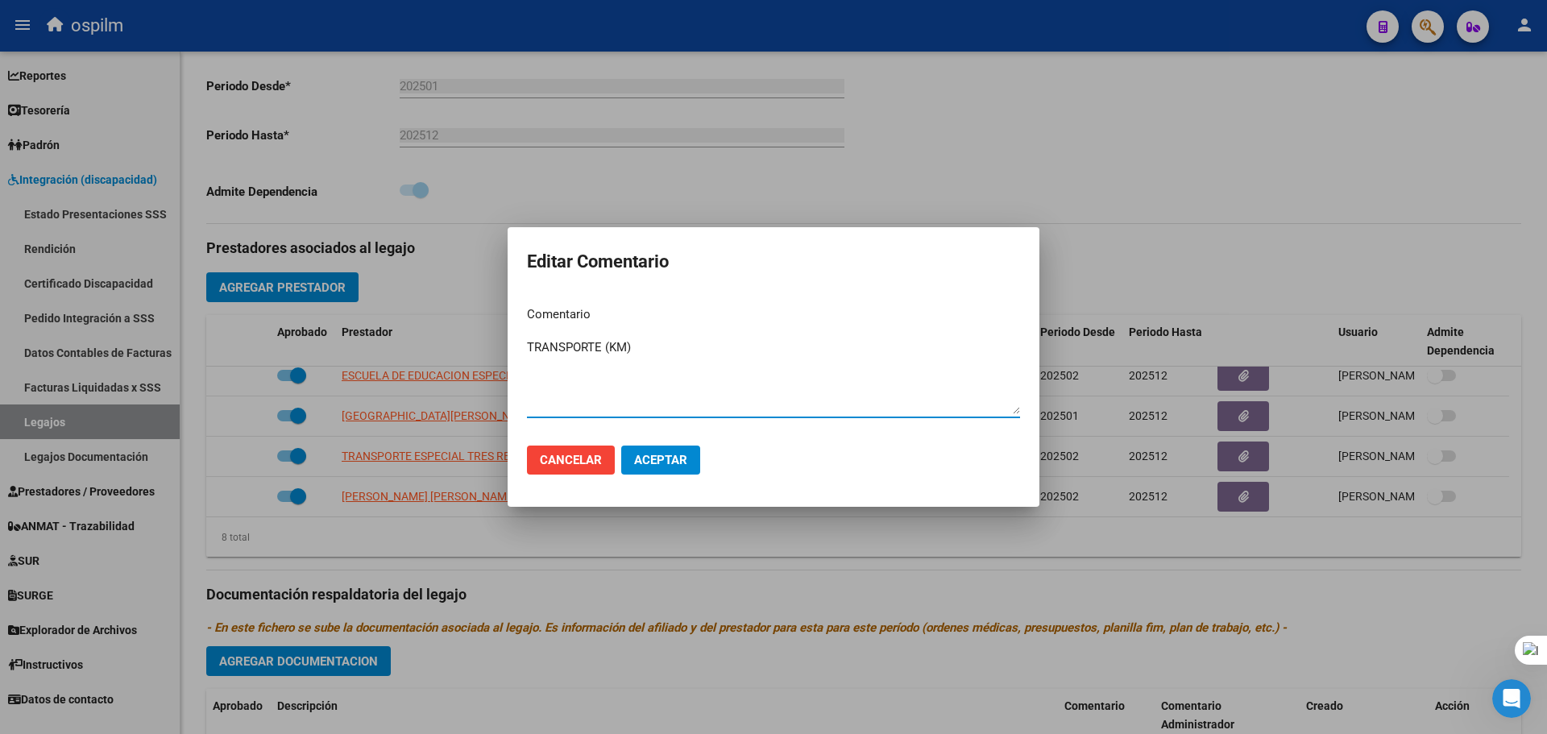
drag, startPoint x: 629, startPoint y: 340, endPoint x: 350, endPoint y: 332, distance: 278.9
click at [340, 333] on div "Editar Comentario Comentario TRANSPORTE (KM) Ingresar el comentario Cancelar Ac…" at bounding box center [773, 367] width 1547 height 734
type textarea "096 - TRANSPORTE (KM)"
click at [672, 460] on span "Aceptar" at bounding box center [660, 460] width 53 height 15
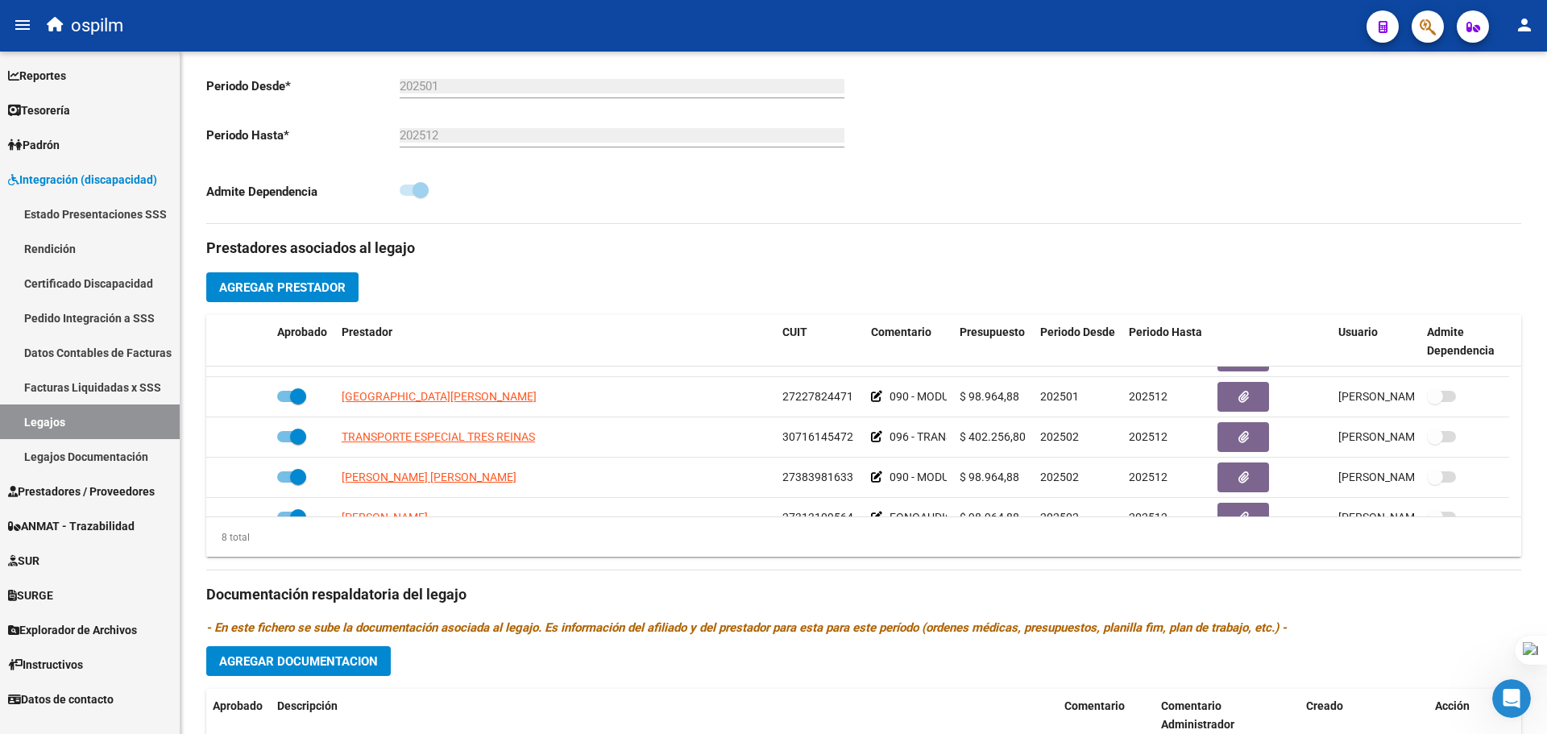
scroll to position [16, 0]
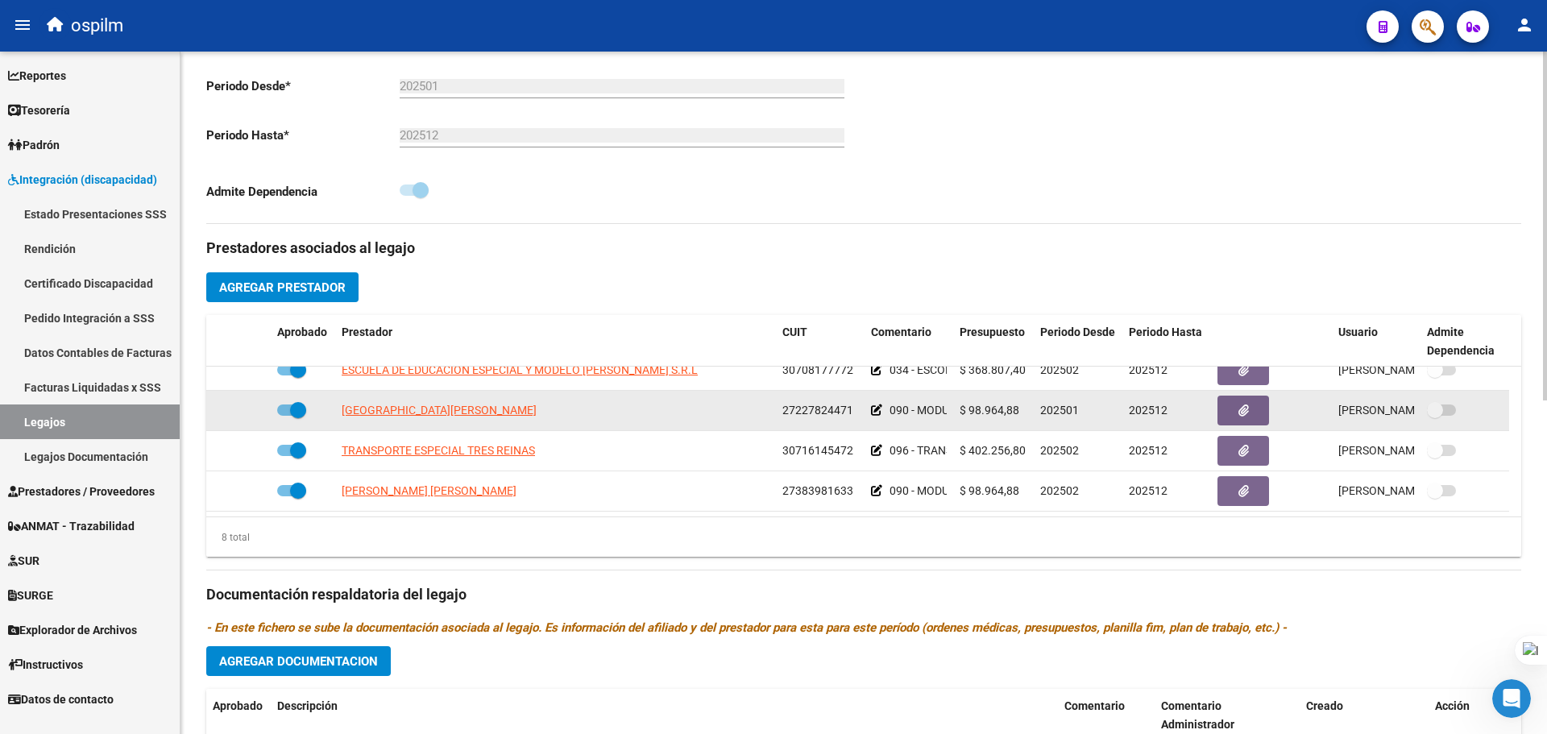
click at [877, 414] on icon at bounding box center [876, 410] width 11 height 11
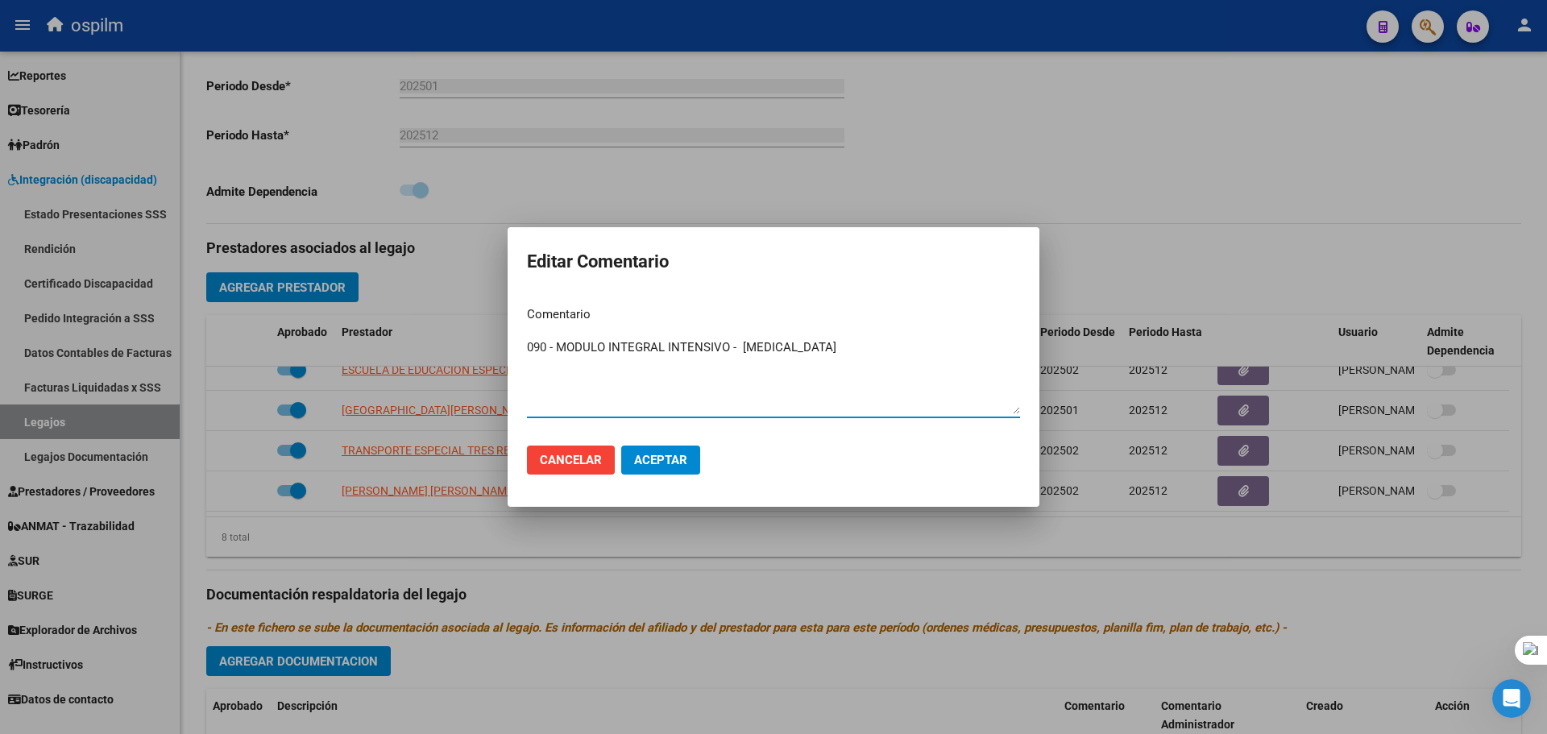
drag, startPoint x: 736, startPoint y: 348, endPoint x: 386, endPoint y: 330, distance: 350.2
click at [371, 326] on div "Editar Comentario Comentario 090 - MODULO INTEGRAL INTENSIVO - PSICOMOTRICIDAD …" at bounding box center [773, 367] width 1547 height 734
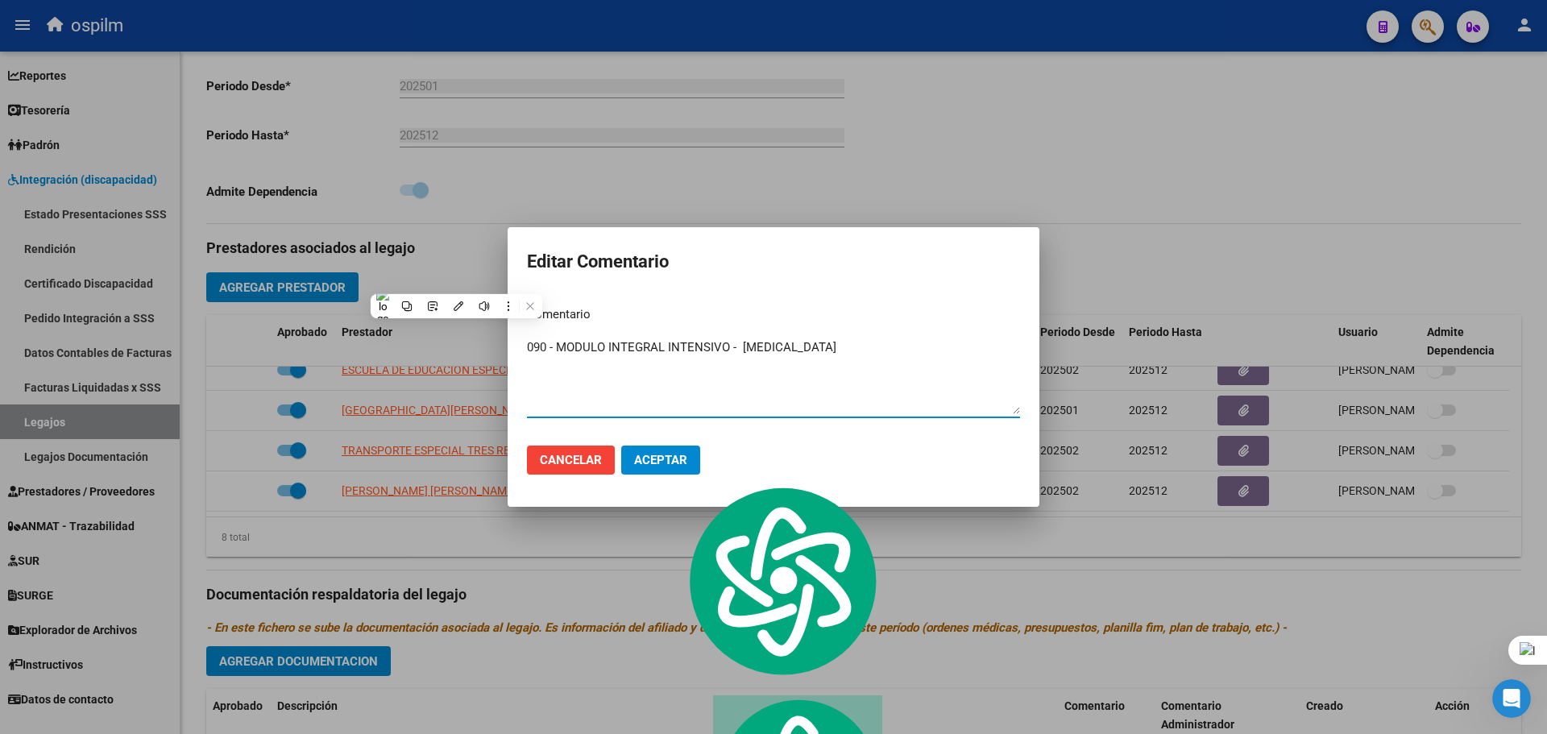
click at [670, 463] on span "Aceptar" at bounding box center [660, 460] width 53 height 15
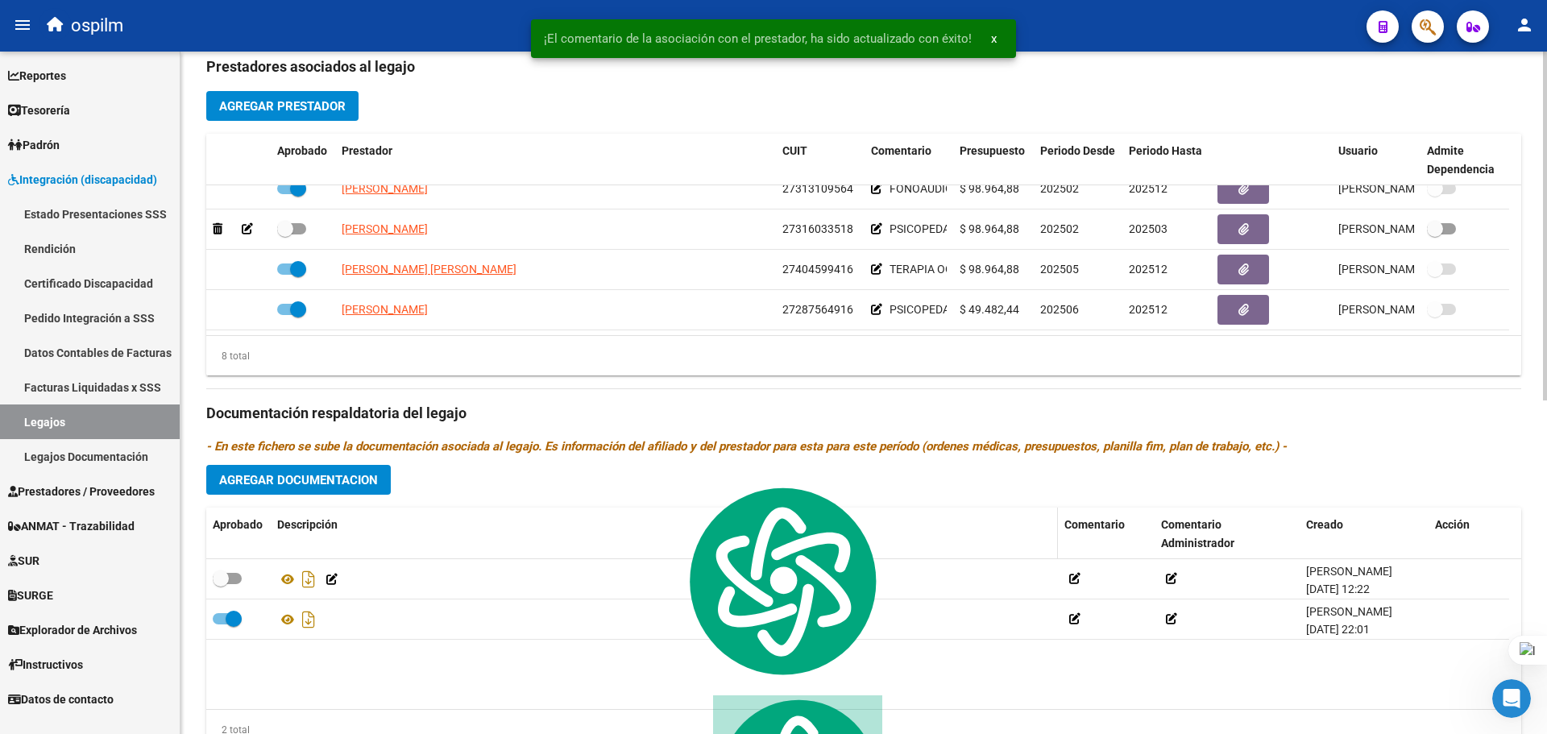
scroll to position [651, 0]
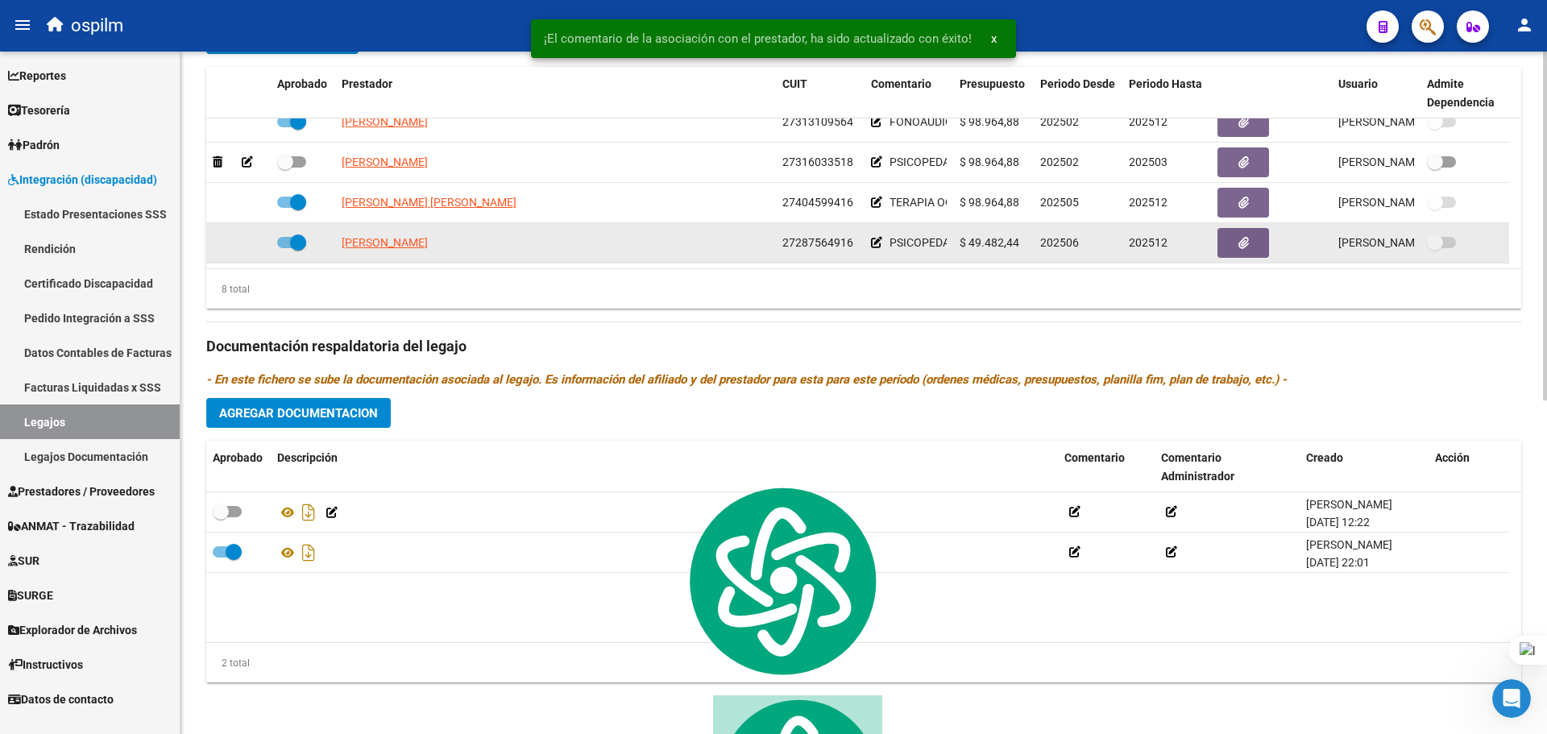
click at [875, 242] on icon at bounding box center [876, 242] width 11 height 11
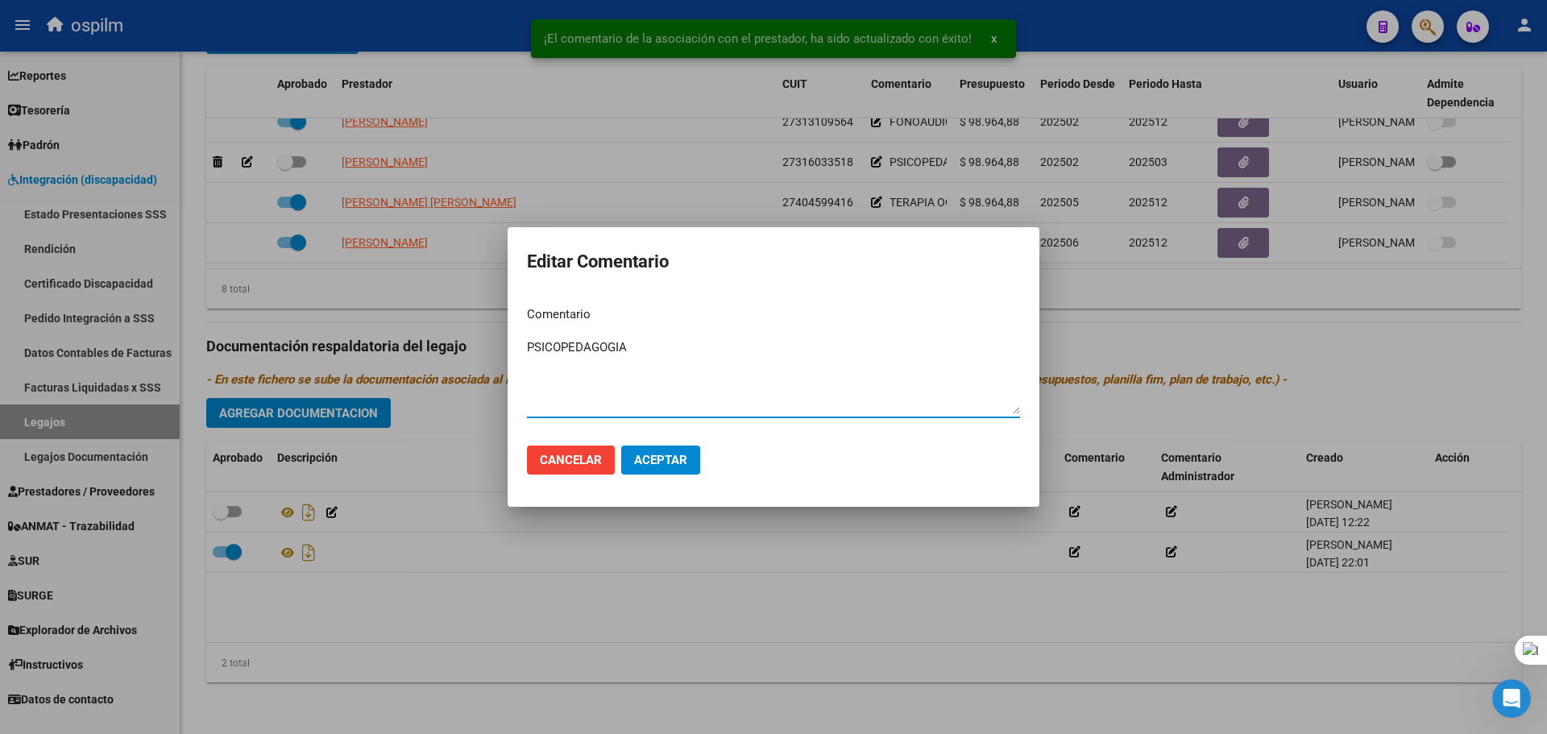
click at [530, 343] on textarea "PSICOPEDAGOGIA" at bounding box center [773, 376] width 493 height 76
paste textarea "090 - MODULO INTEGRAL INTENSIVO -"
type textarea "090 - MODULO INTEGRAL INTENSIVO - PSICOPEDAGOGIA"
click at [683, 467] on span "Aceptar" at bounding box center [660, 460] width 53 height 15
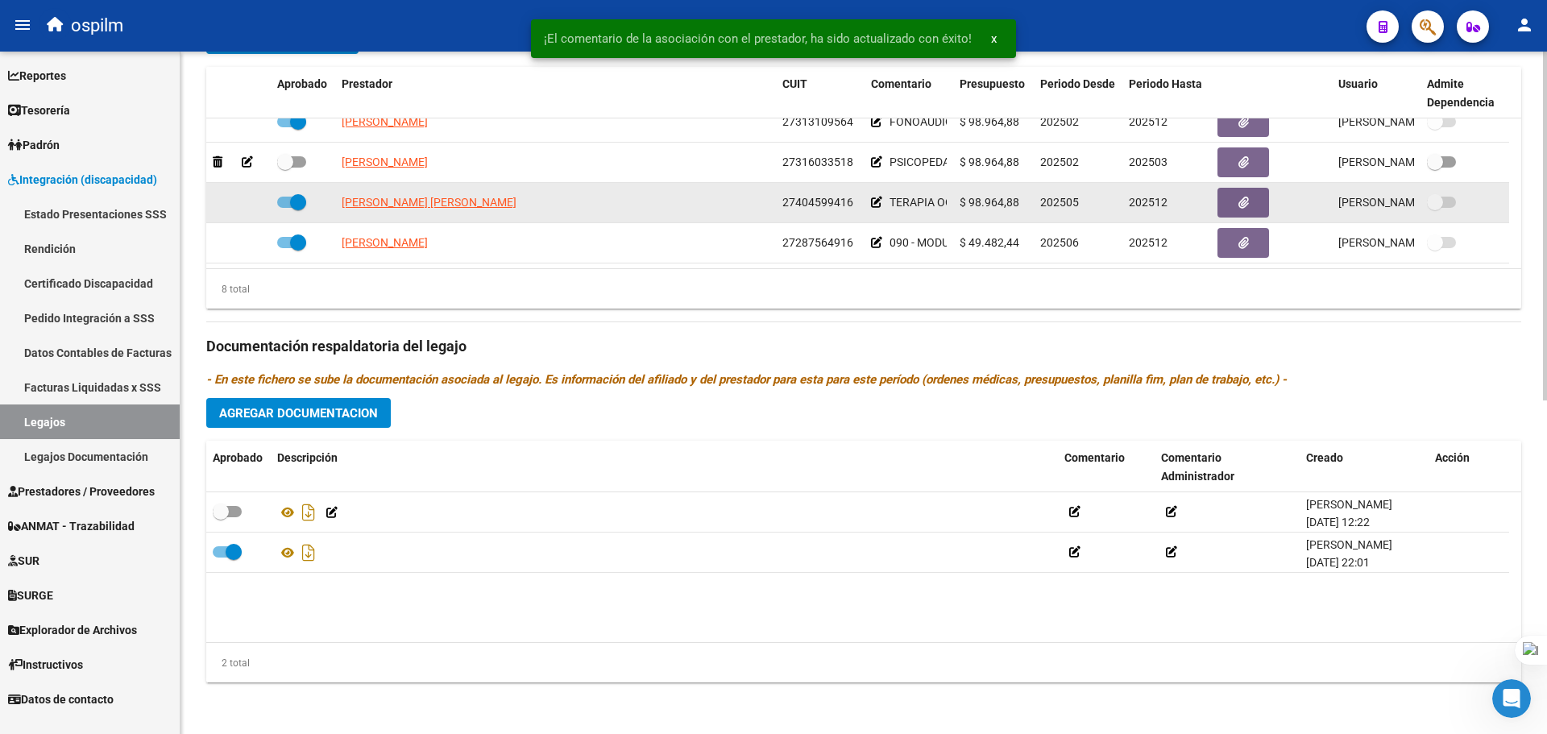
click at [874, 198] on icon at bounding box center [876, 202] width 11 height 11
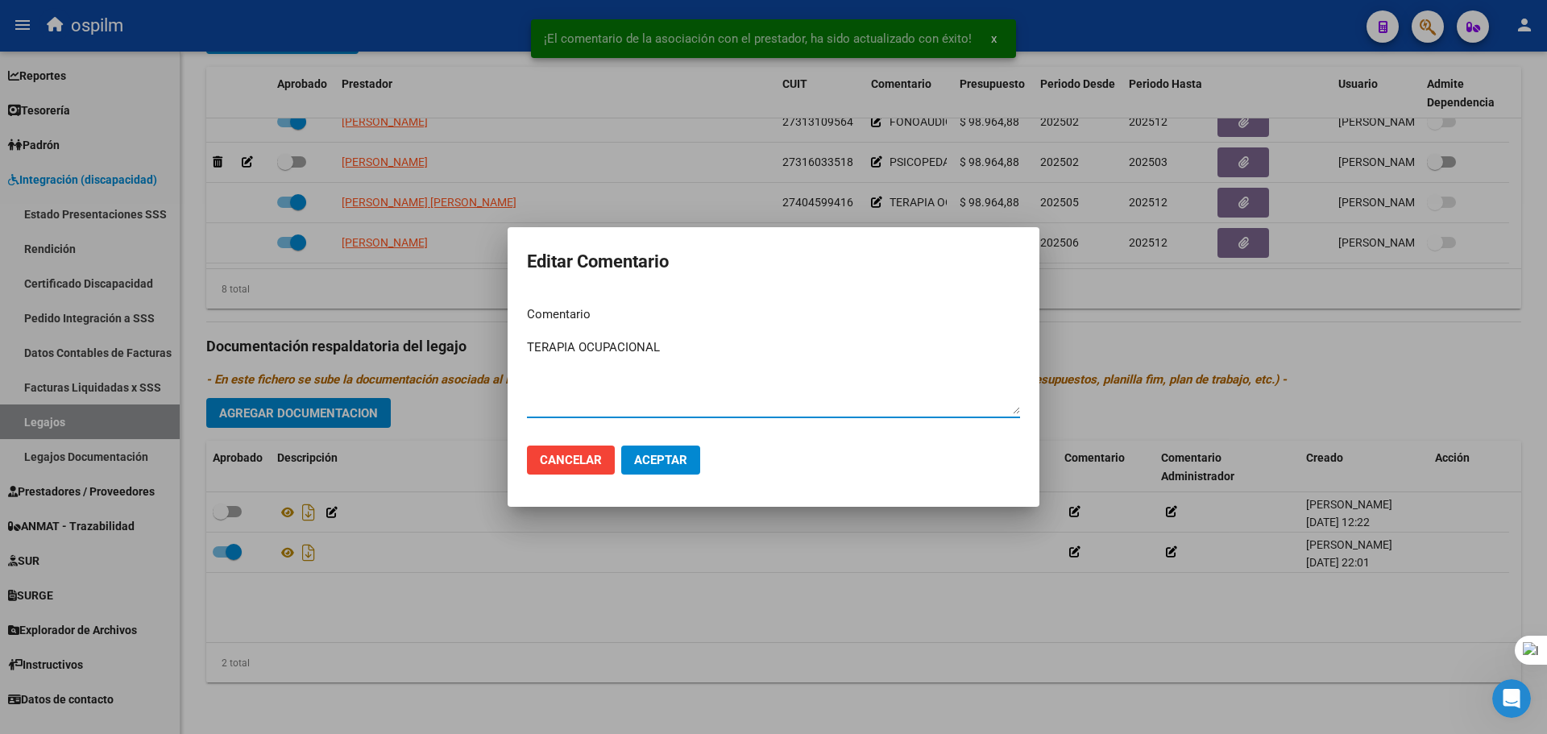
click at [529, 347] on textarea "TERAPIA OCUPACIONAL" at bounding box center [773, 376] width 493 height 76
type textarea "090 - MODULO INTEGRAL INTENSIVO - TERAPIA OCUPACIONAL"
click at [691, 454] on button "Aceptar" at bounding box center [660, 460] width 79 height 29
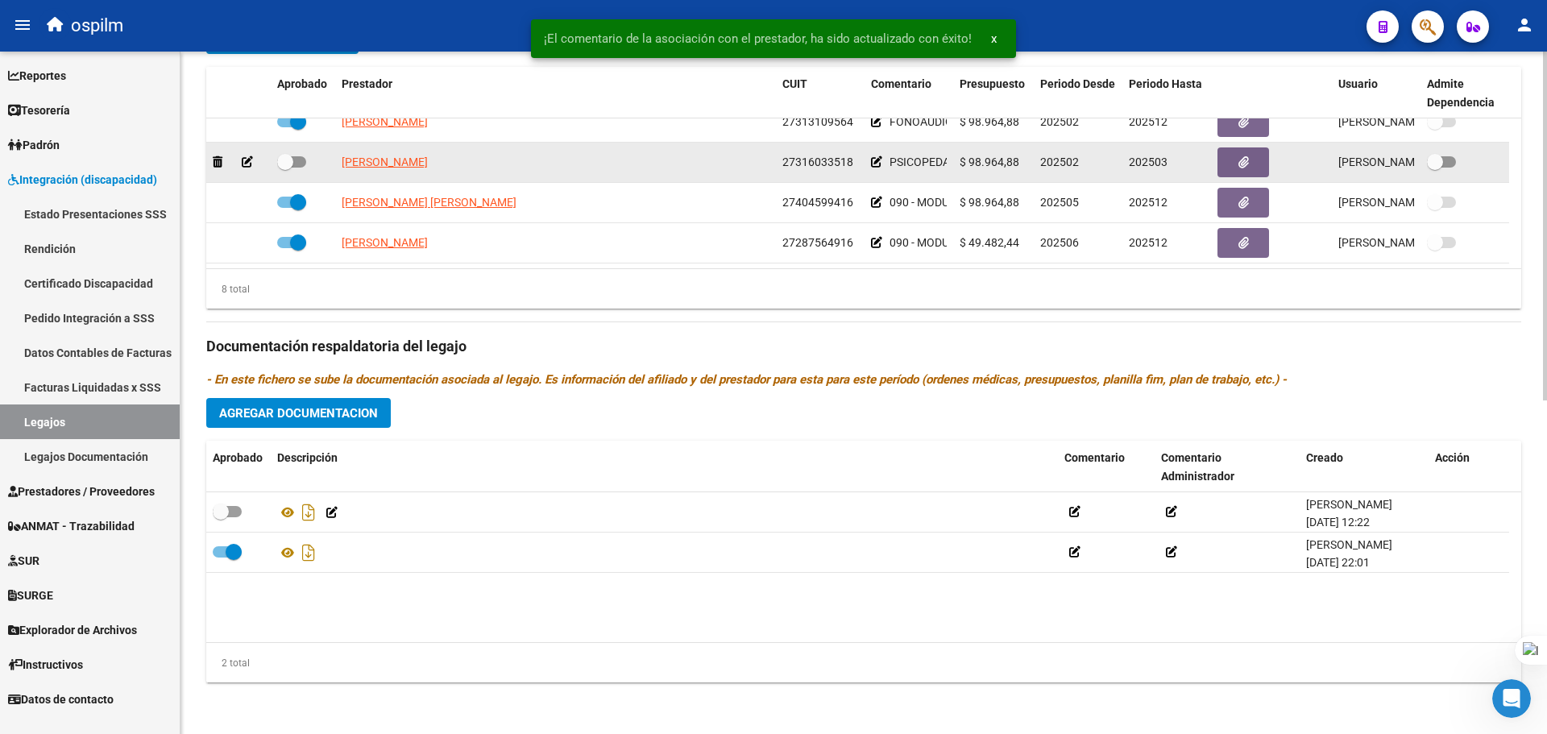
click at [875, 164] on icon at bounding box center [876, 161] width 11 height 11
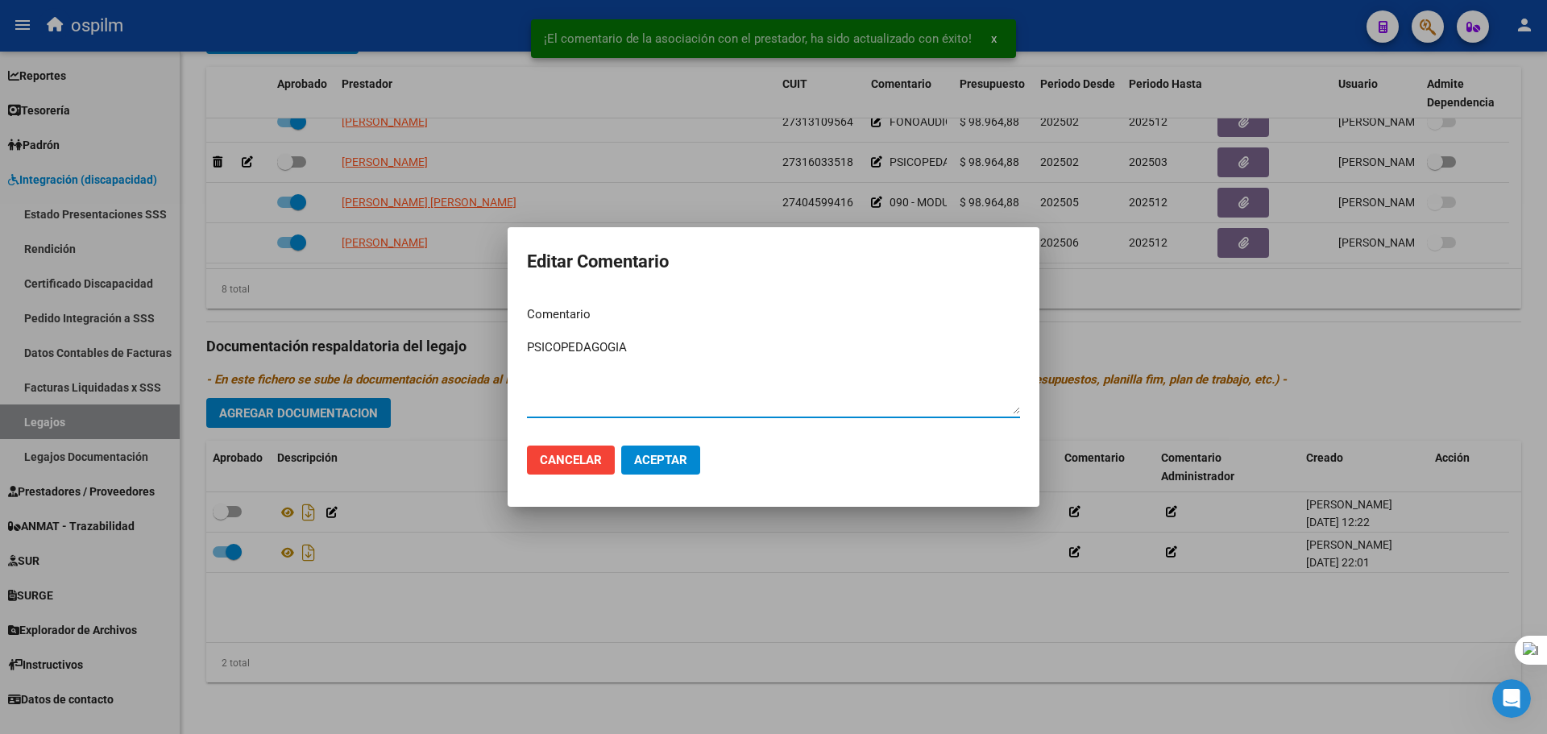
click at [528, 347] on textarea "PSICOPEDAGOGIA" at bounding box center [773, 376] width 493 height 76
paste textarea "090 - MODULO INTEGRAL INTENSIVO -"
type textarea "090 - MODULO INTEGRAL INTENSIVO - PSICOPEDAGOGIA"
click at [671, 458] on span "Aceptar" at bounding box center [660, 460] width 53 height 15
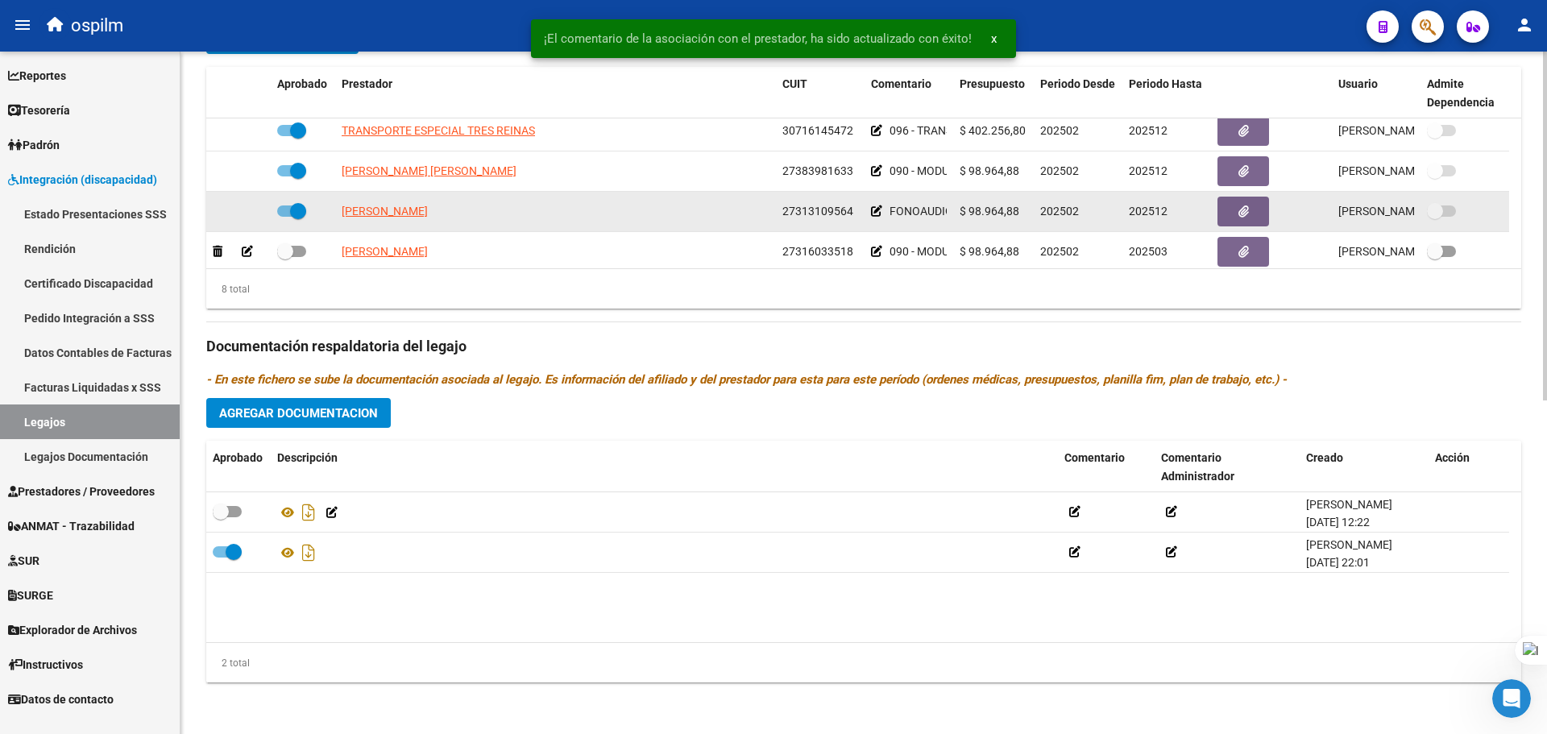
scroll to position [97, 0]
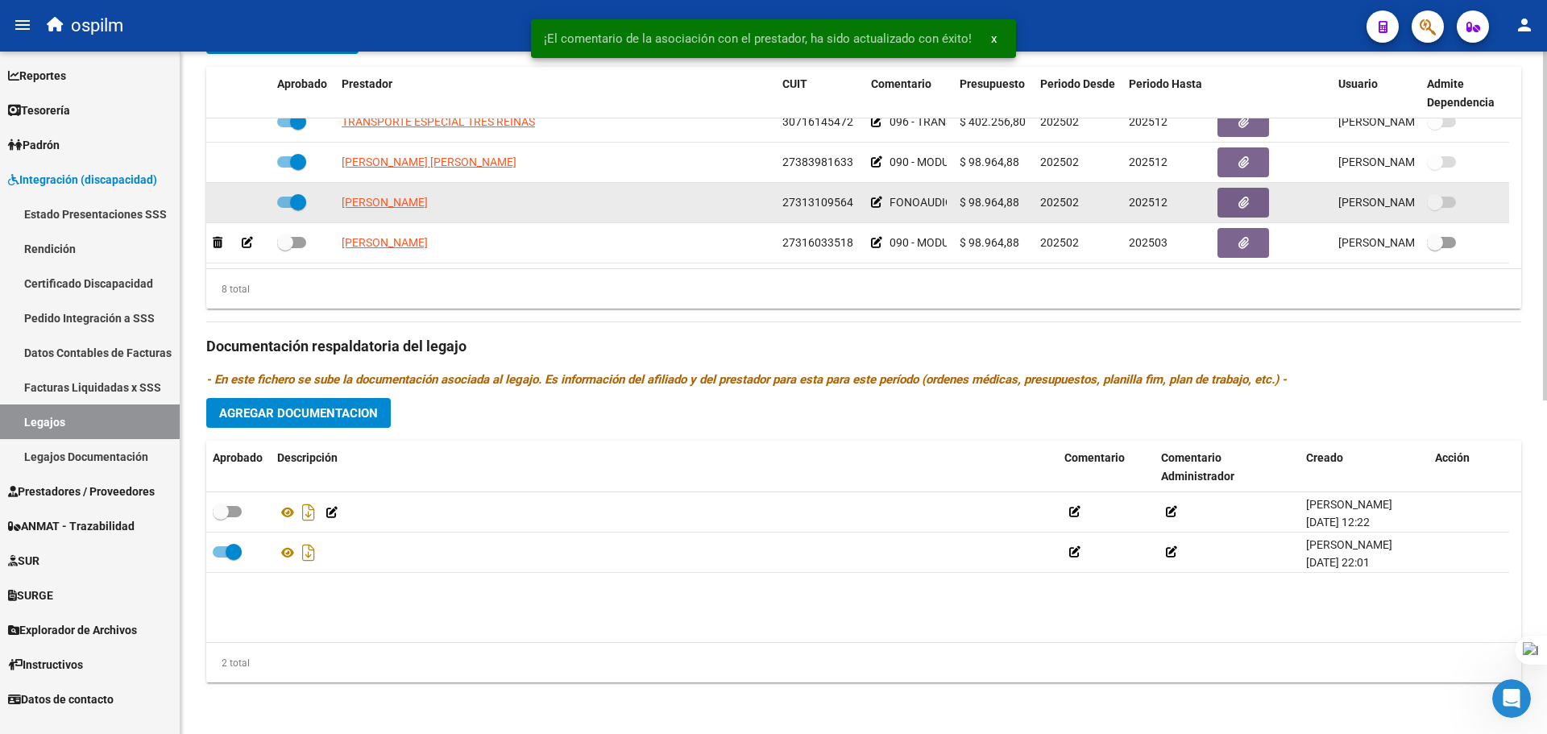
click at [879, 205] on icon at bounding box center [876, 202] width 11 height 11
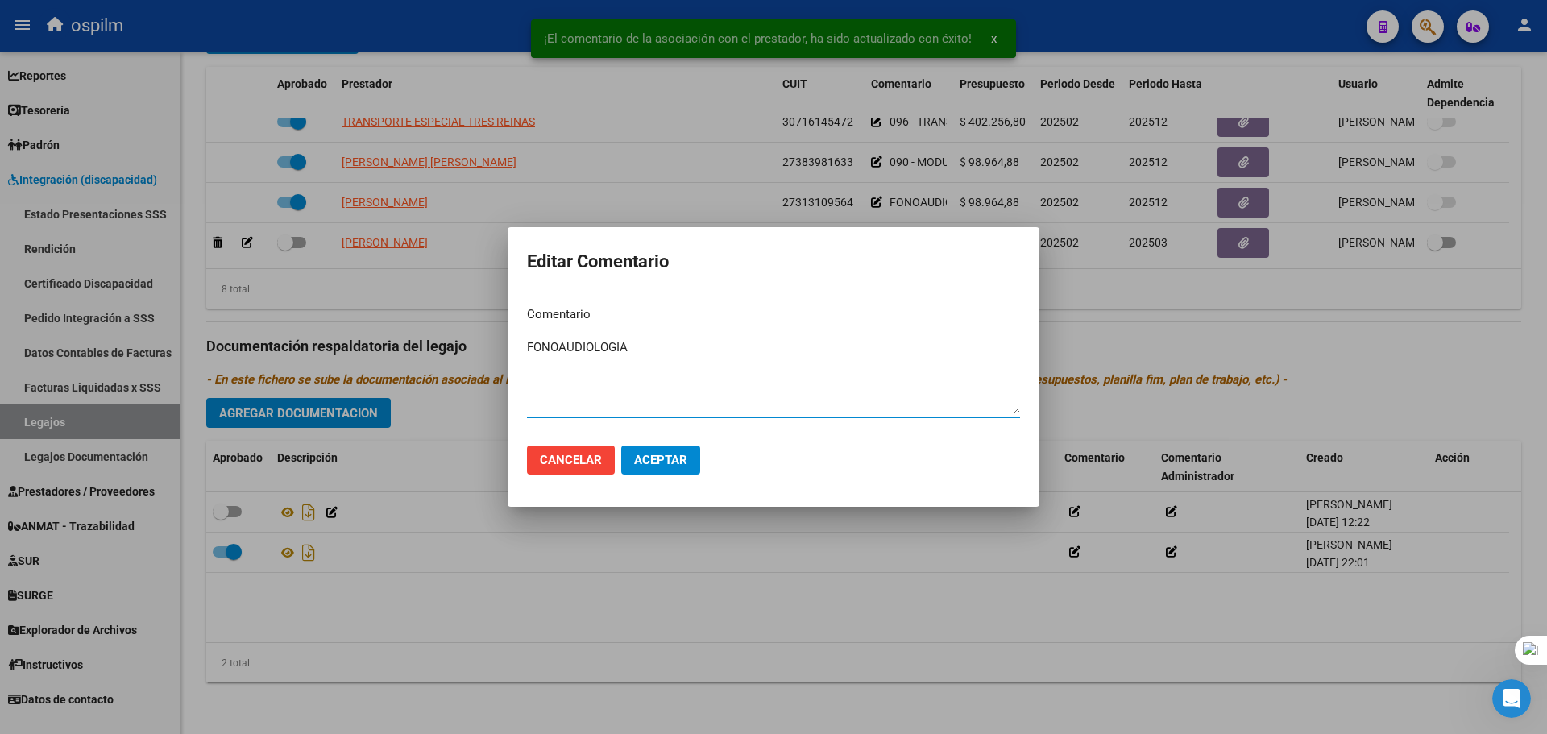
click at [529, 347] on textarea "FONOAUDIOLOGIA" at bounding box center [773, 376] width 493 height 76
paste textarea "090 - MODULO INTEGRAL INTENSIVO -"
type textarea "090 - MODULO INTEGRAL INTENSIVO - FONOAUDIOLOGIA"
click at [665, 467] on span "Aceptar" at bounding box center [660, 460] width 53 height 15
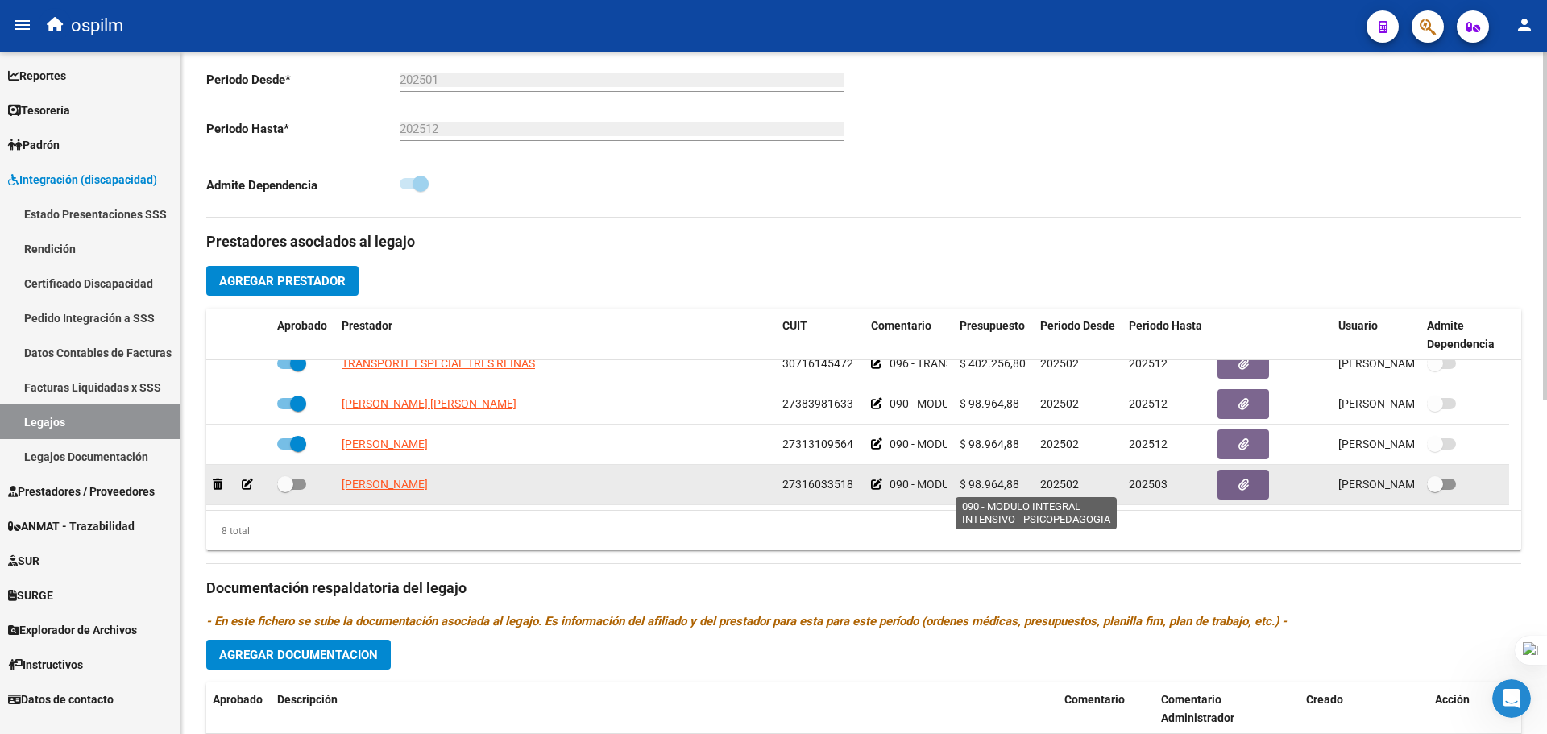
scroll to position [16, 0]
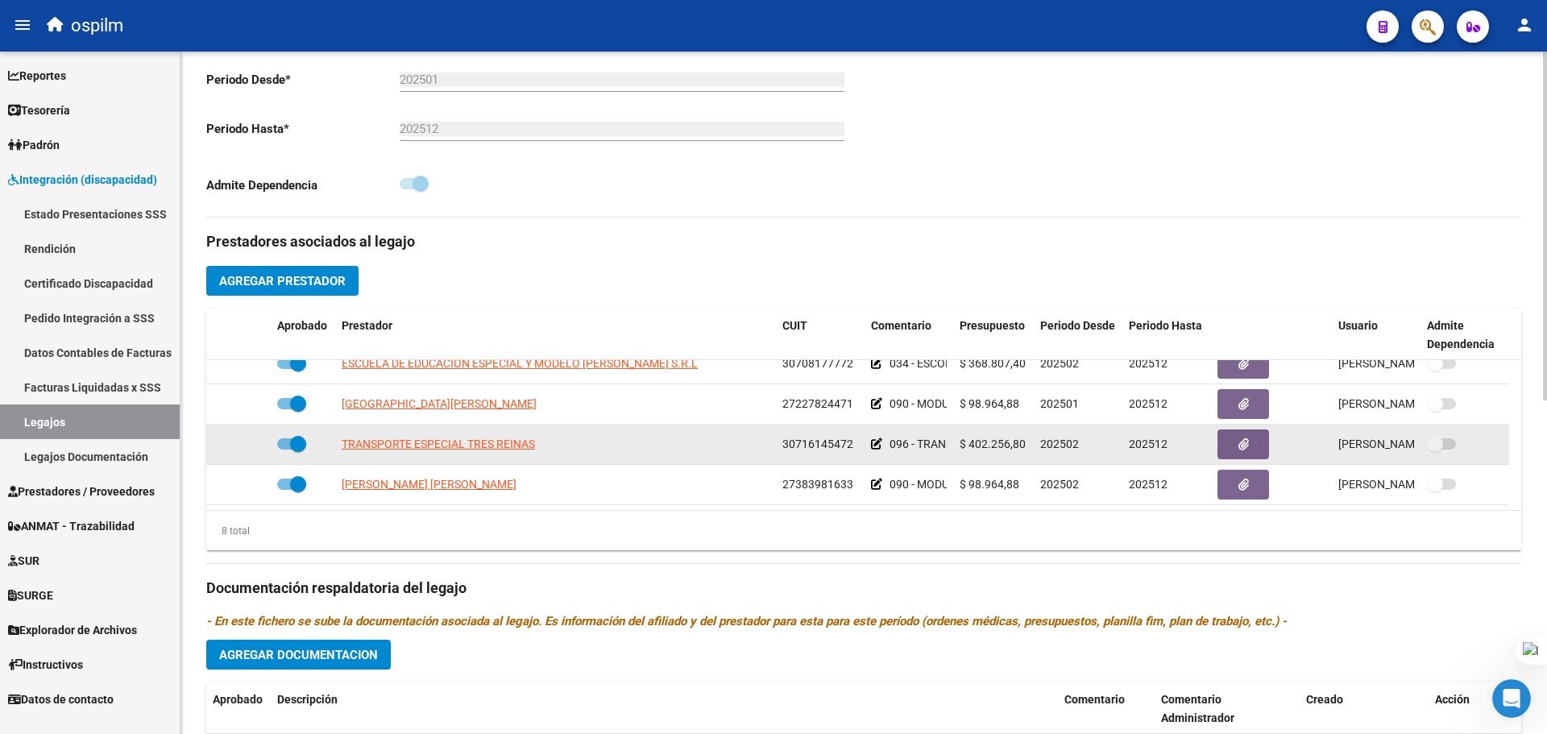
click at [1451, 449] on label at bounding box center [1441, 443] width 29 height 19
click at [1446, 444] on span at bounding box center [1441, 443] width 29 height 11
click at [869, 438] on datatable-body-cell "096 - TRANSPORTE (KM)" at bounding box center [909, 444] width 89 height 39
click at [876, 442] on icon at bounding box center [876, 443] width 11 height 11
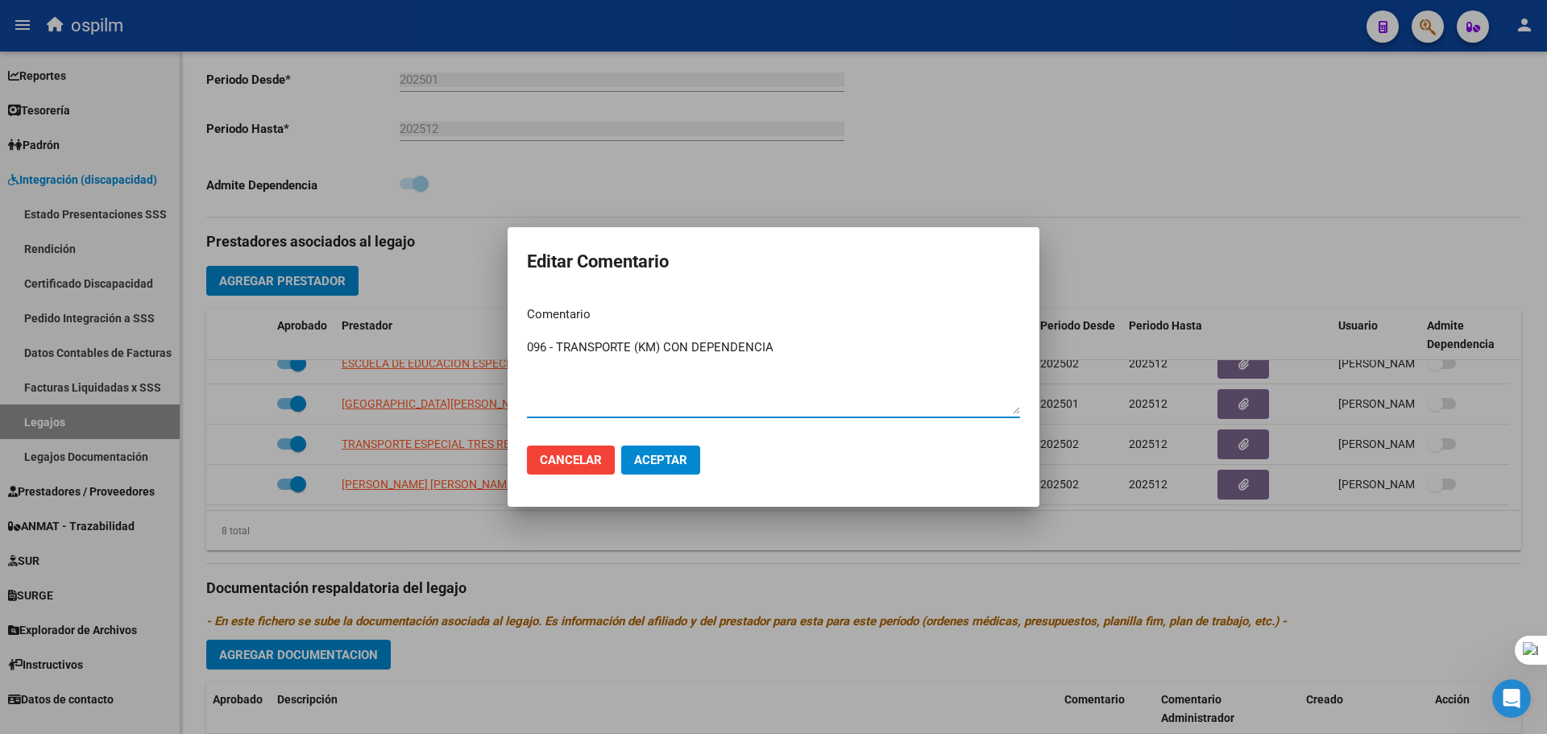
type textarea "096 - TRANSPORTE (KM) CON DEPENDENCIA"
click at [674, 455] on span "Aceptar" at bounding box center [660, 460] width 53 height 15
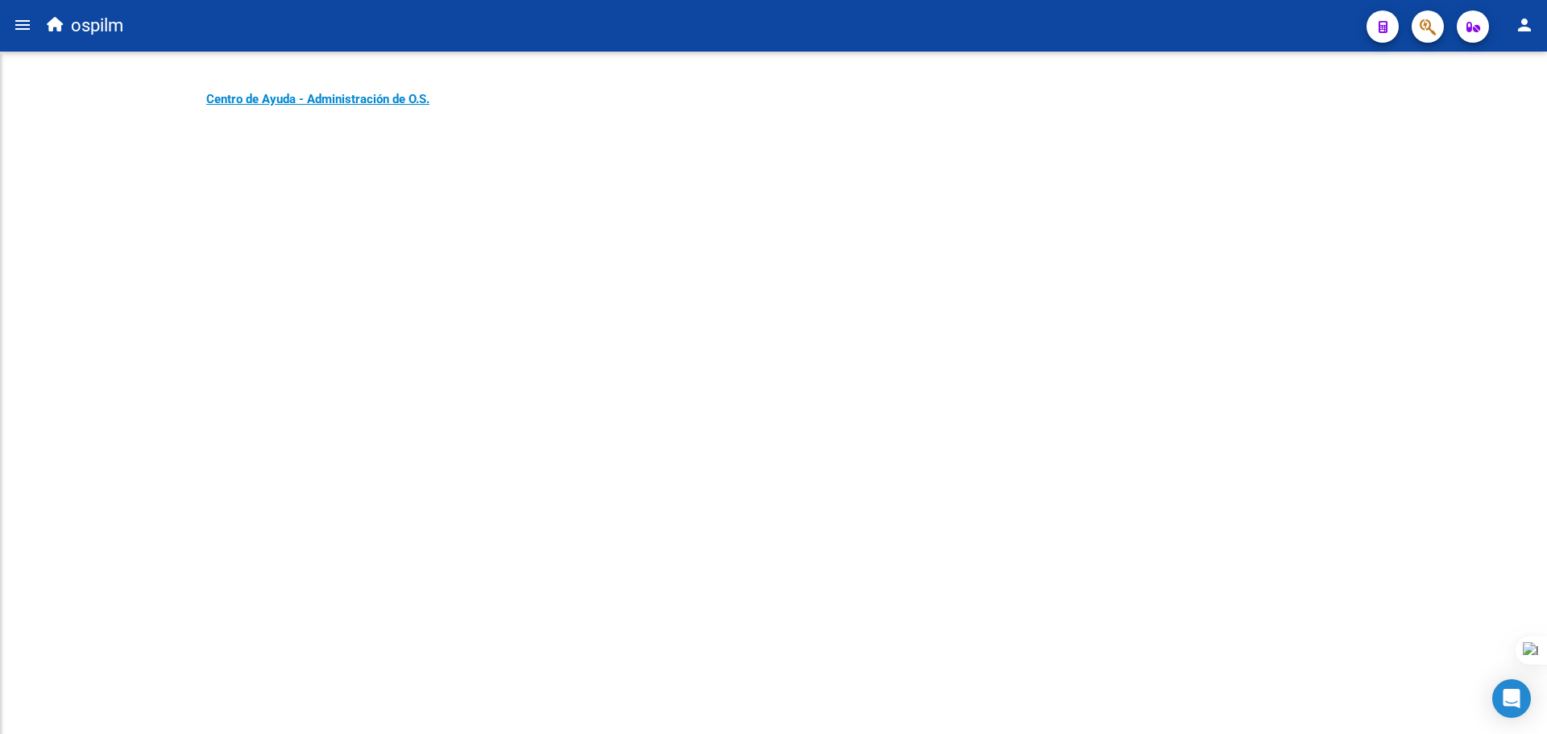
scroll to position [27860, 0]
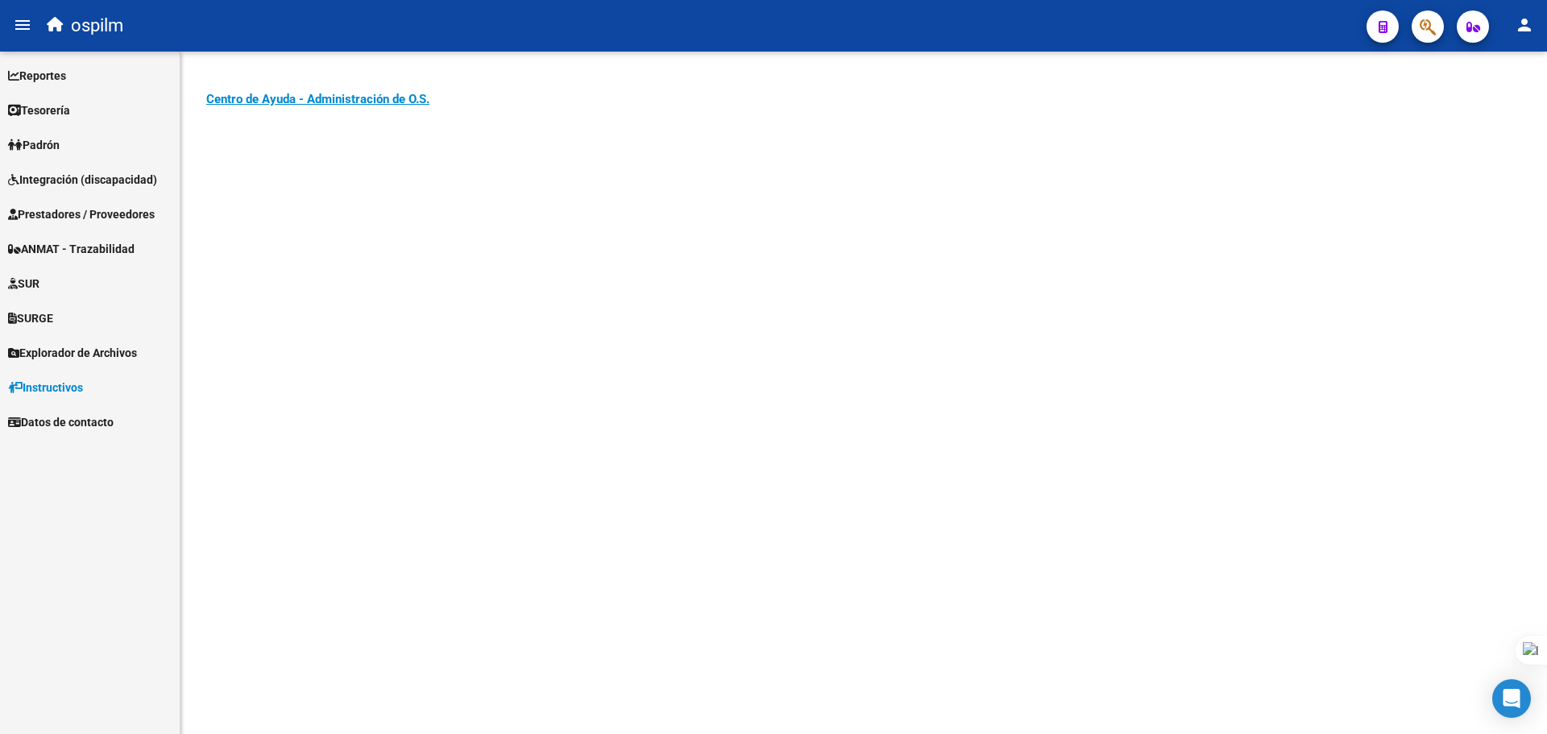
click at [830, 288] on mat-sidenav-content "Instructivos y Video Tutoriales SAAS Centro de Ayuda - Administración de O.S. C…" at bounding box center [864, 393] width 1367 height 683
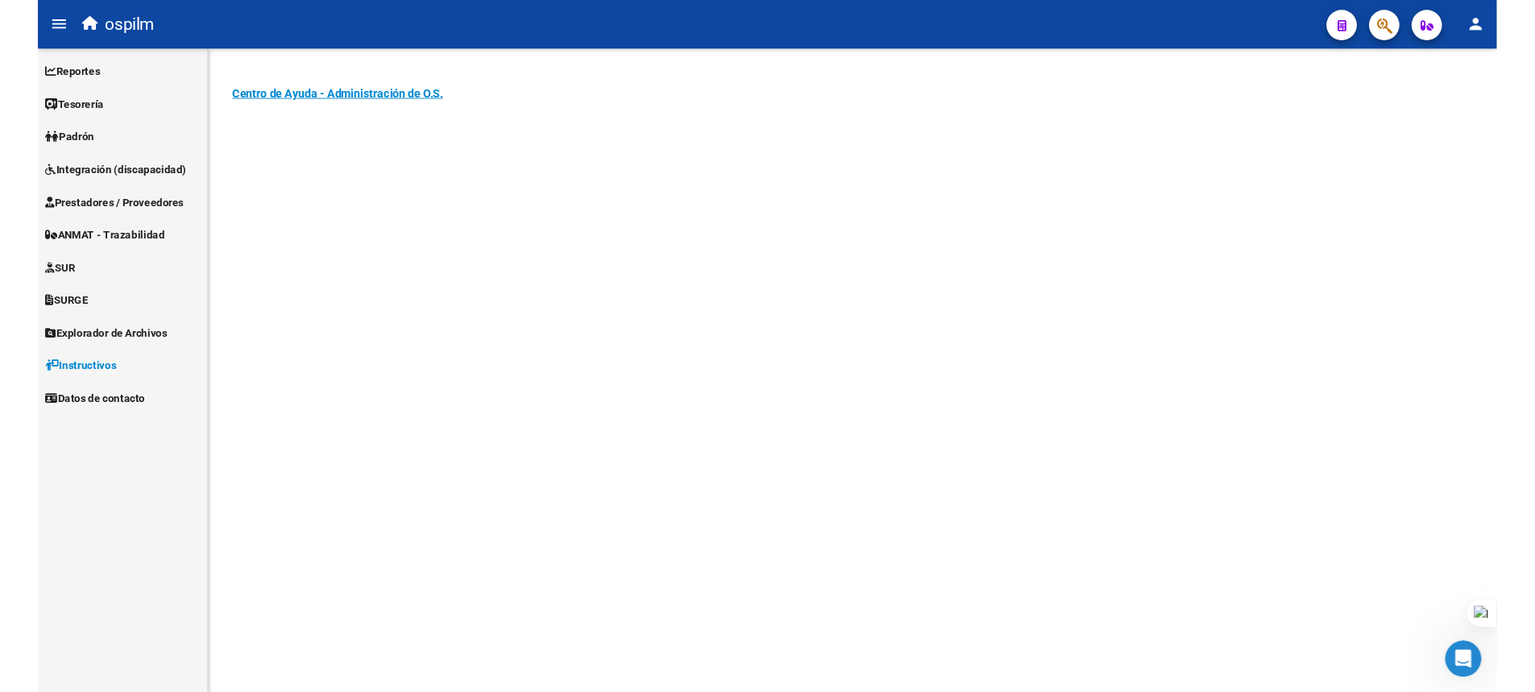
scroll to position [0, 0]
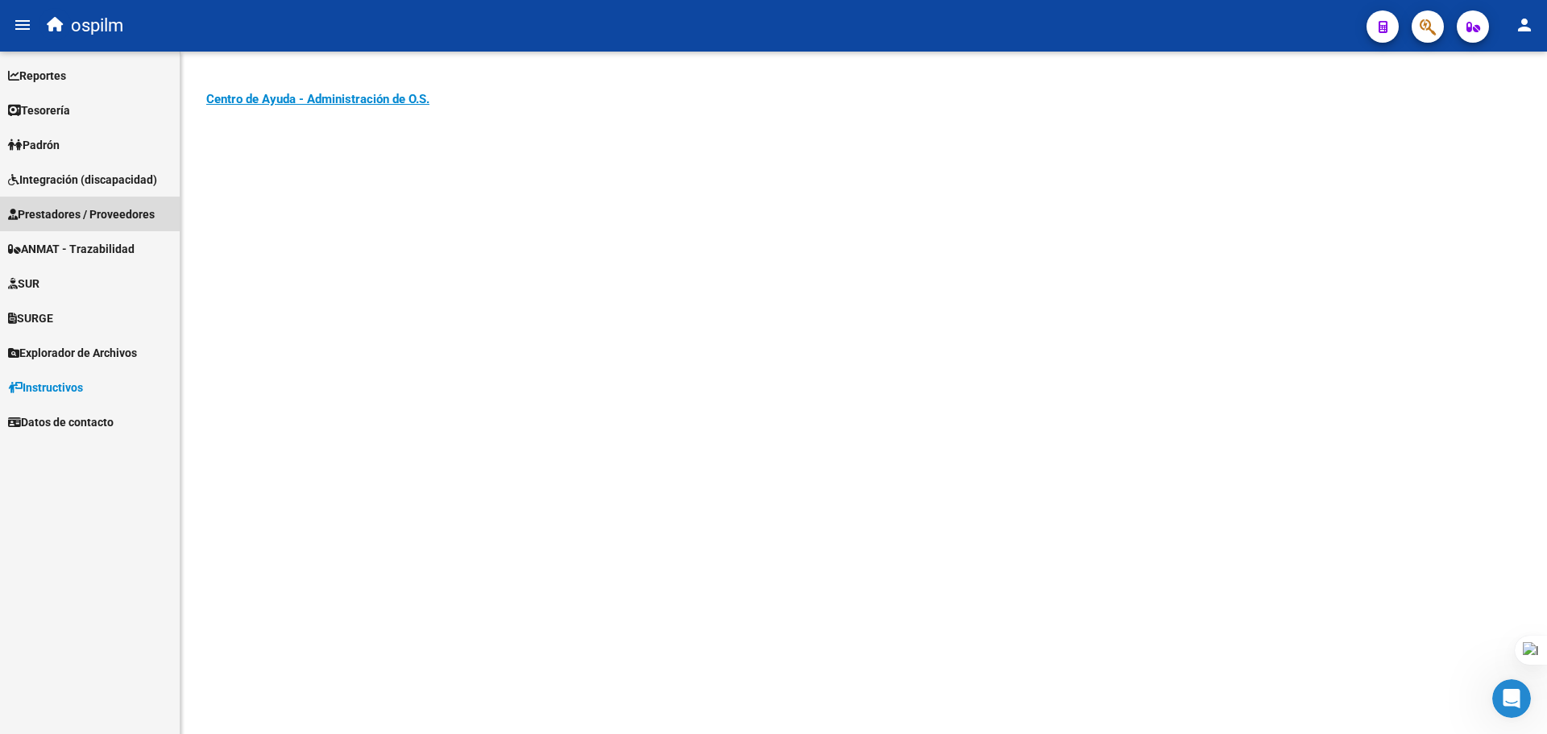
click at [60, 214] on span "Prestadores / Proveedores" at bounding box center [81, 214] width 147 height 18
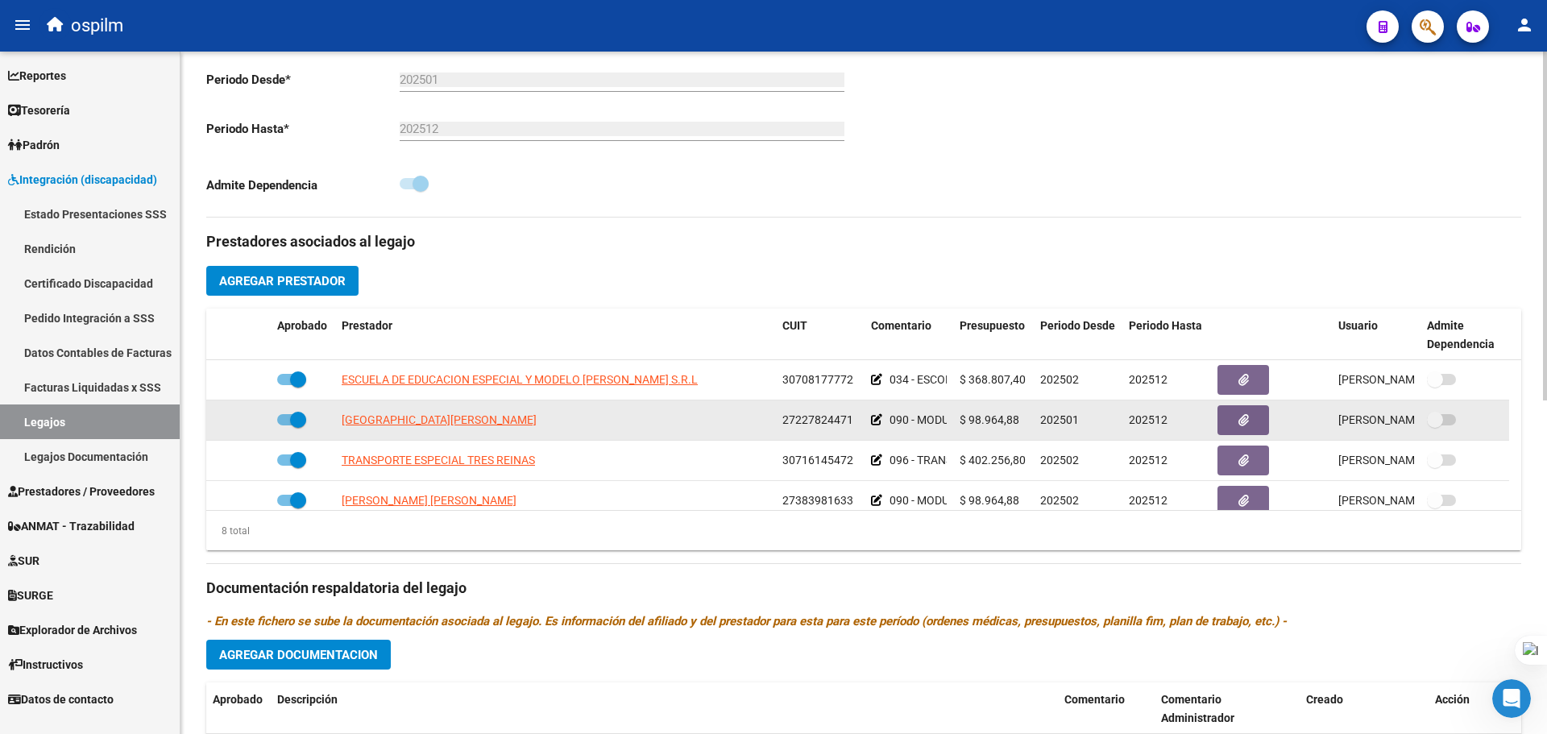
scroll to position [81, 0]
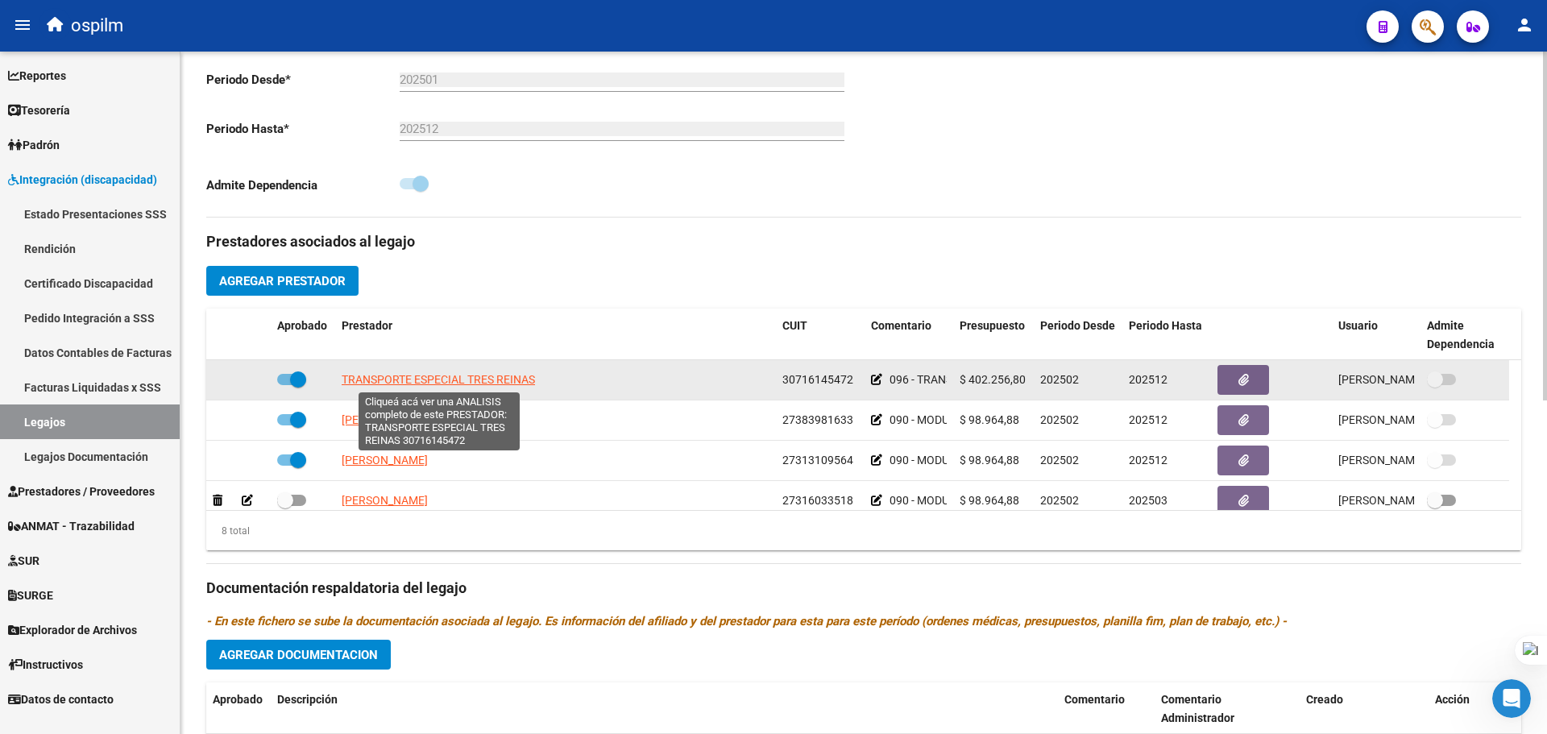
click at [370, 381] on span "TRANSPORTE ESPECIAL TRES REINAS" at bounding box center [438, 379] width 193 height 13
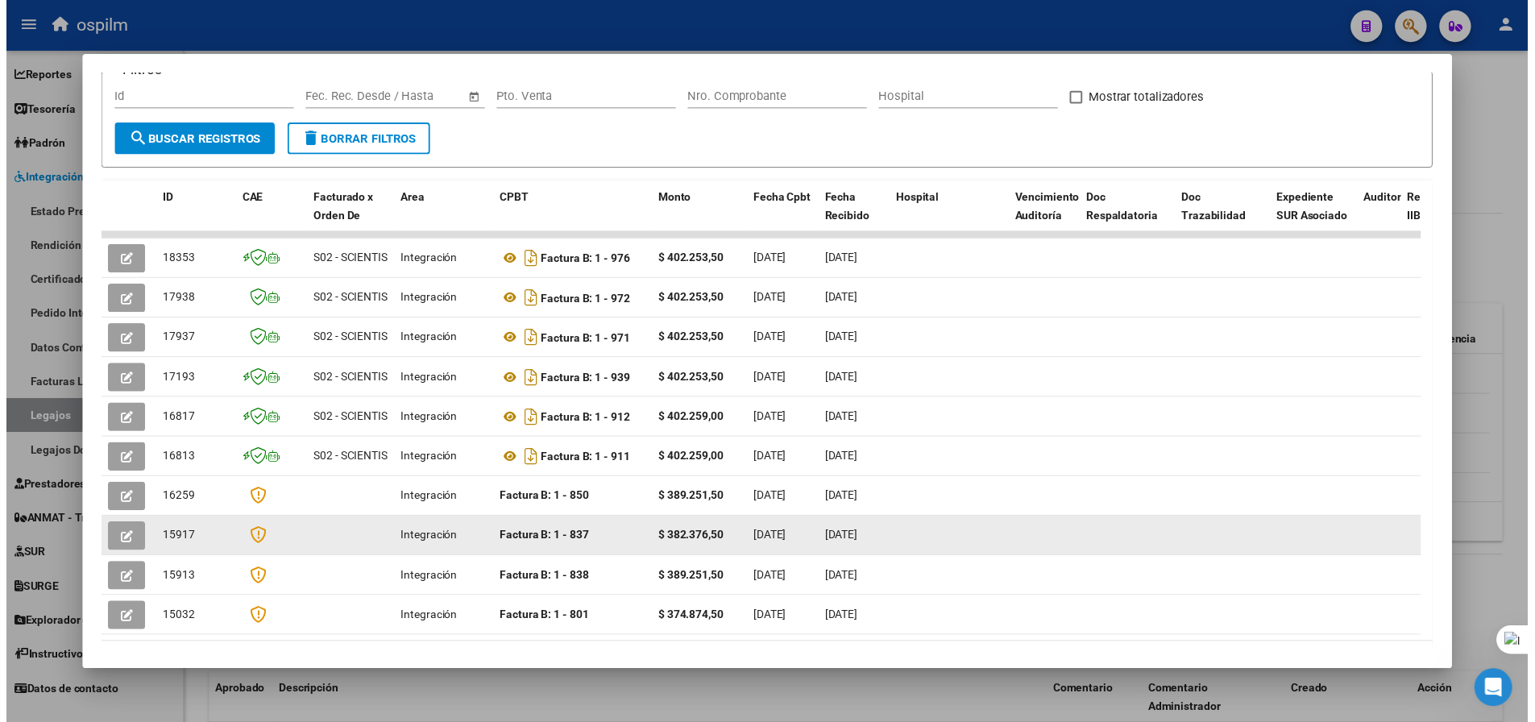
scroll to position [0, 0]
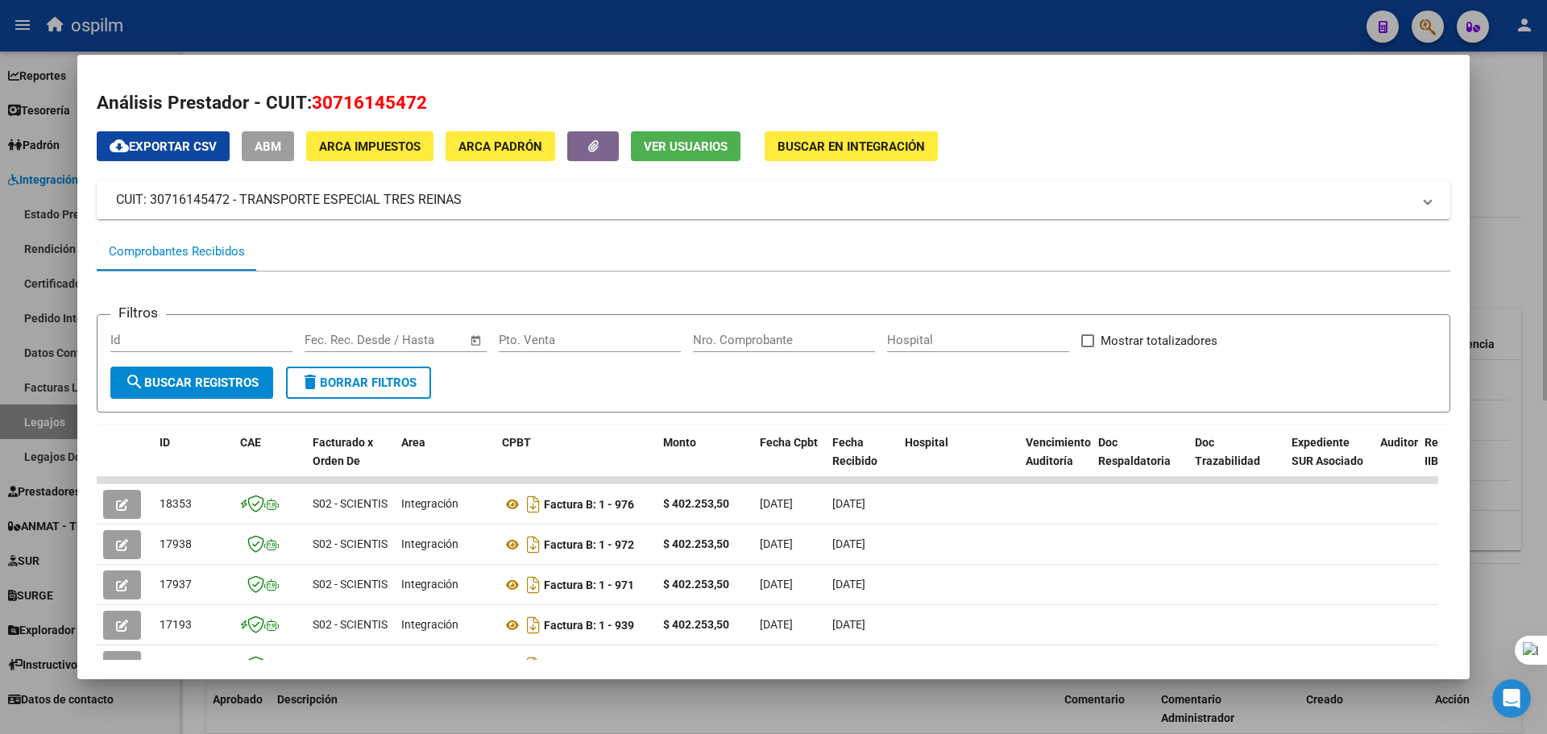
click at [1496, 147] on div at bounding box center [773, 367] width 1547 height 734
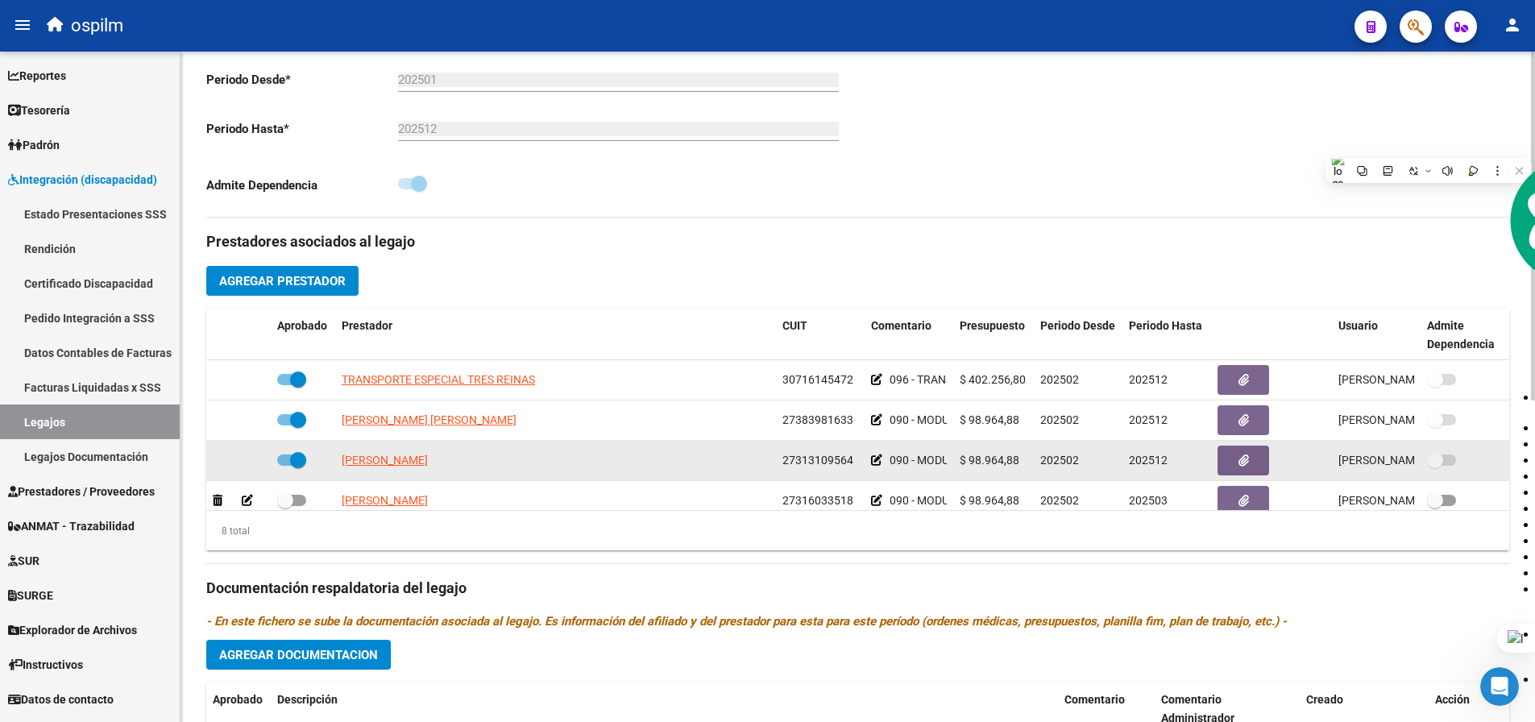
click at [1442, 460] on span at bounding box center [1435, 460] width 16 height 16
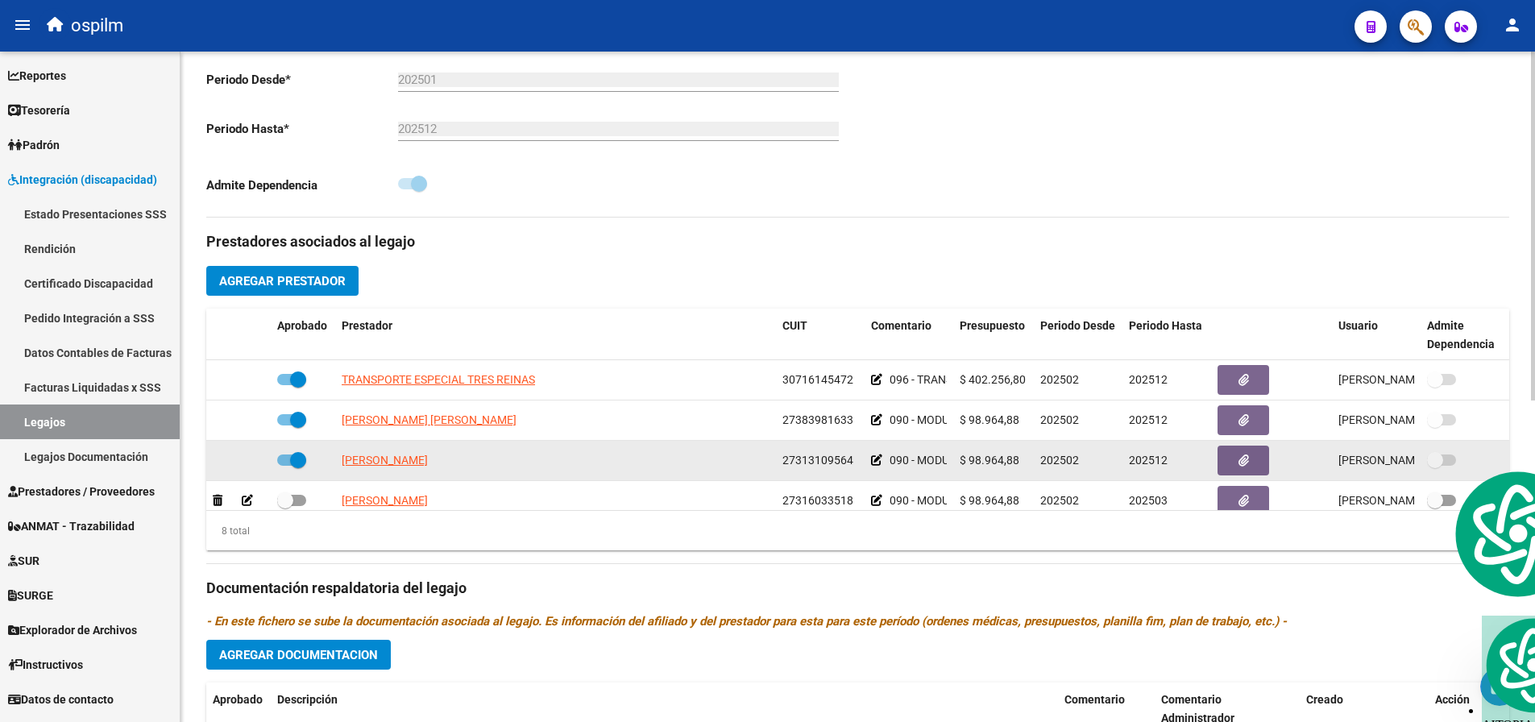
scroll to position [161, 0]
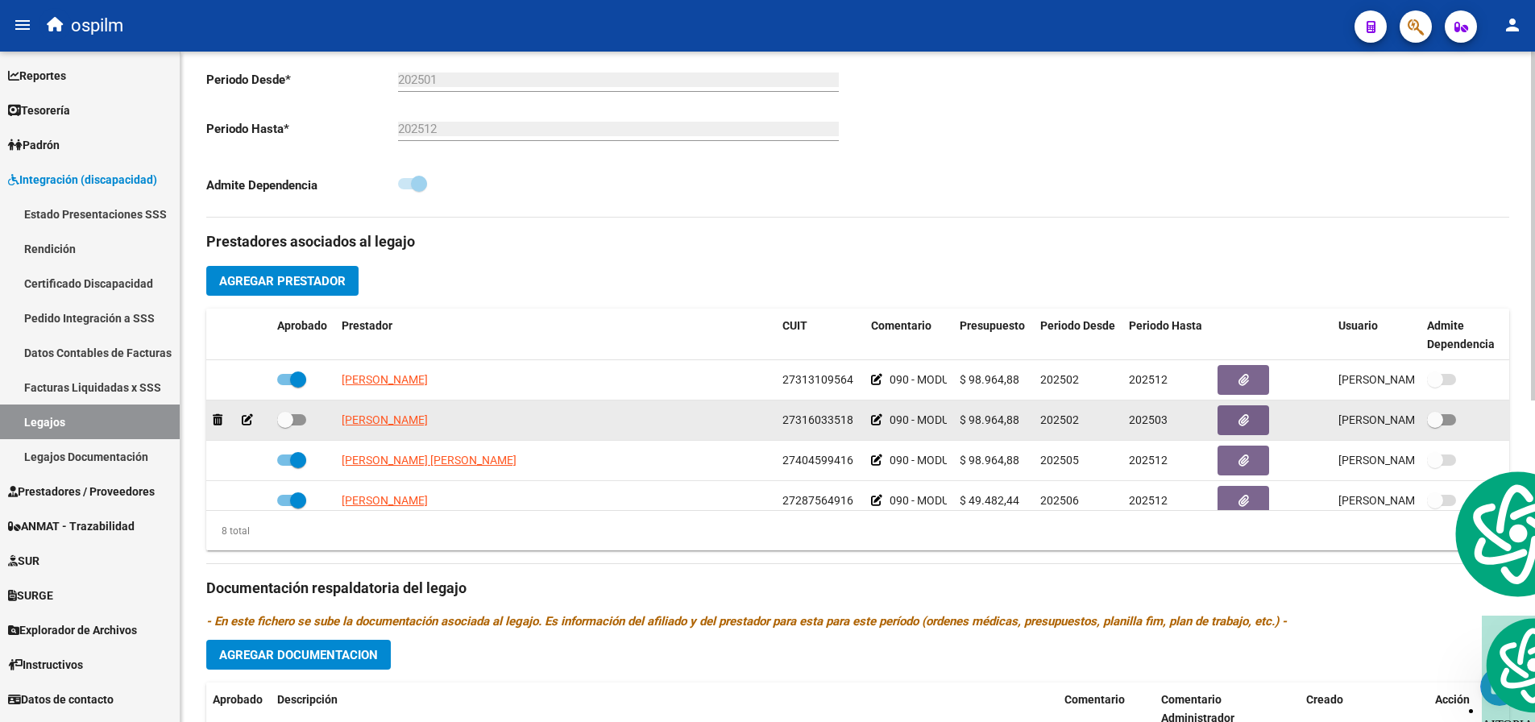
click at [1448, 424] on span at bounding box center [1441, 419] width 29 height 11
click at [1435, 425] on input "checkbox" at bounding box center [1434, 425] width 1 height 1
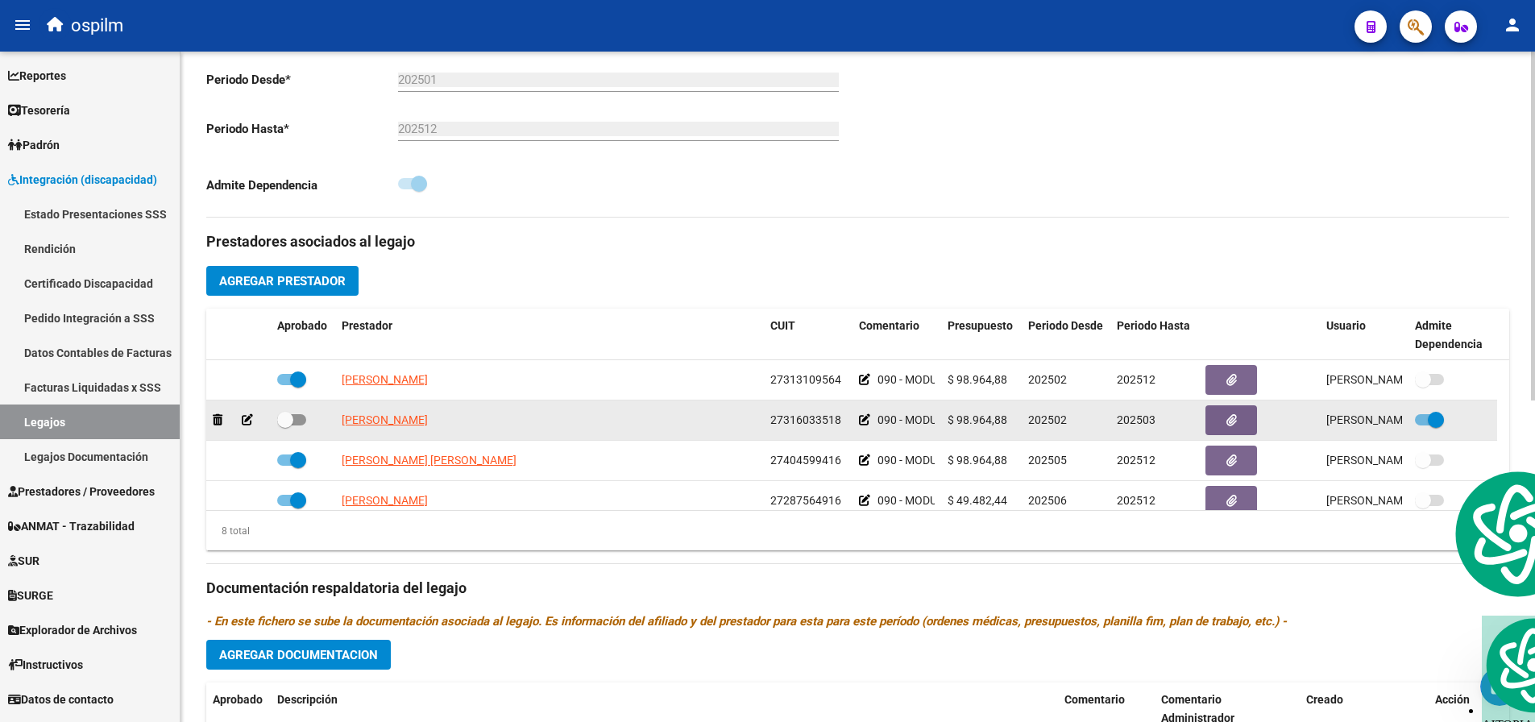
click at [1431, 421] on span at bounding box center [1436, 420] width 16 height 16
click at [1423, 425] on input "checkbox" at bounding box center [1422, 425] width 1 height 1
checkbox input "false"
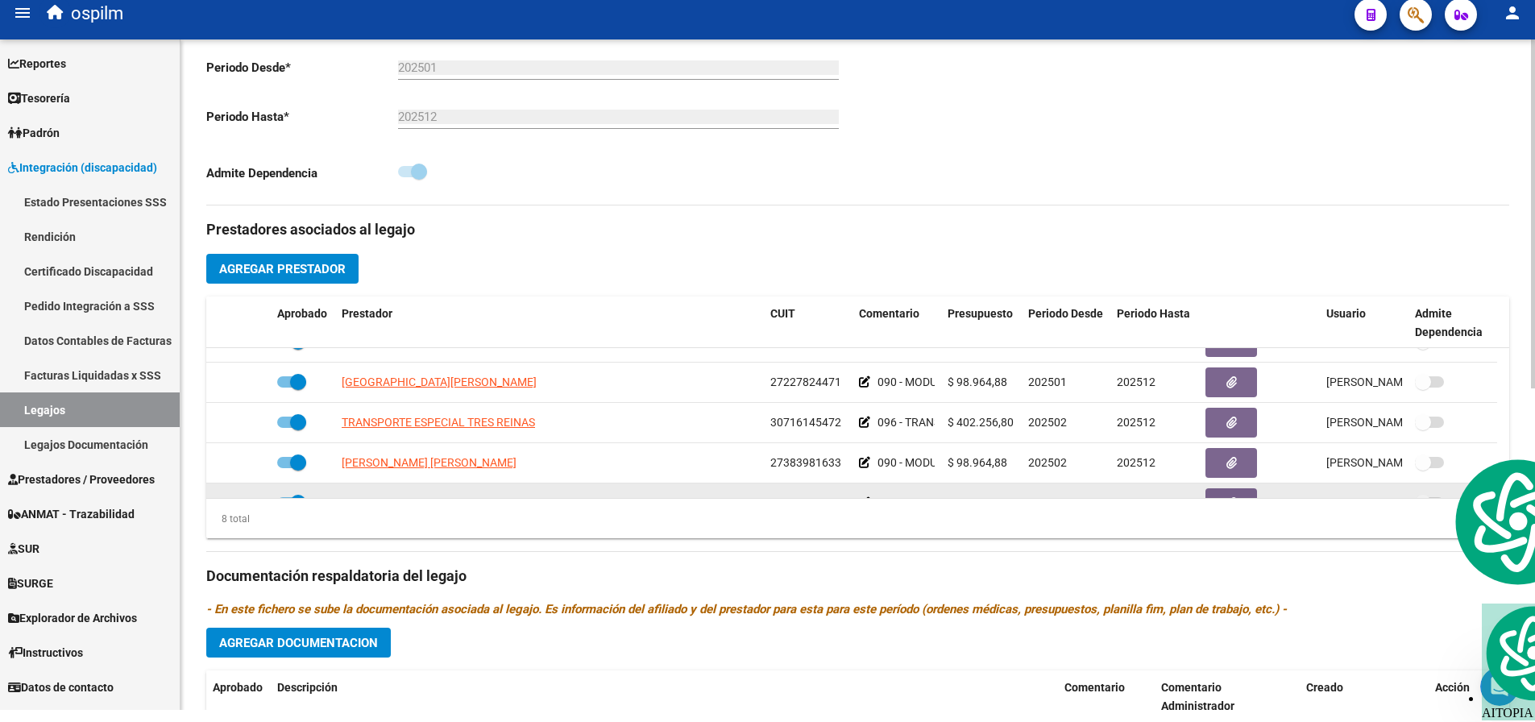
scroll to position [16, 0]
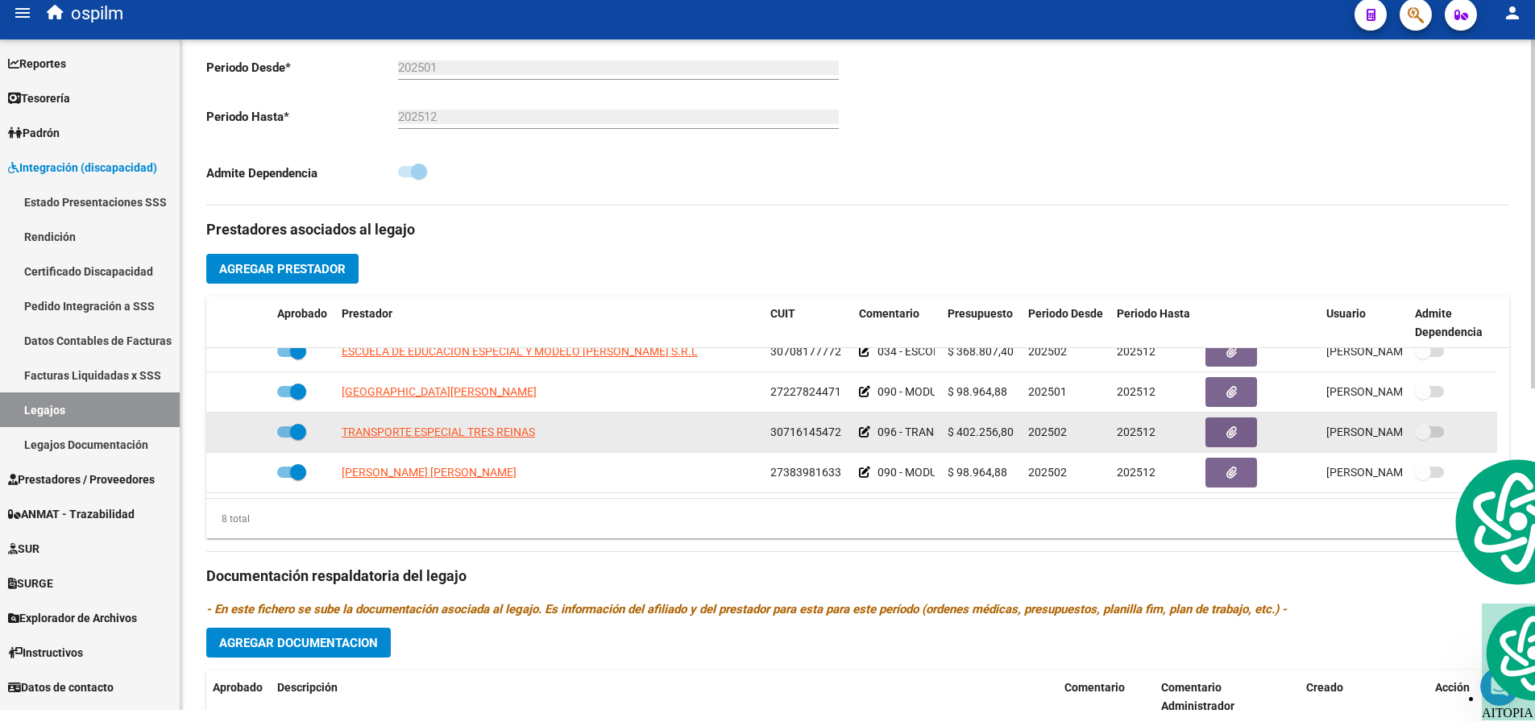
click at [1427, 430] on span at bounding box center [1423, 432] width 16 height 16
click at [1441, 434] on span at bounding box center [1429, 431] width 29 height 11
click at [1438, 430] on span at bounding box center [1429, 431] width 29 height 11
click at [1433, 430] on span at bounding box center [1429, 431] width 29 height 11
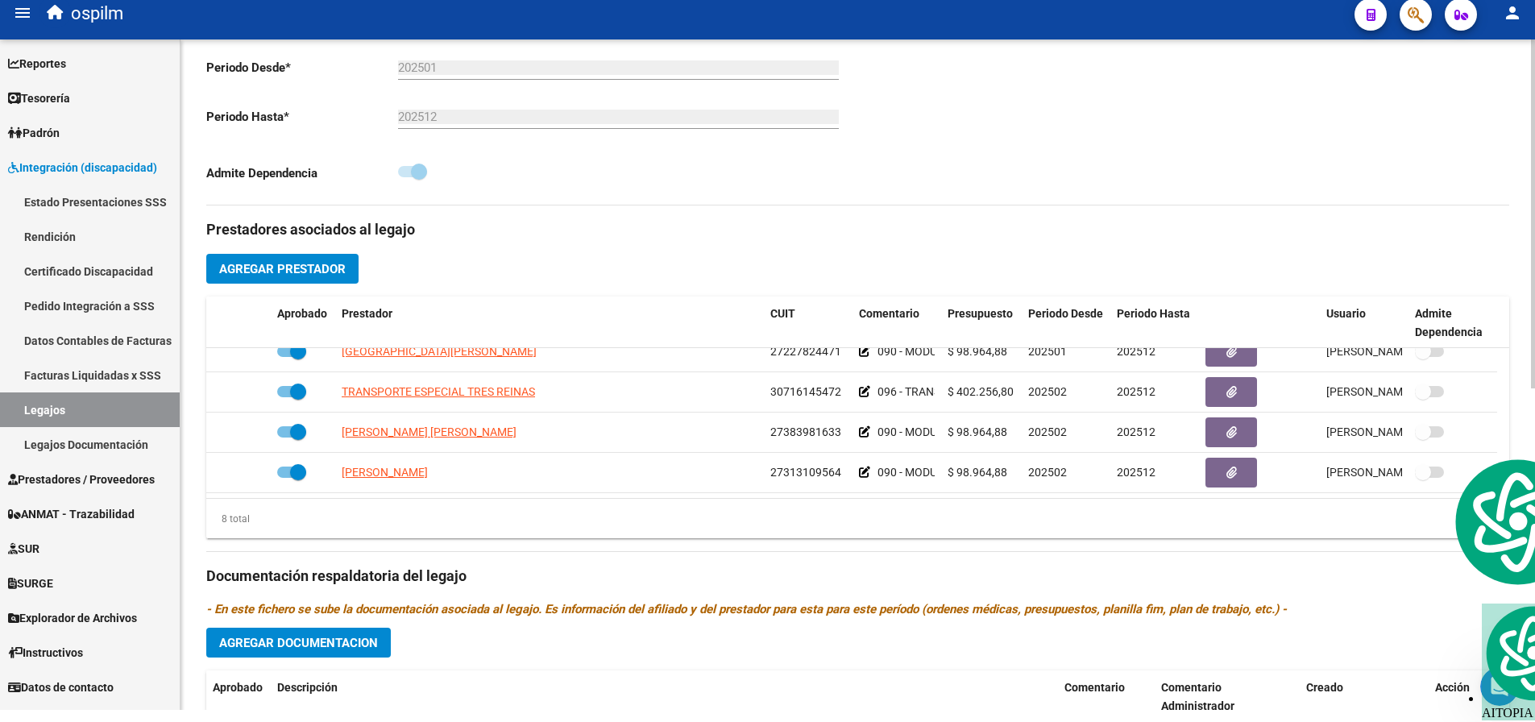
scroll to position [52, 0]
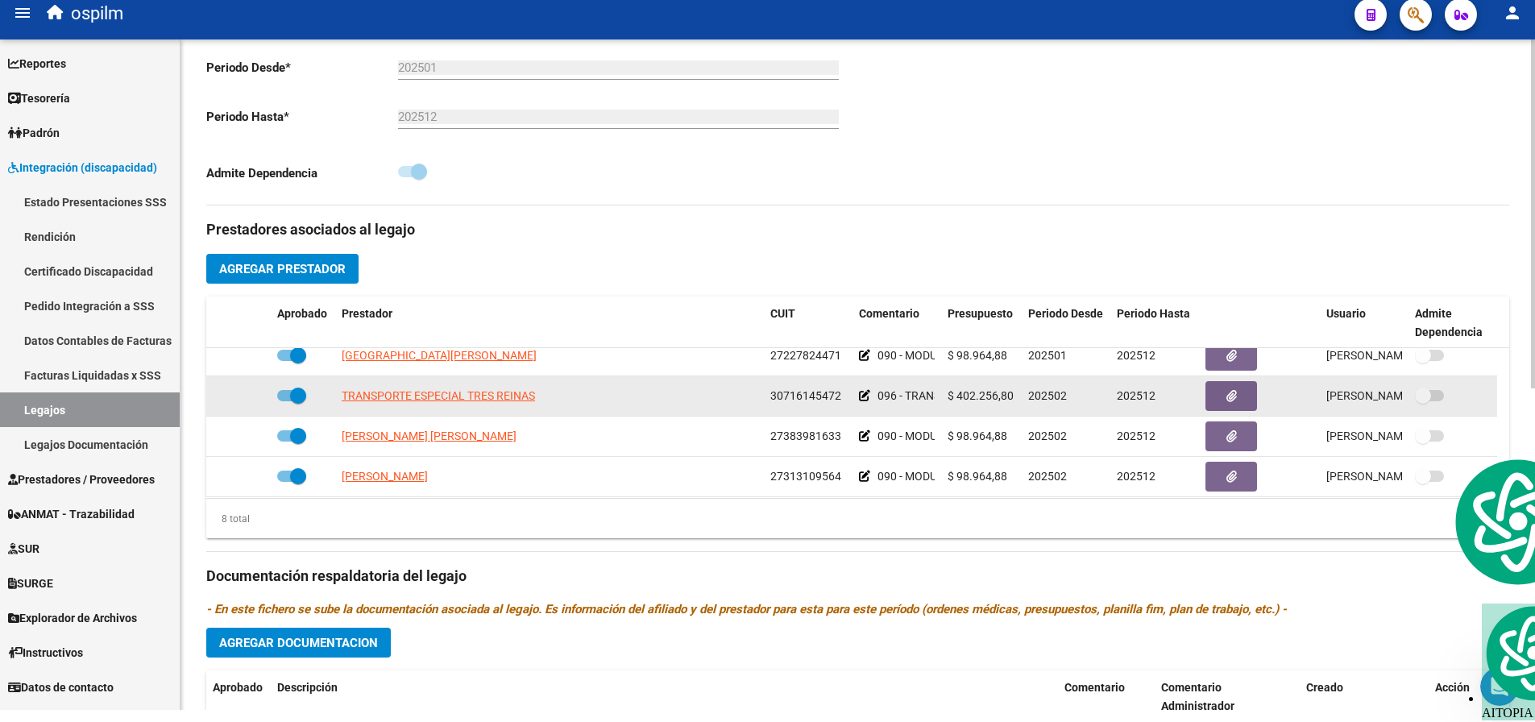
click at [1371, 404] on div "Doris Callier 04/02/2025" at bounding box center [1364, 396] width 76 height 19
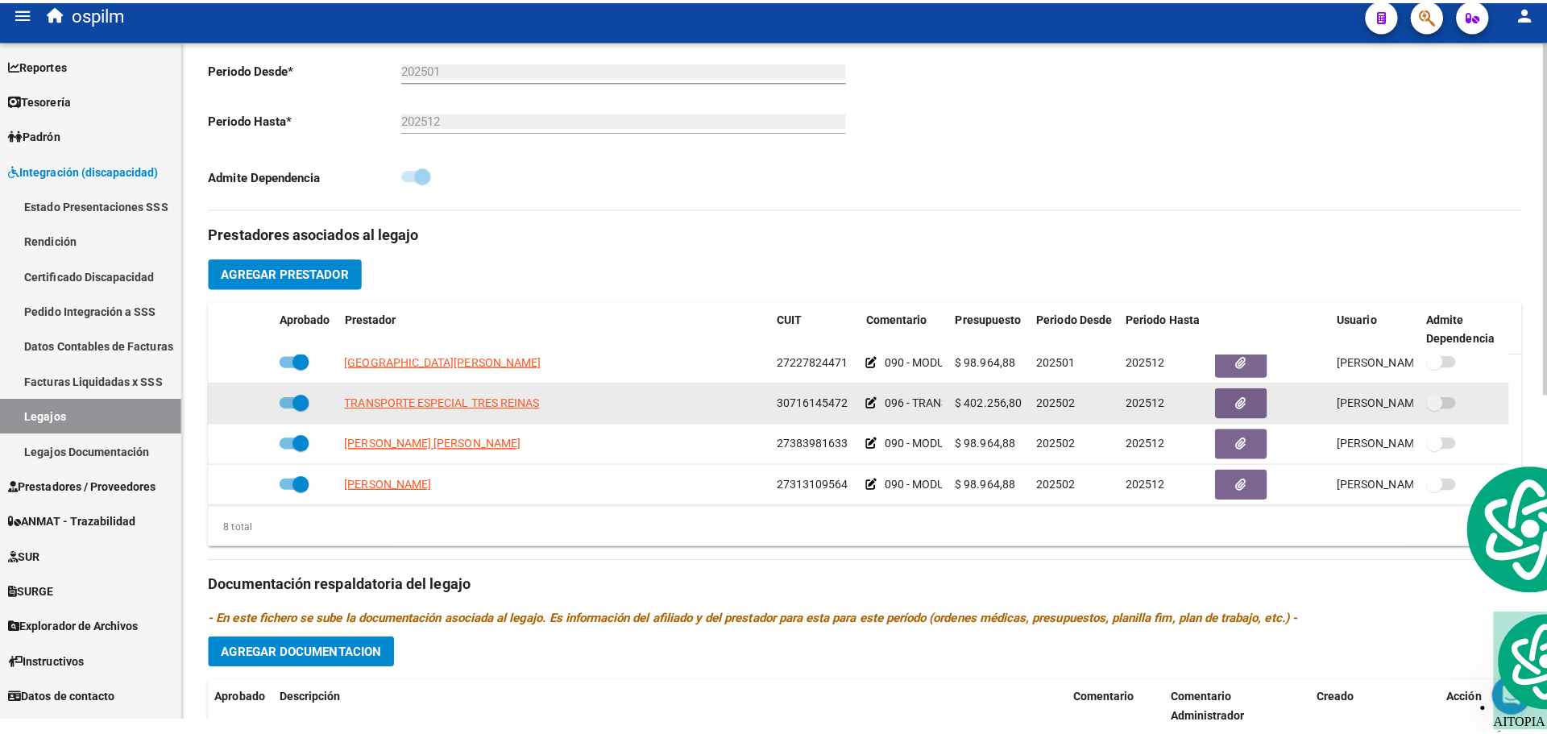
scroll to position [0, 0]
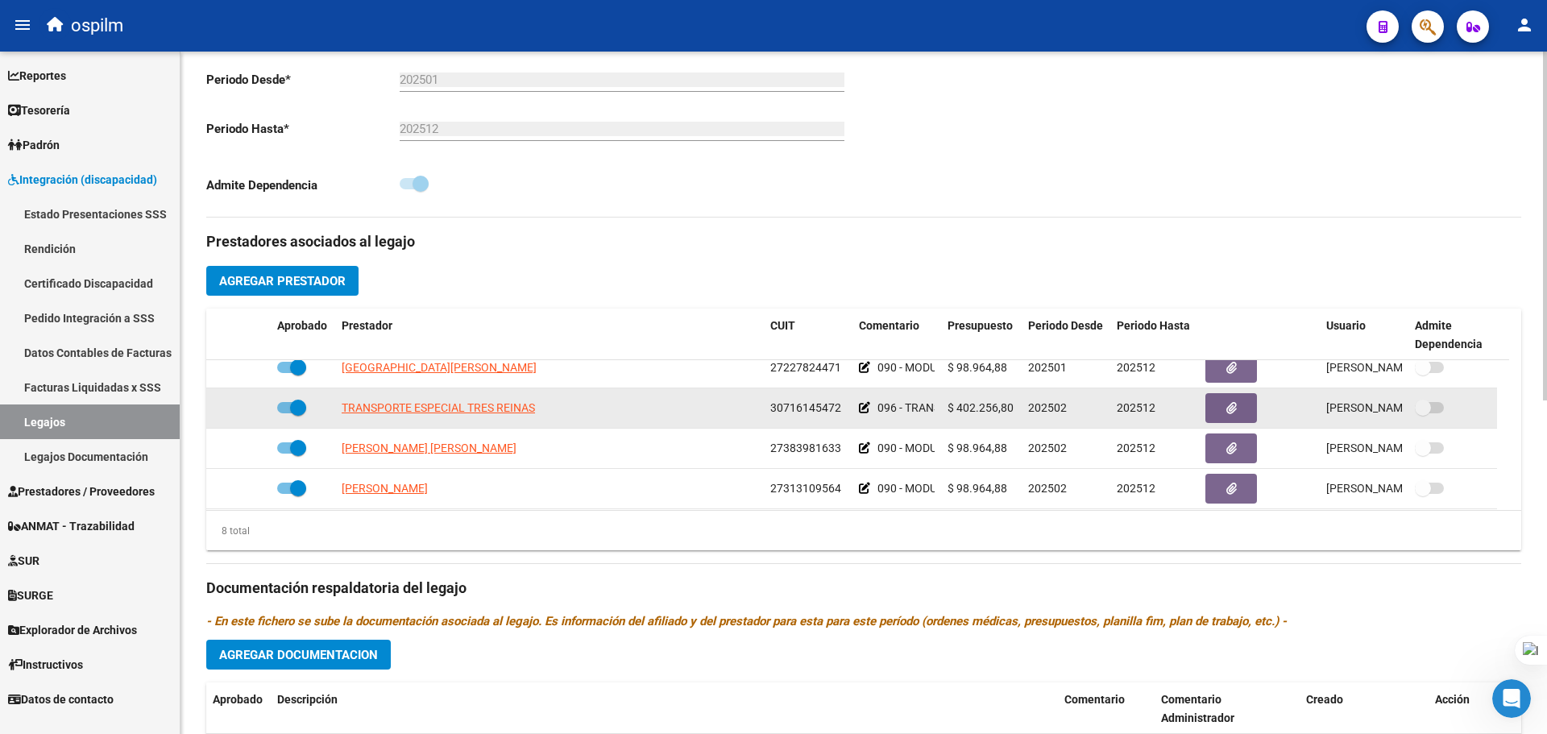
click at [863, 406] on icon at bounding box center [864, 407] width 11 height 11
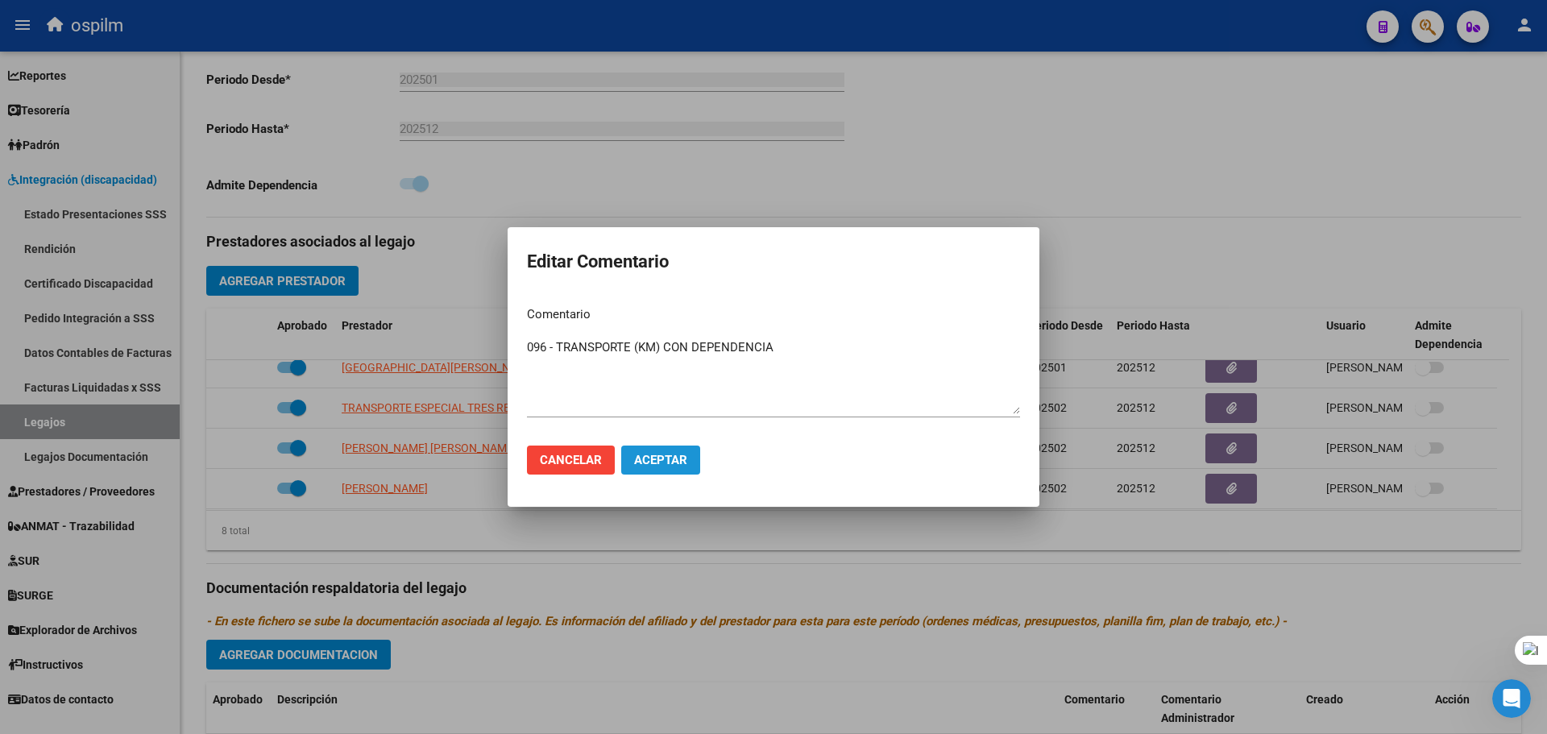
click at [666, 462] on span "Aceptar" at bounding box center [660, 460] width 53 height 15
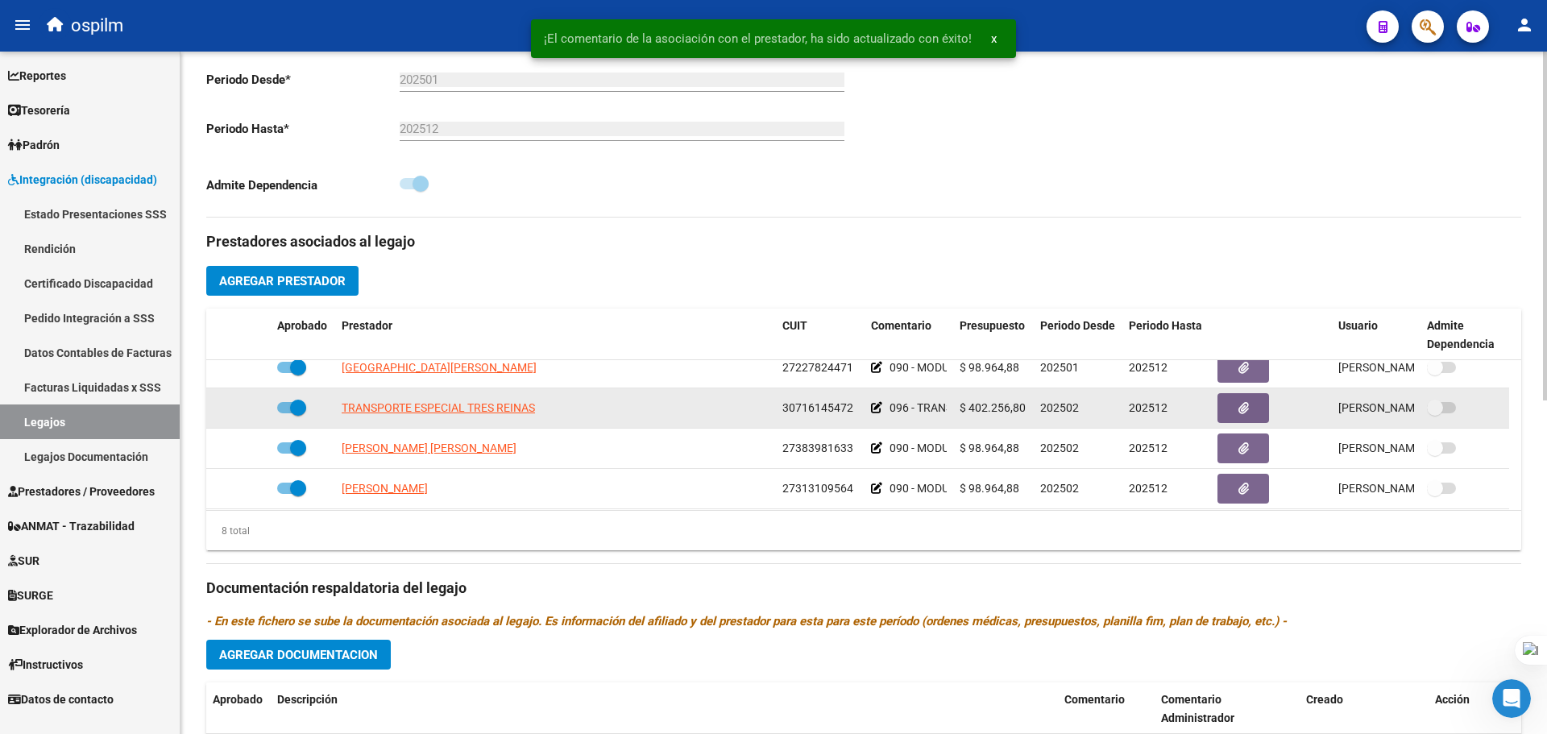
click at [1445, 405] on span at bounding box center [1441, 407] width 29 height 11
click at [1240, 406] on icon "button" at bounding box center [1244, 408] width 10 height 12
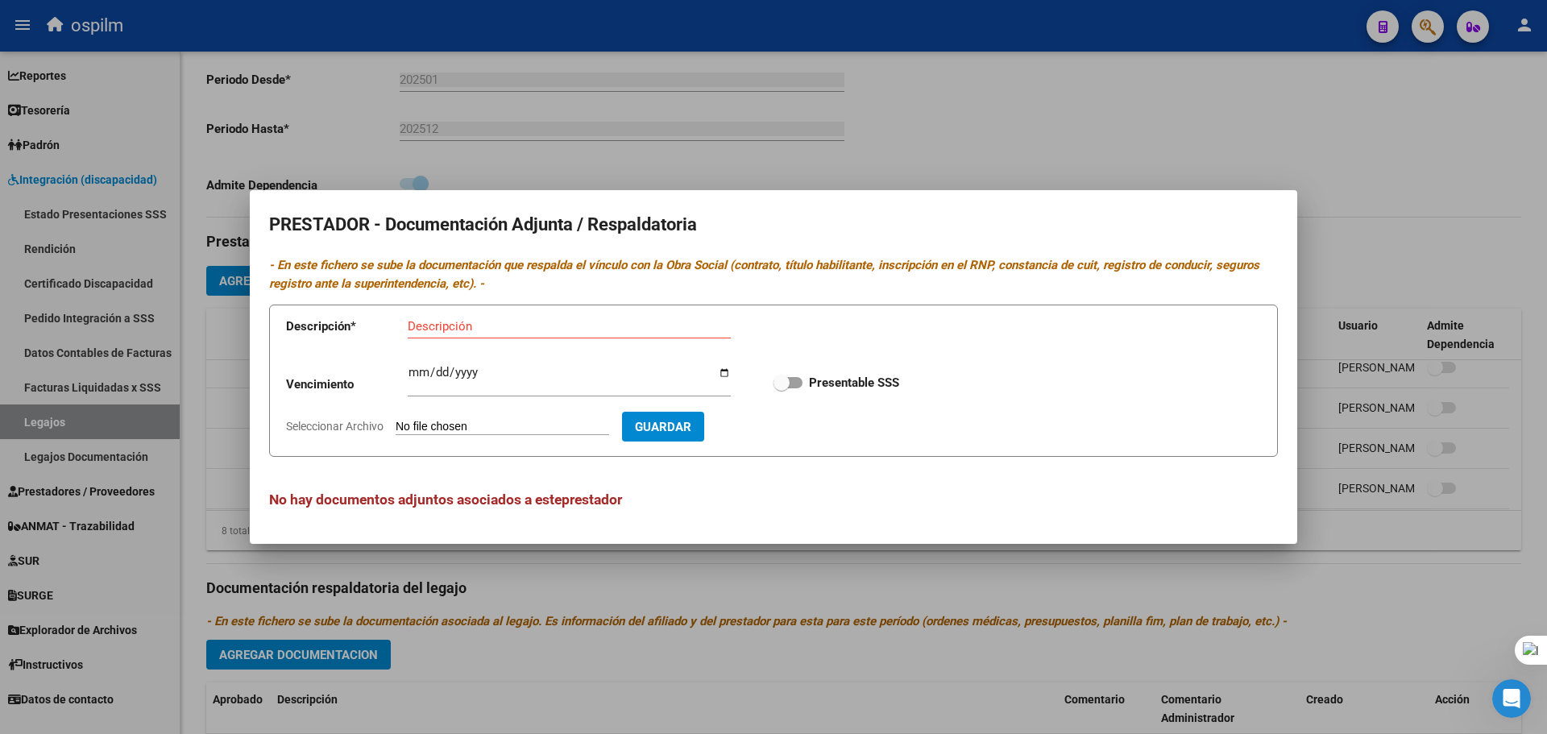
click at [1031, 78] on div at bounding box center [773, 367] width 1547 height 734
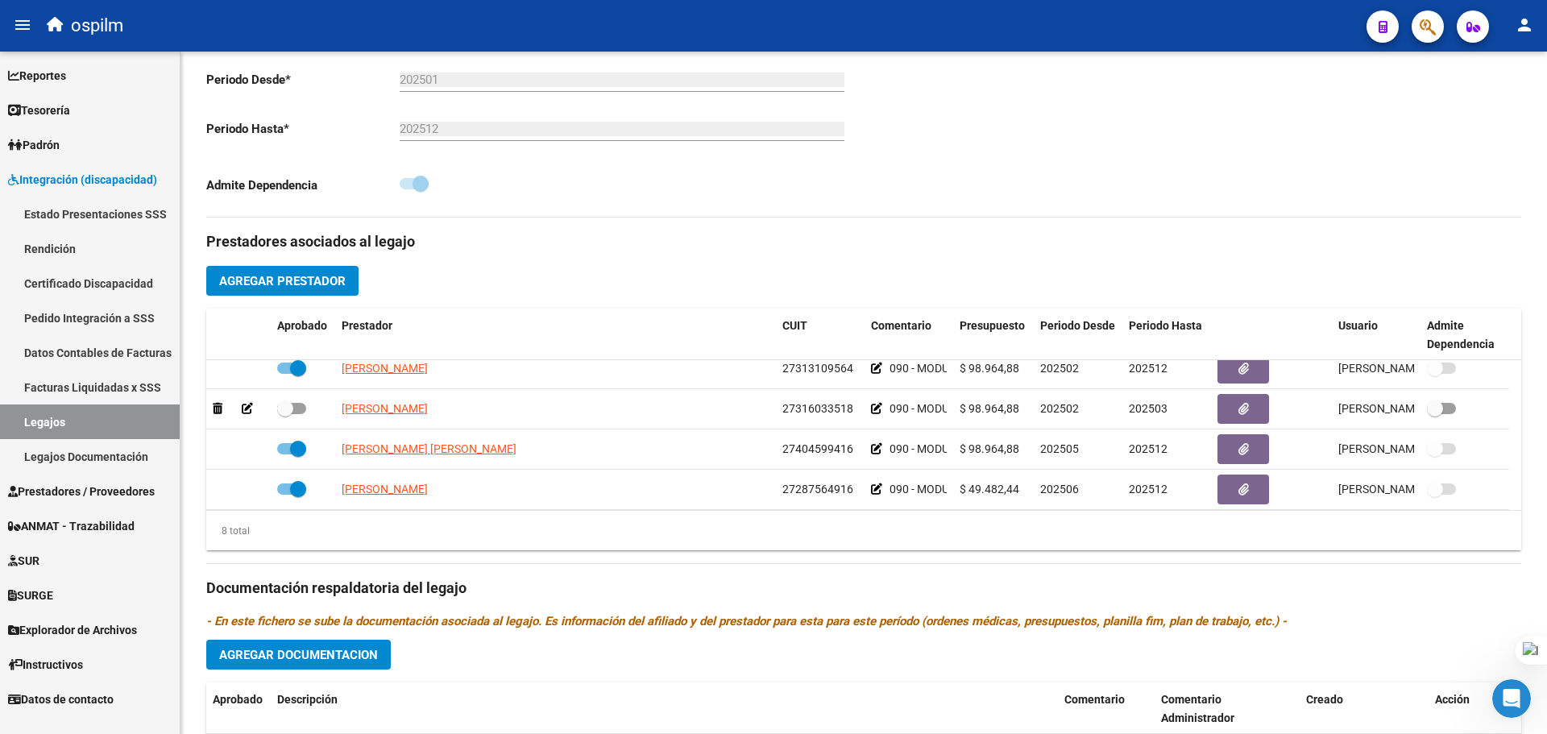
scroll to position [177, 0]
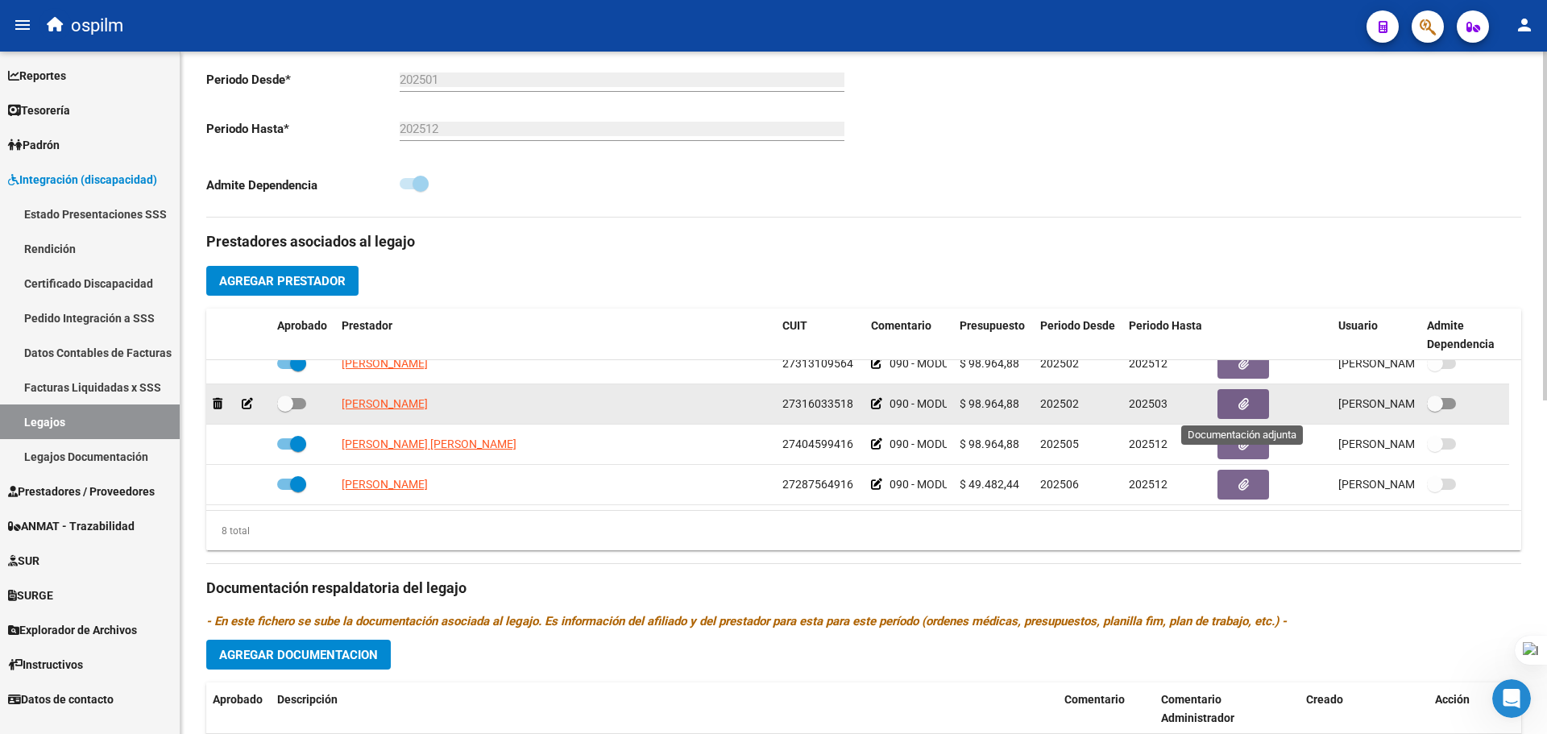
click at [1247, 401] on icon "button" at bounding box center [1244, 404] width 10 height 12
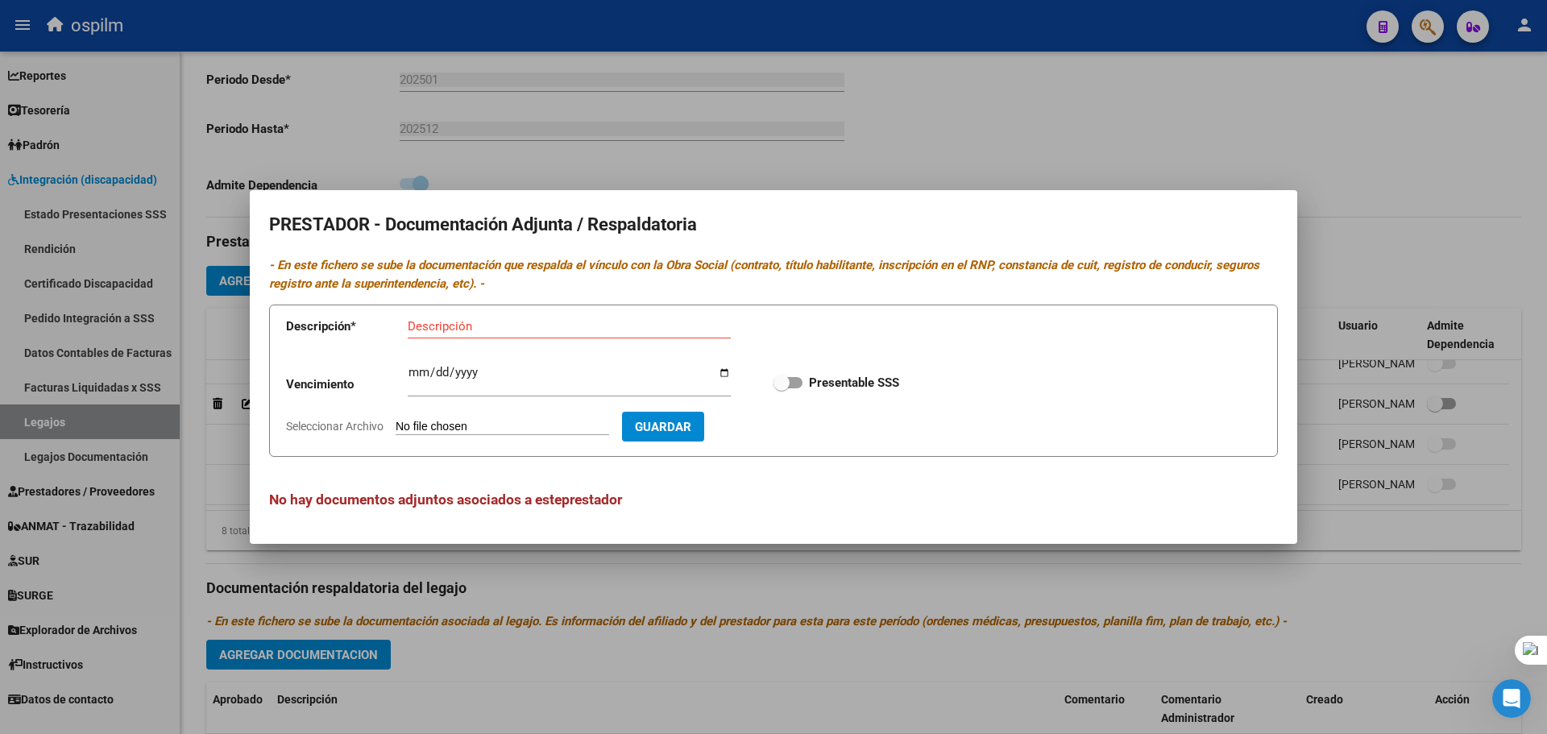
click at [1355, 151] on div at bounding box center [773, 367] width 1547 height 734
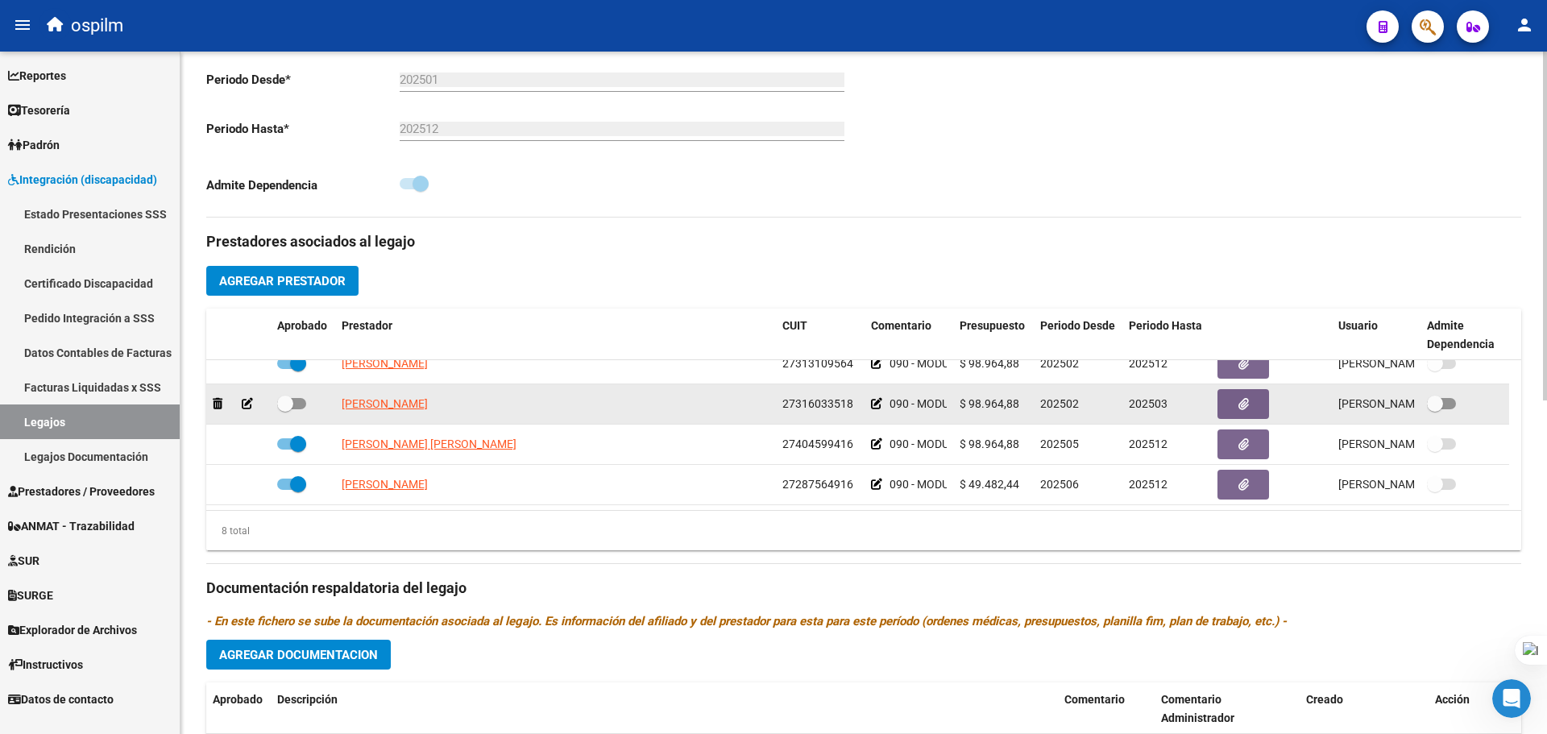
click at [1450, 410] on label at bounding box center [1441, 403] width 29 height 19
click at [1435, 410] on input "checkbox" at bounding box center [1434, 409] width 1 height 1
click at [1450, 410] on span at bounding box center [1448, 404] width 16 height 16
click at [1435, 410] on input "checkbox" at bounding box center [1434, 409] width 1 height 1
checkbox input "false"
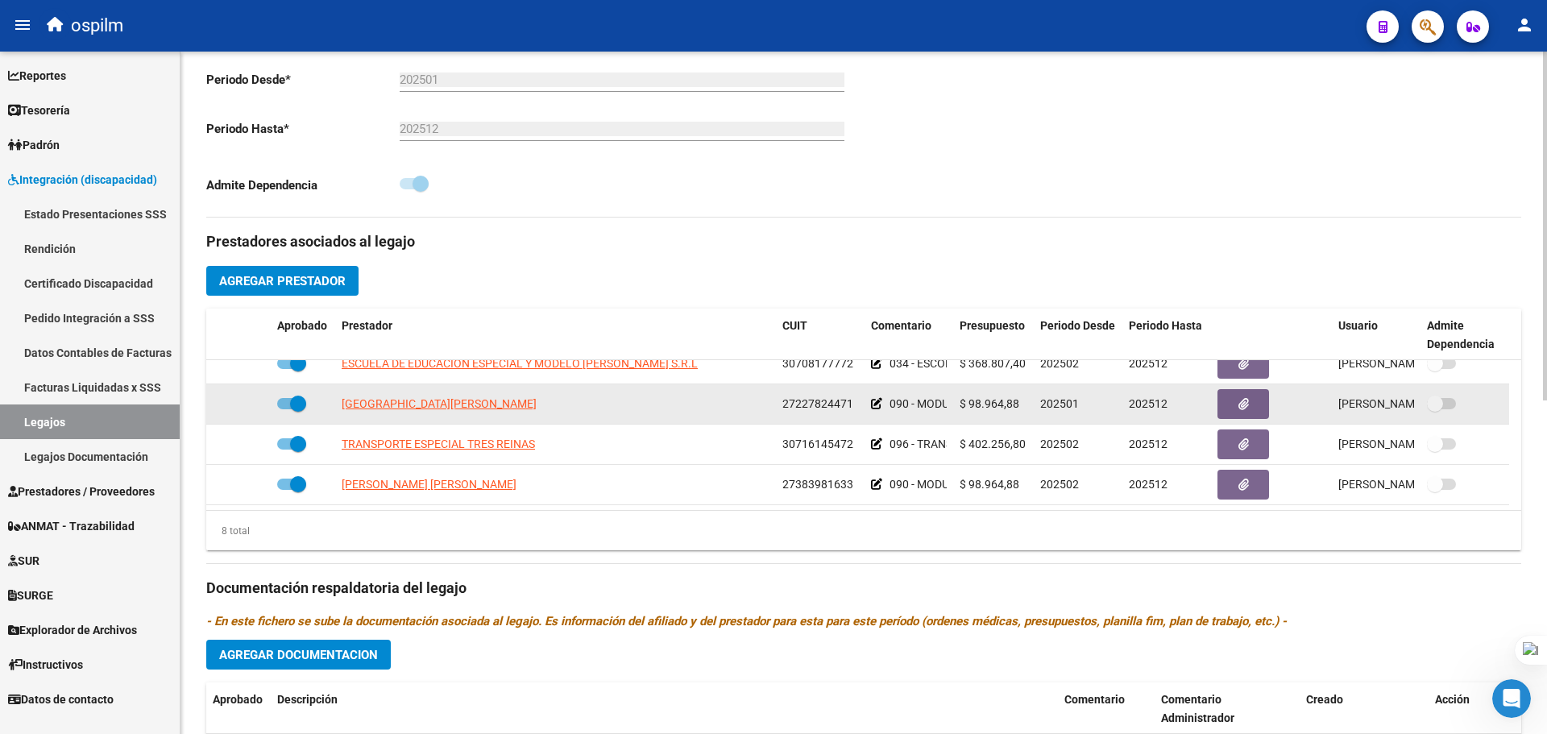
scroll to position [0, 0]
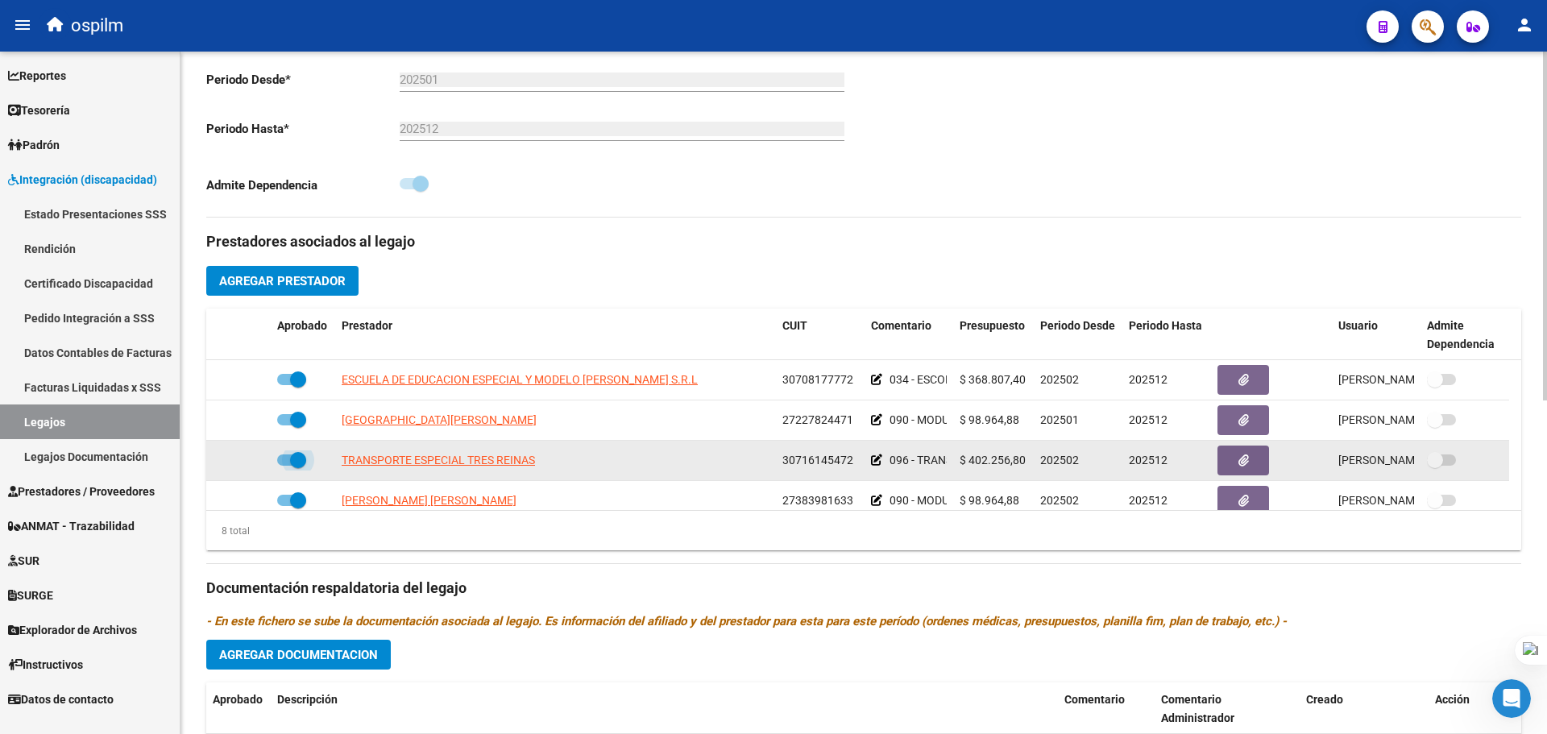
click at [289, 460] on span at bounding box center [291, 459] width 29 height 11
click at [285, 466] on input "checkbox" at bounding box center [284, 466] width 1 height 1
checkbox input "false"
click at [1442, 458] on span at bounding box center [1435, 460] width 16 height 16
click at [1435, 466] on input "checkbox" at bounding box center [1434, 466] width 1 height 1
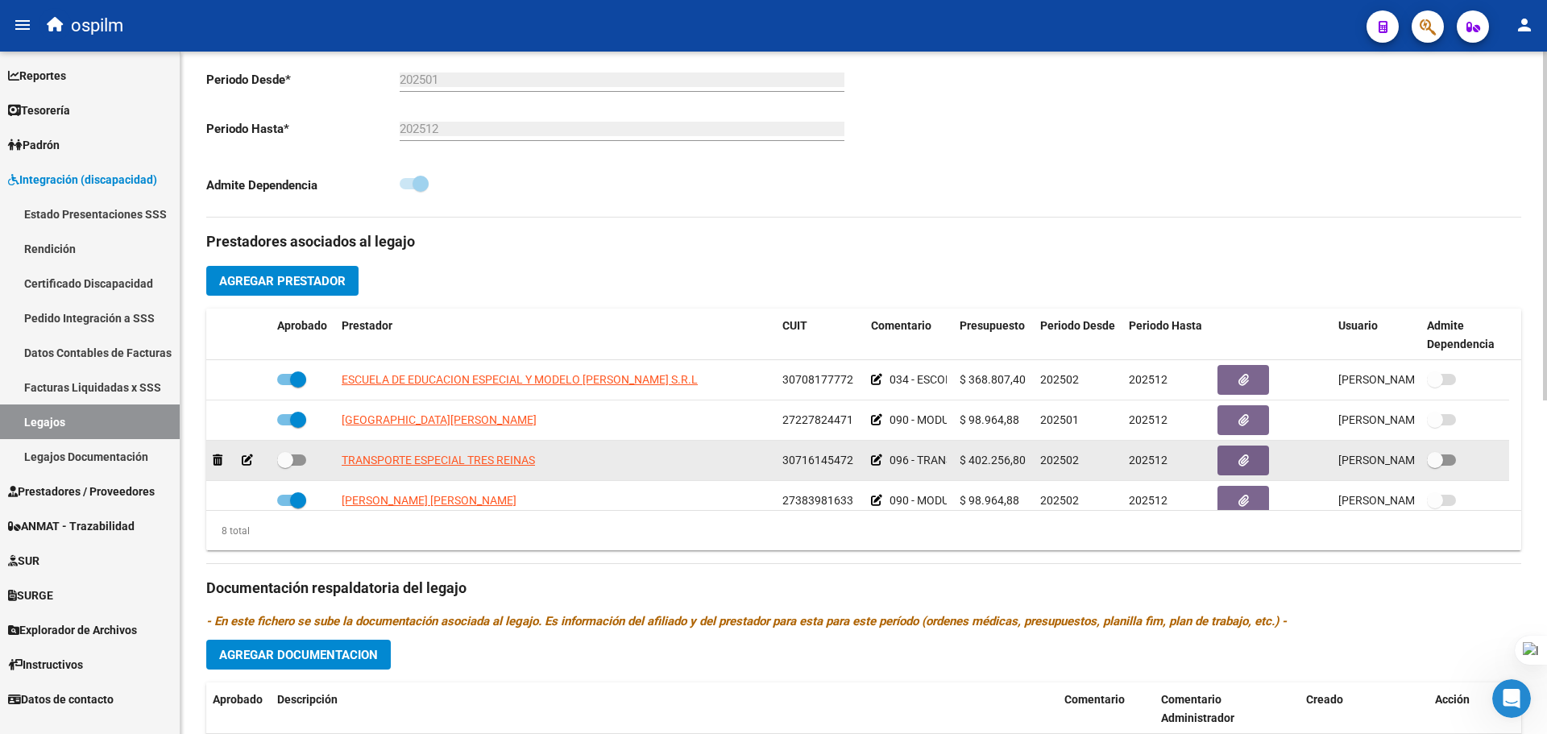
checkbox input "true"
click at [300, 453] on label at bounding box center [291, 459] width 29 height 19
click at [285, 466] on input "checkbox" at bounding box center [284, 466] width 1 height 1
checkbox input "true"
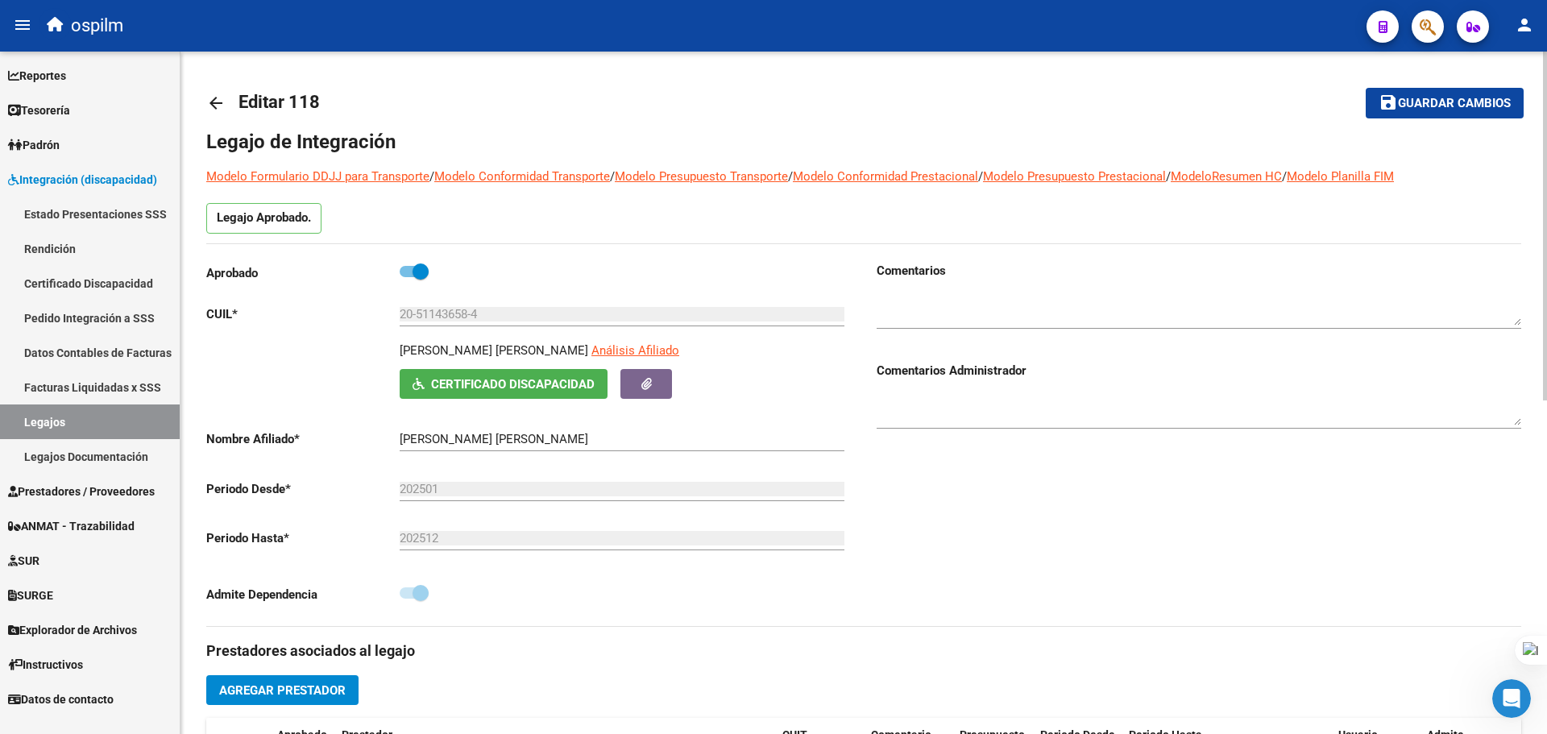
click at [1502, 106] on span "Guardar cambios" at bounding box center [1454, 104] width 113 height 15
drag, startPoint x: 211, startPoint y: 100, endPoint x: 202, endPoint y: 11, distance: 89.1
click at [212, 100] on mat-icon "arrow_back" at bounding box center [215, 102] width 19 height 19
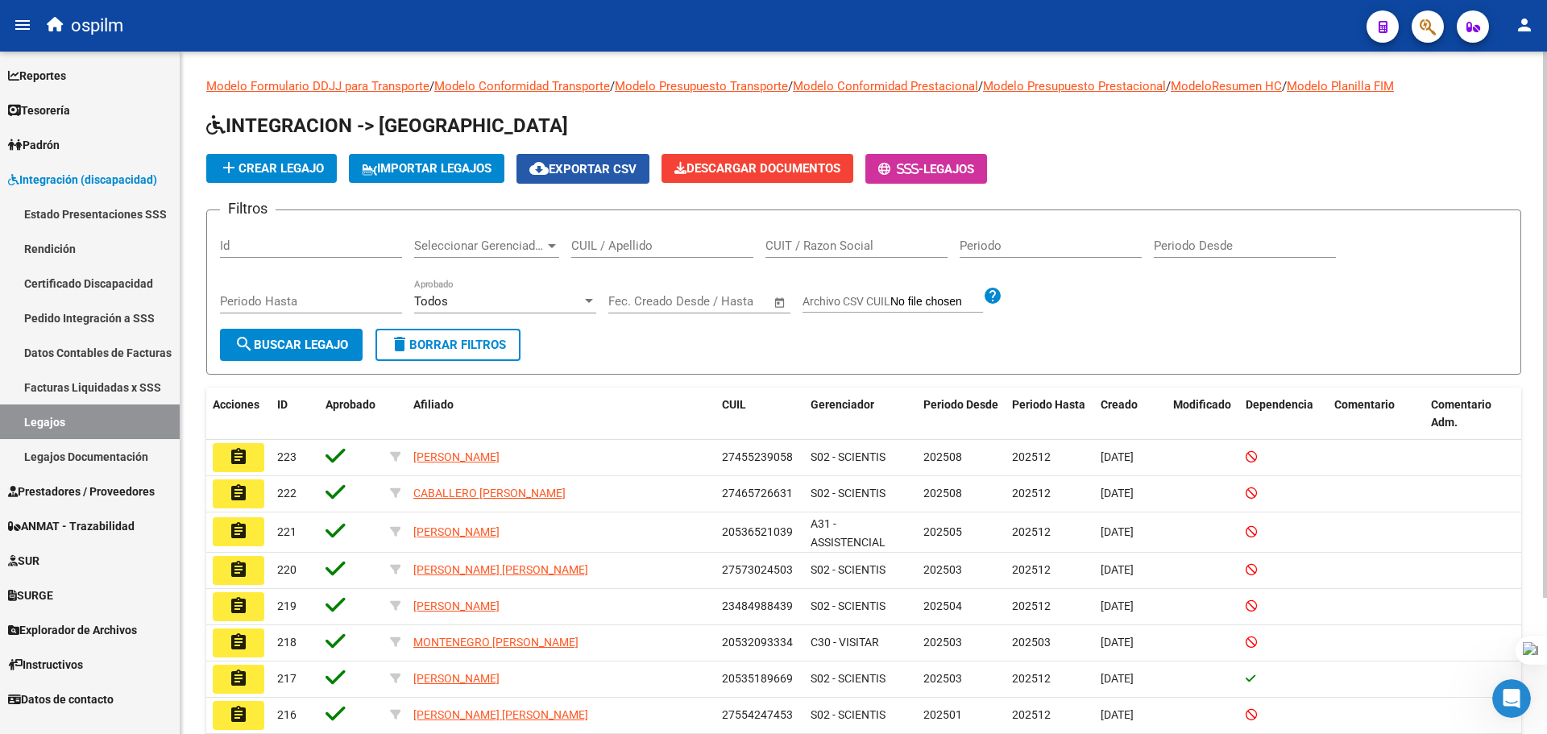
click at [597, 166] on span "cloud_download Exportar CSV" at bounding box center [582, 169] width 107 height 15
click at [609, 243] on input "CUIL / Apellido" at bounding box center [662, 246] width 182 height 15
paste input "20552786573"
type input "20552786573"
click at [341, 354] on button "search Buscar Legajo" at bounding box center [291, 345] width 143 height 32
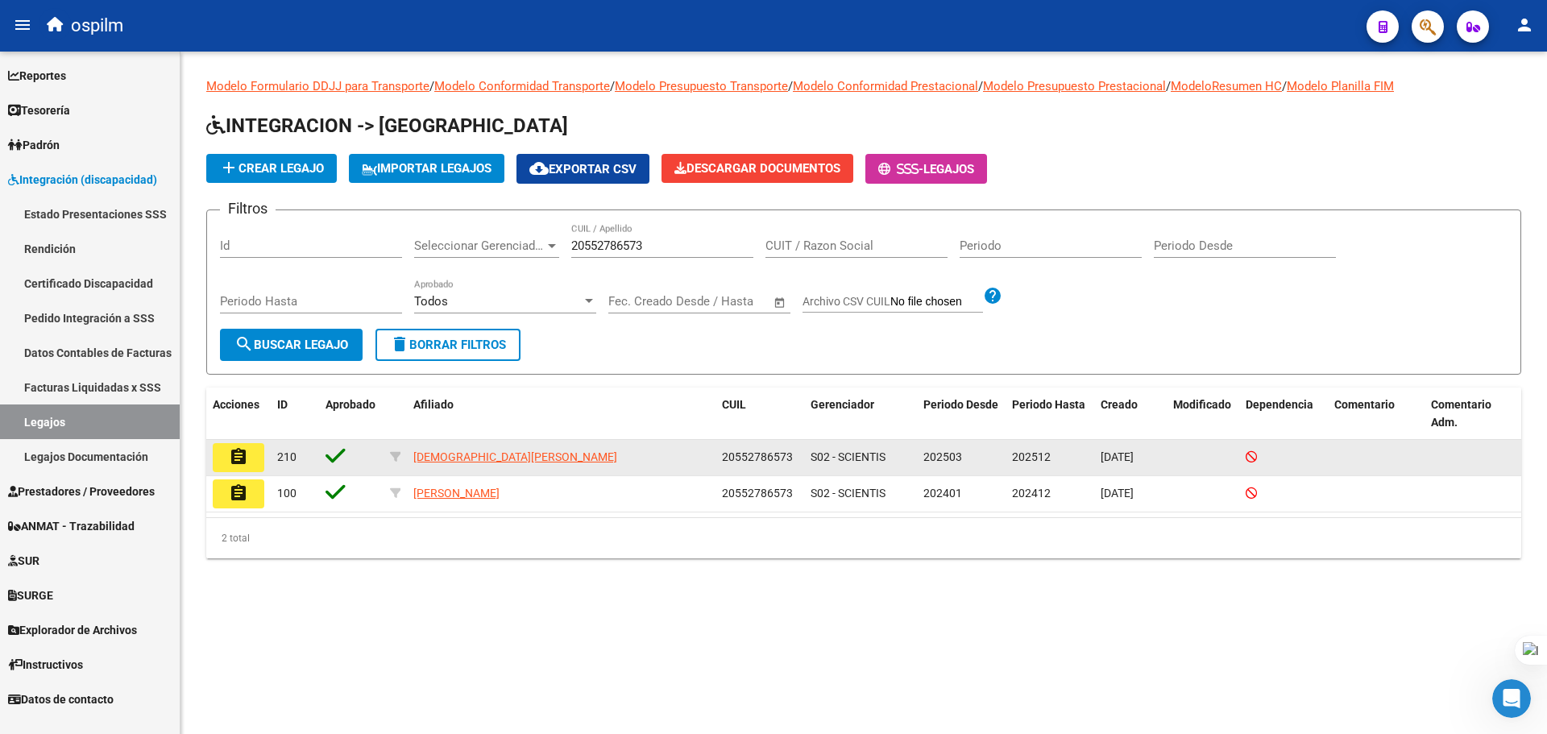
click at [233, 461] on mat-icon "assignment" at bounding box center [238, 456] width 19 height 19
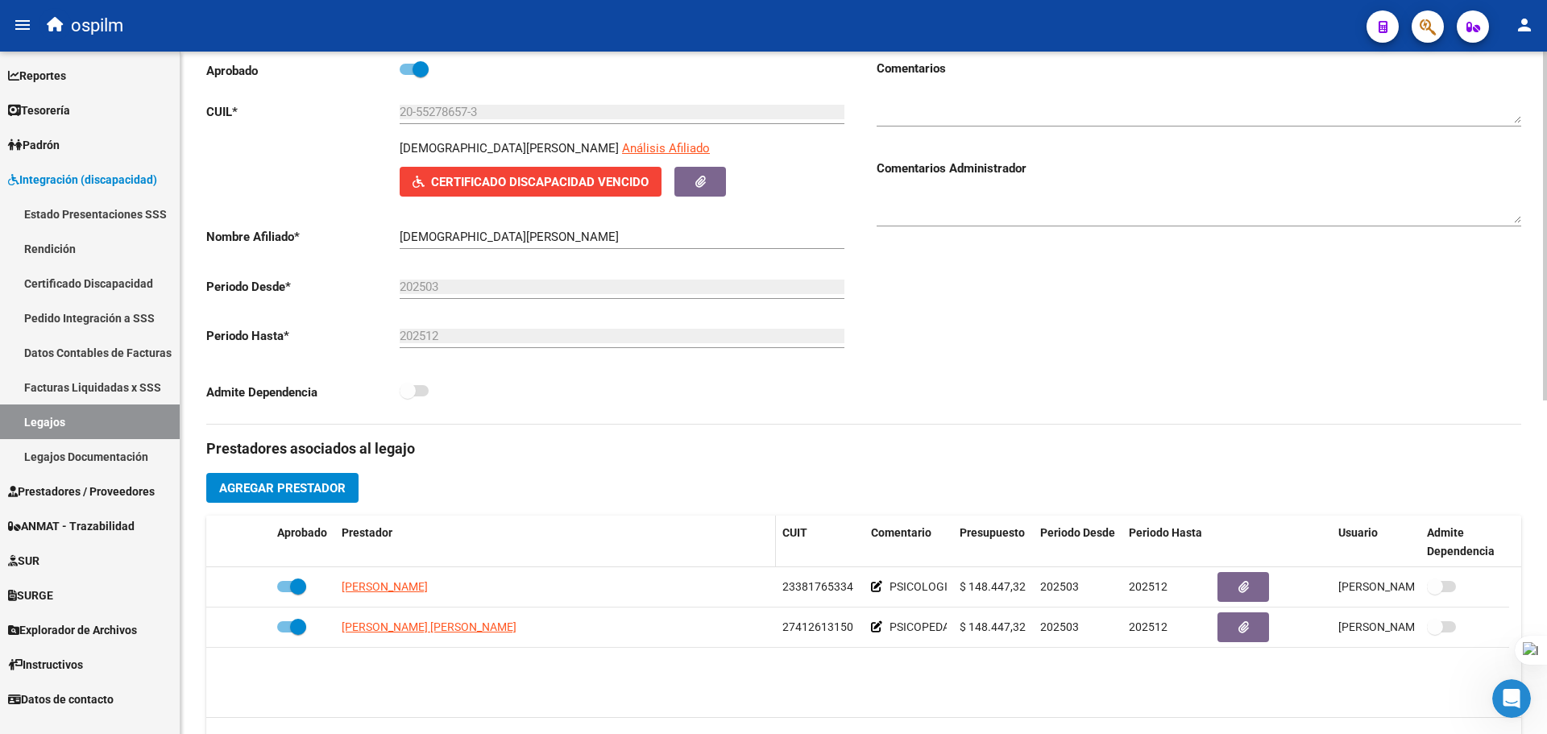
scroll to position [483, 0]
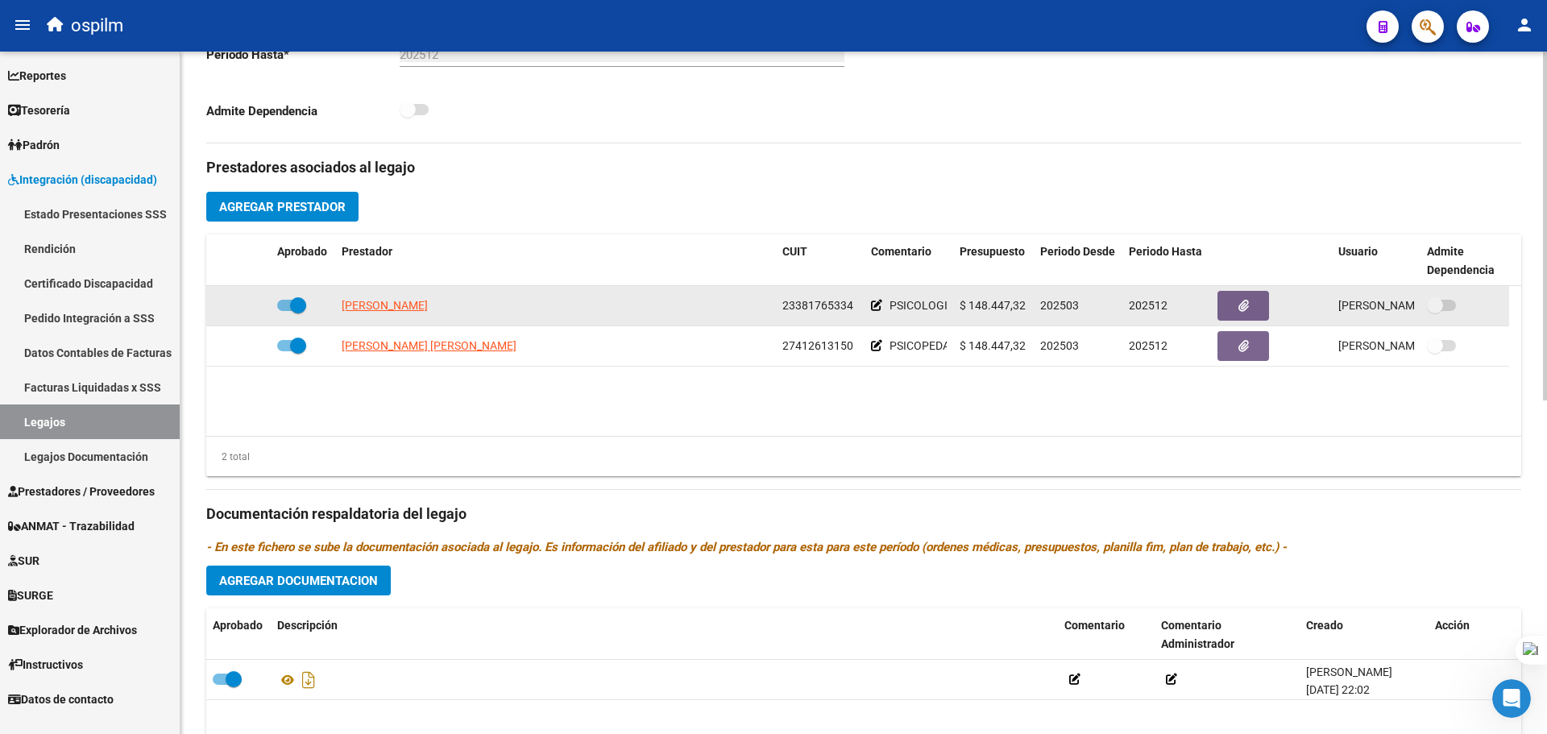
click at [875, 307] on icon at bounding box center [876, 305] width 11 height 11
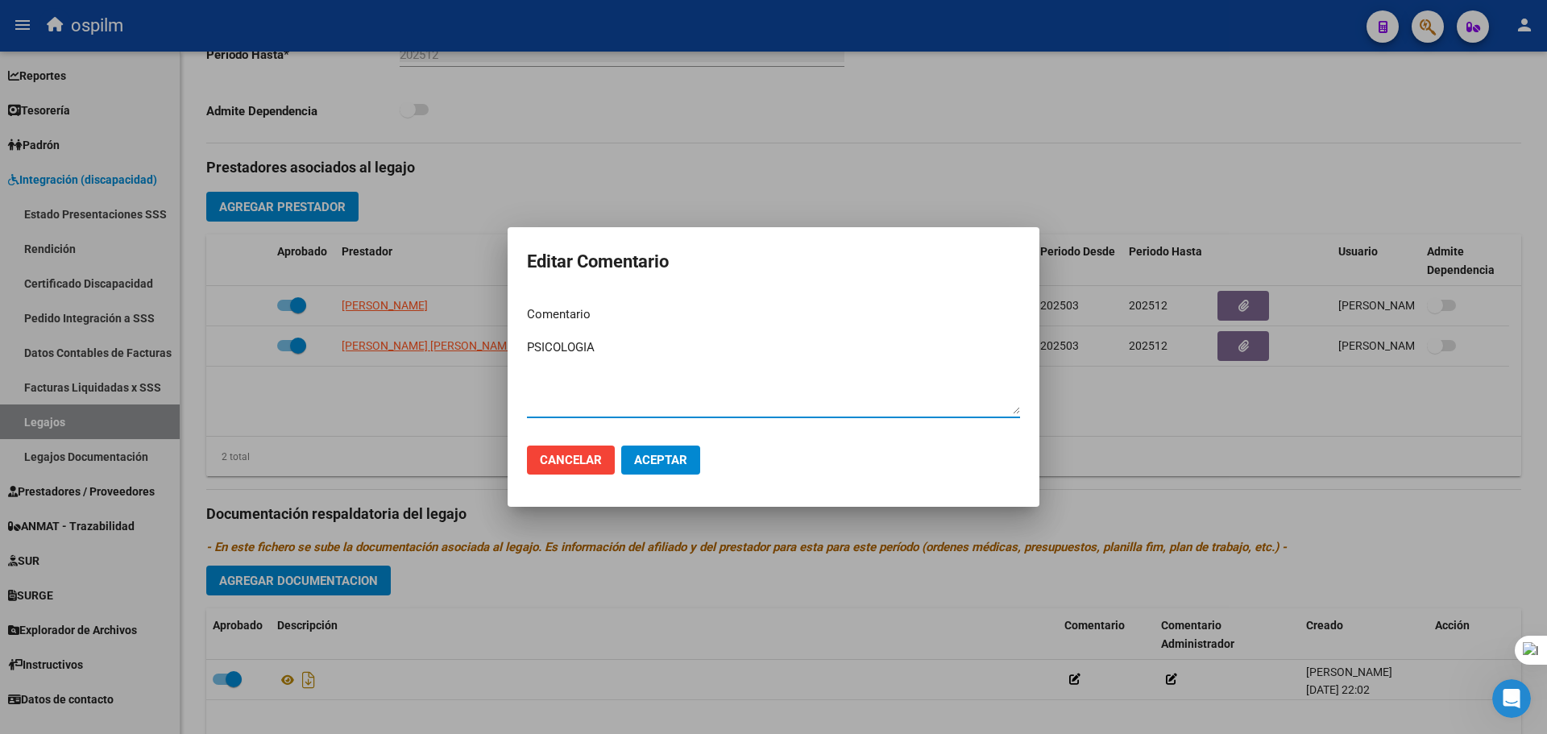
click at [529, 347] on textarea "PSICOLOGIA" at bounding box center [773, 376] width 493 height 76
paste textarea "091 - REHABILITACIÓN - MÓDULO INTEGRAL SIMPLE (SEMANAL)"
drag, startPoint x: 882, startPoint y: 350, endPoint x: 817, endPoint y: 343, distance: 65.6
click at [815, 345] on textarea "091 - REHABILITACIÓN - MÓDULO INTEGRAL SIMPLE (SEMANAL) PSICOLOGIA" at bounding box center [773, 376] width 493 height 76
drag, startPoint x: 660, startPoint y: 346, endPoint x: 558, endPoint y: 352, distance: 101.7
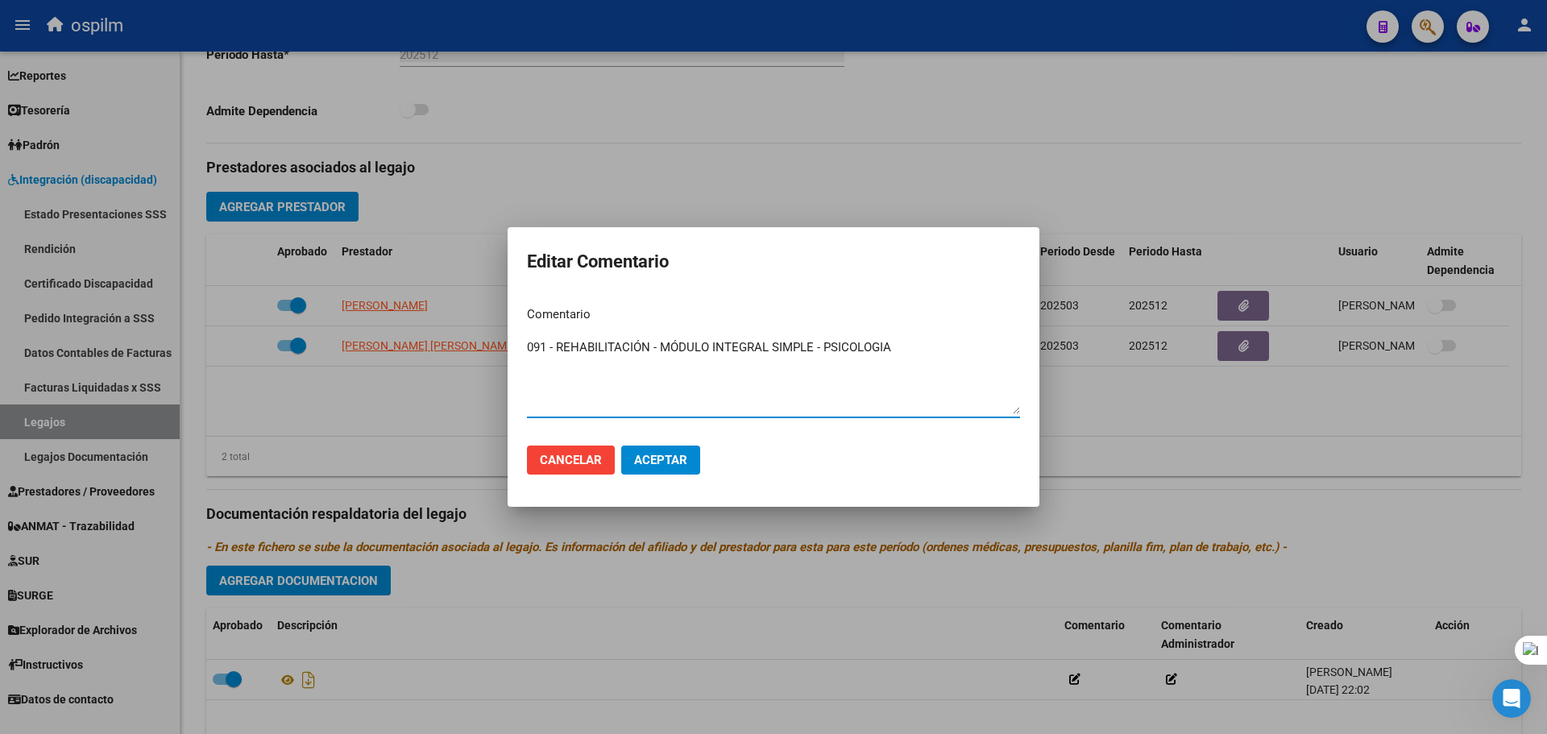
click at [558, 352] on textarea "091 - REHABILITACIÓN - MÓDULO INTEGRAL SIMPLE - PSICOLOGIA" at bounding box center [773, 376] width 493 height 76
drag, startPoint x: 718, startPoint y: 346, endPoint x: 416, endPoint y: 363, distance: 302.7
click at [394, 367] on div "Editar Comentario Comentario 091 - MÓDULO INTEGRAL SIMPLE - PSICOLOGIA Ingresar…" at bounding box center [773, 367] width 1547 height 734
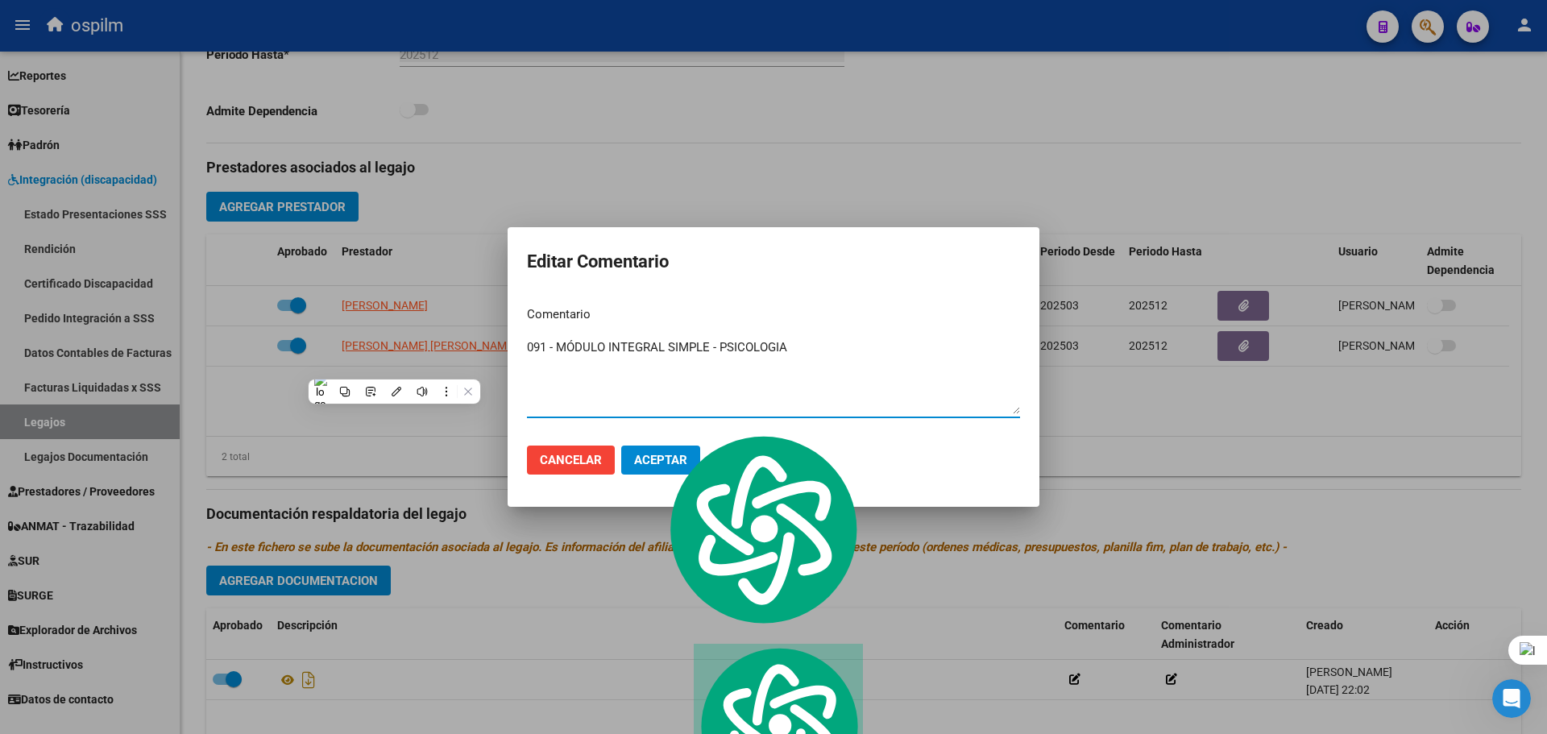
type textarea "091 - MÓDULO INTEGRAL SIMPLE - PSICOLOGIA"
click at [649, 467] on span "Aceptar" at bounding box center [660, 460] width 53 height 15
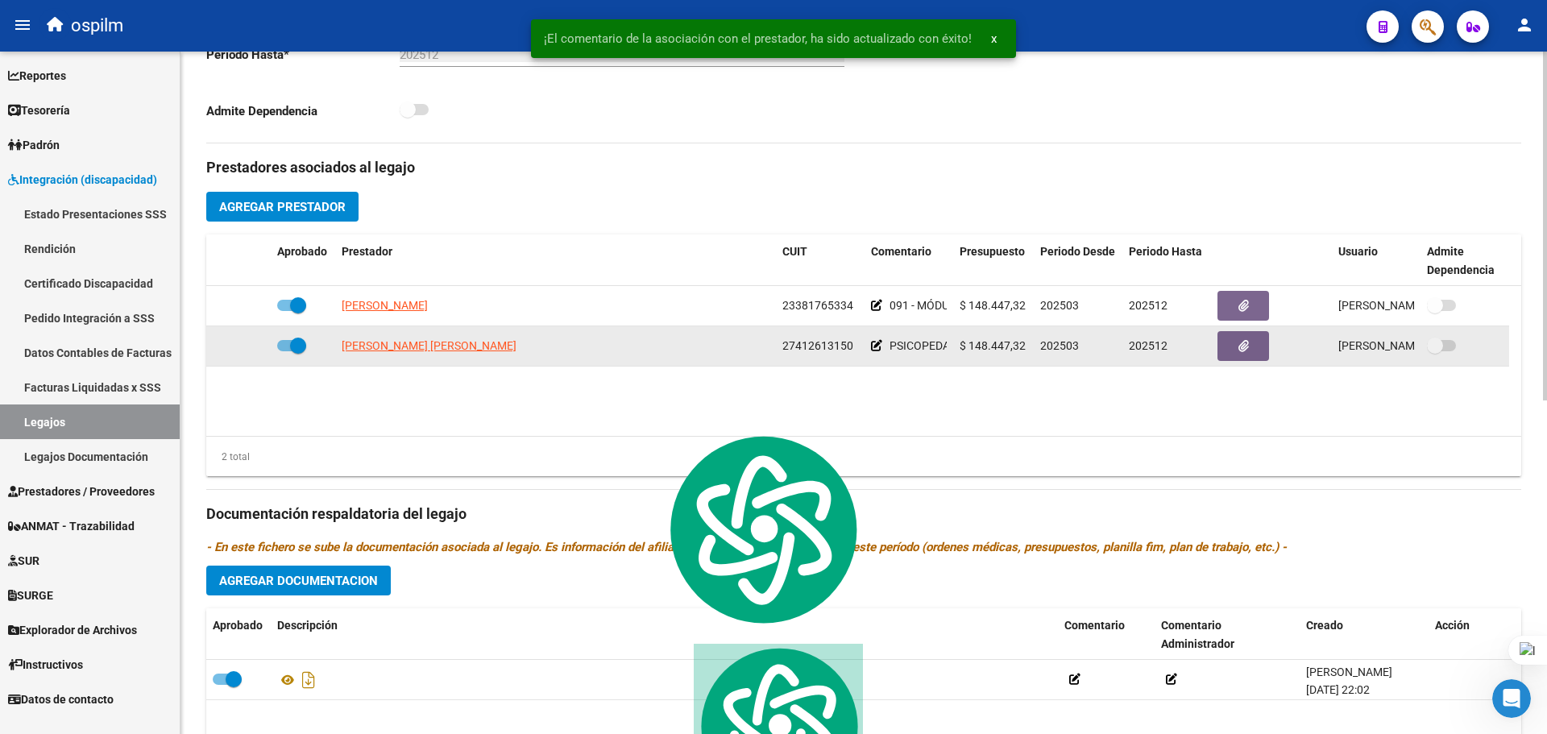
click at [876, 348] on icon at bounding box center [876, 345] width 11 height 11
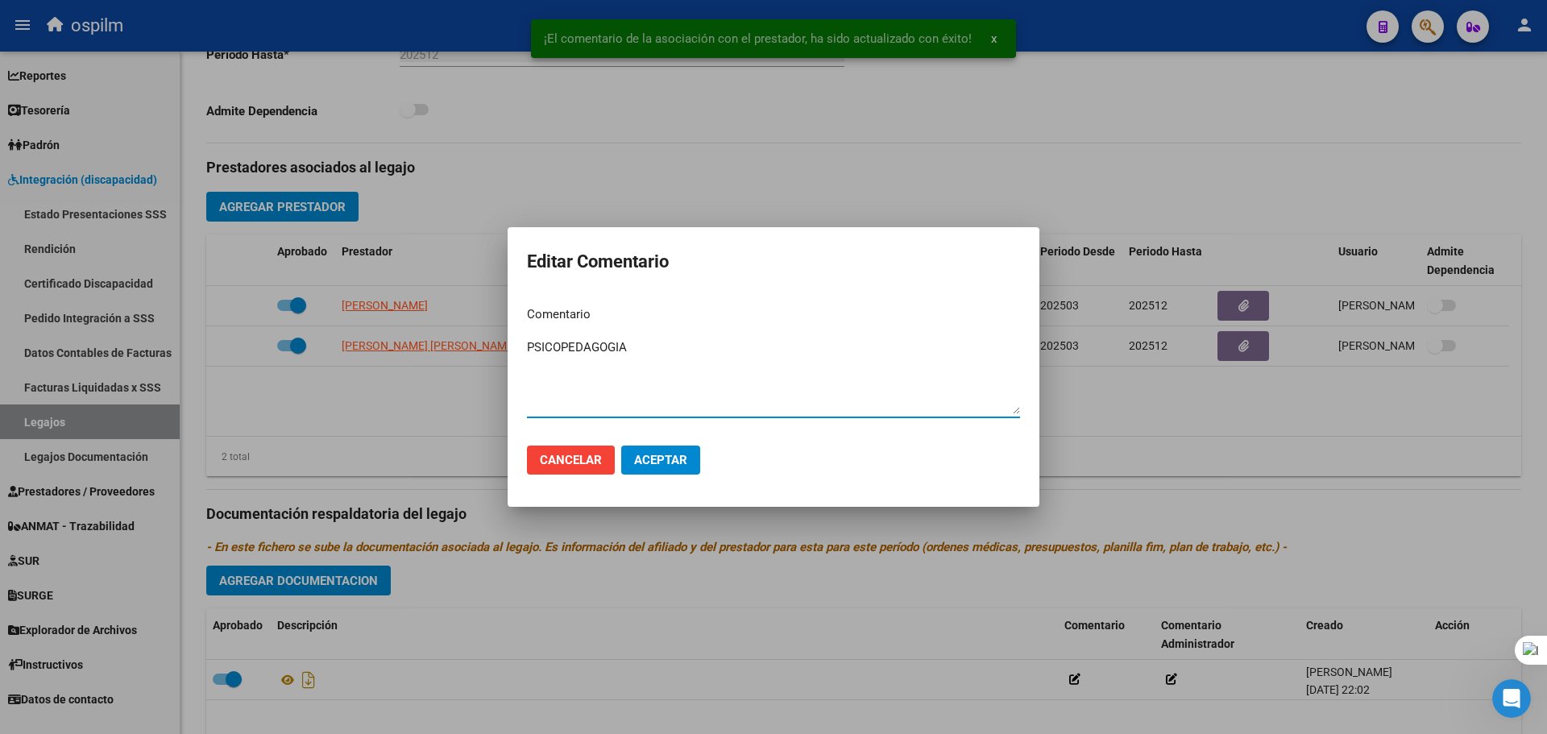
click at [529, 351] on textarea "PSICOPEDAGOGIA" at bounding box center [773, 376] width 493 height 76
paste textarea "091 - MÓDULO INTEGRAL SIMPLE -"
type textarea "091 - MÓDULO INTEGRAL SIMPLE - PSICOPEDAGOGIA"
click at [683, 459] on span "Aceptar" at bounding box center [660, 460] width 53 height 15
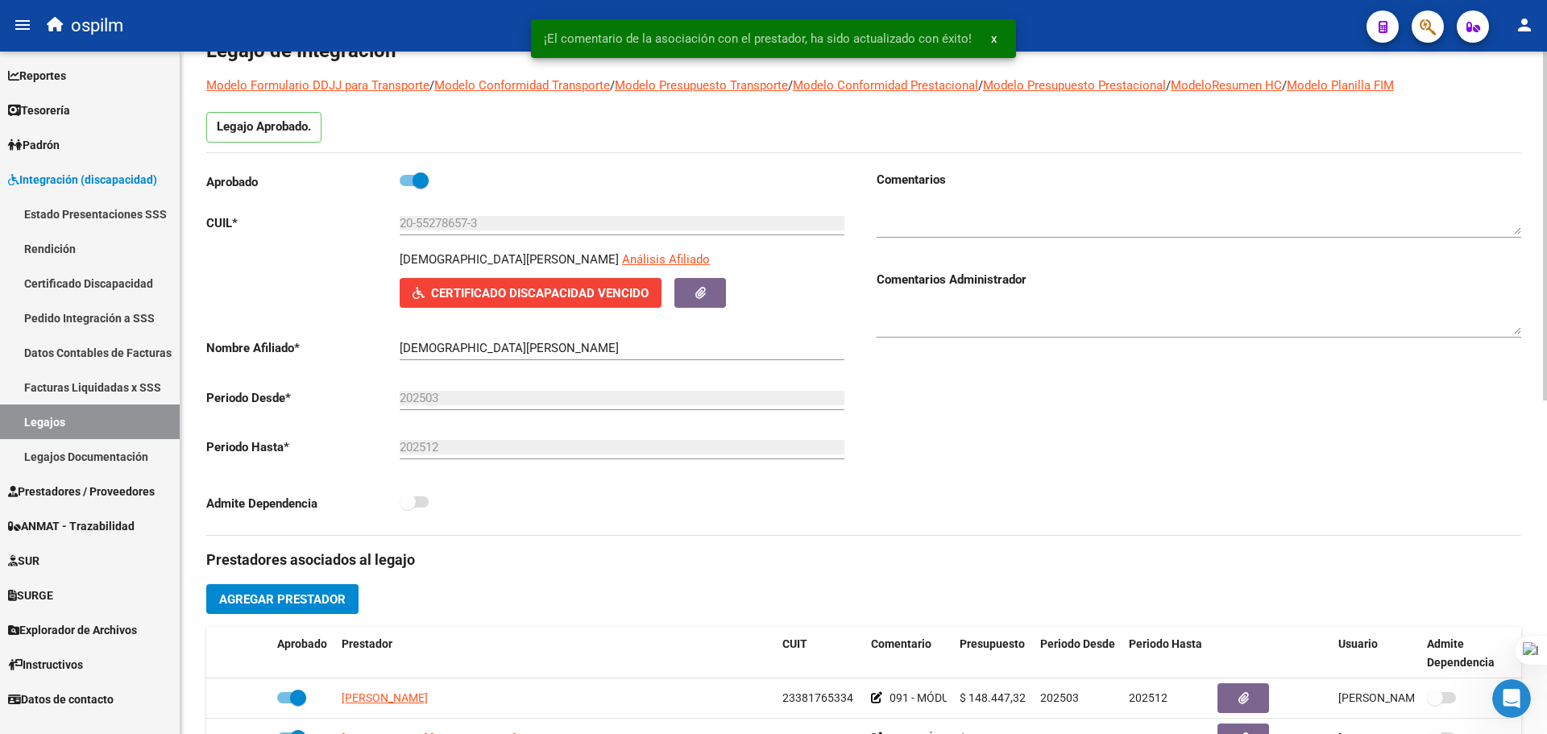
scroll to position [0, 0]
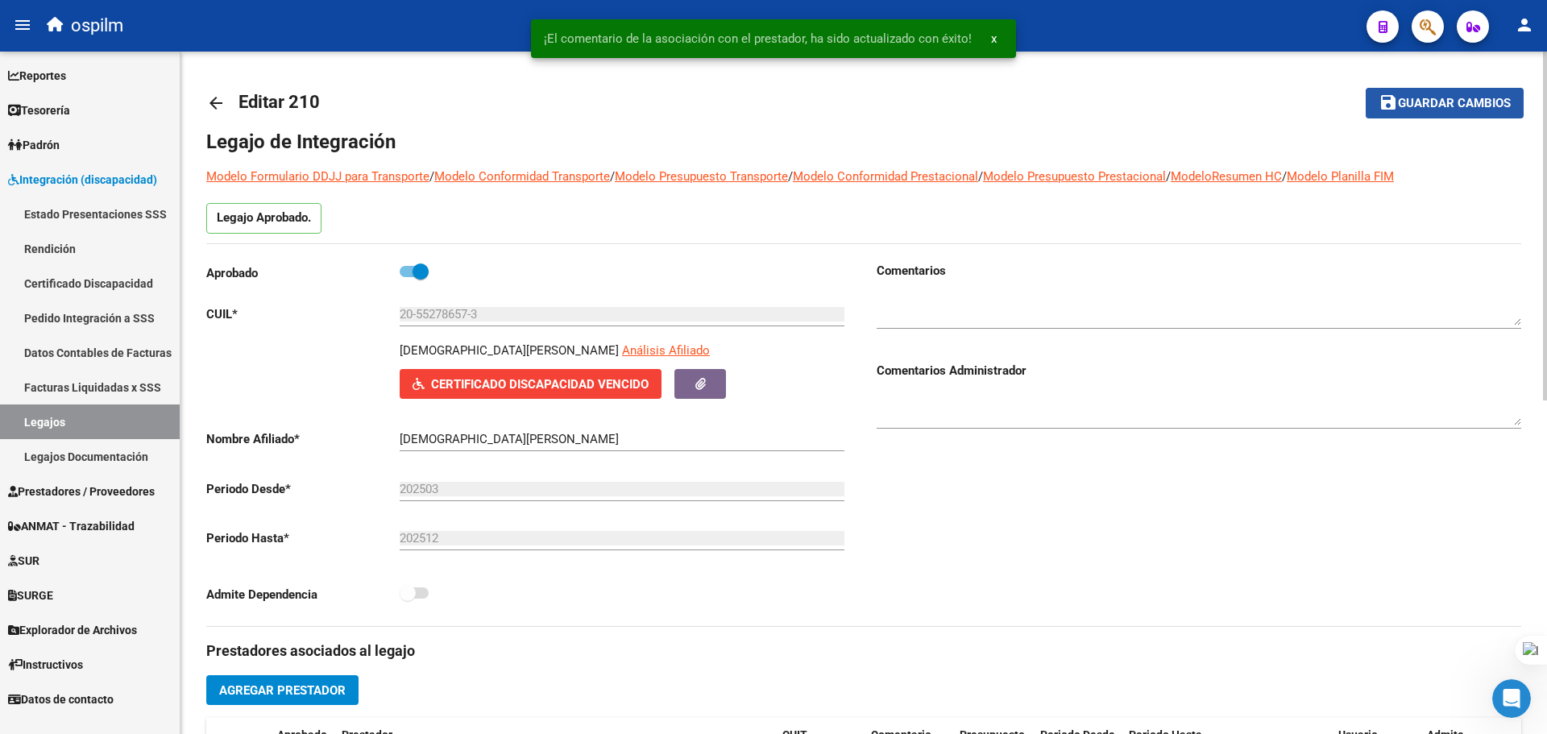
click at [1463, 101] on span "Guardar cambios" at bounding box center [1454, 104] width 113 height 15
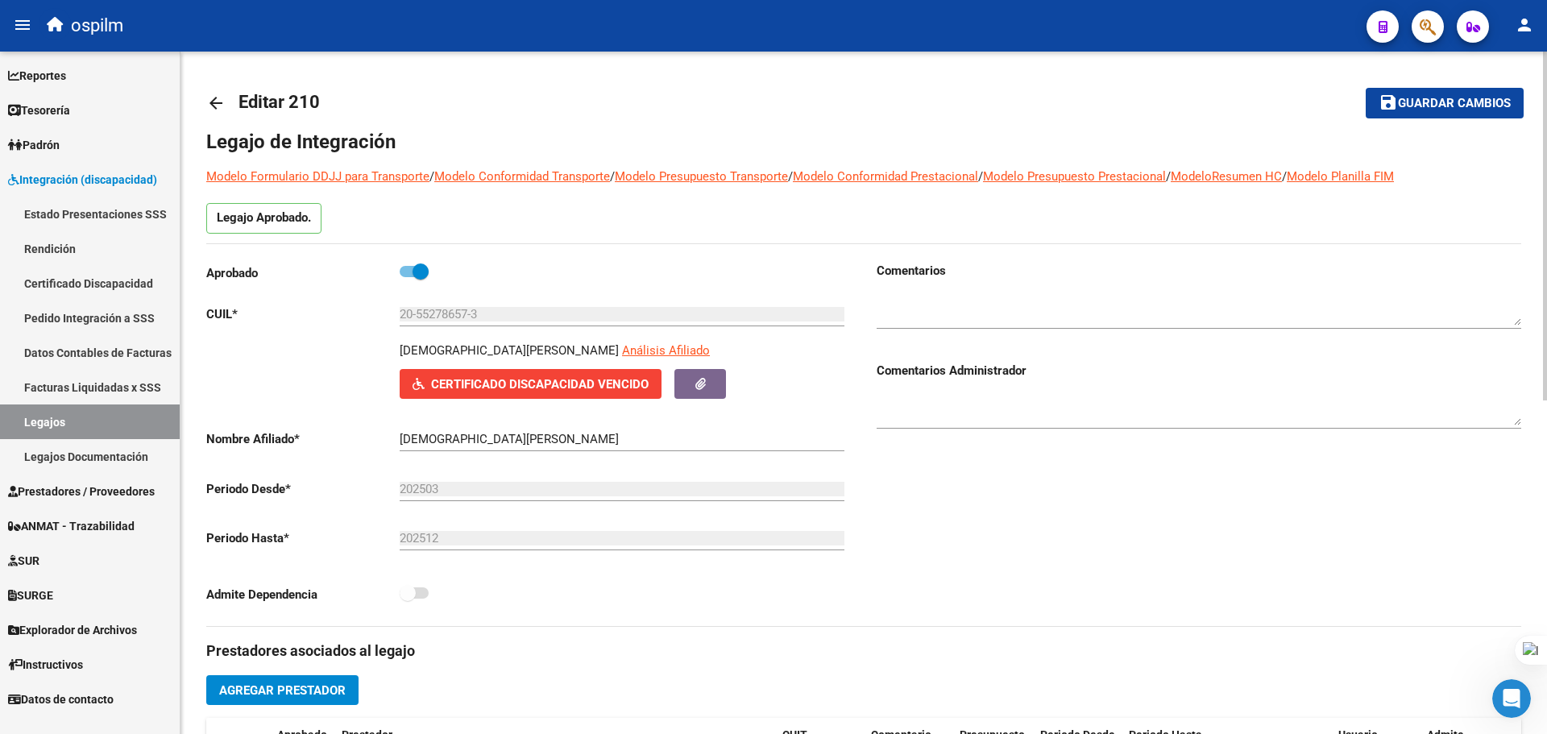
click at [227, 98] on link "arrow_back" at bounding box center [222, 103] width 32 height 38
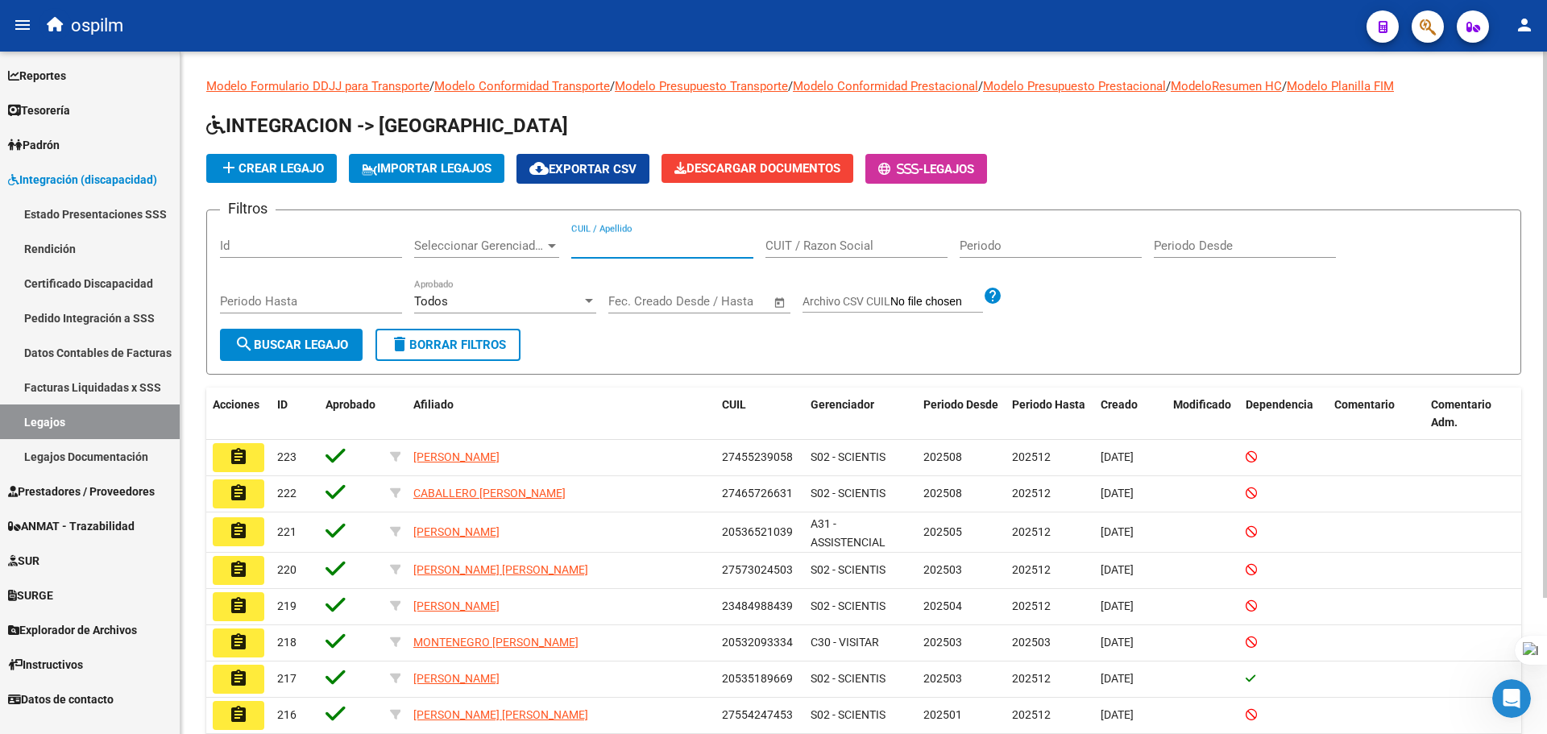
click at [633, 248] on input "CUIL / Apellido" at bounding box center [662, 246] width 182 height 15
paste input "CABALLERO EZEQUIEL JOEL A"
type input "CABALLERO EZEQUIEL JOEL A"
click at [344, 341] on span "search Buscar Legajo" at bounding box center [291, 345] width 114 height 15
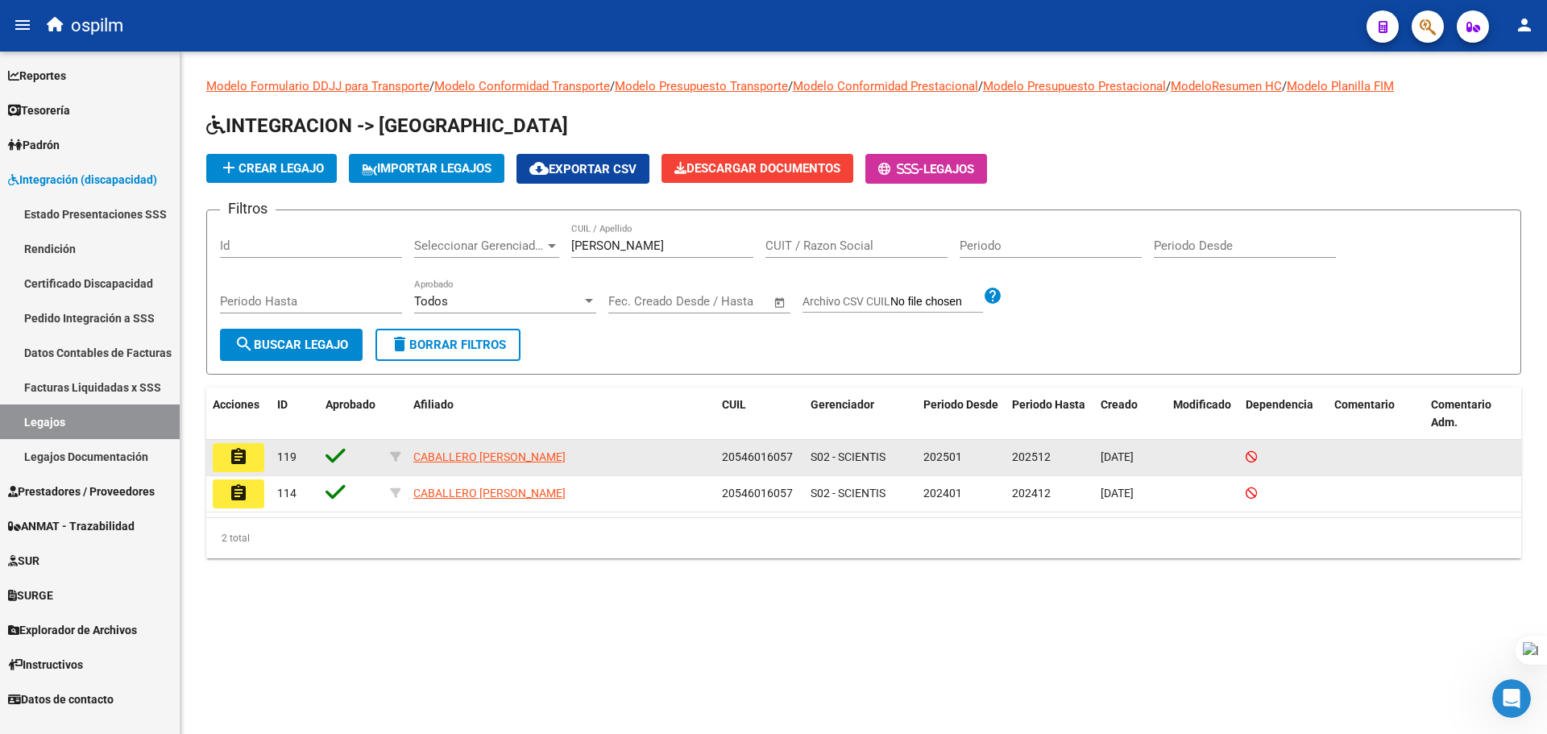
click at [241, 461] on mat-icon "assignment" at bounding box center [238, 456] width 19 height 19
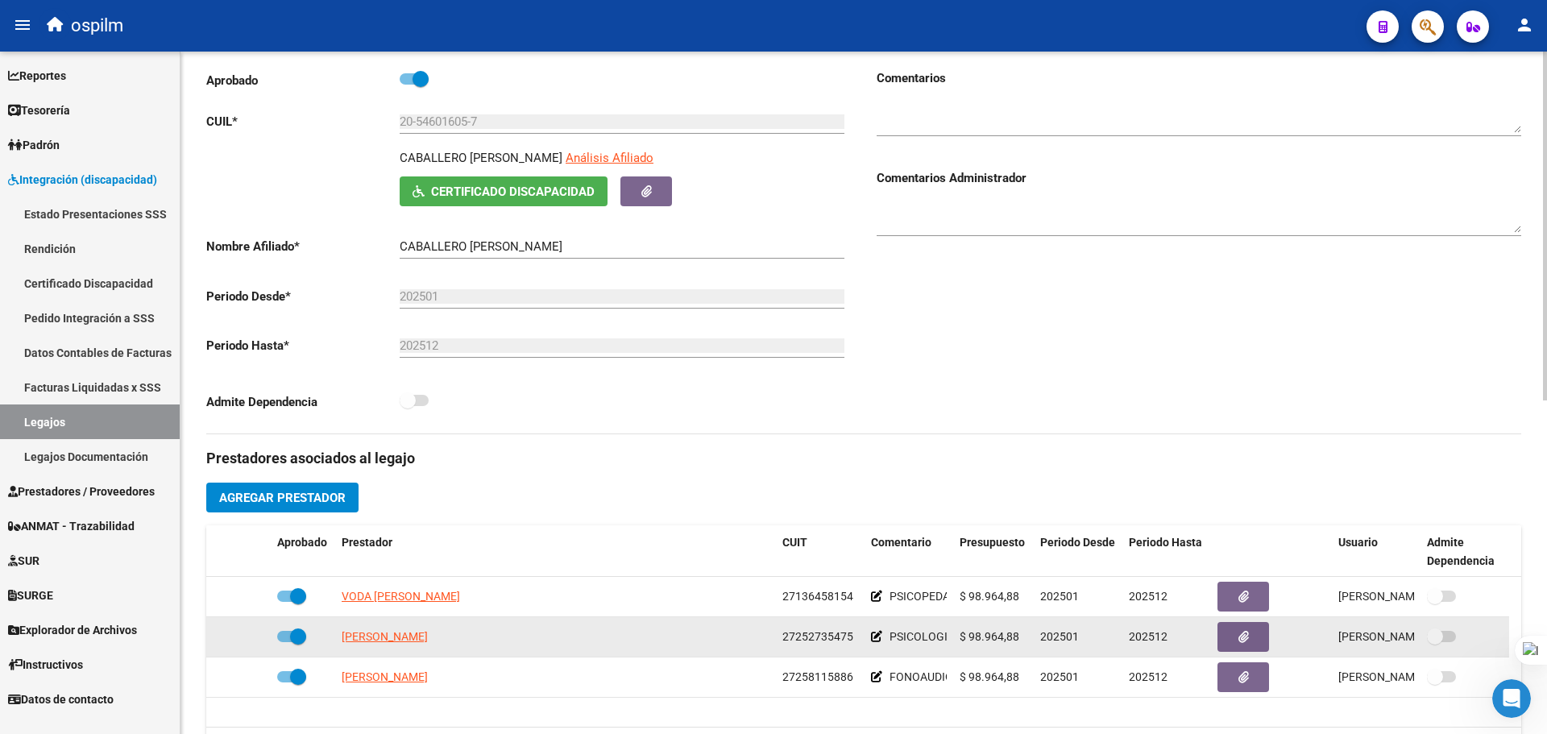
scroll to position [403, 0]
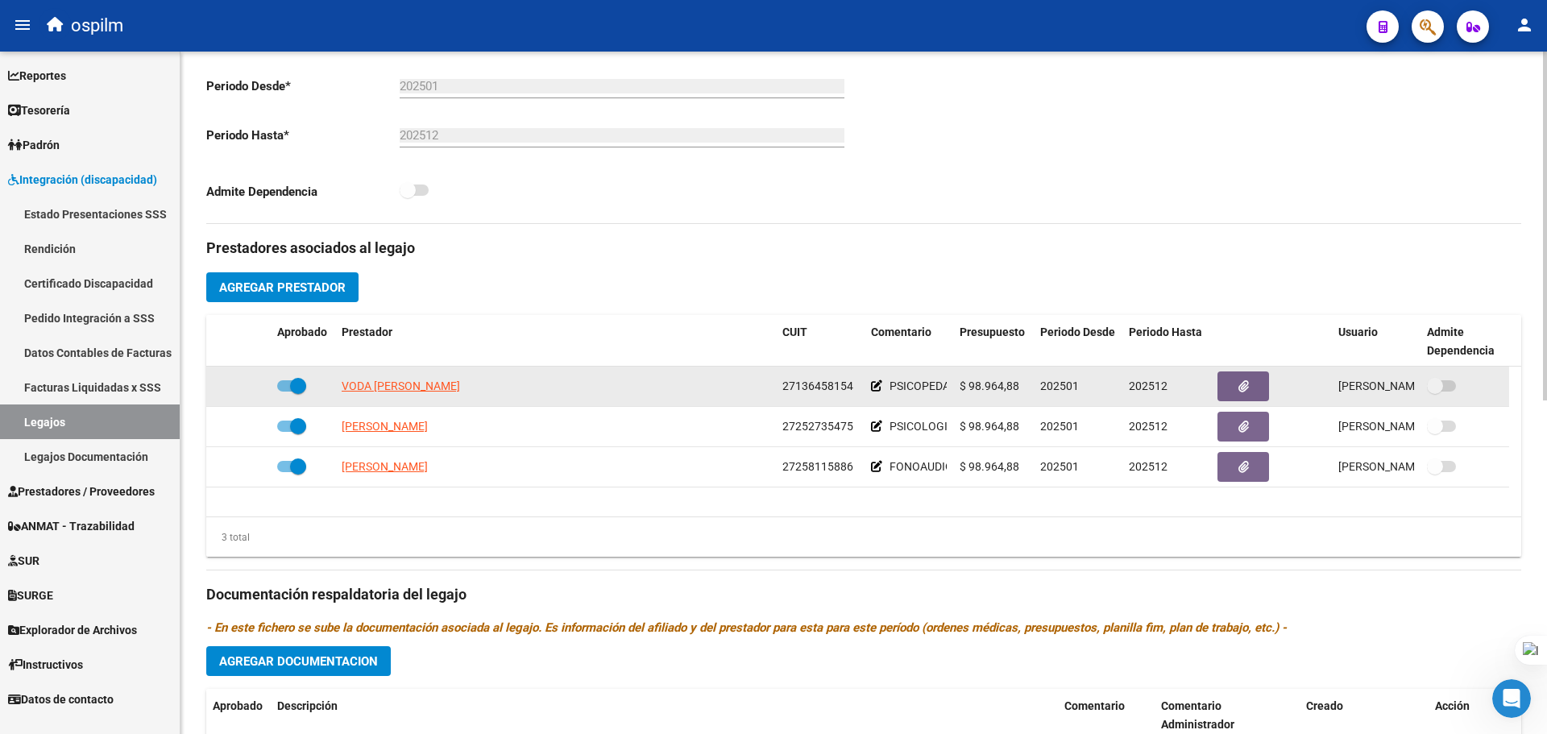
click at [872, 386] on icon at bounding box center [876, 385] width 11 height 11
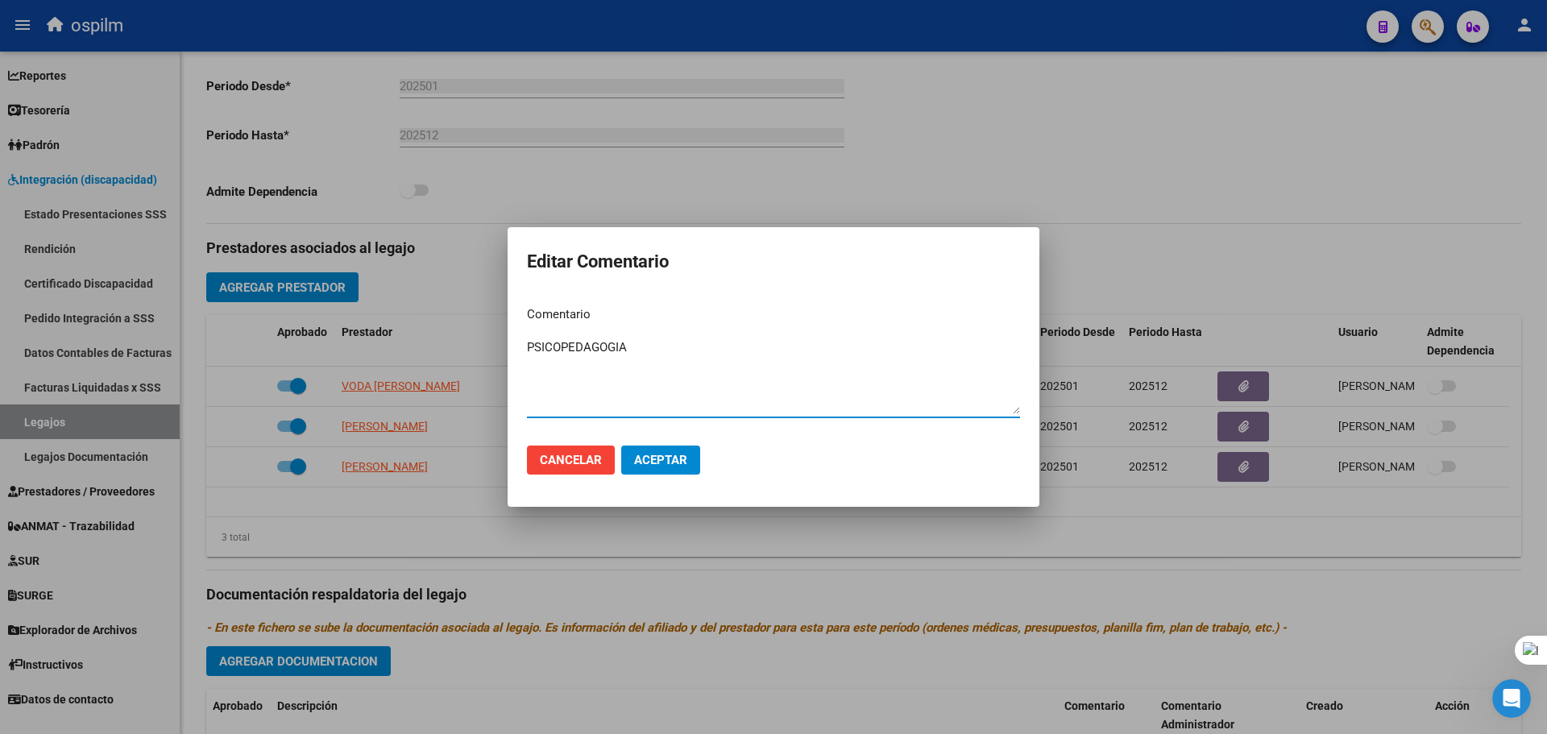
click at [526, 346] on mat-dialog-content "Comentario PSICOPEDAGOGIA Ingresar el comentario" at bounding box center [774, 362] width 532 height 139
click at [529, 348] on textarea "PSICOPEDAGOGIA" at bounding box center [773, 376] width 493 height 76
paste textarea "090 - REHABILITACIÓN - MODULO INTEGRAL INTENSIVO"
drag, startPoint x: 654, startPoint y: 347, endPoint x: 559, endPoint y: 347, distance: 94.3
click at [558, 345] on textarea "090 - REHABILITACIÓN - MODULO INTEGRAL INTENSIVO - PSICOPEDAGOGIA" at bounding box center [773, 376] width 493 height 76
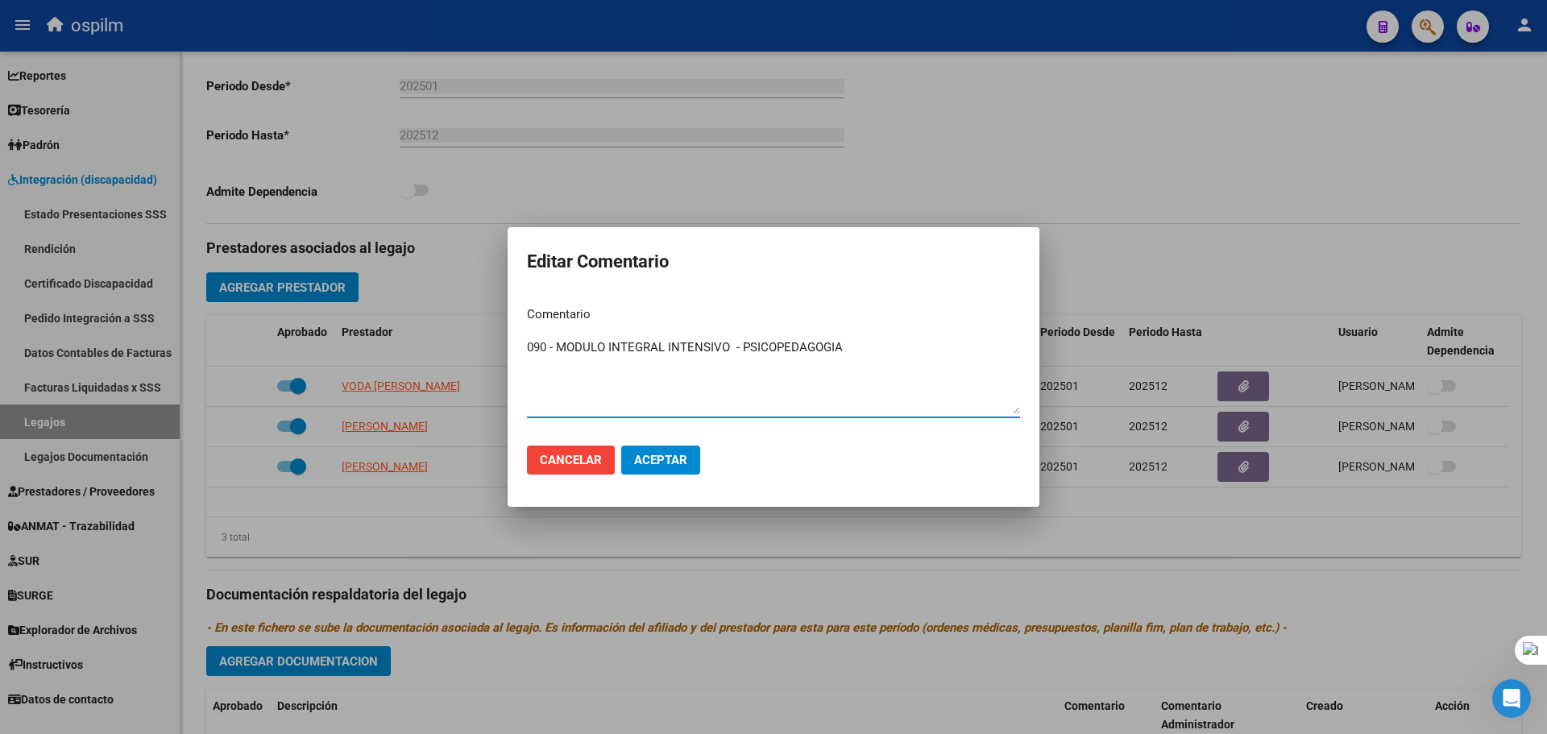
drag, startPoint x: 742, startPoint y: 345, endPoint x: 649, endPoint y: 446, distance: 137.4
click at [488, 345] on div "Editar Comentario Comentario 090 - MODULO INTEGRAL INTENSIVO - PSICOPEDAGOGIA I…" at bounding box center [773, 367] width 1547 height 734
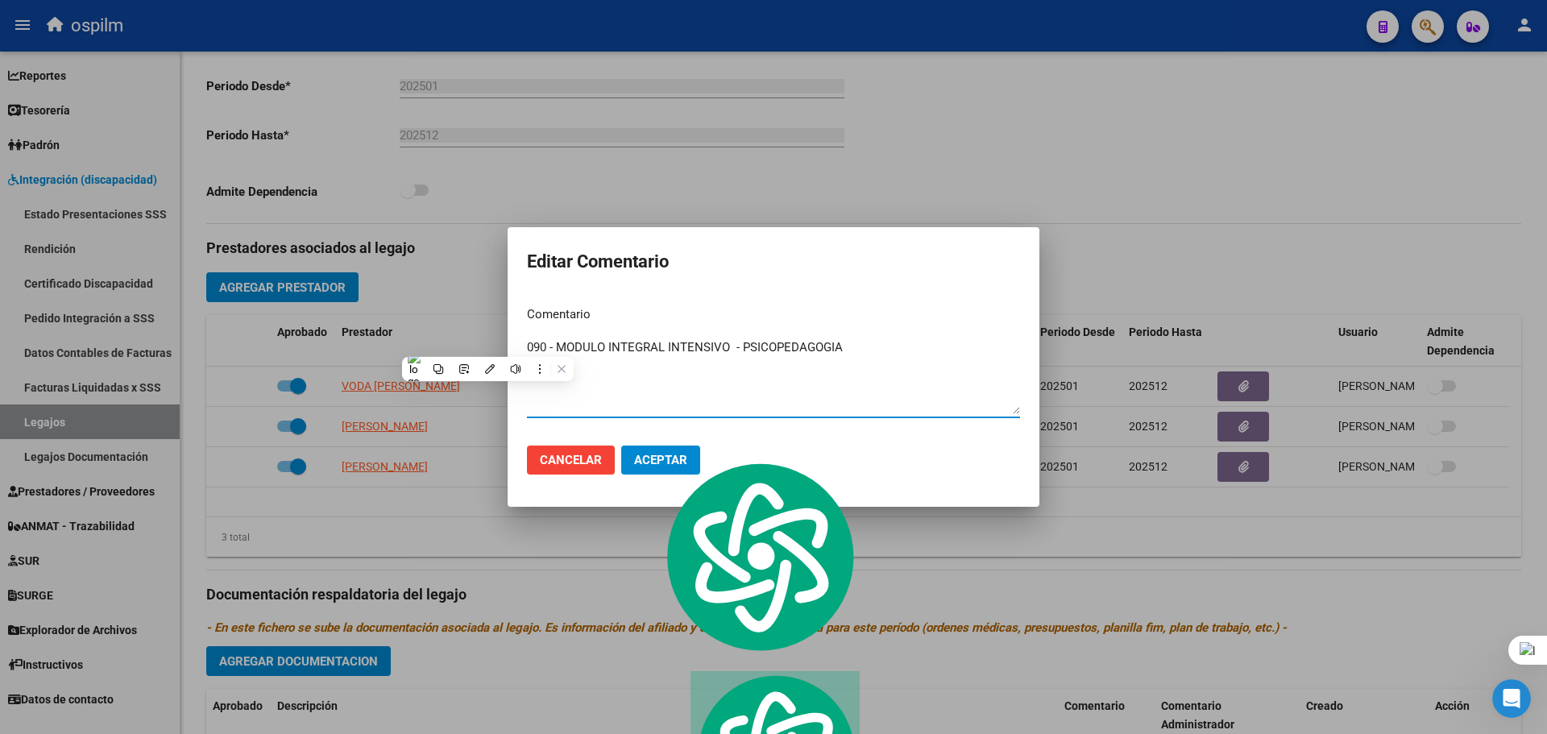
type textarea "090 - MODULO INTEGRAL INTENSIVO - PSICOPEDAGOGIA"
click at [654, 452] on button "Aceptar" at bounding box center [660, 460] width 79 height 29
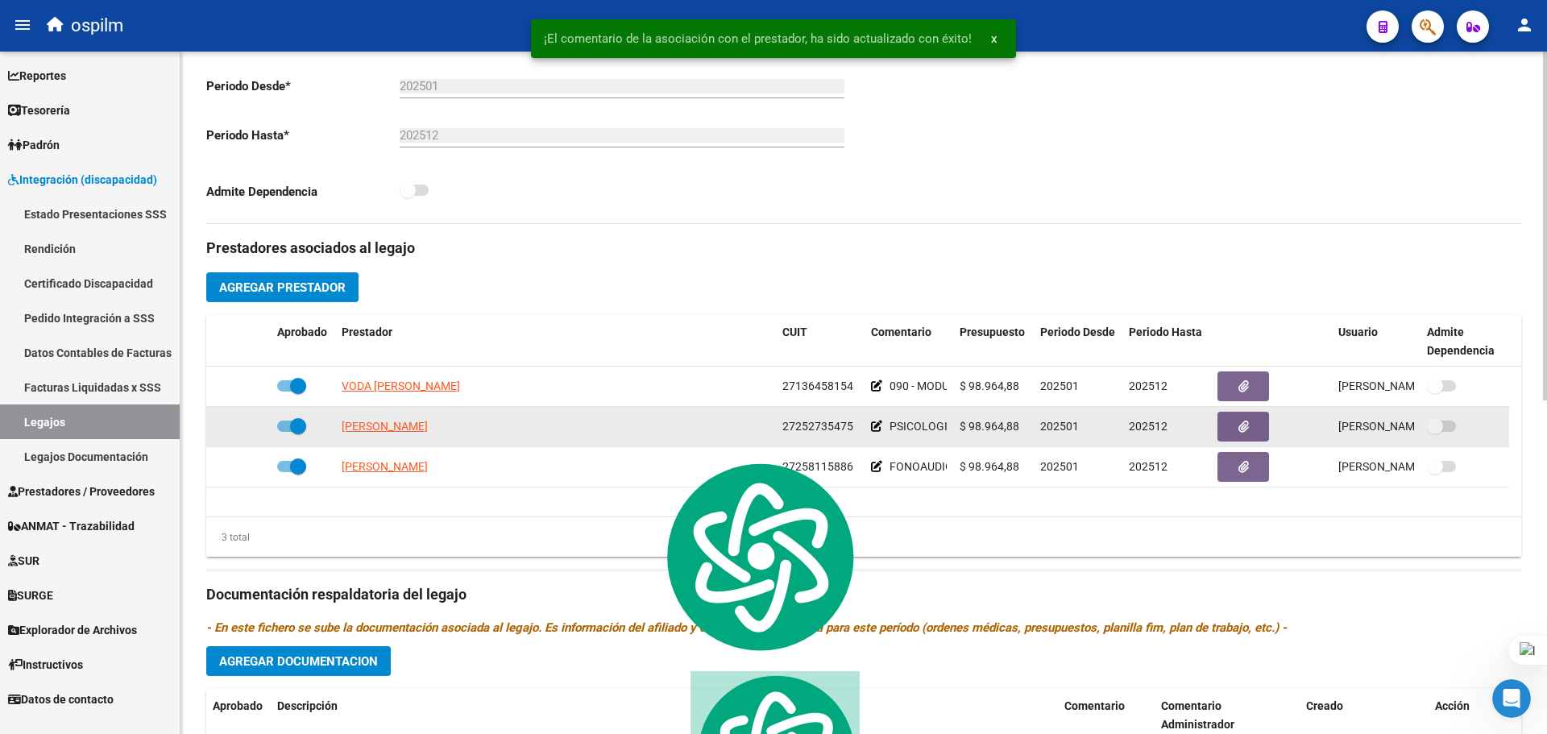
click at [877, 425] on icon at bounding box center [876, 426] width 11 height 11
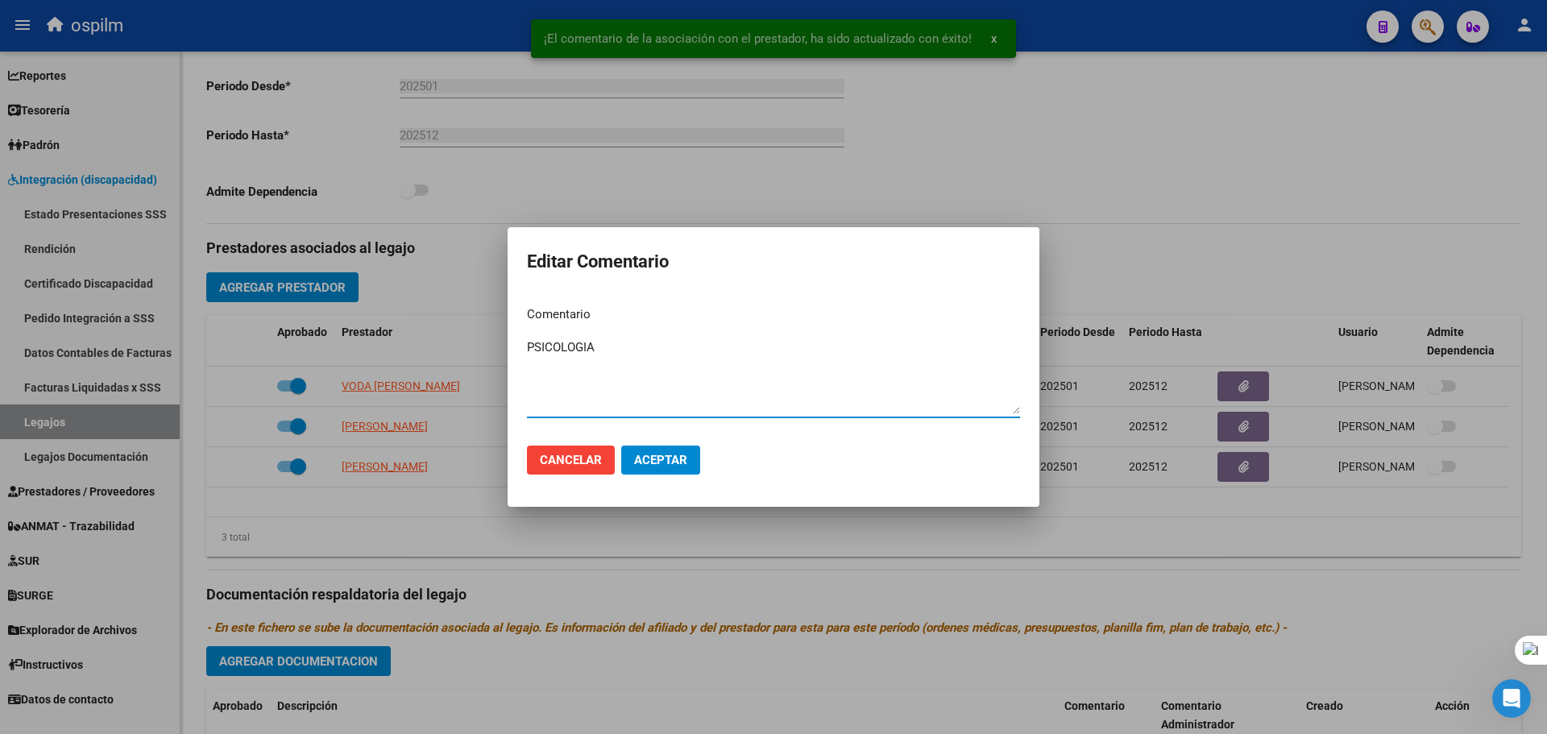
click at [530, 347] on textarea "PSICOLOGIA" at bounding box center [773, 376] width 493 height 76
paste textarea "090 - MODULO INTEGRAL INTENSIVO -"
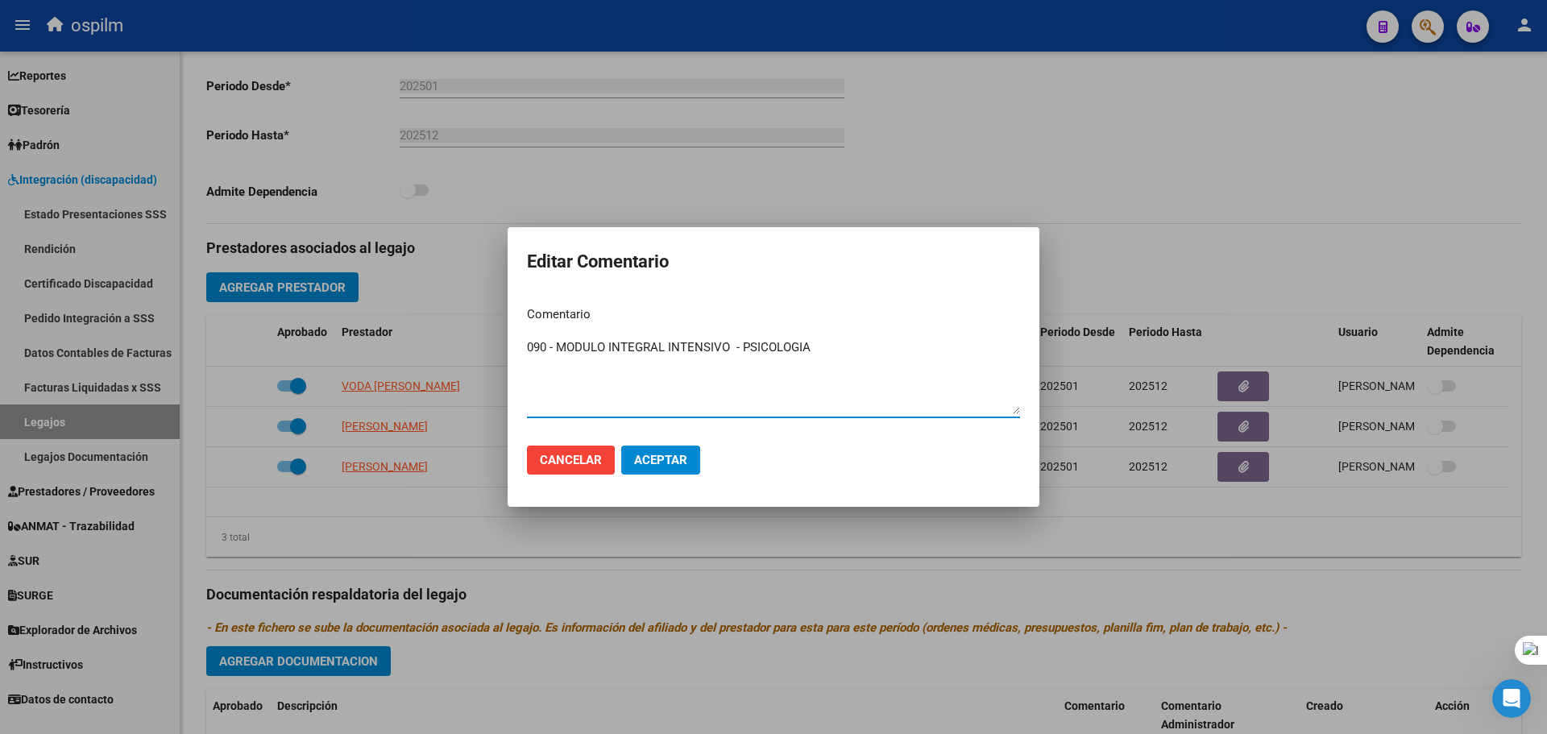
type textarea "090 - MODULO INTEGRAL INTENSIVO - PSICOLOGIA"
click at [664, 454] on span "Aceptar" at bounding box center [660, 460] width 53 height 15
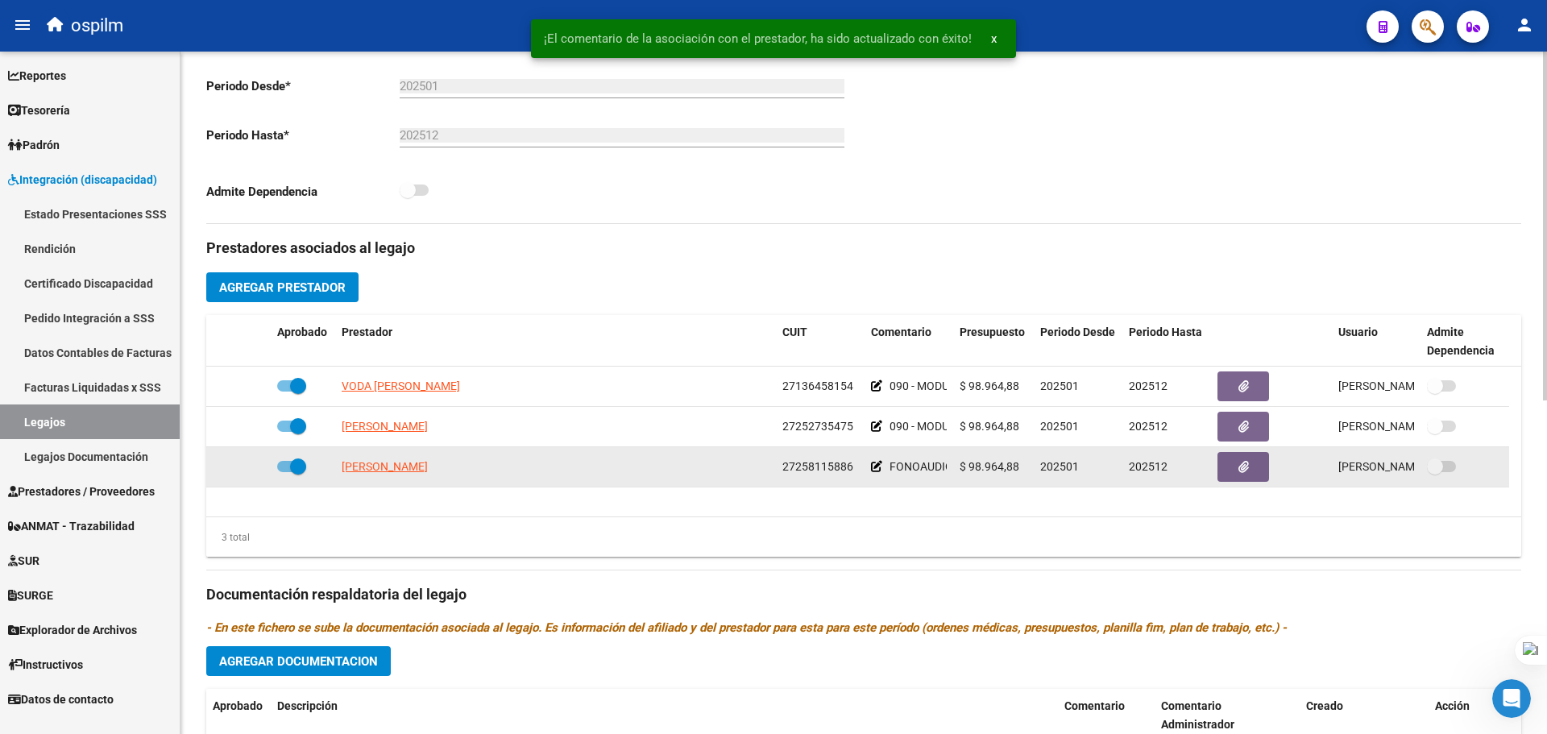
click at [878, 468] on icon at bounding box center [876, 466] width 11 height 11
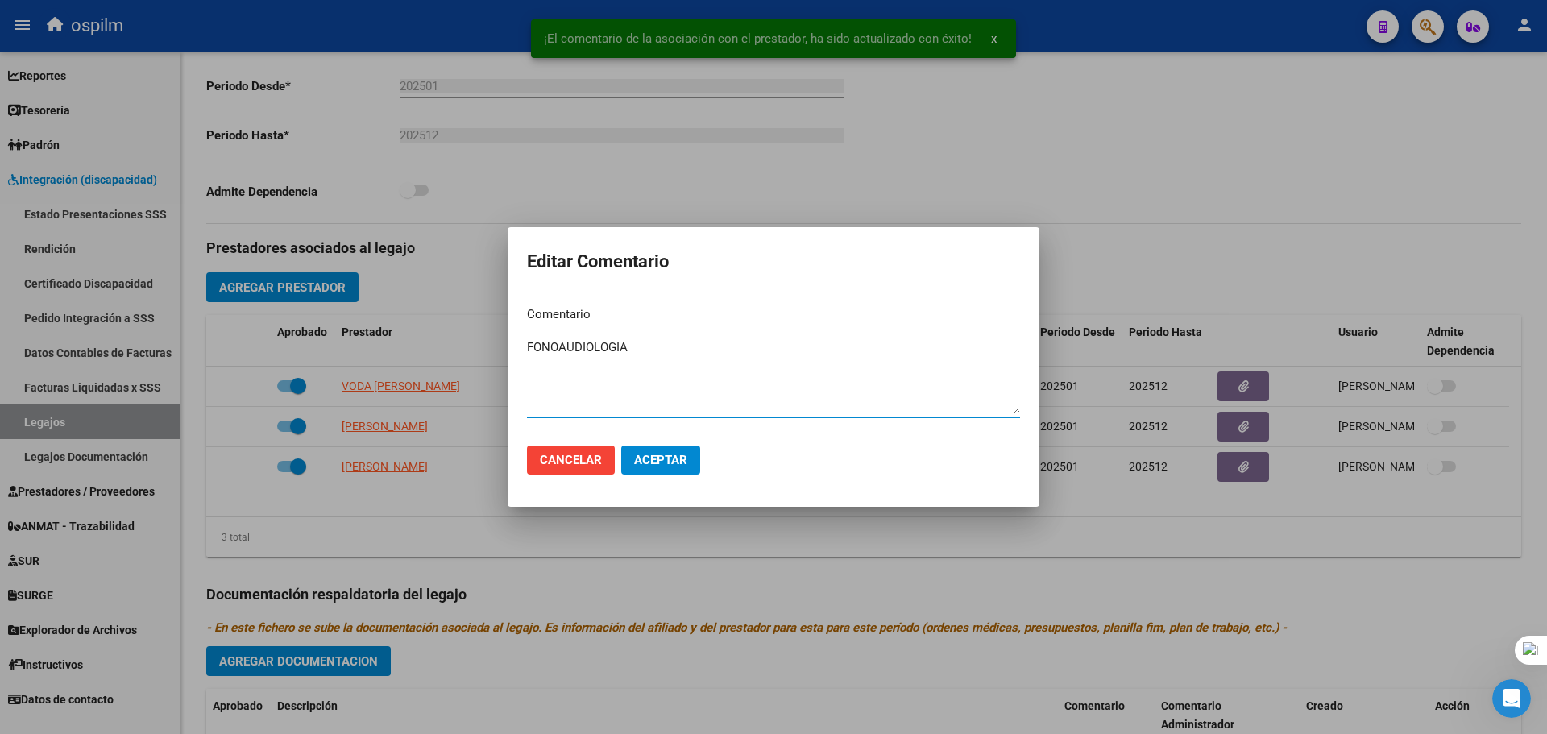
click at [528, 350] on textarea "FONOAUDIOLOGIA" at bounding box center [773, 376] width 493 height 76
paste textarea "090 - MODULO INTEGRAL INTENSIVO -"
type textarea "090 - MODULO INTEGRAL INTENSIVO - FONOAUDIOLOGIA"
click at [673, 463] on span "Aceptar" at bounding box center [660, 460] width 53 height 15
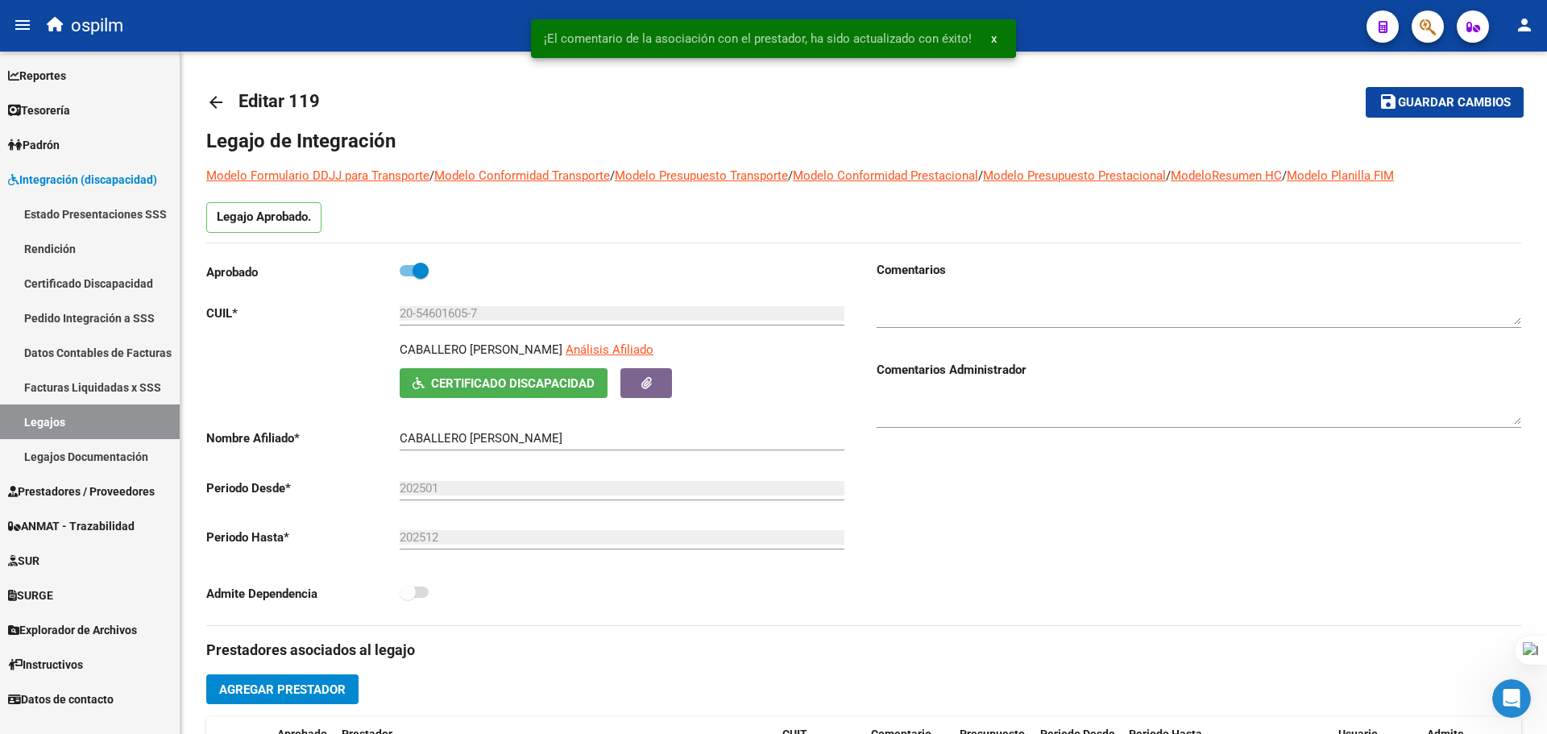
scroll to position [0, 0]
click at [1476, 97] on span "Guardar cambios" at bounding box center [1454, 104] width 113 height 15
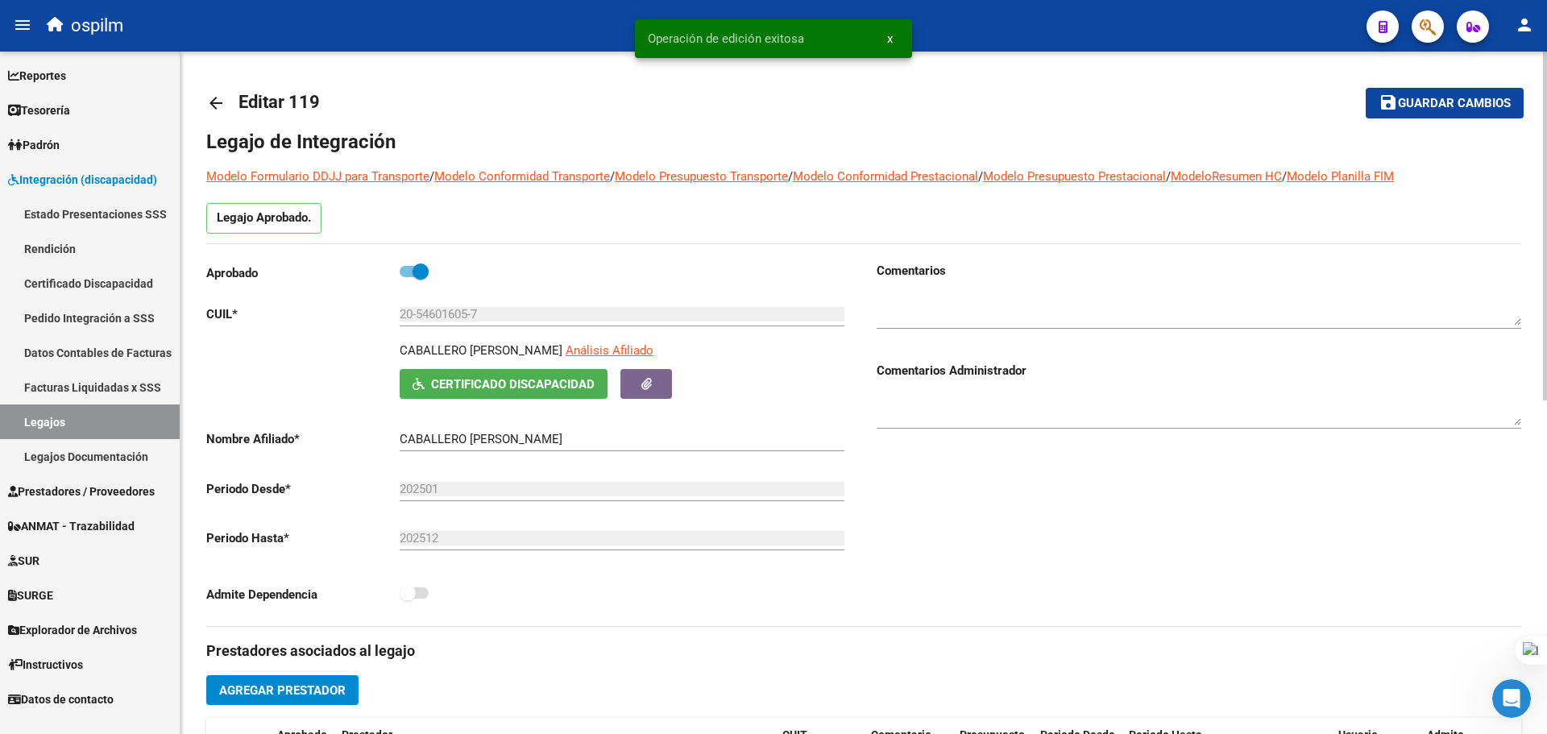
click at [228, 108] on link "arrow_back" at bounding box center [222, 103] width 32 height 38
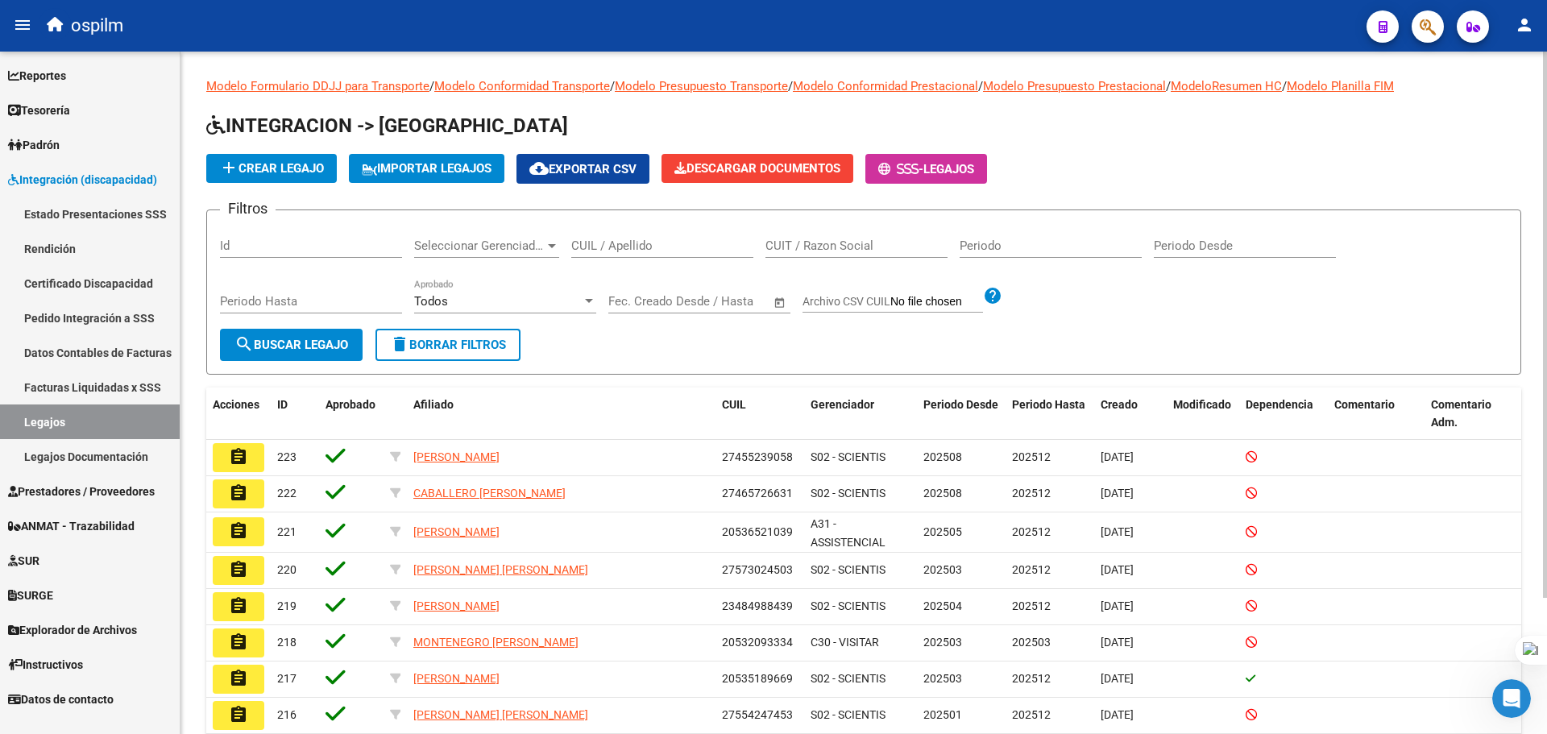
click at [702, 247] on input "CUIL / Apellido" at bounding box center [662, 246] width 182 height 15
paste input "CABALLERO VANESA AGUSTINA BELEN"
type input "CABALLERO VANESA AGUSTINA BELEN"
click at [321, 339] on span "search Buscar Legajo" at bounding box center [291, 345] width 114 height 15
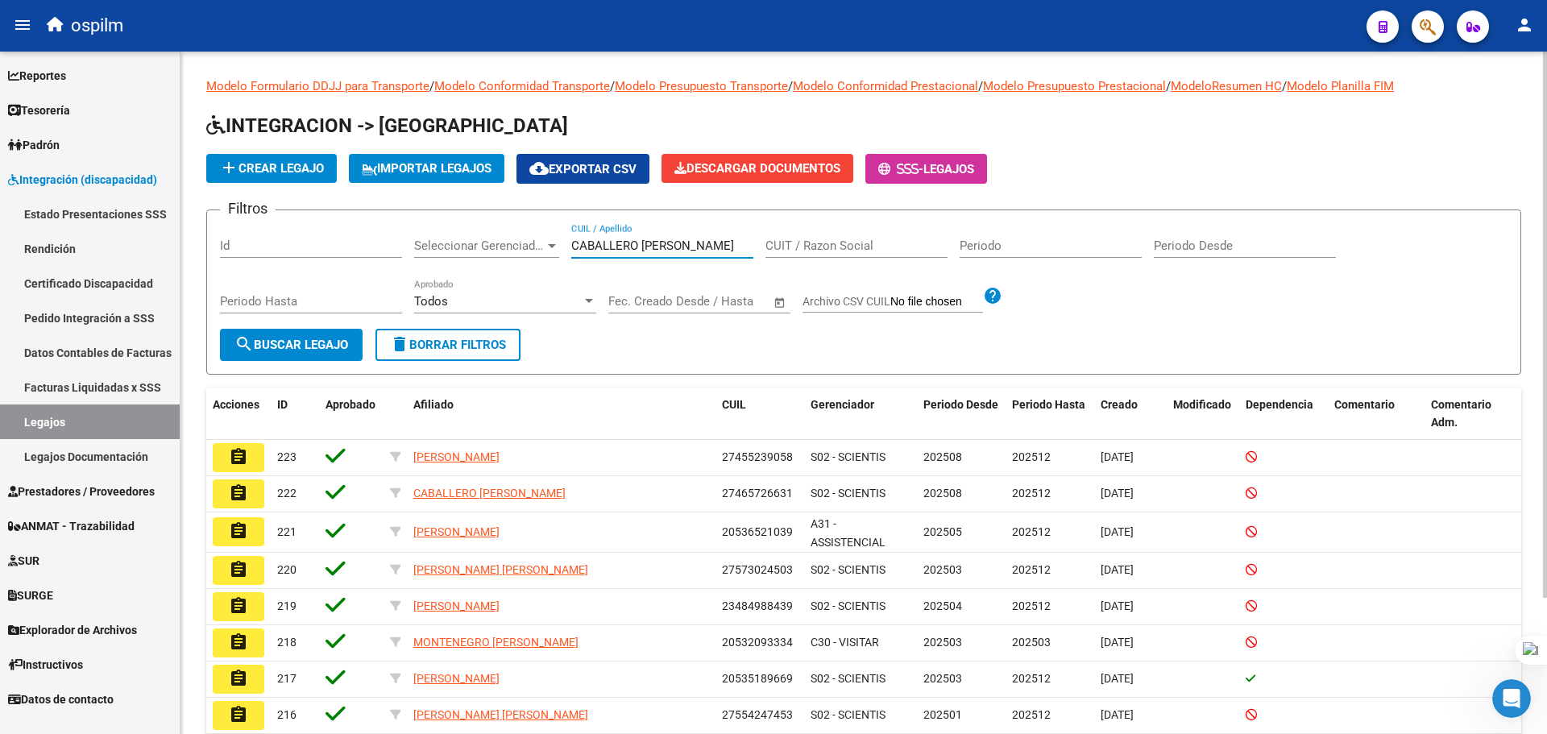
scroll to position [0, 0]
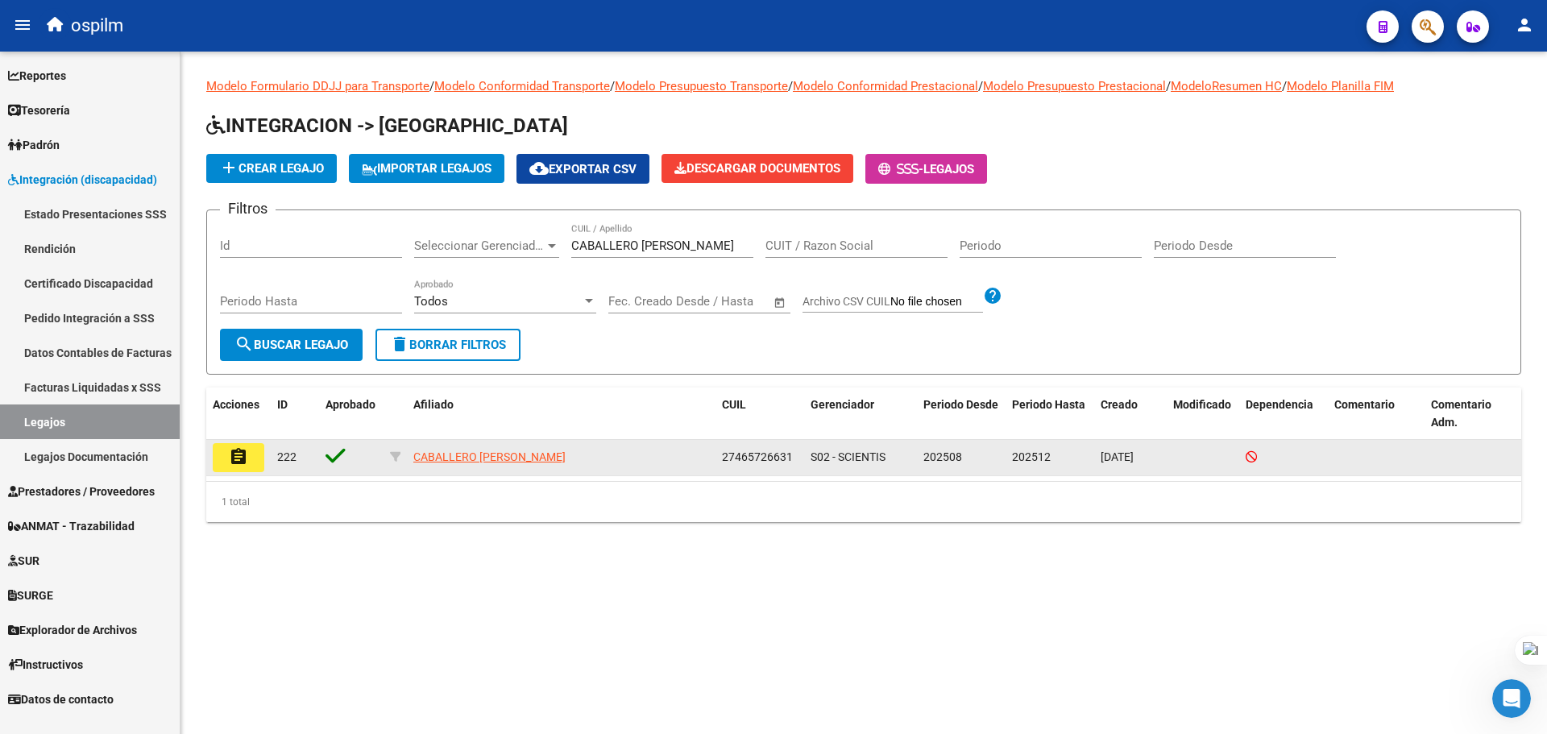
click at [247, 455] on mat-icon "assignment" at bounding box center [238, 456] width 19 height 19
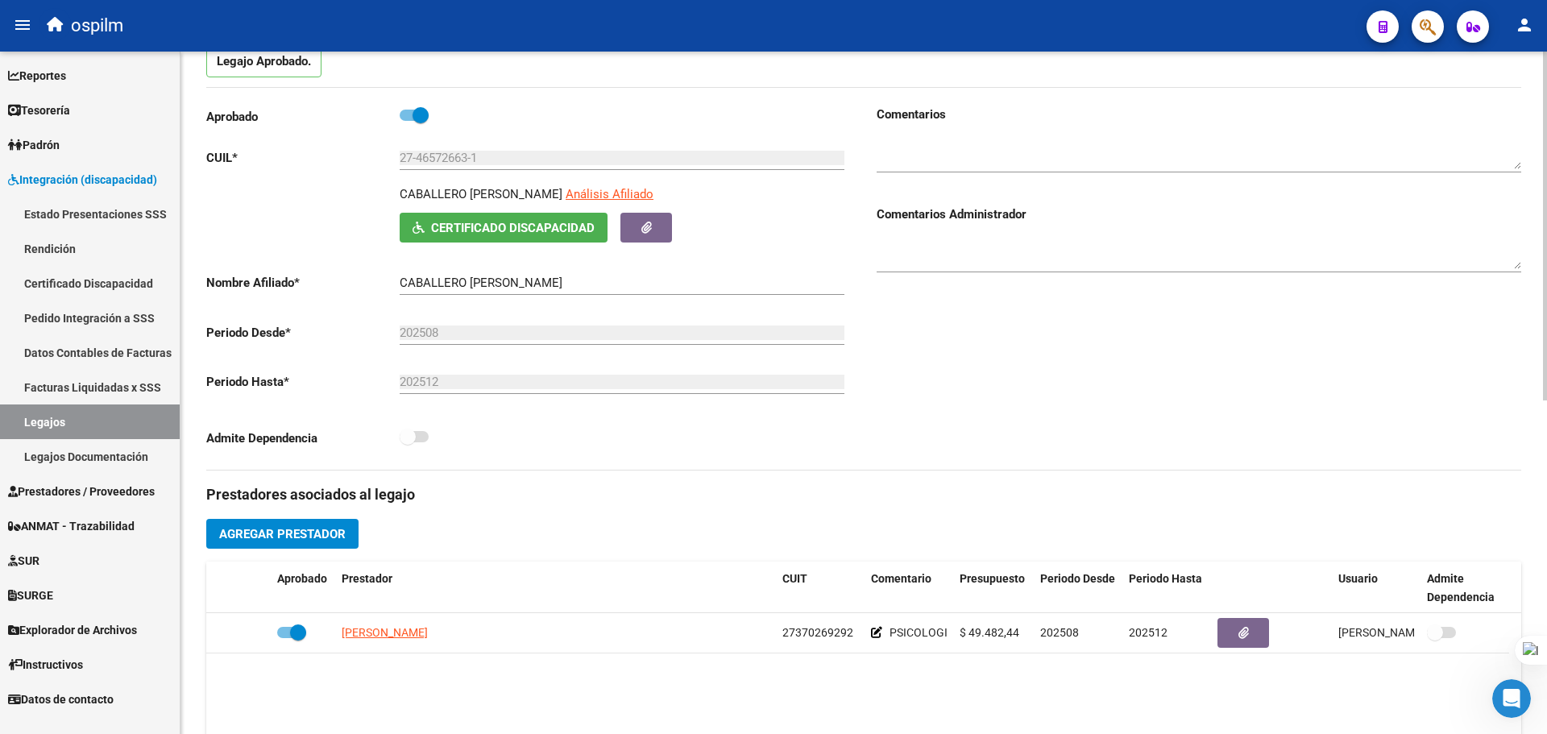
scroll to position [403, 0]
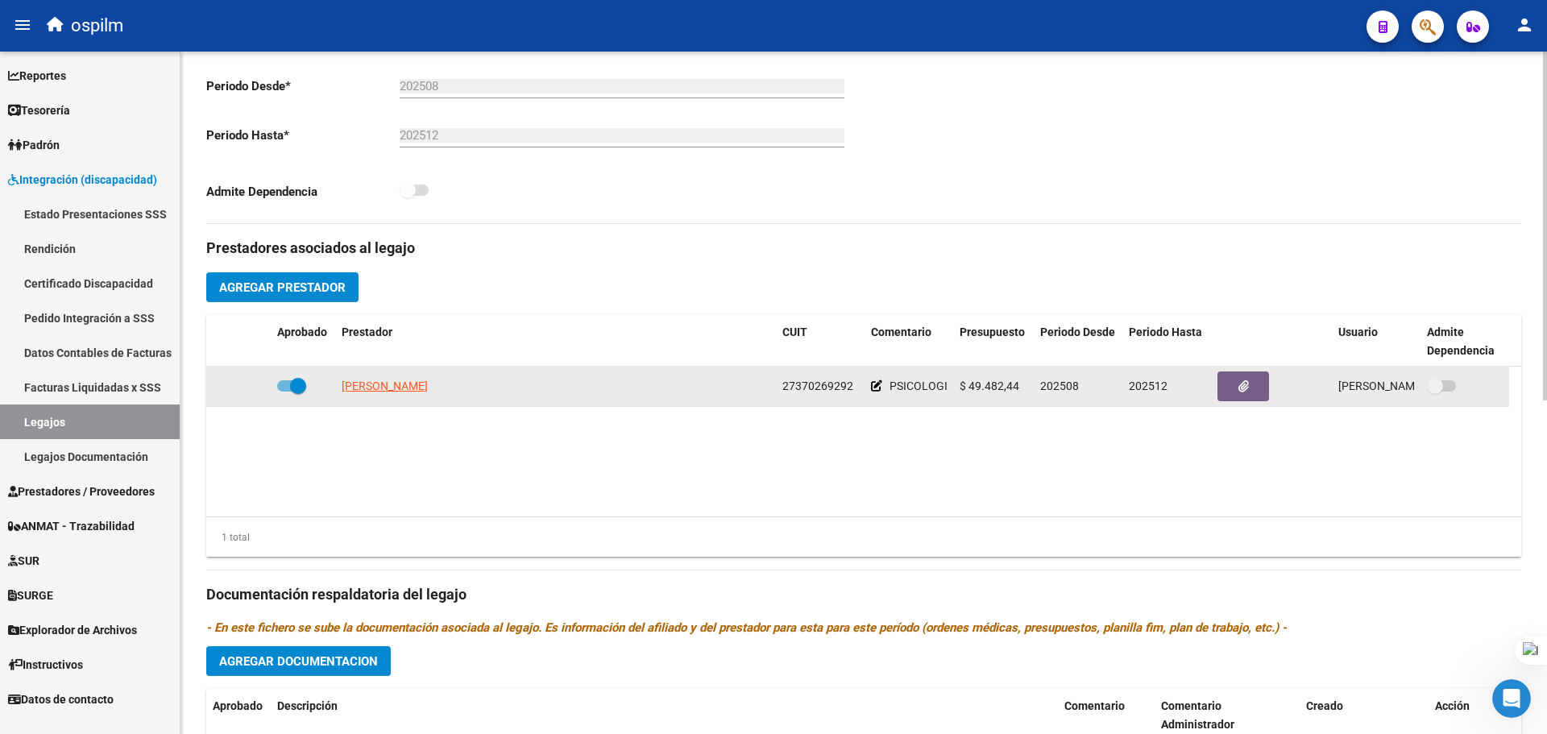
click at [875, 388] on icon at bounding box center [876, 385] width 11 height 11
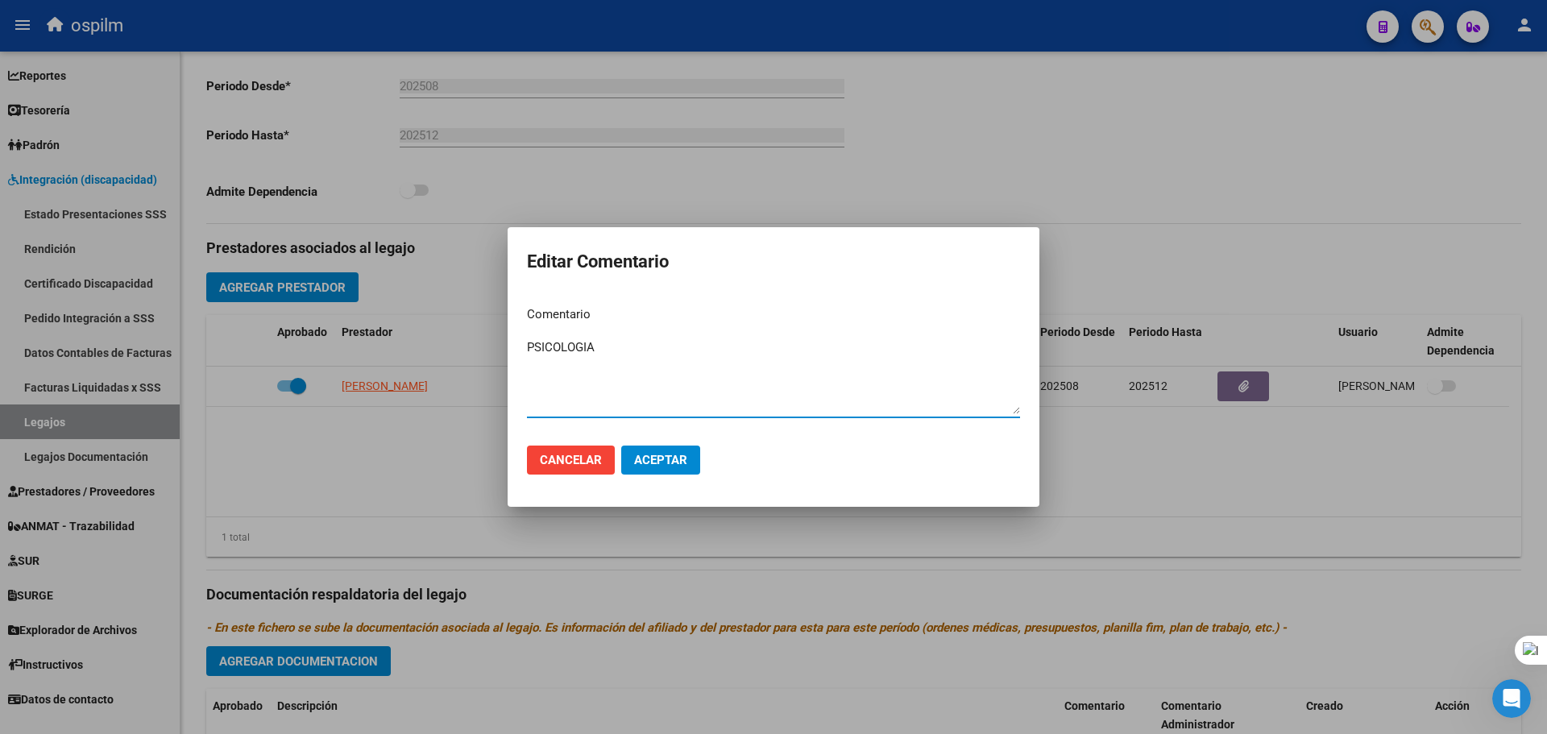
click at [529, 346] on textarea "PSICOLOGIA" at bounding box center [773, 376] width 493 height 76
paste textarea "090 - REHABILITACIÓN - MODULO INTEGRAL INTENSIVO"
drag, startPoint x: 656, startPoint y: 349, endPoint x: 647, endPoint y: 347, distance: 9.0
click at [647, 348] on textarea "090 - REHABILITACIÓN - MODULO INTEGRAL INTENSIVO - PSICOLOGIA" at bounding box center [773, 376] width 493 height 76
click at [654, 345] on textarea "090 - REHABILITACIÓN - MODULO INTEGRAL INTENSIVO - PSICOLOGIA" at bounding box center [773, 376] width 493 height 76
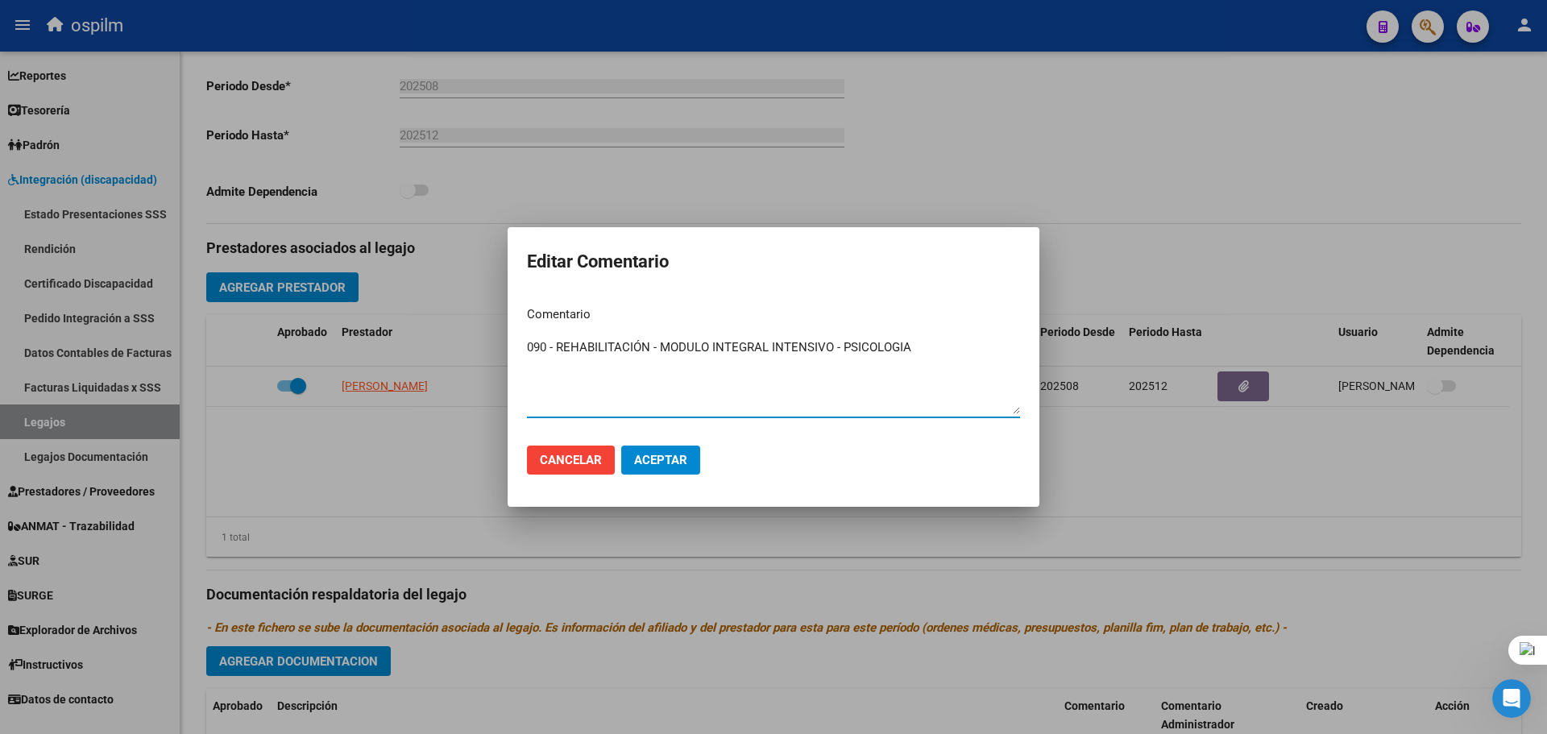
click at [658, 347] on textarea "090 - REHABILITACIÓN - MODULO INTEGRAL INTENSIVO - PSICOLOGIA" at bounding box center [773, 376] width 493 height 76
drag, startPoint x: 658, startPoint y: 347, endPoint x: 576, endPoint y: 357, distance: 82.1
click at [576, 357] on textarea "090 - REHABILITACIÓN - MODULO INTEGRAL INTENSIVO - PSICOLOGIA" at bounding box center [773, 376] width 493 height 76
type textarea "090 - MODULO INTEGRAL INTENSIVO - PSICOLOGIA"
click at [663, 454] on span "Aceptar" at bounding box center [660, 460] width 53 height 15
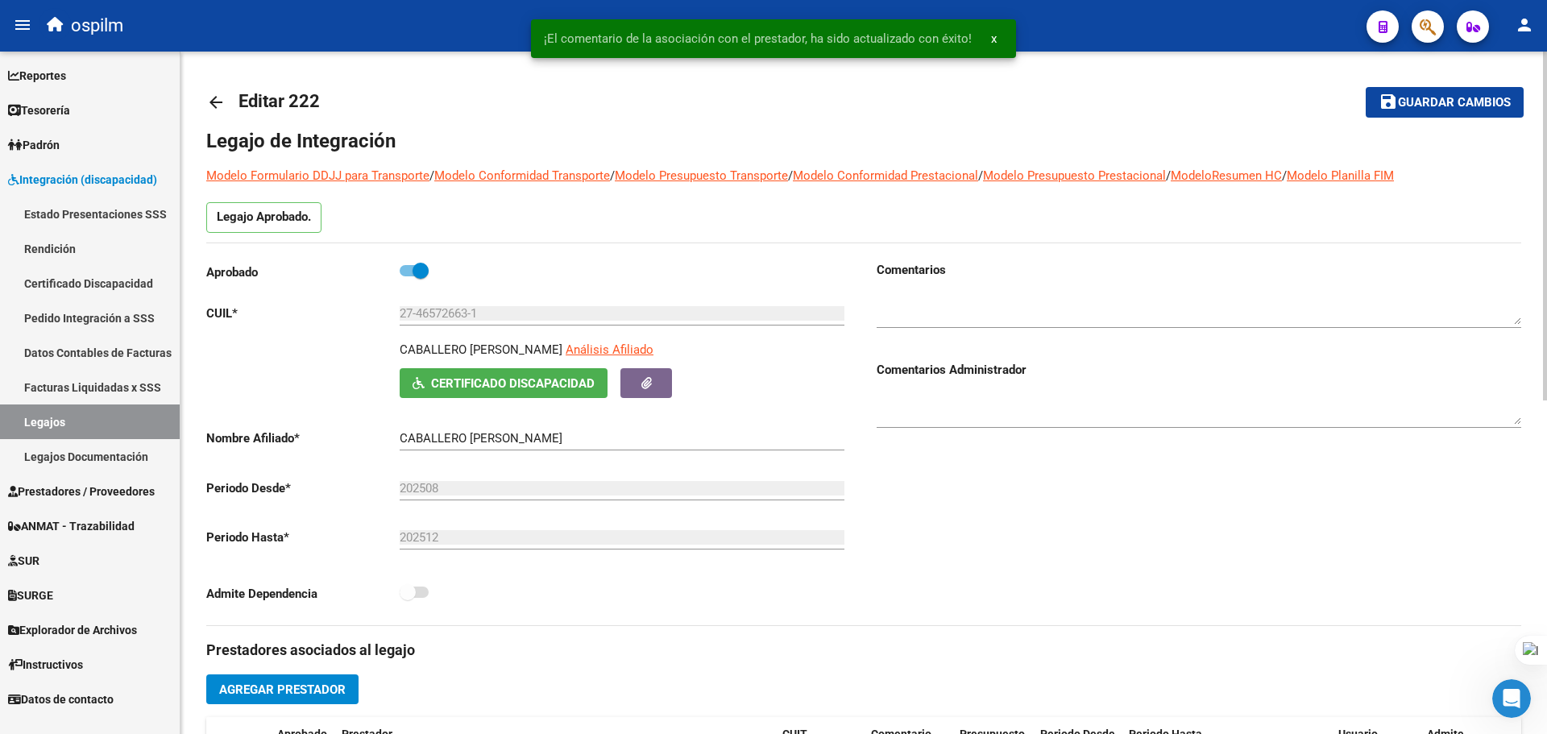
scroll to position [0, 0]
click at [1420, 99] on span "Guardar cambios" at bounding box center [1454, 104] width 113 height 15
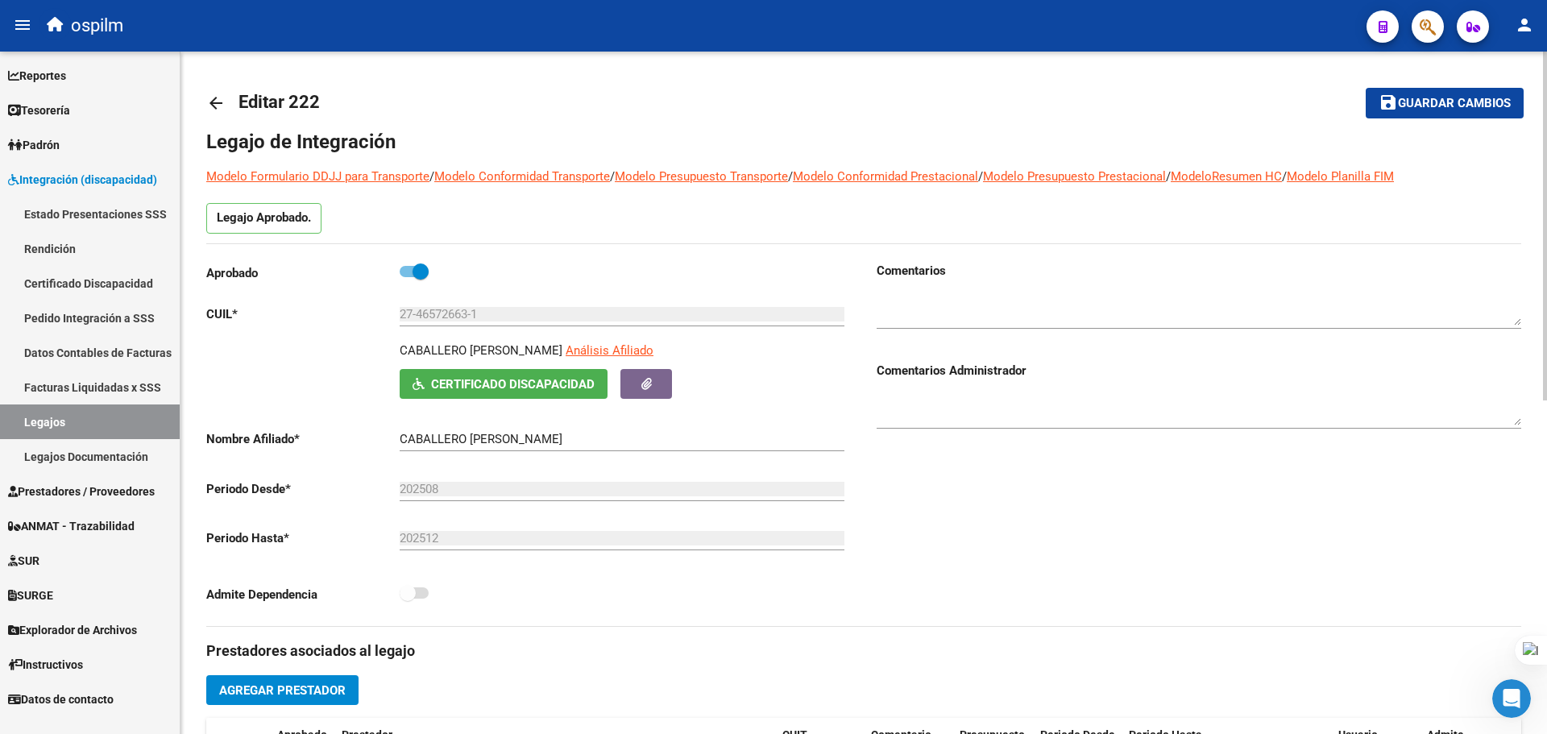
click at [1392, 109] on mat-icon "save" at bounding box center [1388, 102] width 19 height 19
click at [214, 104] on mat-icon "arrow_back" at bounding box center [215, 102] width 19 height 19
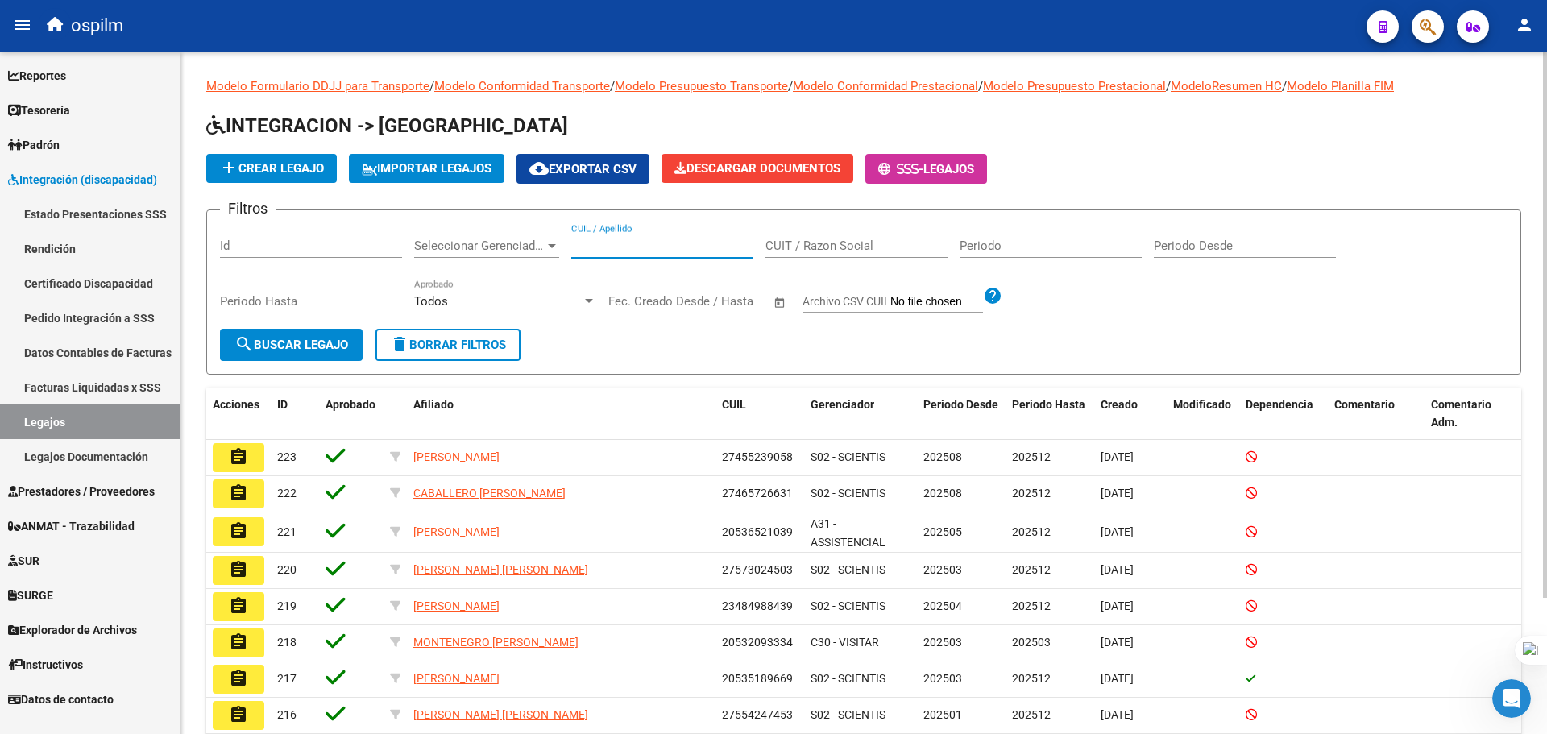
click at [591, 255] on div "CUIL / Apellido" at bounding box center [662, 240] width 182 height 35
paste input "CASTRO EFRAIN KILIAN"
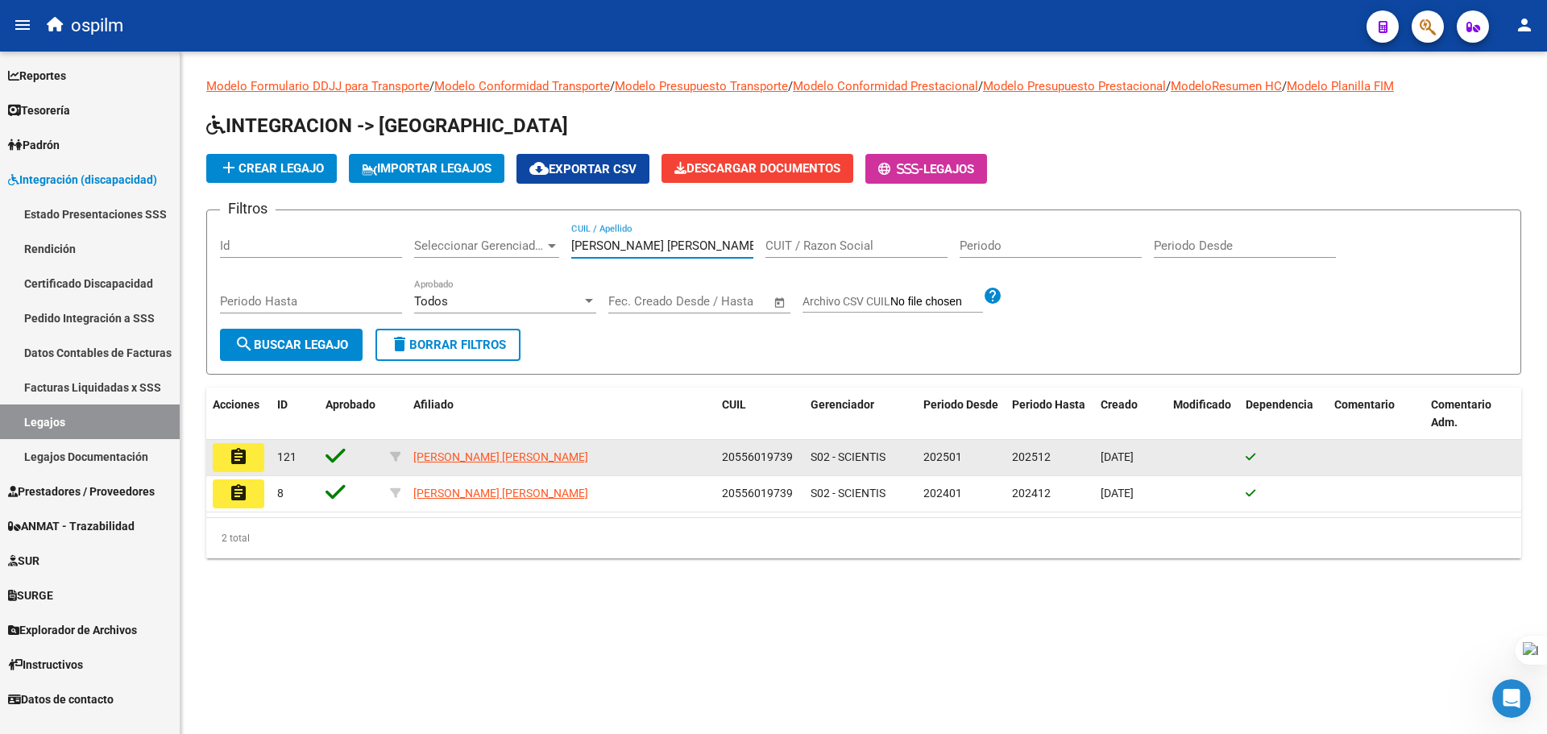
type input "CASTRO EFRAIN KILIAN"
click at [239, 457] on mat-icon "assignment" at bounding box center [238, 456] width 19 height 19
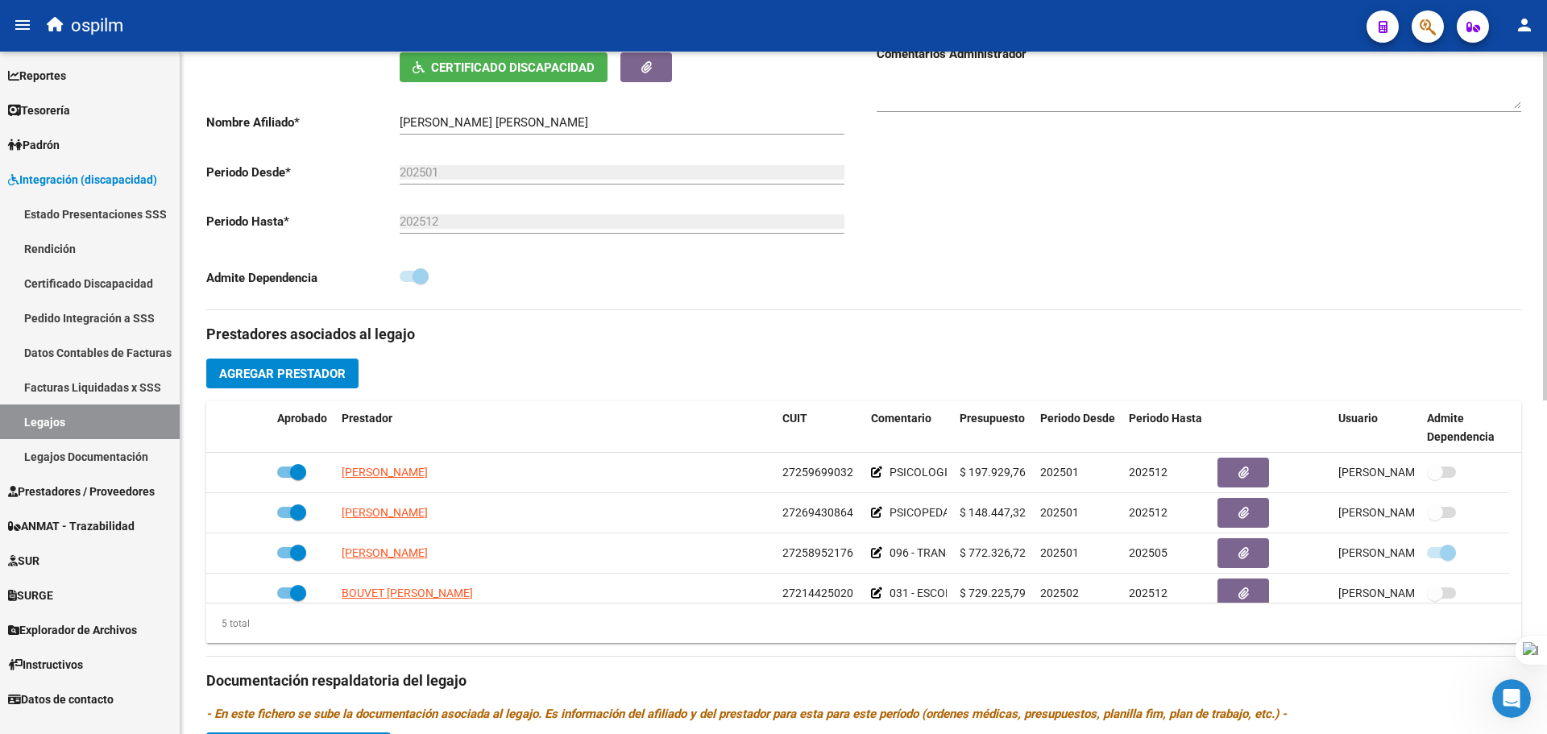
scroll to position [322, 0]
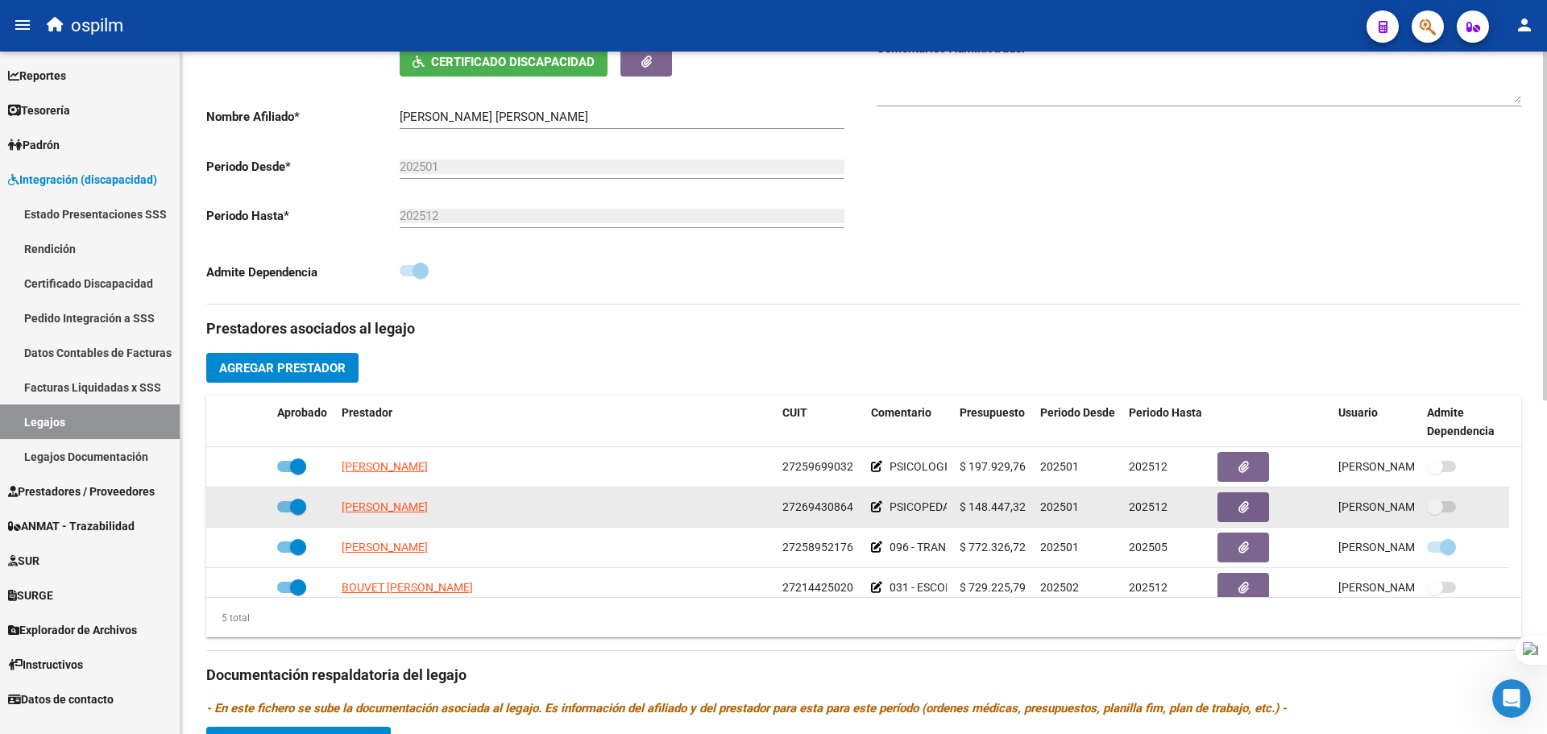
click at [874, 501] on icon at bounding box center [876, 506] width 11 height 11
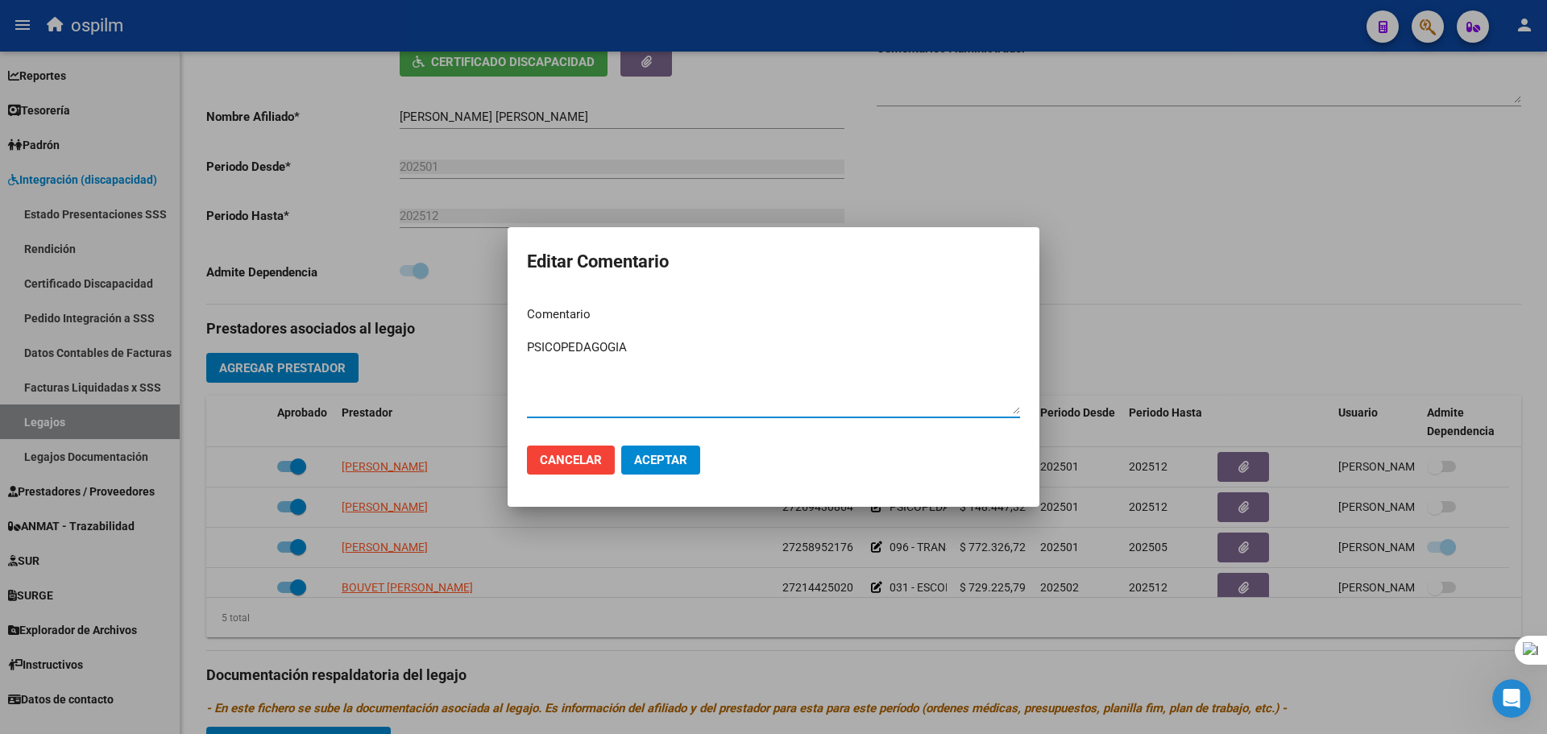
click at [528, 351] on textarea "PSICOPEDAGOGIA" at bounding box center [773, 376] width 493 height 76
paste textarea "090 - REHABILITACIÓN - MODULO INTEGRAL INTENSIVO"
drag, startPoint x: 661, startPoint y: 345, endPoint x: 558, endPoint y: 358, distance: 103.1
click at [558, 358] on textarea "090 - REHABILITACIÓN - MODULO INTEGRAL INTENSIVO - PSICOPEDAGOGIA" at bounding box center [773, 376] width 493 height 76
type textarea "090 - MODULO INTEGRAL INTENSIVO - PSICOPEDAGOGIA"
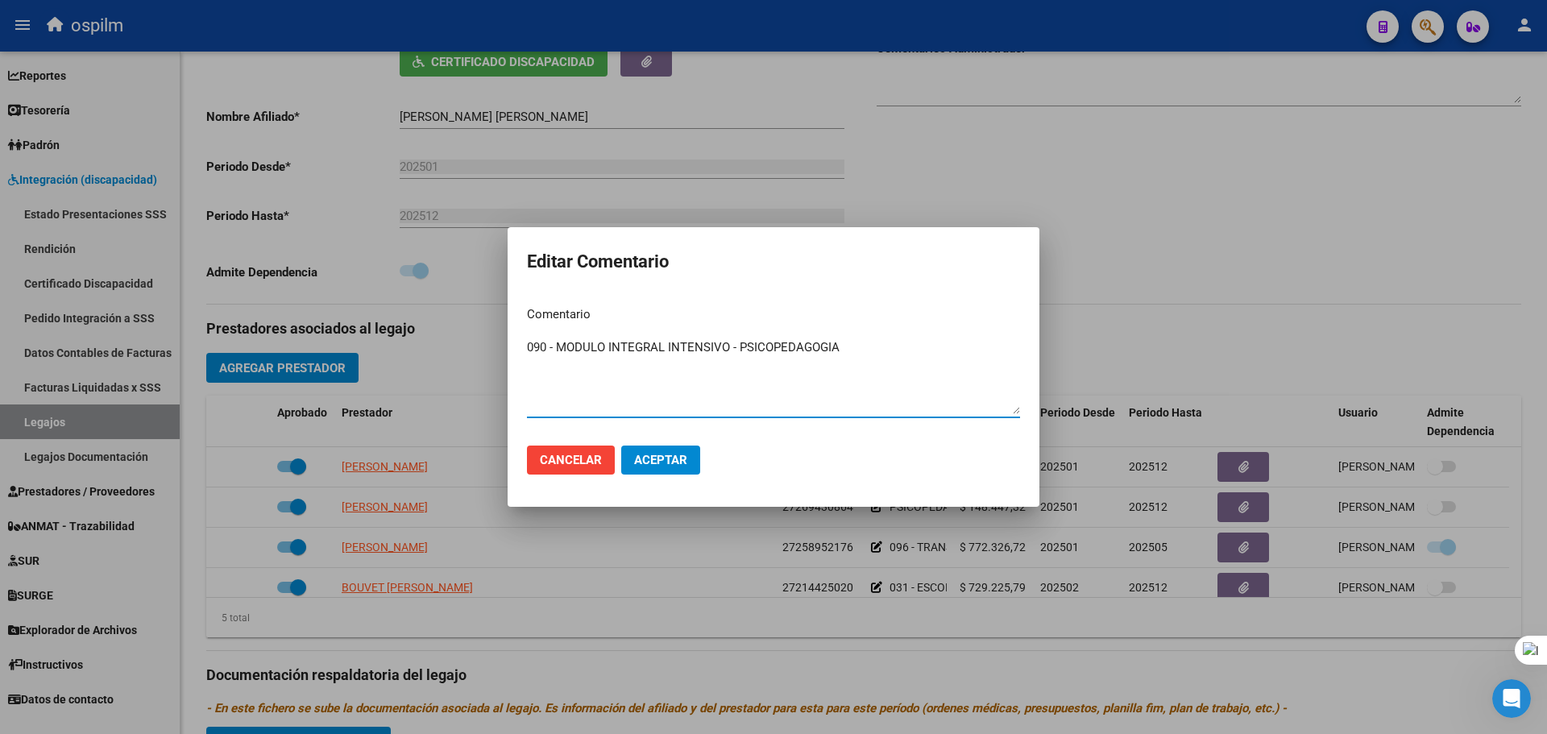
click at [648, 455] on span "Aceptar" at bounding box center [660, 460] width 53 height 15
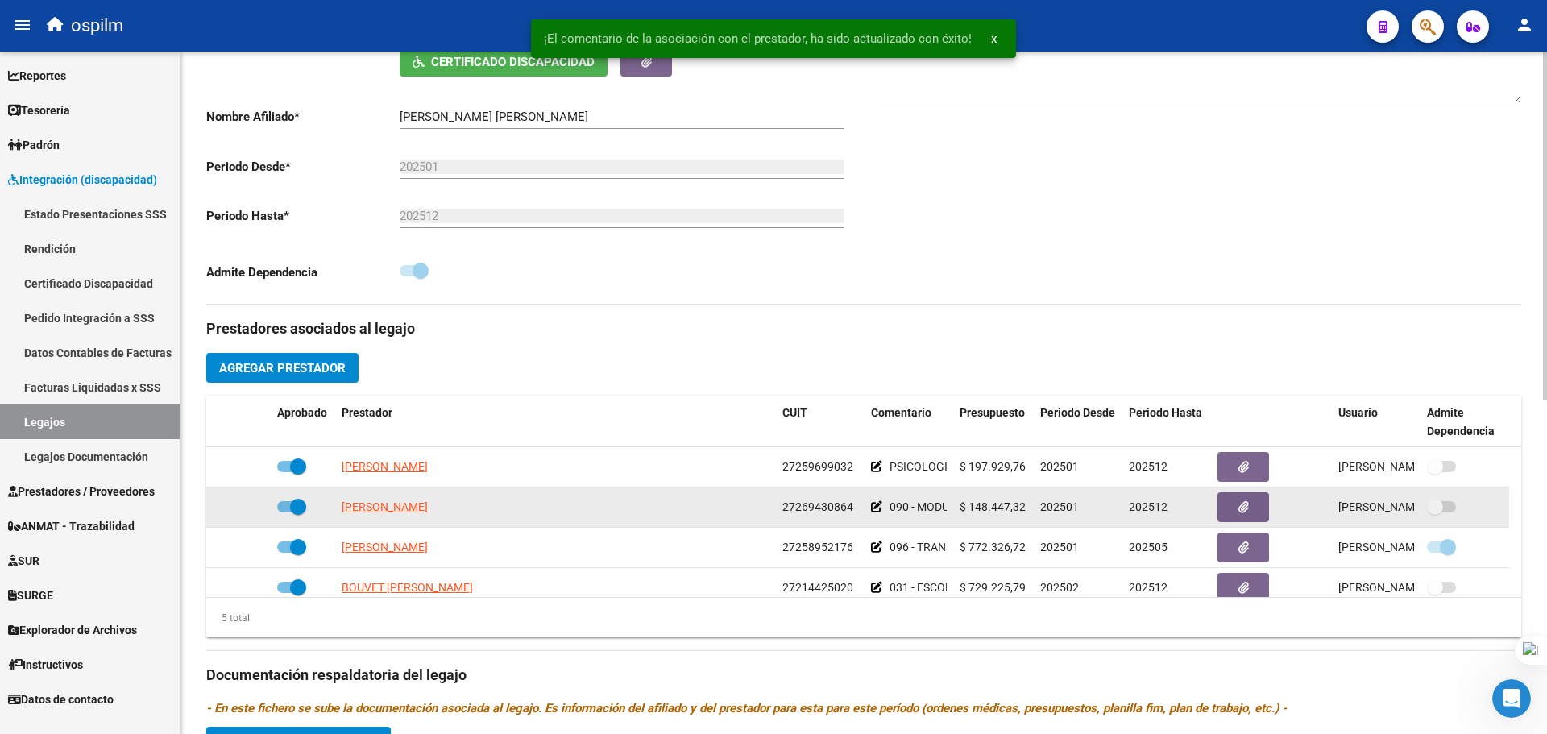
click at [873, 501] on icon at bounding box center [876, 506] width 11 height 11
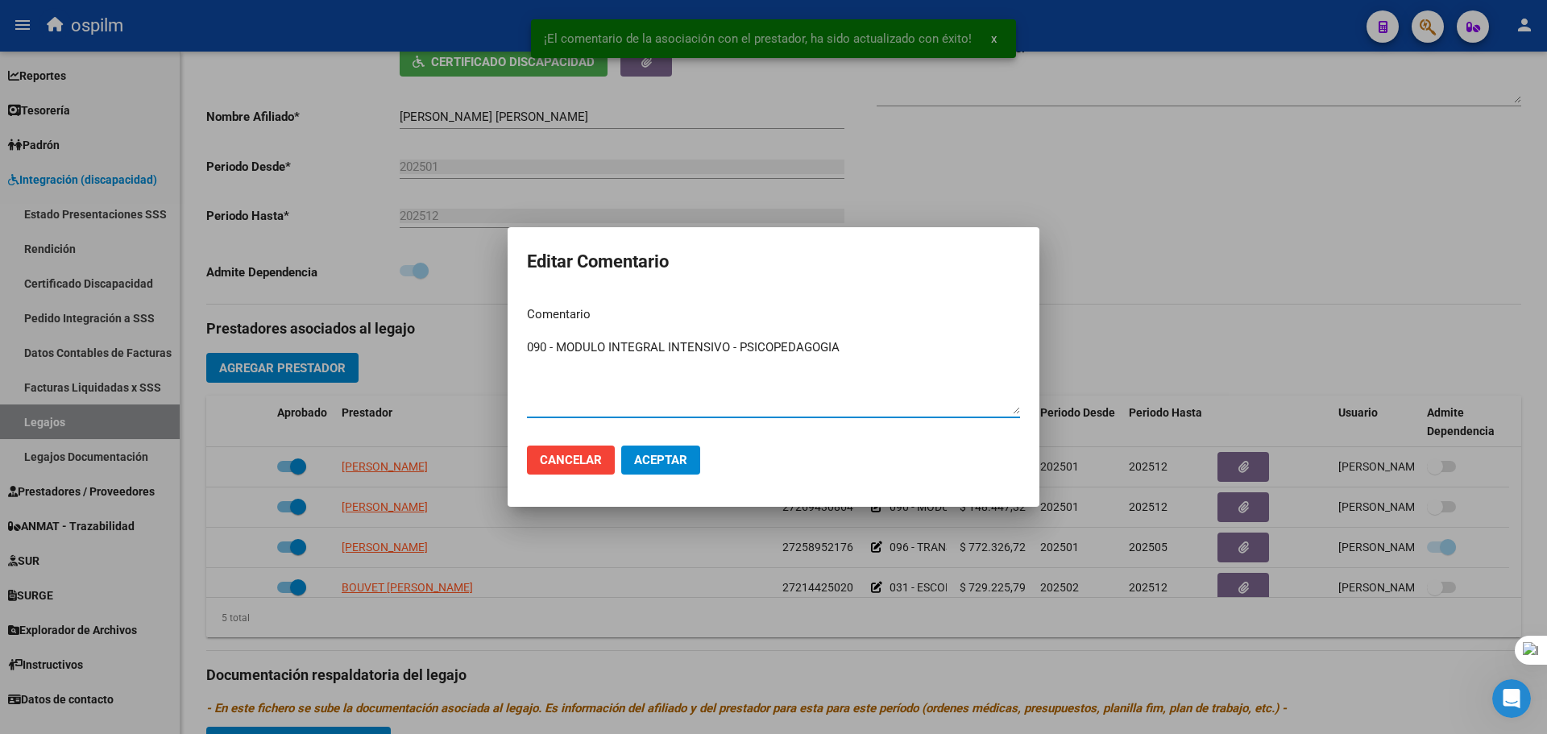
drag, startPoint x: 736, startPoint y: 345, endPoint x: 366, endPoint y: 335, distance: 370.0
click at [366, 335] on div "¡El comentario de la asociación con el prestador, ha sido actualizado con éxito…" at bounding box center [773, 367] width 1547 height 734
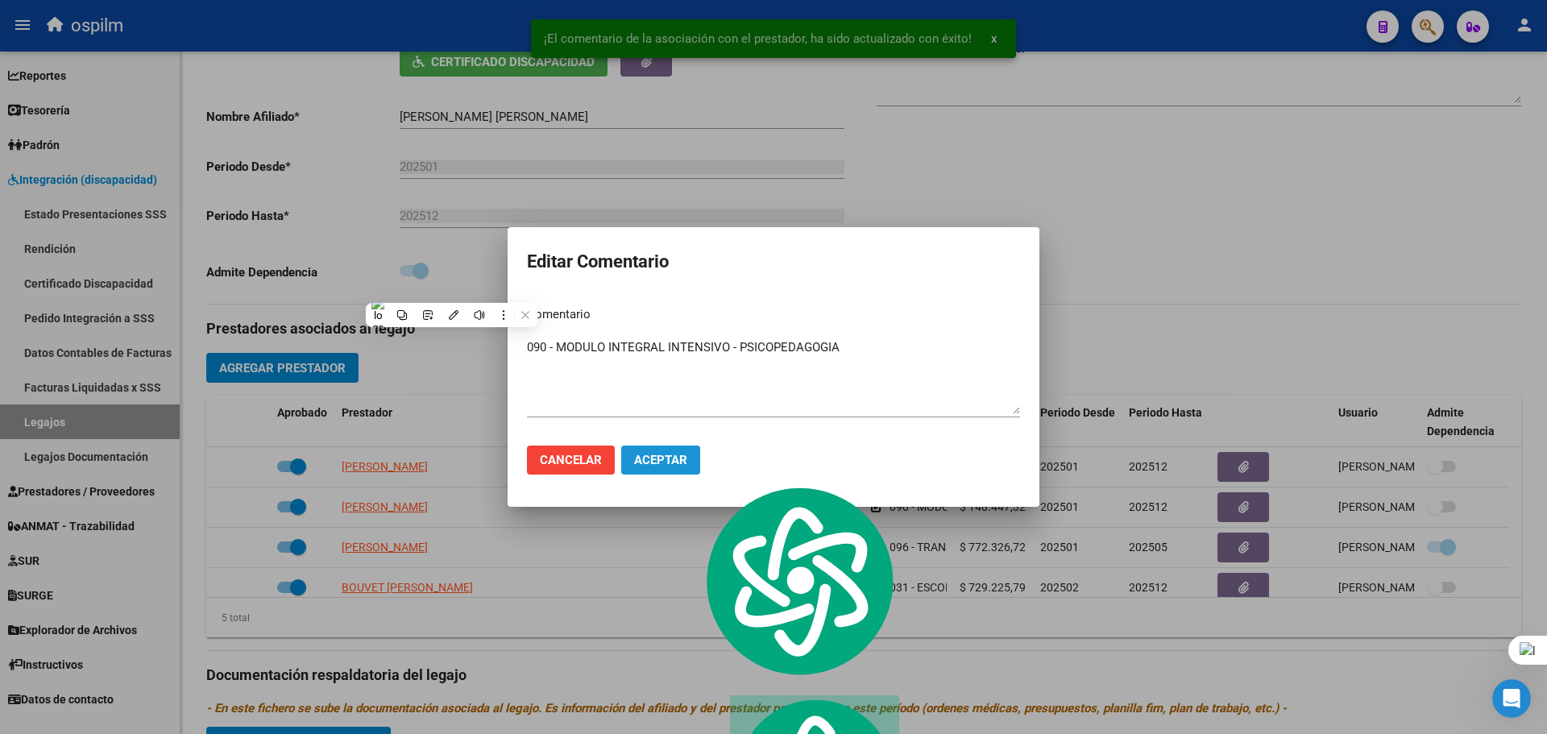
click at [659, 454] on span "Aceptar" at bounding box center [660, 460] width 53 height 15
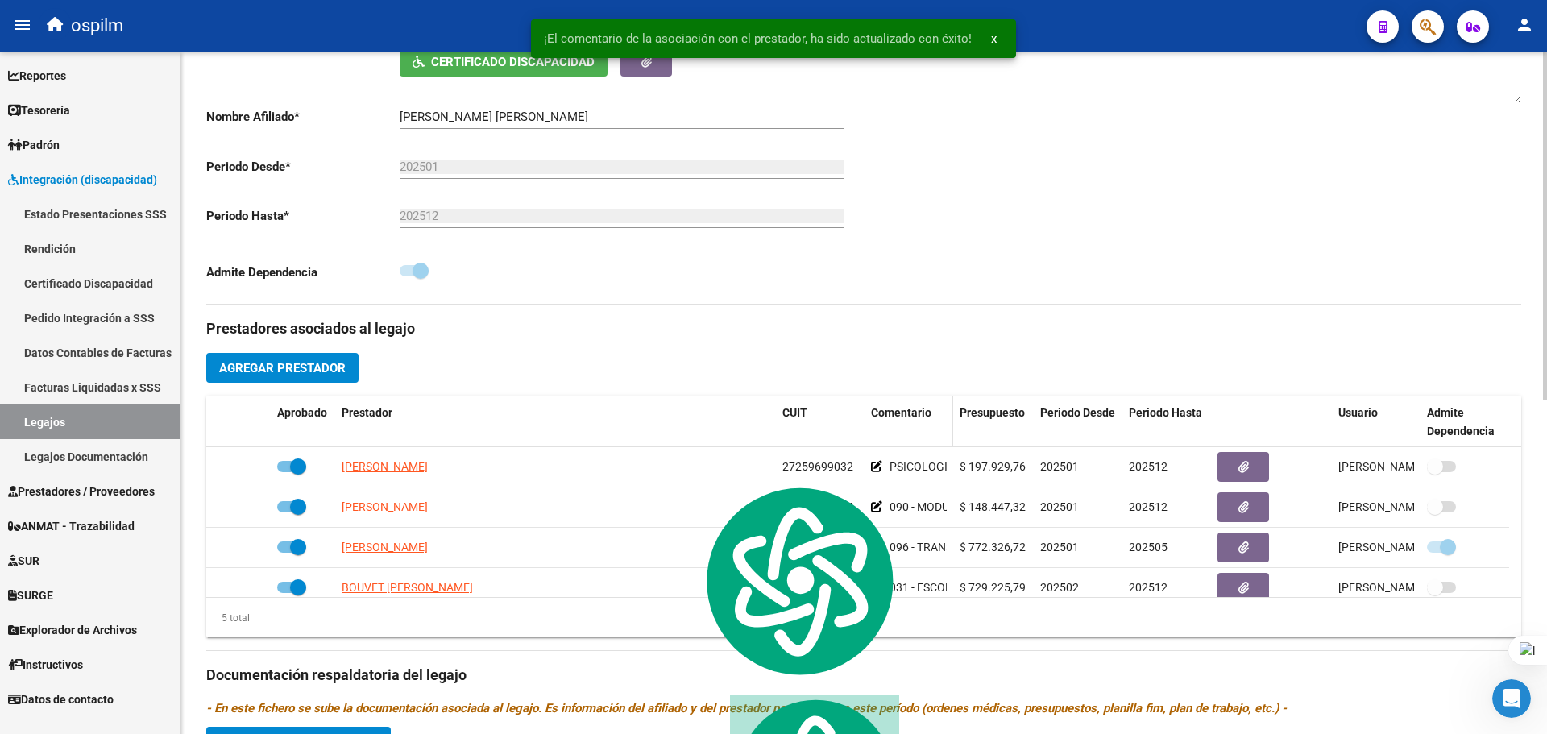
click at [903, 442] on datatable-header-cell "Comentario" at bounding box center [909, 422] width 89 height 53
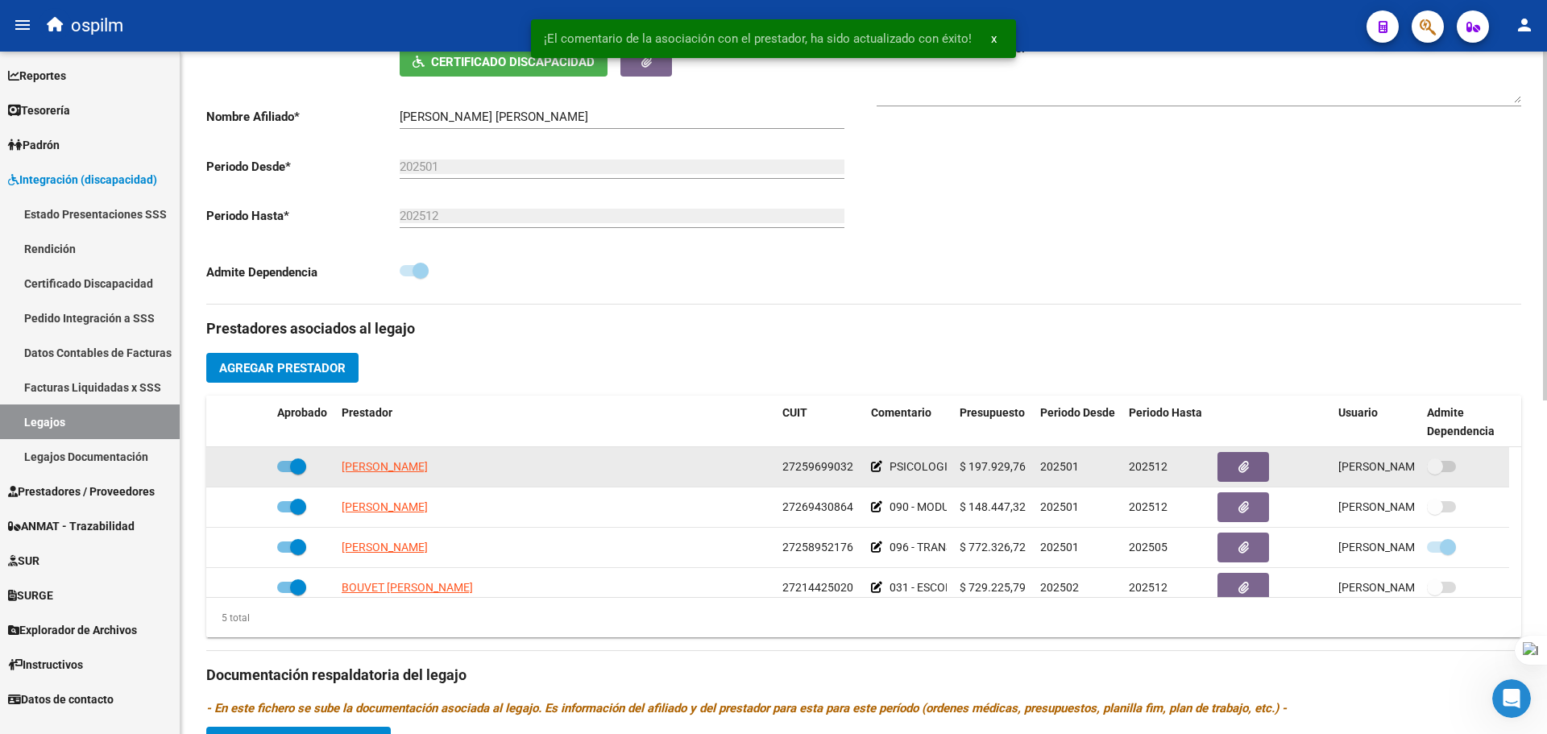
click at [878, 464] on icon at bounding box center [876, 466] width 11 height 11
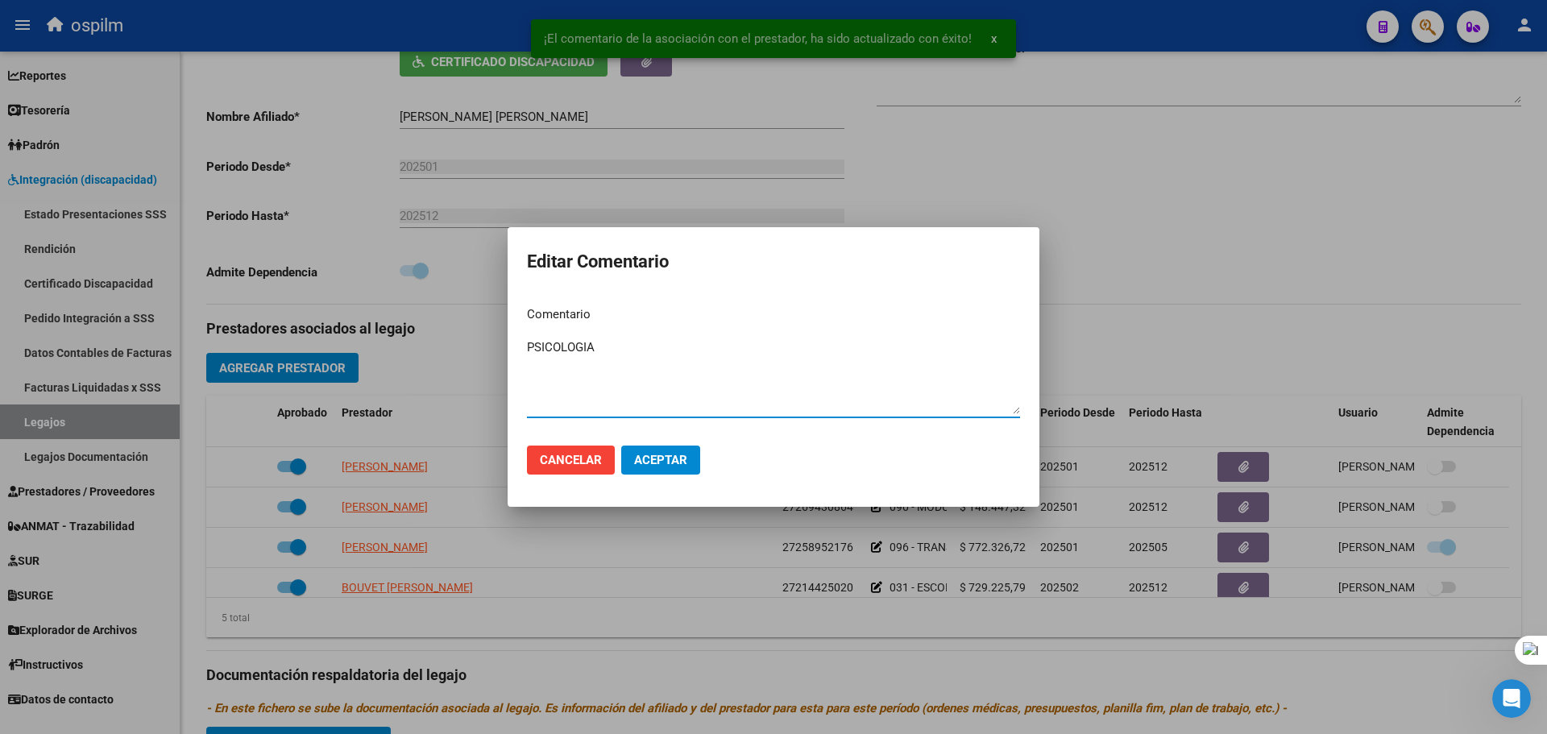
click at [528, 347] on textarea "PSICOLOGIA" at bounding box center [773, 376] width 493 height 76
paste textarea "090 - MODULO INTEGRAL INTENSIVO -"
type textarea "090 - MODULO INTEGRAL INTENSIVO - PSICOLOGIA"
click at [662, 454] on span "Aceptar" at bounding box center [660, 460] width 53 height 15
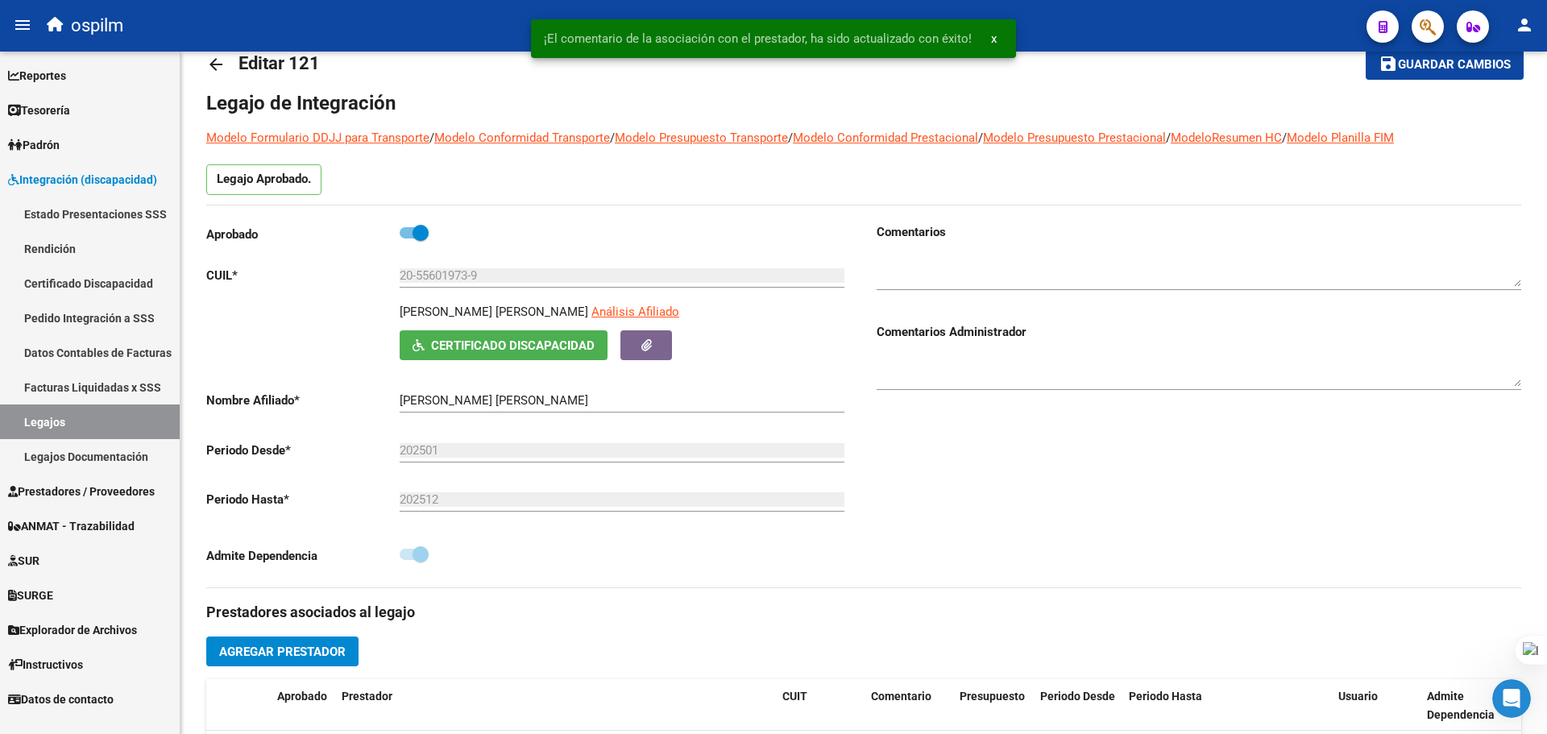
scroll to position [0, 0]
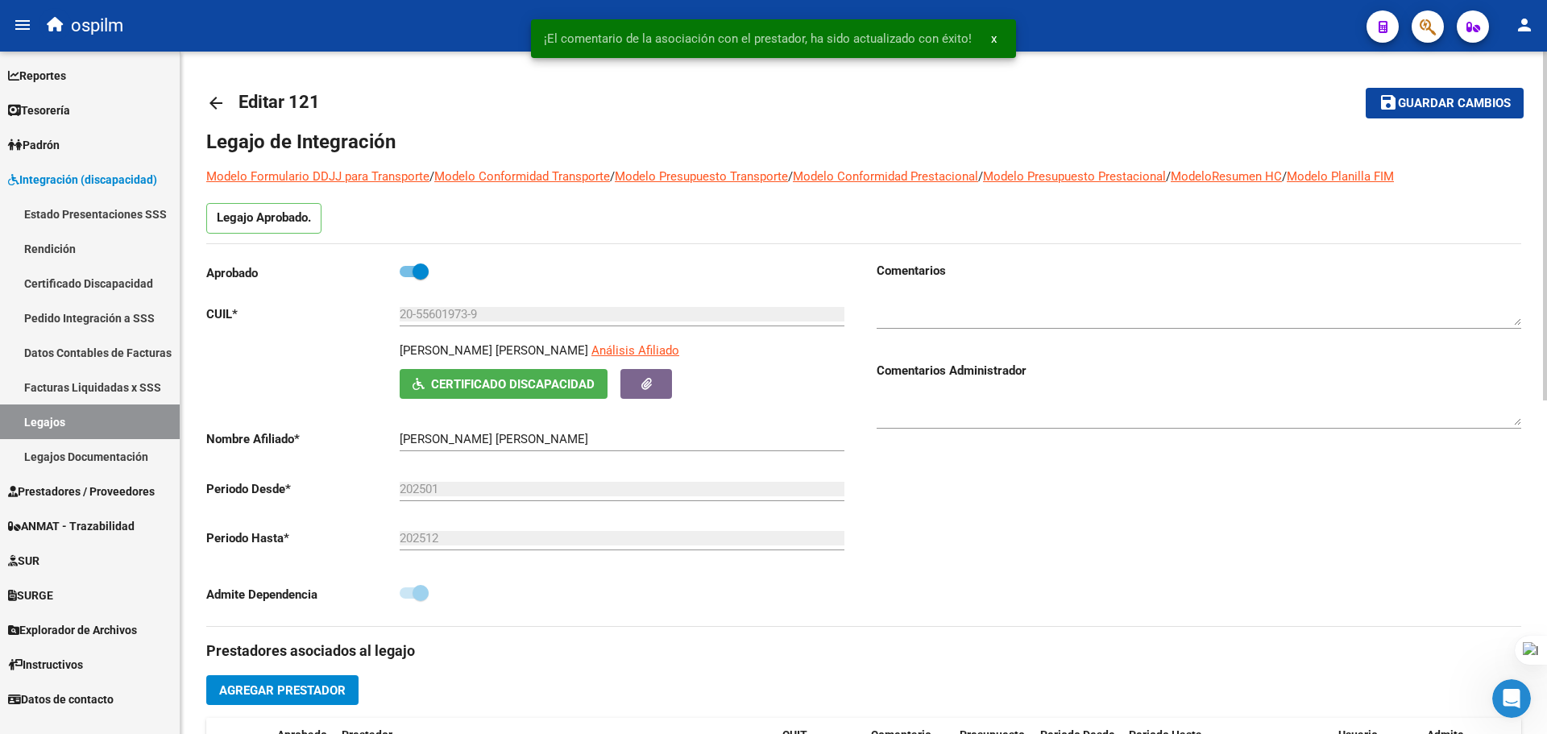
click at [1481, 114] on button "save Guardar cambios" at bounding box center [1445, 103] width 158 height 30
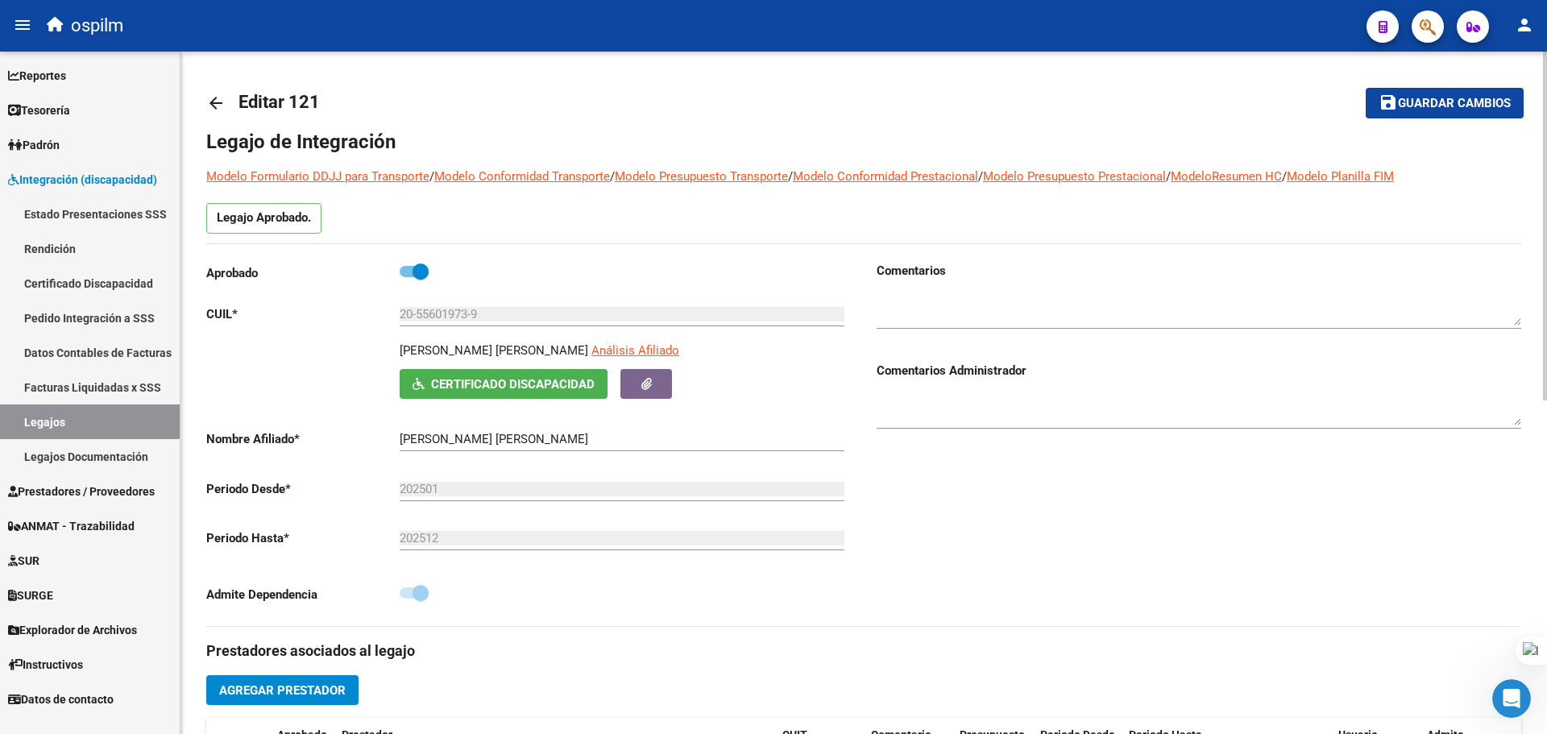
click at [1440, 107] on span "Guardar cambios" at bounding box center [1454, 104] width 113 height 15
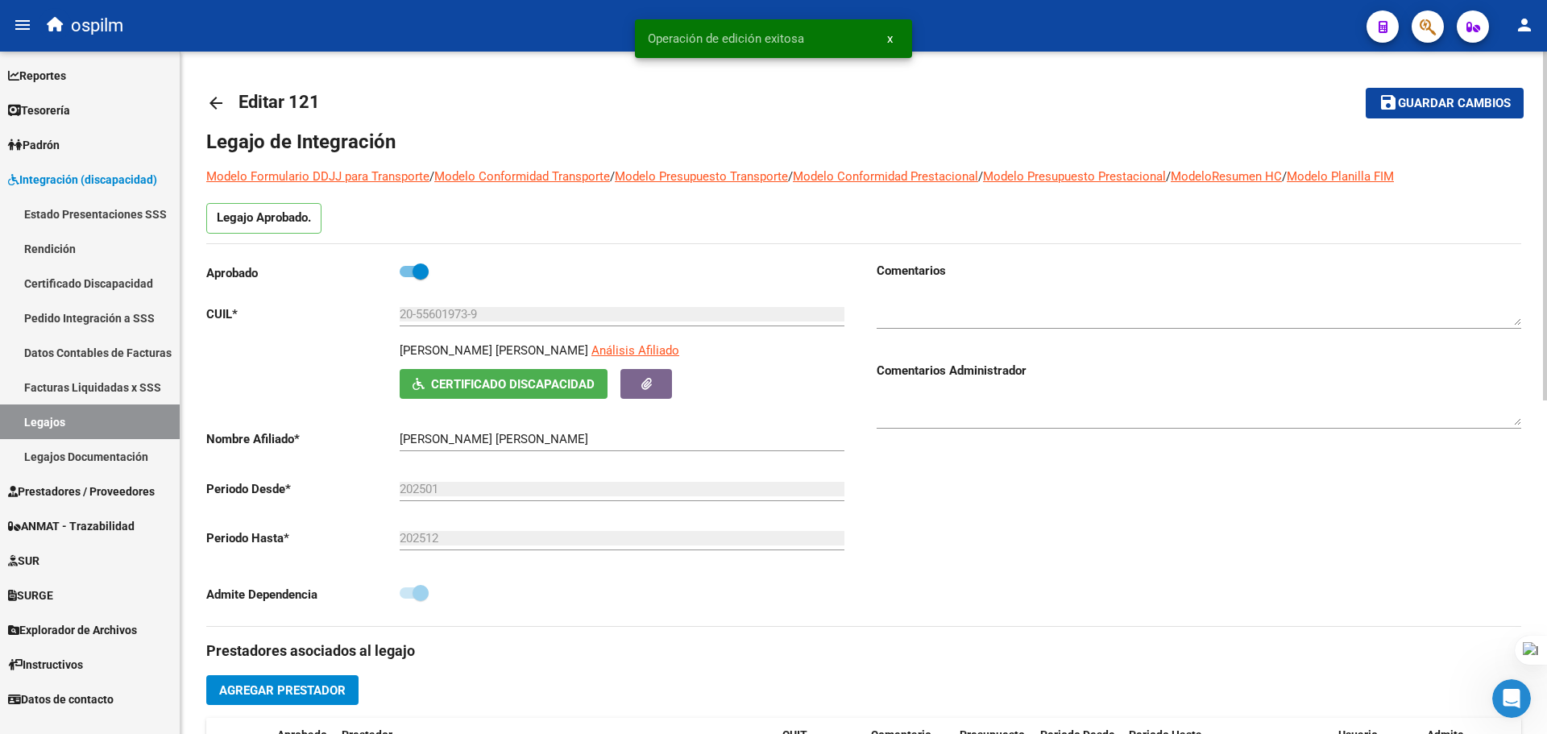
click at [215, 98] on mat-icon "arrow_back" at bounding box center [215, 102] width 19 height 19
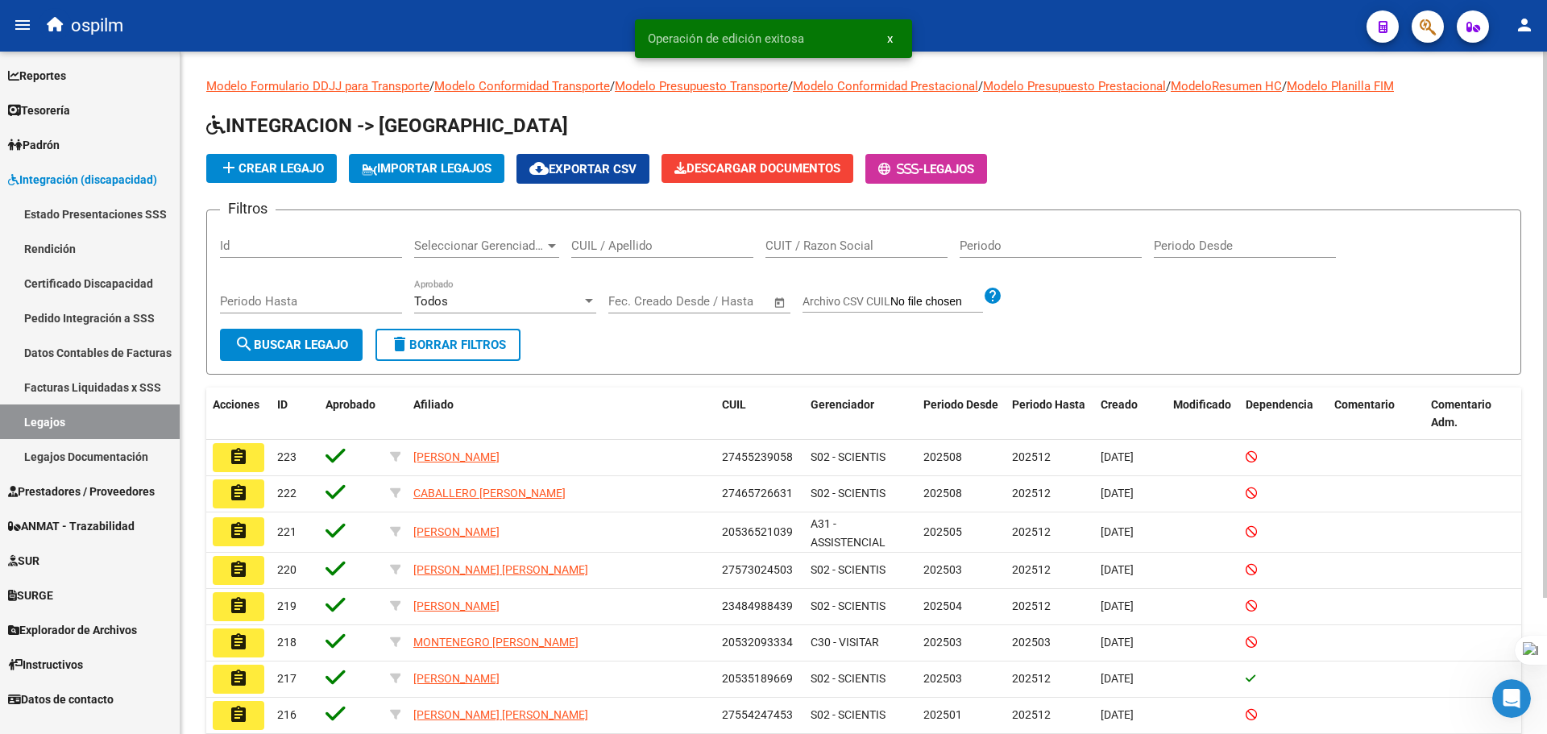
click at [676, 235] on div "CUIL / Apellido" at bounding box center [662, 240] width 182 height 35
paste input "CHAVEZ ETHAN AQUILES"
type input "CHAVEZ ETHAN AQUILES"
click at [302, 350] on span "search Buscar Legajo" at bounding box center [291, 345] width 114 height 15
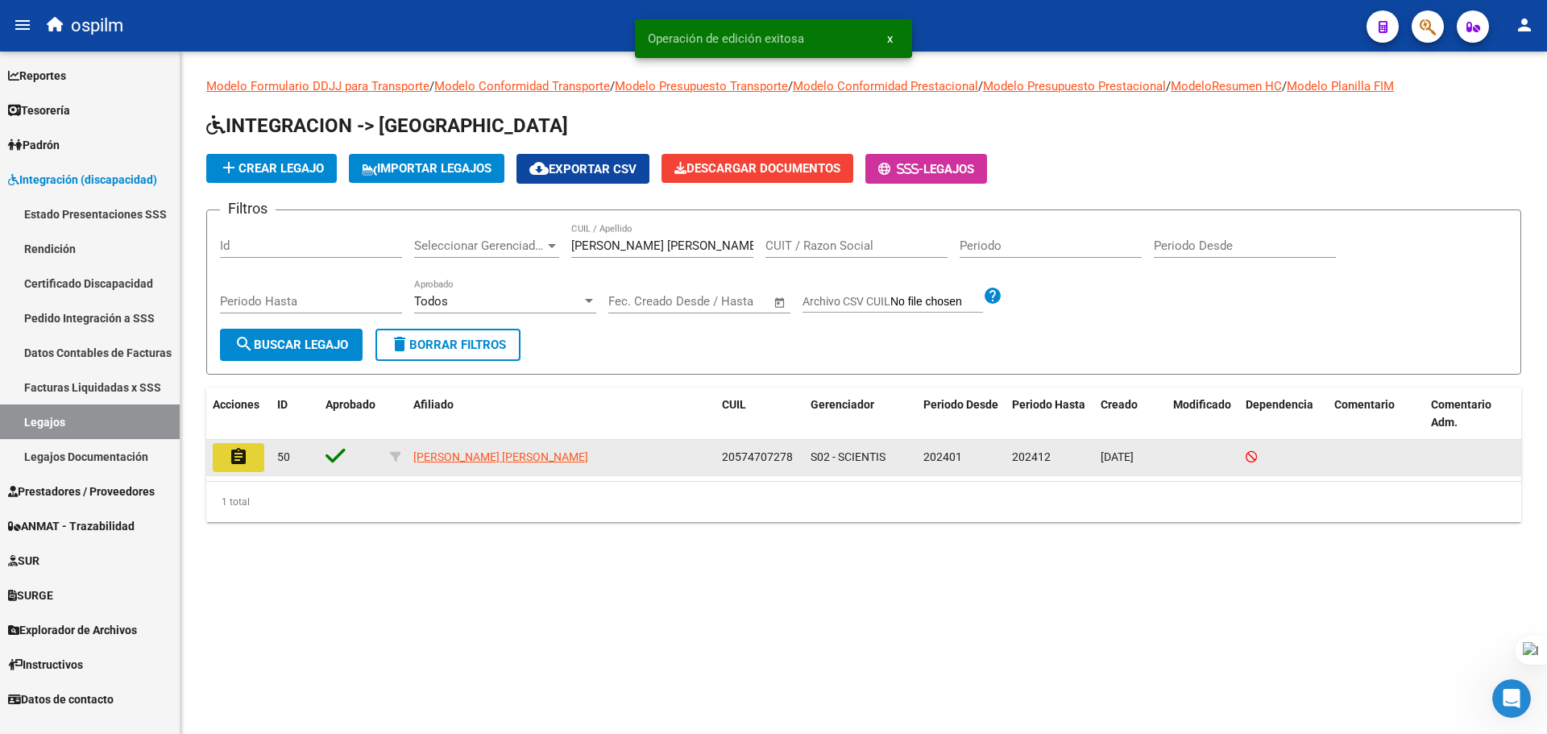
click at [252, 459] on button "assignment" at bounding box center [239, 457] width 52 height 29
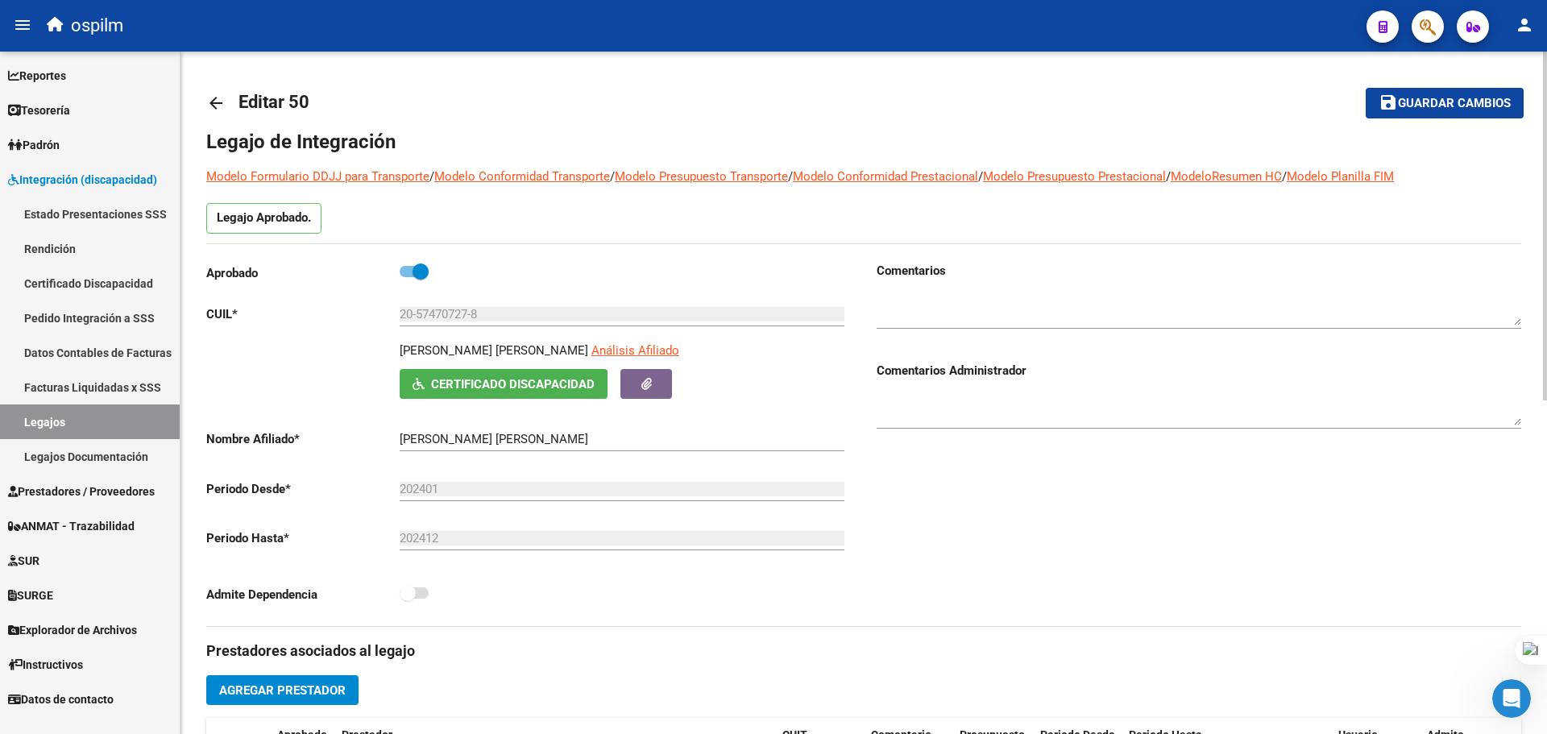
type input "CHAVES ETHAN AQUILES"
click at [215, 106] on mat-icon "arrow_back" at bounding box center [215, 102] width 19 height 19
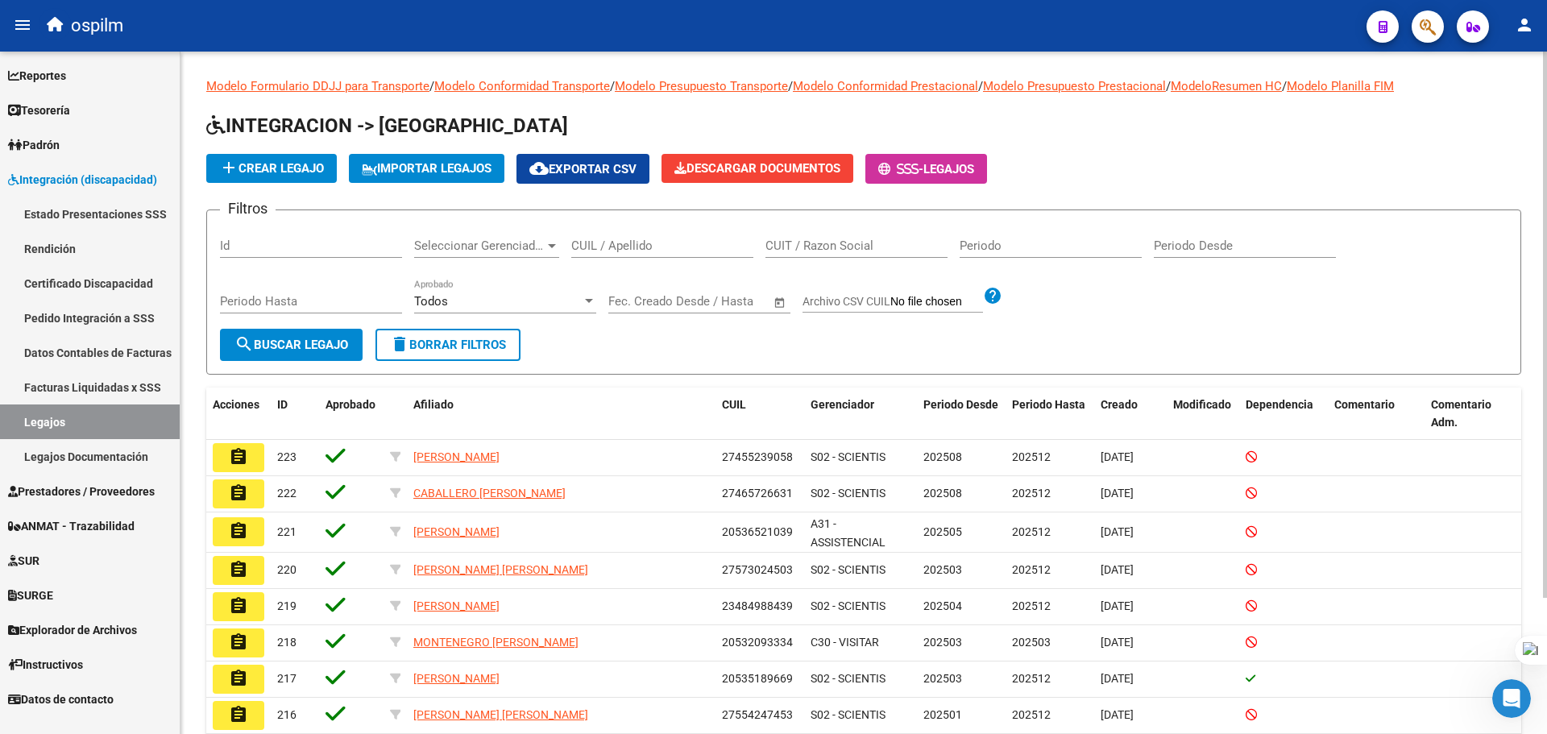
click at [602, 243] on input "CUIL / Apellido" at bounding box center [662, 246] width 182 height 15
paste input "CHAVEZ ETHAN AQUILES"
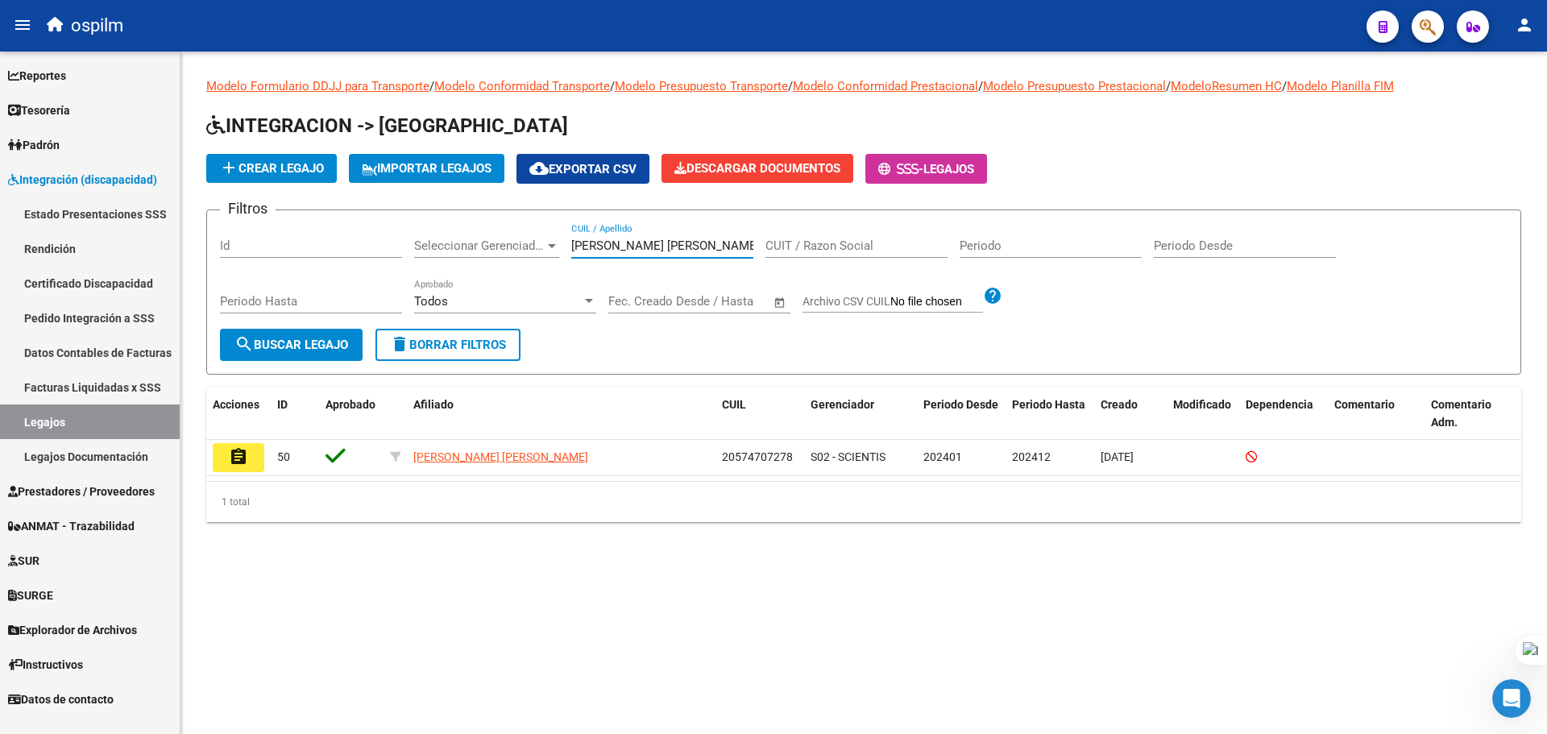
drag, startPoint x: 718, startPoint y: 242, endPoint x: 538, endPoint y: 234, distance: 179.9
click at [481, 216] on form "Filtros Id Seleccionar Gerenciador Seleccionar Gerenciador CHAVEZ ETHAN AQUILES…" at bounding box center [863, 292] width 1315 height 165
paste input "20574707278"
type input "20574707278"
click at [320, 335] on button "search Buscar Legajo" at bounding box center [291, 345] width 143 height 32
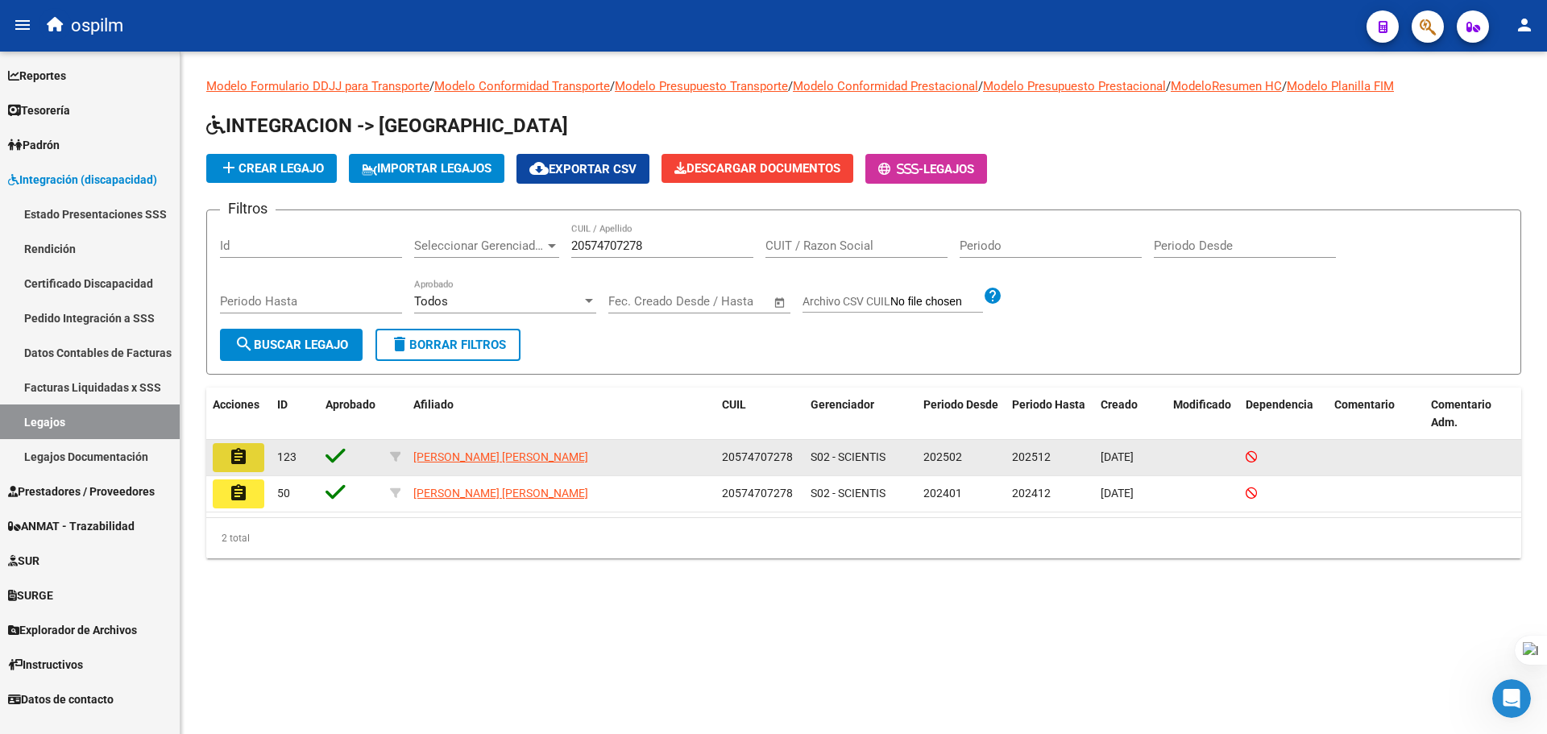
click at [241, 458] on mat-icon "assignment" at bounding box center [238, 456] width 19 height 19
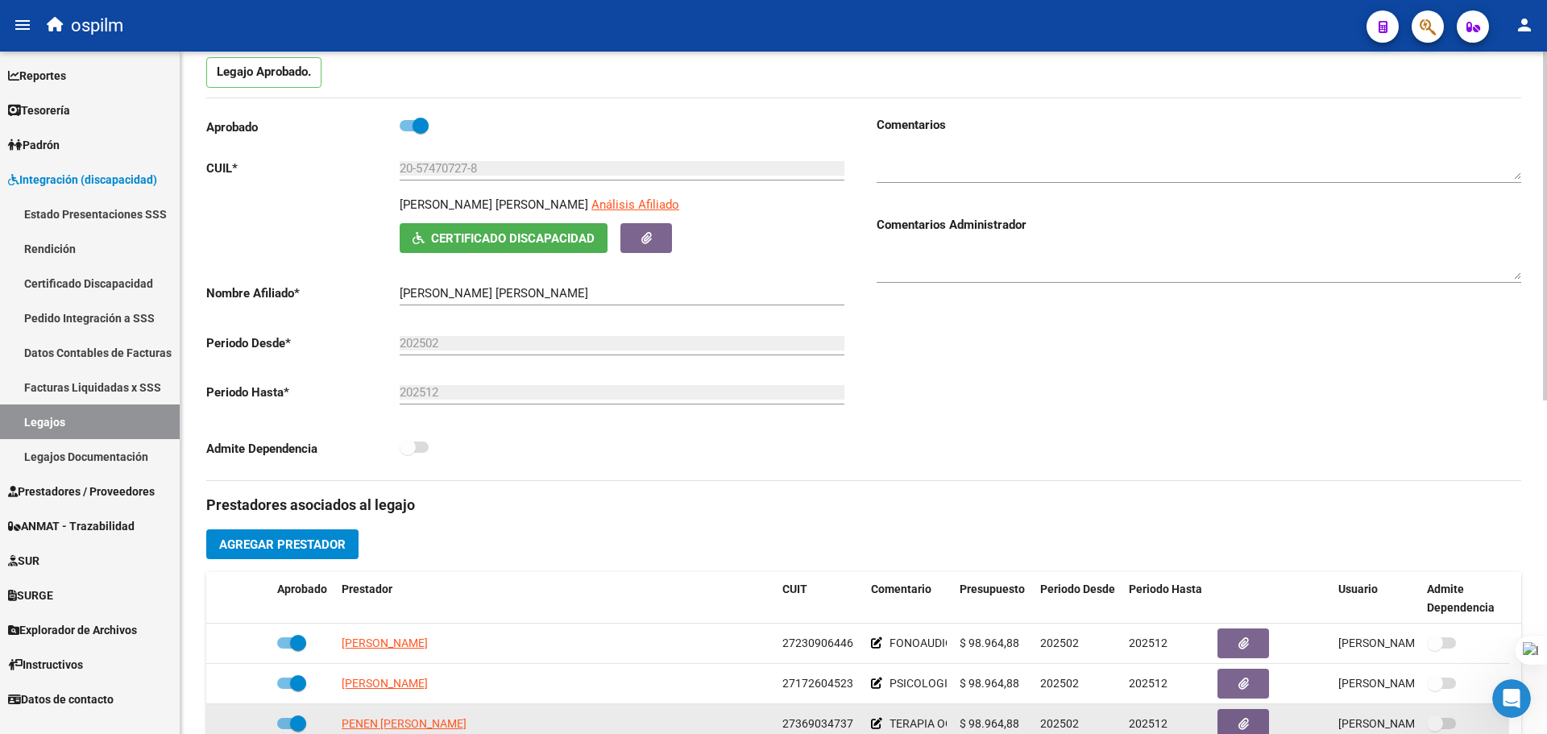
scroll to position [483, 0]
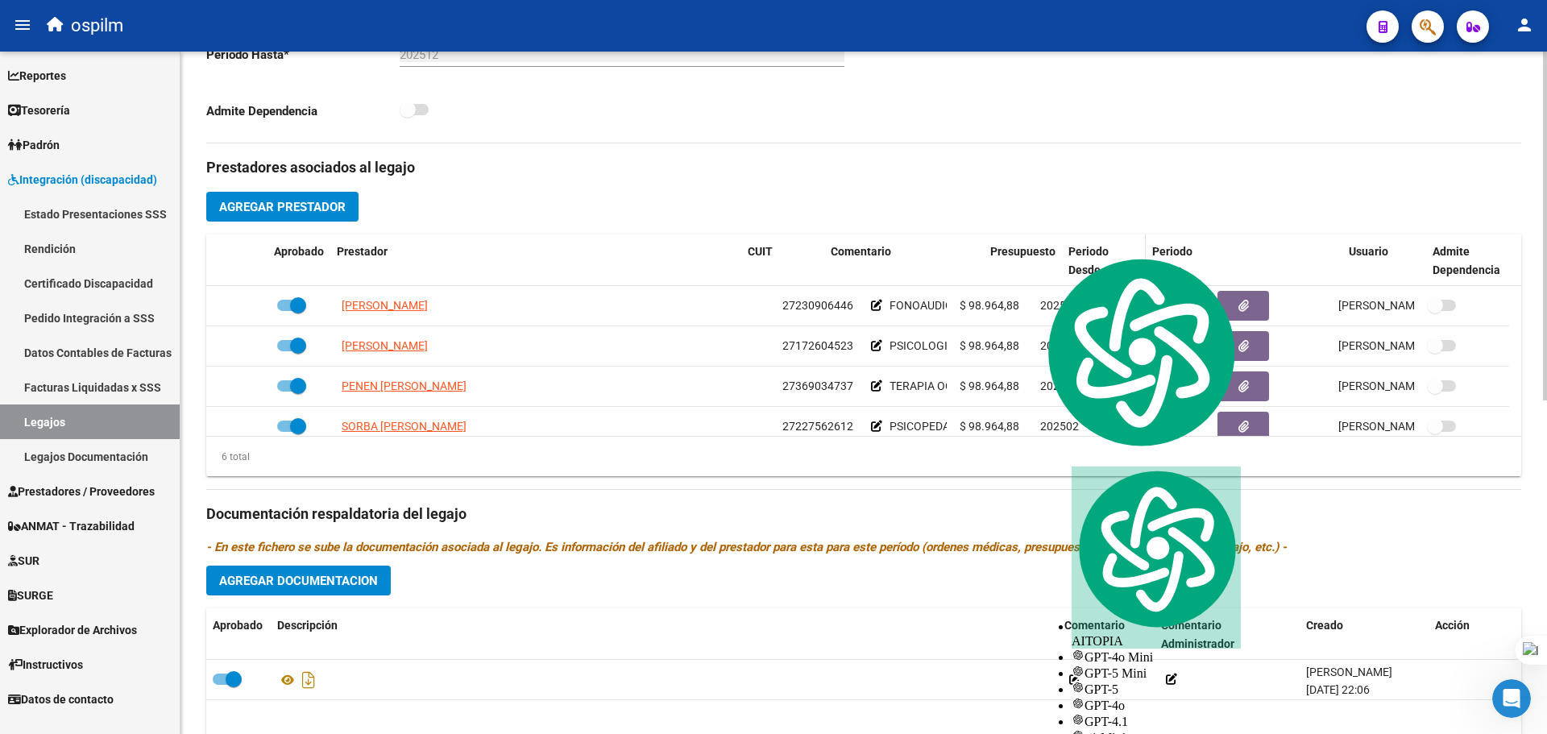
drag, startPoint x: 949, startPoint y: 249, endPoint x: 1034, endPoint y: 246, distance: 84.7
click at [1034, 246] on div "Aprobado Prestador CUIT Comentario Presupuesto Periodo Desde Periodo Hasta Usua…" at bounding box center [857, 260] width 1303 height 53
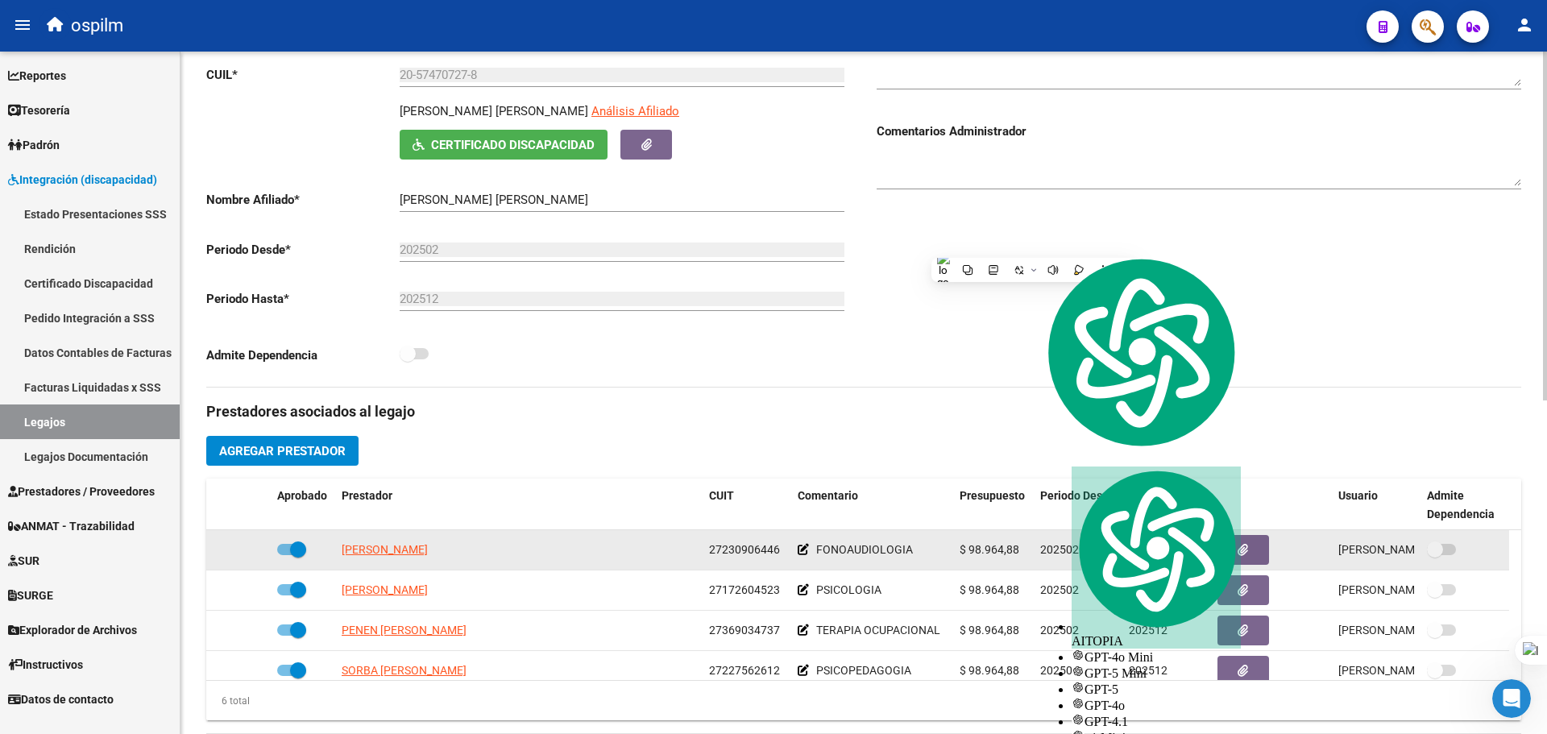
scroll to position [322, 0]
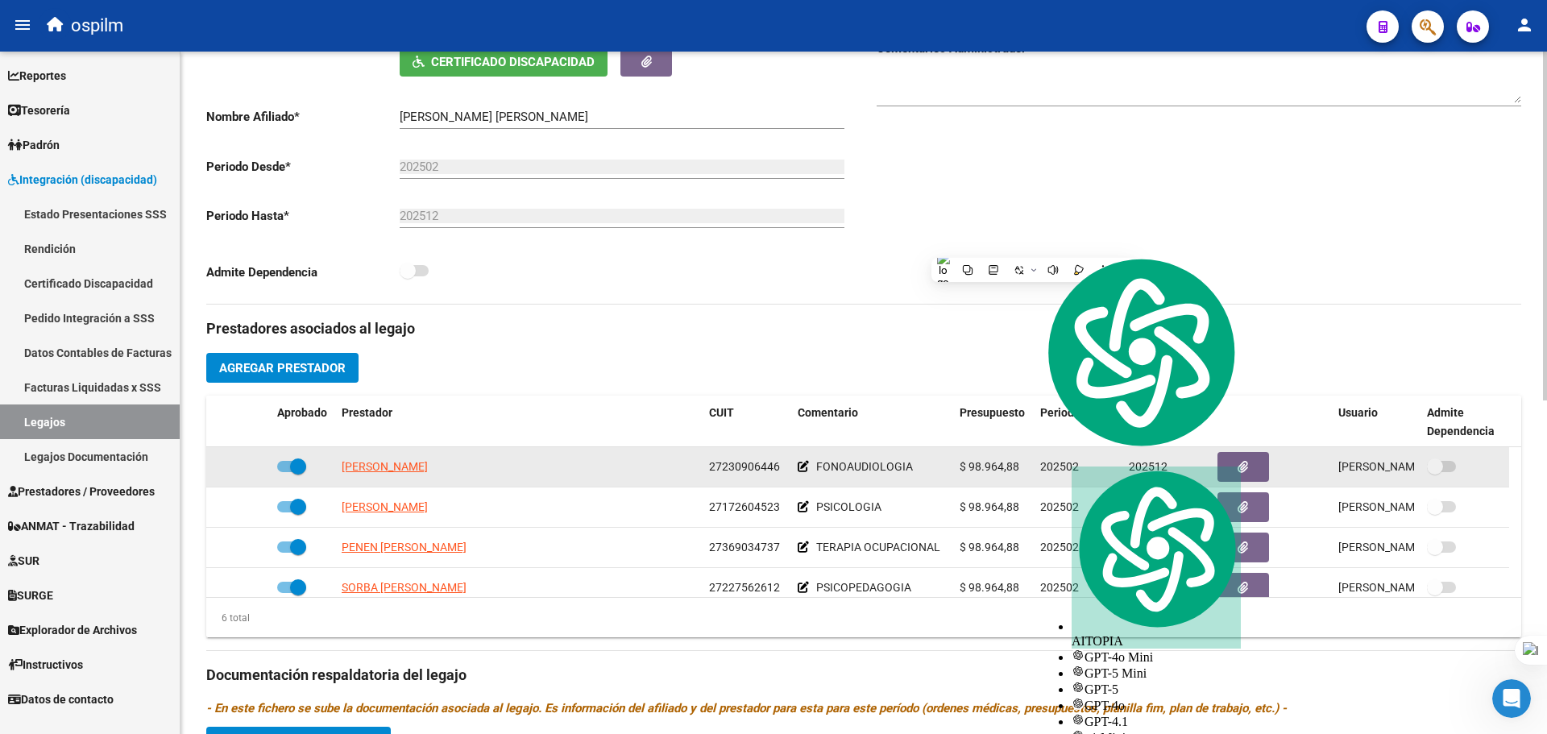
click at [803, 469] on icon at bounding box center [803, 466] width 11 height 11
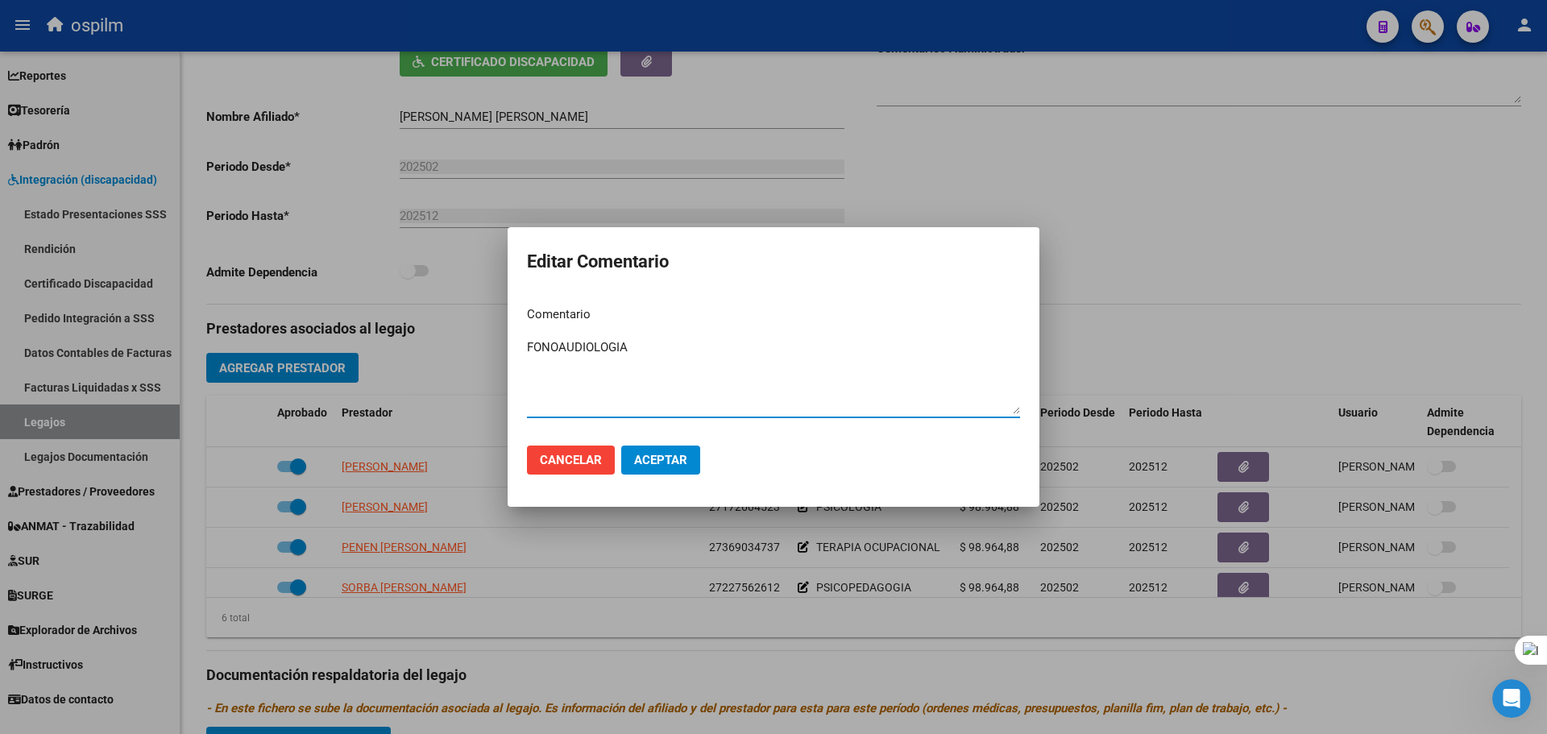
click at [529, 351] on textarea "FONOAUDIOLOGIA" at bounding box center [773, 376] width 493 height 76
paste textarea "090 - REHABILITACIÓN - MODULO INTEGRAL INTENSIVO"
drag, startPoint x: 661, startPoint y: 349, endPoint x: 558, endPoint y: 351, distance: 102.4
click at [558, 350] on textarea "090 - REHABILITACIÓN - MODULO INTEGRAL INTENSIVO - FONOAUDIOLOGIA" at bounding box center [773, 376] width 493 height 76
drag, startPoint x: 737, startPoint y: 346, endPoint x: 511, endPoint y: 330, distance: 227.0
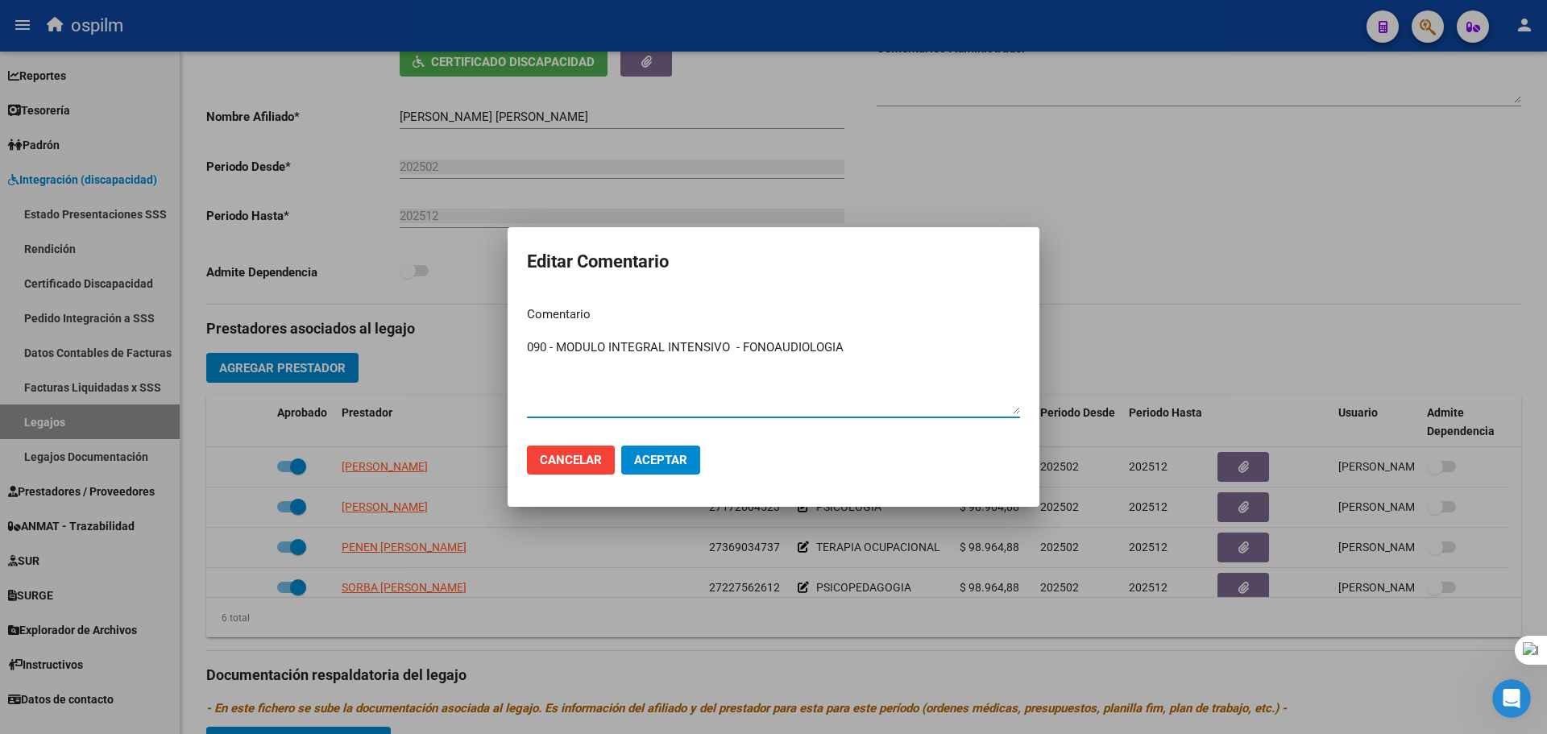
click at [500, 325] on div "Editar Comentario Comentario 090 - MODULO INTEGRAL INTENSIVO - FONOAUDIOLOGIA I…" at bounding box center [773, 367] width 1547 height 734
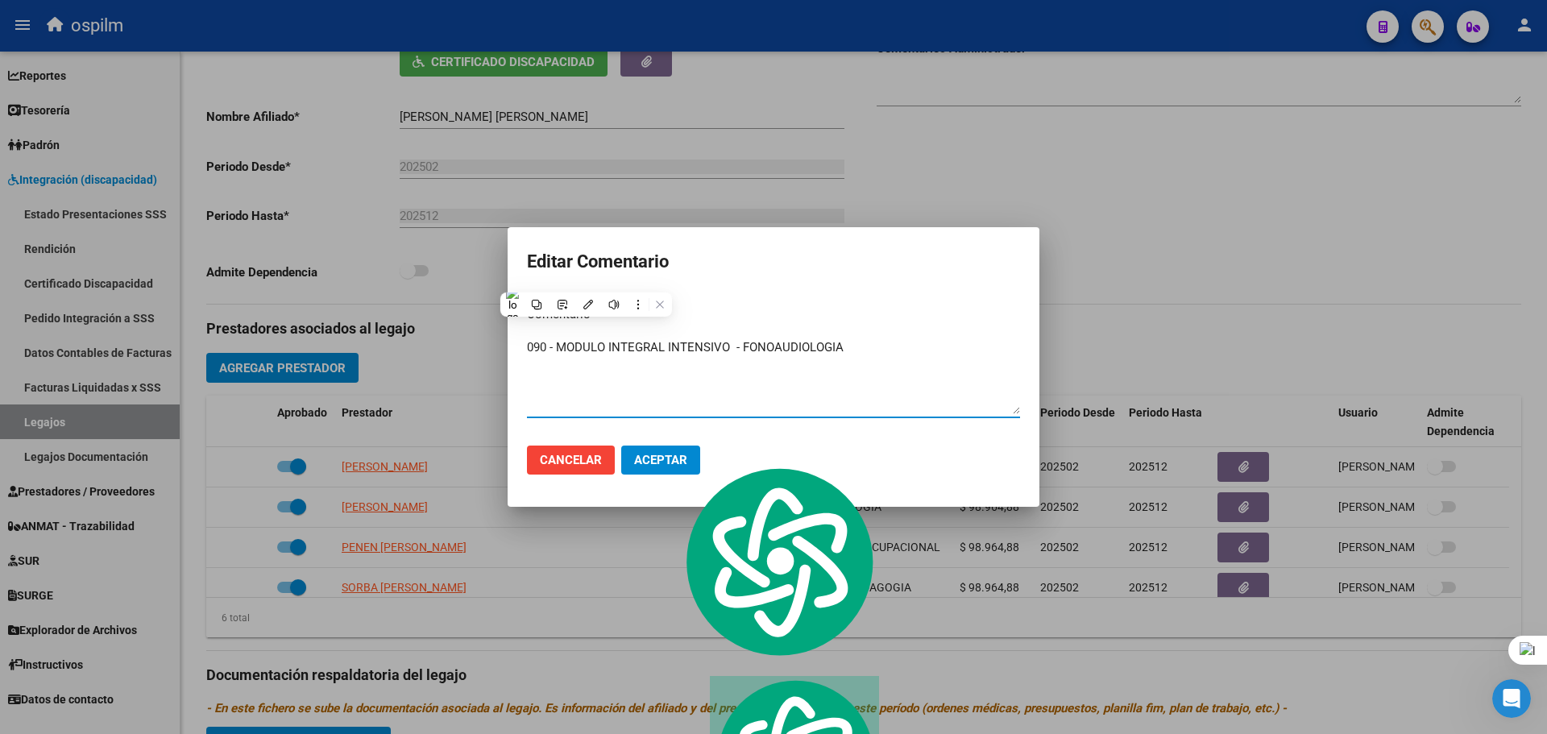
type textarea "090 - MODULO INTEGRAL INTENSIVO - FONOAUDIOLOGIA"
click at [658, 463] on span "Aceptar" at bounding box center [660, 460] width 53 height 15
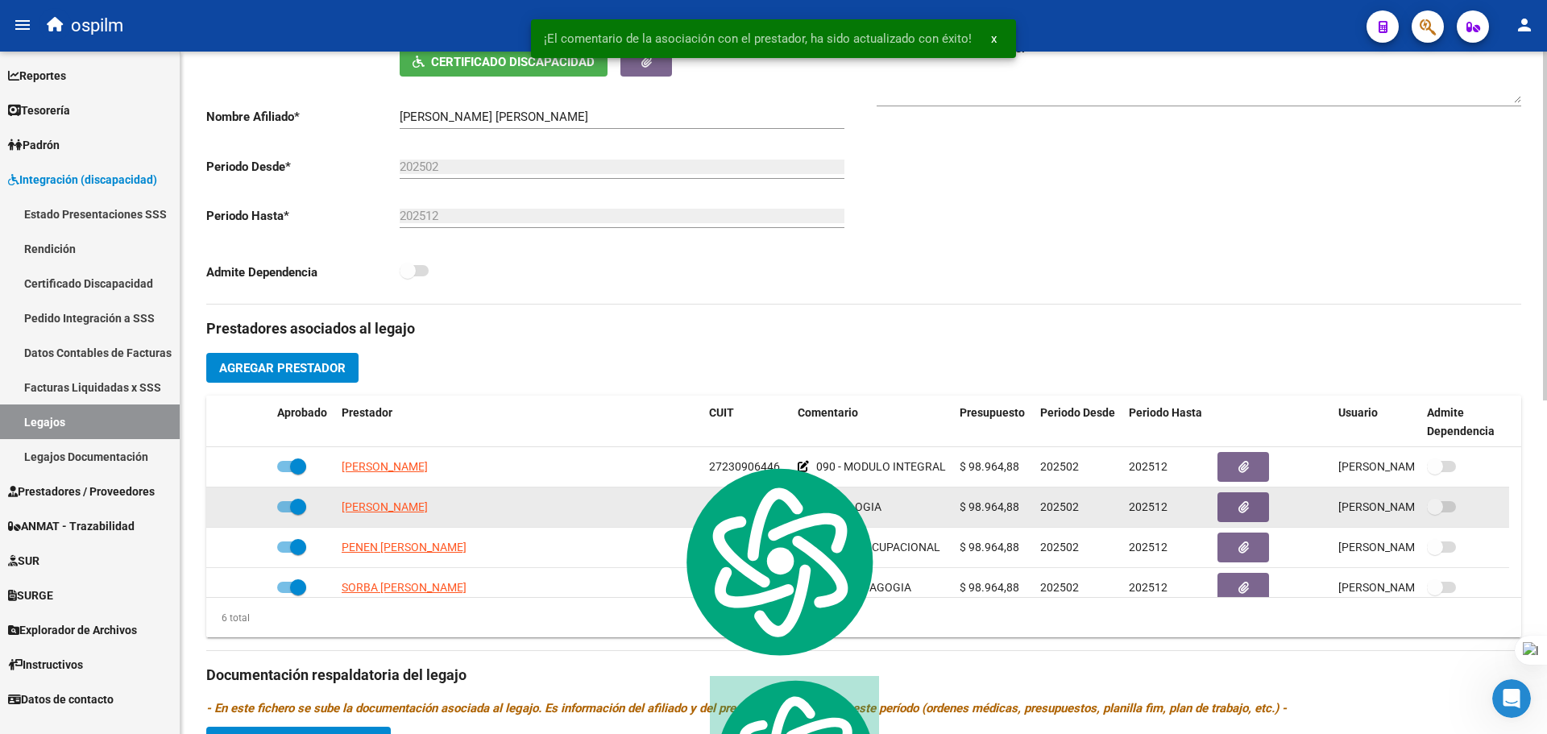
click at [803, 507] on icon at bounding box center [803, 506] width 11 height 11
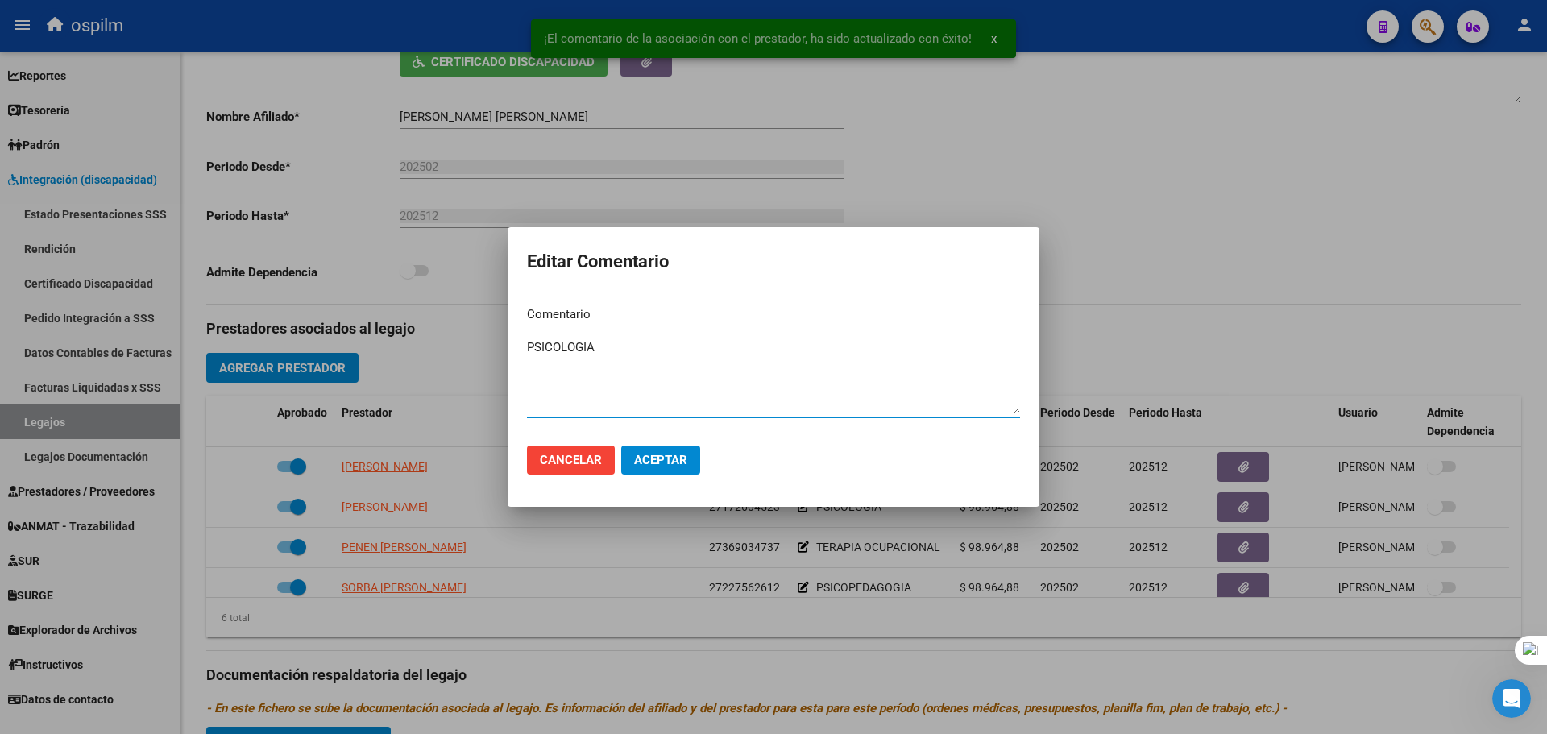
click at [527, 347] on textarea "PSICOLOGIA" at bounding box center [773, 376] width 493 height 76
type textarea "090 - MODULO INTEGRAL INTENSIVO - PSICOLOGIA"
click at [646, 453] on span "Aceptar" at bounding box center [660, 460] width 53 height 15
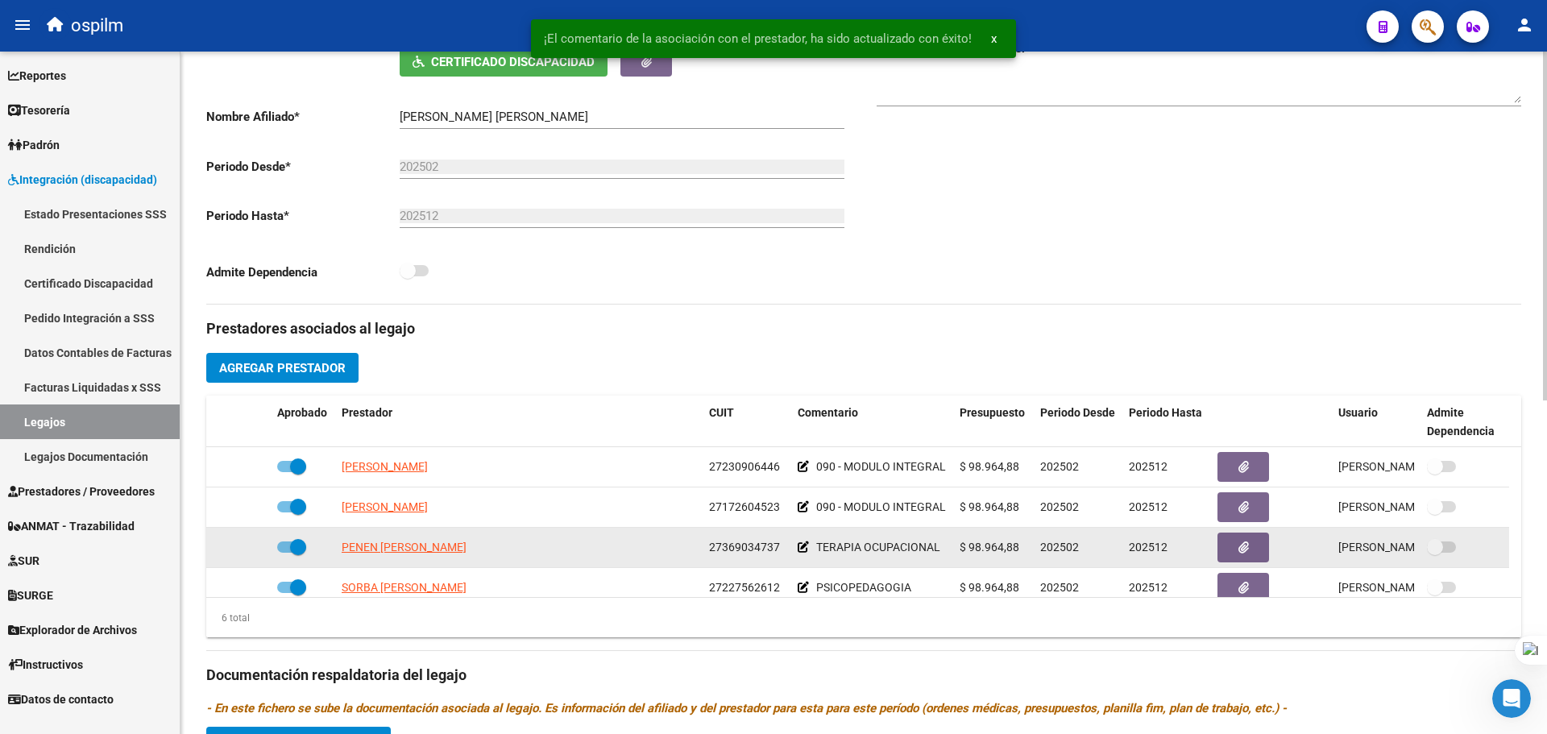
click at [803, 546] on icon at bounding box center [803, 547] width 11 height 11
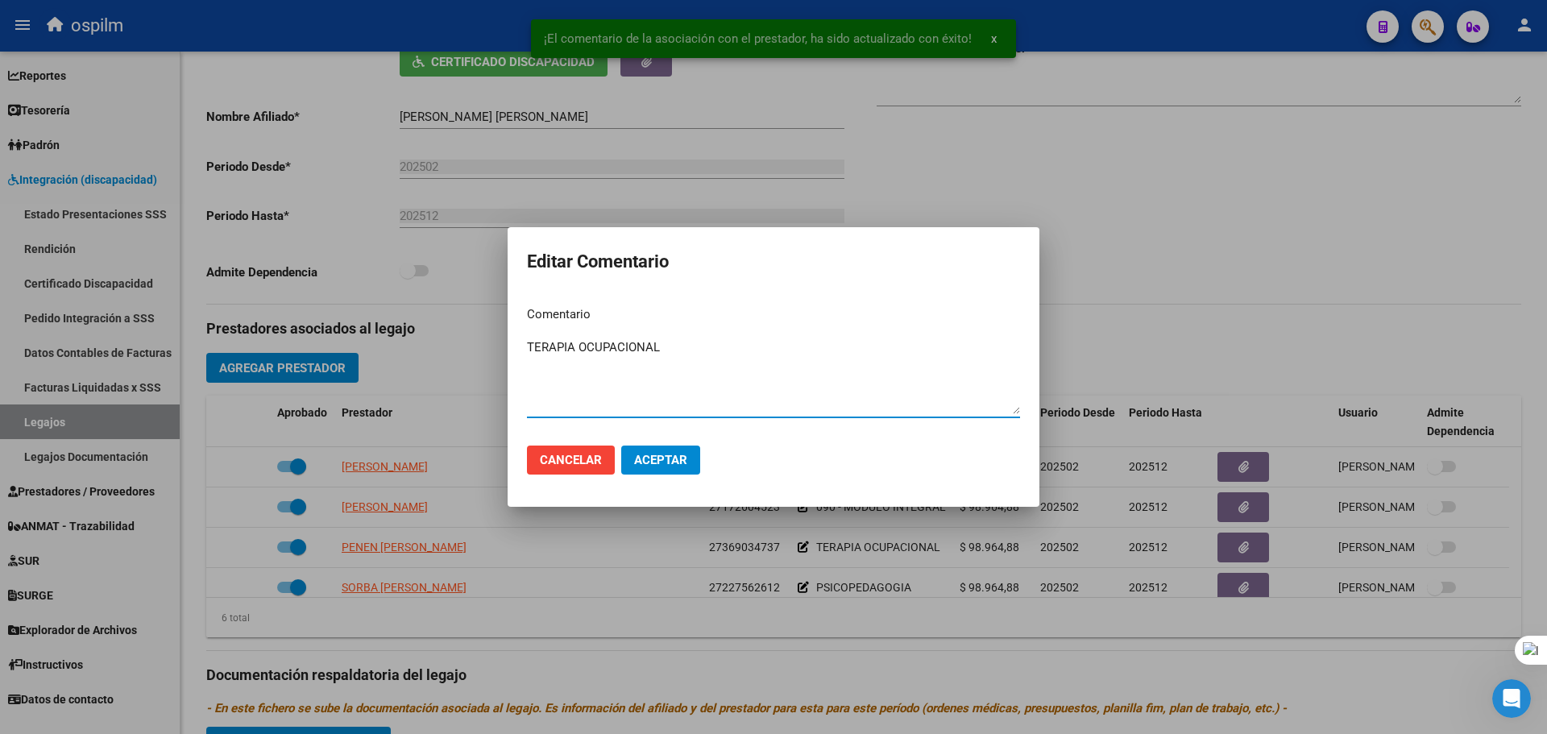
click at [531, 346] on textarea "TERAPIA OCUPACIONAL" at bounding box center [773, 376] width 493 height 76
click at [529, 347] on textarea "TERAPIA OCUPACIONAL" at bounding box center [773, 376] width 493 height 76
paste textarea "090 - MODULO INTEGRAL INTENSIVO -"
type textarea "090 - MODULO INTEGRAL INTENSIVO - TERAPIA OCUPACIONAL"
click at [668, 466] on span "Aceptar" at bounding box center [660, 460] width 53 height 15
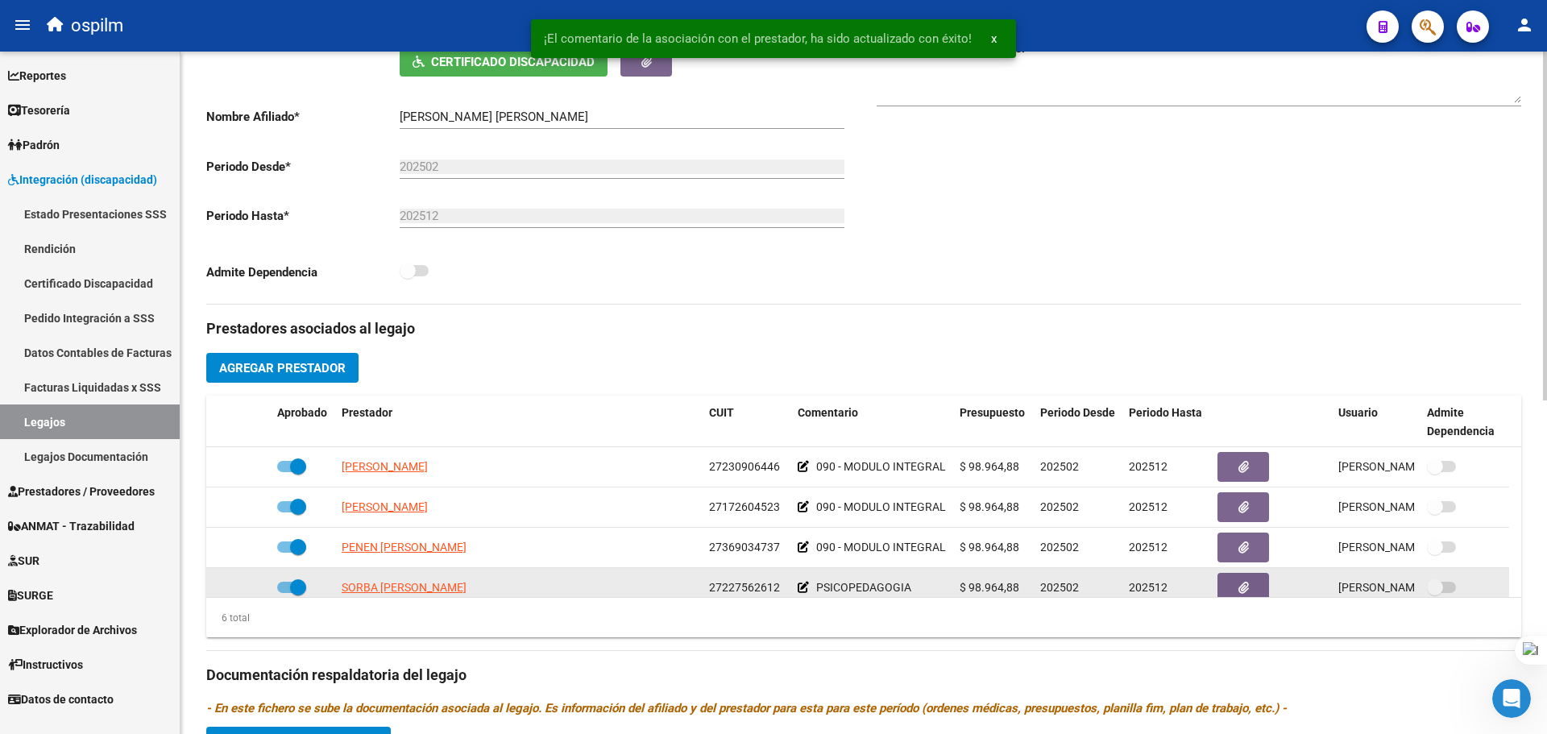
click at [799, 591] on icon at bounding box center [803, 587] width 11 height 11
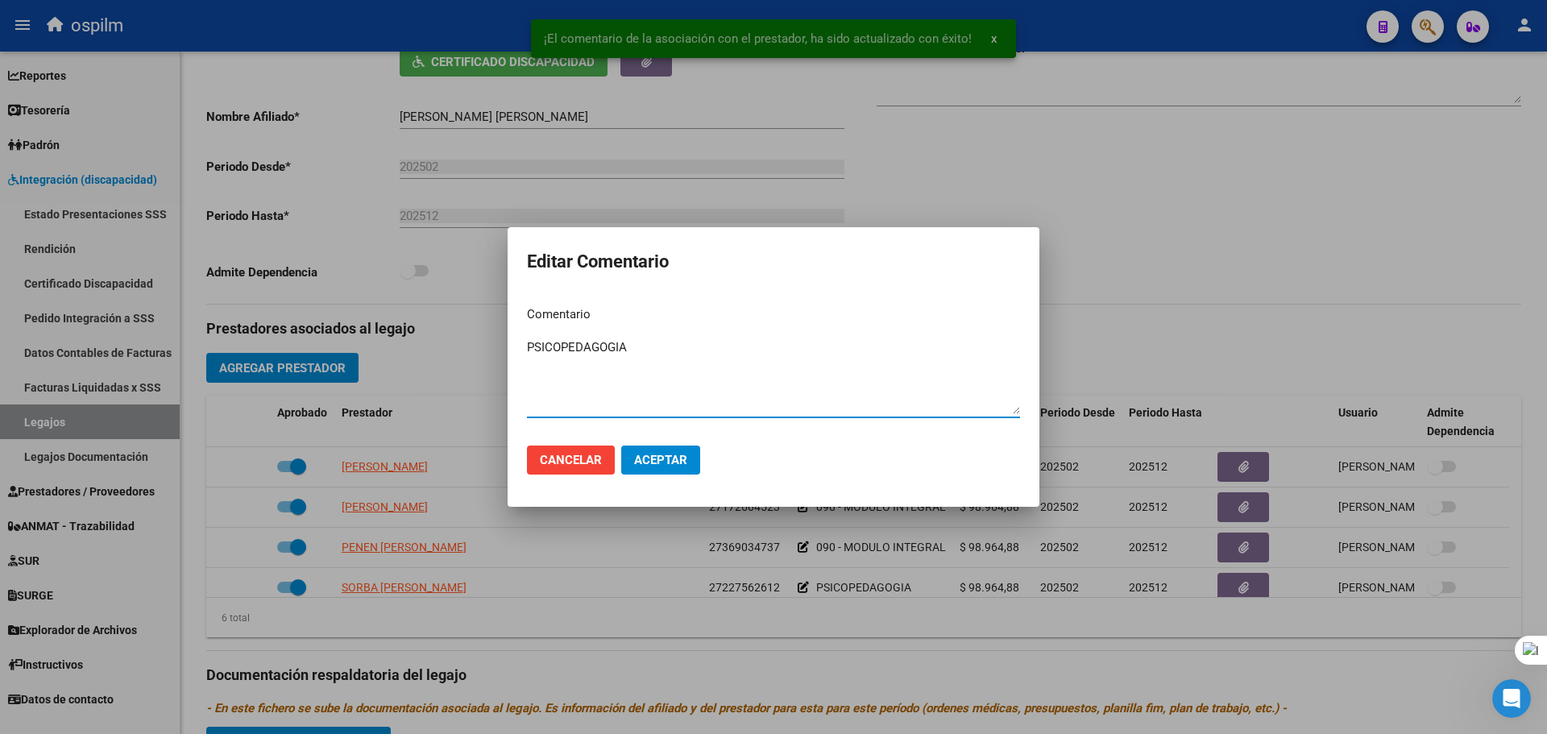
click at [527, 348] on textarea "PSICOPEDAGOGIA" at bounding box center [773, 376] width 493 height 76
paste textarea "090 - MODULO INTEGRAL INTENSIVO -"
type textarea "090 - MODULO INTEGRAL INTENSIVO - PSICOPEDAGOGIA"
click at [655, 461] on span "Aceptar" at bounding box center [660, 460] width 53 height 15
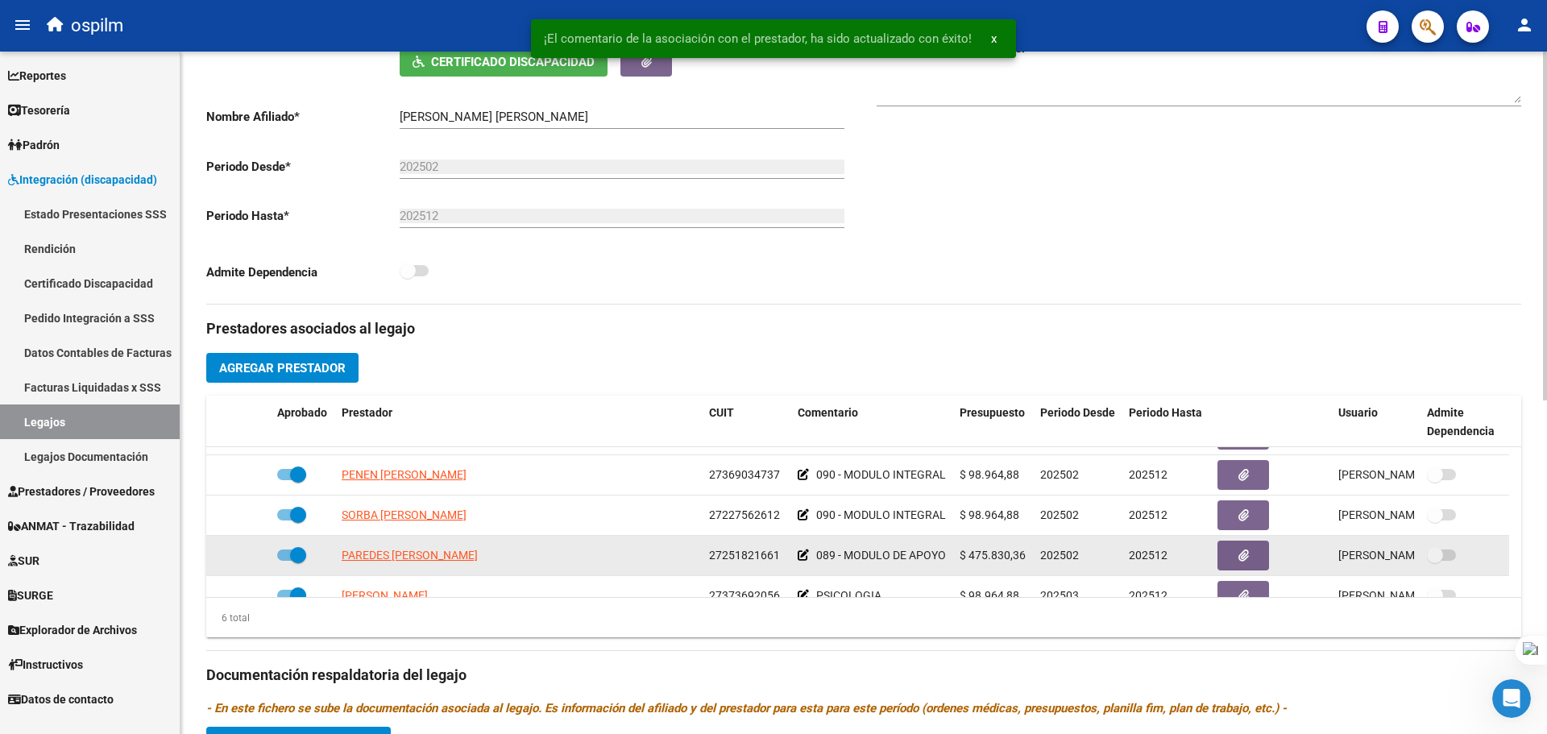
scroll to position [91, 0]
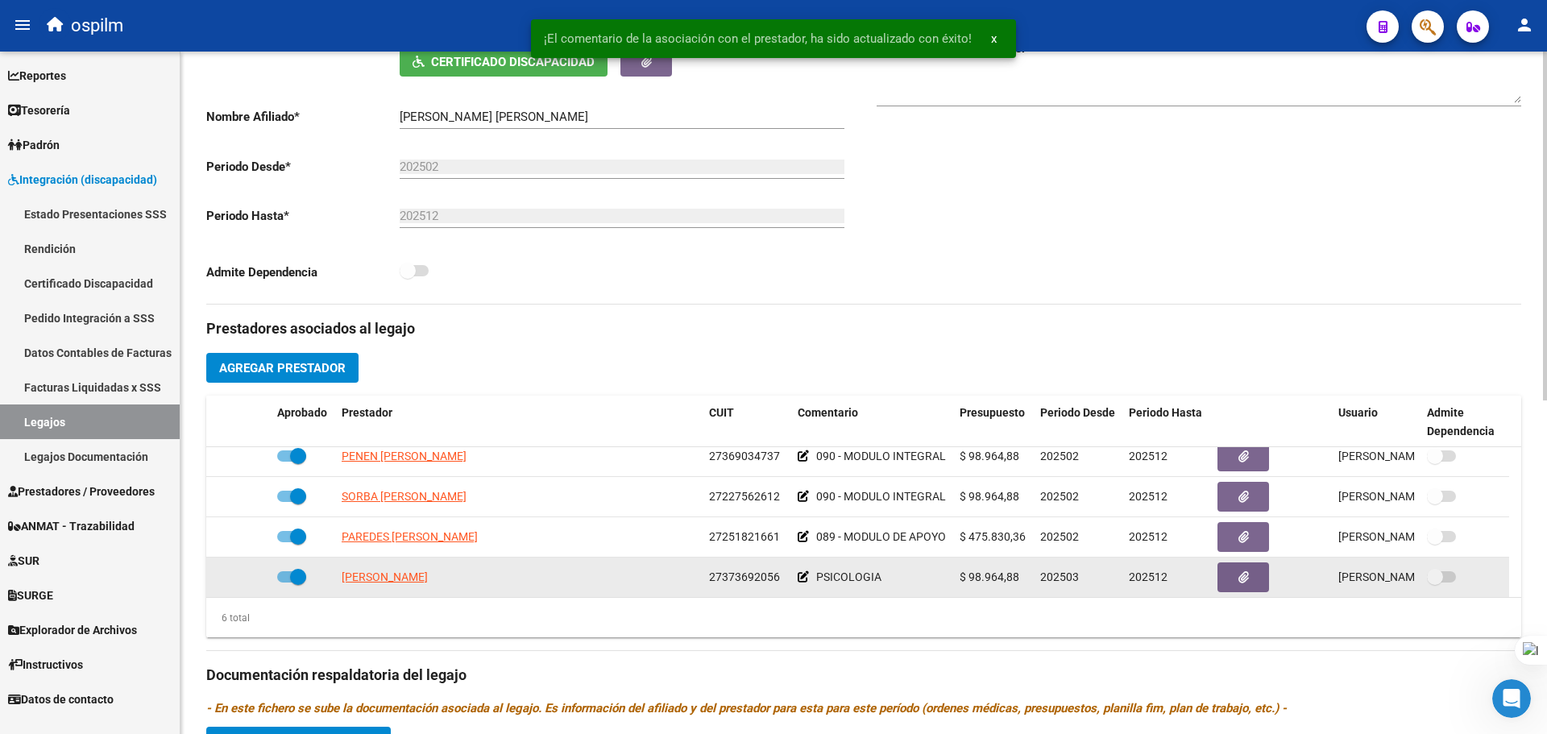
click at [802, 575] on icon at bounding box center [803, 576] width 11 height 11
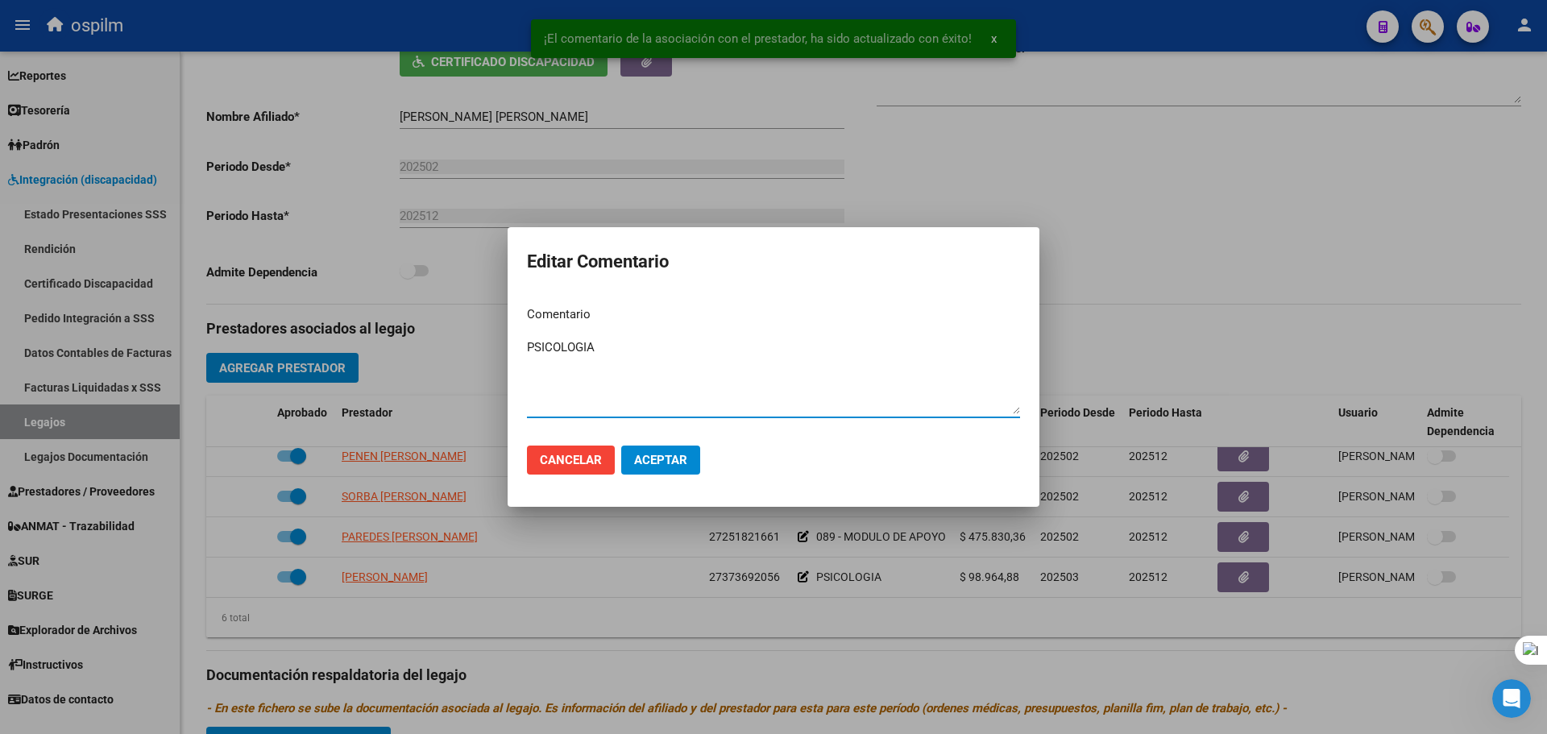
click at [529, 351] on textarea "PSICOLOGIA" at bounding box center [773, 376] width 493 height 76
type textarea "090 - MODULO INTEGRAL INTENSIVO - PSICOLOGIA"
click at [650, 460] on span "Aceptar" at bounding box center [660, 460] width 53 height 15
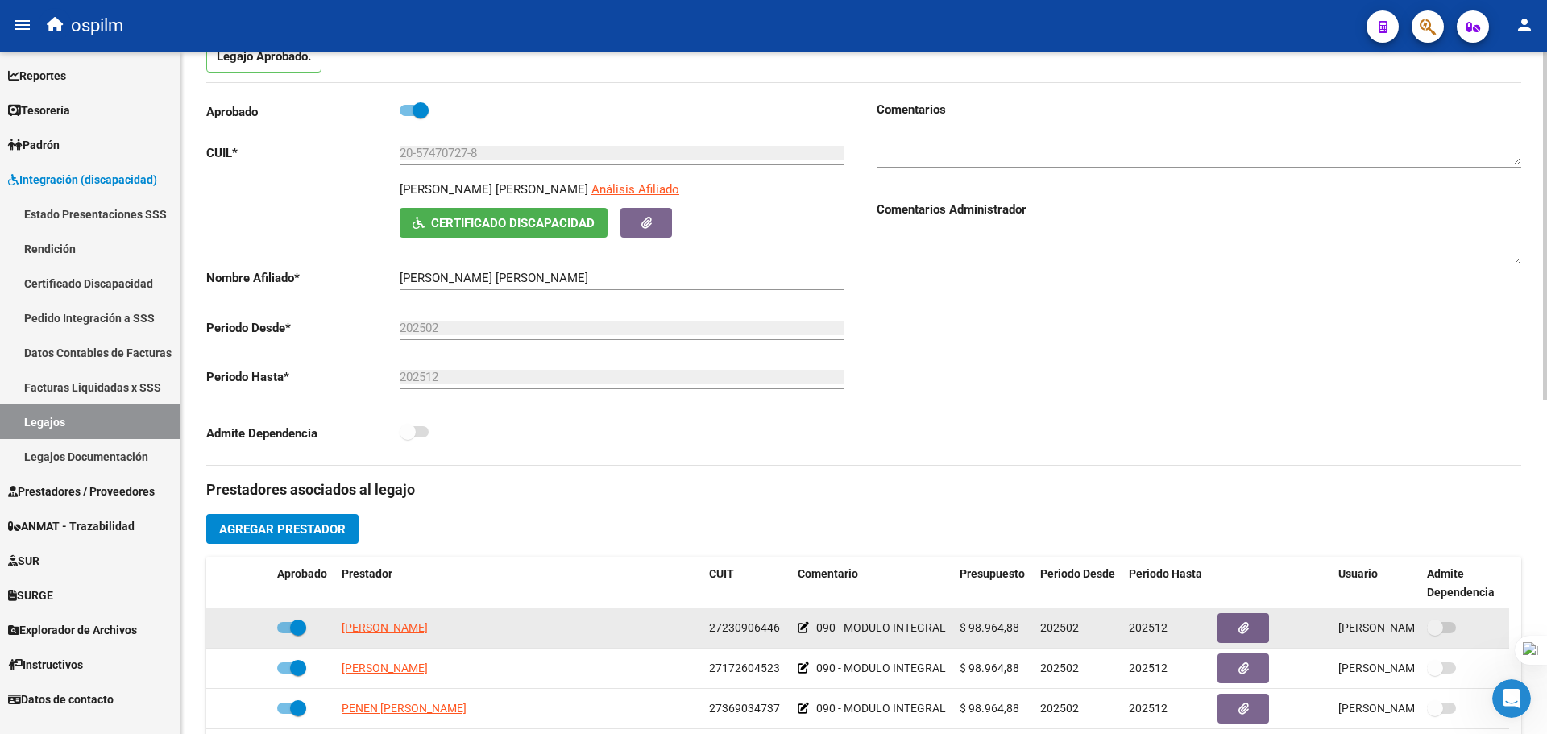
scroll to position [0, 0]
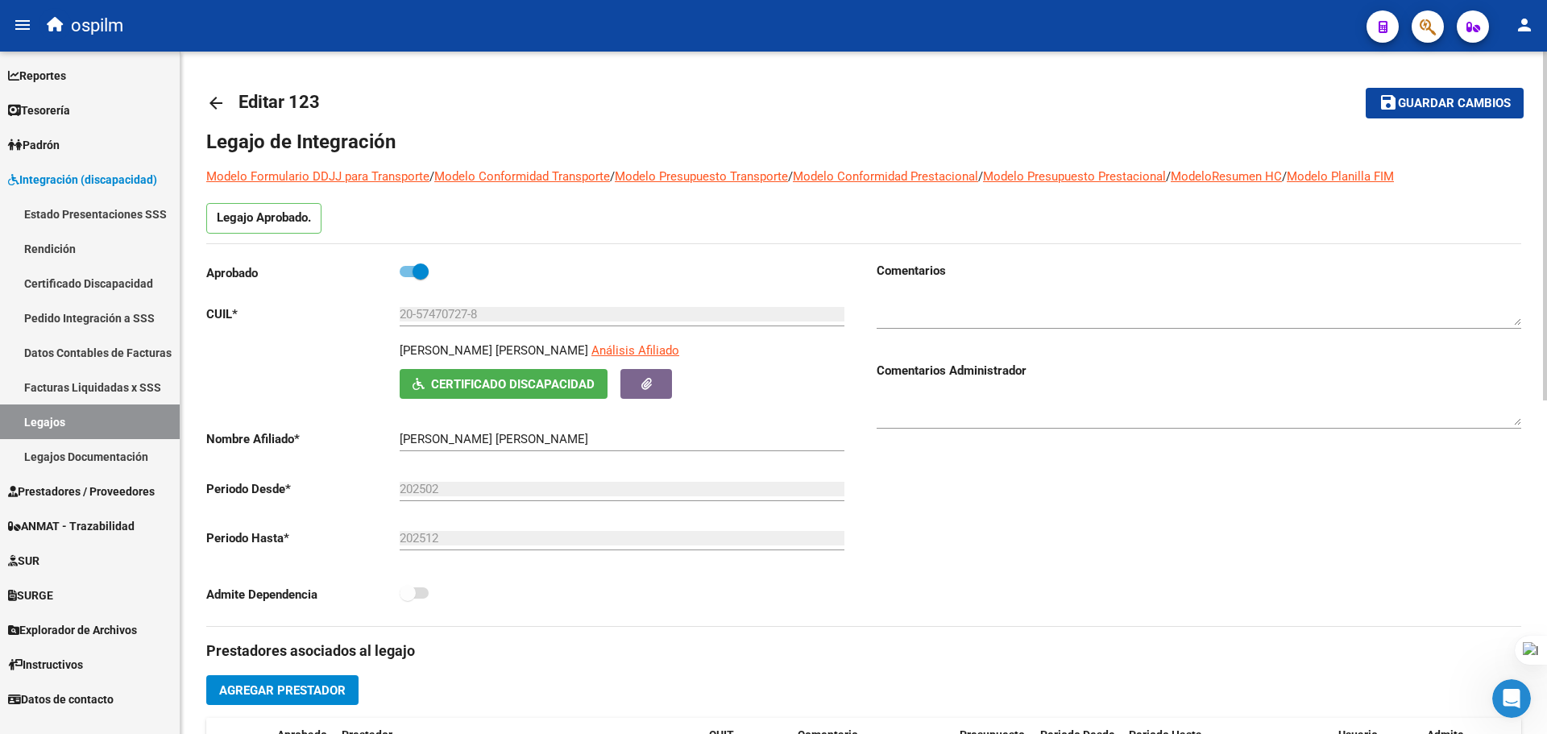
click at [1409, 115] on button "save Guardar cambios" at bounding box center [1445, 103] width 158 height 30
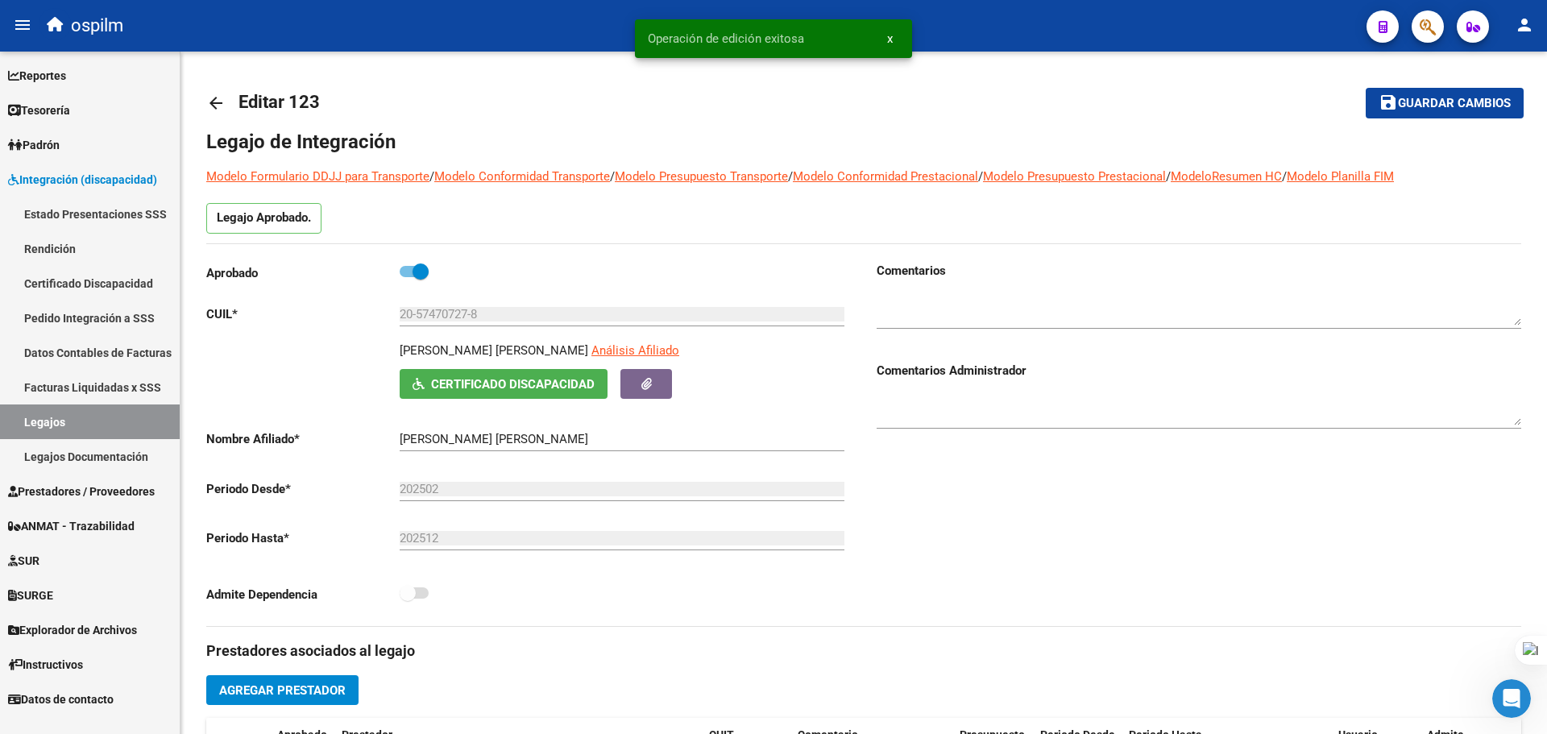
drag, startPoint x: 209, startPoint y: 98, endPoint x: 189, endPoint y: 4, distance: 96.2
click at [210, 98] on mat-icon "arrow_back" at bounding box center [215, 102] width 19 height 19
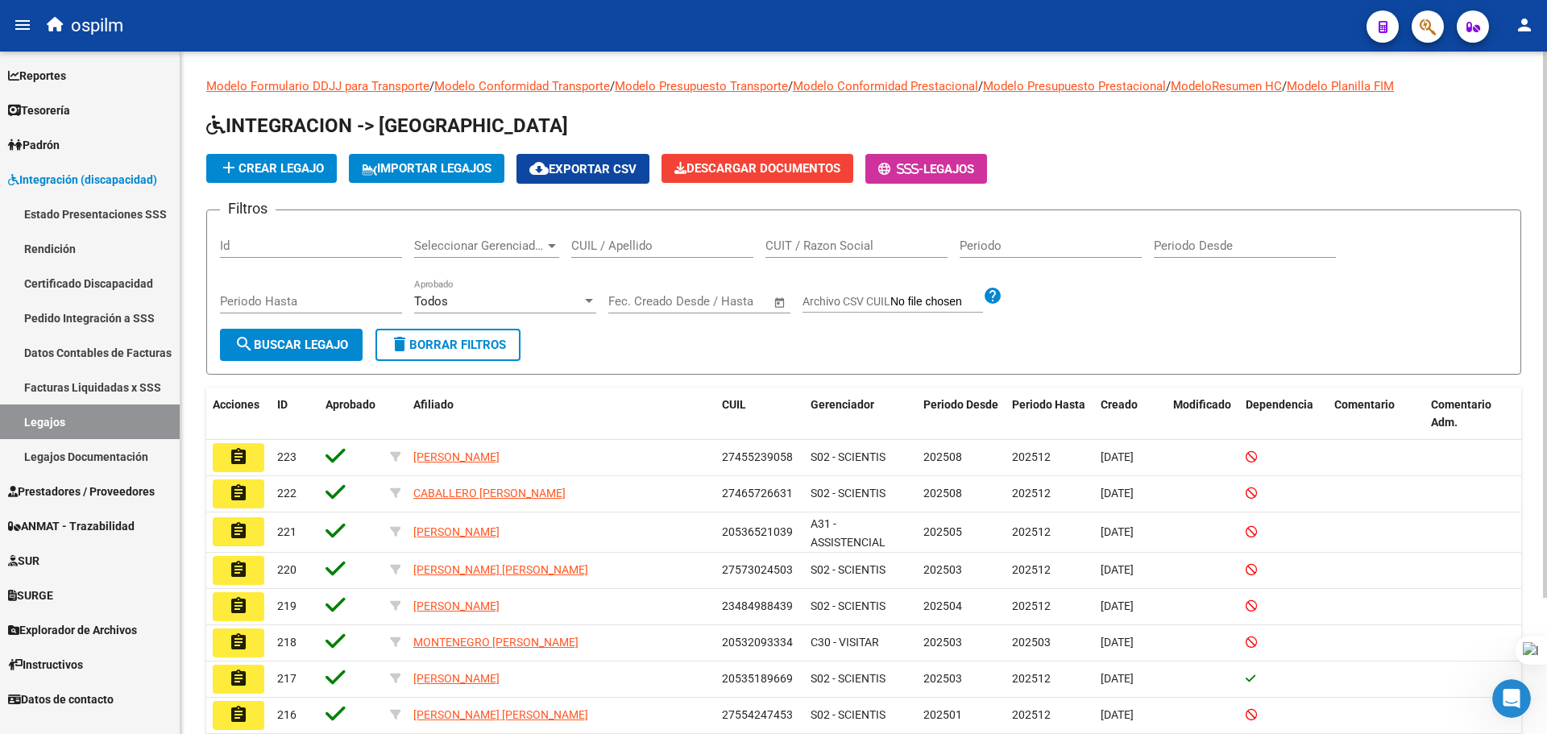
click at [649, 246] on input "CUIL / Apellido" at bounding box center [662, 246] width 182 height 15
paste input "20555652136"
type input "20555652136"
click at [330, 343] on span "search Buscar Legajo" at bounding box center [291, 345] width 114 height 15
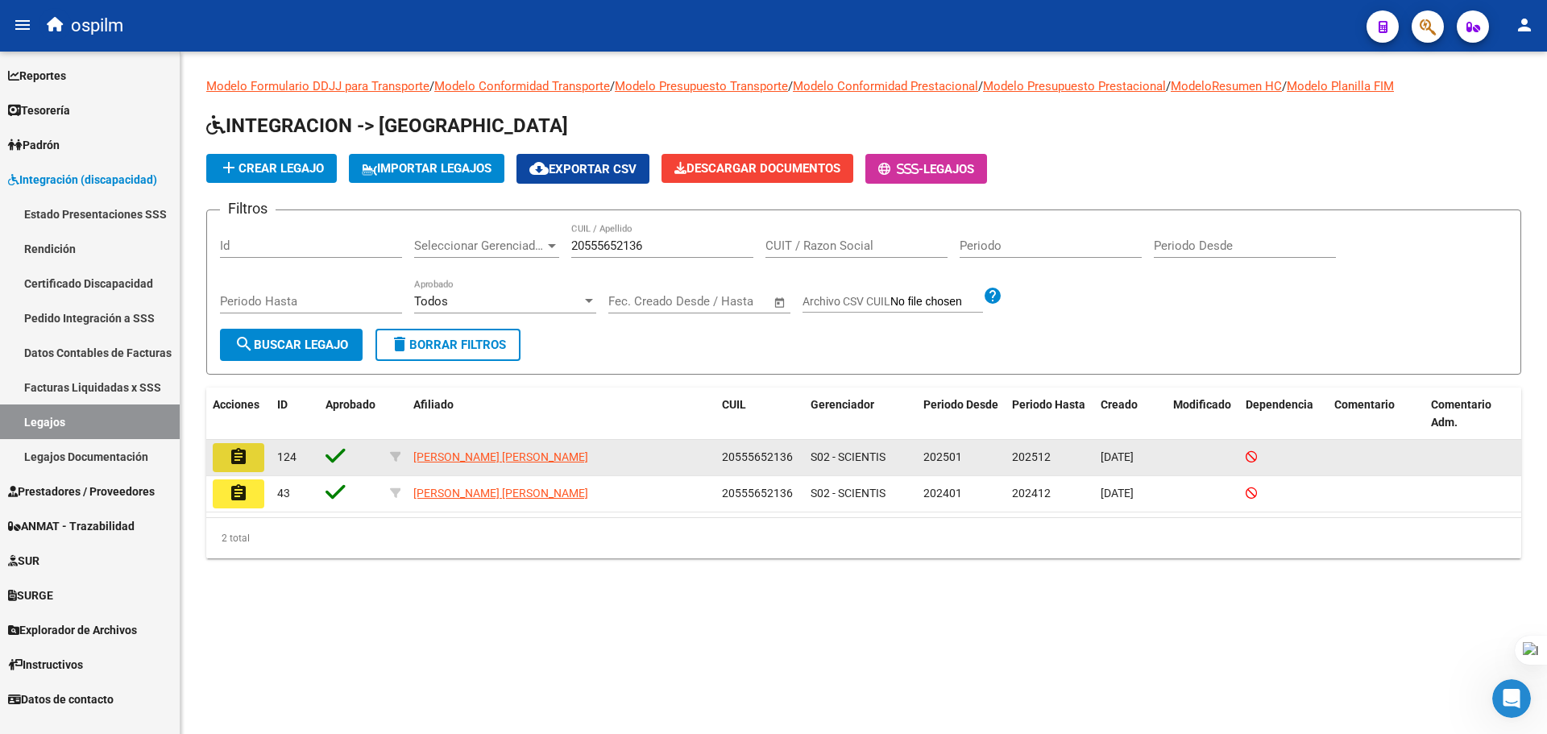
click at [247, 455] on mat-icon "assignment" at bounding box center [238, 456] width 19 height 19
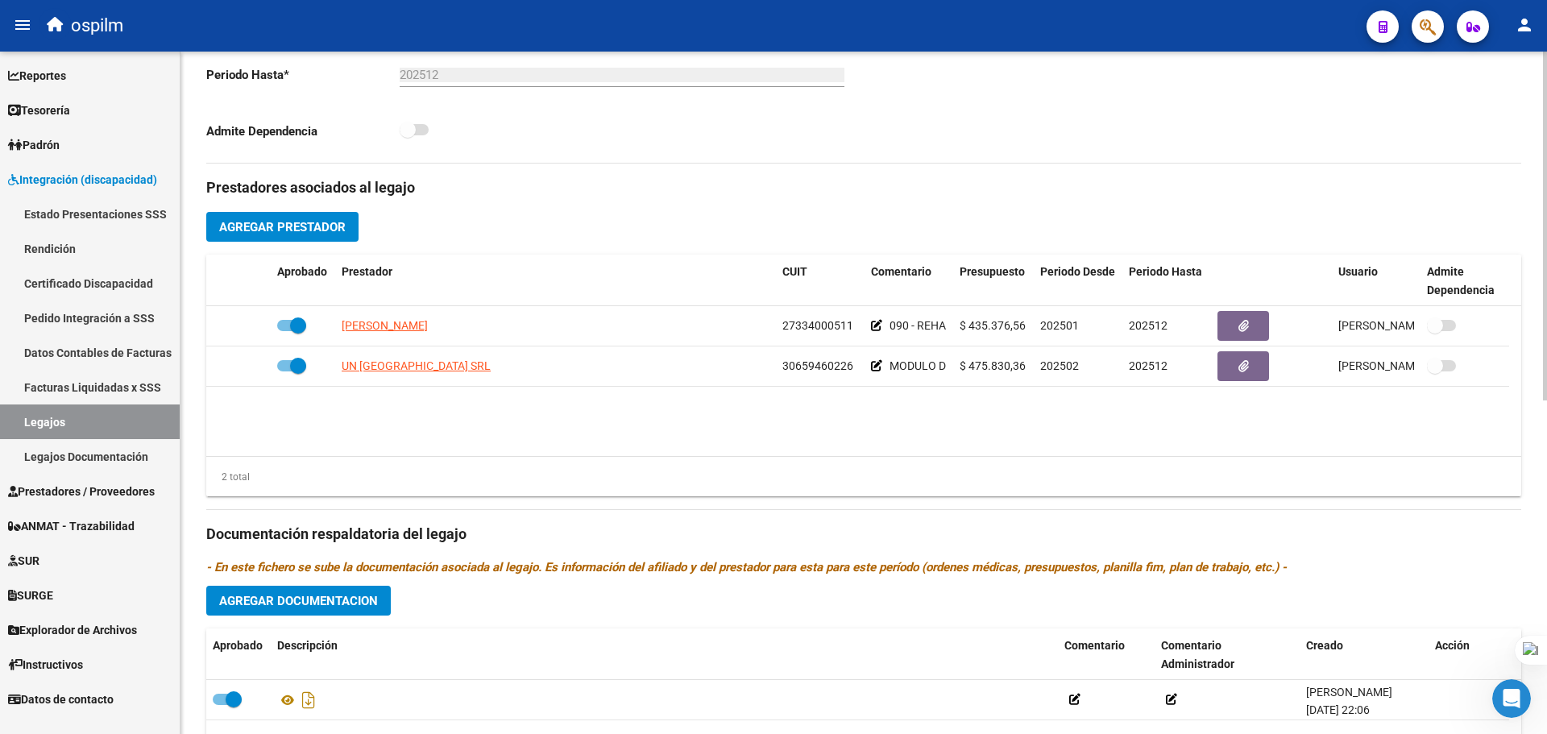
scroll to position [483, 0]
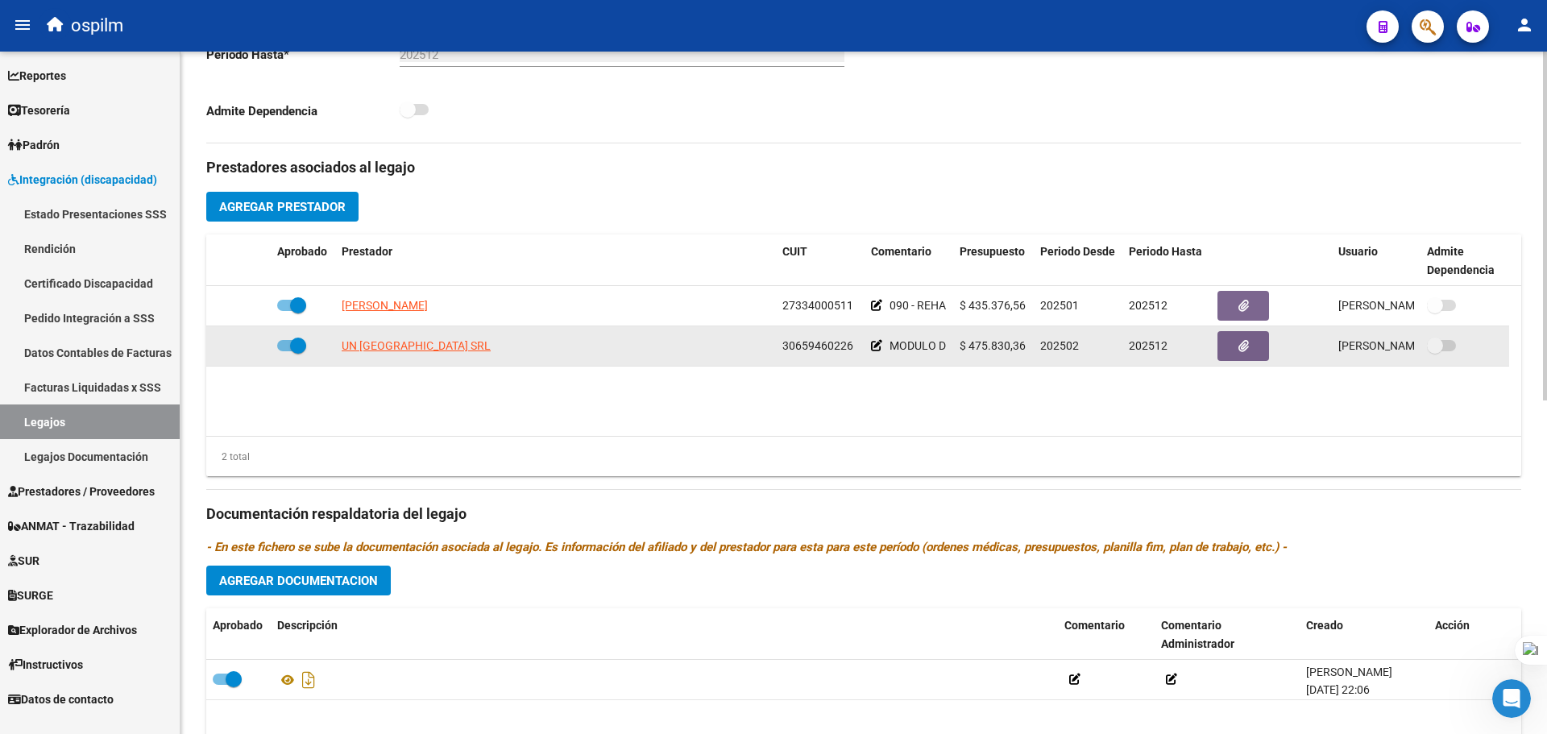
click at [876, 348] on icon at bounding box center [876, 345] width 11 height 11
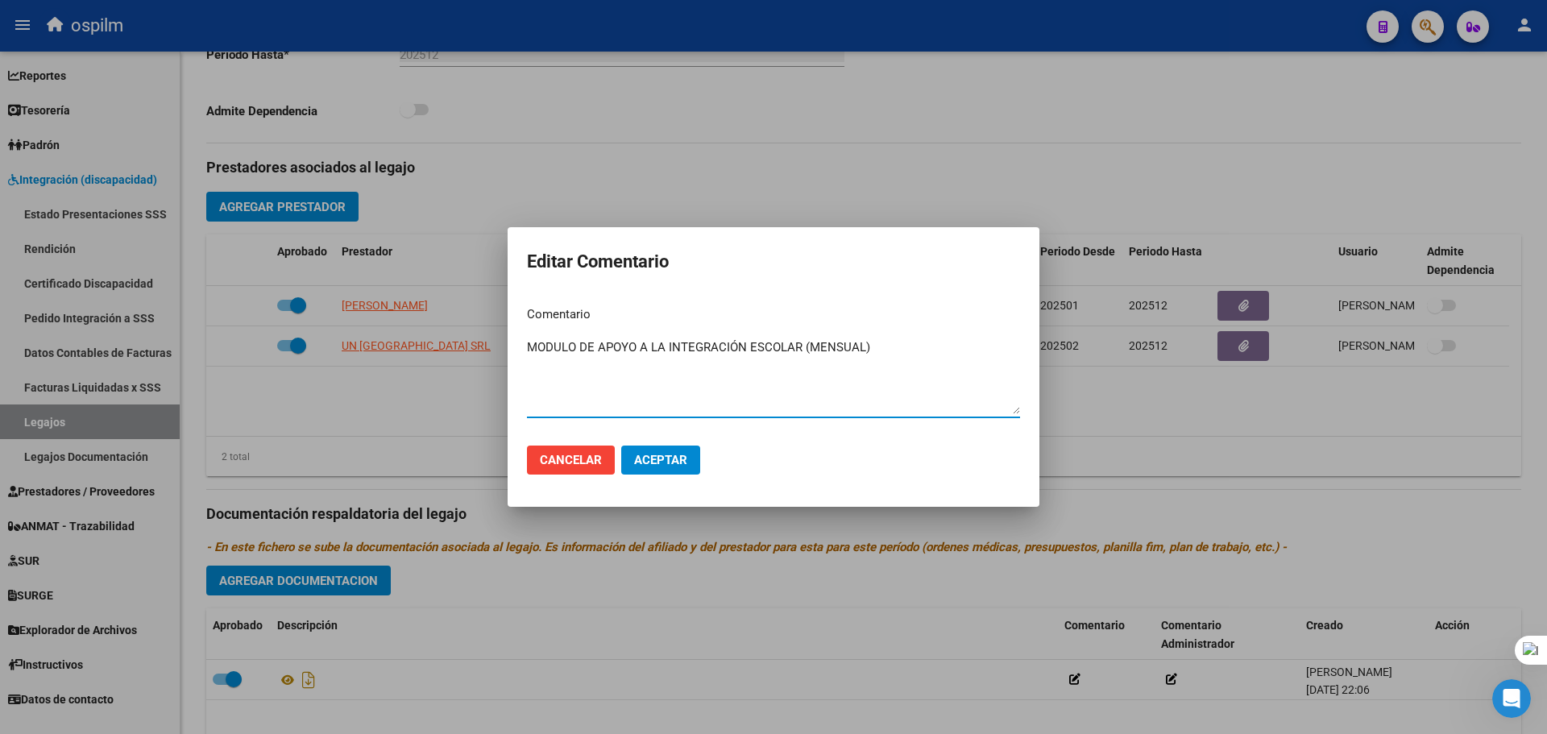
drag, startPoint x: 813, startPoint y: 345, endPoint x: 291, endPoint y: 308, distance: 523.5
click at [271, 306] on div "Editar Comentario Comentario MODULO DE APOYO A LA INTEGRACIÓN ESCOLAR (MENSUAL)…" at bounding box center [773, 367] width 1547 height 734
type textarea "089 - MODULO DE APOYO A LA INTEGRACIÓN ESCOLAR"
click at [665, 459] on span "Aceptar" at bounding box center [660, 460] width 53 height 15
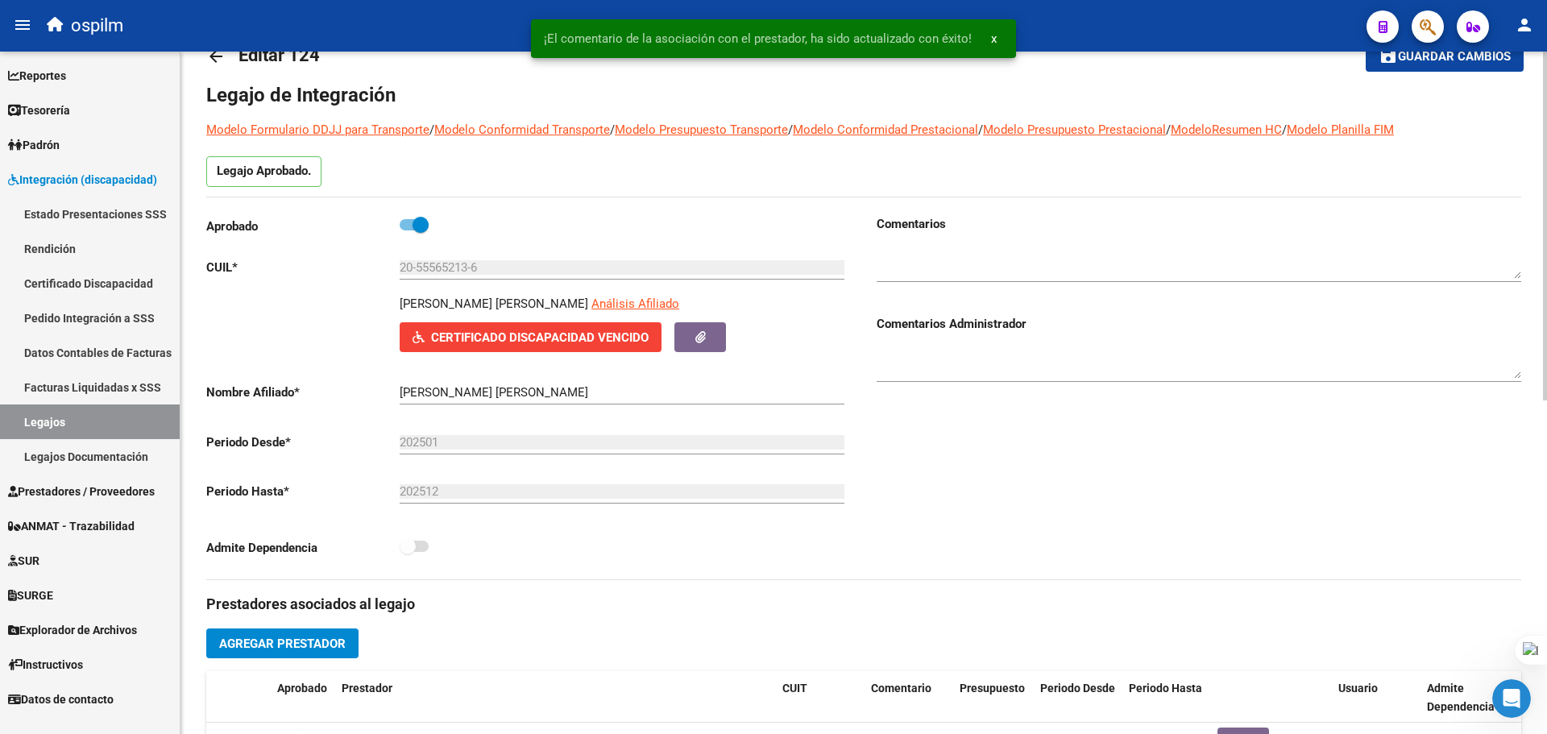
scroll to position [0, 0]
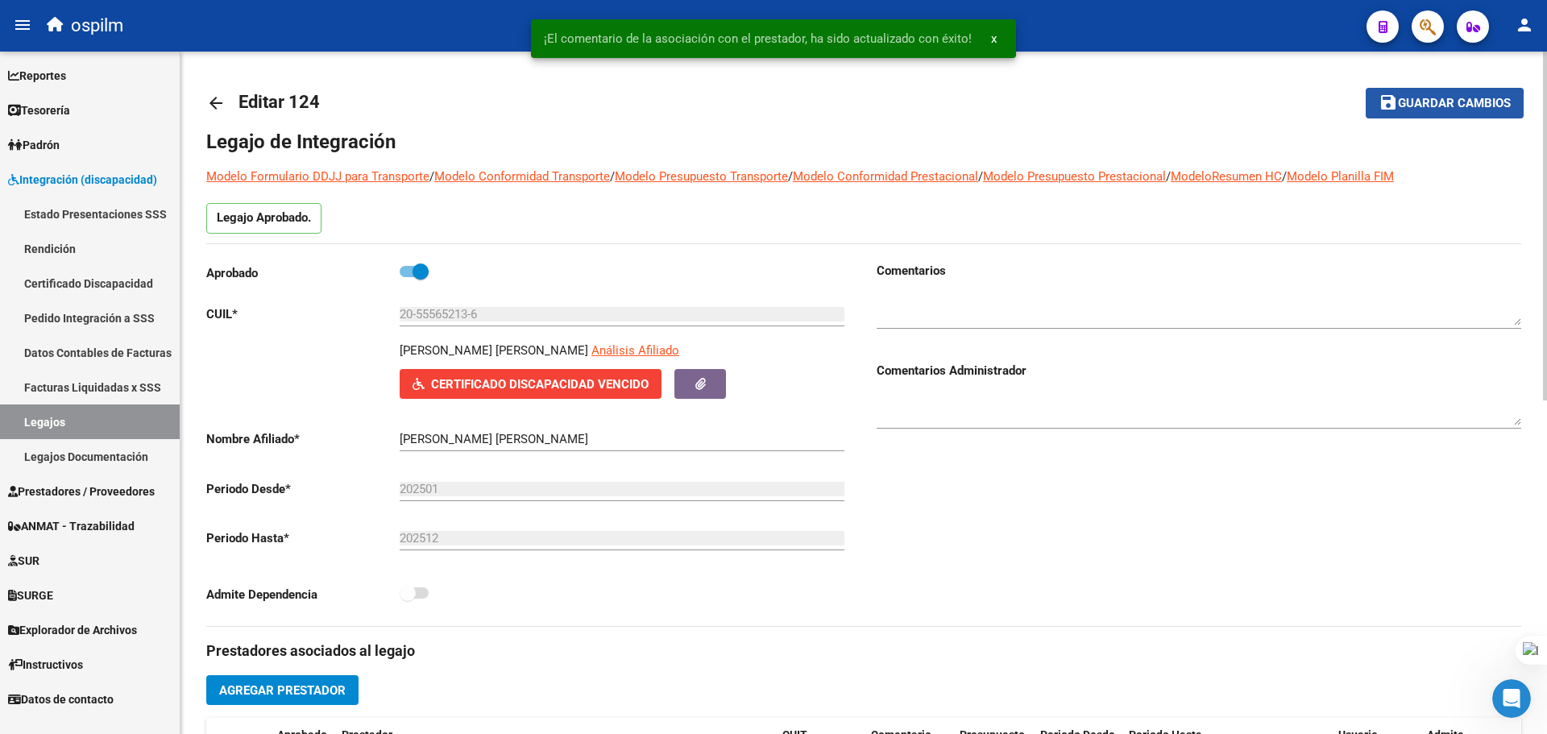
click at [1417, 106] on span "Guardar cambios" at bounding box center [1454, 104] width 113 height 15
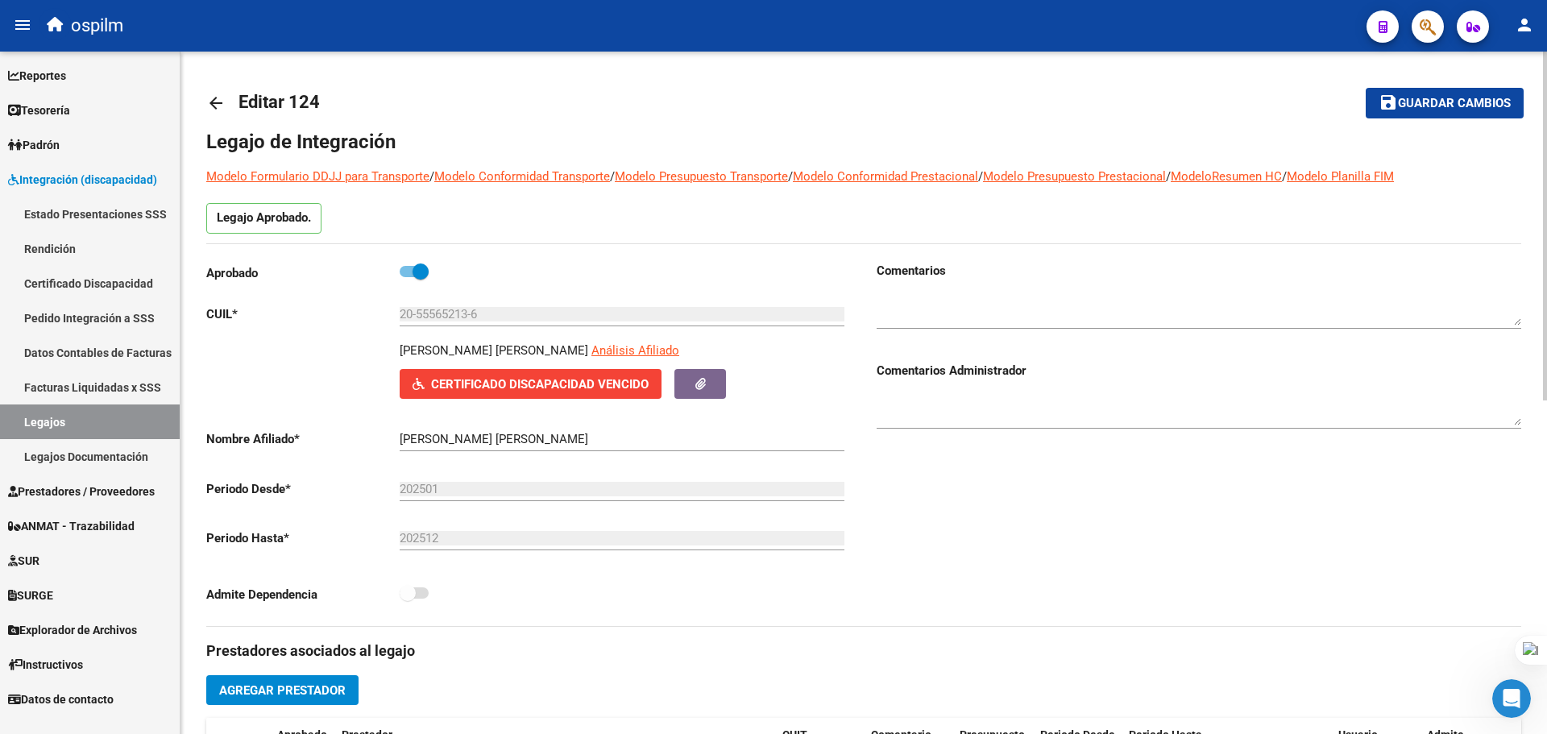
click at [218, 110] on mat-icon "arrow_back" at bounding box center [215, 102] width 19 height 19
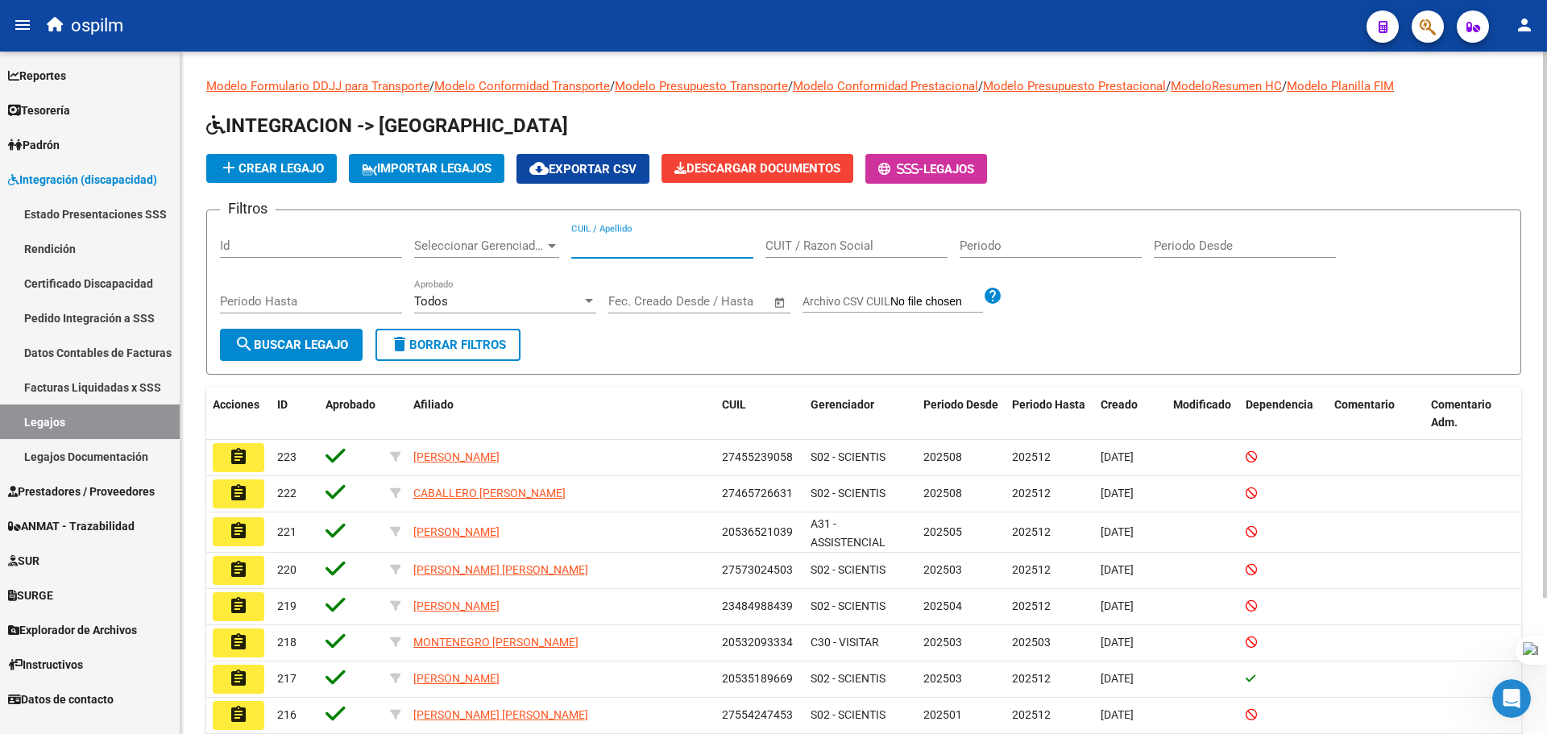
click at [640, 243] on input "CUIL / Apellido" at bounding box center [662, 246] width 182 height 15
paste input "27556097572"
type input "27556097572"
click at [284, 336] on button "search Buscar Legajo" at bounding box center [291, 345] width 143 height 32
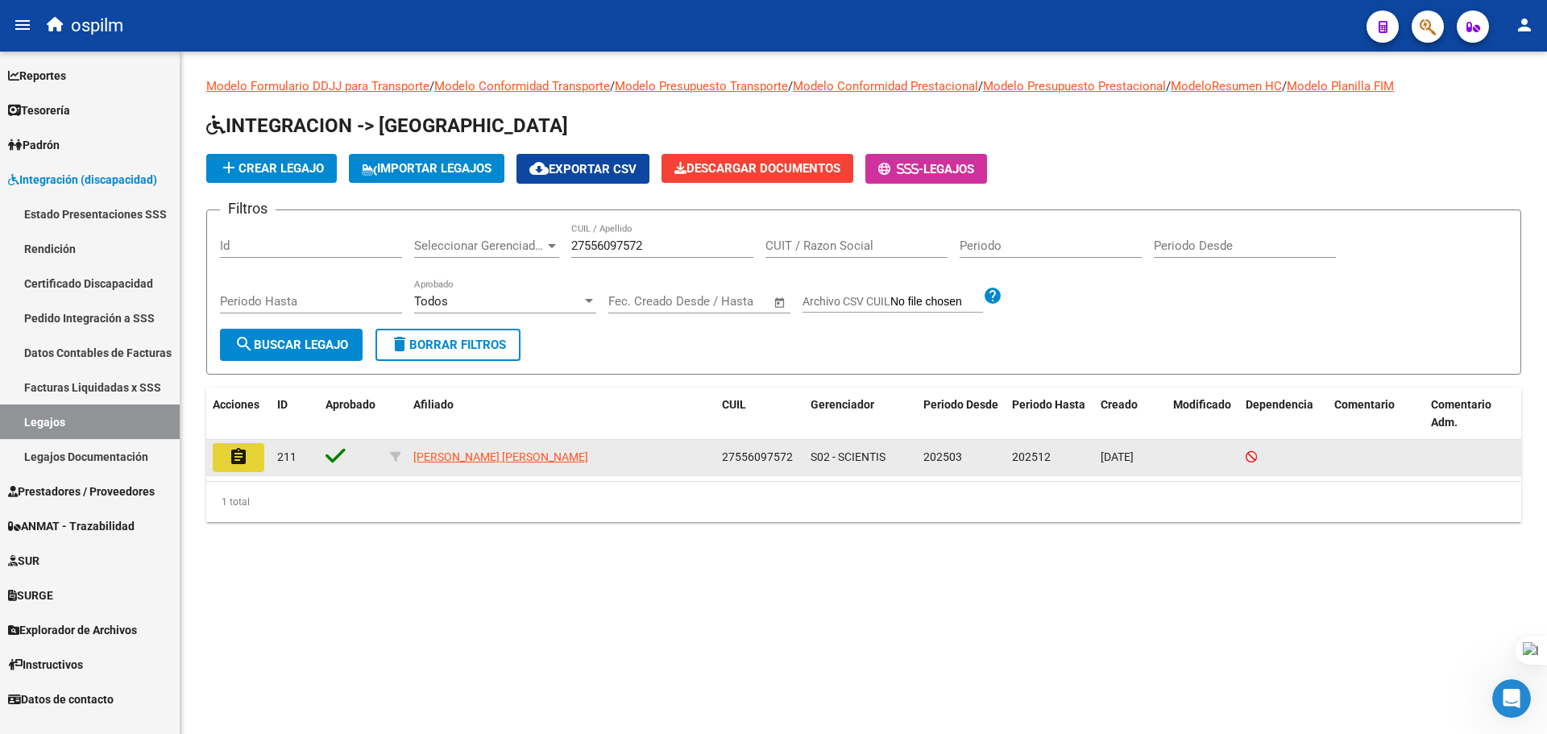
click at [246, 455] on mat-icon "assignment" at bounding box center [238, 456] width 19 height 19
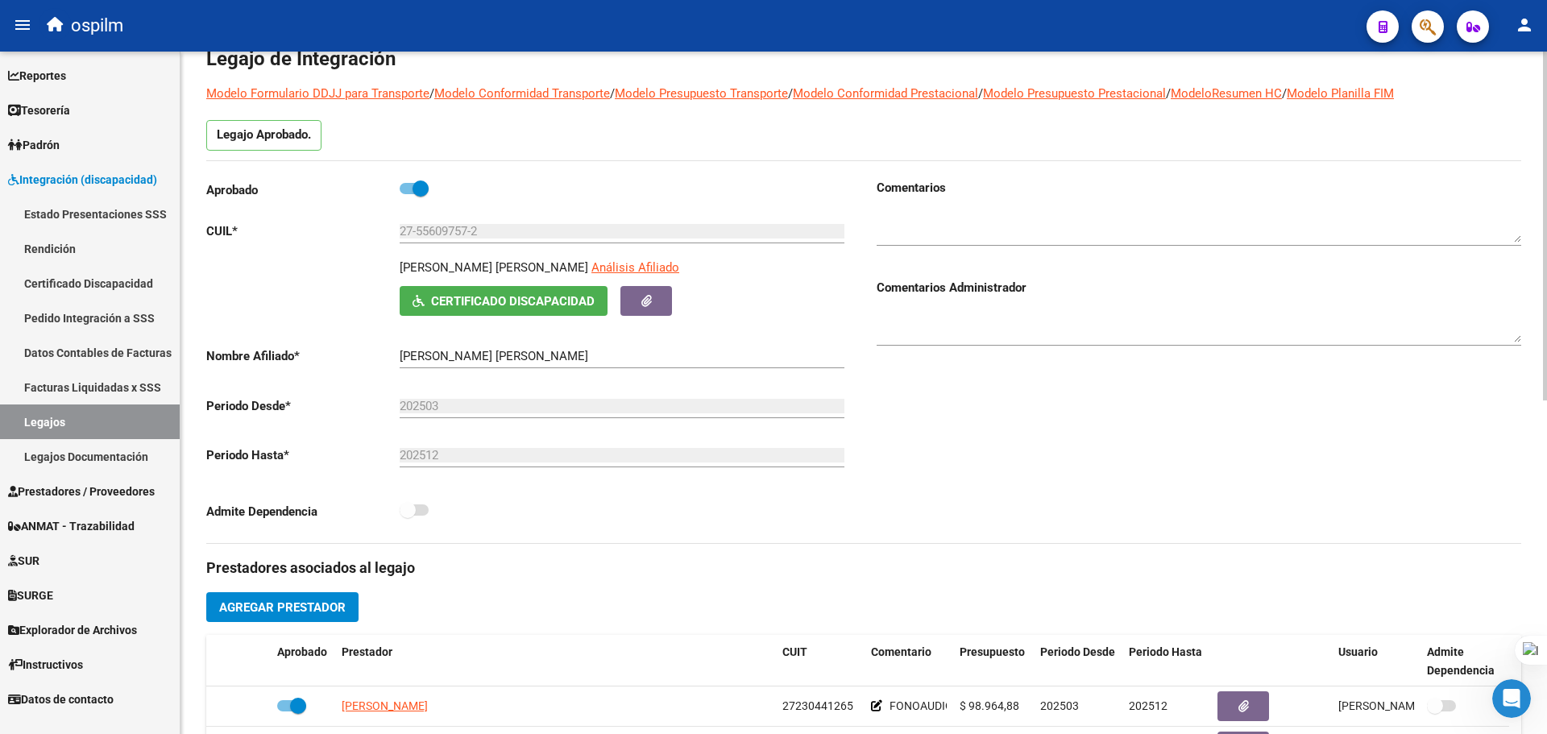
scroll to position [322, 0]
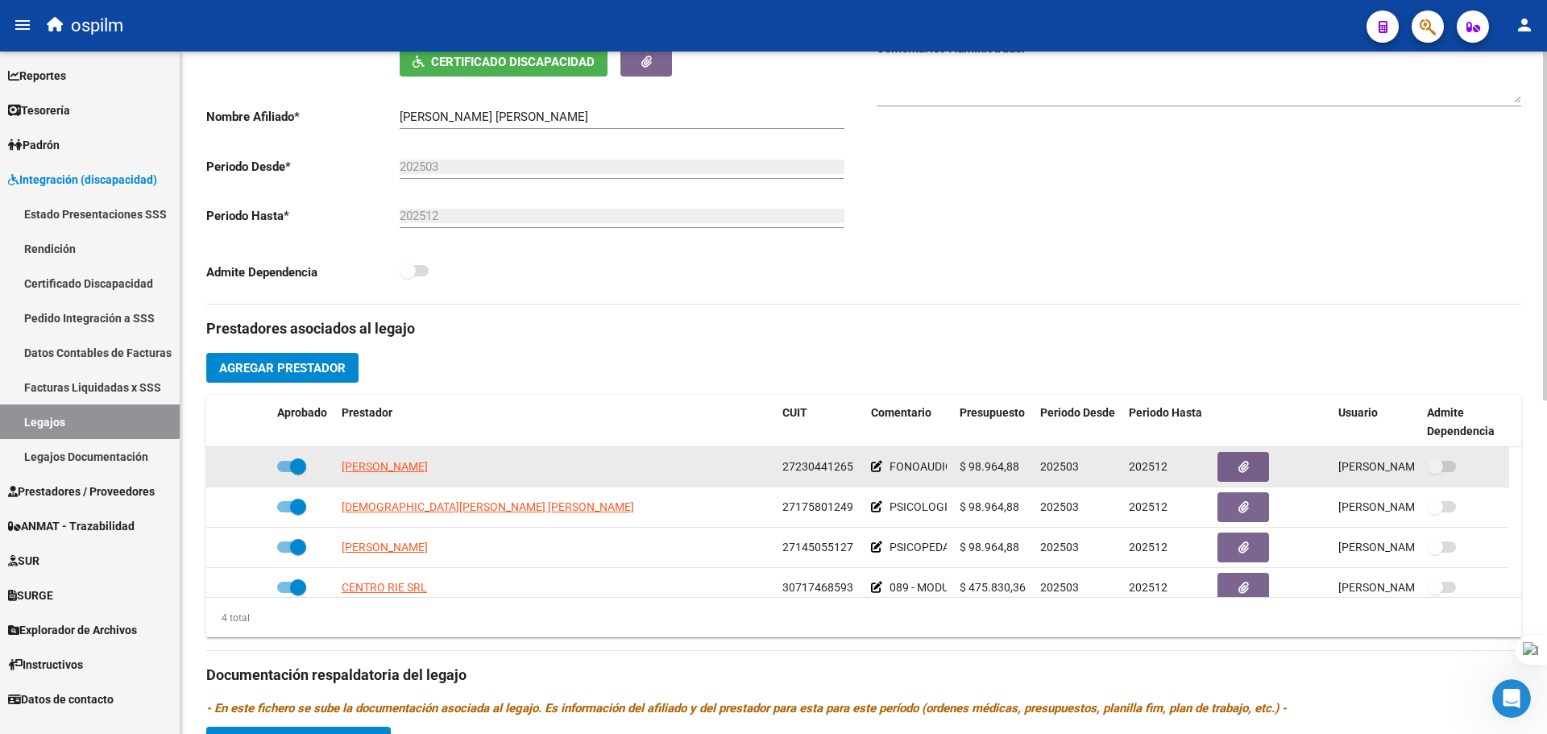
click at [874, 468] on icon at bounding box center [876, 466] width 11 height 11
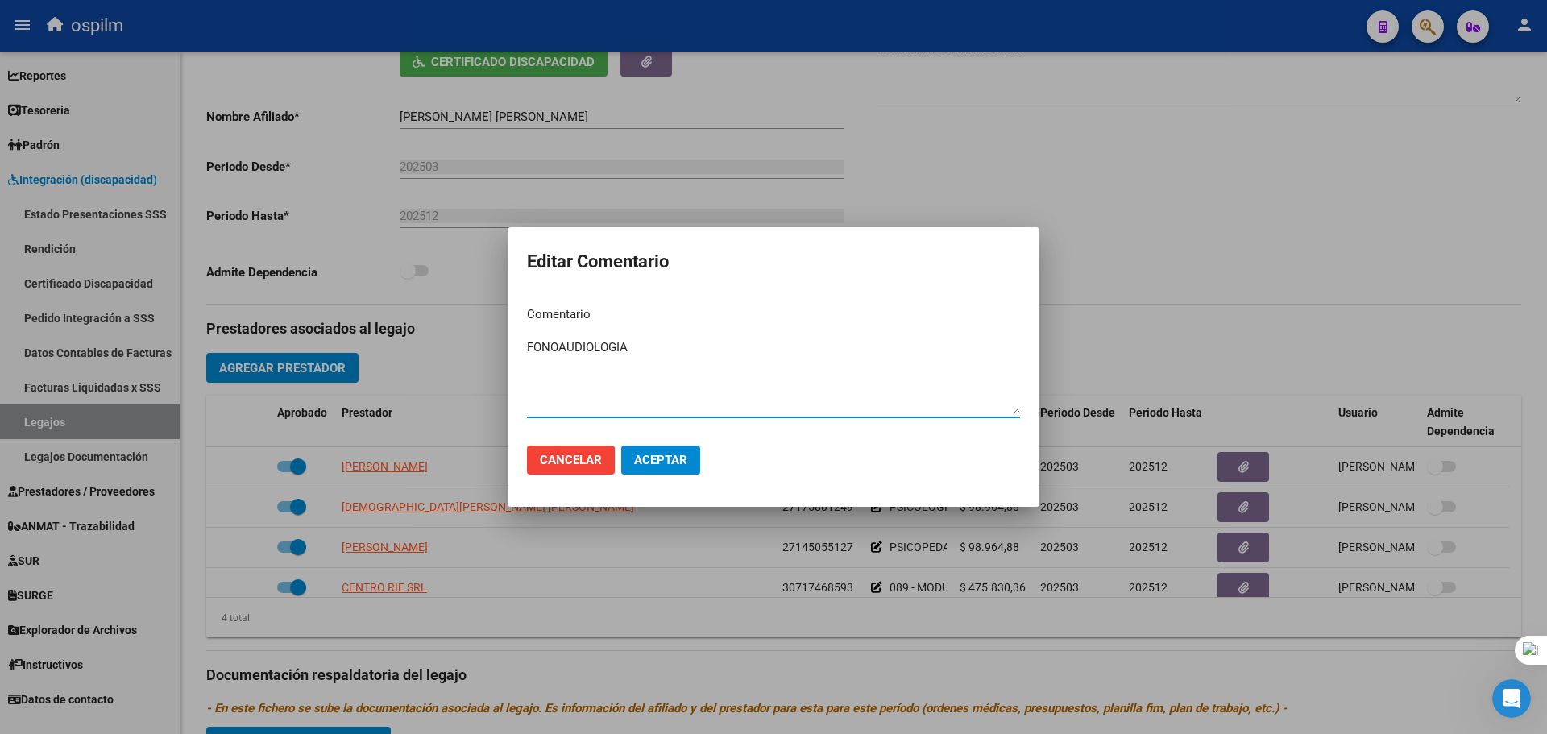
click at [528, 343] on textarea "FONOAUDIOLOGIA" at bounding box center [773, 376] width 493 height 76
drag, startPoint x: 665, startPoint y: 348, endPoint x: 562, endPoint y: 352, distance: 103.2
click at [562, 352] on textarea "'090 - REHABILITACIÓN - MODULO INTEGRAL INTENSIVO - FONOAUDIOLOGIA" at bounding box center [773, 376] width 493 height 76
click at [531, 344] on textarea "'090 - MODULO INTEGRAL INTENSIVO - FONOAUDIOLOGIA" at bounding box center [773, 376] width 493 height 76
click at [734, 345] on textarea "090 - MODULO INTEGRAL INTENSIVO - FONOAUDIOLOGIA" at bounding box center [773, 376] width 493 height 76
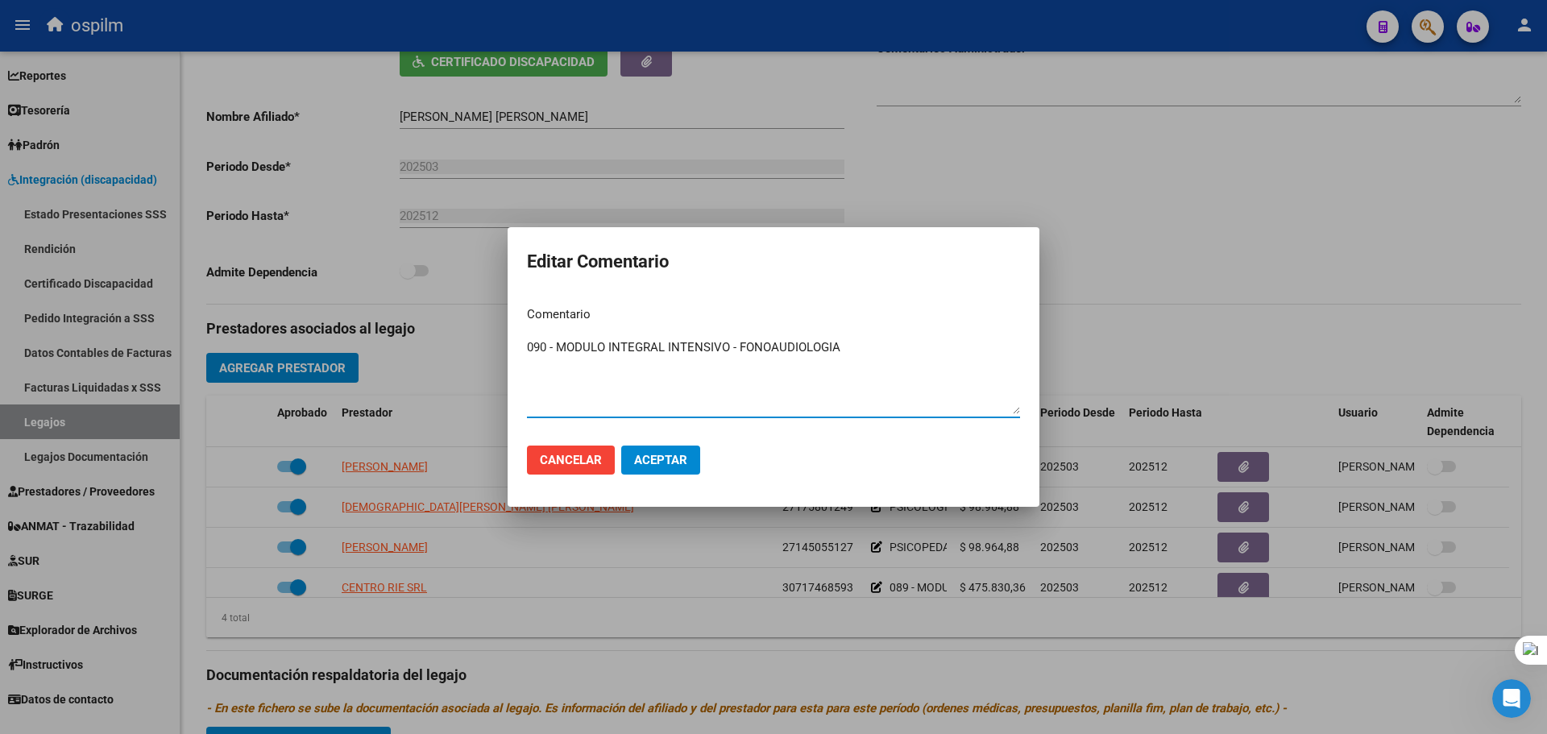
drag, startPoint x: 738, startPoint y: 347, endPoint x: 620, endPoint y: 417, distance: 137.0
click at [376, 345] on div "Editar Comentario Comentario 090 - MODULO INTEGRAL INTENSIVO - FONOAUDIOLOGIA I…" at bounding box center [773, 367] width 1547 height 734
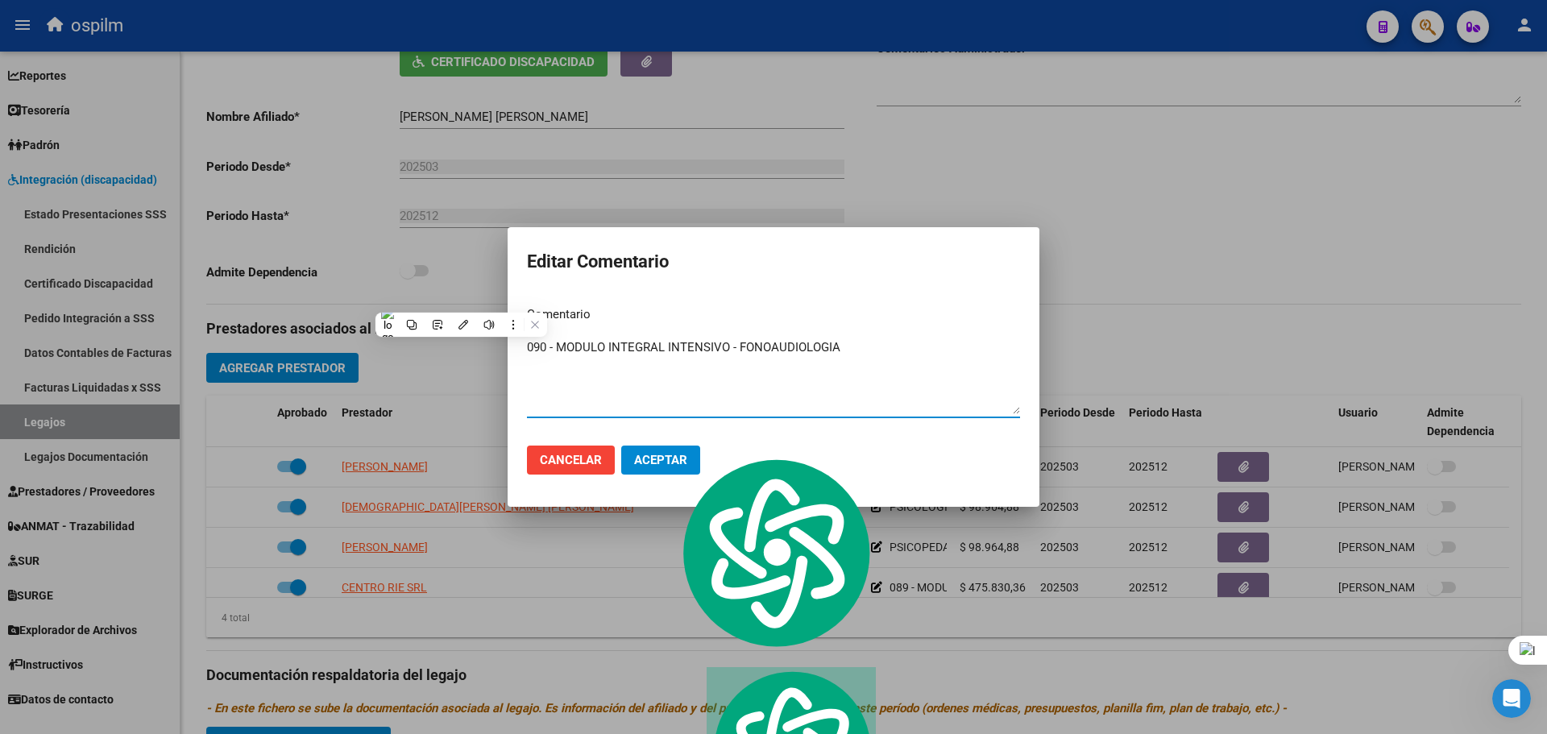
type textarea "090 - MODULO INTEGRAL INTENSIVO - FONOAUDIOLOGIA"
click at [666, 452] on button "Aceptar" at bounding box center [660, 460] width 79 height 29
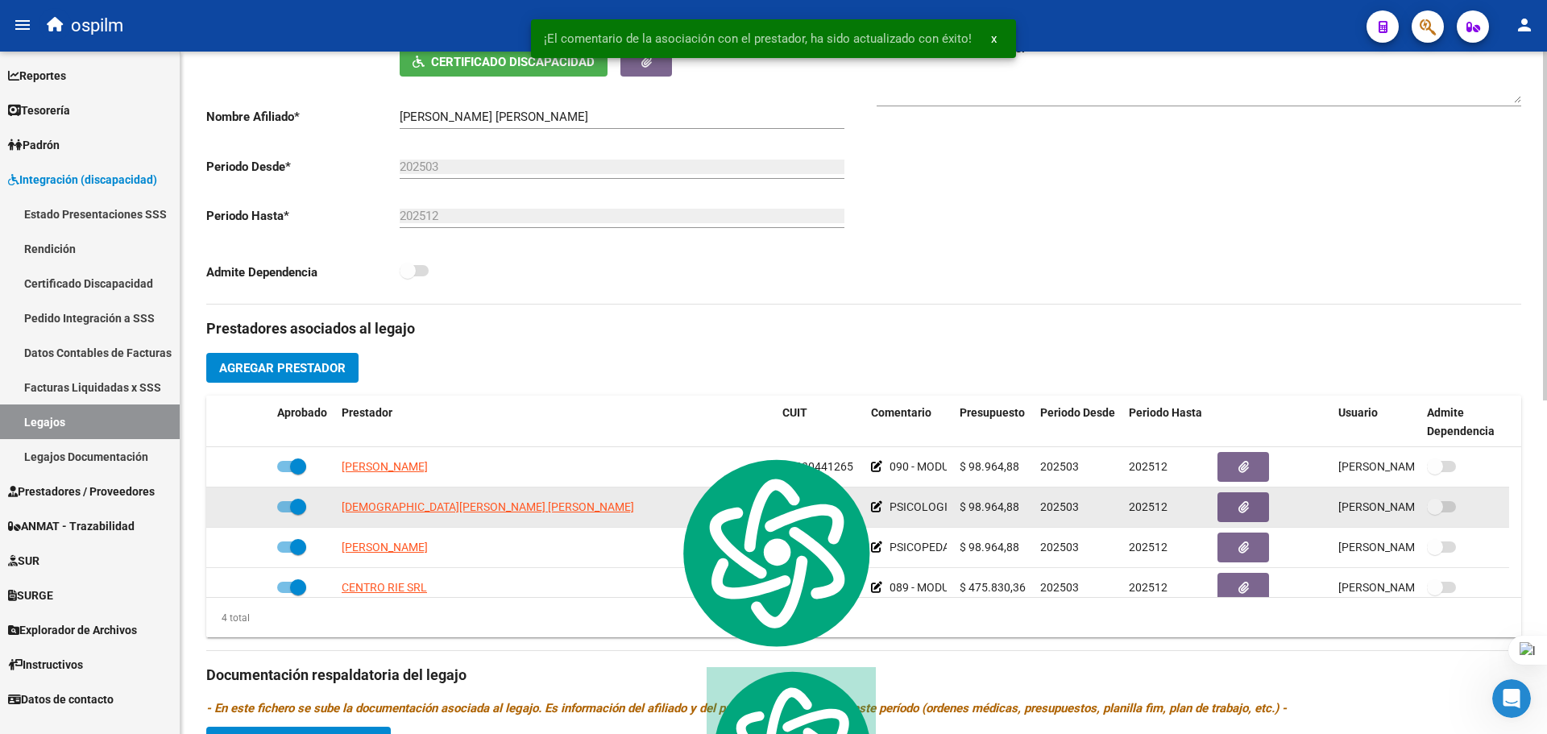
click at [870, 504] on datatable-body-cell "PSICOLOGIA" at bounding box center [909, 507] width 89 height 39
click at [875, 504] on icon at bounding box center [876, 506] width 11 height 11
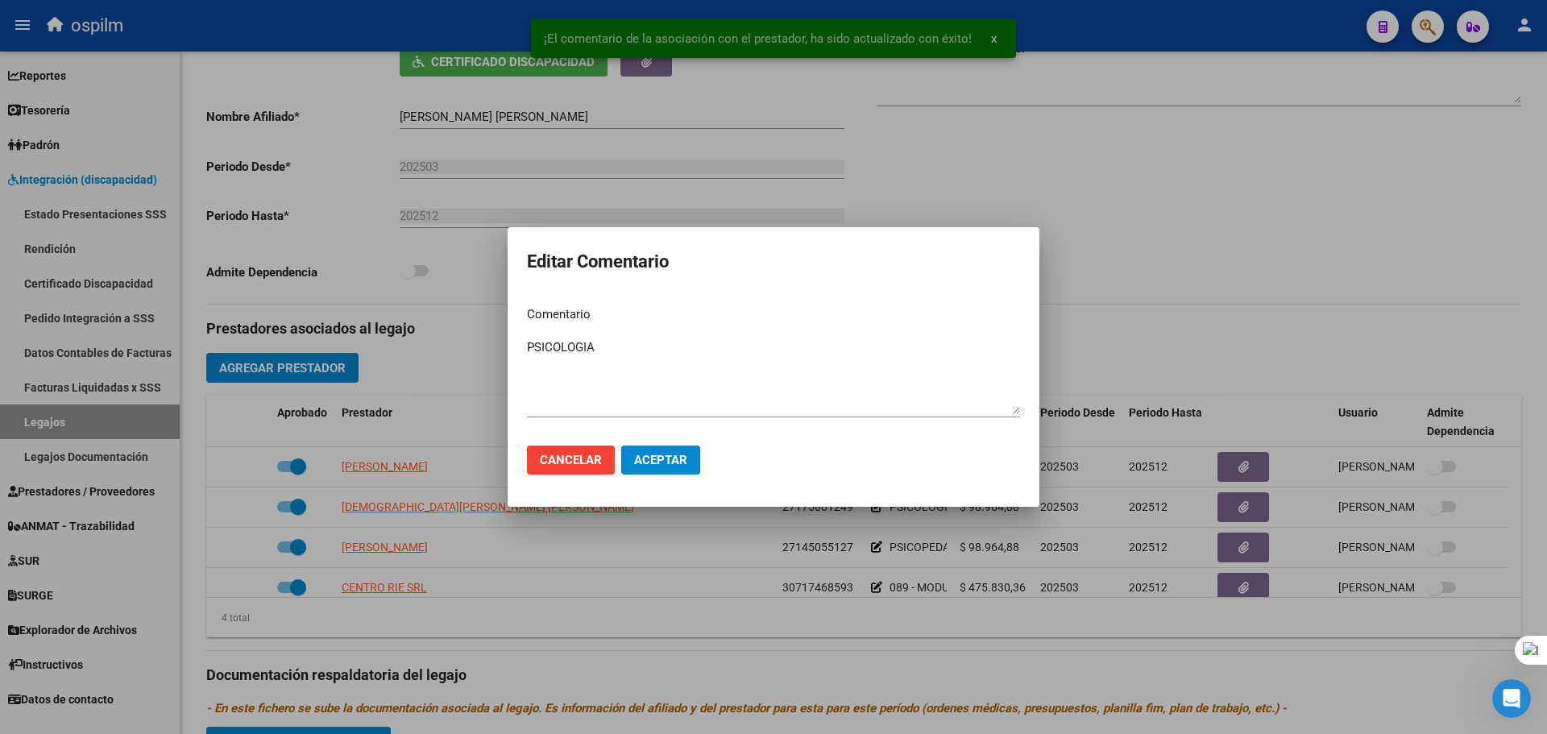
click at [526, 348] on mat-dialog-content "Comentario PSICOLOGIA Ingresar el comentario" at bounding box center [774, 362] width 532 height 139
click at [529, 347] on textarea "PSICOLOGIA" at bounding box center [773, 376] width 493 height 76
paste textarea "090 - MODULO INTEGRAL INTENSIVO -"
type textarea "090 - MODULO INTEGRAL INTENSIVO - PSICOLOGIA"
click at [654, 462] on span "Aceptar" at bounding box center [660, 460] width 53 height 15
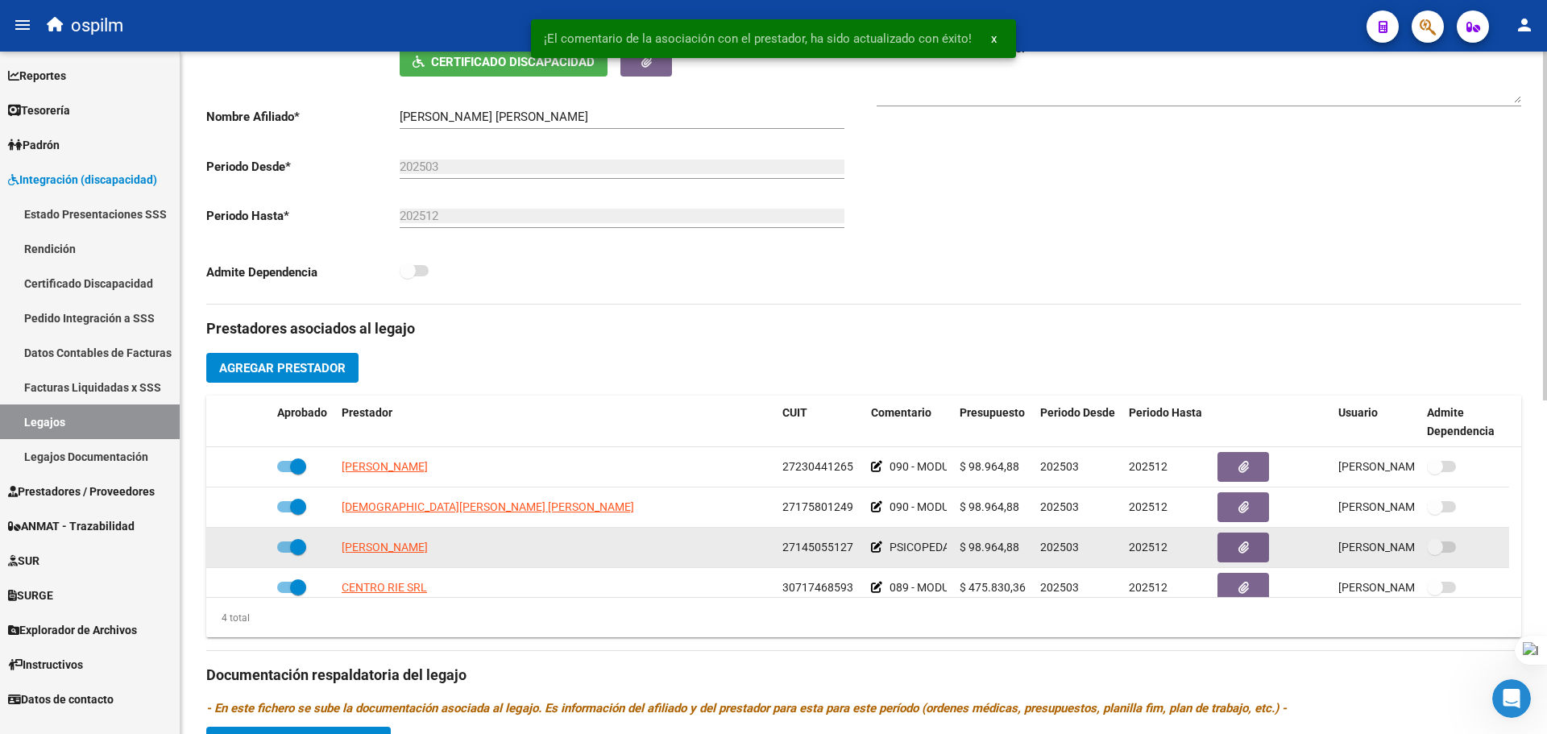
click at [874, 547] on icon at bounding box center [876, 547] width 11 height 11
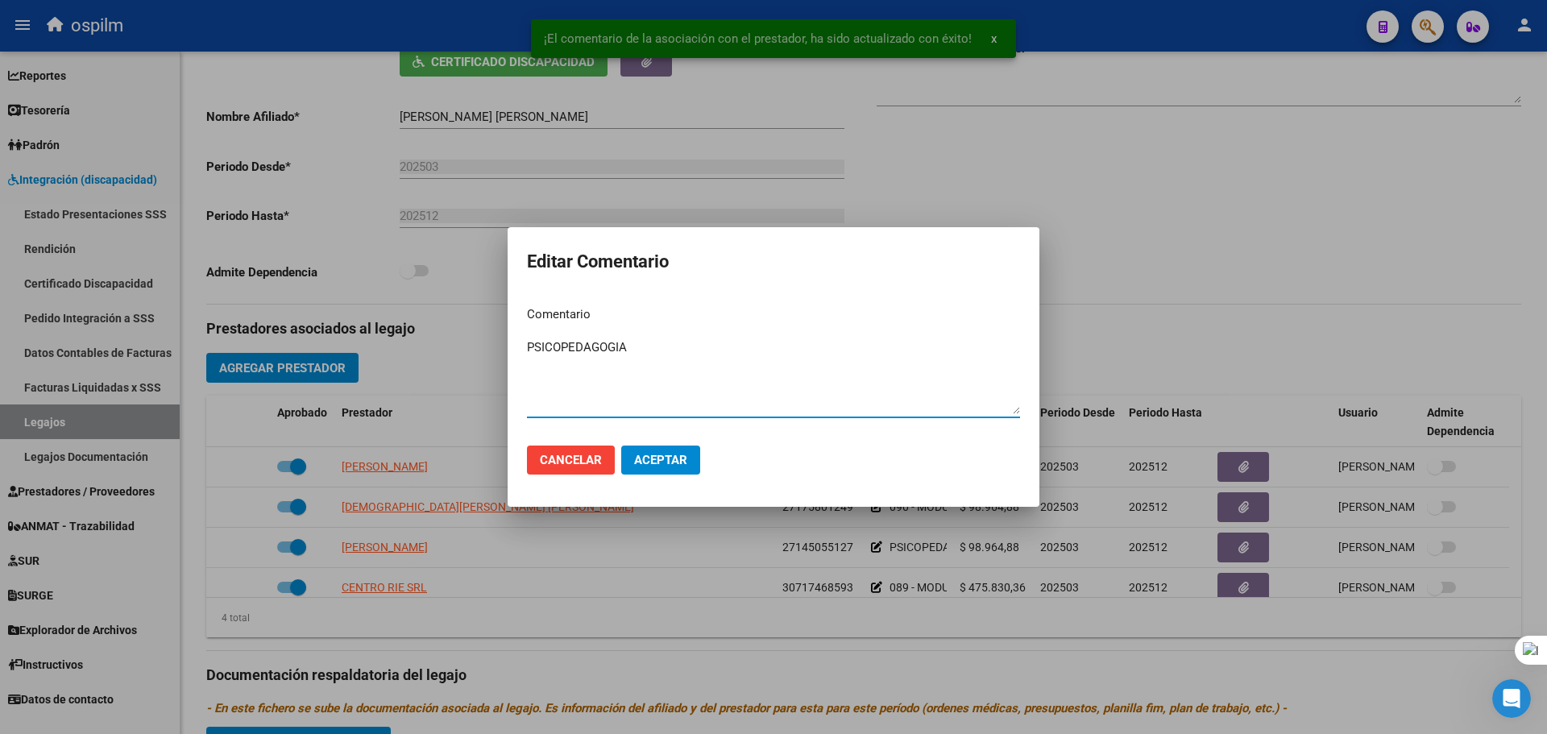
click at [529, 350] on textarea "PSICOPEDAGOGIA" at bounding box center [773, 376] width 493 height 76
paste textarea "090 - MODULO INTEGRAL INTENSIVO -"
type textarea "090 - MODULO INTEGRAL INTENSIVO - PSICOPEDAGOGIA"
click at [673, 455] on span "Aceptar" at bounding box center [660, 460] width 53 height 15
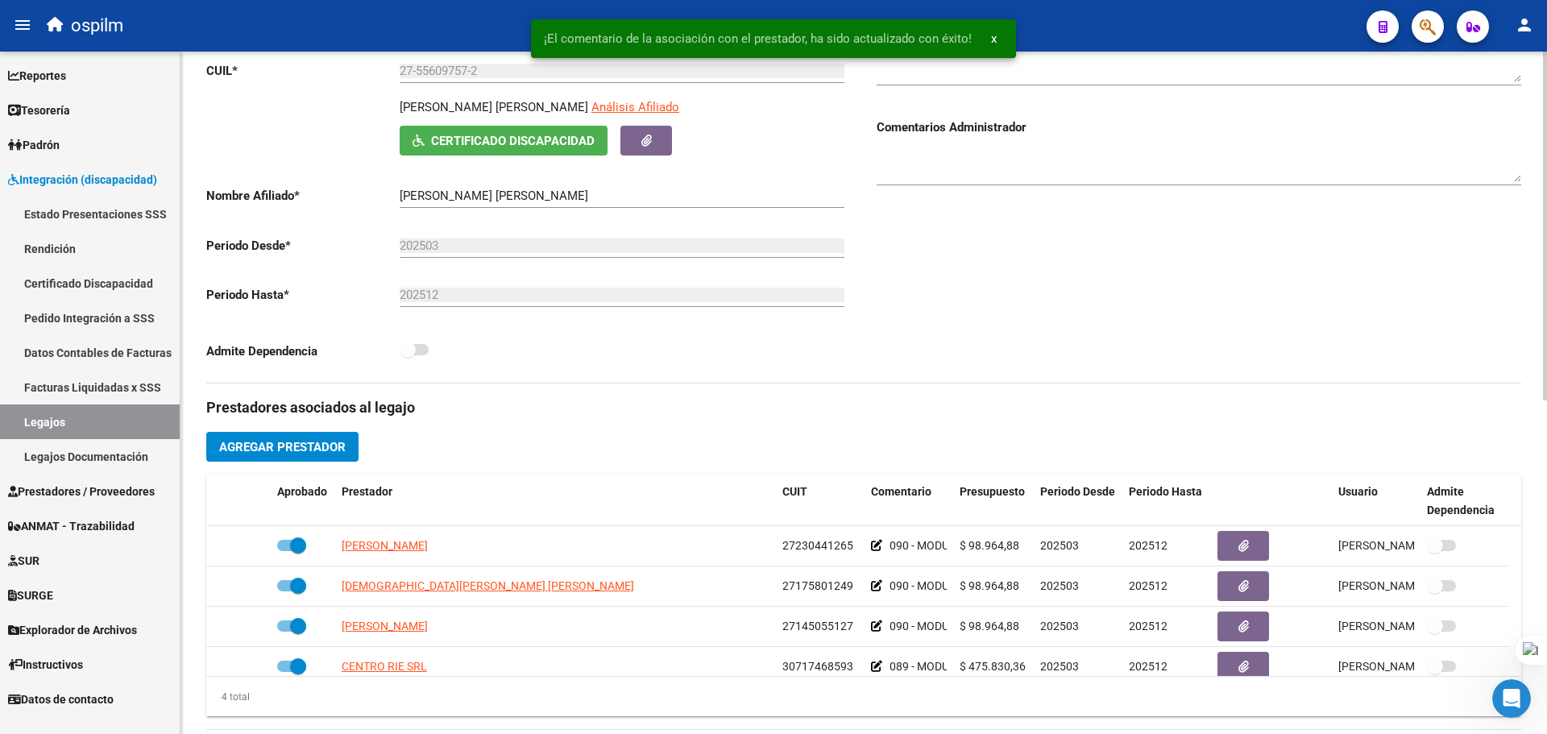
scroll to position [0, 0]
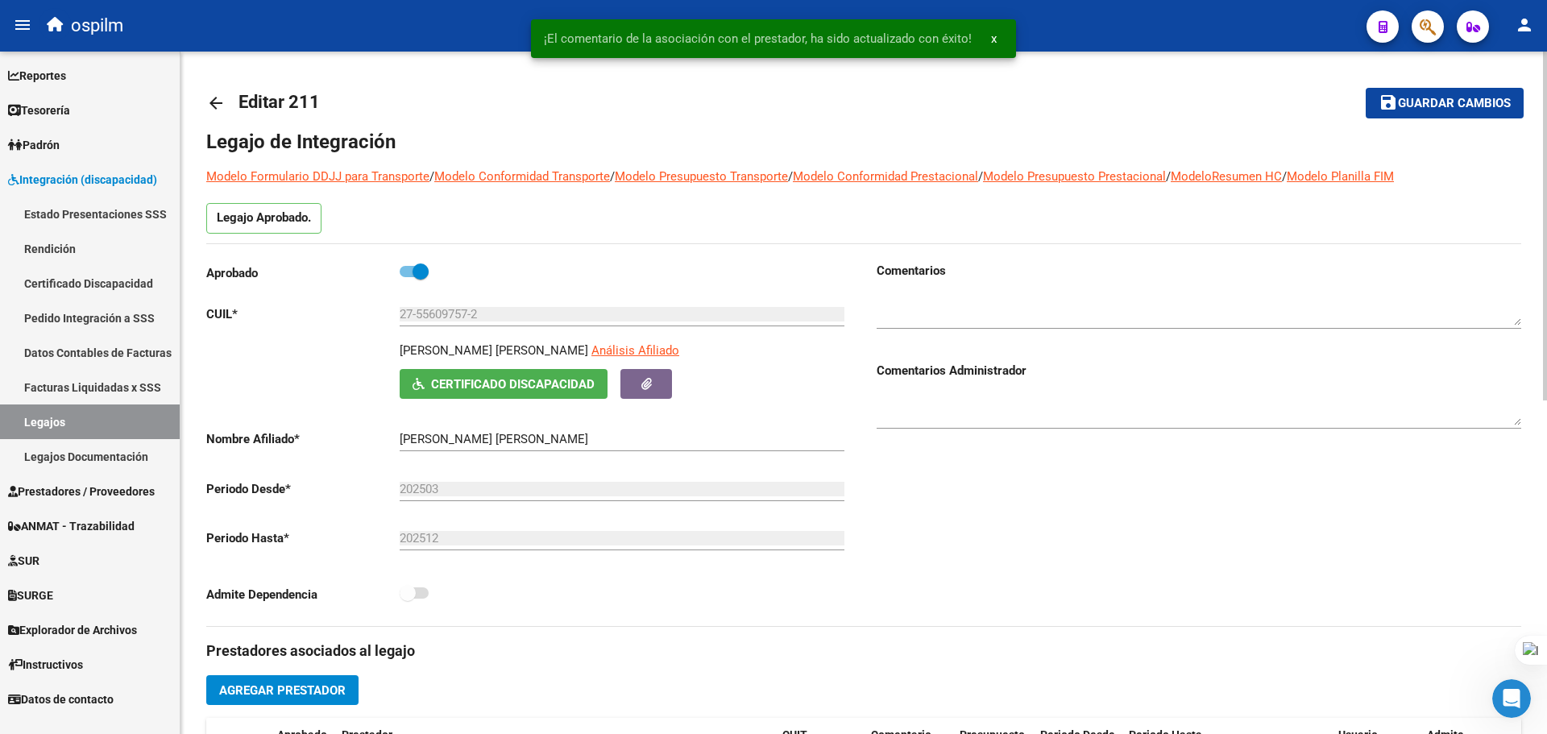
click at [1446, 93] on button "save Guardar cambios" at bounding box center [1445, 103] width 158 height 30
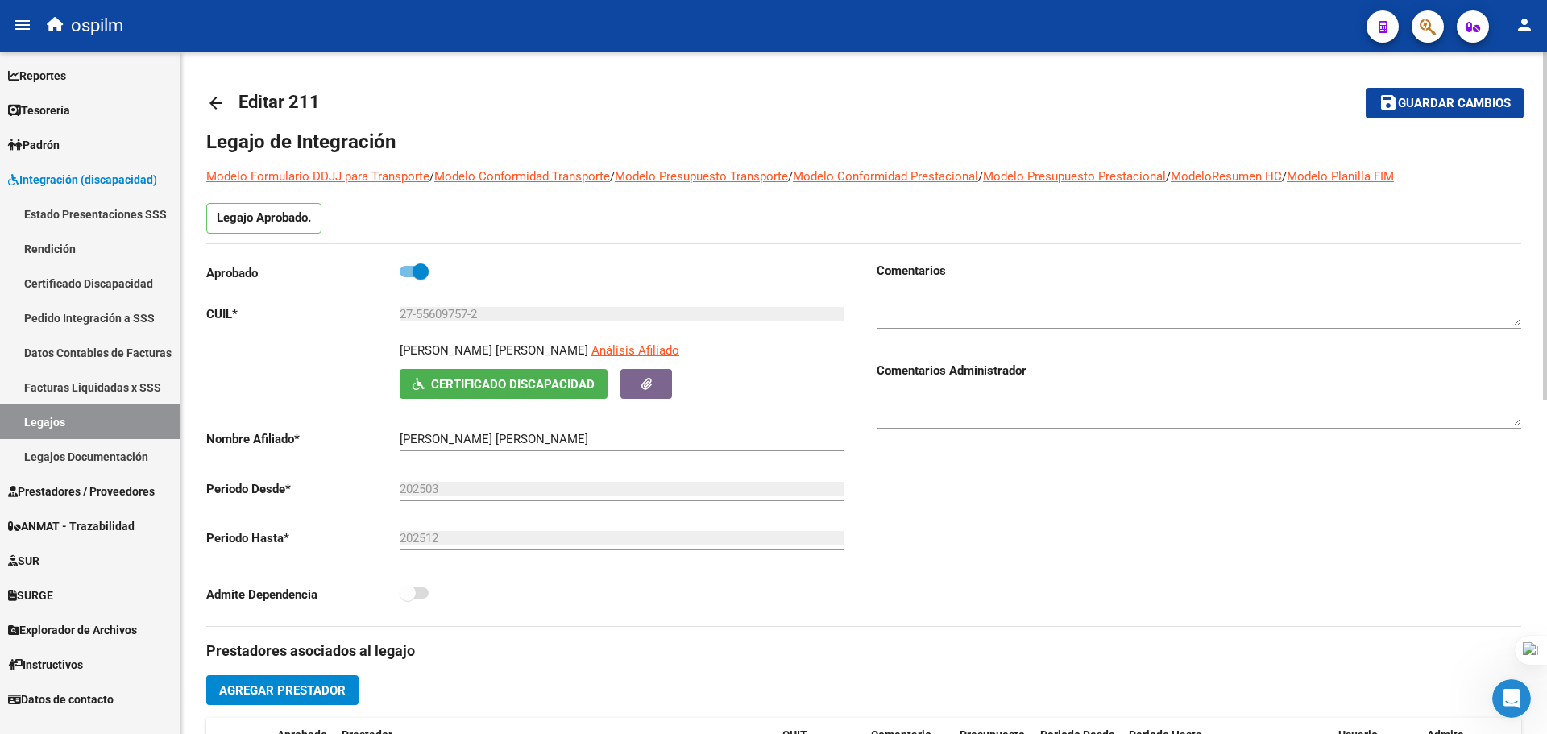
click at [214, 95] on mat-icon "arrow_back" at bounding box center [215, 102] width 19 height 19
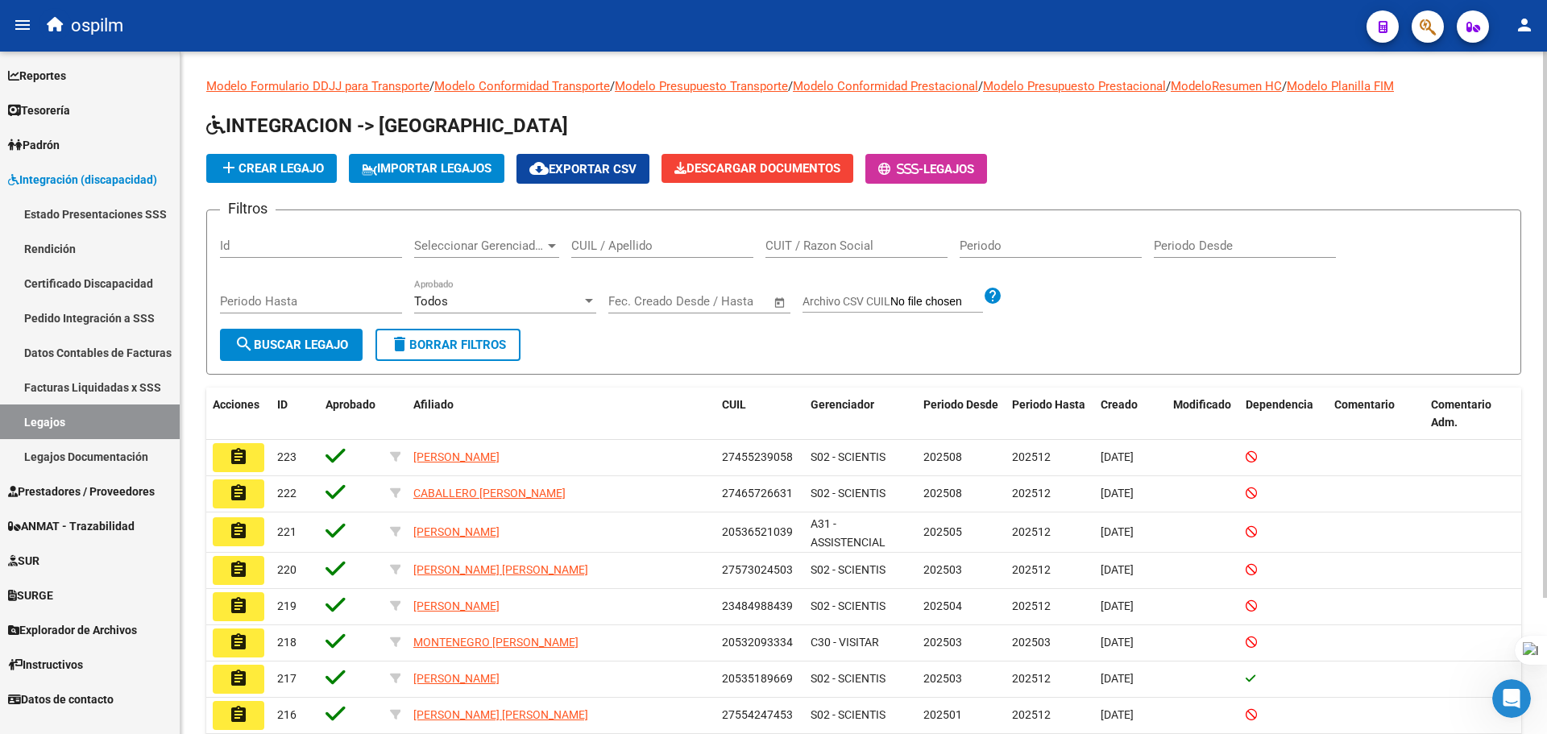
click at [653, 254] on div "CUIL / Apellido" at bounding box center [662, 240] width 182 height 35
paste input "20536924192"
type input "20536924192"
click at [320, 348] on span "search Buscar Legajo" at bounding box center [291, 345] width 114 height 15
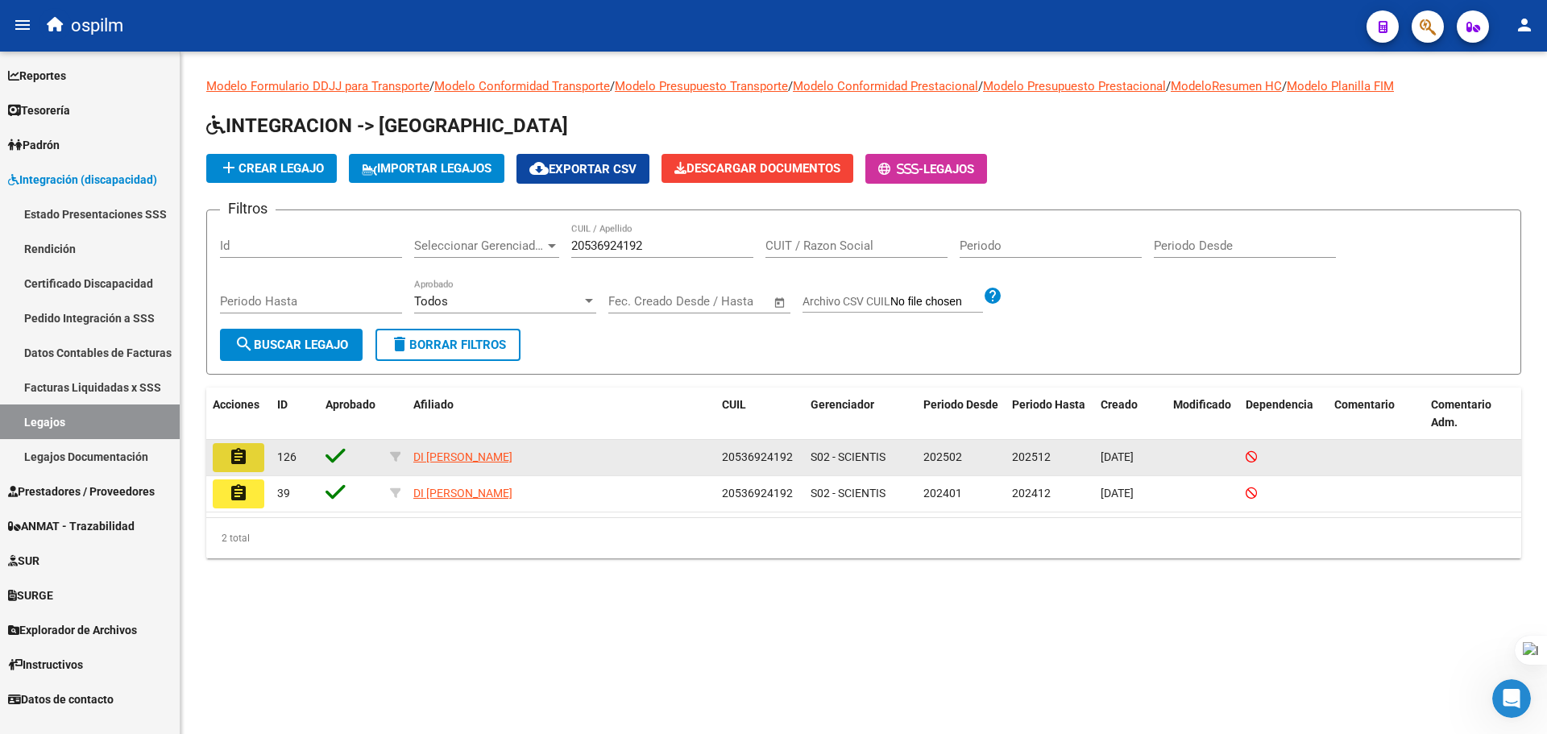
click at [238, 443] on button "assignment" at bounding box center [239, 457] width 52 height 29
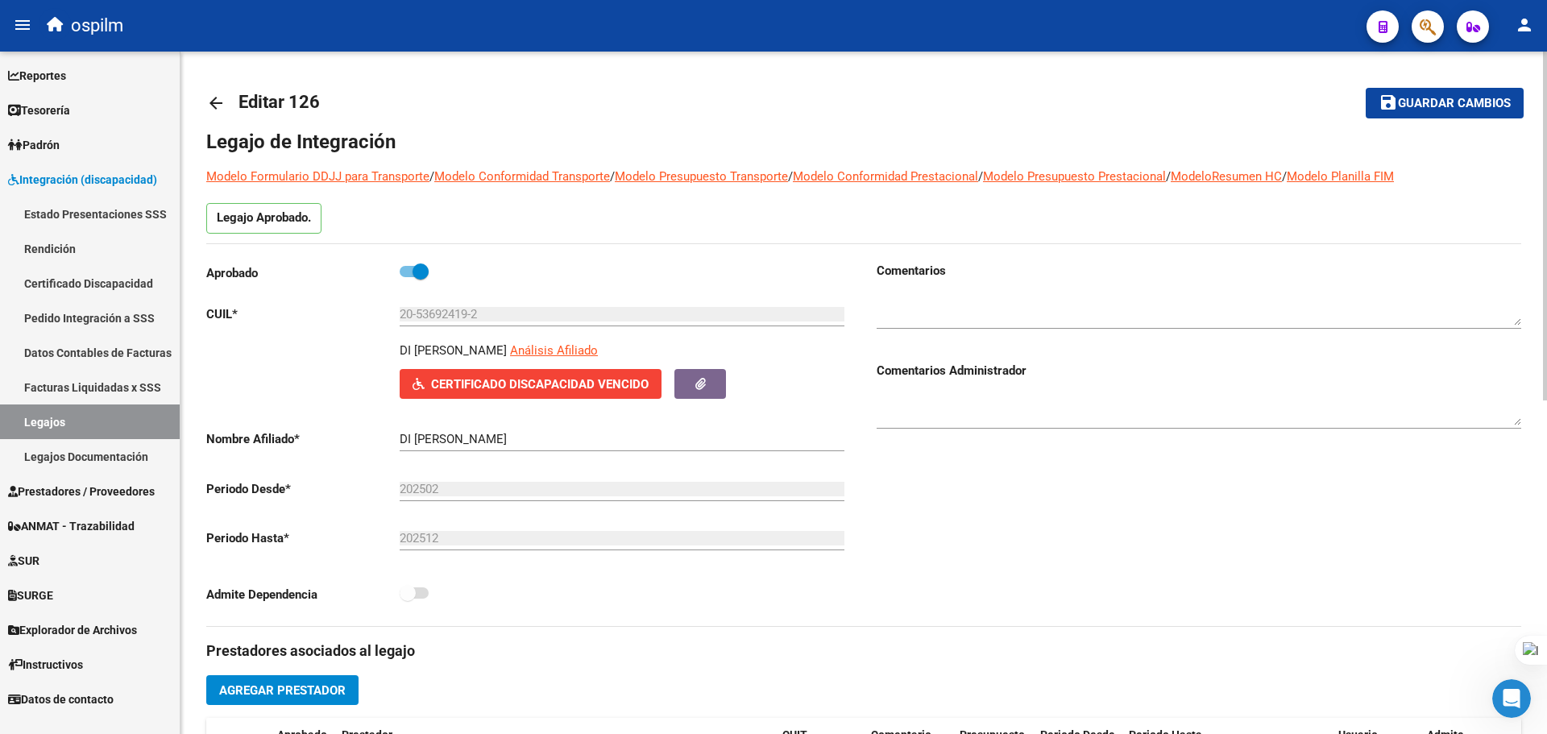
scroll to position [322, 0]
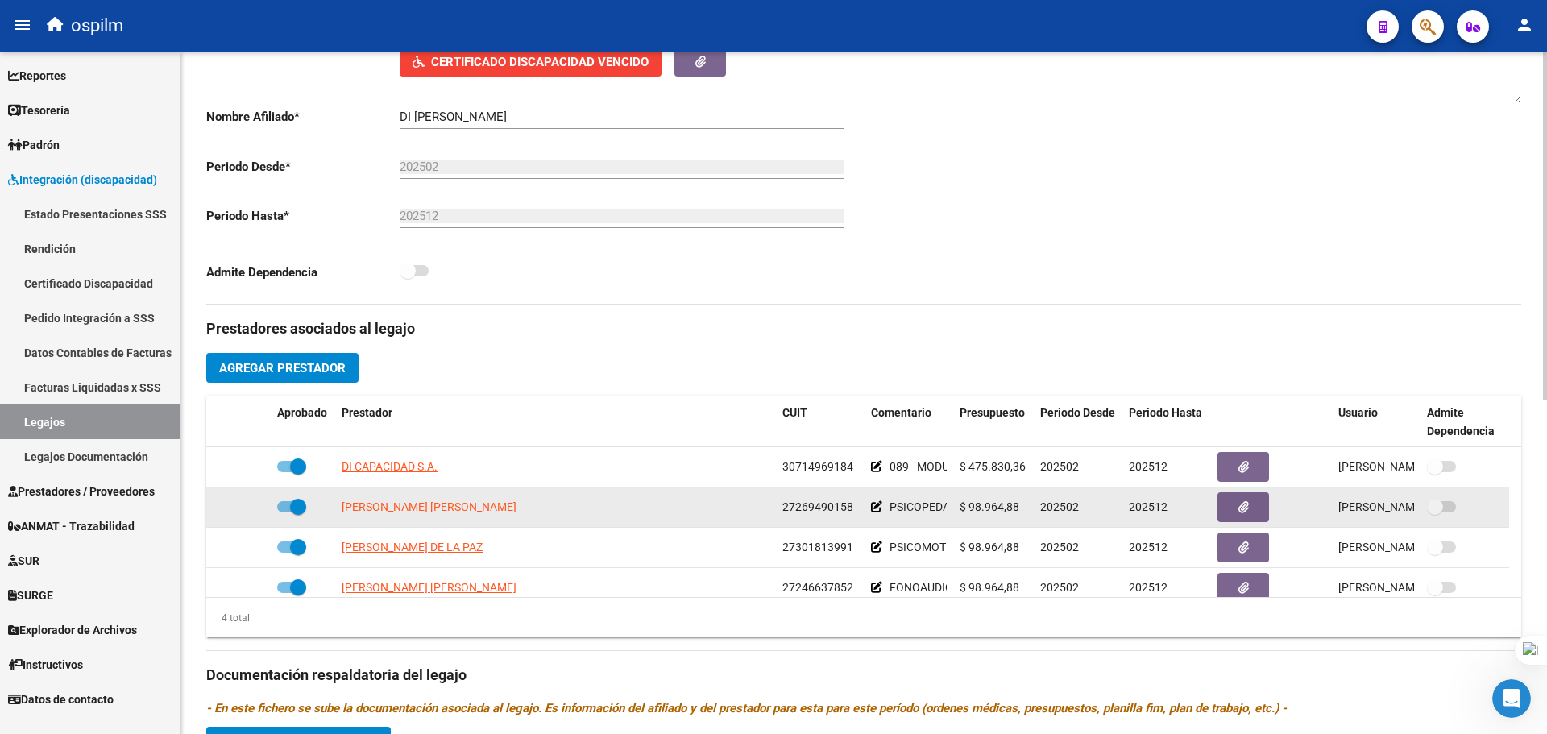
click at [873, 504] on icon at bounding box center [876, 506] width 11 height 11
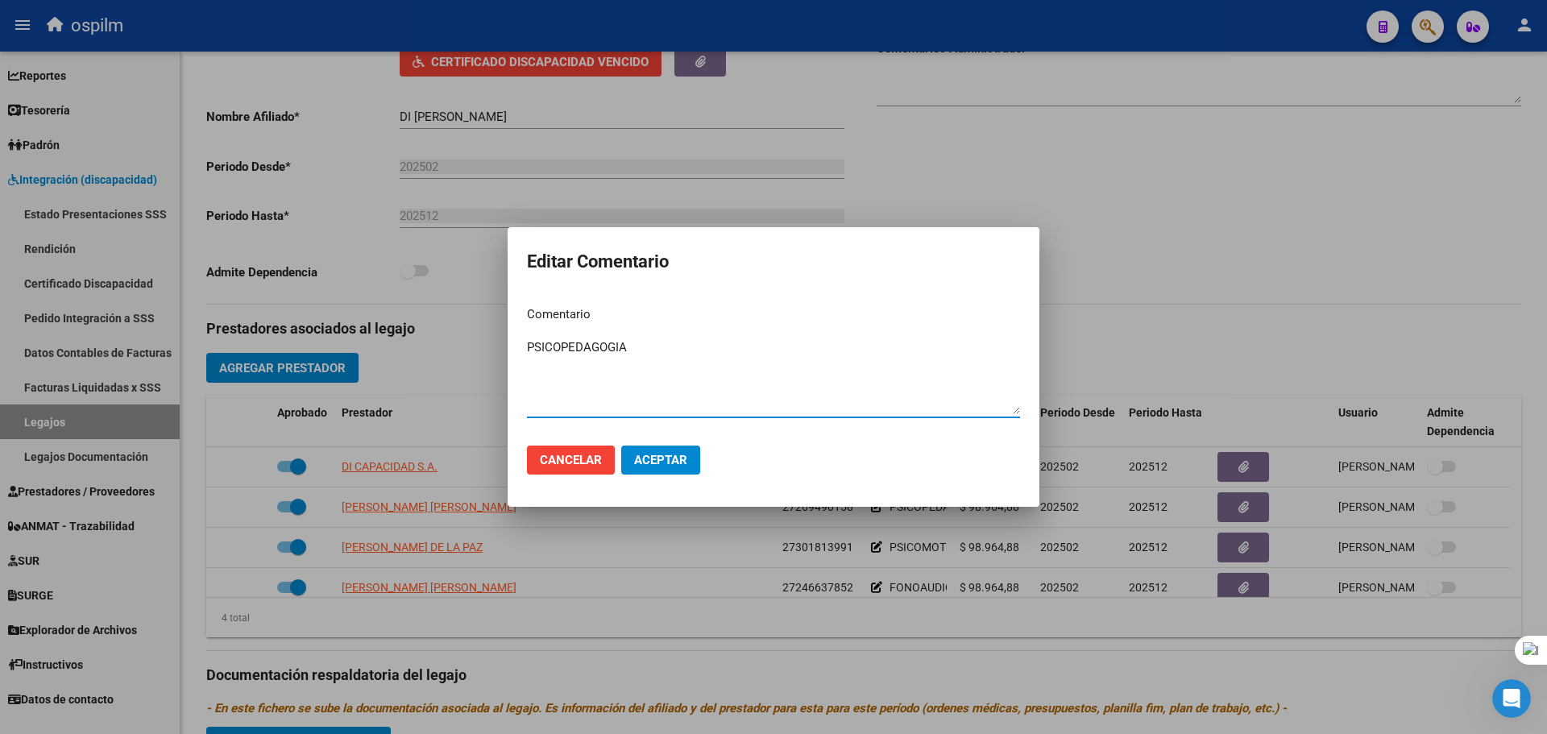
click at [528, 348] on textarea "PSICOPEDAGOGIA" at bounding box center [773, 376] width 493 height 76
paste textarea "090 - REHABILITACIÓN - MODULO INTEGRAL INTENSIVO"
drag, startPoint x: 662, startPoint y: 350, endPoint x: 556, endPoint y: 342, distance: 105.9
click at [556, 342] on textarea "090 - REHABILITACIÓN - MODULO INTEGRAL INTENSIVO - PSICOPEDAGOGIA" at bounding box center [773, 376] width 493 height 76
drag, startPoint x: 736, startPoint y: 345, endPoint x: 544, endPoint y: 348, distance: 191.8
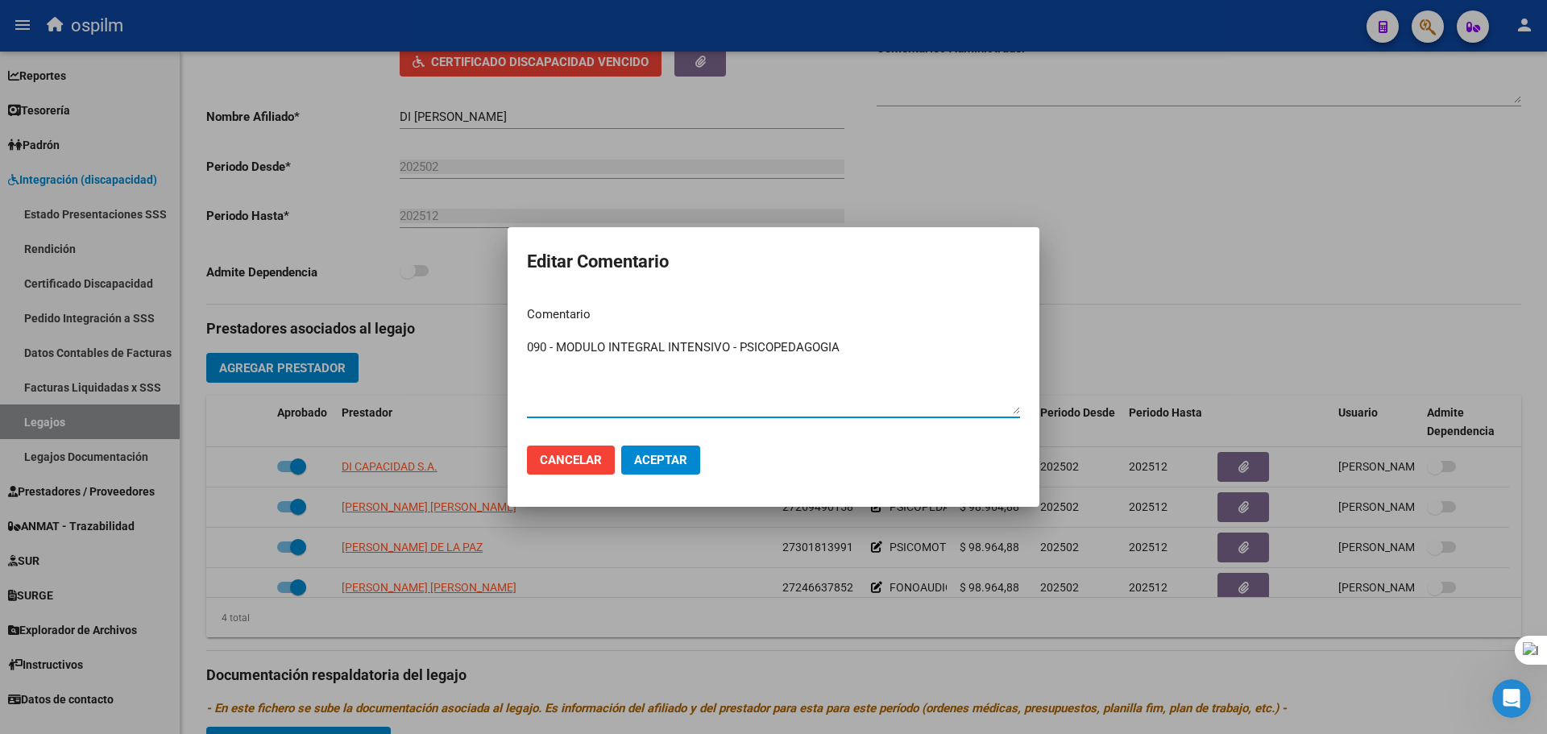
click at [418, 346] on div "Editar Comentario Comentario 090 - MODULO INTEGRAL INTENSIVO - PSICOPEDAGOGIA I…" at bounding box center [773, 367] width 1547 height 734
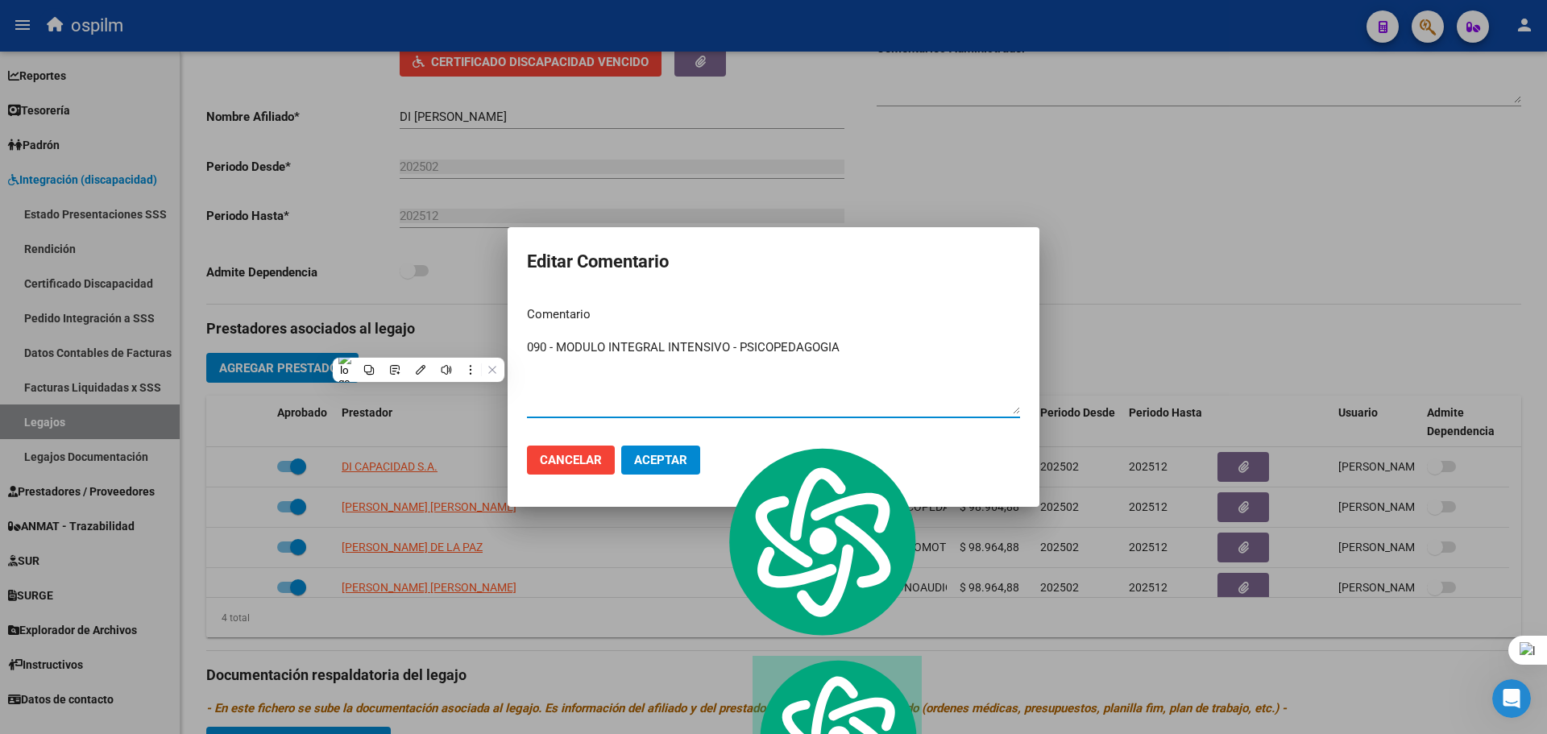
type textarea "090 - MODULO INTEGRAL INTENSIVO - PSICOPEDAGOGIA"
click at [676, 450] on button "Aceptar" at bounding box center [660, 460] width 79 height 29
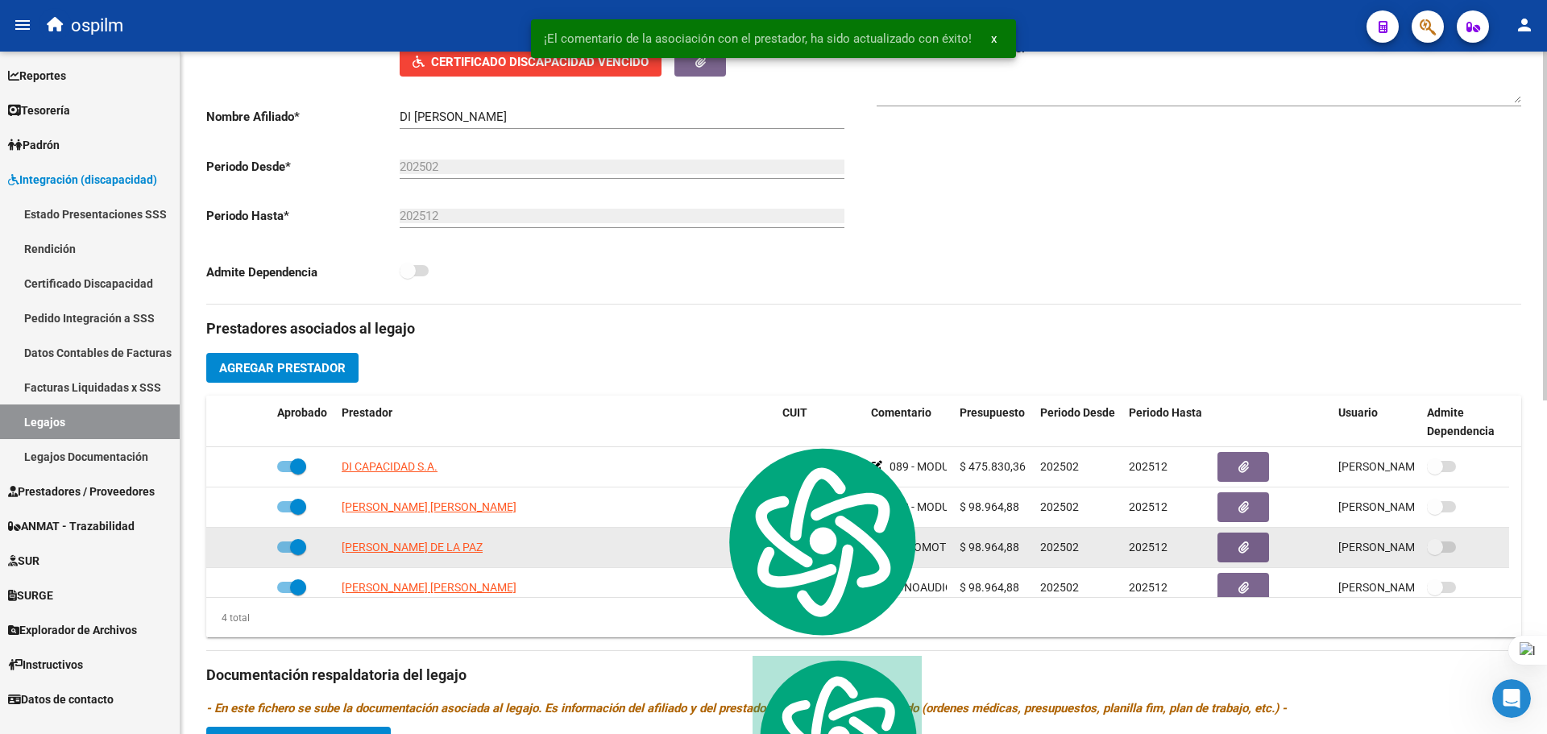
click at [875, 546] on icon at bounding box center [876, 547] width 11 height 11
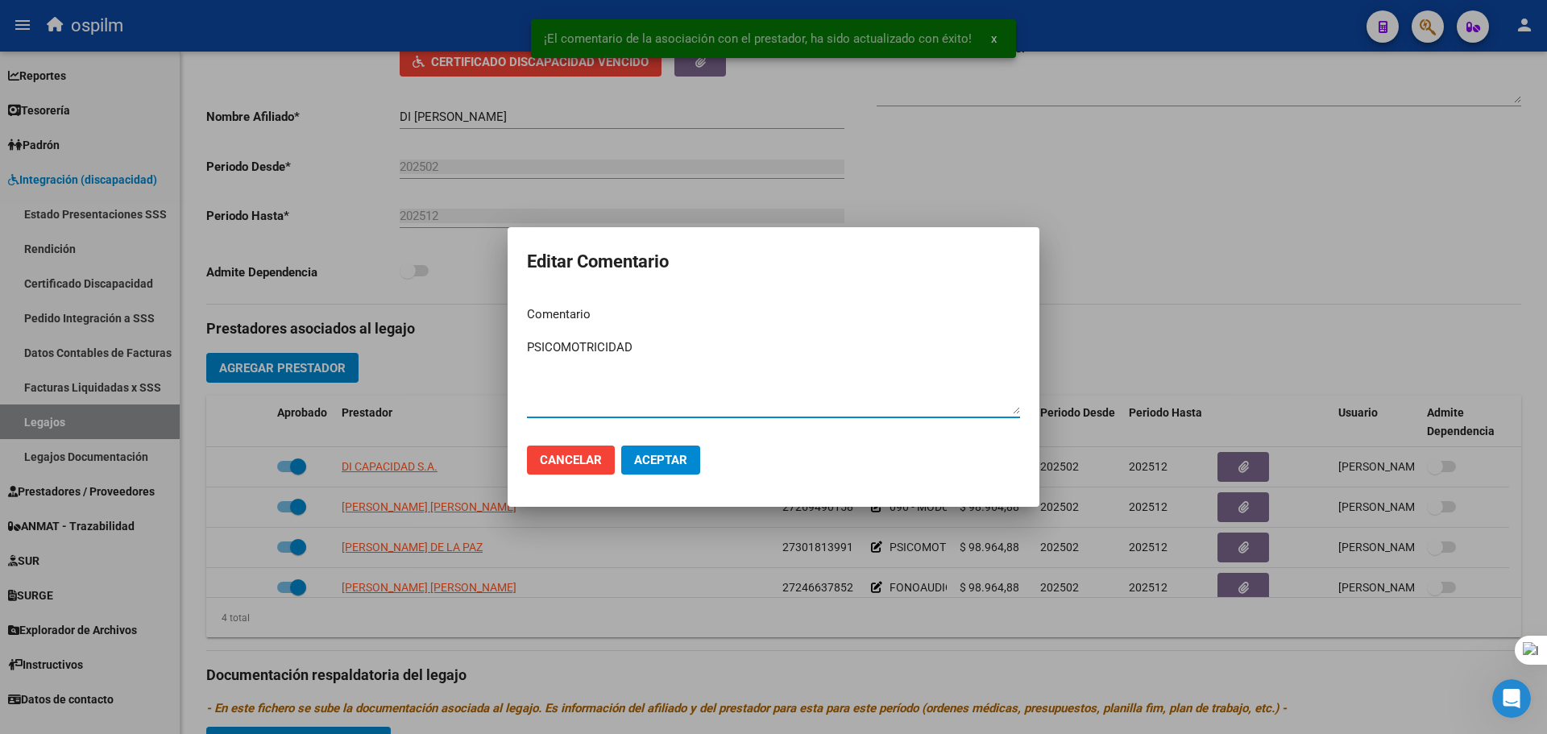
click at [528, 343] on textarea "PSICOMOTRICIDAD" at bounding box center [773, 376] width 493 height 76
paste textarea "090 - MODULO INTEGRAL INTENSIVO -"
type textarea "090 - MODULO INTEGRAL INTENSIVO - PSICOMOTRICIDAD"
click at [655, 462] on span "Aceptar" at bounding box center [660, 460] width 53 height 15
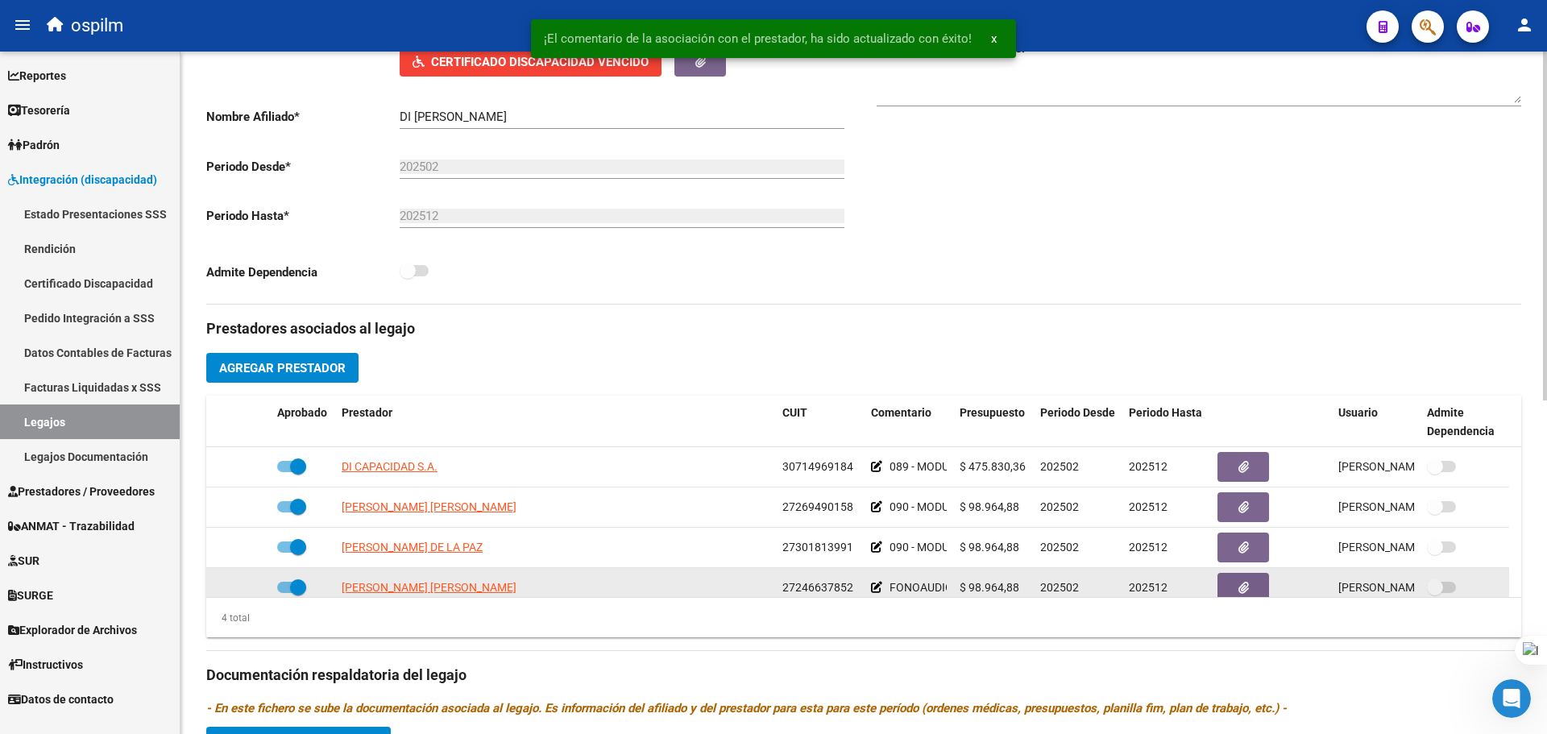
click at [871, 583] on icon at bounding box center [876, 587] width 11 height 11
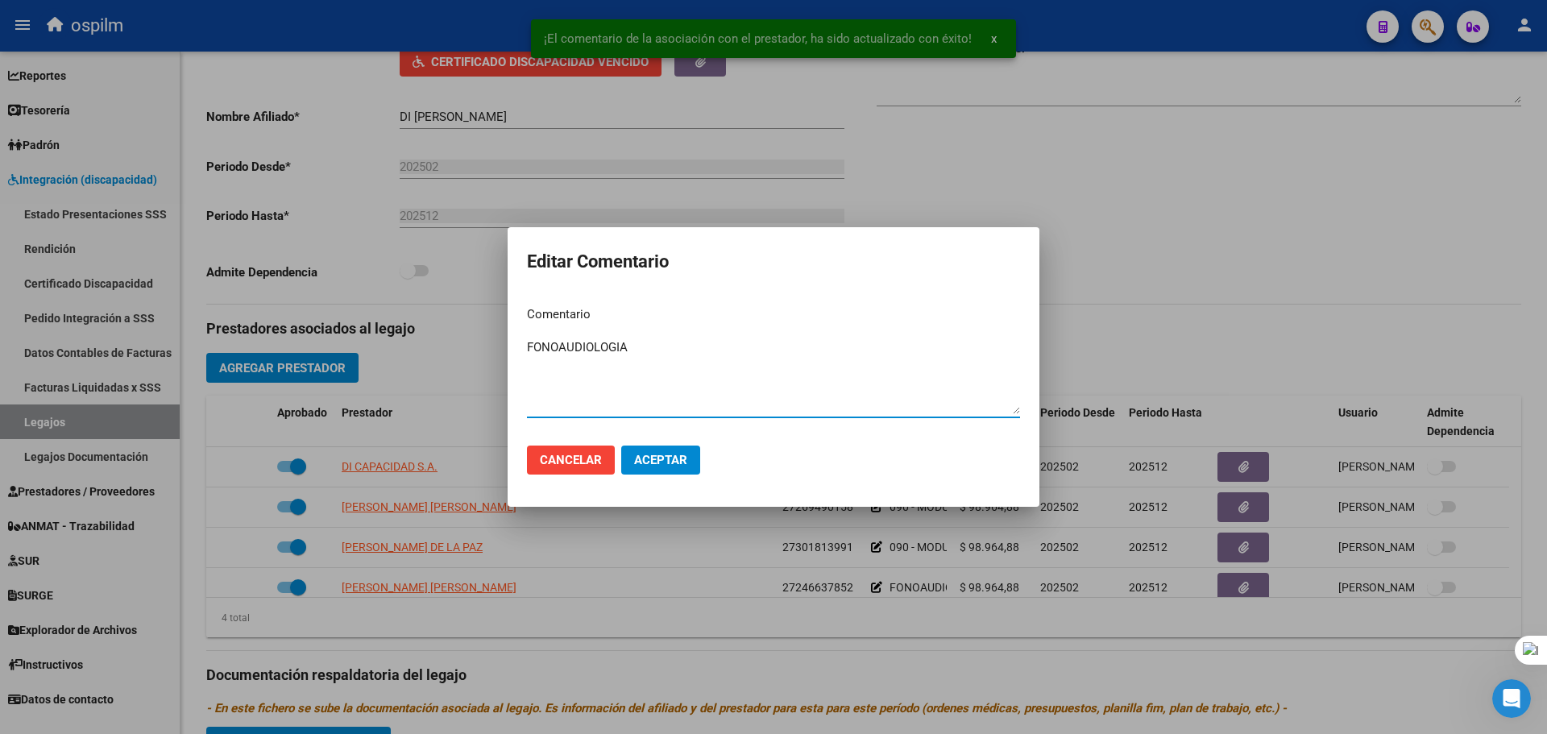
click at [527, 346] on textarea "FONOAUDIOLOGIA" at bounding box center [773, 376] width 493 height 76
type textarea "090 - MODULO INTEGRAL INTENSIVO - FONOAUDIOLOGIA"
click at [668, 459] on span "Aceptar" at bounding box center [660, 460] width 53 height 15
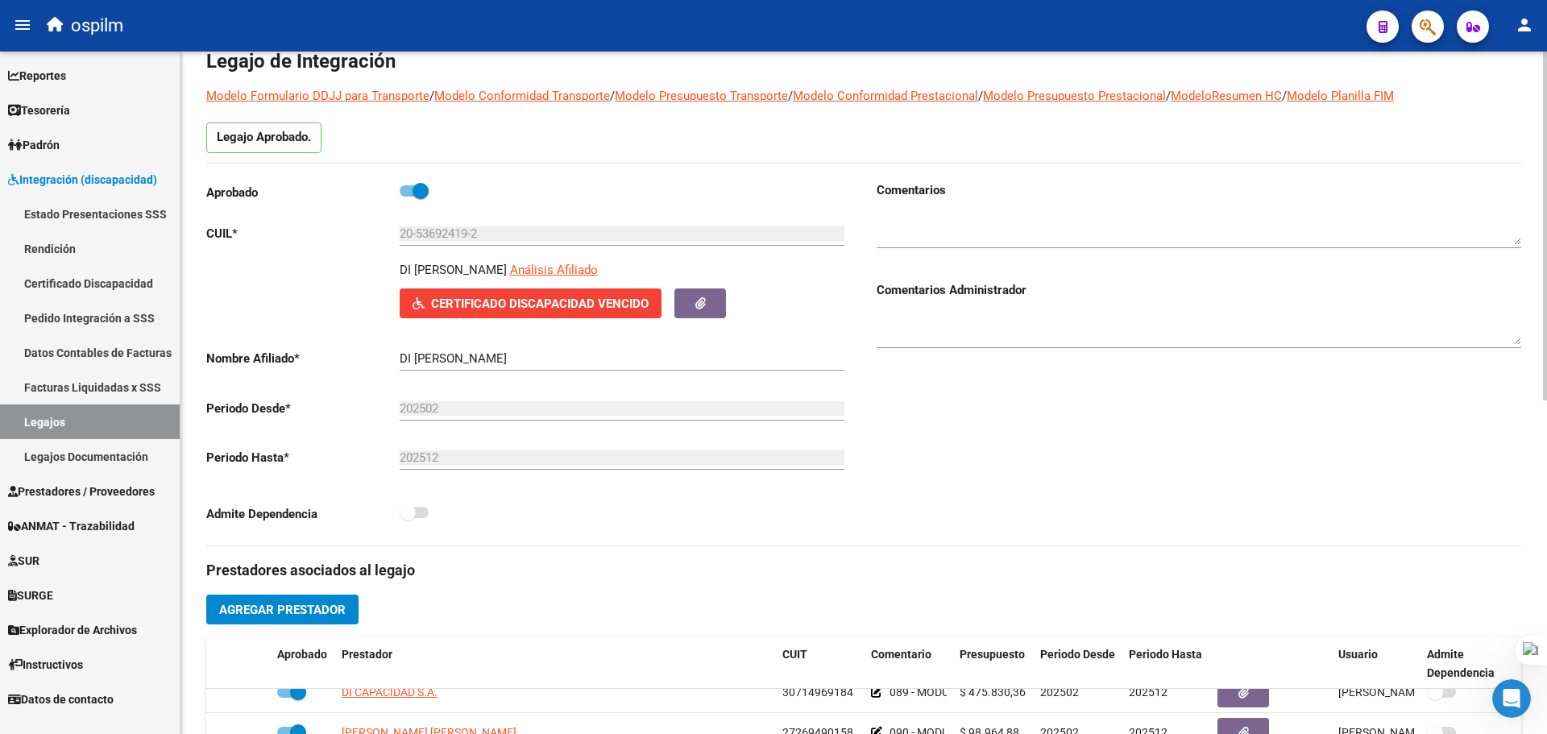
scroll to position [0, 0]
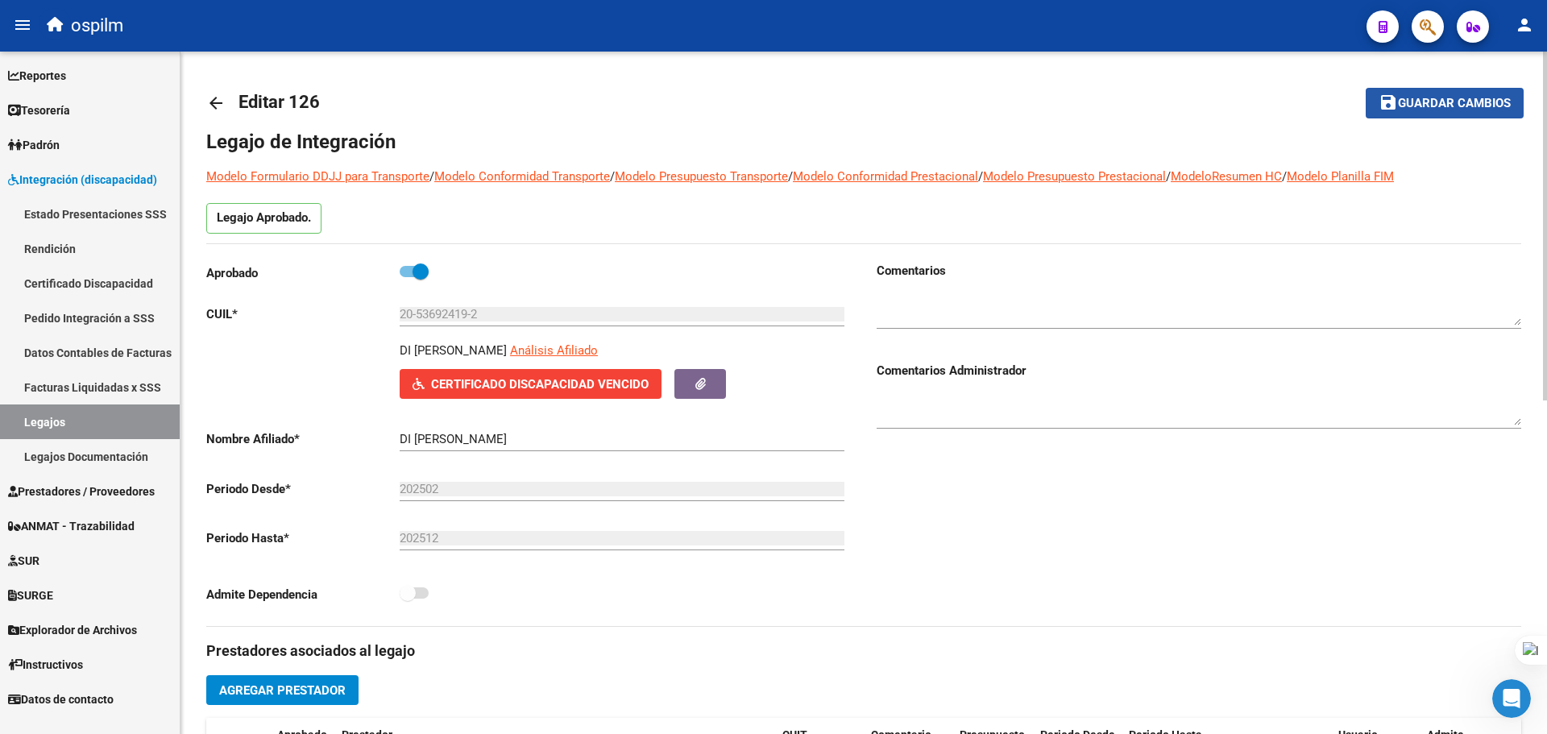
click at [1488, 110] on span "Guardar cambios" at bounding box center [1454, 104] width 113 height 15
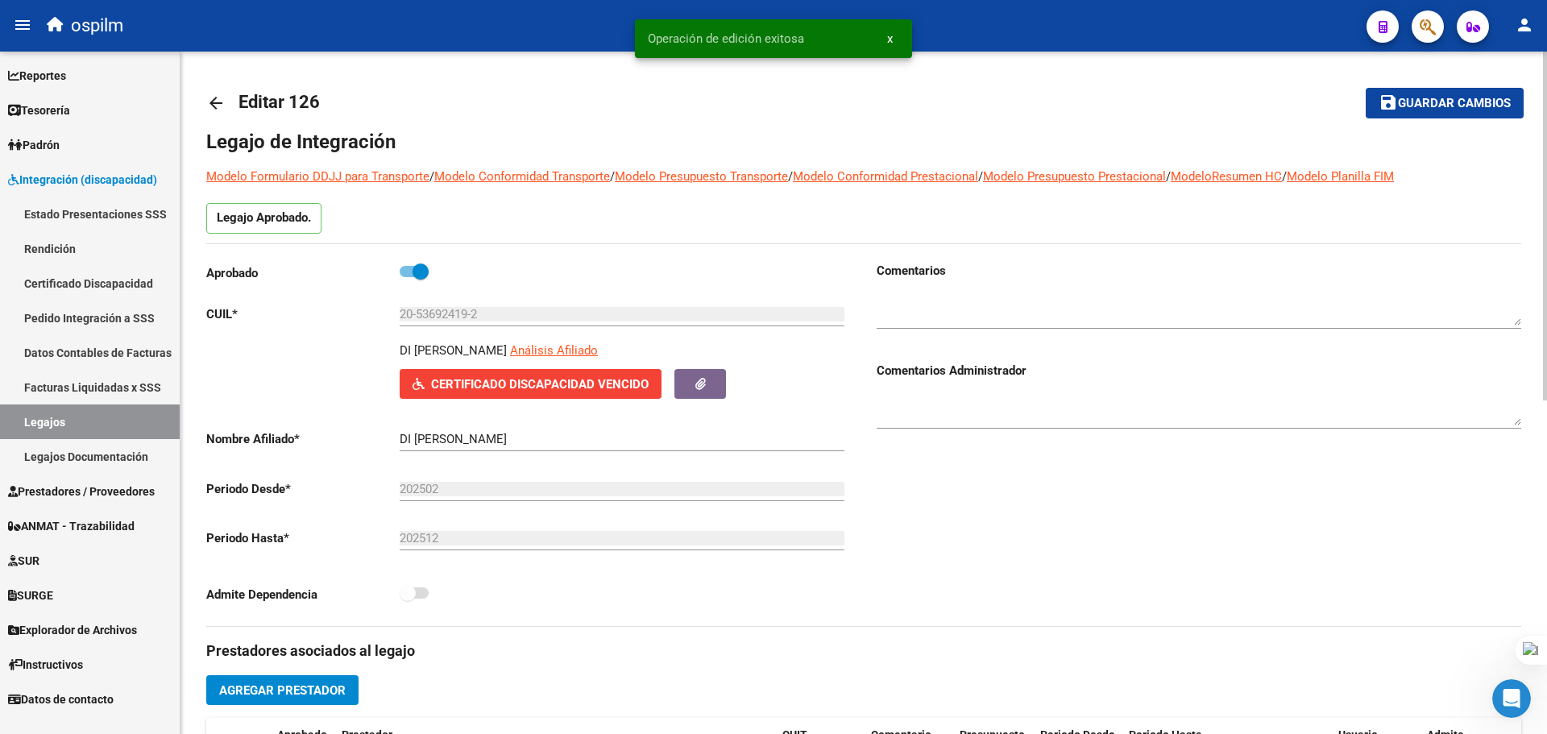
click at [218, 108] on mat-icon "arrow_back" at bounding box center [215, 102] width 19 height 19
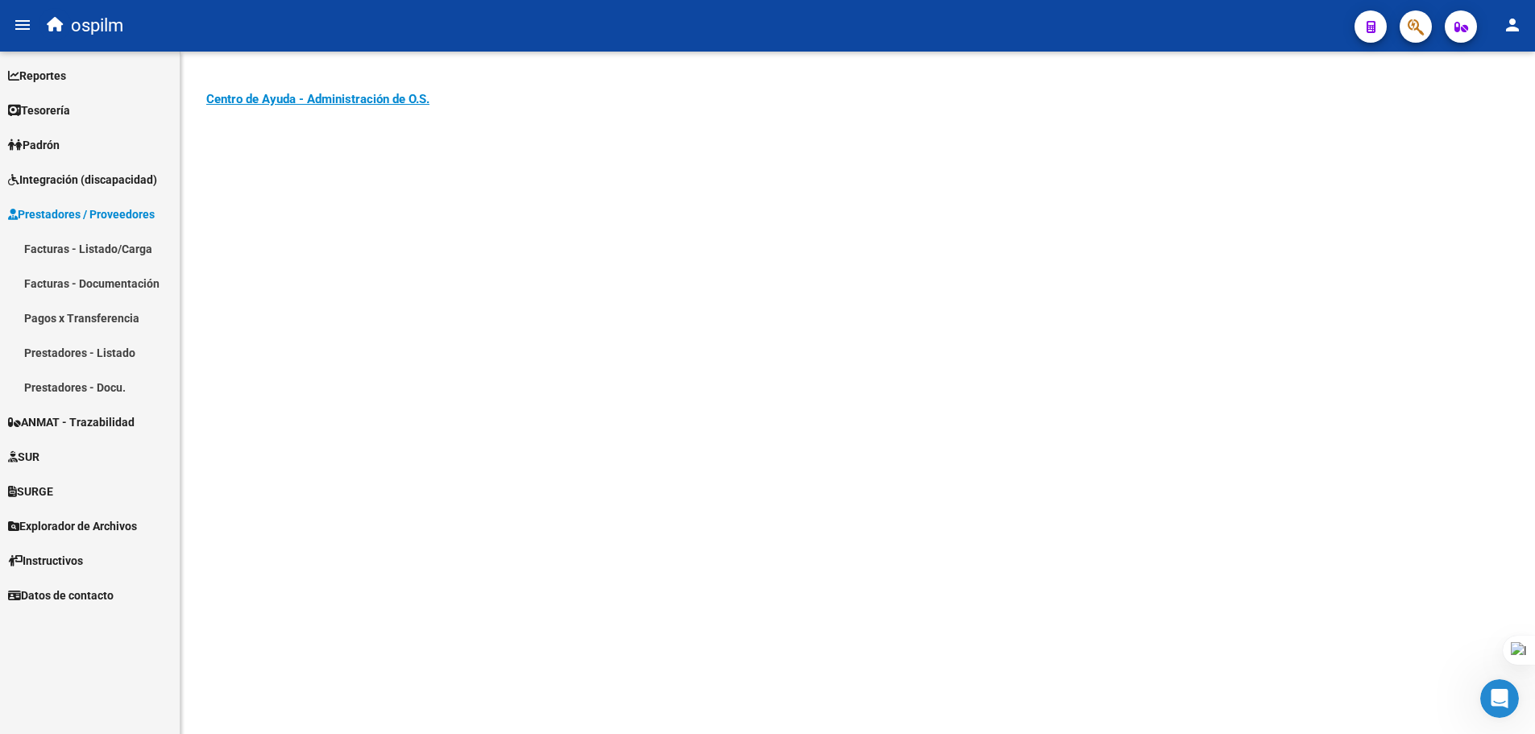
scroll to position [27860, 0]
